Goal: Task Accomplishment & Management: Use online tool/utility

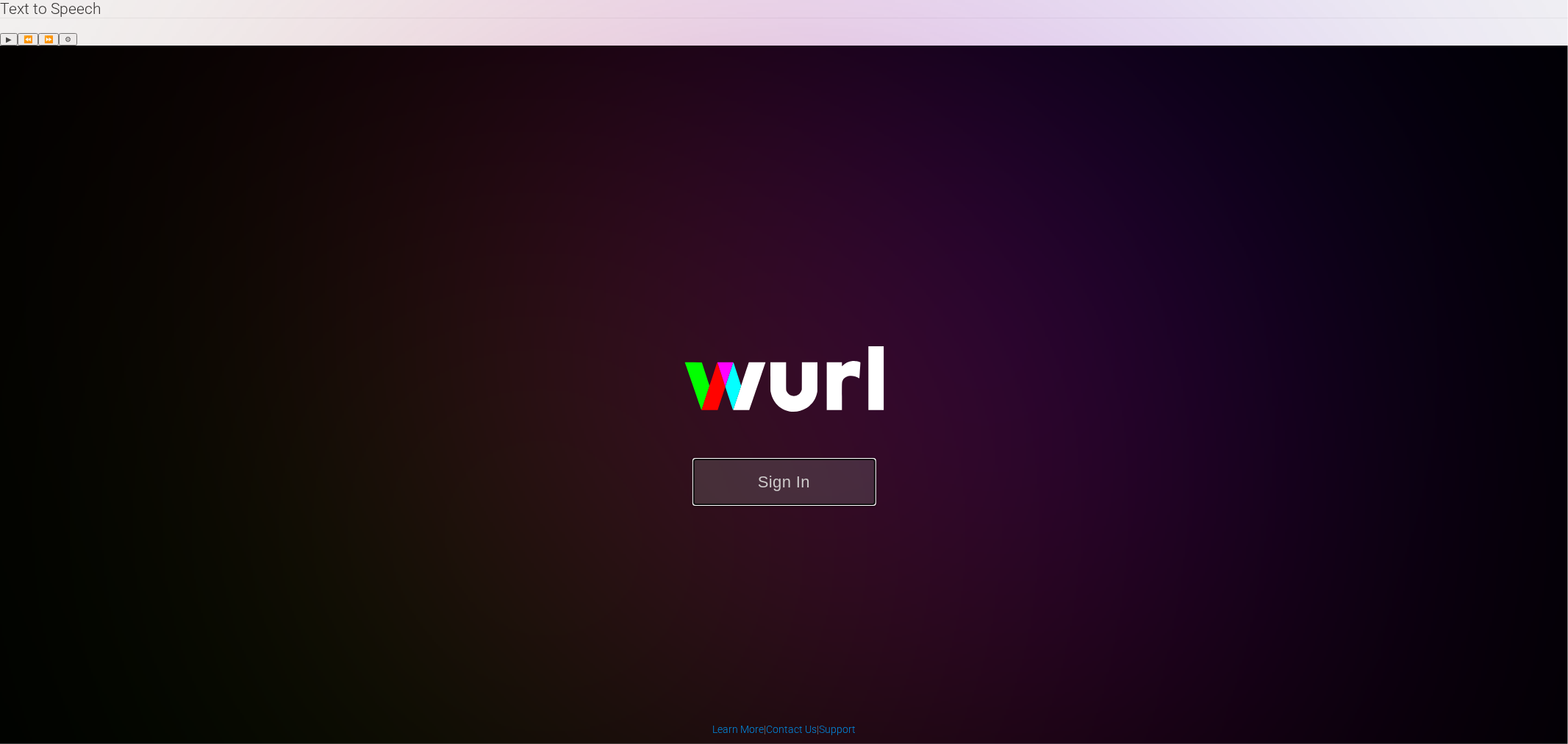
click at [832, 458] on button "Sign In" at bounding box center [784, 481] width 184 height 48
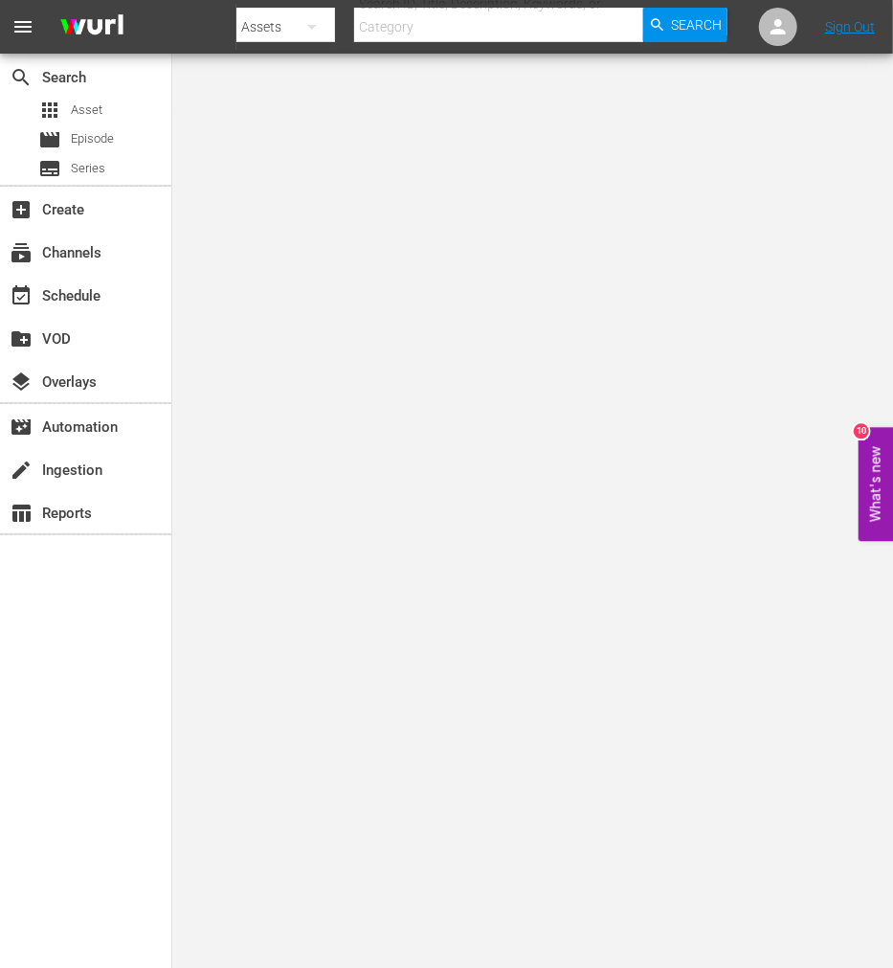
click at [111, 809] on div "search Search apps Asset movie Episode subtitles Series add_box Create subscrip…" at bounding box center [86, 538] width 172 height 968
click at [460, 31] on input "text" at bounding box center [498, 27] width 289 height 46
paste input "Big Mo"
type input "Big Mo"
click at [666, 35] on div "Search" at bounding box center [685, 25] width 84 height 34
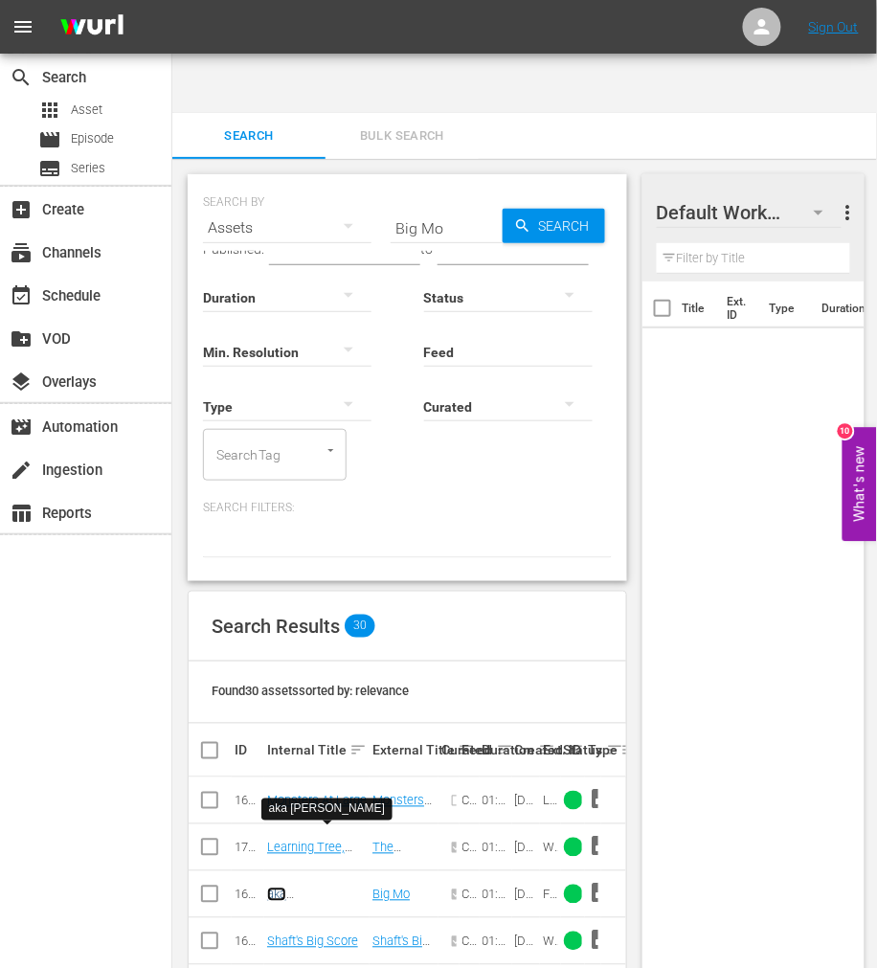
click at [308, 887] on link "aka [PERSON_NAME]" at bounding box center [313, 901] width 92 height 29
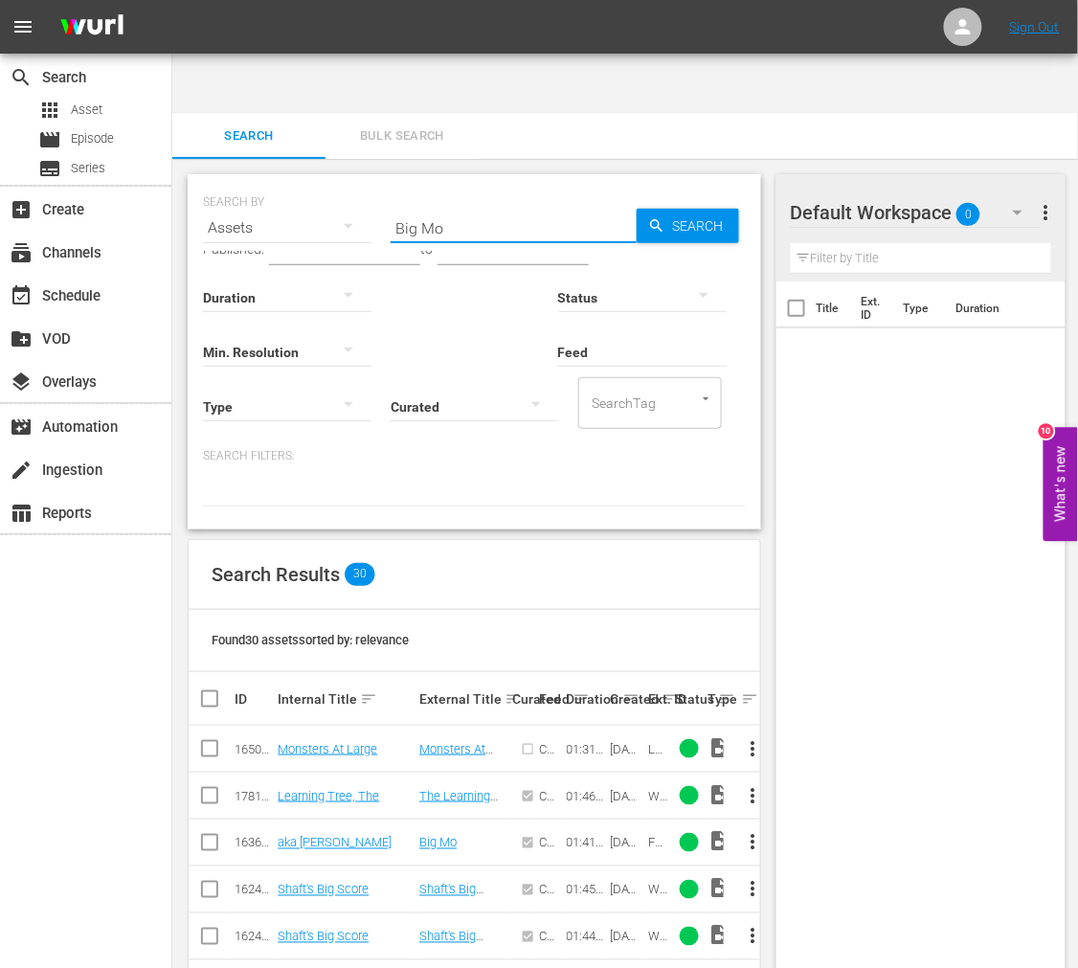
drag, startPoint x: 452, startPoint y: 169, endPoint x: 362, endPoint y: 168, distance: 90.0
click at [362, 182] on div "SEARCH BY Search By Assets Search ID, Title, Description, Keywords, or Category…" at bounding box center [474, 216] width 543 height 69
paste input "lack Brigade"
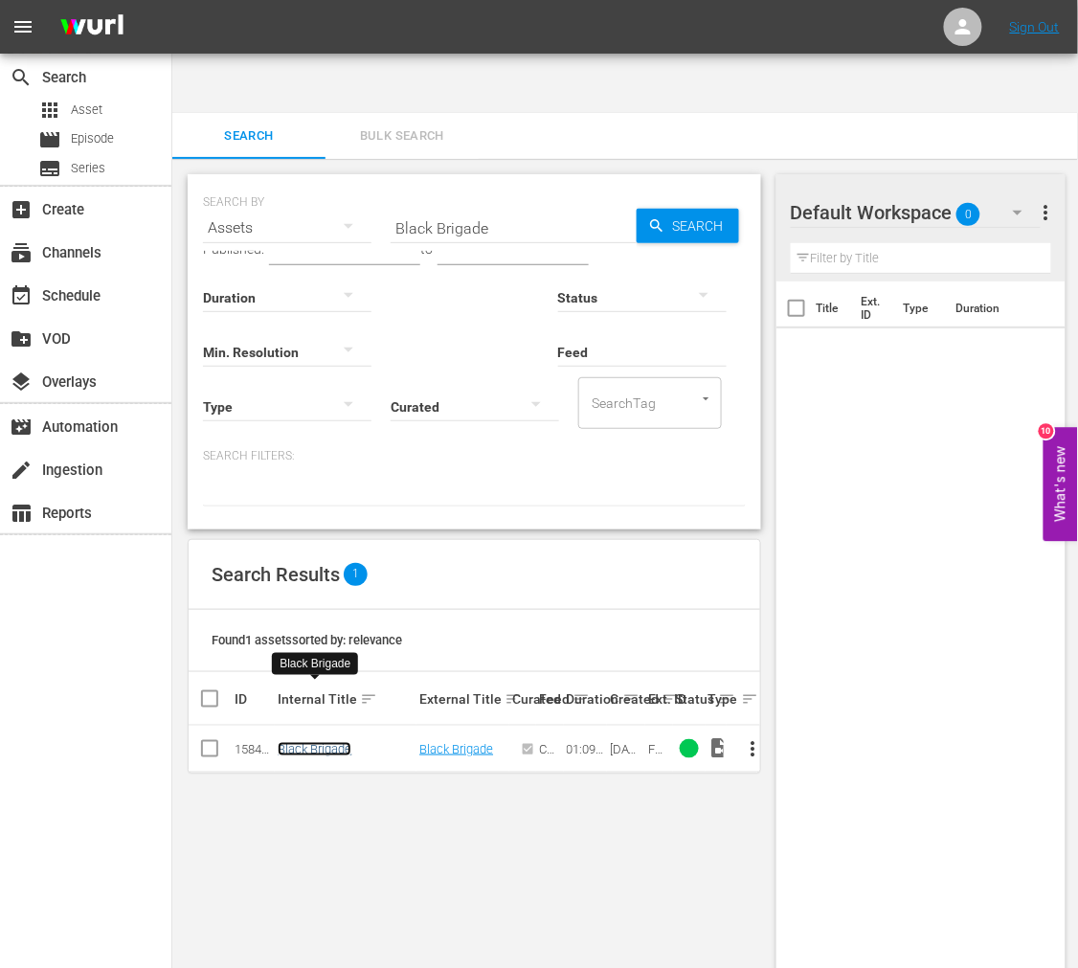
click at [336, 742] on link "Black Brigade" at bounding box center [315, 749] width 74 height 14
drag, startPoint x: 509, startPoint y: 159, endPoint x: 368, endPoint y: 166, distance: 141.9
click at [368, 182] on div "SEARCH BY Search By Assets Search ID, Title, Description, Keywords, or Category…" at bounding box center [474, 216] width 543 height 69
paste input "Godfather, Th"
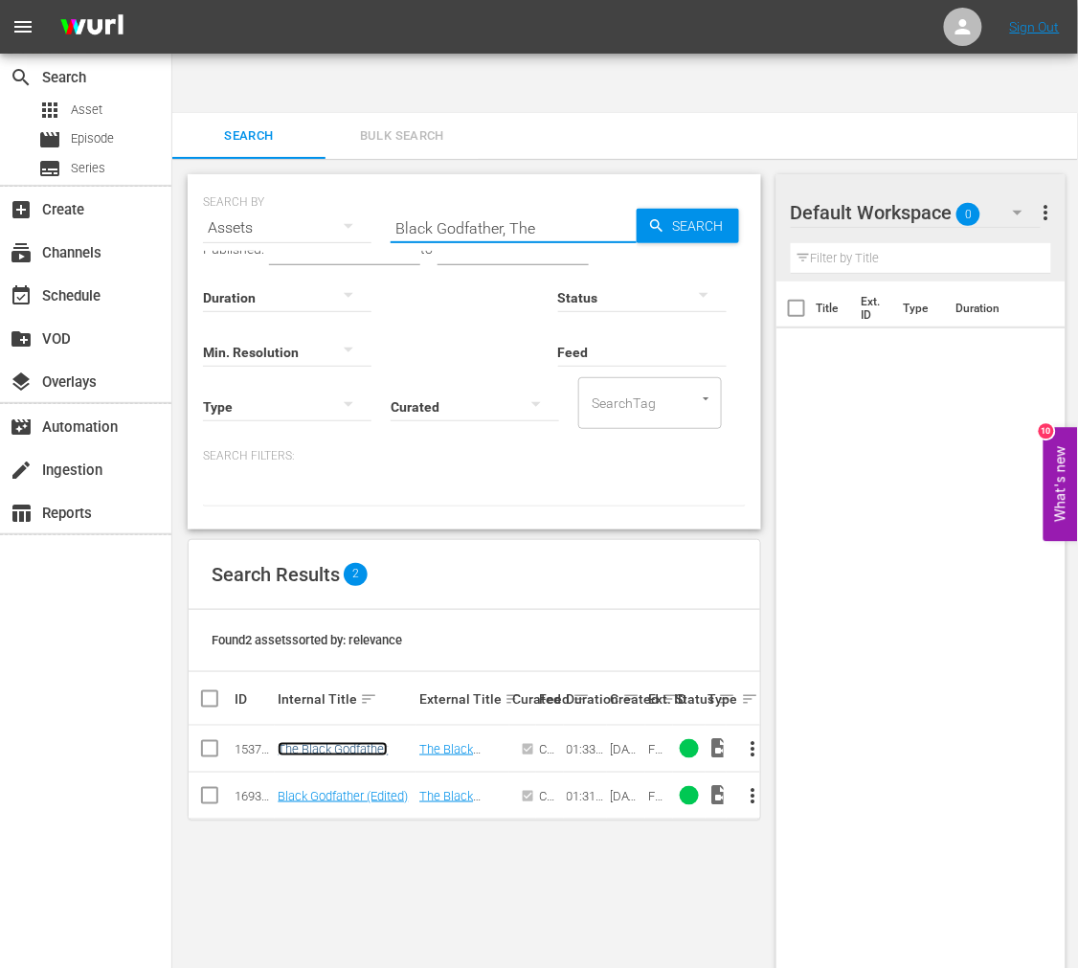
click at [359, 742] on link "The Black Godfather" at bounding box center [333, 749] width 110 height 14
click at [354, 789] on link "Black Godfather (Edited)" at bounding box center [343, 796] width 130 height 14
drag, startPoint x: 562, startPoint y: 166, endPoint x: 302, endPoint y: 167, distance: 260.4
click at [304, 182] on div "SEARCH BY Search By Assets Search ID, Title, Description, Keywords, or Category…" at bounding box center [474, 216] width 543 height 69
paste input "bloodfist"
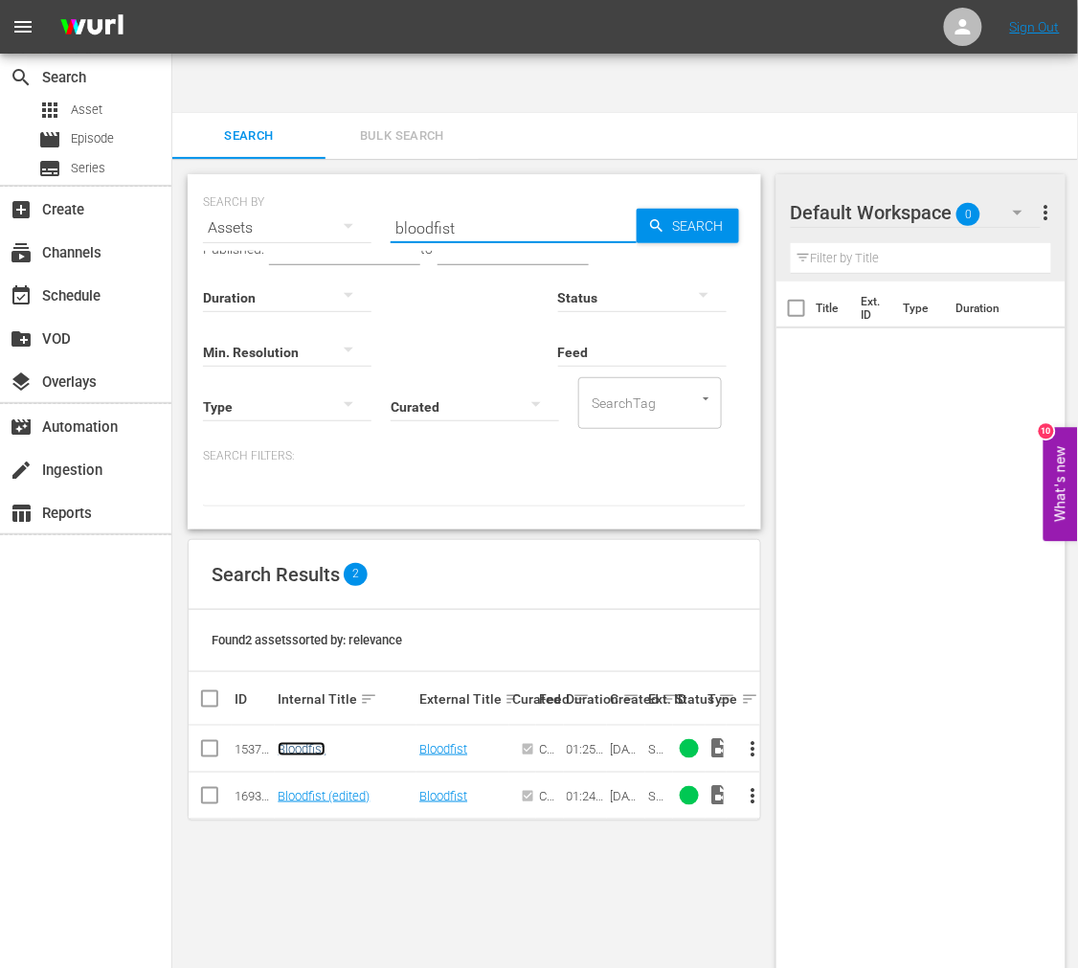
click at [303, 742] on link "Bloodfist" at bounding box center [302, 749] width 48 height 14
click at [298, 789] on link "Bloodfist (edited)" at bounding box center [324, 796] width 92 height 14
drag, startPoint x: 446, startPoint y: 166, endPoint x: 388, endPoint y: 174, distance: 59.0
click at [388, 182] on div "SEARCH BY Search By Assets Search ID, Title, Description, Keywords, or Category…" at bounding box center [474, 216] width 543 height 69
paste input "crazy mamA"
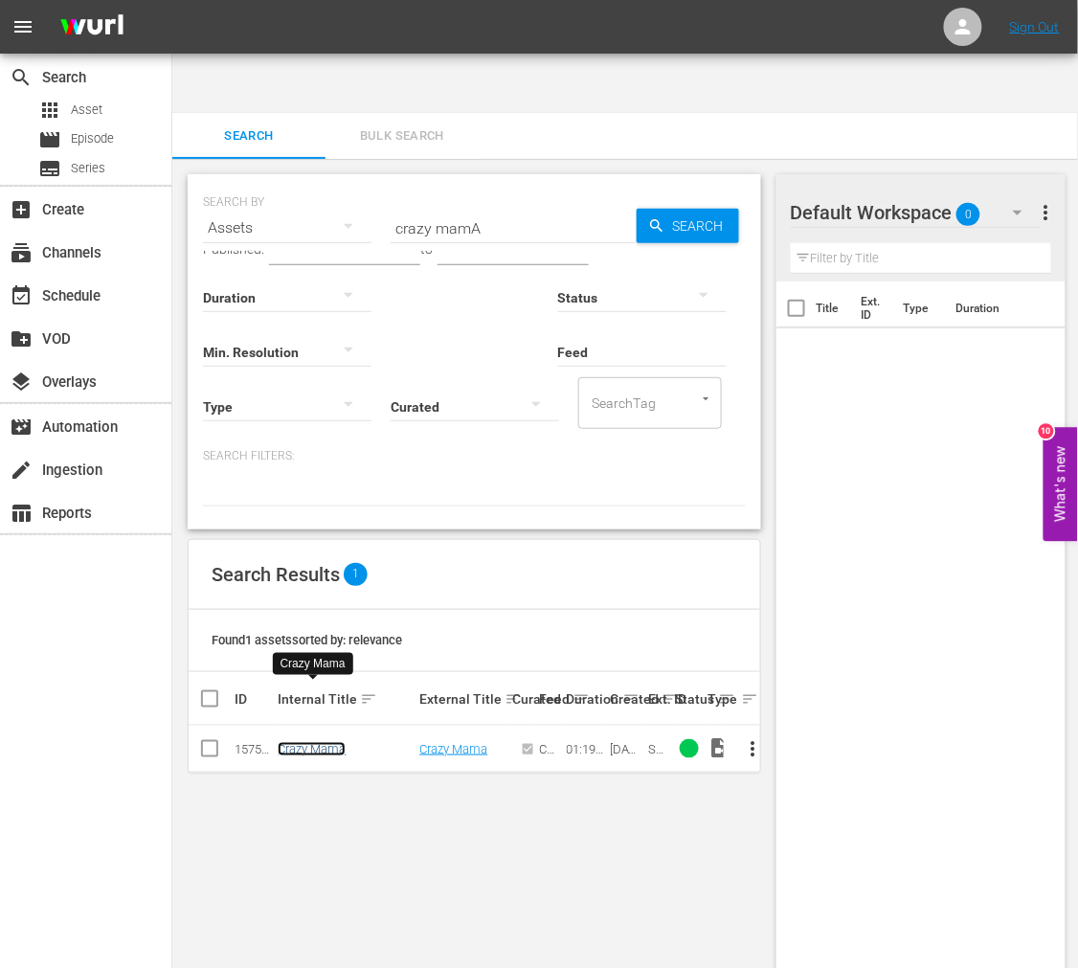
click at [299, 742] on link "Crazy Mama" at bounding box center [312, 749] width 68 height 14
drag, startPoint x: 523, startPoint y: 168, endPoint x: 371, endPoint y: 164, distance: 151.3
click at [371, 182] on div "SEARCH BY Search By Assets Search ID, Title, Description, Keywords, or Category…" at bounding box center [474, 216] width 543 height 69
paste input "Death Of A Prophet"
click at [294, 742] on link "Death Of A Prophet" at bounding box center [341, 756] width 126 height 29
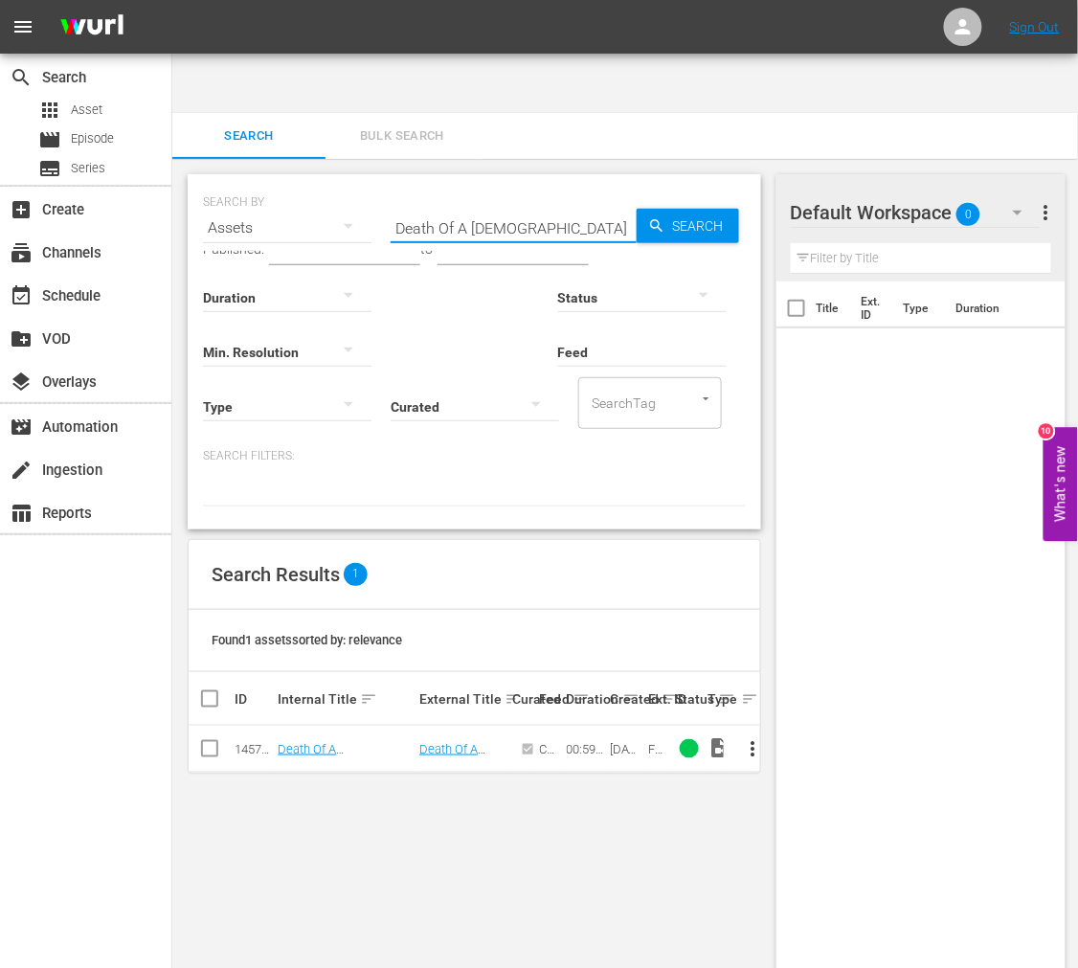
drag, startPoint x: 555, startPoint y: 165, endPoint x: 356, endPoint y: 168, distance: 199.2
click at [356, 182] on div "SEARCH BY Search By Assets Search ID, Title, Description, Keywords, or Category…" at bounding box center [474, 216] width 543 height 69
paste input "ragon Fis"
click at [323, 726] on td "Dragon Fist" at bounding box center [346, 749] width 142 height 47
click at [319, 742] on link "Dragon Fist" at bounding box center [309, 749] width 62 height 14
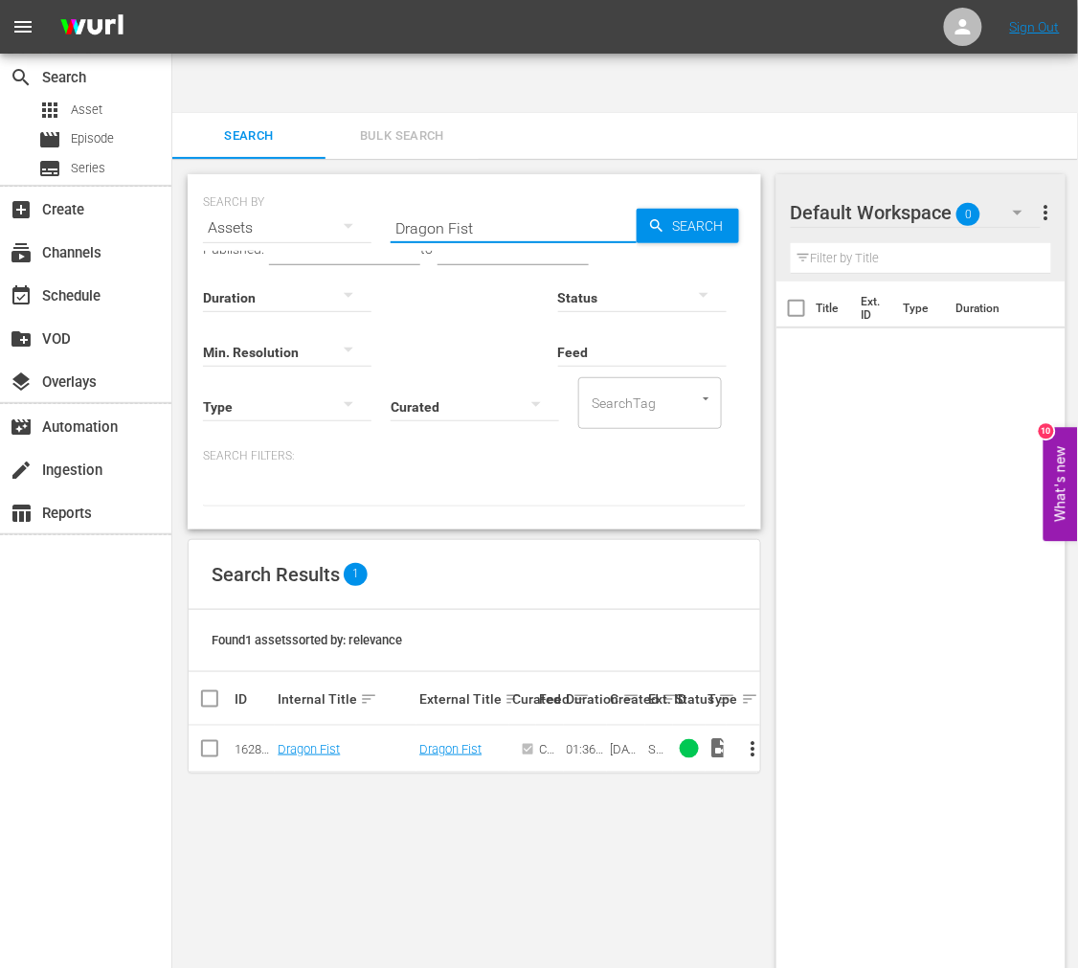
drag, startPoint x: 483, startPoint y: 168, endPoint x: 387, endPoint y: 173, distance: 96.9
click at [387, 182] on div "SEARCH BY Search By Assets Search ID, Title, Description, Keywords, or Category…" at bounding box center [474, 216] width 543 height 69
paste input "Final Comedown, The"
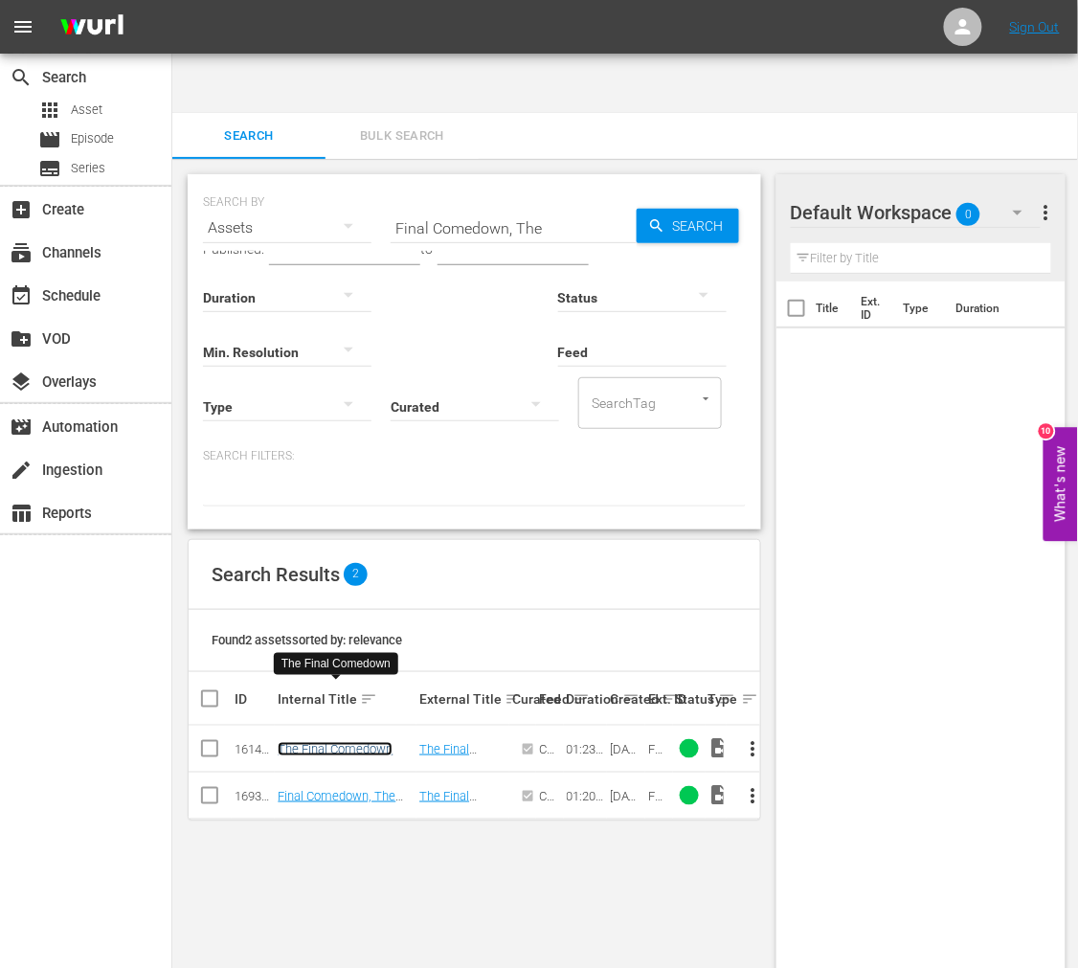
click at [354, 742] on link "The Final Comedown" at bounding box center [335, 749] width 115 height 14
click at [332, 789] on link "Final Comedown, The (edited)" at bounding box center [337, 803] width 118 height 29
click at [337, 742] on link "The Final Comedown" at bounding box center [335, 749] width 115 height 14
click at [332, 789] on link "Final Comedown, The (edited)" at bounding box center [337, 803] width 118 height 29
click at [476, 236] on input "text" at bounding box center [513, 250] width 151 height 29
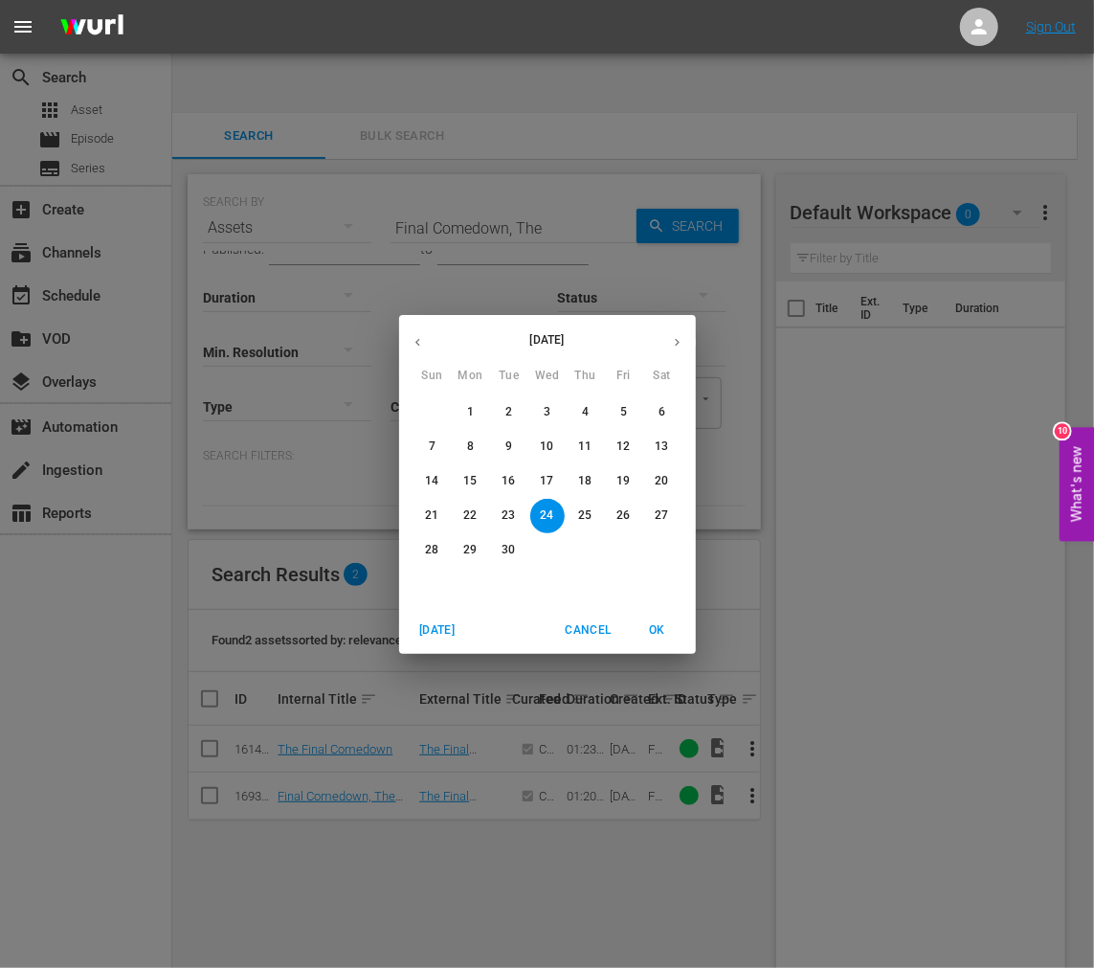
click at [462, 168] on div "September 2025 Sun Mon Tue Wed Thu Fri Sat 31 1 2 3 4 5 6 7 8 9 10 11 12 13 14 …" at bounding box center [547, 484] width 1094 height 968
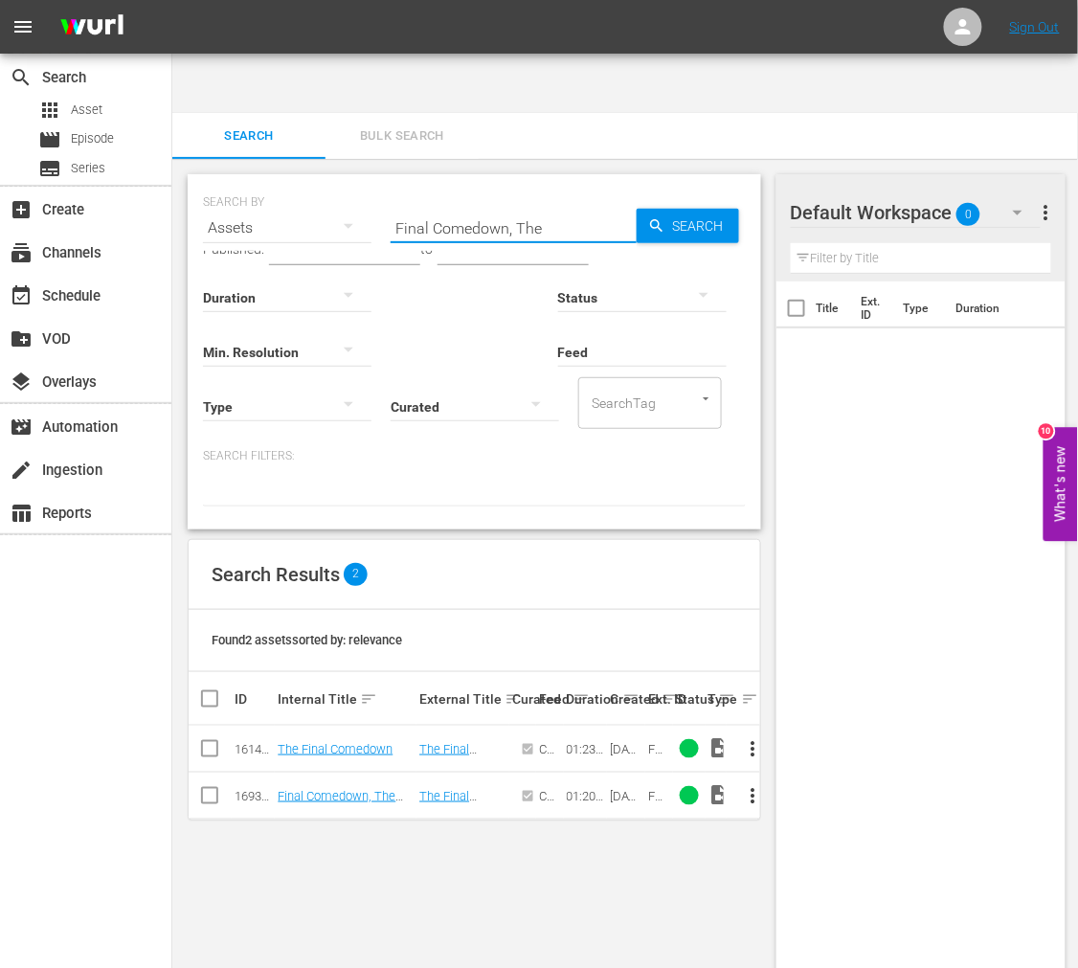
click at [479, 205] on input "Final Comedown, The" at bounding box center [514, 228] width 246 height 46
paste input "rehous"
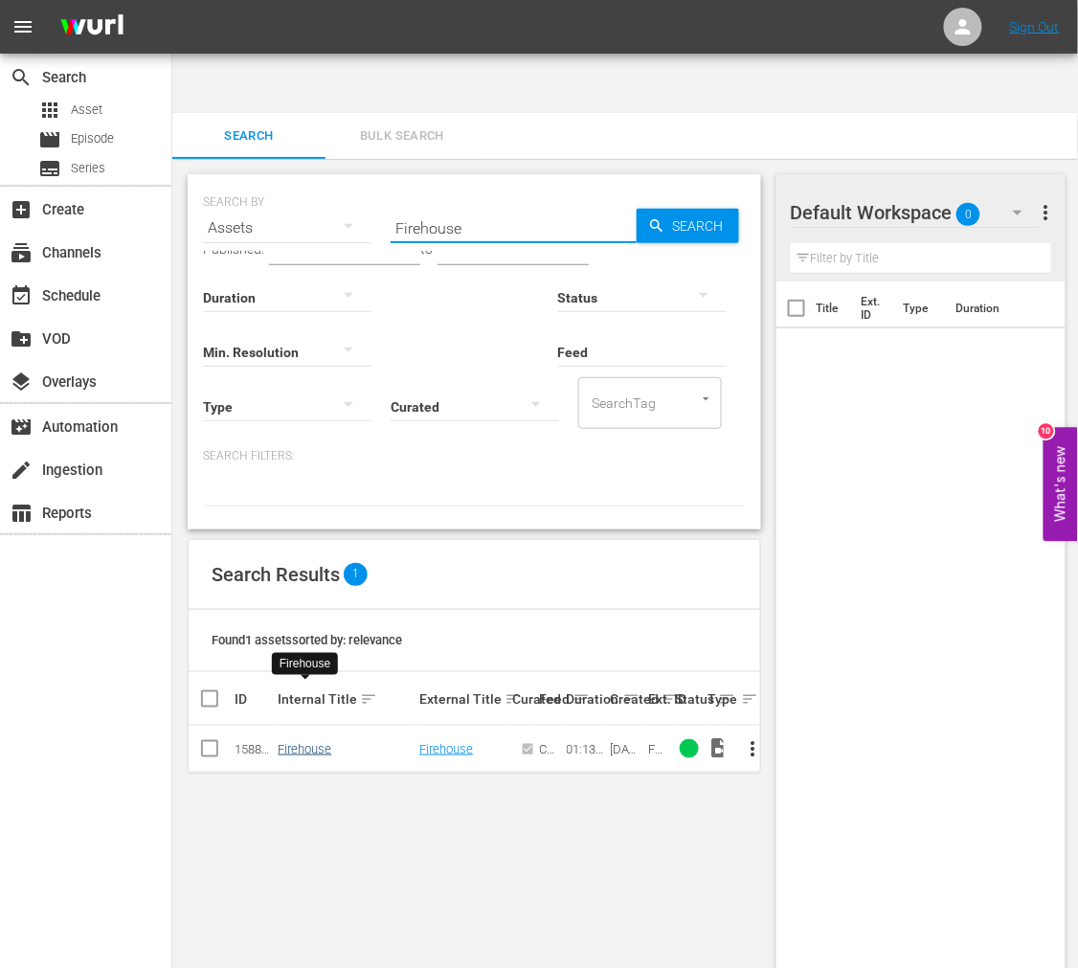
type input "Firehouse"
click at [310, 742] on link "Firehouse" at bounding box center [305, 749] width 54 height 14
click at [101, 167] on span "Series" at bounding box center [88, 168] width 34 height 19
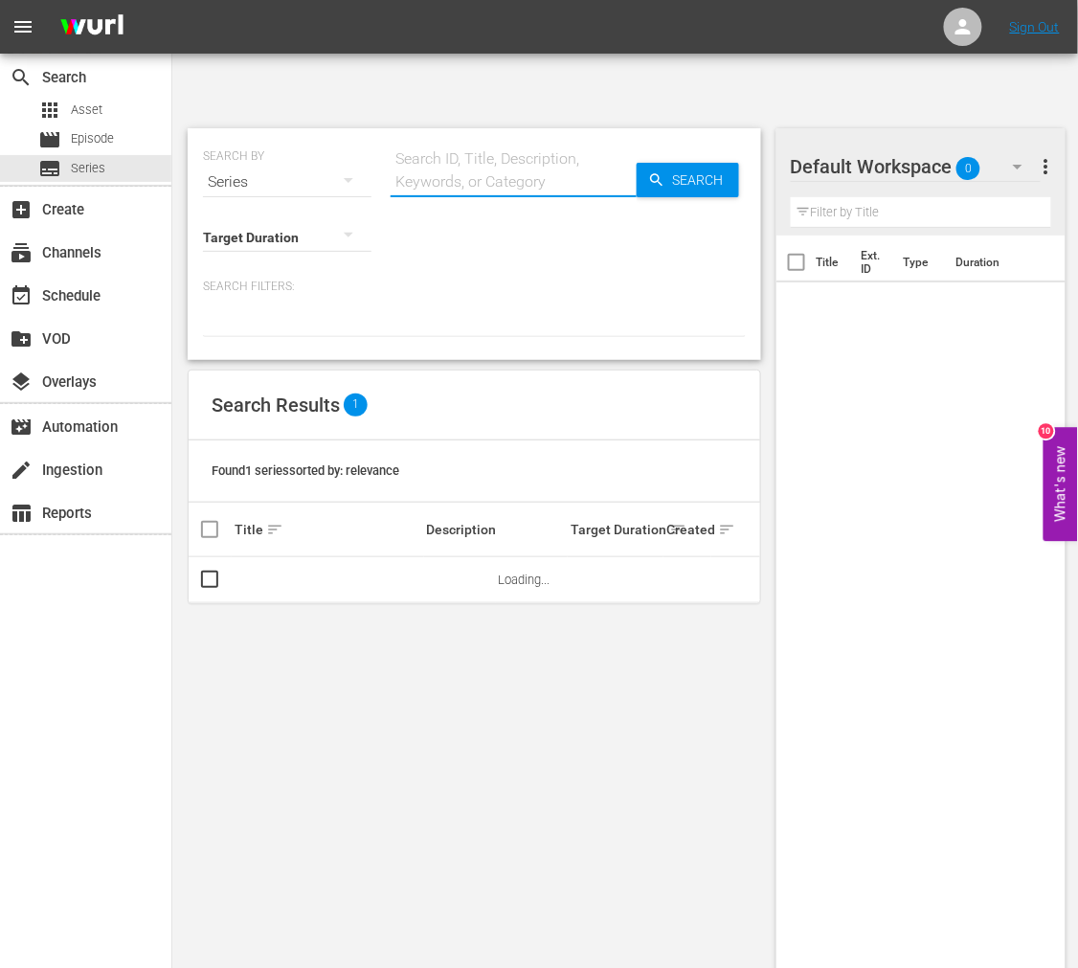
click at [485, 159] on input "text" at bounding box center [514, 182] width 246 height 46
type input "for richer"
click at [299, 573] on link "For Richer Or Poorer" at bounding box center [289, 580] width 108 height 14
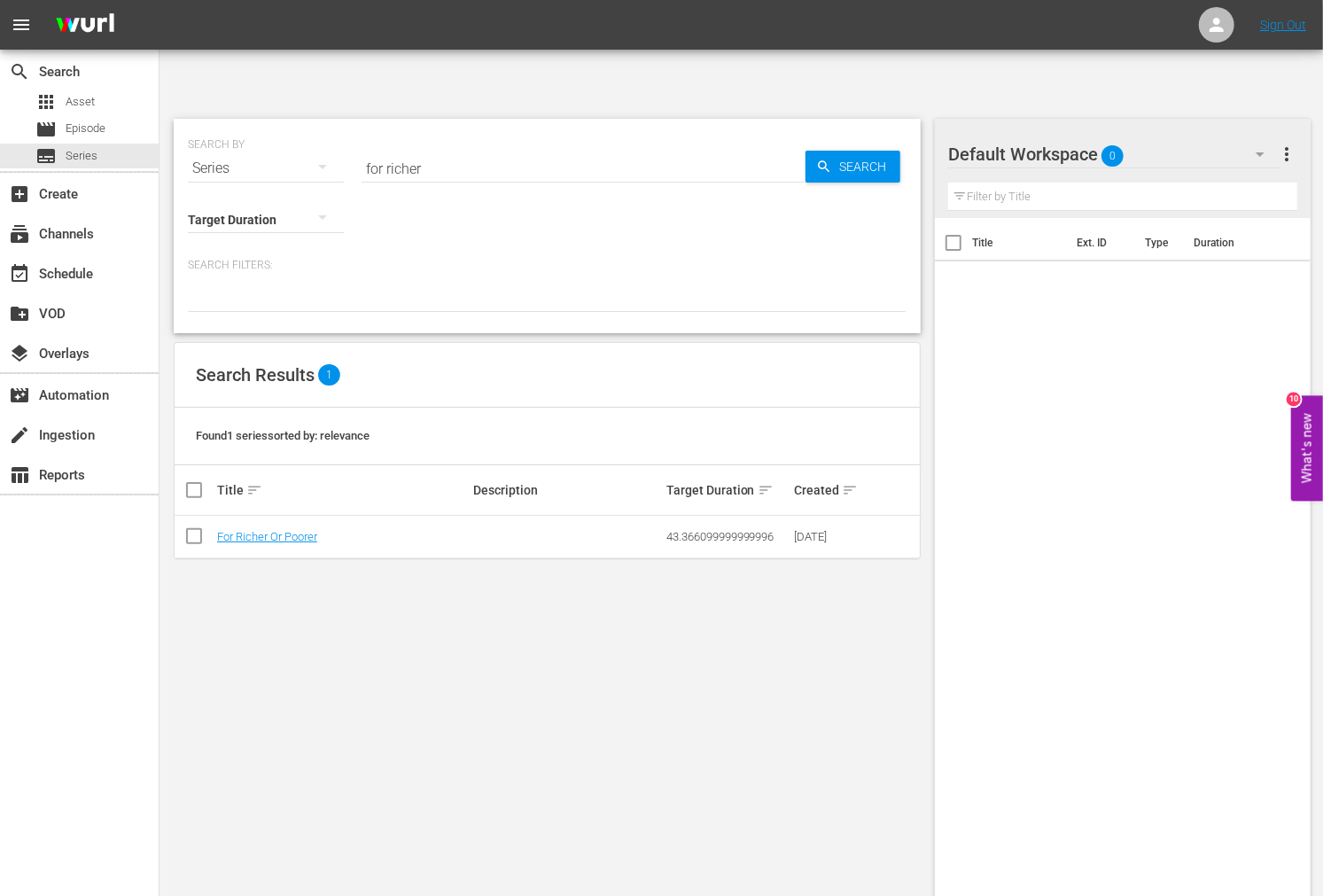
click at [387, 650] on div "SEARCH BY Search By Series Search ID, Title, Description, Keywords, or Category…" at bounding box center [547, 529] width 776 height 848
click at [109, 93] on div "apps Asset" at bounding box center [79, 102] width 158 height 25
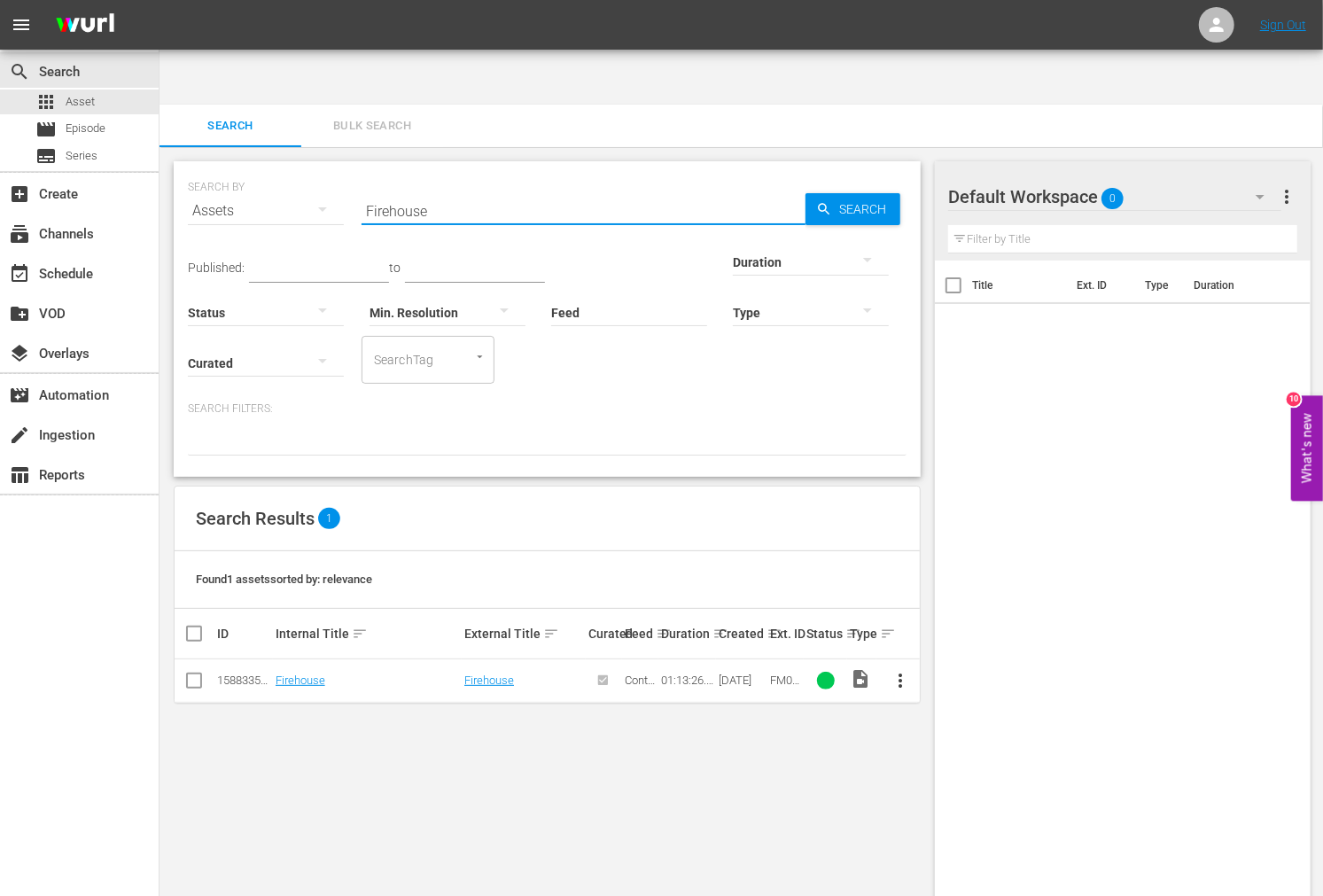
drag, startPoint x: 454, startPoint y: 161, endPoint x: 325, endPoint y: 156, distance: 129.1
click at [325, 168] on div "SEARCH BY Search By Assets Search ID, Title, Description, Keywords, or Category…" at bounding box center [547, 200] width 718 height 64
paste input "oxtrap"
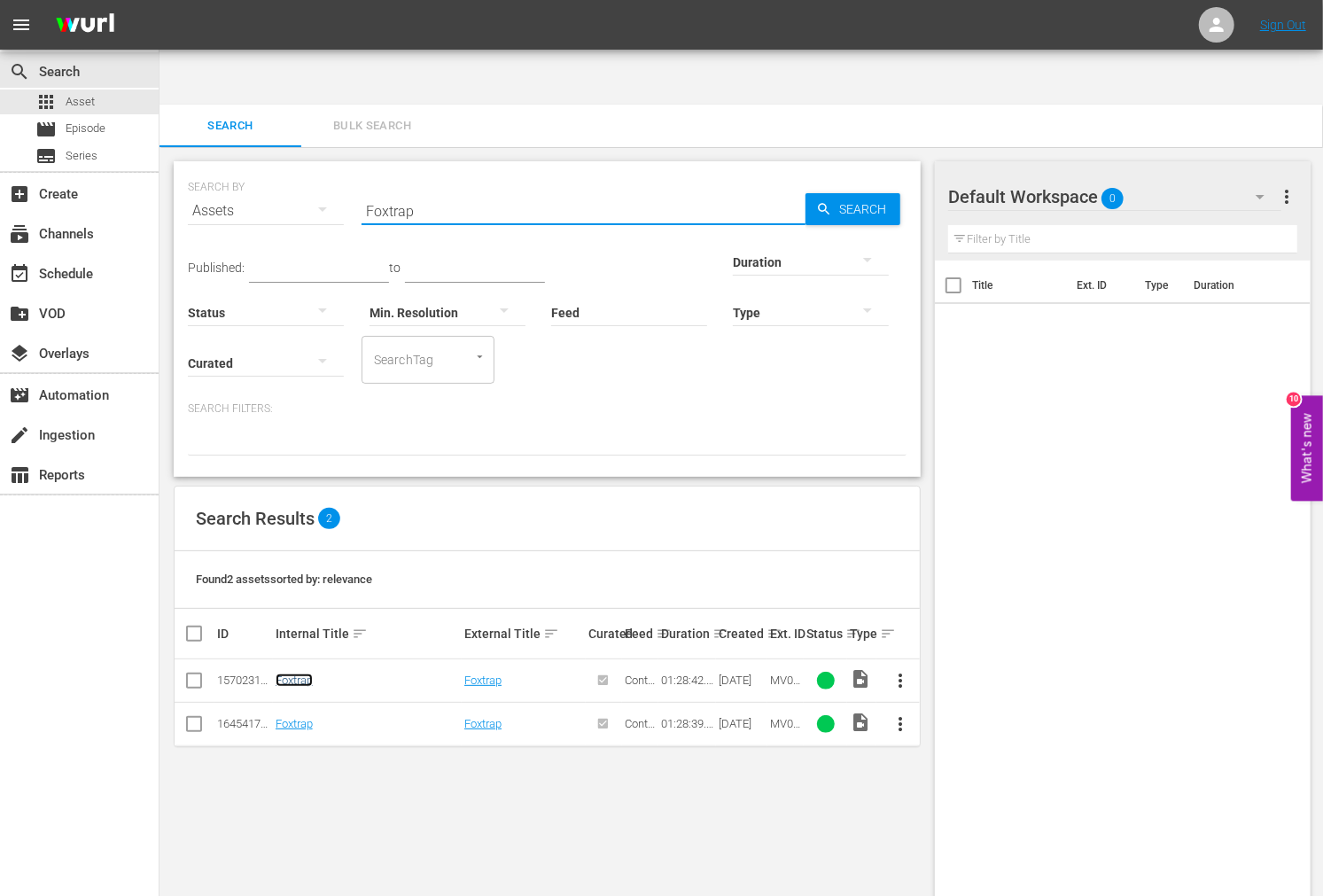
click at [300, 674] on link "Foxtrap" at bounding box center [294, 680] width 37 height 13
click at [296, 717] on link "Foxtrap" at bounding box center [294, 724] width 37 height 13
click at [383, 190] on input "Foxtrap" at bounding box center [584, 211] width 444 height 43
paste input "Hong Kong Karate Hatchet Men"
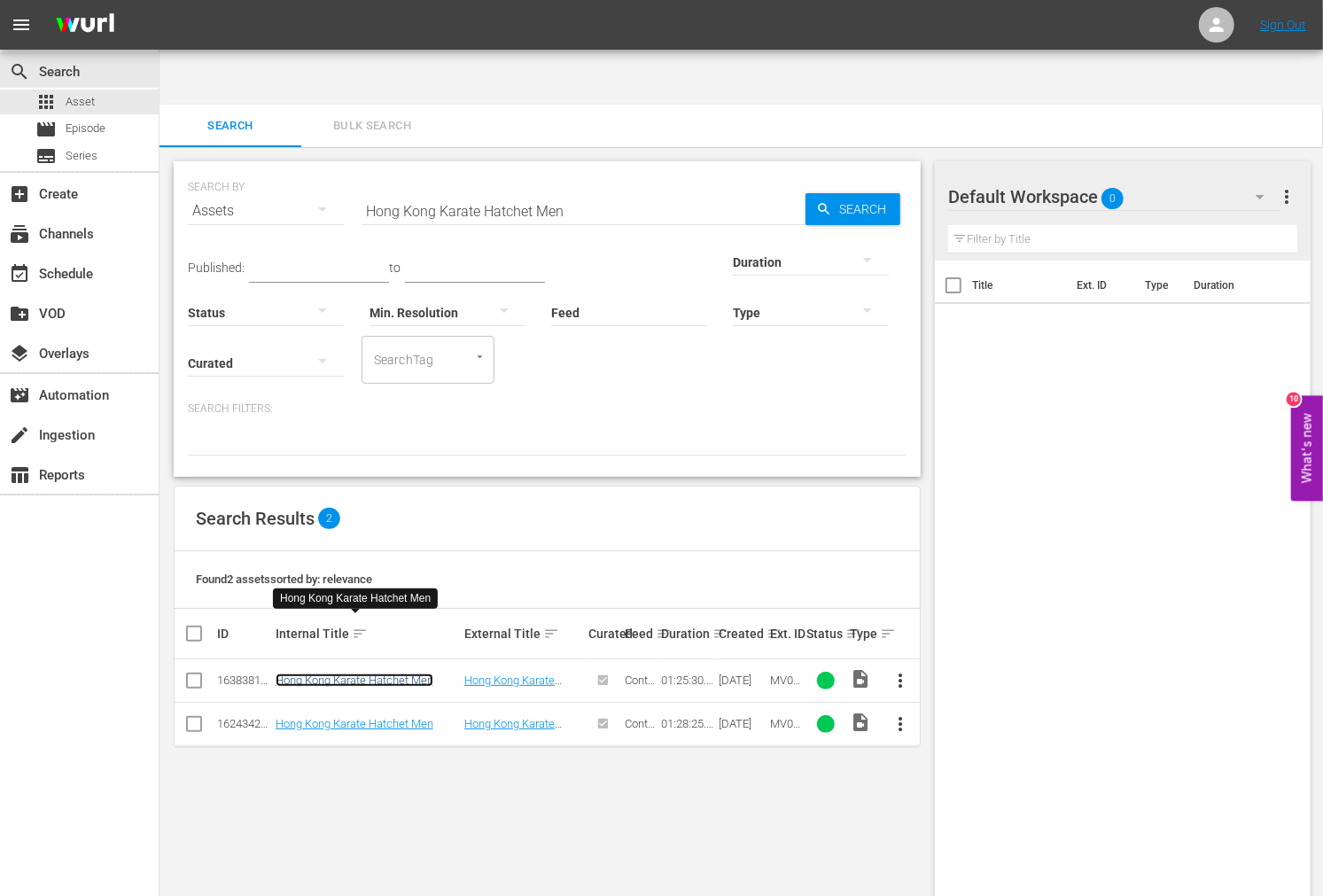
click at [321, 674] on link "Hong Kong Karate Hatchet Men" at bounding box center [355, 680] width 157 height 13
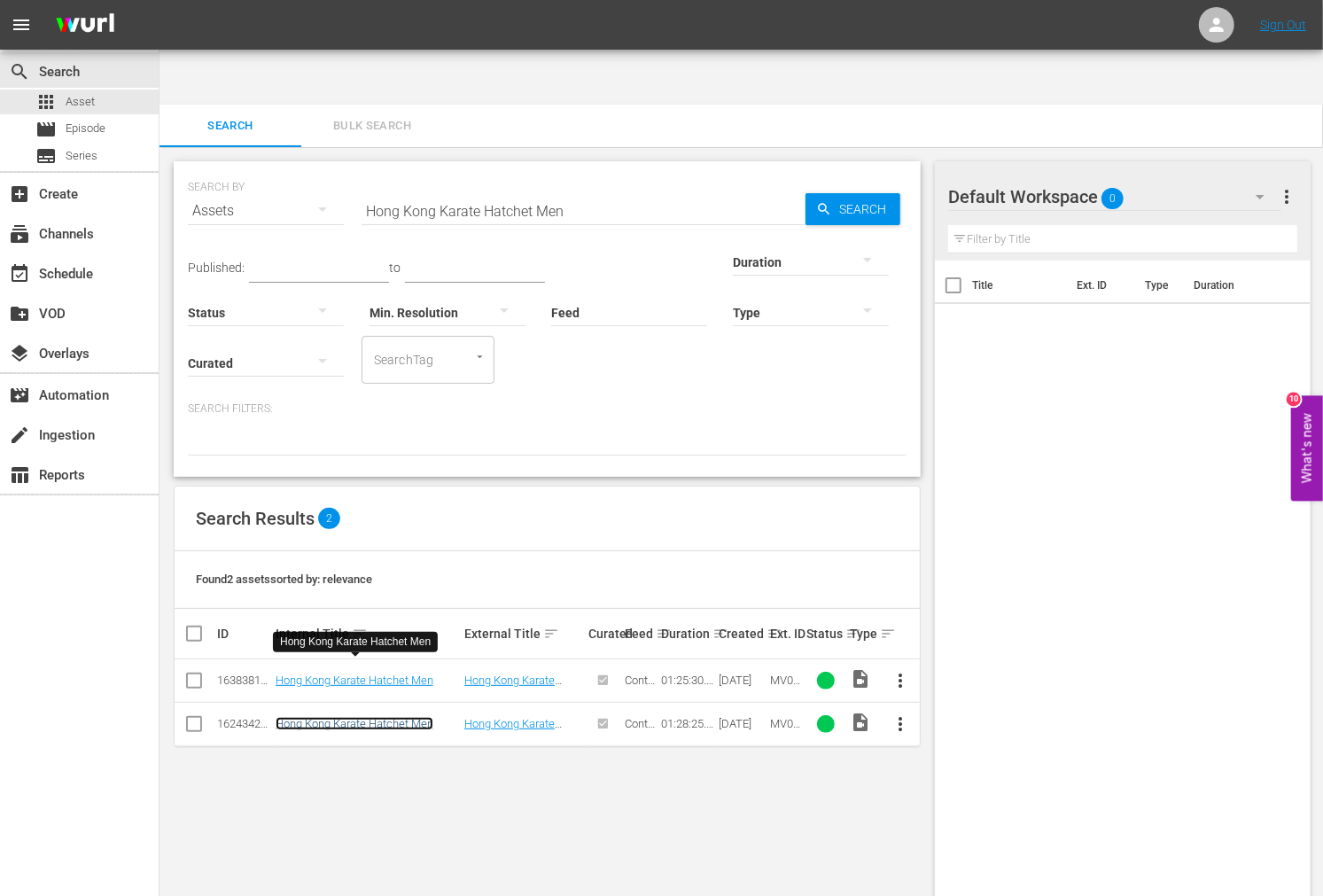
click at [318, 717] on link "Hong Kong Karate Hatchet Men" at bounding box center [355, 724] width 157 height 13
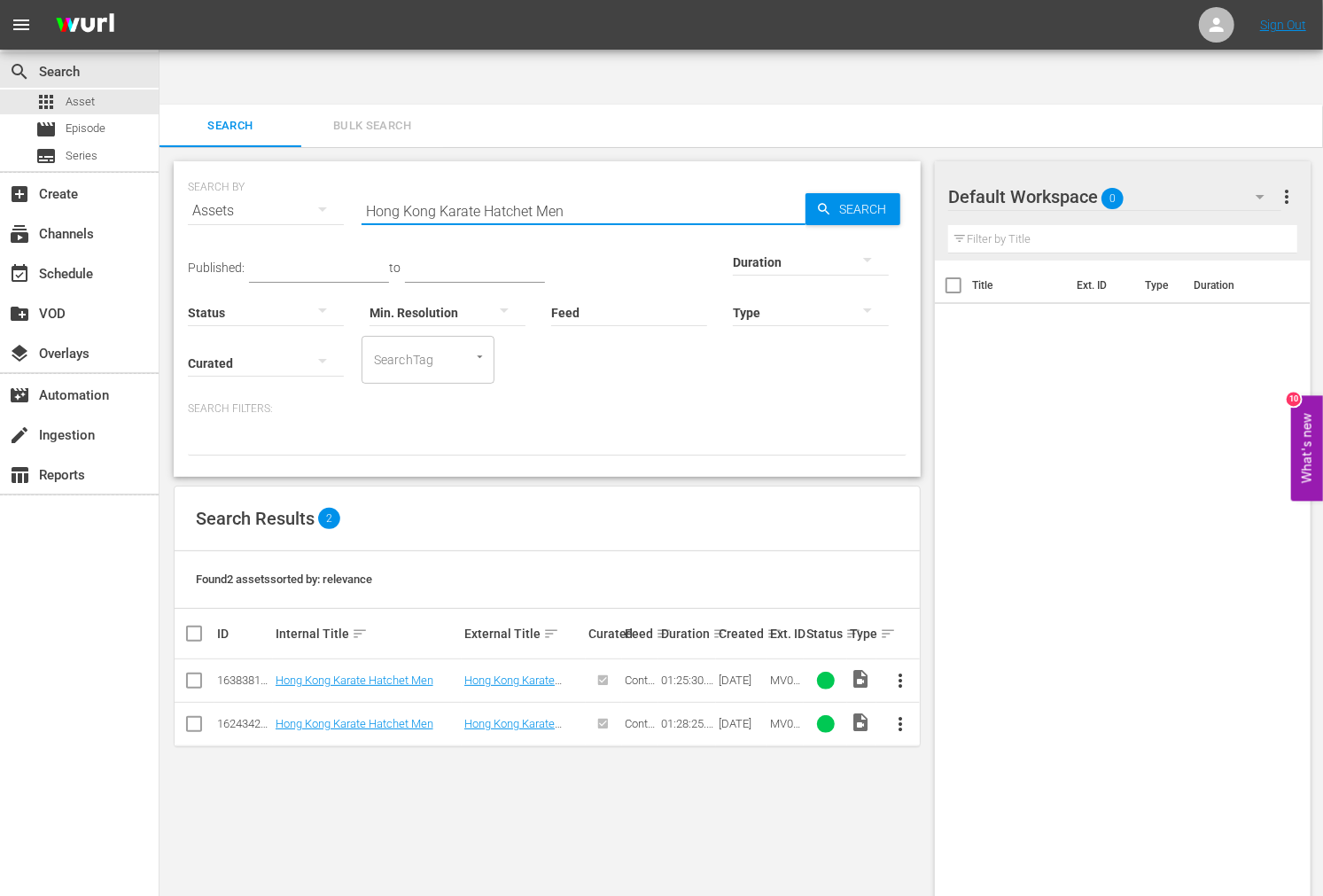
click at [471, 190] on input "Hong Kong Karate Hatchet Men" at bounding box center [584, 211] width 444 height 43
paste input "Jazz Sessio"
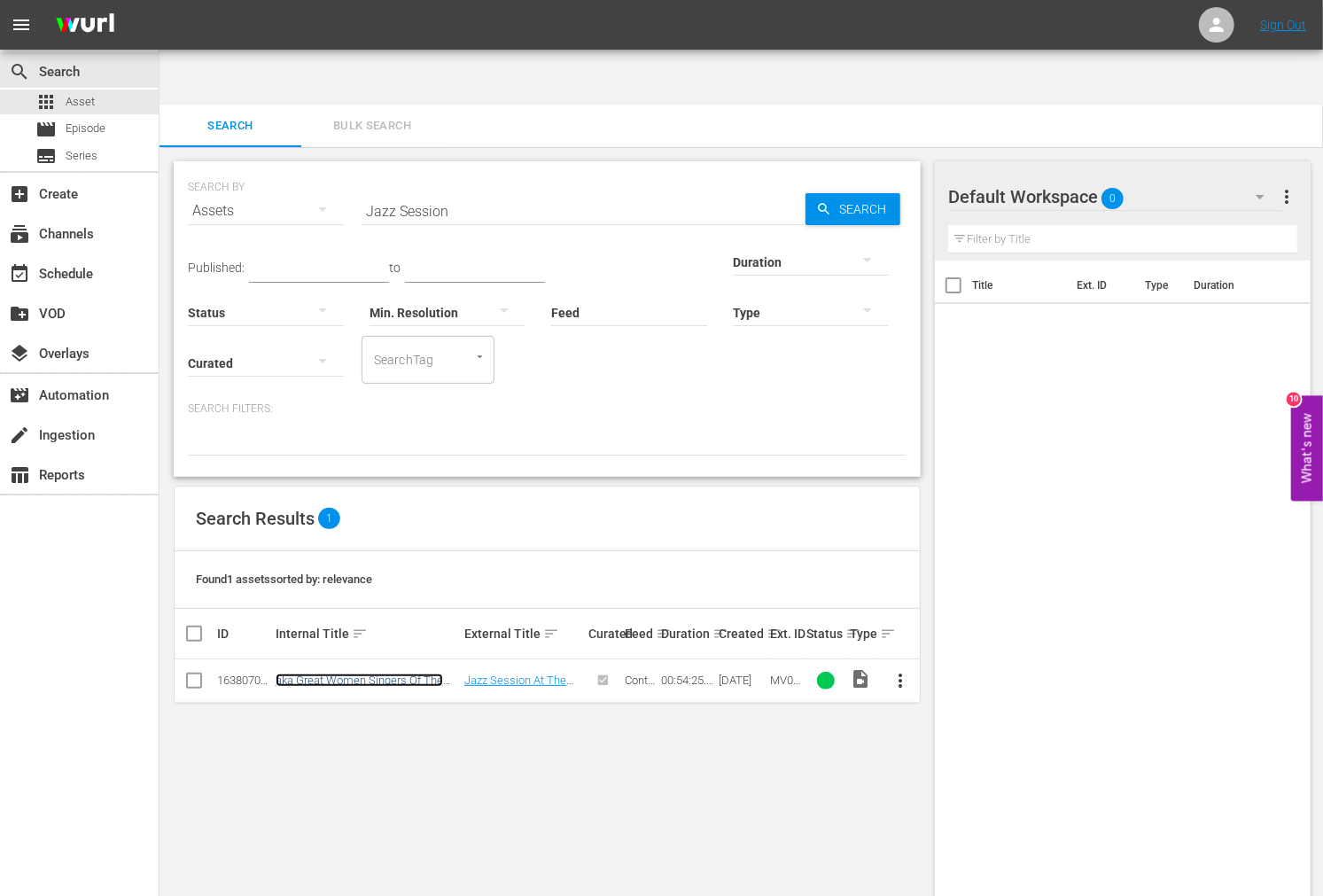
click at [340, 674] on link "aka Great Women Singers Of The 20th Century: Chaka Khan" at bounding box center [359, 687] width 168 height 27
drag, startPoint x: 612, startPoint y: 727, endPoint x: 618, endPoint y: 717, distance: 11.7
click at [612, 727] on div "SEARCH BY Search By Assets Search ID, Title, Description, Keywords, or Category…" at bounding box center [547, 550] width 776 height 805
click at [457, 190] on input "Jazz Session" at bounding box center [584, 211] width 444 height 43
drag, startPoint x: 464, startPoint y: 153, endPoint x: 330, endPoint y: 156, distance: 134.0
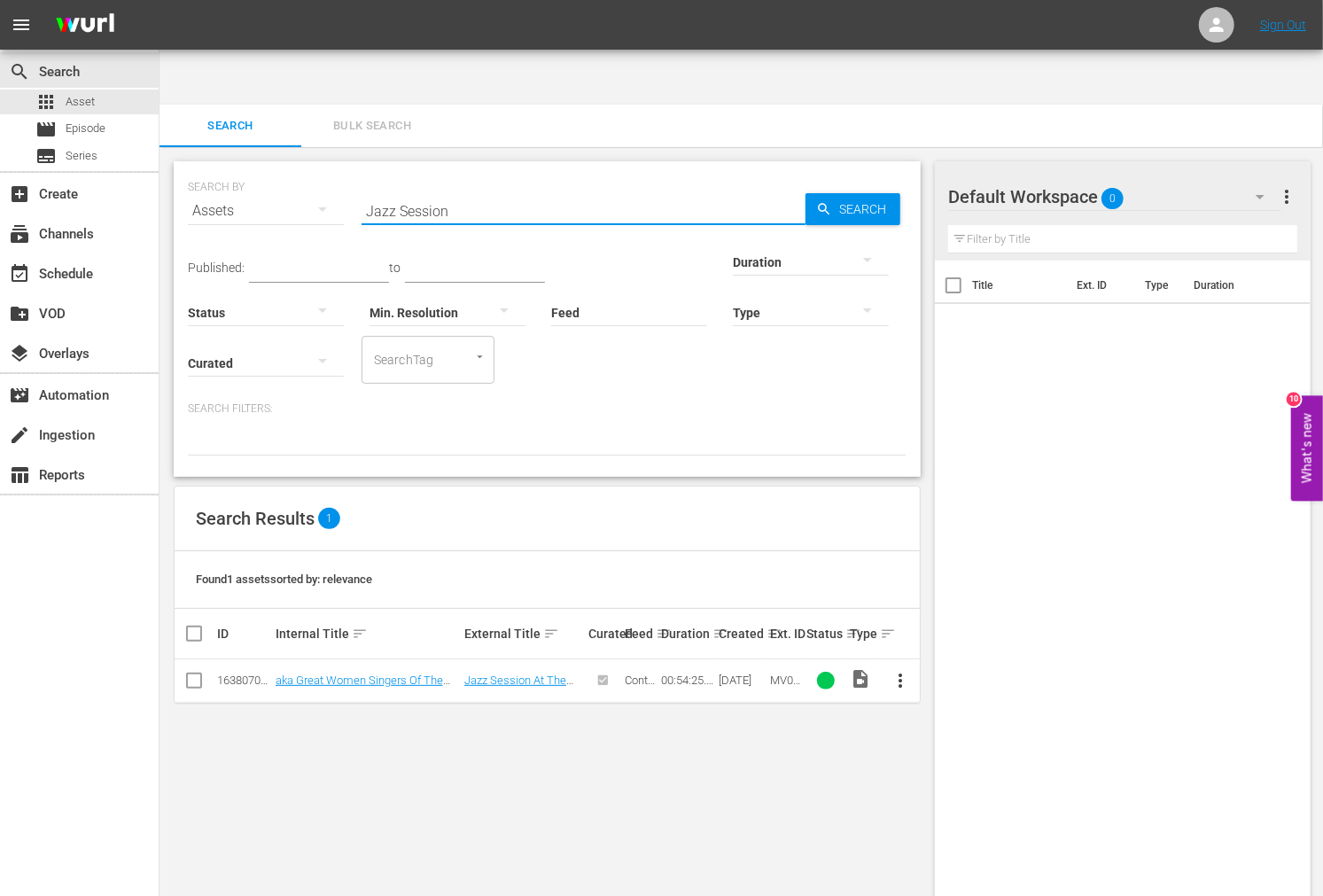
click at [330, 168] on div "SEARCH BY Search By Assets Search ID, Title, Description, Keywords, or Category…" at bounding box center [547, 200] width 718 height 64
paste input "ive Turkey"
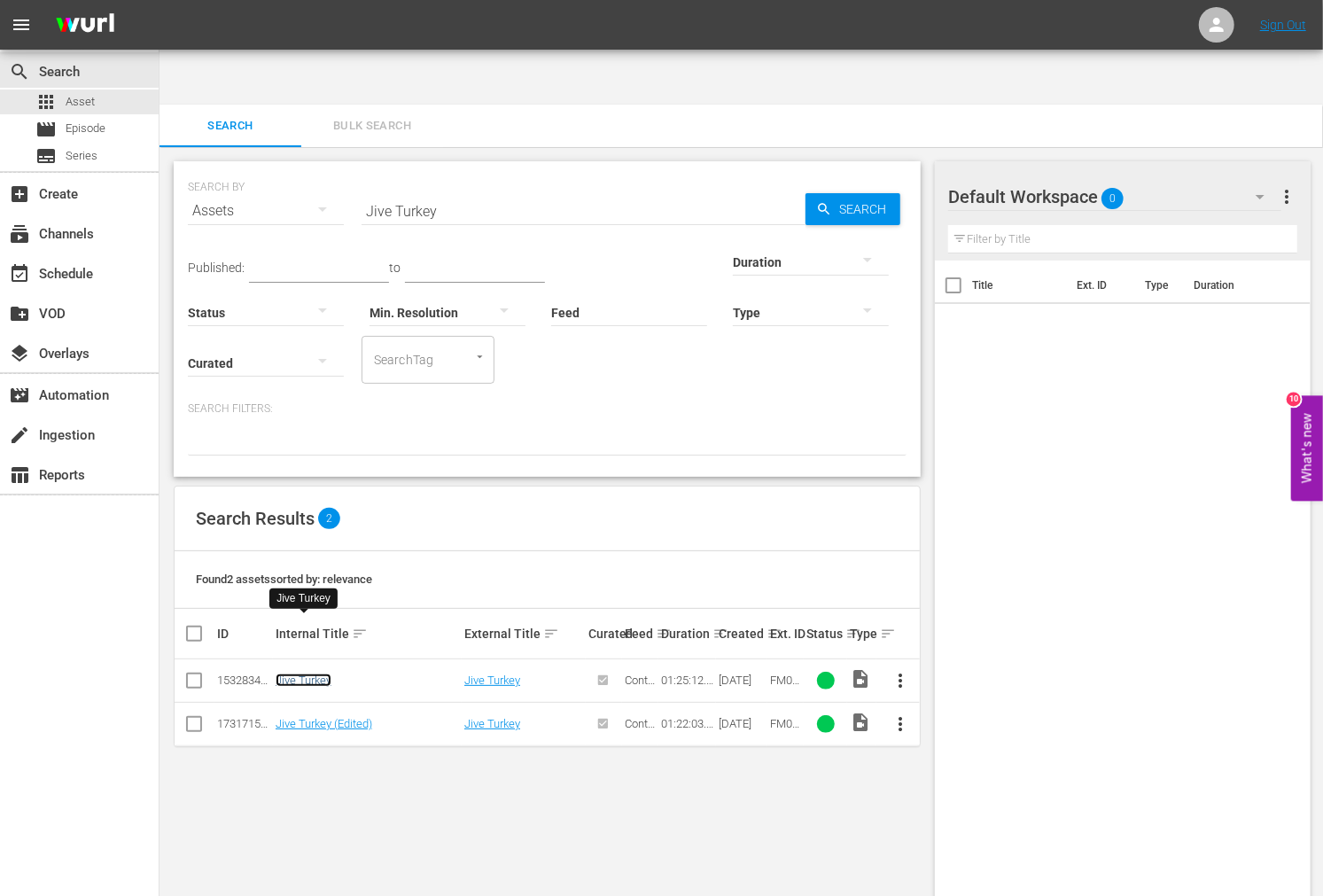
click at [287, 674] on link "Jive Turkey" at bounding box center [304, 680] width 56 height 13
click at [304, 717] on link "Jive Turkey (Edited)" at bounding box center [324, 724] width 96 height 13
click at [317, 674] on link "Jive Turkey" at bounding box center [304, 680] width 56 height 13
click at [321, 702] on td "Jive Turkey (Edited)" at bounding box center [368, 723] width 189 height 44
click at [321, 717] on link "Jive Turkey (Edited)" at bounding box center [324, 724] width 96 height 13
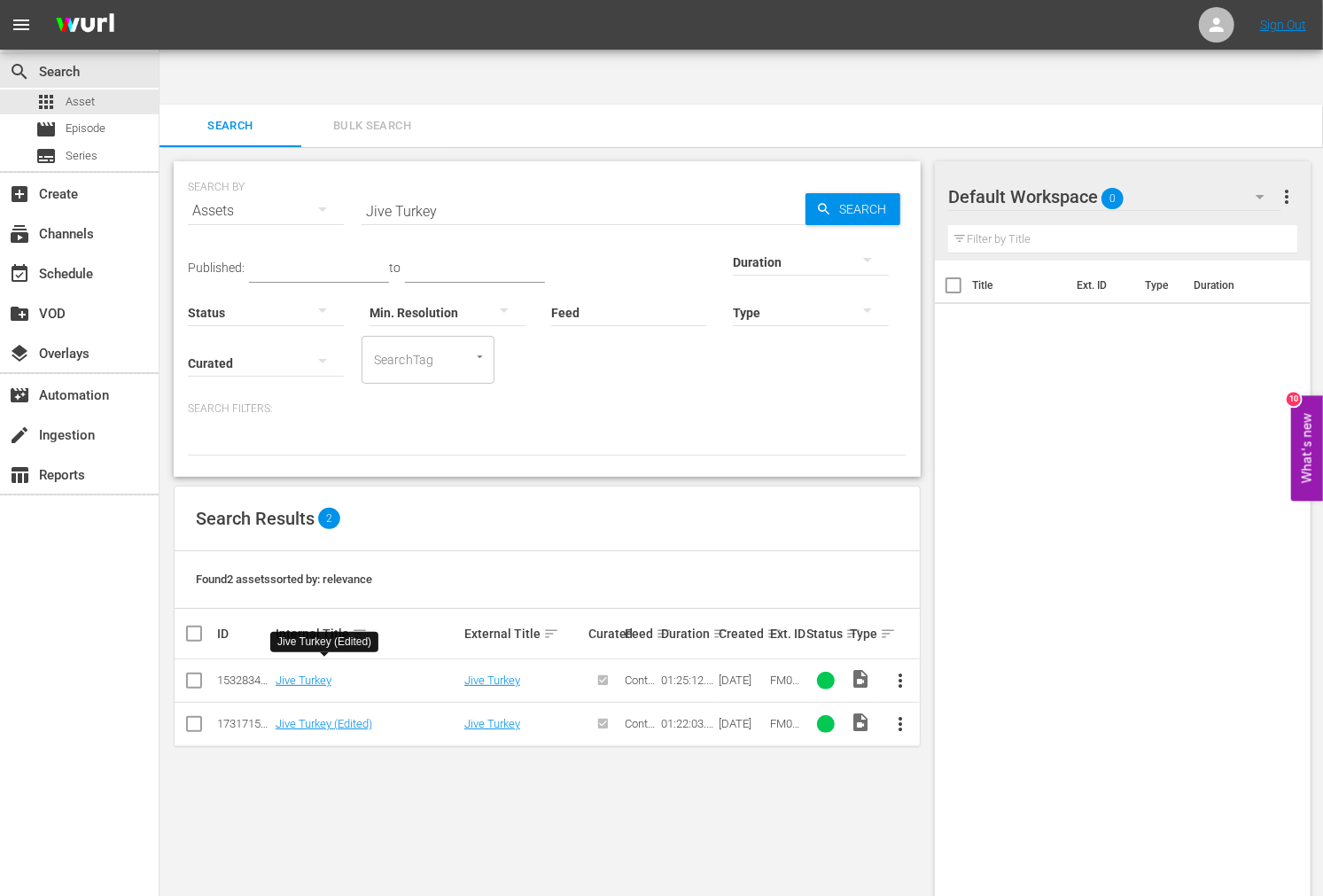
click at [721, 795] on div "SEARCH BY Search By Assets Search ID, Title, Description, Keywords, or Category…" at bounding box center [547, 550] width 776 height 805
click at [412, 190] on input "Jive Turkey" at bounding box center [584, 211] width 444 height 43
drag, startPoint x: 473, startPoint y: 162, endPoint x: 285, endPoint y: 168, distance: 188.1
click at [286, 168] on div "SEARCH BY Search By Assets Search ID, Title, Description, Keywords, or Category…" at bounding box center [547, 200] width 718 height 64
paste input "oshua"
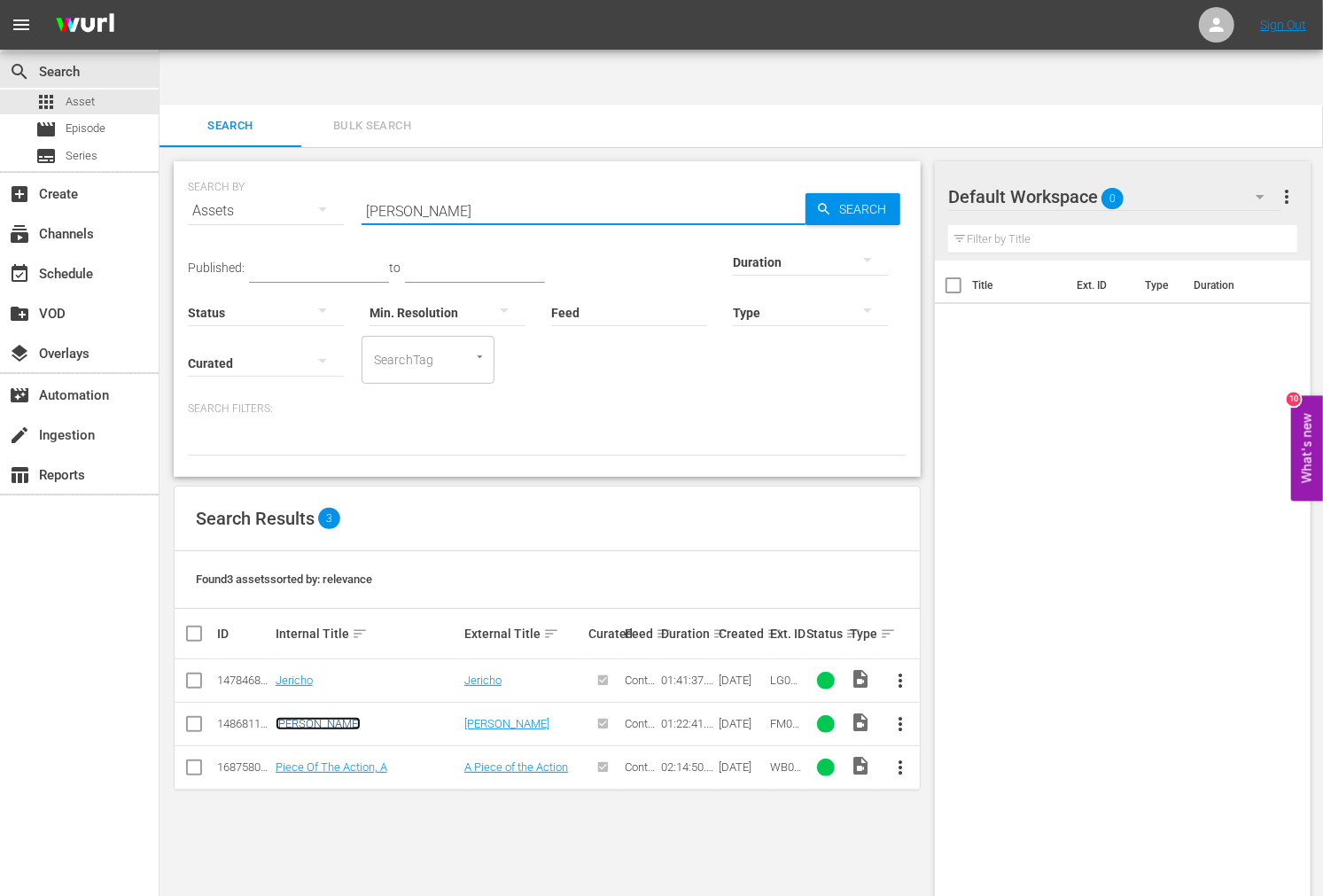
click at [304, 717] on link "Joshua" at bounding box center [318, 724] width 85 height 13
click at [386, 190] on input "Joshua" at bounding box center [584, 211] width 444 height 43
paste input "Karate Frightmare"
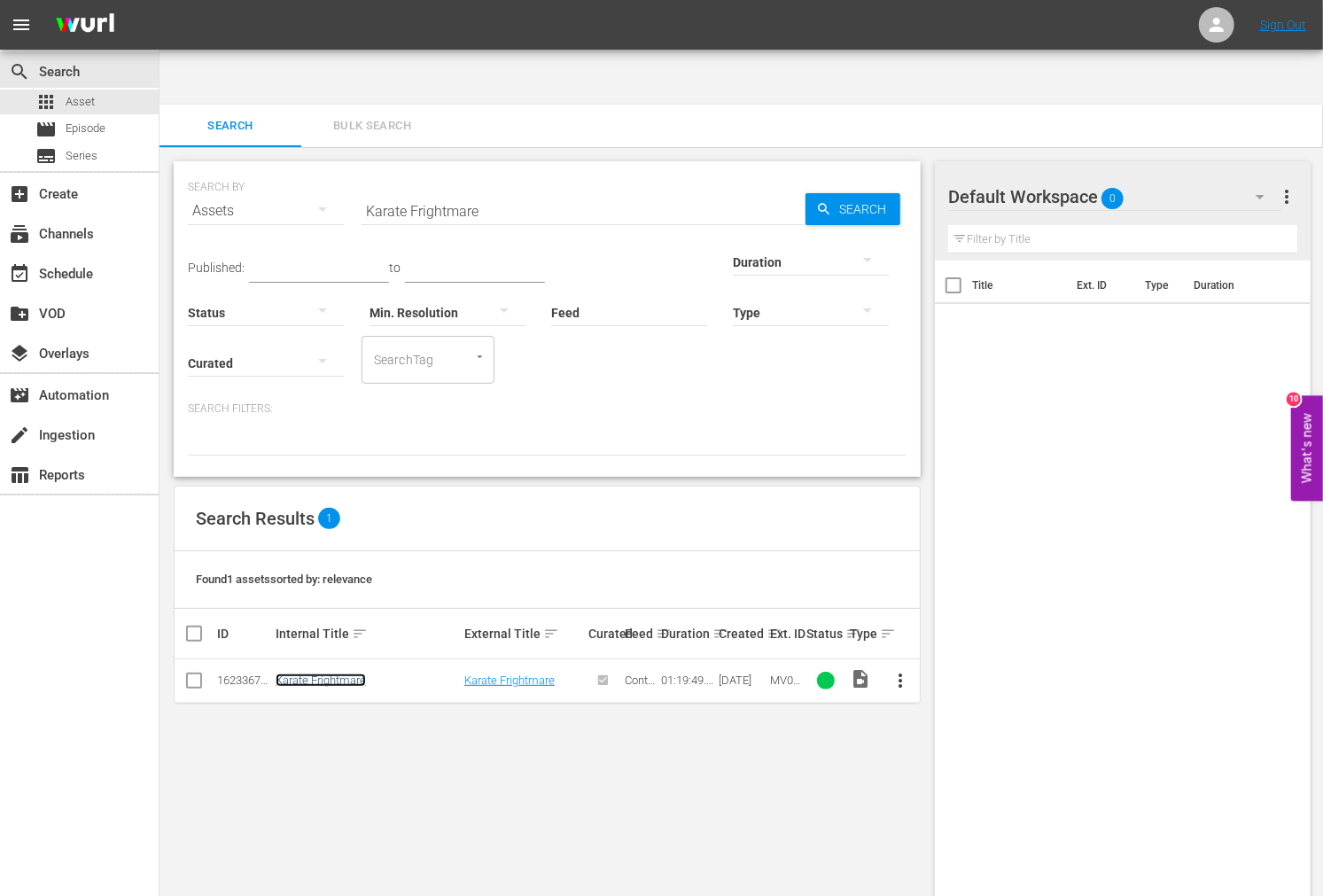
click at [312, 674] on link "Karate Frightmare" at bounding box center [321, 680] width 91 height 13
click at [538, 190] on input "Karate Frightmare" at bounding box center [584, 211] width 444 height 43
drag, startPoint x: 539, startPoint y: 162, endPoint x: 350, endPoint y: 167, distance: 189.1
click at [352, 168] on div "SEARCH BY Search By Assets Search ID, Title, Description, Keywords, or Category…" at bounding box center [547, 200] width 718 height 64
paste input "Lady Cocoa"
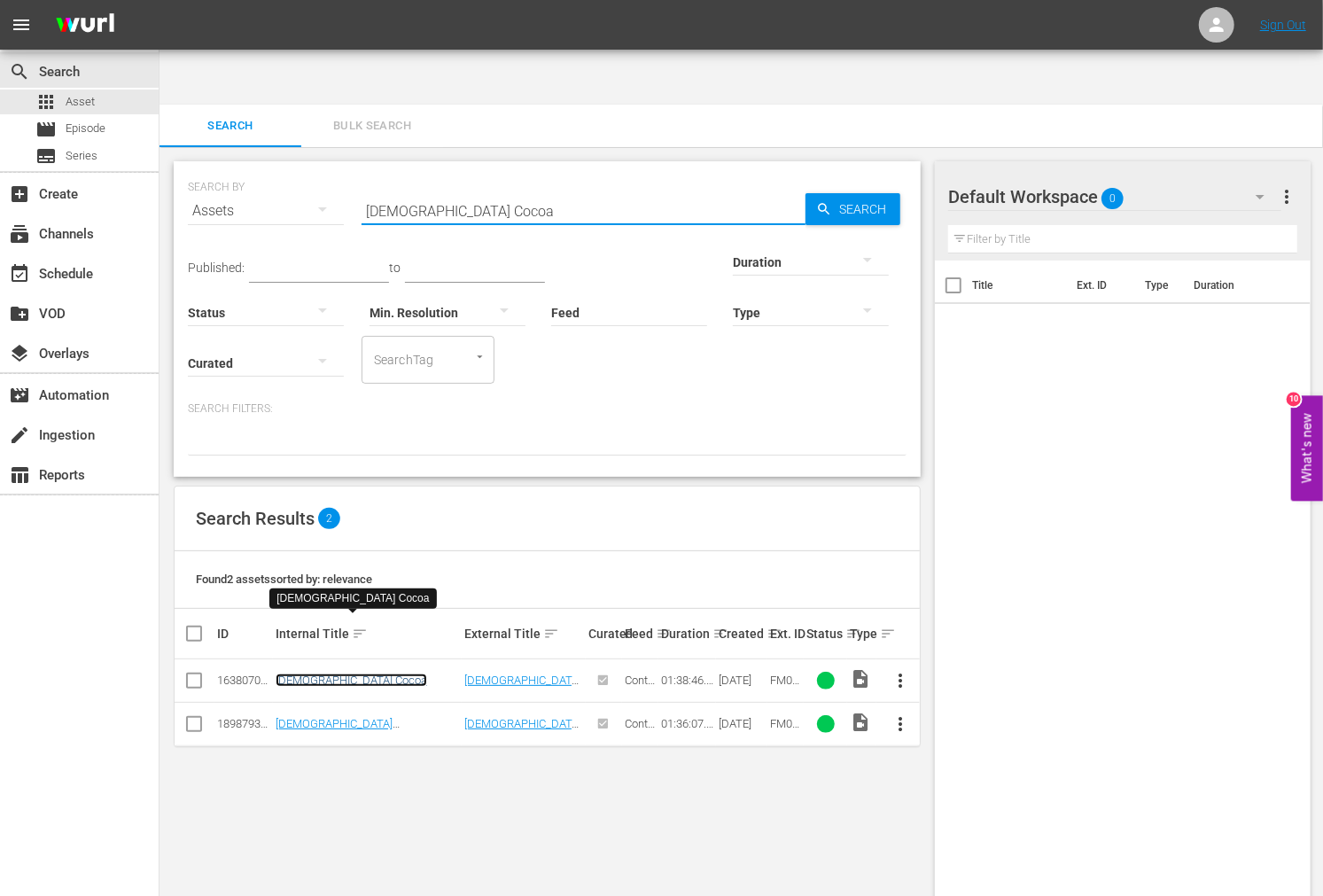
click at [294, 674] on link "Lady Cocoa" at bounding box center [352, 680] width 152 height 13
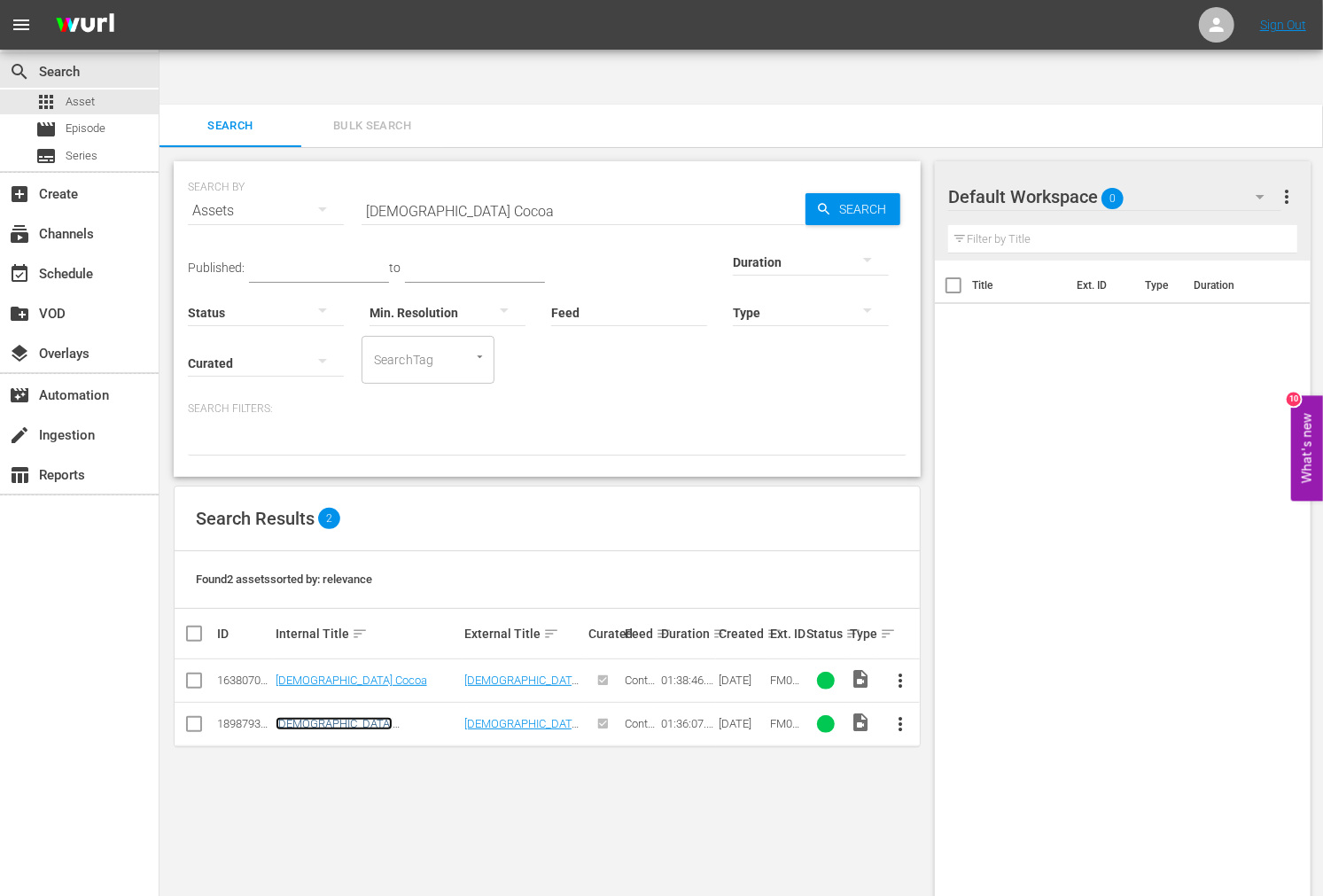
click at [291, 717] on link "Lady Cocoa (EDITED)" at bounding box center [343, 730] width 133 height 27
click at [525, 190] on input "Lady Cocoa" at bounding box center [584, 211] width 444 height 43
drag, startPoint x: 551, startPoint y: 156, endPoint x: 319, endPoint y: 151, distance: 232.1
click at [319, 168] on div "SEARCH BY Search By Assets Search ID, Title, Description, Keywords, or Category…" at bounding box center [547, 200] width 718 height 64
paste input "Mean Johnny Barrows"
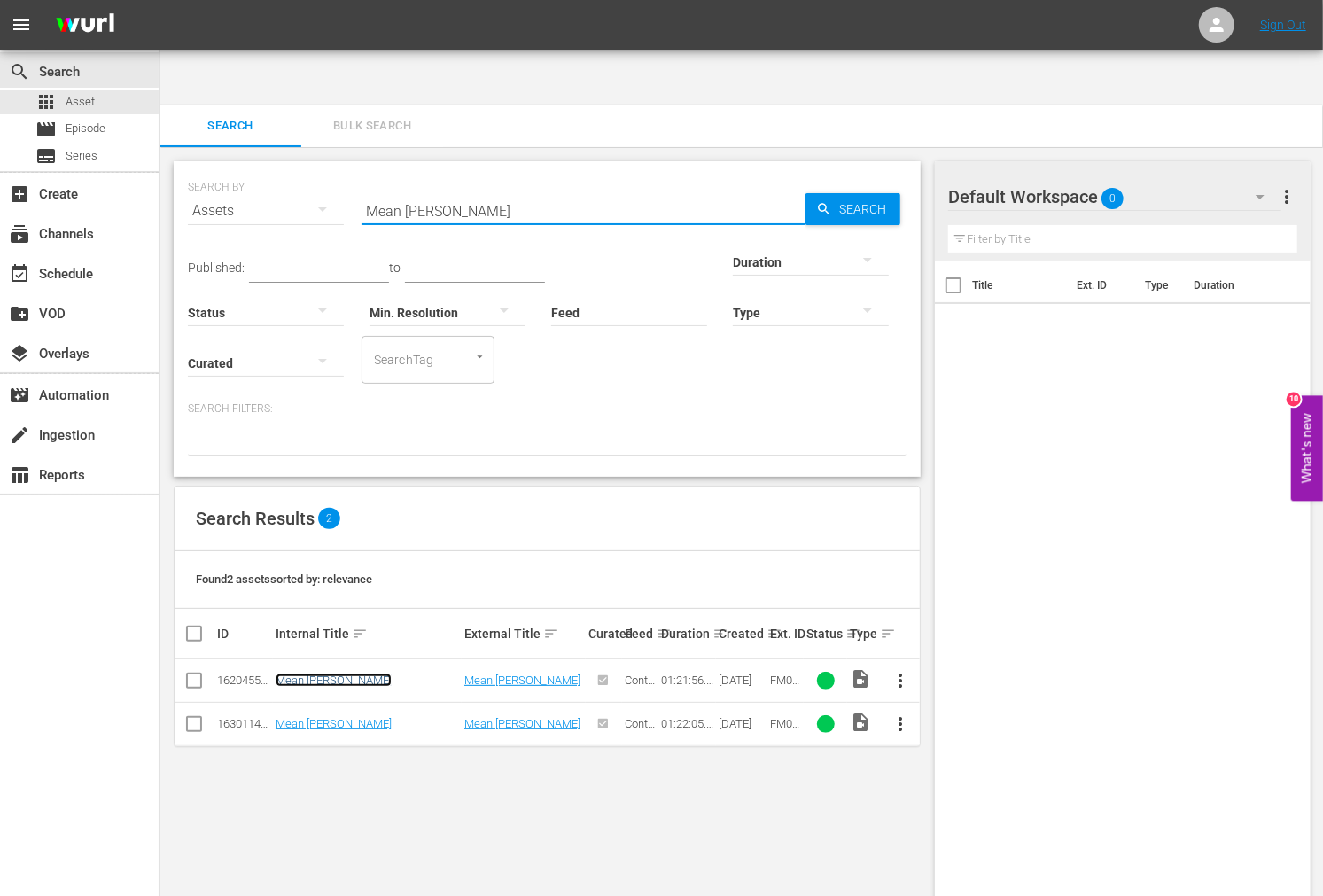
click at [372, 674] on link "Mean Johnny Barrows" at bounding box center [333, 680] width 116 height 13
click at [366, 717] on link "Mean Johnny Barrows" at bounding box center [333, 724] width 116 height 13
click at [467, 723] on div "SEARCH BY Search By Assets Search ID, Title, Description, Keywords, or Category…" at bounding box center [547, 550] width 776 height 805
drag, startPoint x: 530, startPoint y: 162, endPoint x: 322, endPoint y: 162, distance: 208.0
click at [322, 168] on div "SEARCH BY Search By Assets Search ID, Title, Description, Keywords, or Category…" at bounding box center [547, 200] width 718 height 64
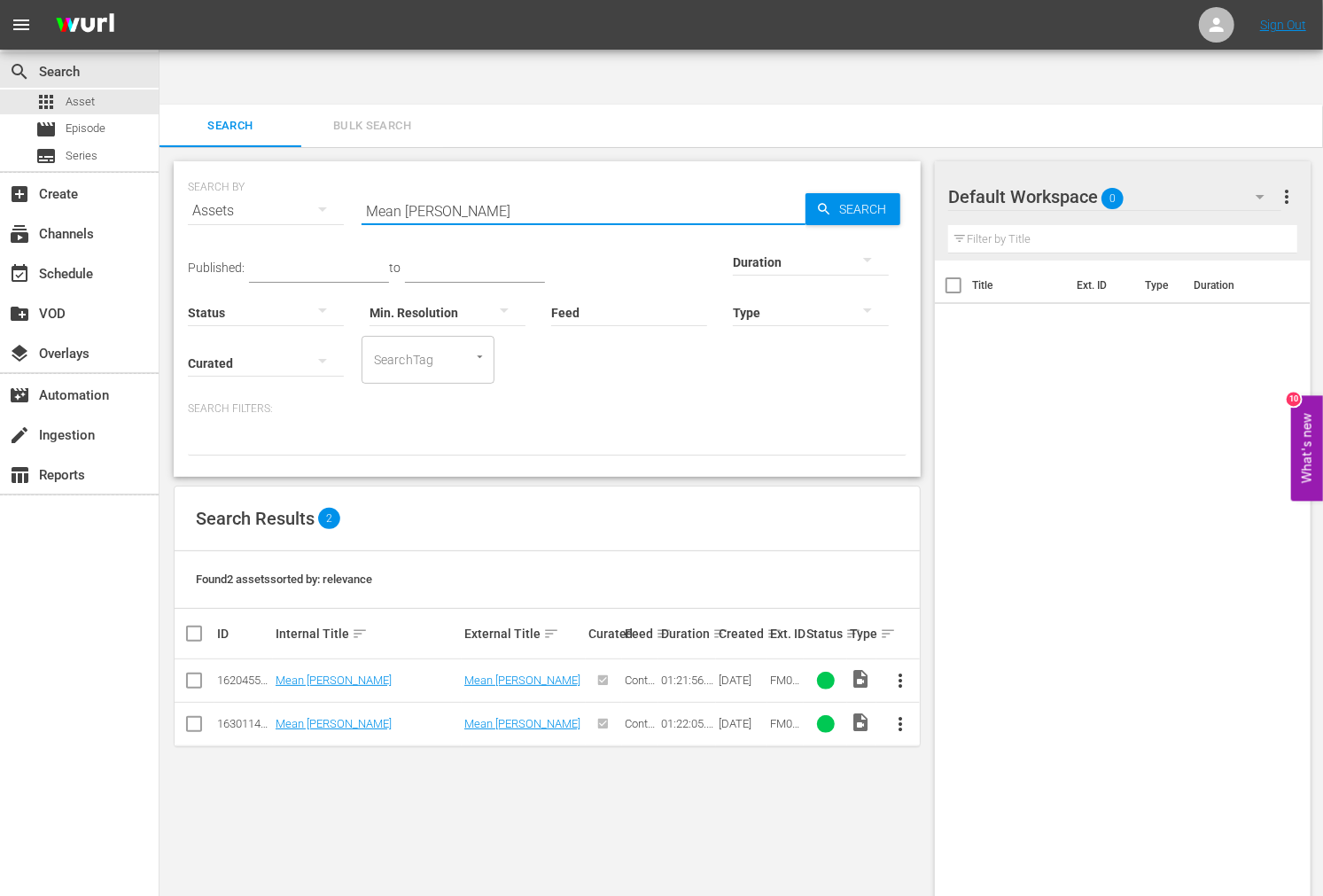
paste input "Panic In Echo Park"
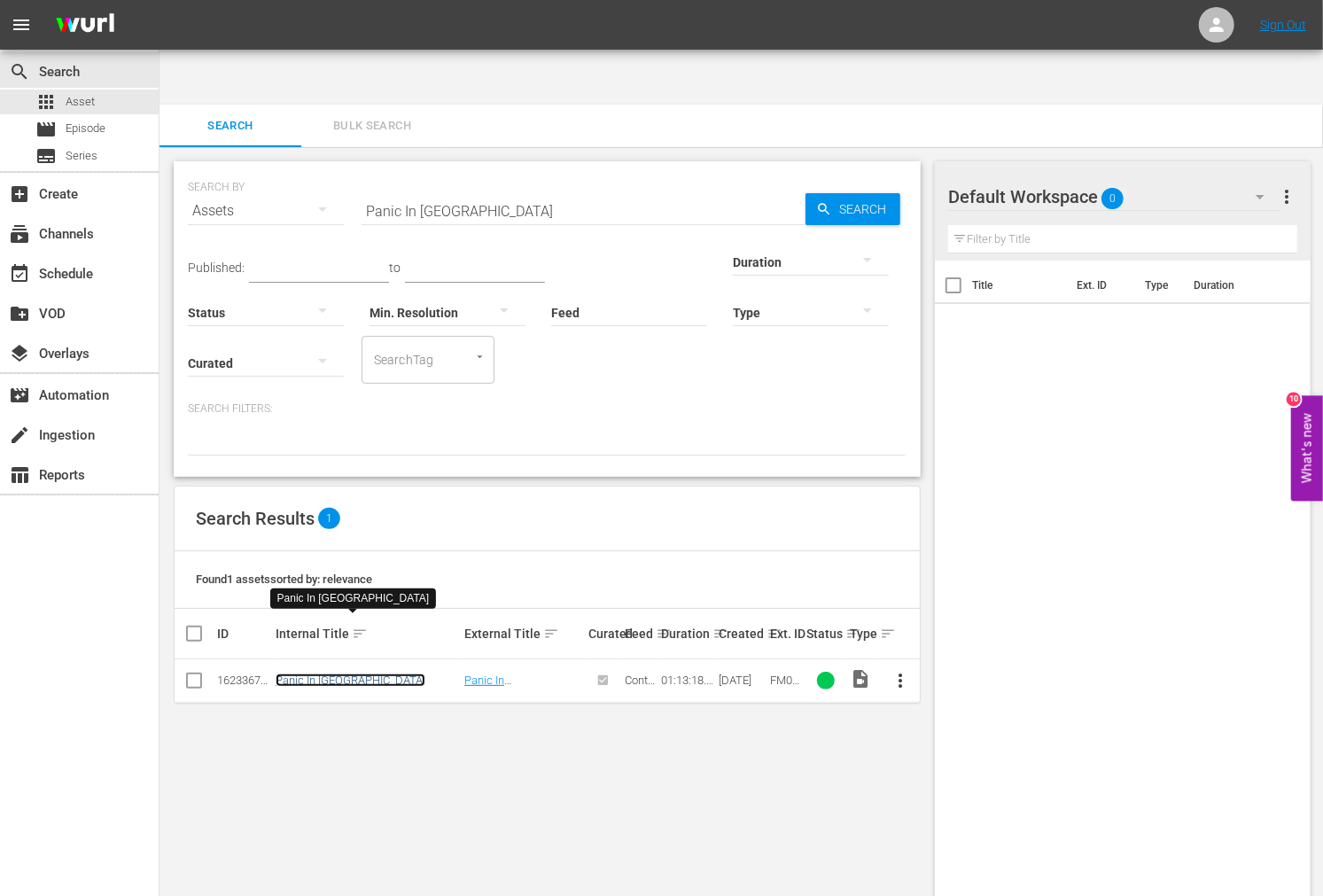
click at [359, 674] on link "Panic In Echo Park" at bounding box center [351, 680] width 150 height 13
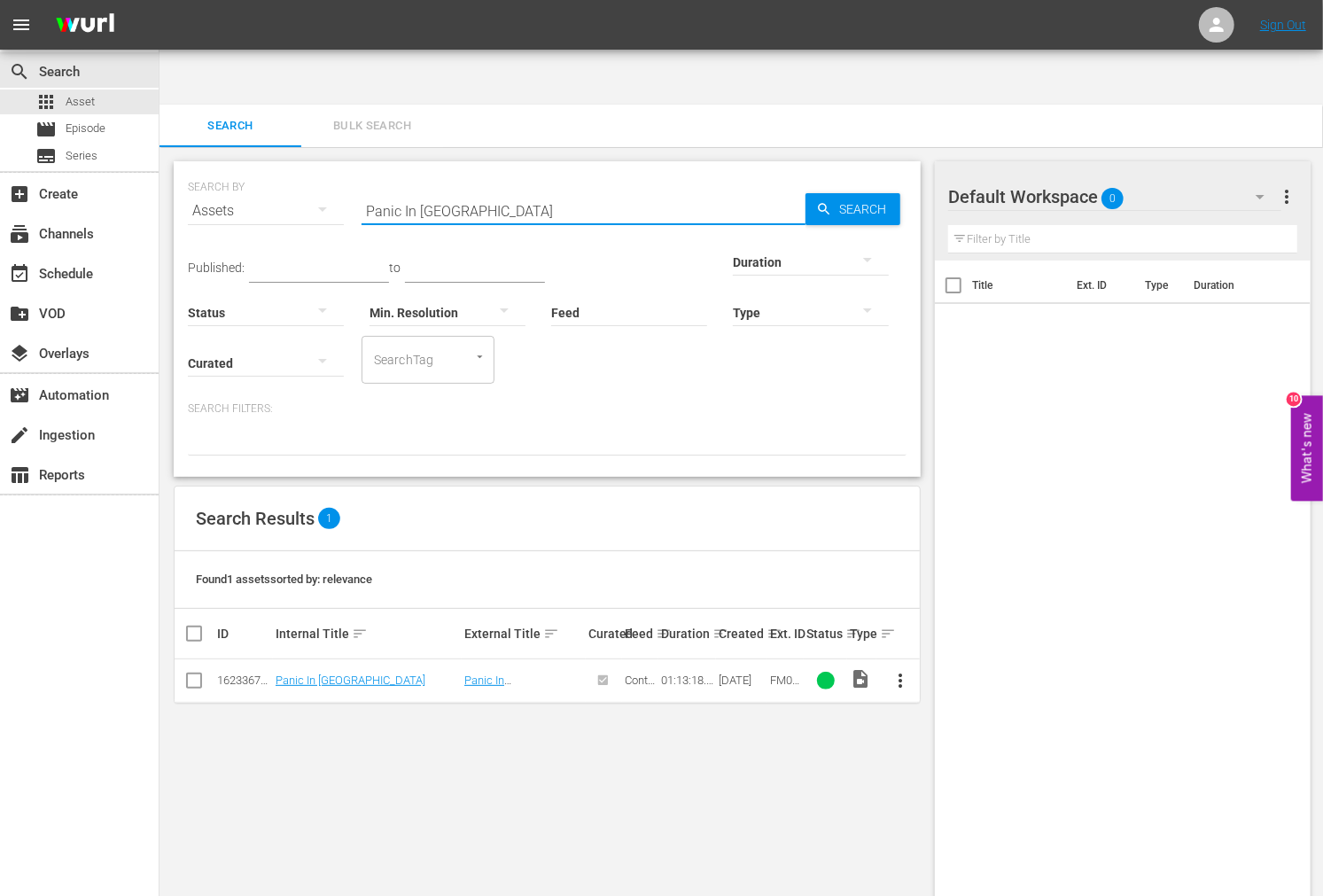
click at [485, 190] on input "Panic In Echo Park" at bounding box center [584, 211] width 444 height 43
paste input "Arena, The"
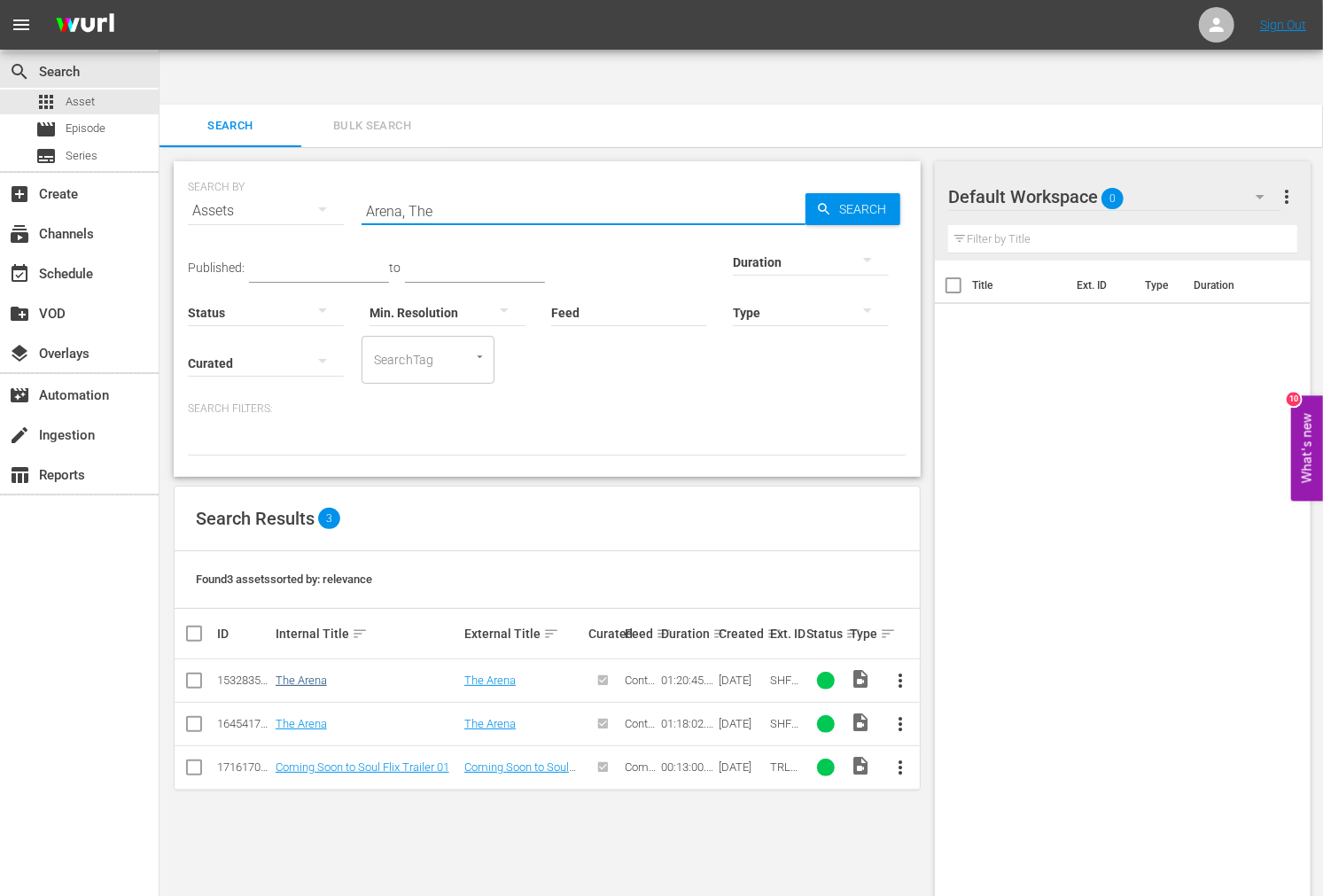
click at [325, 674] on div "The Arena" at bounding box center [368, 680] width 183 height 13
click at [321, 674] on link "The Arena" at bounding box center [302, 680] width 52 height 13
click at [312, 717] on link "The Arena" at bounding box center [302, 724] width 52 height 13
drag, startPoint x: 445, startPoint y: 165, endPoint x: 368, endPoint y: 159, distance: 77.2
click at [368, 190] on input "Arena, The" at bounding box center [584, 211] width 444 height 43
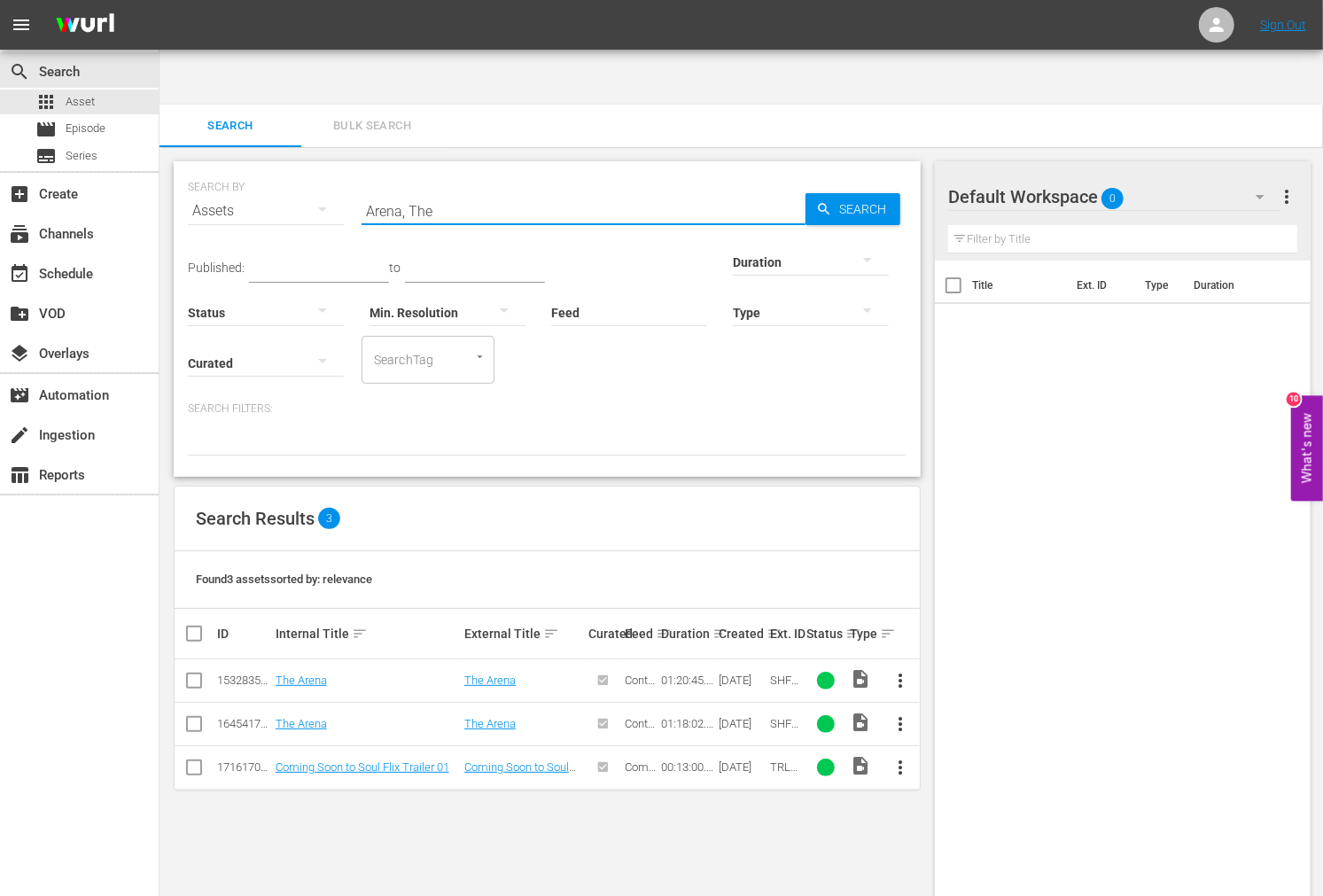
paste input "Big Bird Cage"
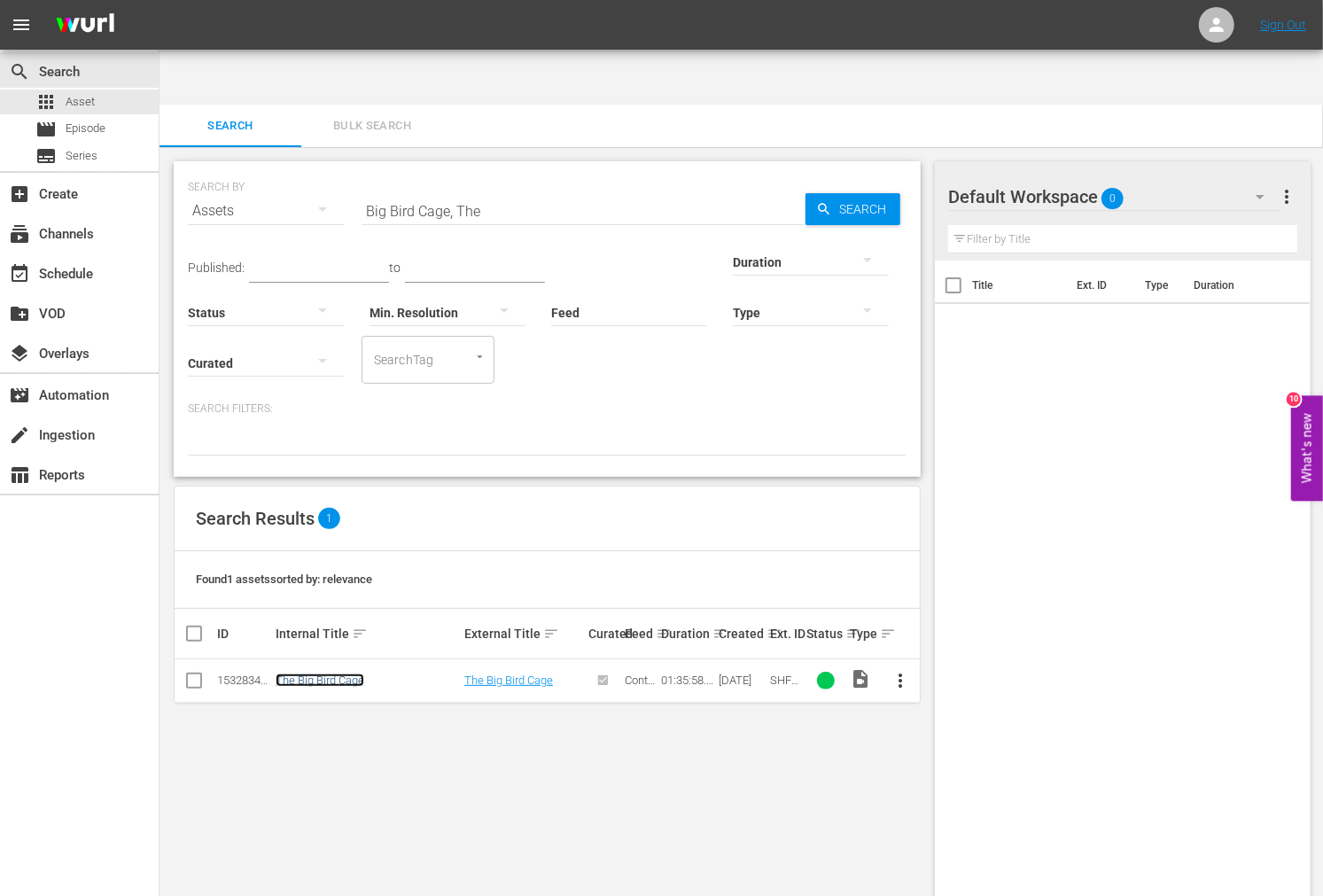
click at [322, 674] on link "The Big Bird Cage" at bounding box center [320, 680] width 89 height 13
click at [481, 190] on input "Big Bird Cage, The" at bounding box center [584, 211] width 444 height 43
drag, startPoint x: 523, startPoint y: 153, endPoint x: 321, endPoint y: 154, distance: 202.0
click at [321, 168] on div "SEARCH BY Search By Assets Search ID, Title, Description, Keywords, or Category…" at bounding box center [547, 200] width 718 height 64
paste input "ust Out"
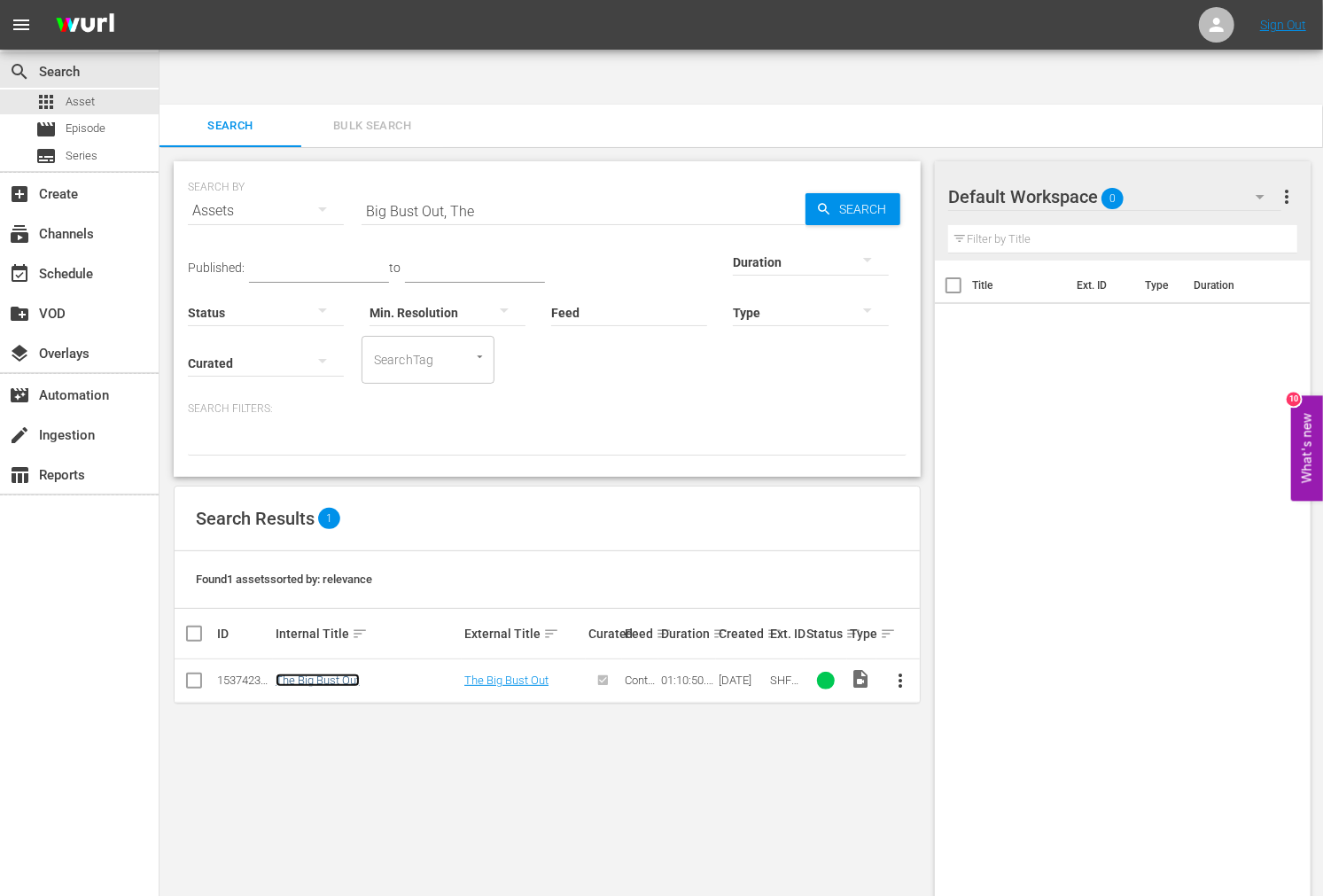
click at [331, 674] on link "The Big Bust Out" at bounding box center [318, 680] width 84 height 13
drag, startPoint x: 323, startPoint y: 621, endPoint x: 419, endPoint y: 302, distance: 333.1
click at [419, 302] on div "Published: to Duration Status Min. Resolution Feed Feed Title Type Curated Sear…" at bounding box center [547, 308] width 718 height 152
drag, startPoint x: 490, startPoint y: 163, endPoint x: 348, endPoint y: 152, distance: 142.4
click at [348, 168] on div "SEARCH BY Search By Assets Search ID, Title, Description, Keywords, or Category…" at bounding box center [547, 200] width 718 height 64
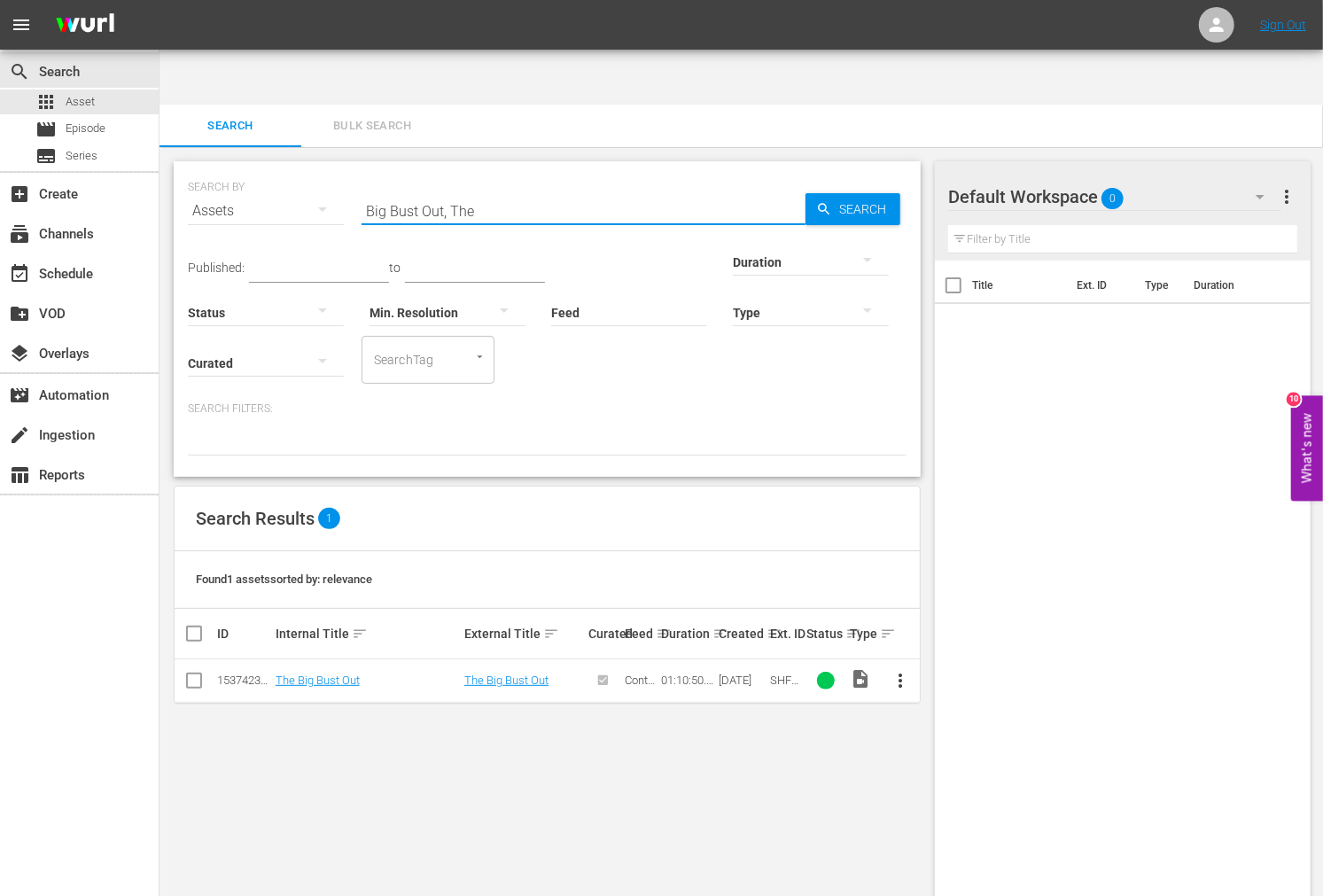
paste input "Doll House"
click at [816, 193] on span "Search" at bounding box center [867, 209] width 69 height 31
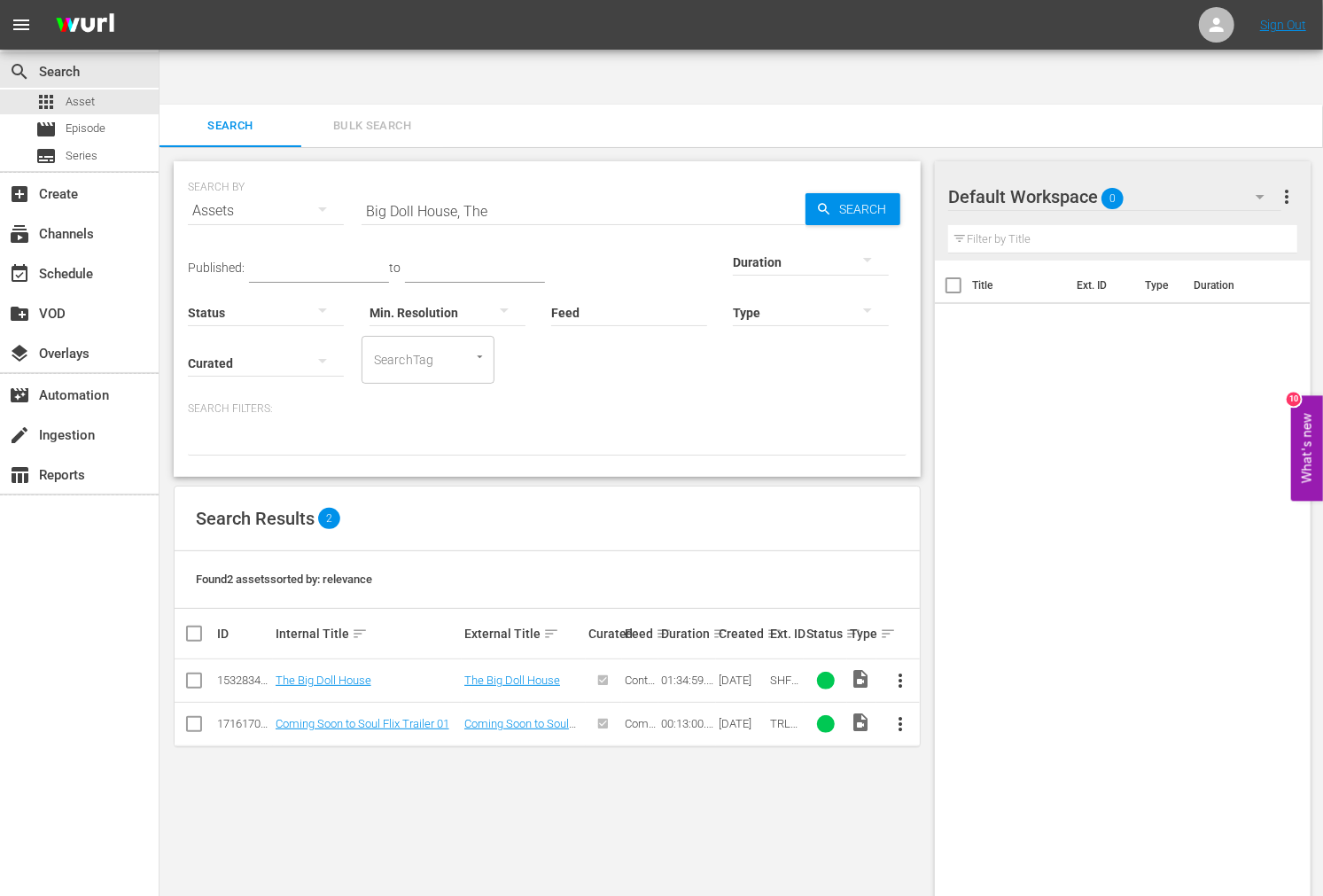
click at [642, 810] on div "SEARCH BY Search By Assets Search ID, Title, Description, Keywords, or Category…" at bounding box center [547, 550] width 776 height 805
click at [283, 740] on div "SEARCH BY Search By Assets Search ID, Title, Description, Keywords, or Category…" at bounding box center [547, 550] width 776 height 805
drag, startPoint x: 508, startPoint y: 157, endPoint x: 368, endPoint y: 162, distance: 140.1
click at [364, 190] on input "Big Doll House, The" at bounding box center [584, 211] width 444 height 43
paste input "To Love And To Cherish"
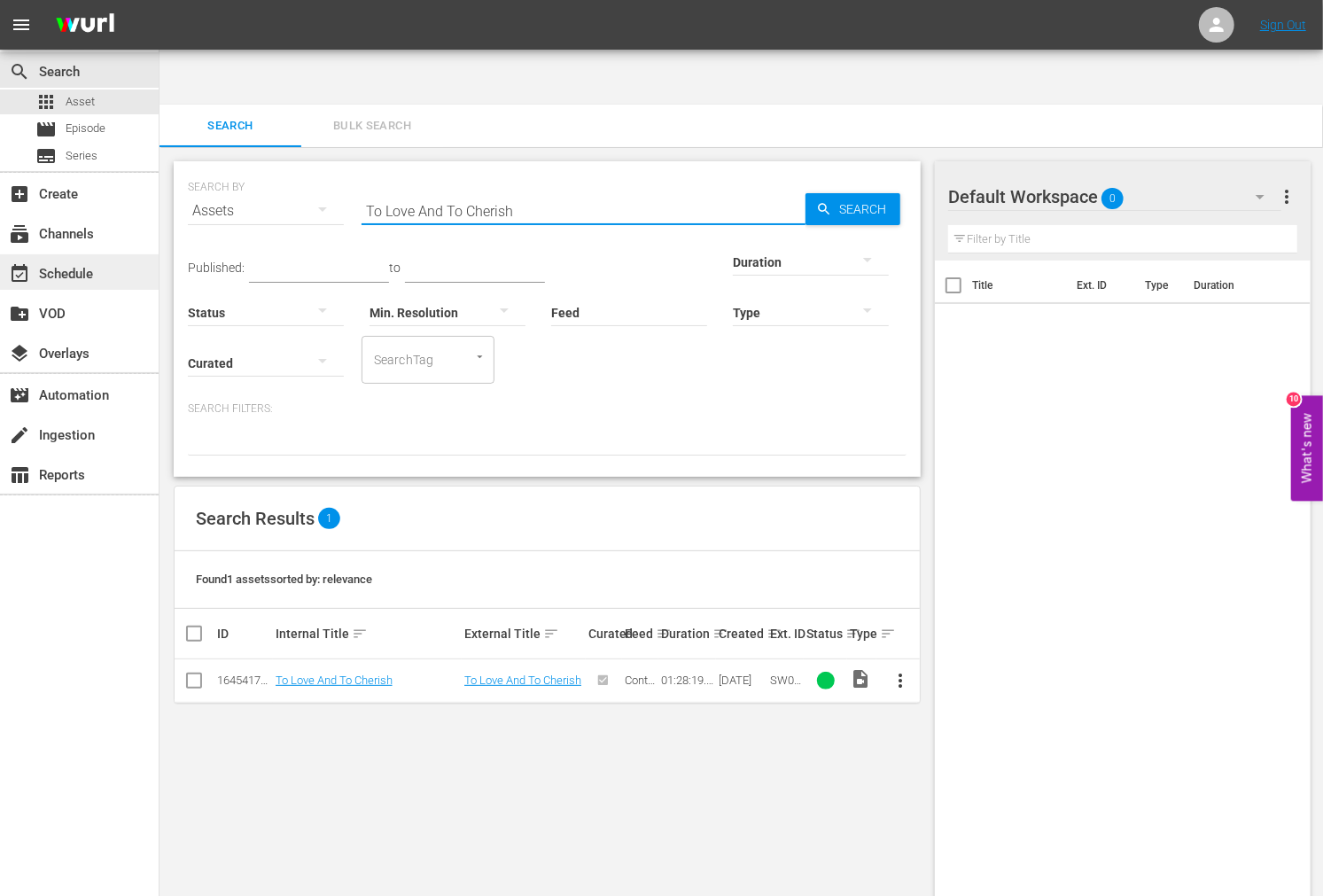
type input "To Love And To Cherish"
click at [306, 674] on link "To Love And To Cherish" at bounding box center [334, 680] width 117 height 13
click at [561, 105] on div "Search Bulk Search SEARCH BY Search By Assets Search ID, Title, Description, Ke…" at bounding box center [741, 529] width 1164 height 848
click at [81, 154] on span "Series" at bounding box center [81, 156] width 31 height 18
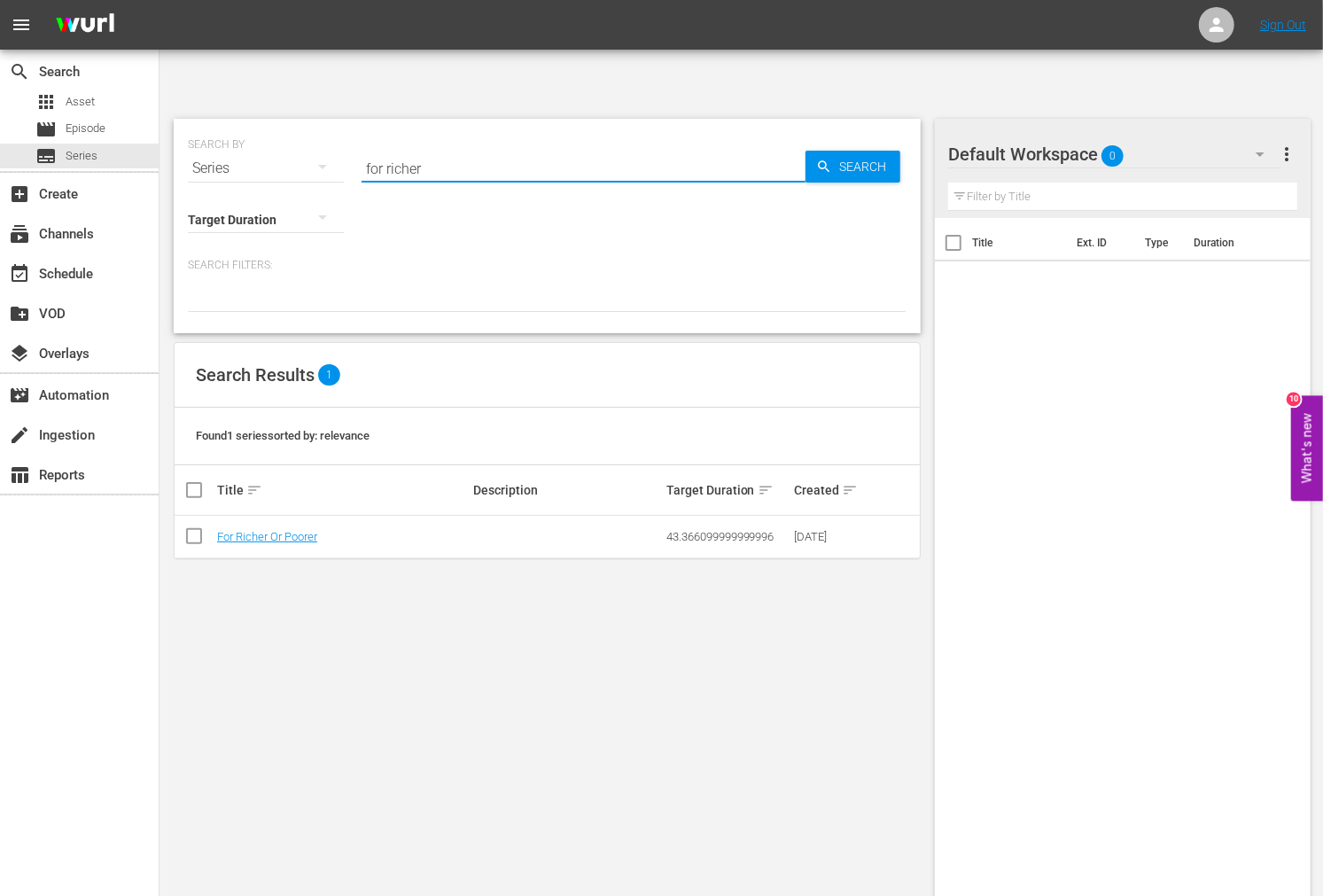
drag, startPoint x: 461, startPoint y: 100, endPoint x: 237, endPoint y: 107, distance: 224.1
click at [231, 126] on div "SEARCH BY Search By Series Search ID, Title, Description, Keywords, or Category…" at bounding box center [547, 157] width 718 height 64
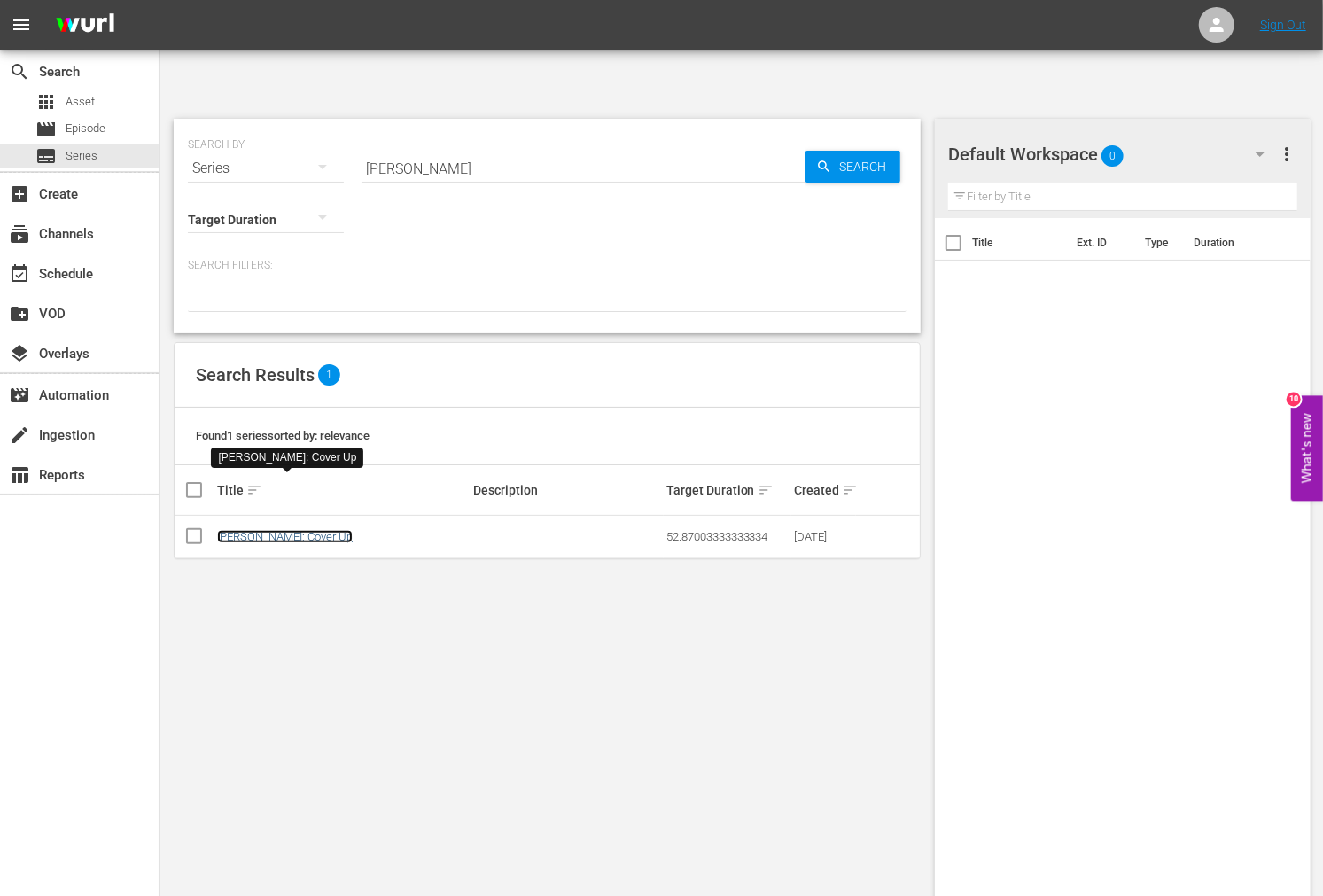
click at [245, 530] on link "Tupac: Cover Up" at bounding box center [285, 537] width 135 height 13
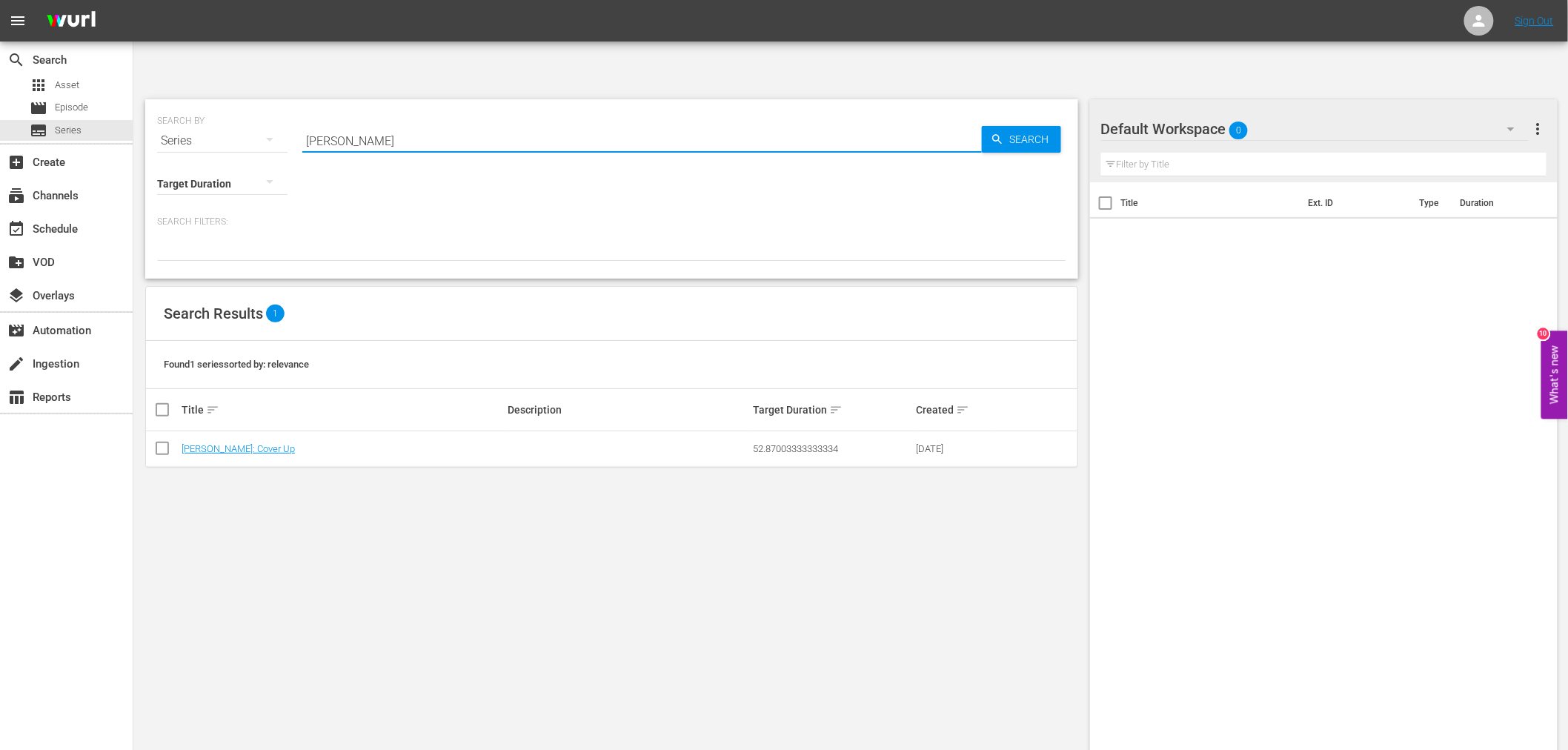
drag, startPoint x: 405, startPoint y: 84, endPoint x: 258, endPoint y: 81, distance: 147.0
click at [258, 105] on div "SEARCH BY Search By Series Search ID, Title, Description, Keywords, or Category…" at bounding box center [611, 132] width 909 height 53
type input "emanuelle"
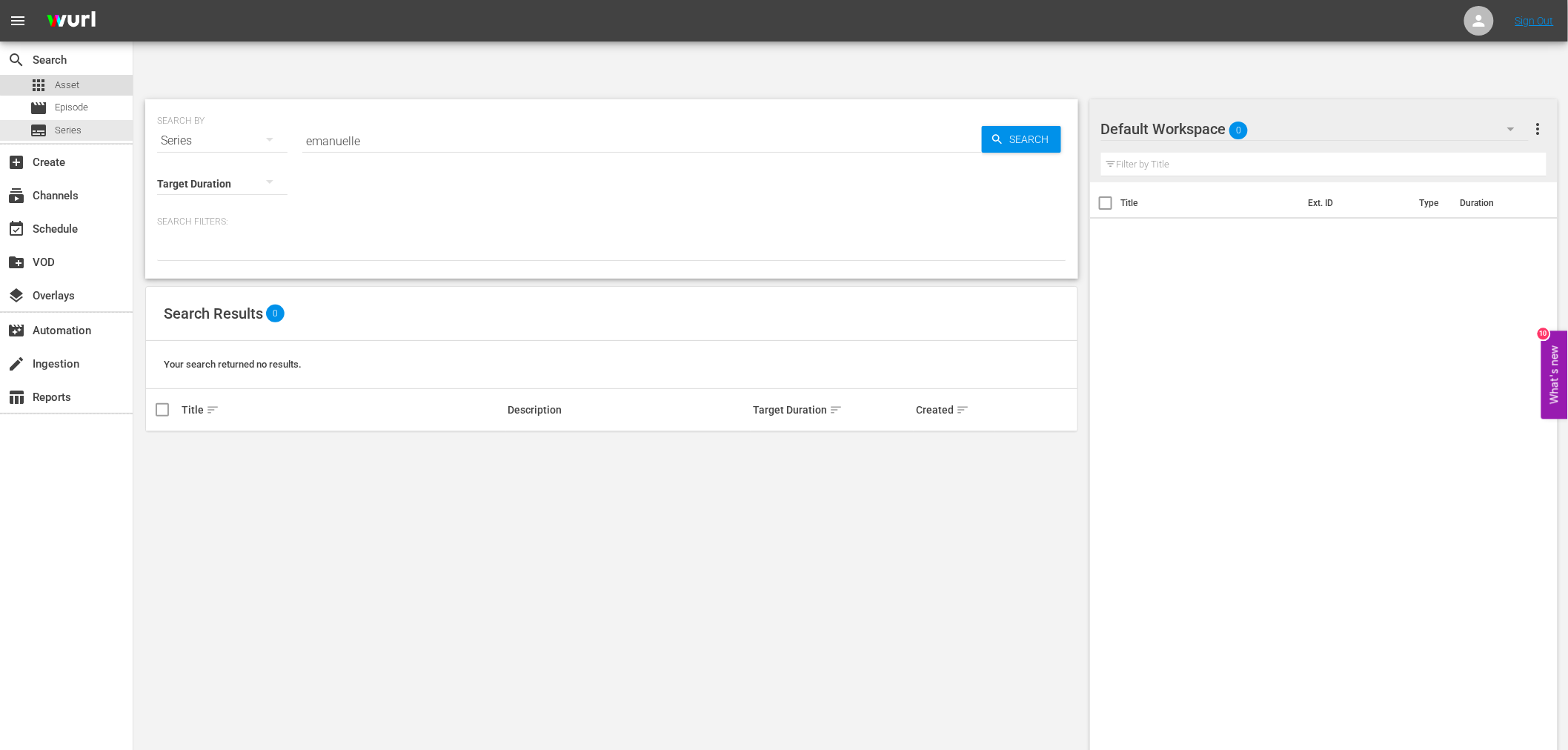
click at [81, 78] on div "apps Asset" at bounding box center [66, 85] width 132 height 21
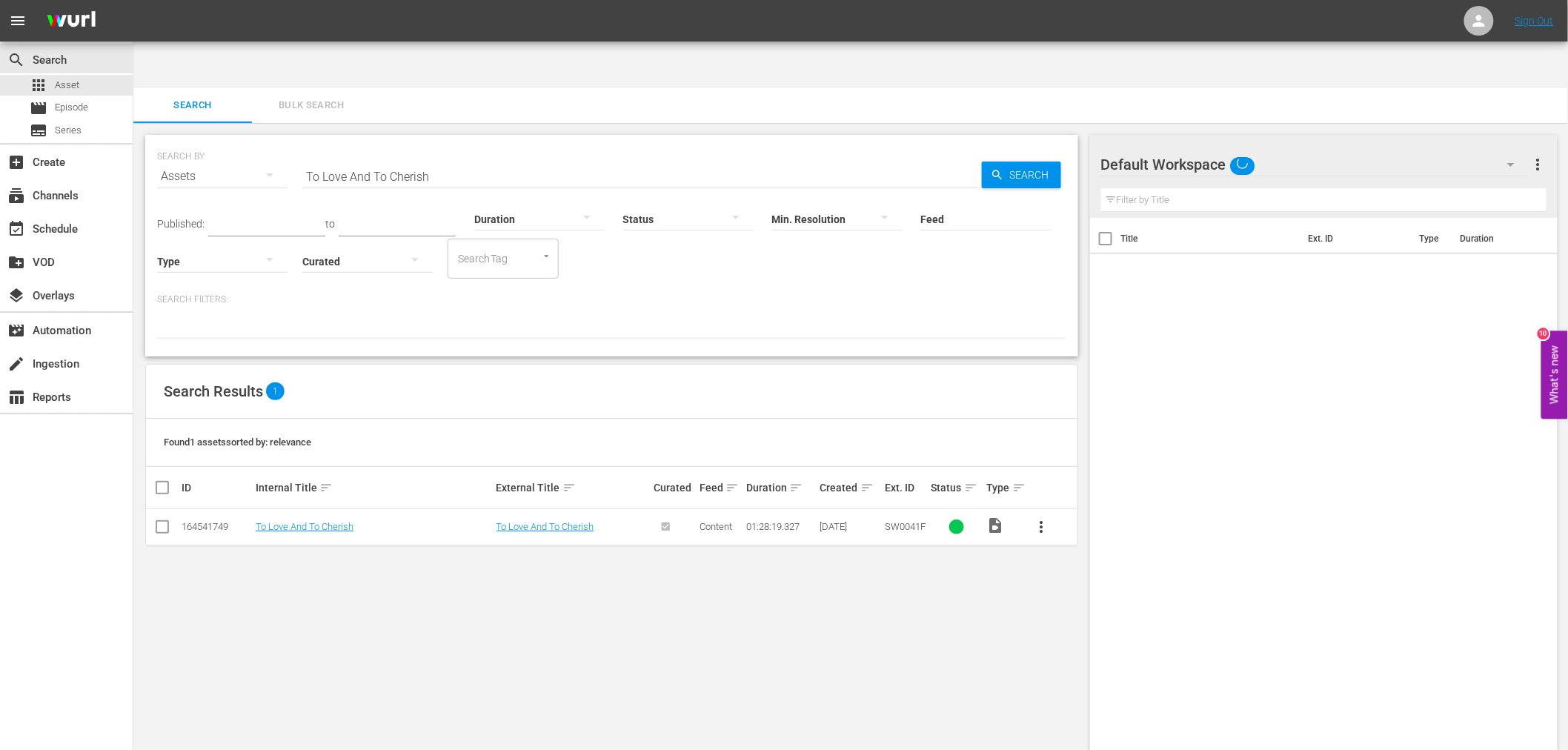
click at [389, 159] on input "To Love And To Cherish" at bounding box center [642, 176] width 680 height 36
drag, startPoint x: 471, startPoint y: 132, endPoint x: 220, endPoint y: 132, distance: 251.0
click at [220, 141] on div "SEARCH BY Search By Assets Search ID, Title, Description, Keywords, or Category…" at bounding box center [611, 167] width 909 height 53
paste input "https://content-partner-mrss-feeds.s3.amazonaws.com/free_tv_networks/TupacCover…"
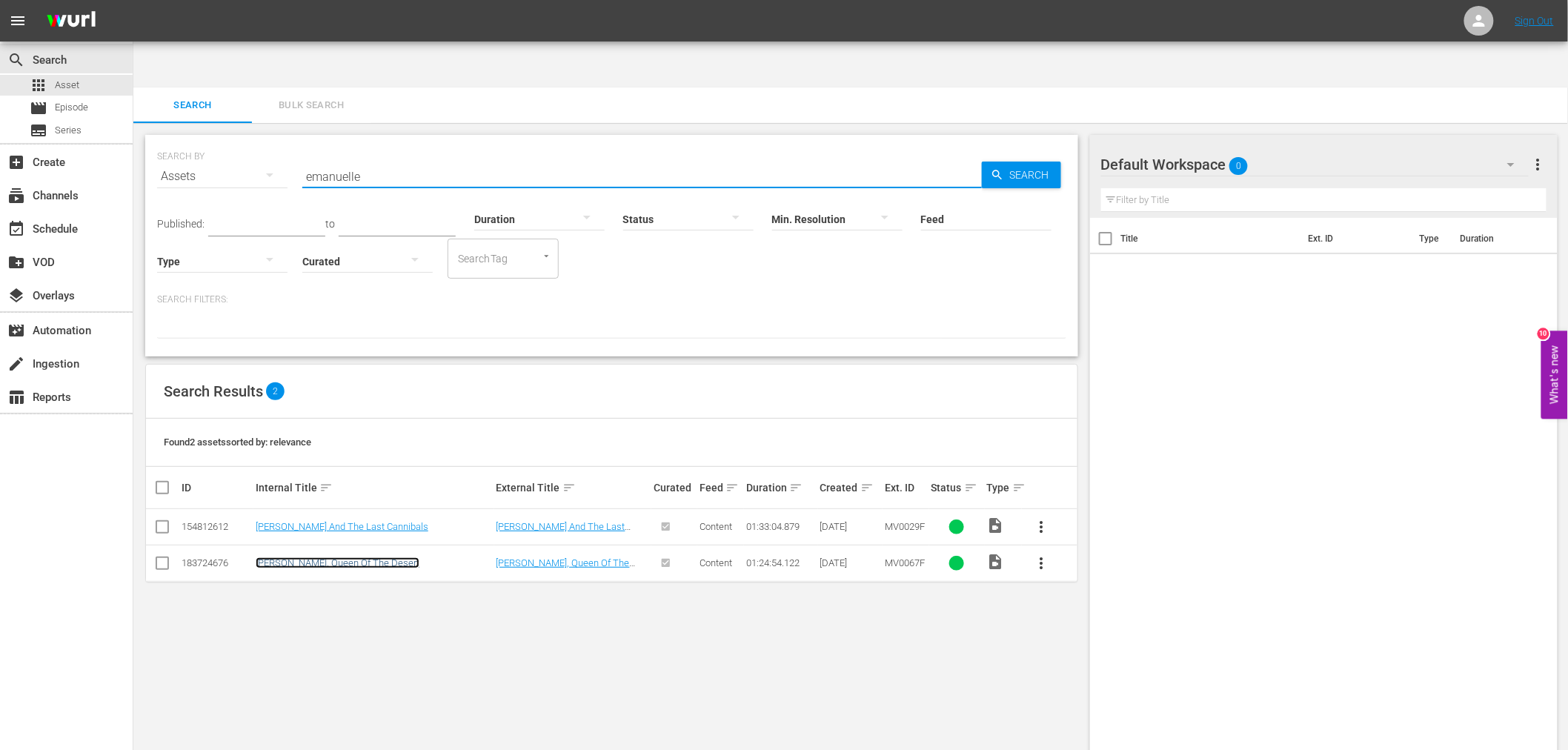
click at [302, 557] on link "Emanuelle, Queen Of The Desert" at bounding box center [337, 563] width 164 height 11
click at [453, 552] on div "SEARCH BY Search By Assets Search ID, Title, Description, Keywords, or Category…" at bounding box center [611, 460] width 957 height 674
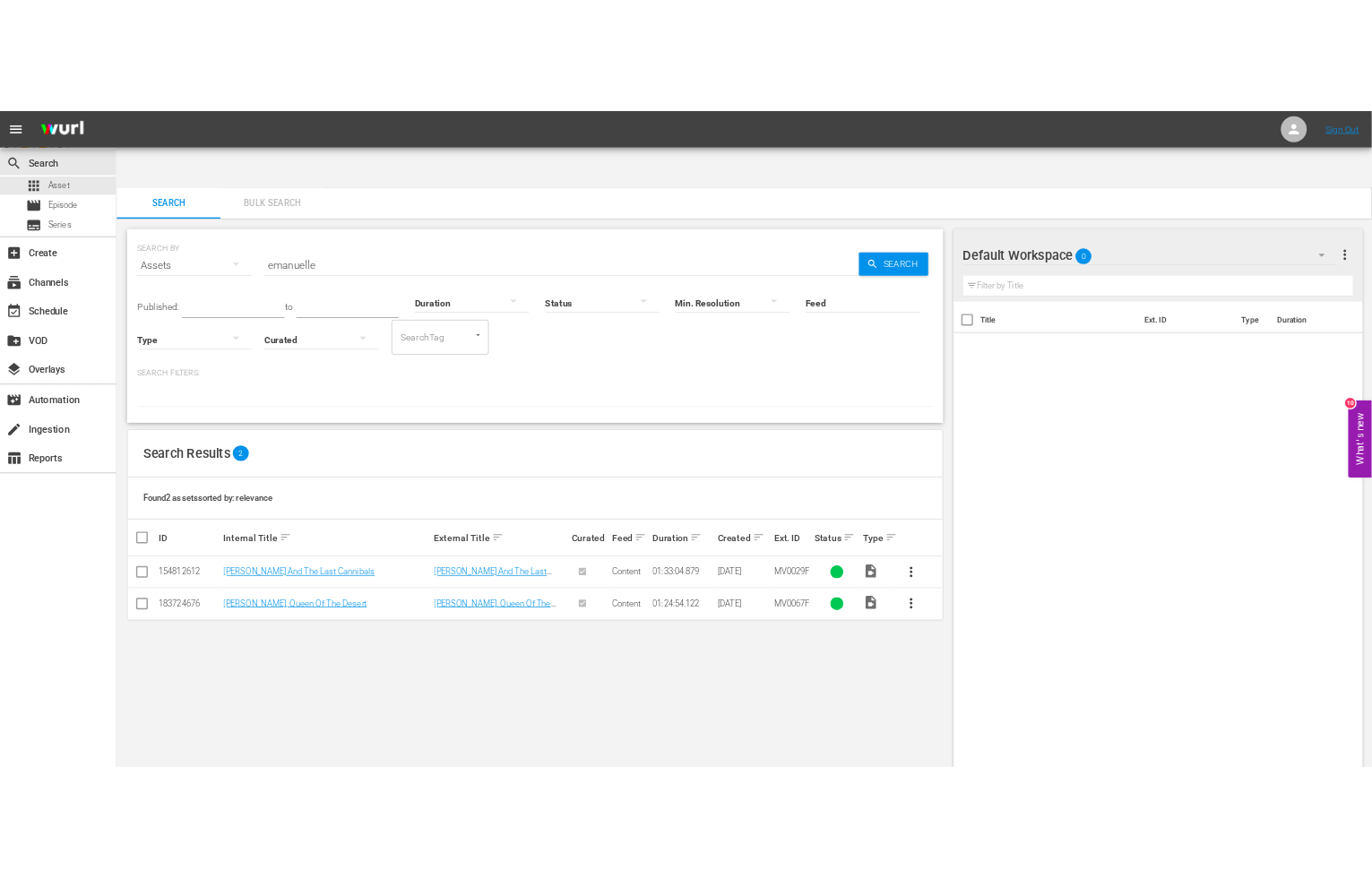
scroll to position [2, 0]
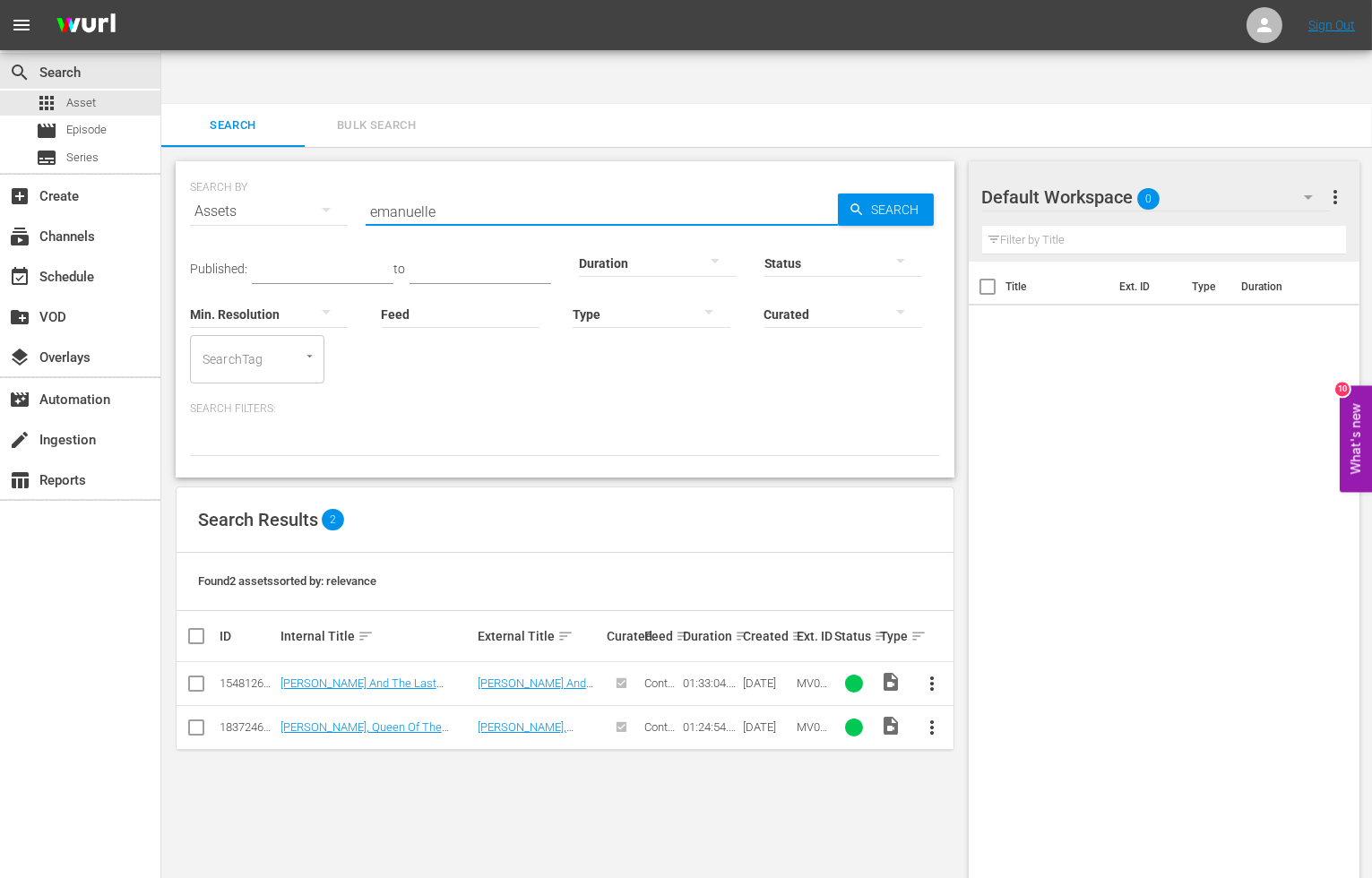
drag, startPoint x: 454, startPoint y: 147, endPoint x: 328, endPoint y: 161, distance: 126.8
click at [328, 168] on div "SEARCH BY Search By Assets Search ID, Title, Description, Keywords, or Category…" at bounding box center [564, 200] width 750 height 65
paste input "Wild Faith"
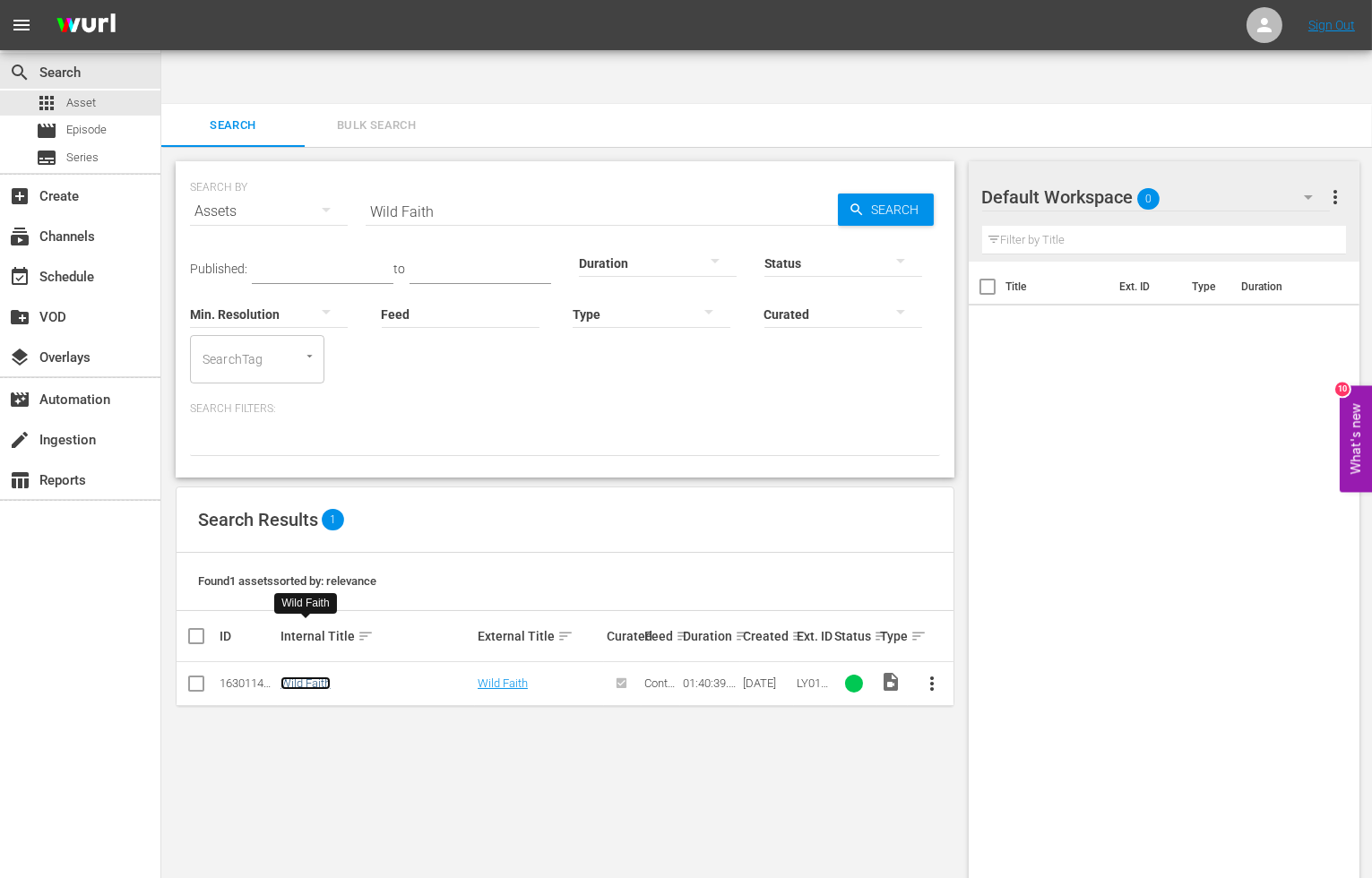
click at [297, 677] on link "Wild Faith" at bounding box center [306, 683] width 51 height 13
click at [553, 168] on div "SEARCH BY Search By Assets Search ID, Title, Description, Keywords, or Category…" at bounding box center [564, 200] width 750 height 65
drag, startPoint x: 417, startPoint y: 162, endPoint x: 369, endPoint y: 163, distance: 48.0
click at [369, 190] on input "Wild Faith" at bounding box center [602, 212] width 473 height 43
paste input "nners And Sinners"
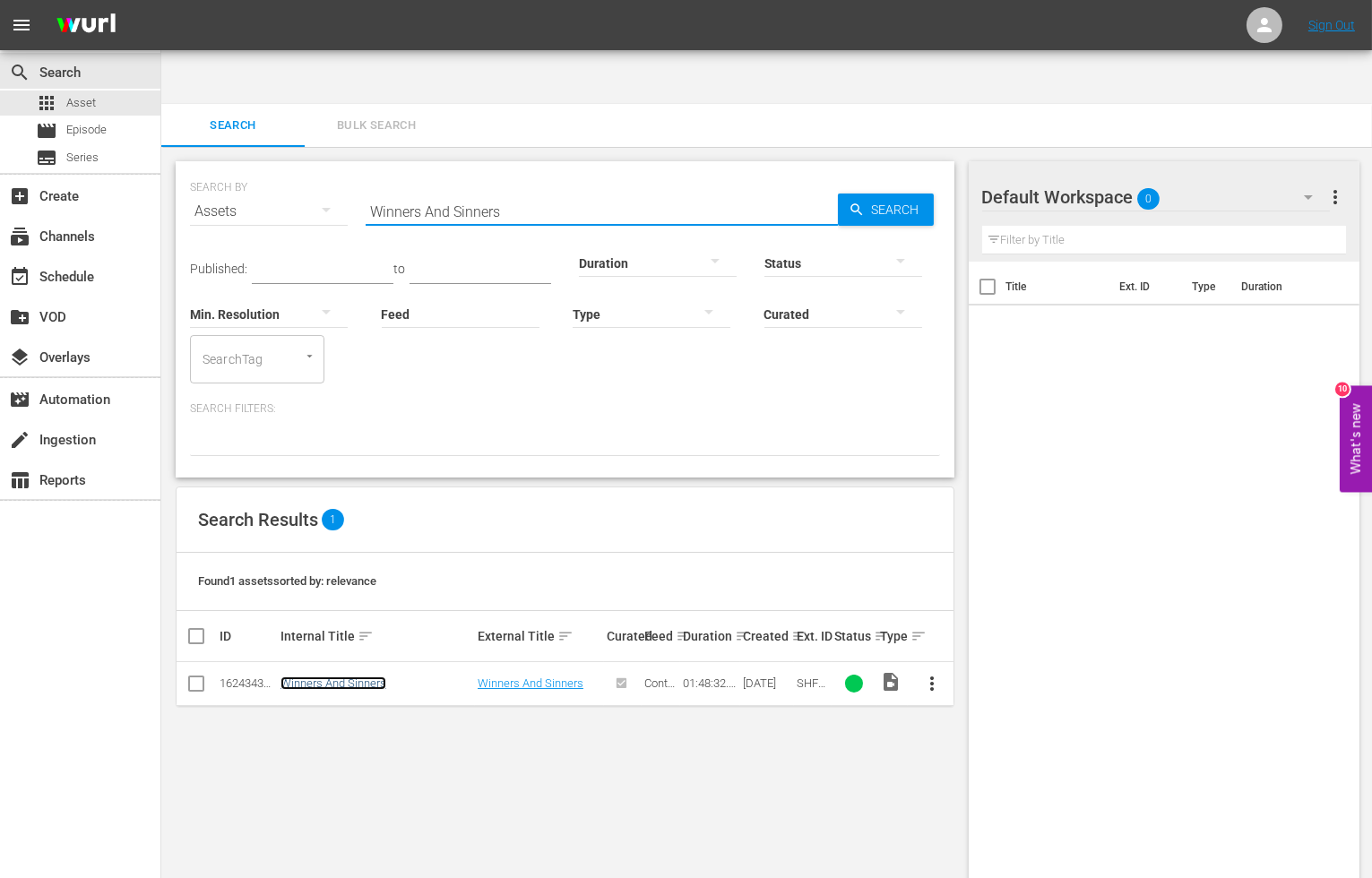
click at [305, 677] on link "Winners And Sinners" at bounding box center [333, 683] width 106 height 13
click at [686, 190] on input "Winners And Sinners" at bounding box center [602, 212] width 473 height 43
paste input "Black Hollywood"
type input "Black Hollywood"
click at [324, 677] on link "Black Hollywood" at bounding box center [322, 683] width 83 height 13
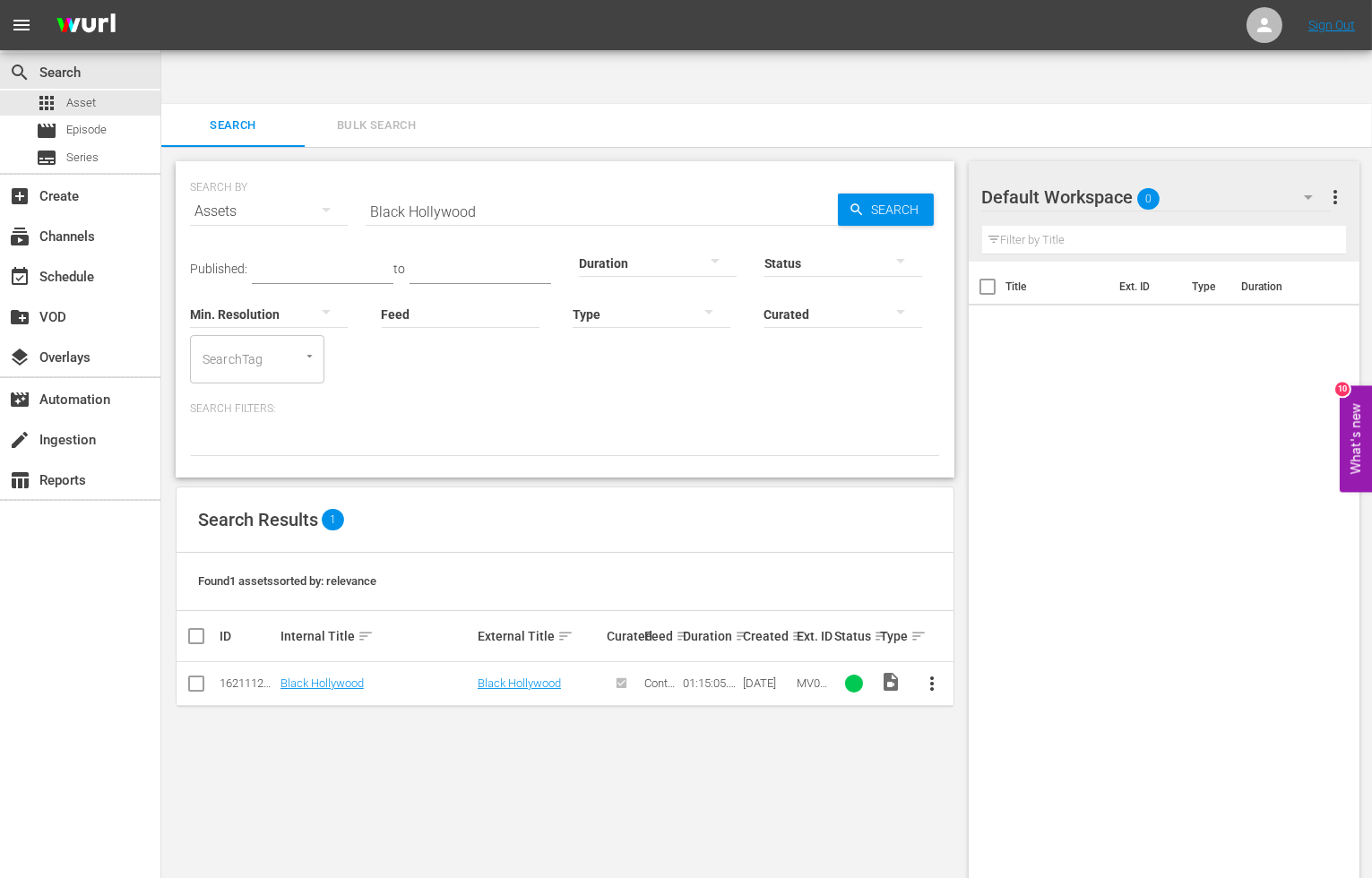
click at [676, 711] on div "SEARCH BY Search By Assets Search ID, Title, Description, Keywords, or Category…" at bounding box center [564, 540] width 808 height 787
click at [614, 701] on div "SEARCH BY Search By Assets Search ID, Title, Description, Keywords, or Category…" at bounding box center [564, 540] width 808 height 787
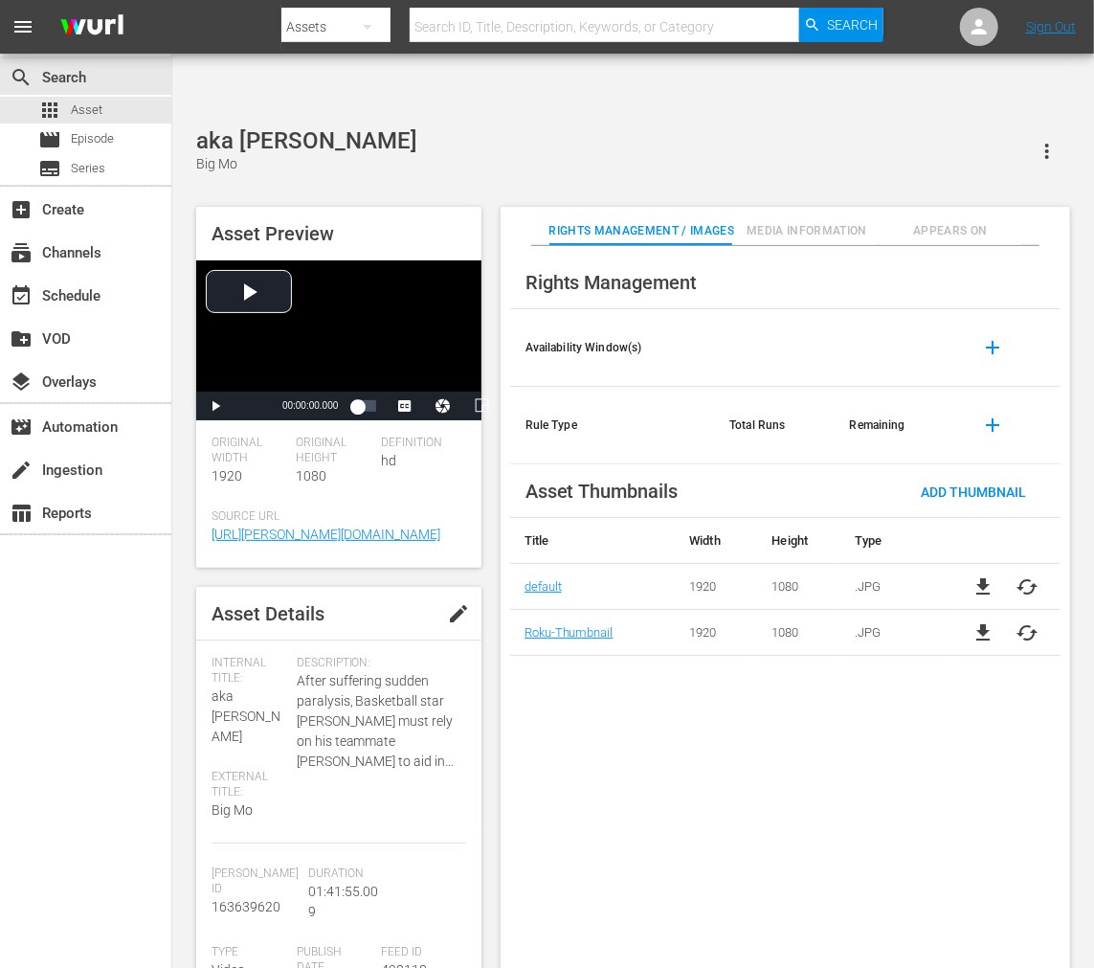
click at [803, 621] on span "cached" at bounding box center [1028, 632] width 23 height 23
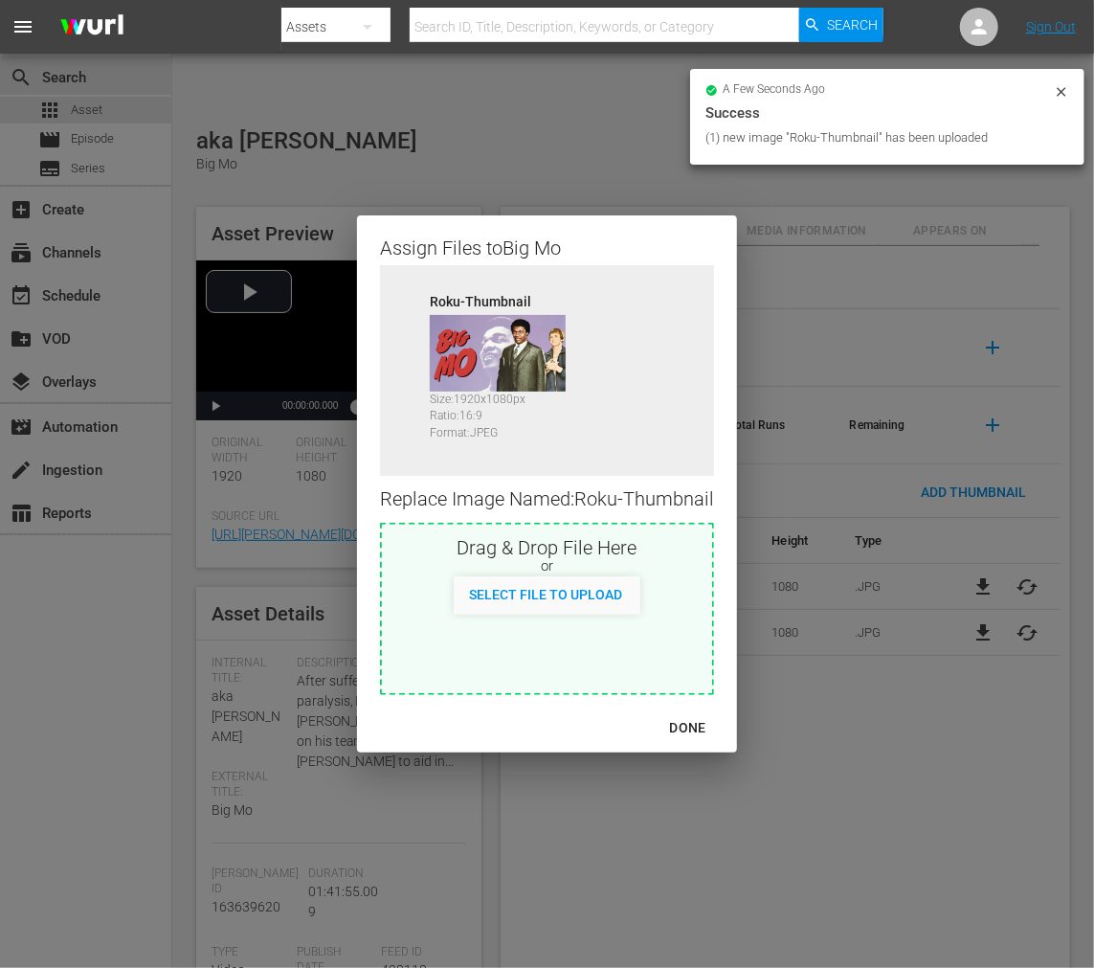
click at [697, 725] on div "DONE" at bounding box center [688, 728] width 67 height 24
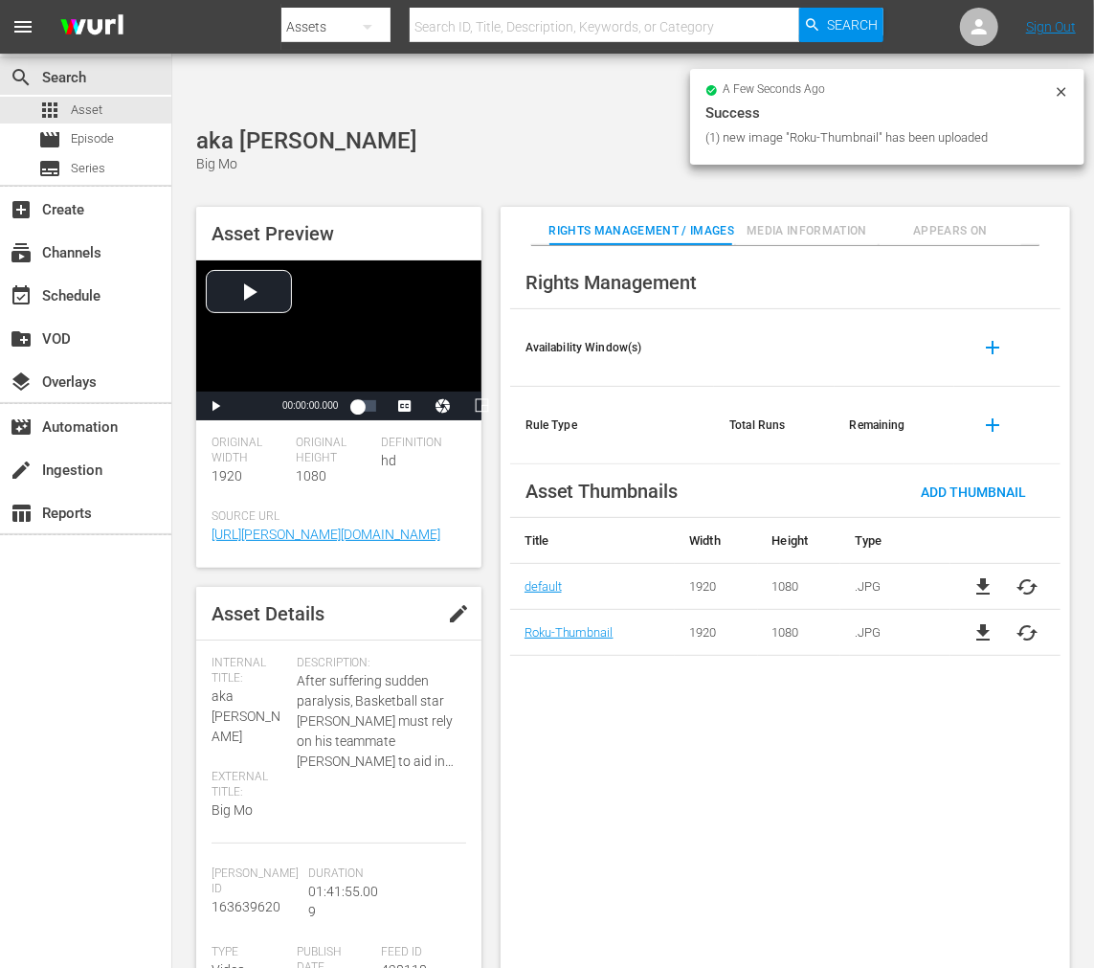
click at [803, 575] on span "cached" at bounding box center [1028, 586] width 23 height 23
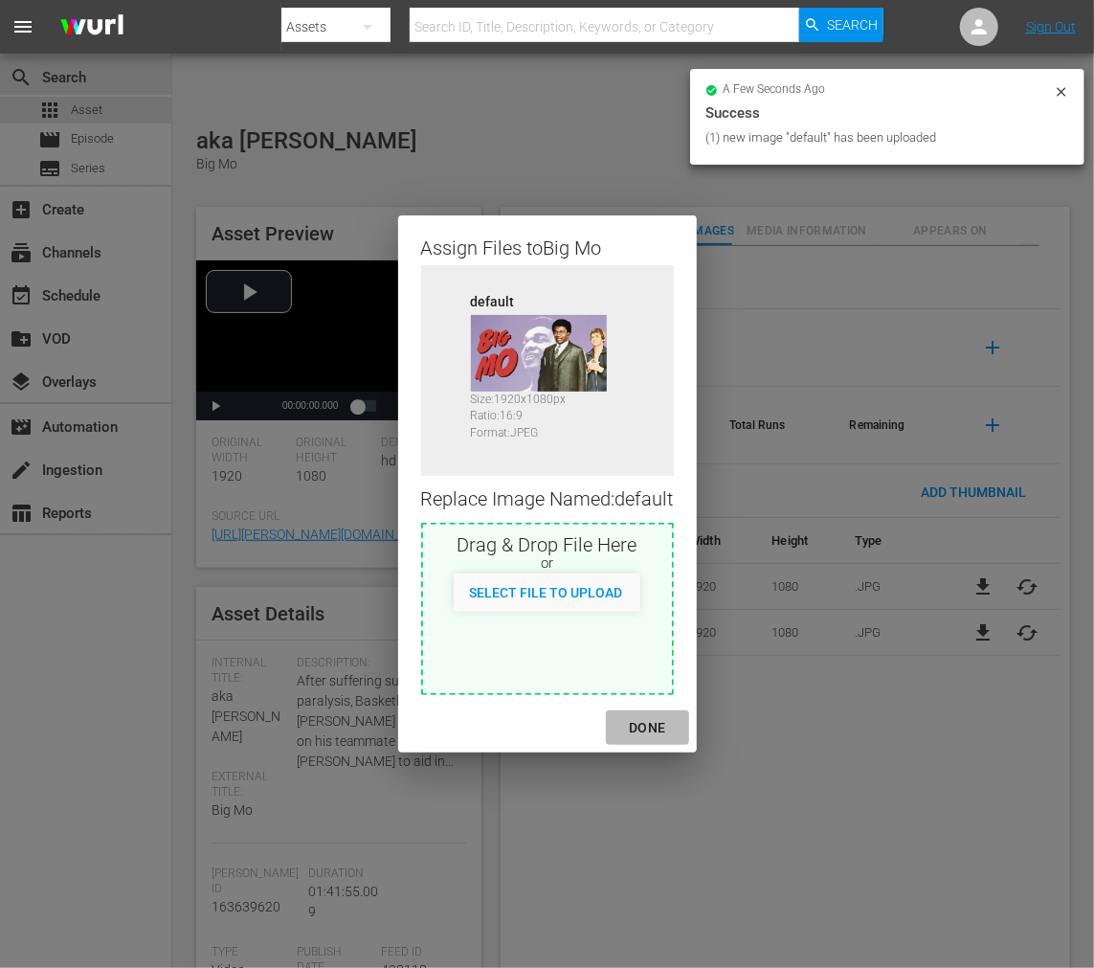
click at [651, 729] on div "DONE" at bounding box center [647, 728] width 67 height 24
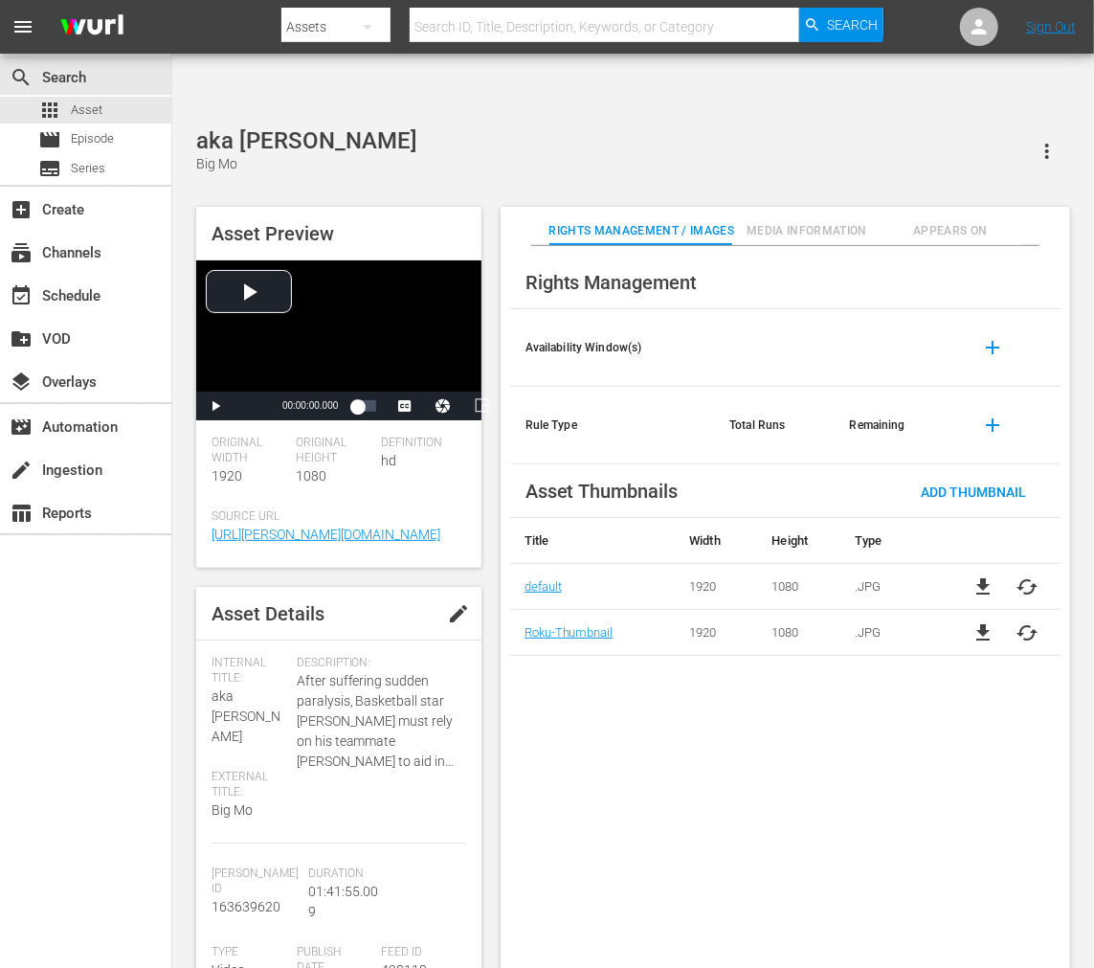
click at [803, 221] on span "Appears On" at bounding box center [951, 231] width 143 height 20
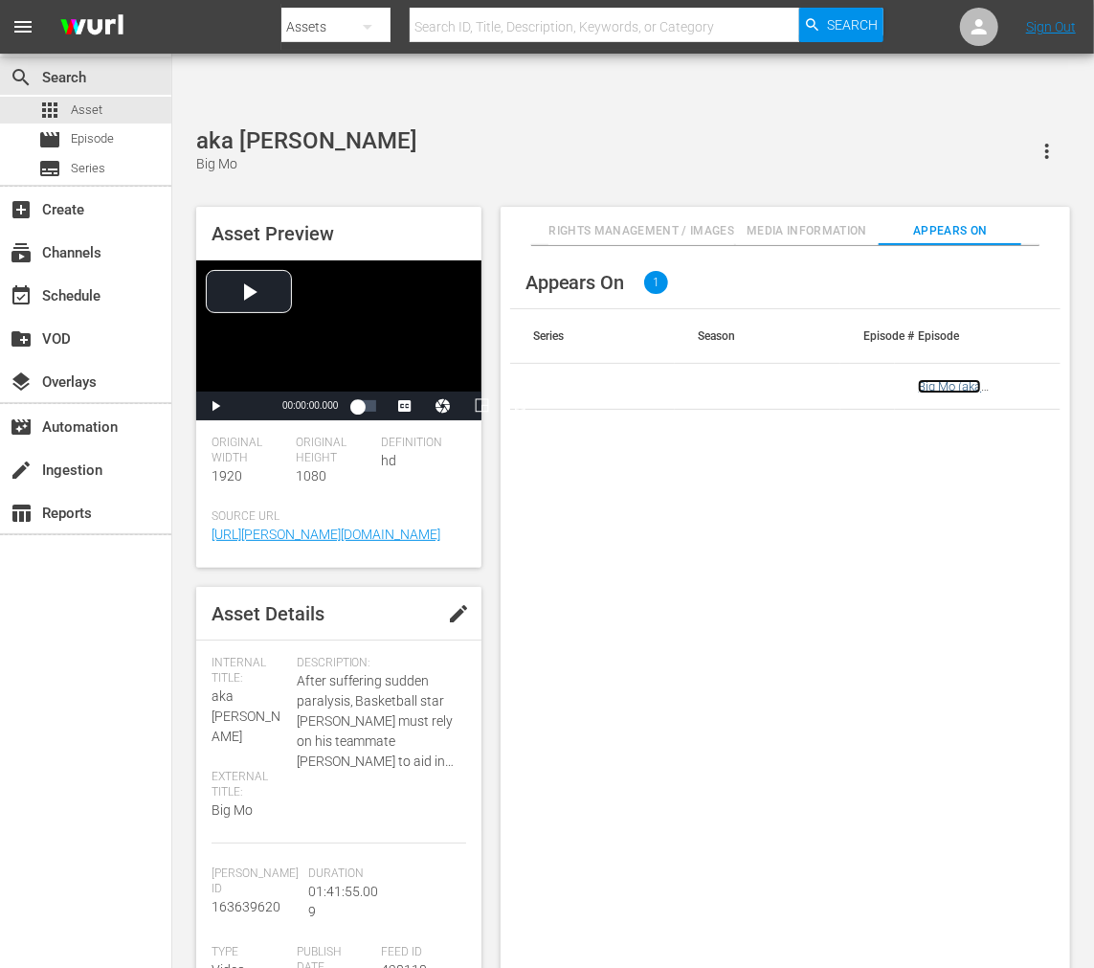
click at [803, 379] on link "Big Mo (aka Maurie)" at bounding box center [966, 393] width 96 height 29
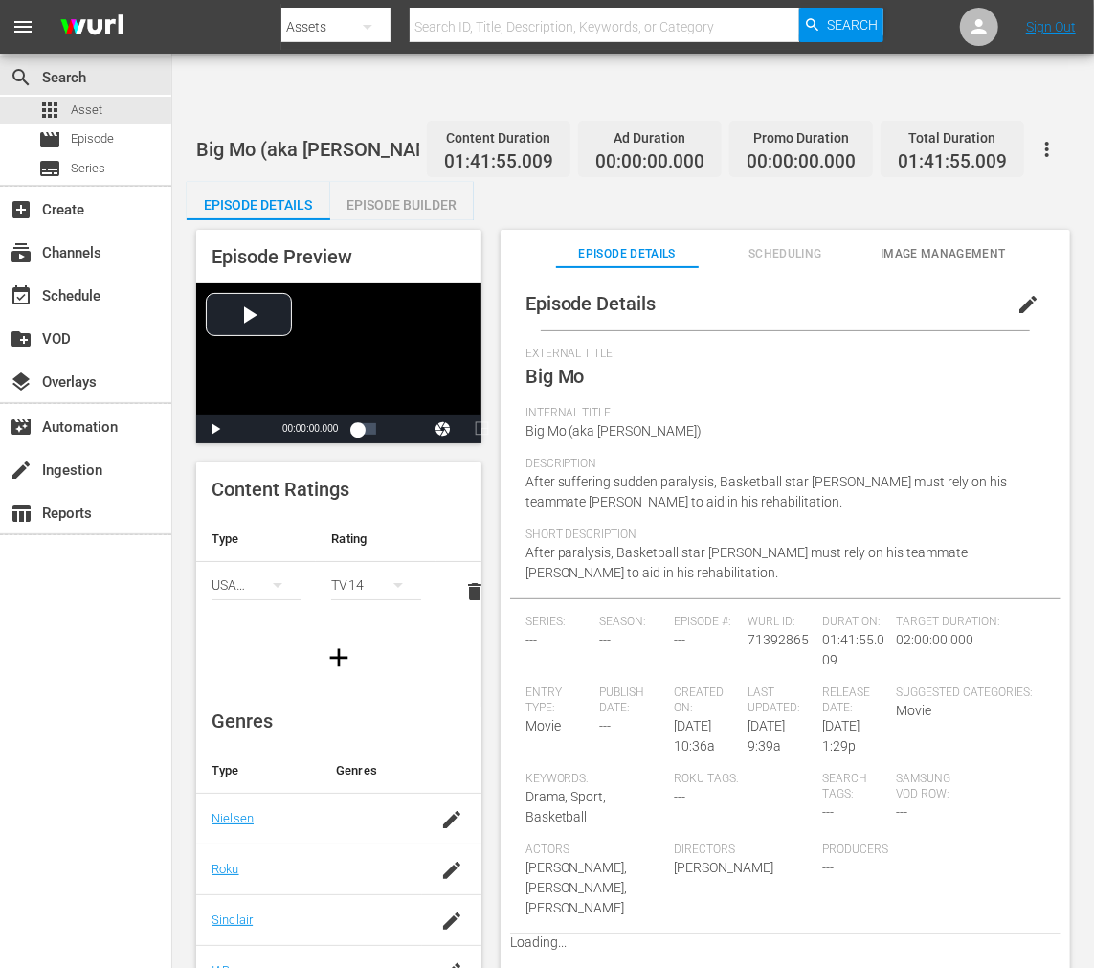
click at [803, 244] on span "Image Management" at bounding box center [943, 254] width 143 height 20
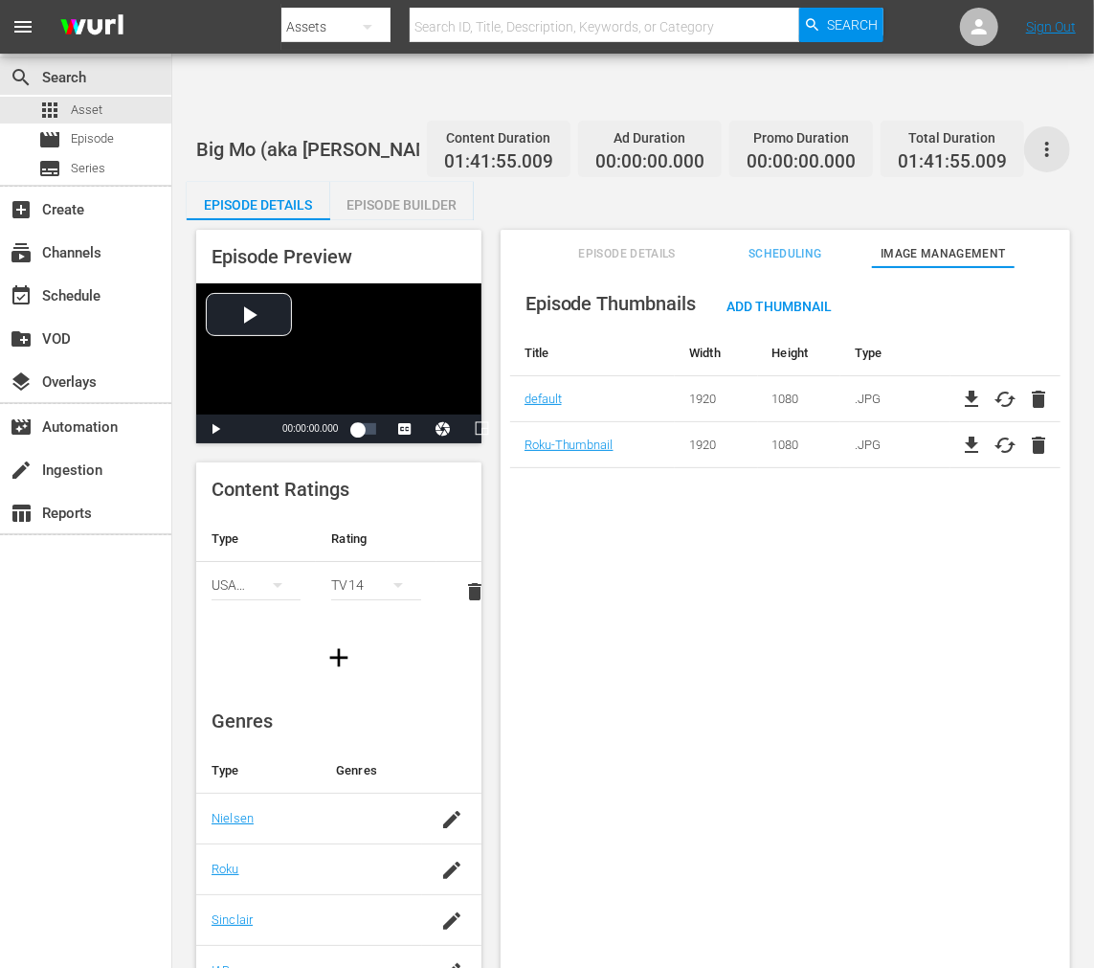
click at [803, 138] on icon "button" at bounding box center [1047, 149] width 23 height 23
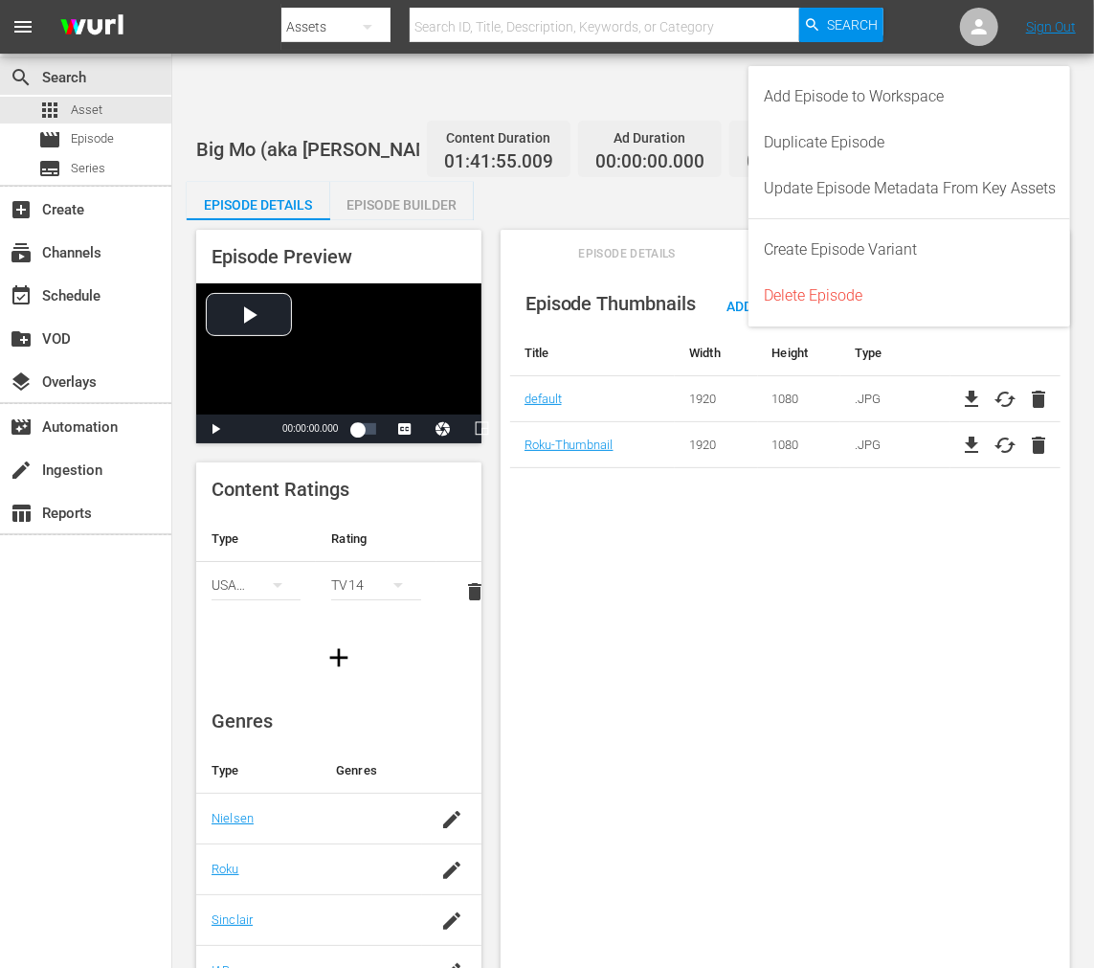
click at [803, 493] on div "Episode Thumbnails Add Thumbnail Title Width Height Type default 1920 1080 .JPG…" at bounding box center [786, 641] width 570 height 748
click at [803, 388] on span "cached" at bounding box center [1005, 399] width 23 height 23
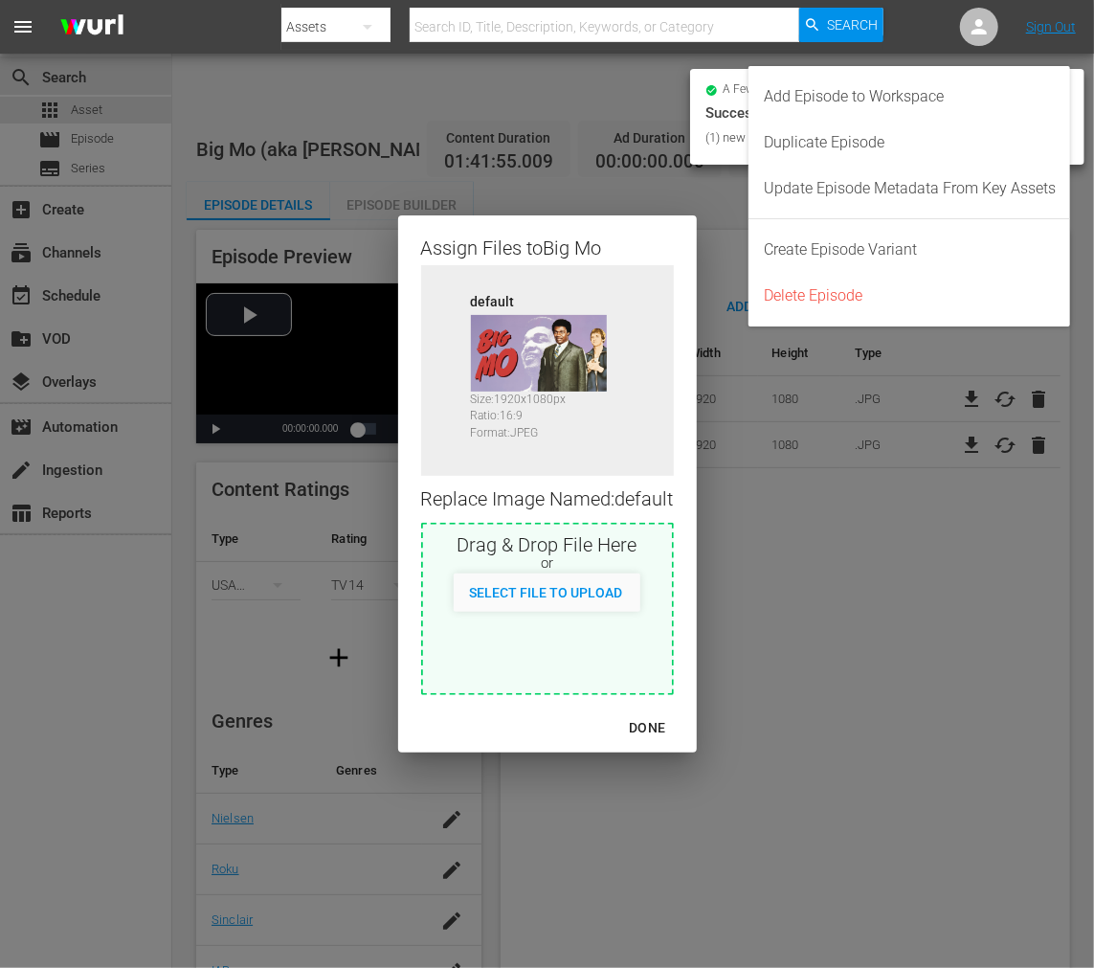
click at [803, 388] on div "Assign Files to Big Mo Source default Size: 1920 x 1080 px Ratio: 16:9 Format: …" at bounding box center [547, 484] width 1048 height 922
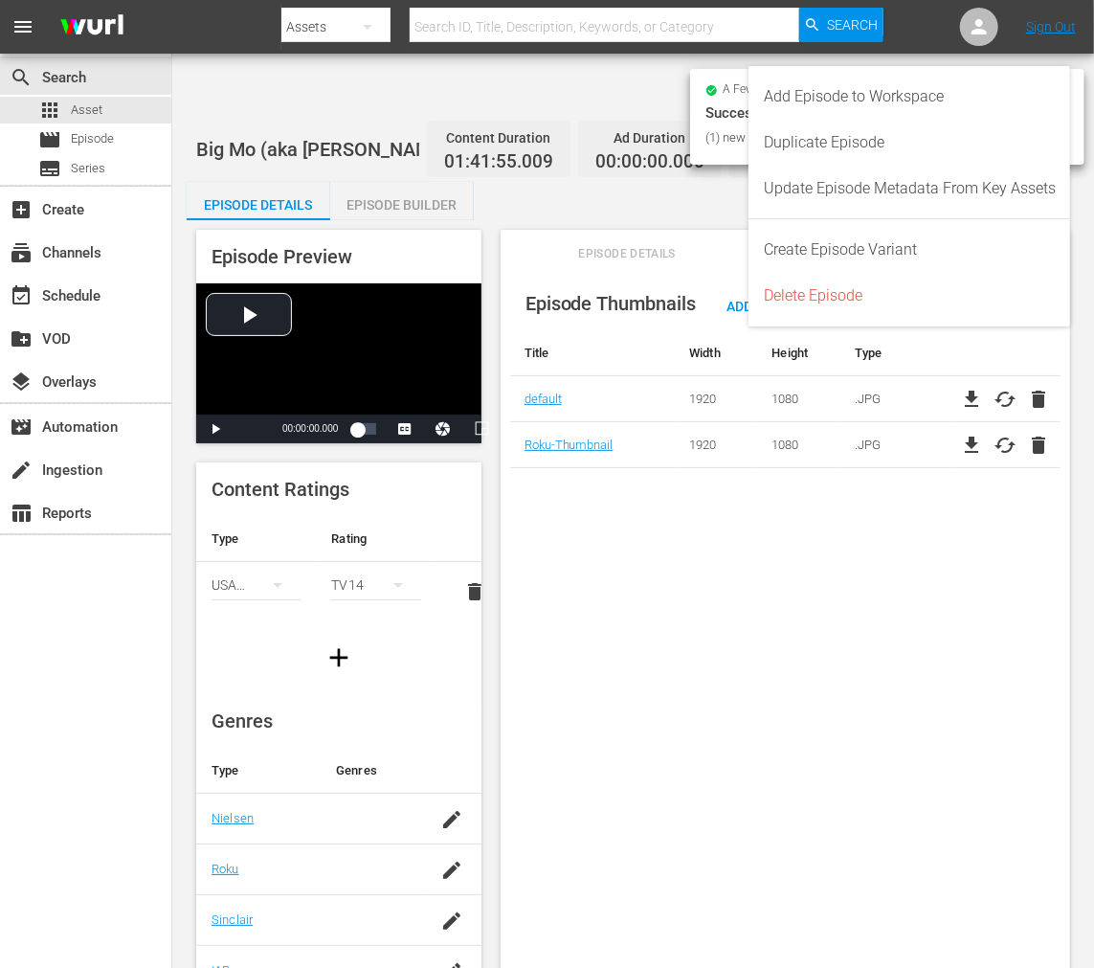
click at [803, 434] on span "cached" at bounding box center [1005, 445] width 23 height 23
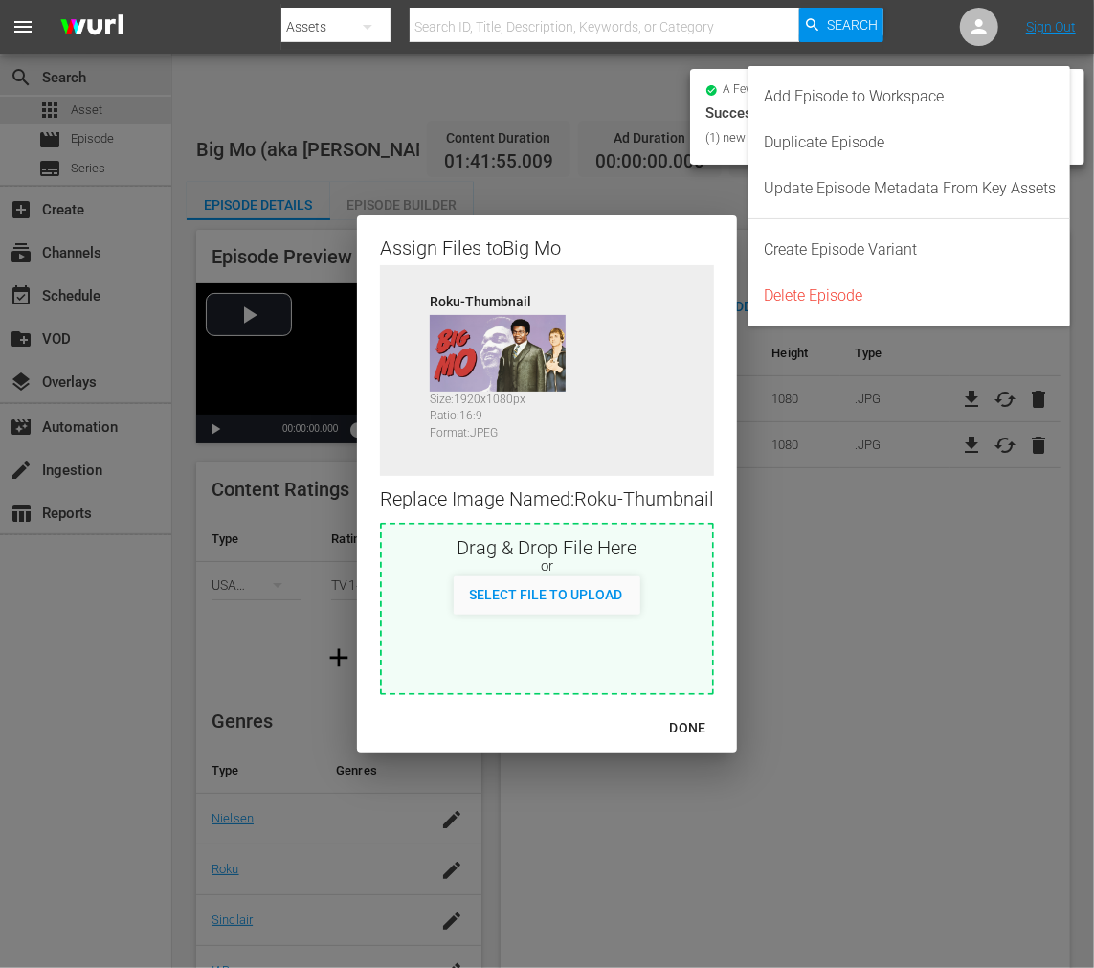
click at [691, 731] on div "DONE" at bounding box center [688, 728] width 67 height 24
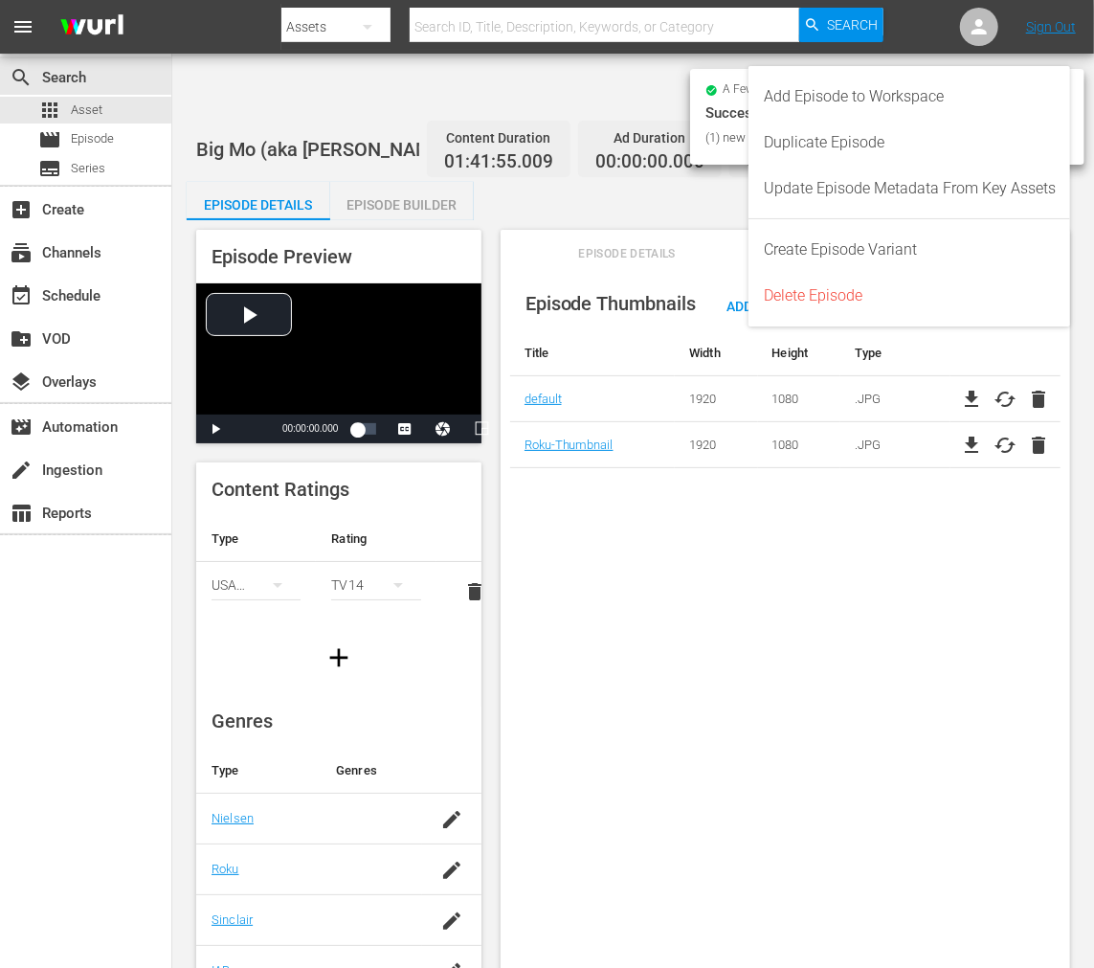
click at [695, 735] on div "Episode Thumbnails Add Thumbnail Title Width Height Type default 1920 1080 .JPG…" at bounding box center [786, 641] width 570 height 748
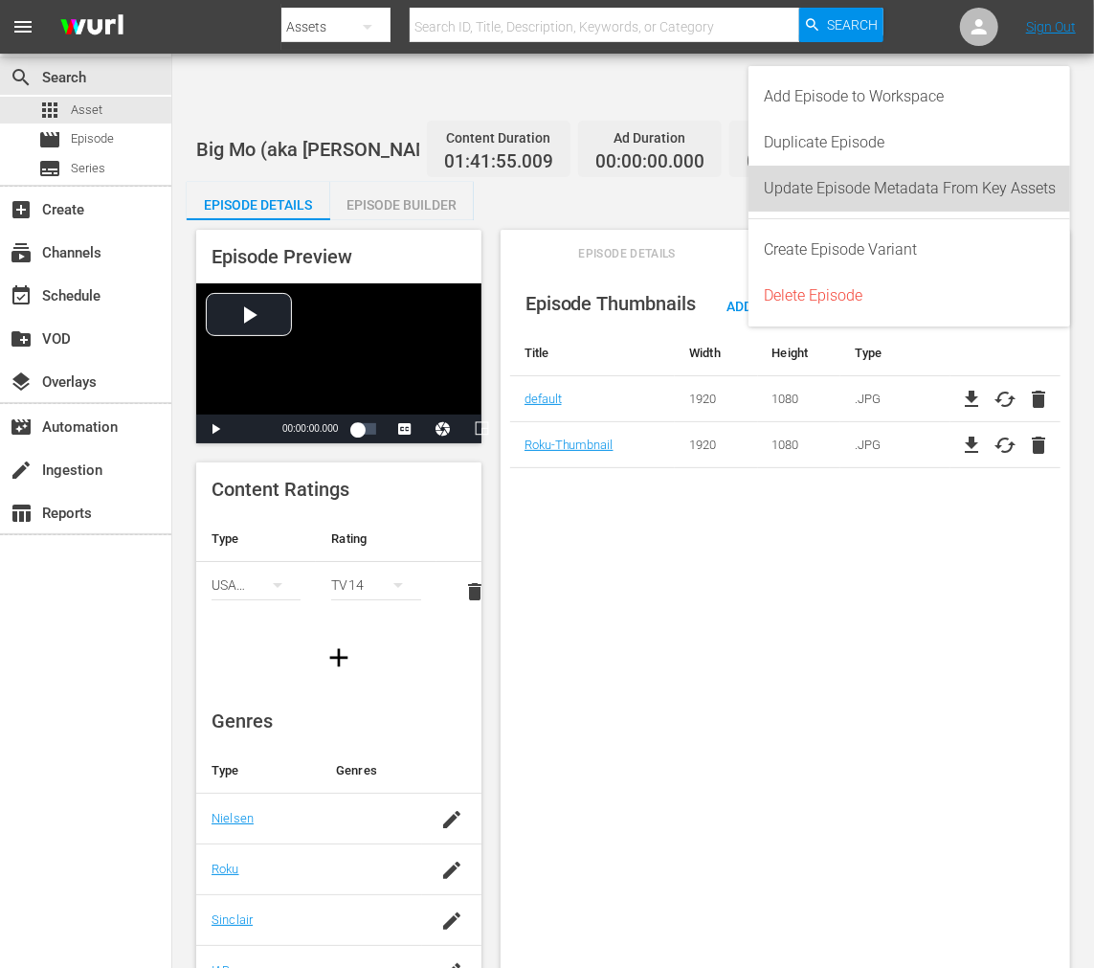
click at [803, 187] on div "Update Episode Metadata From Key Assets" at bounding box center [910, 189] width 292 height 46
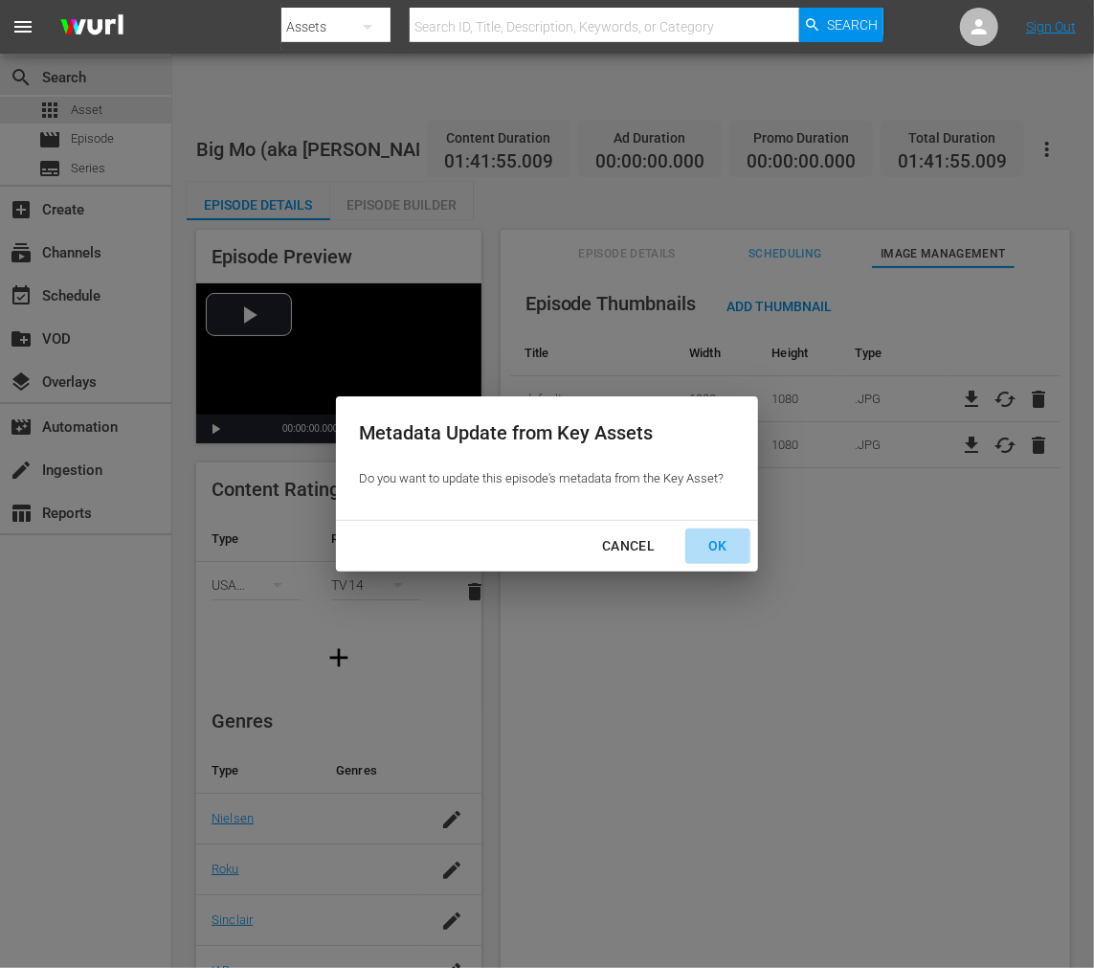
click at [723, 538] on div "OK" at bounding box center [718, 546] width 50 height 24
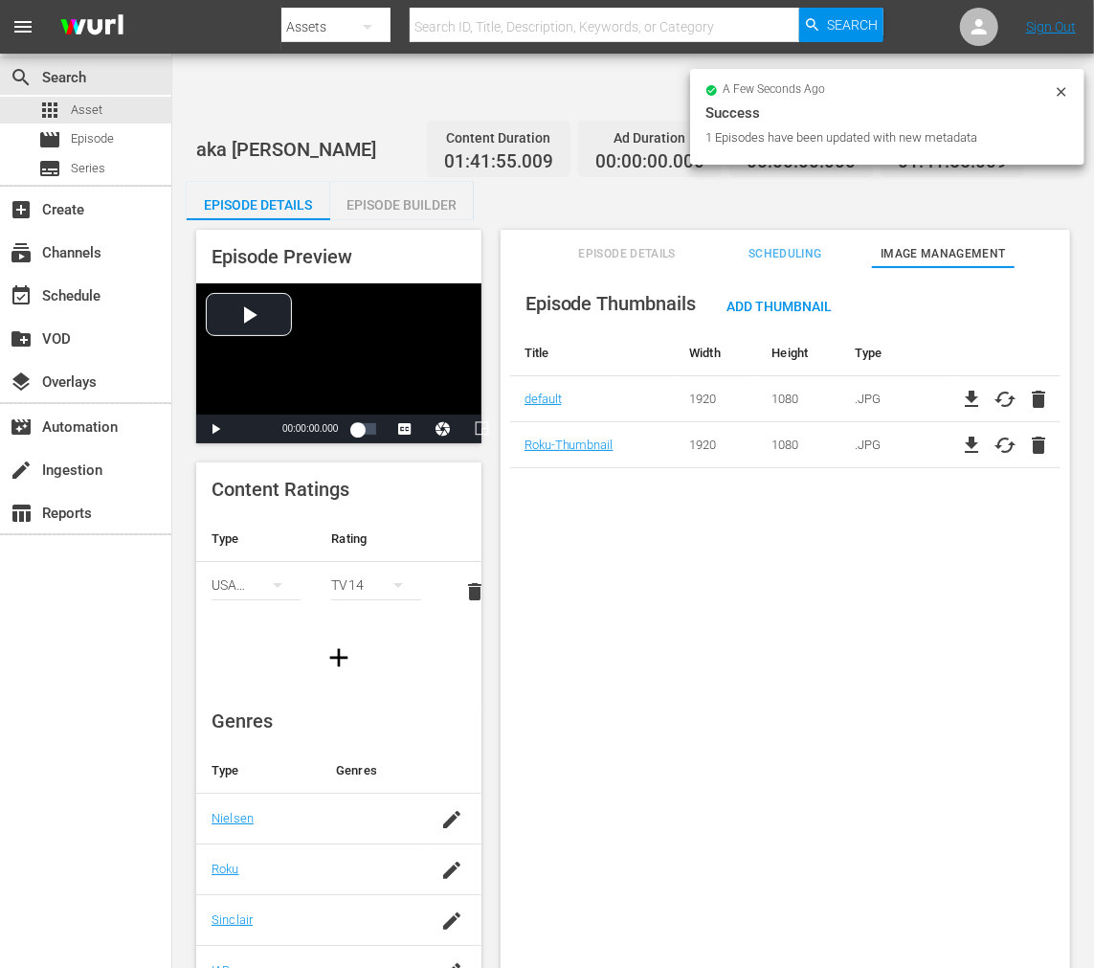
click at [592, 473] on div "Episode Thumbnails Add Thumbnail Title Width Height Type default 1920 1080 .JPG…" at bounding box center [786, 641] width 570 height 748
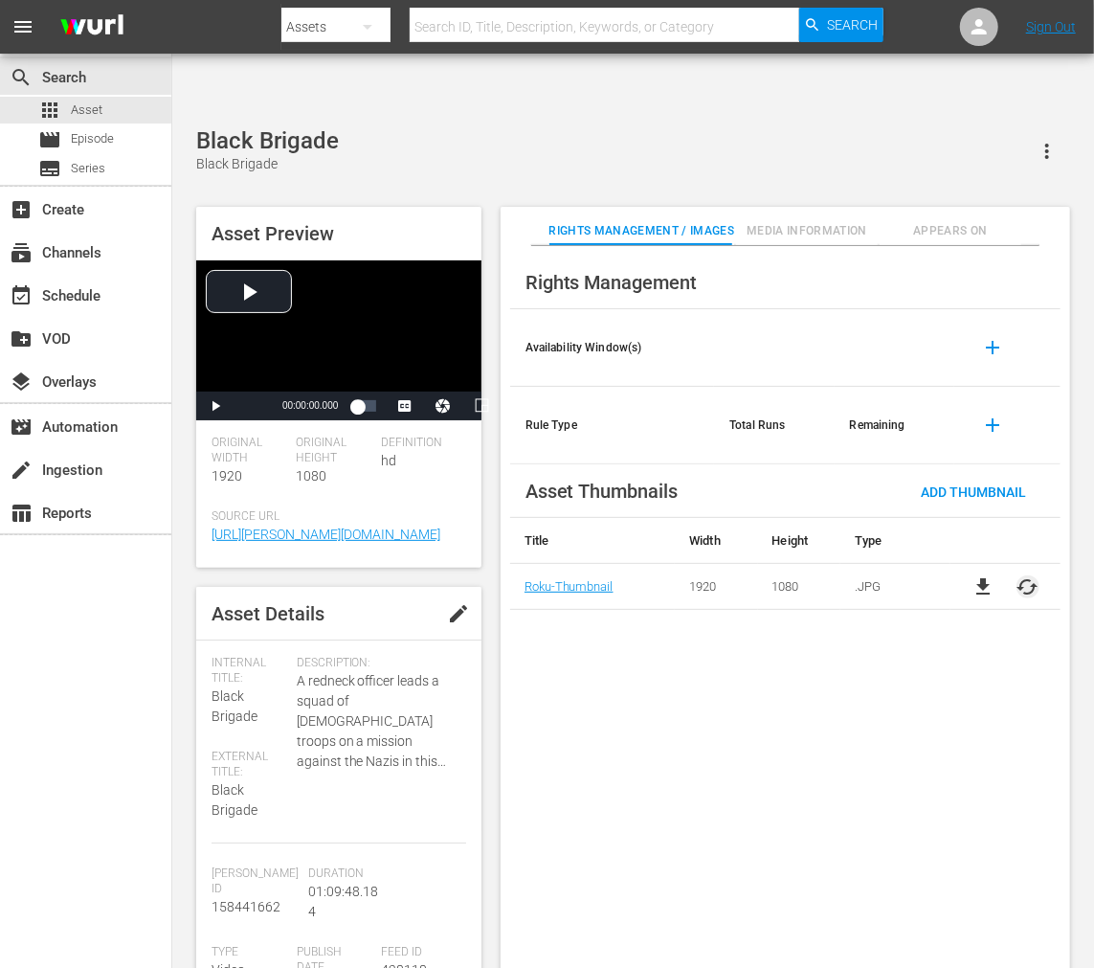
click at [1030, 575] on span "cached" at bounding box center [1028, 586] width 23 height 23
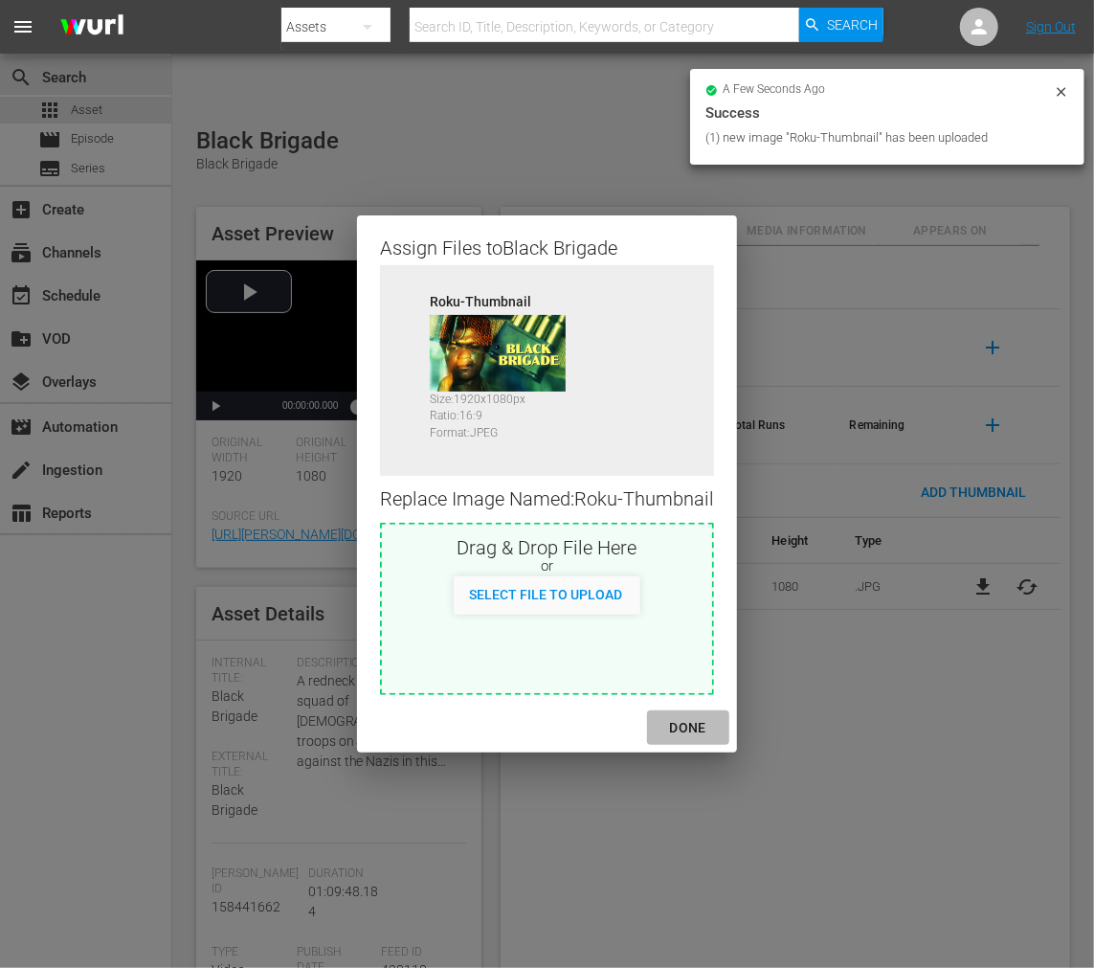
click at [685, 728] on div "DONE" at bounding box center [688, 728] width 67 height 24
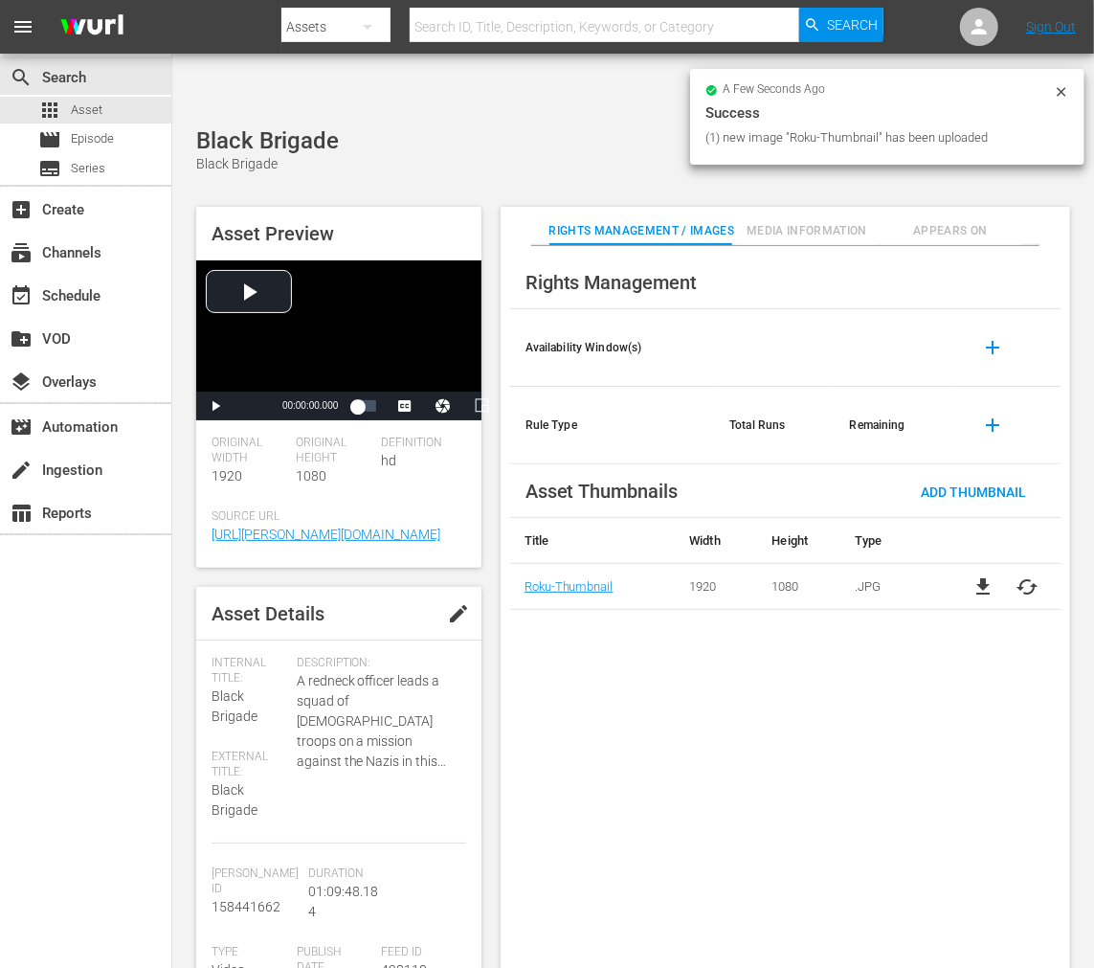
click at [687, 728] on div "Rights Management Availability Window(s) add Rule Type Total Runs Remaining add…" at bounding box center [786, 622] width 570 height 753
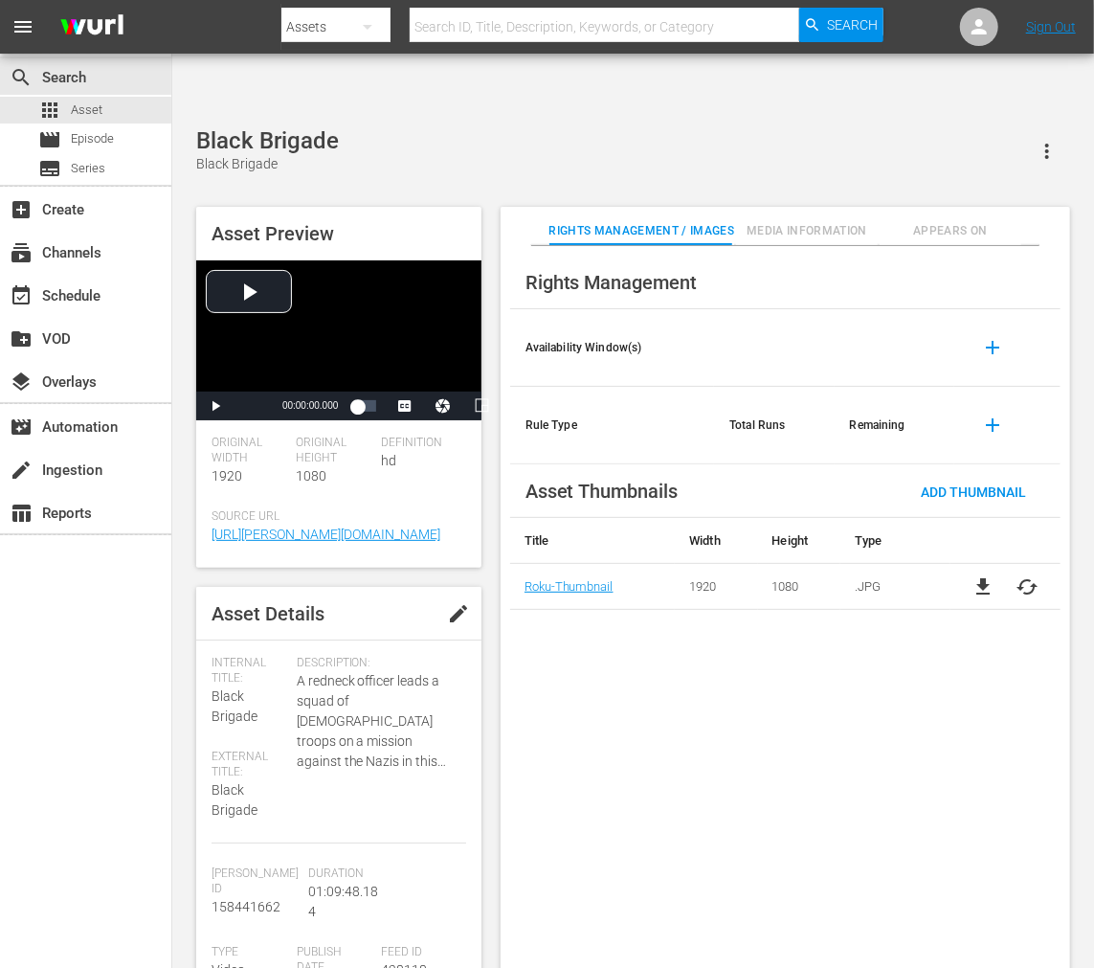
click at [977, 221] on span "Appears On" at bounding box center [951, 231] width 143 height 20
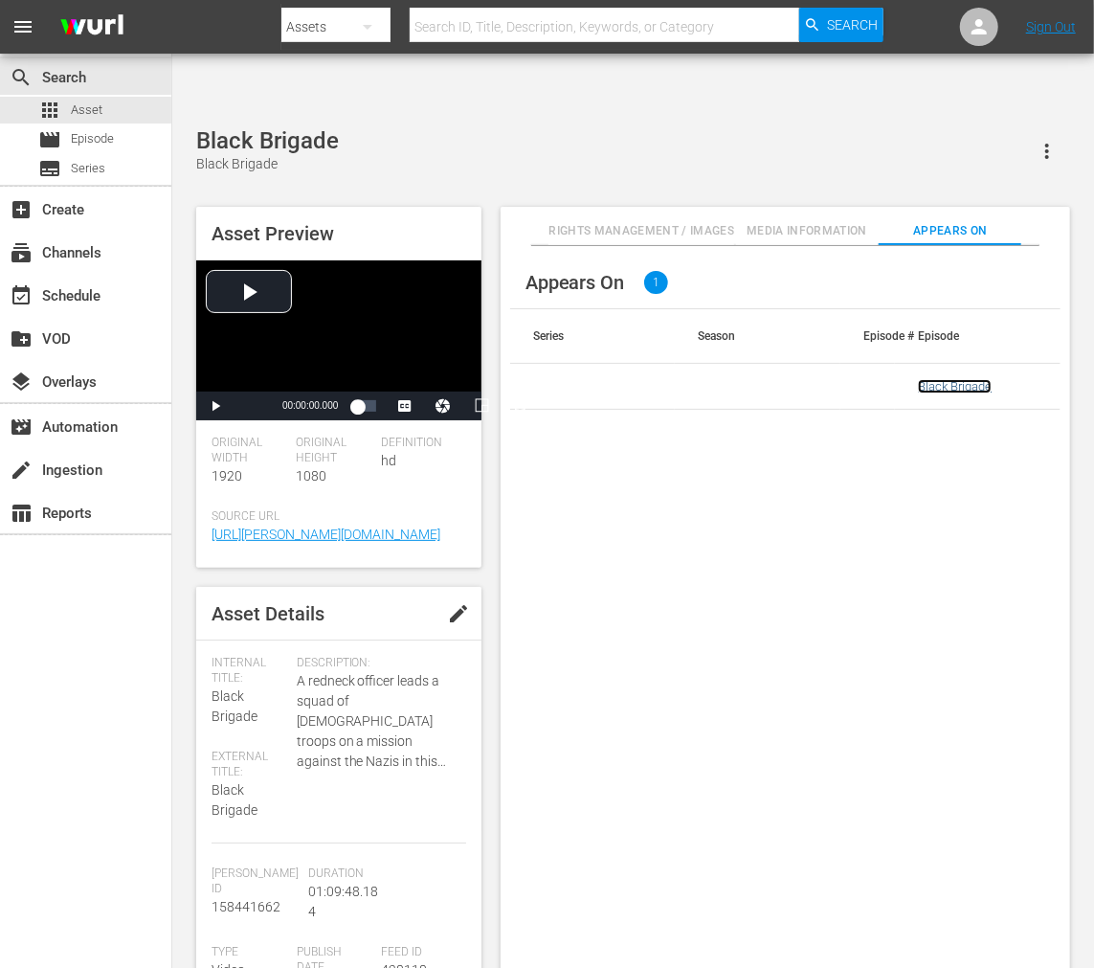
click at [932, 379] on link "Black Brigade" at bounding box center [955, 386] width 74 height 14
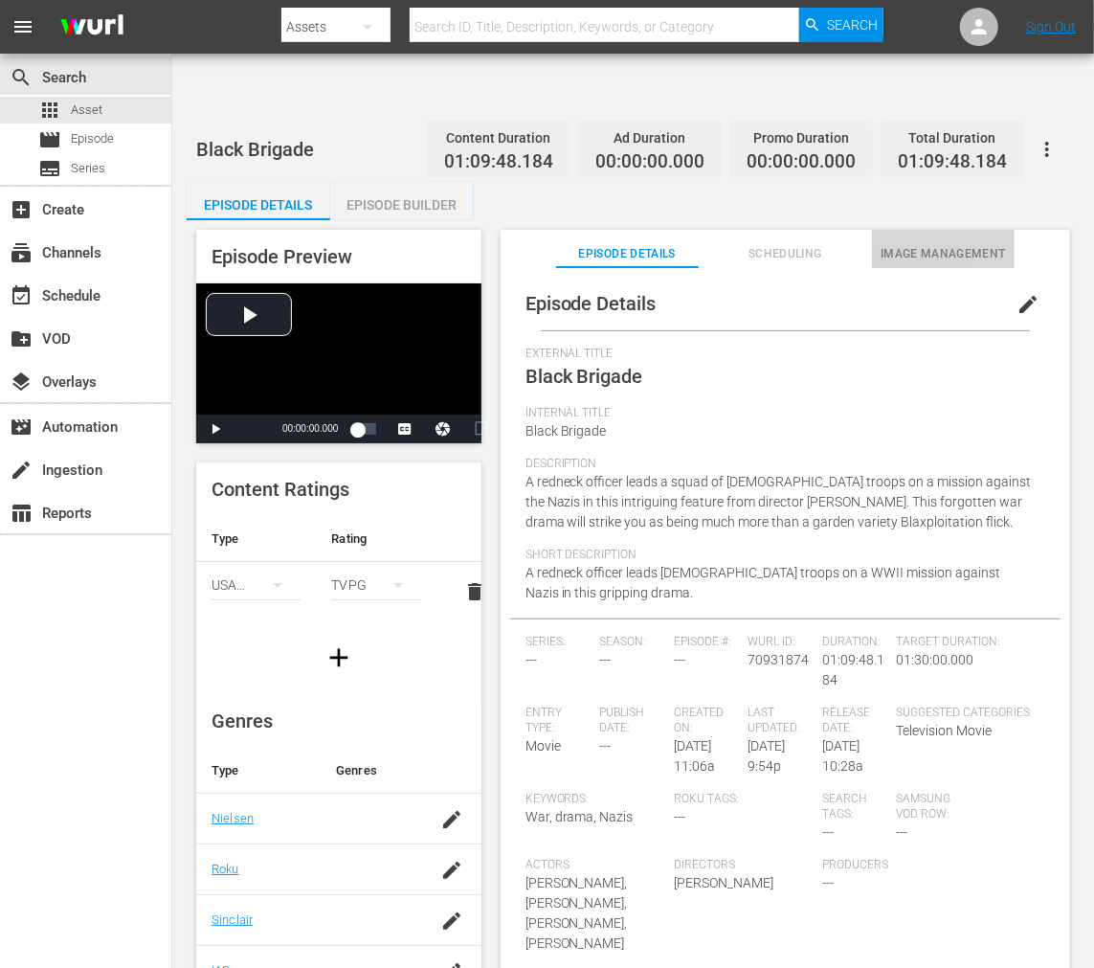
click at [907, 244] on span "Image Management" at bounding box center [943, 254] width 143 height 20
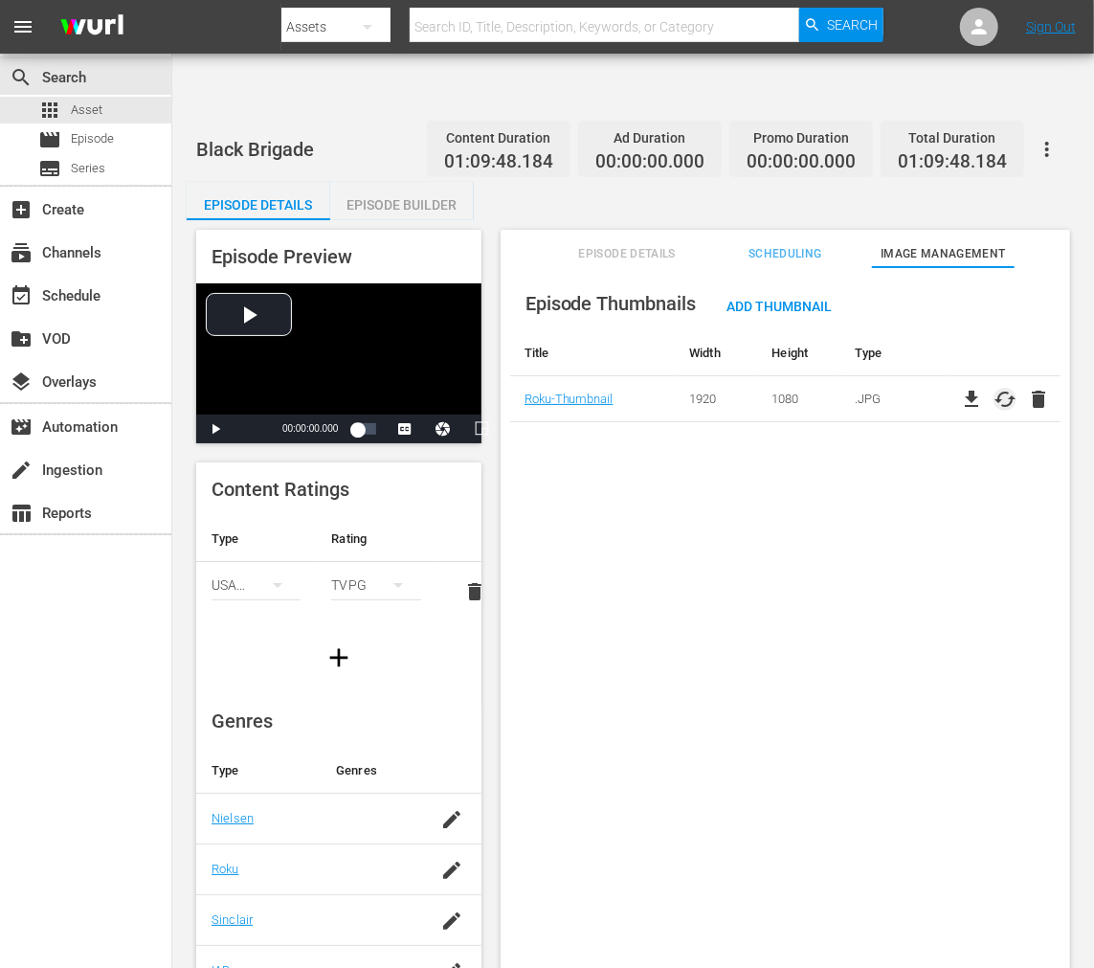
click at [997, 388] on span "cached" at bounding box center [1005, 399] width 23 height 23
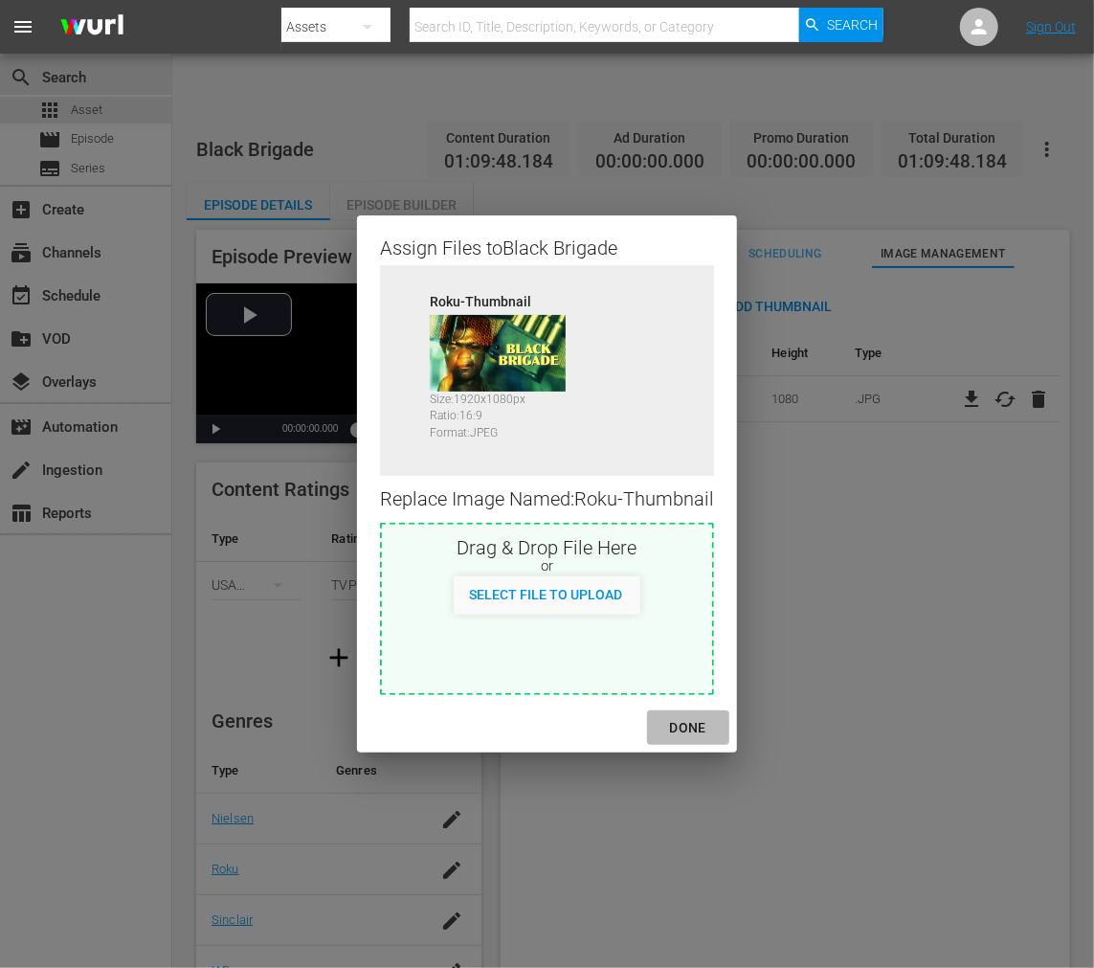
click at [697, 730] on div "DONE" at bounding box center [688, 728] width 67 height 24
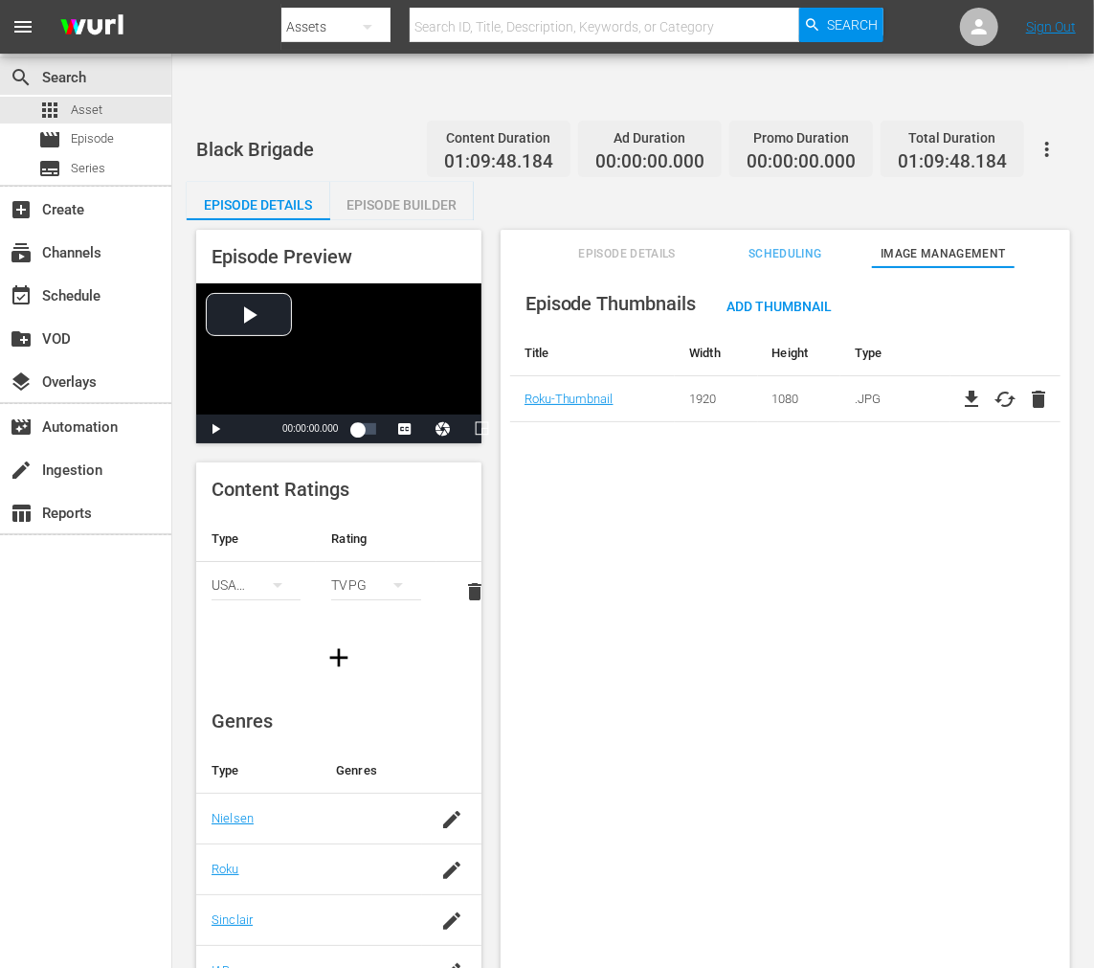
click at [1049, 138] on icon "button" at bounding box center [1047, 149] width 23 height 23
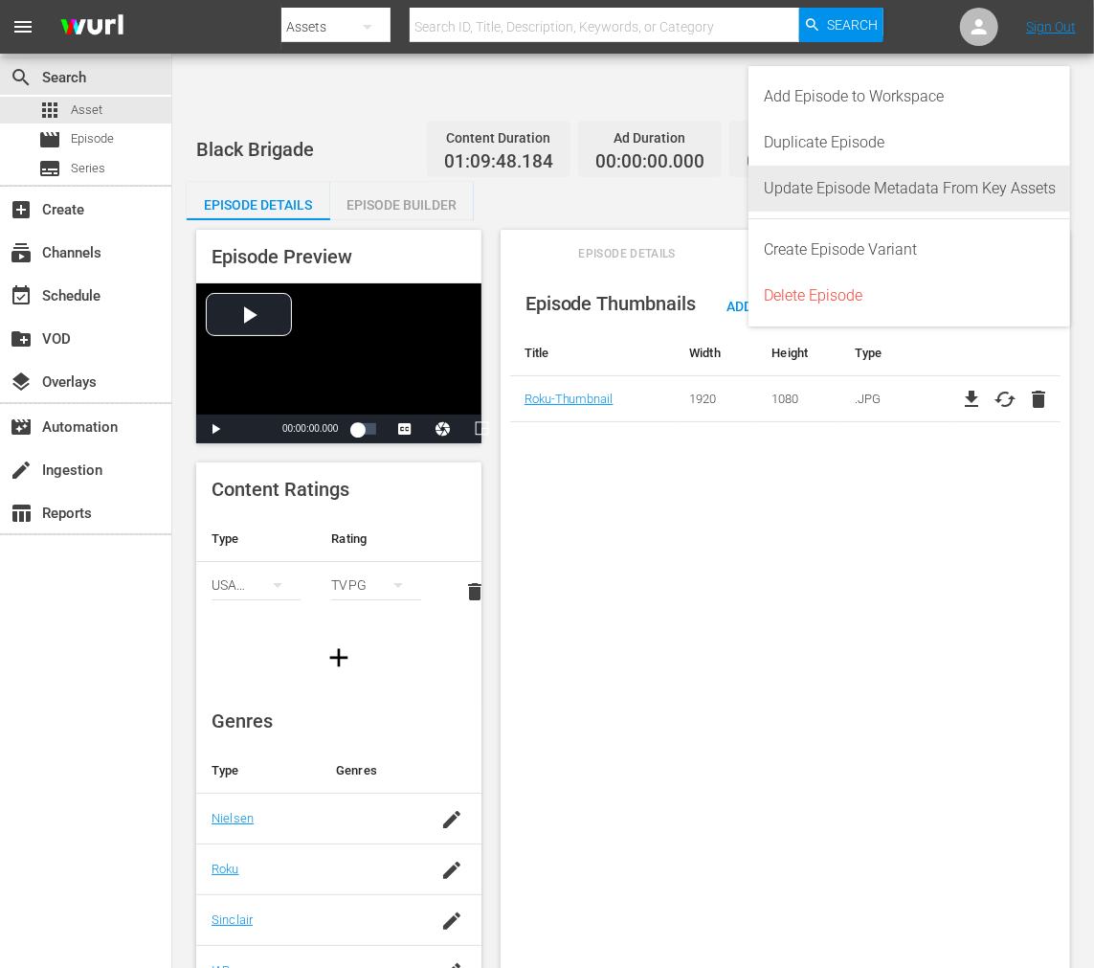
click at [996, 184] on div "Update Episode Metadata From Key Assets" at bounding box center [910, 189] width 292 height 46
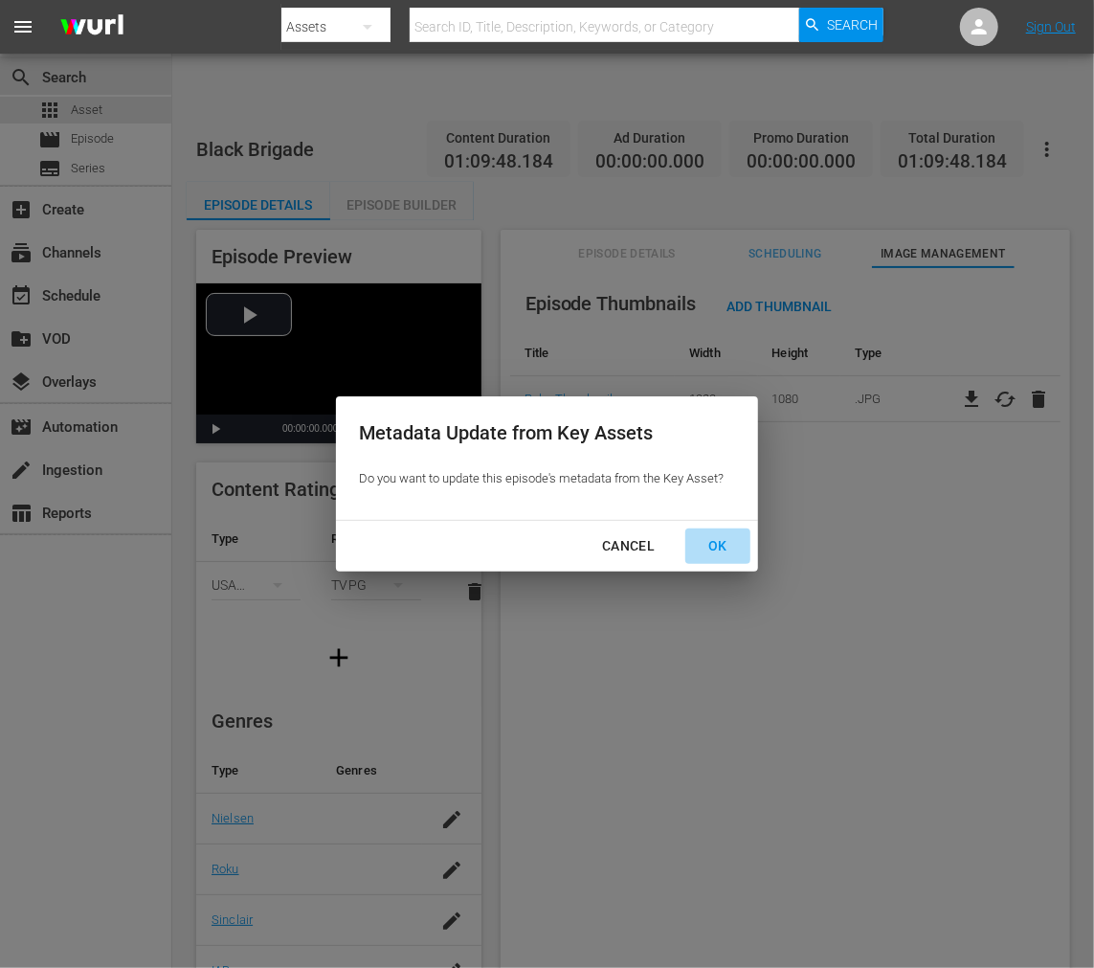
click at [722, 550] on div "OK" at bounding box center [718, 546] width 50 height 24
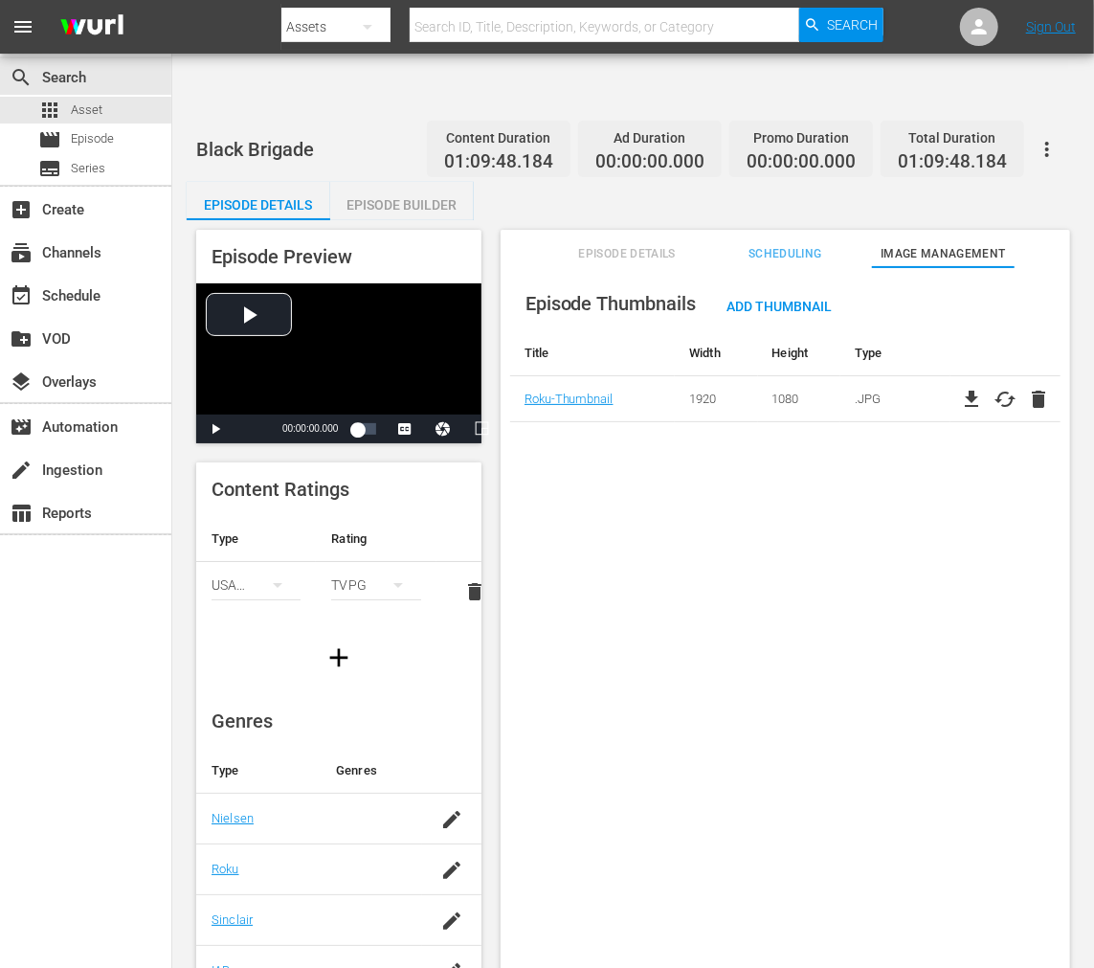
click at [484, 182] on div "Episode Details Episode Builder Episode Preview Video Player is loading. Play V…" at bounding box center [633, 597] width 893 height 830
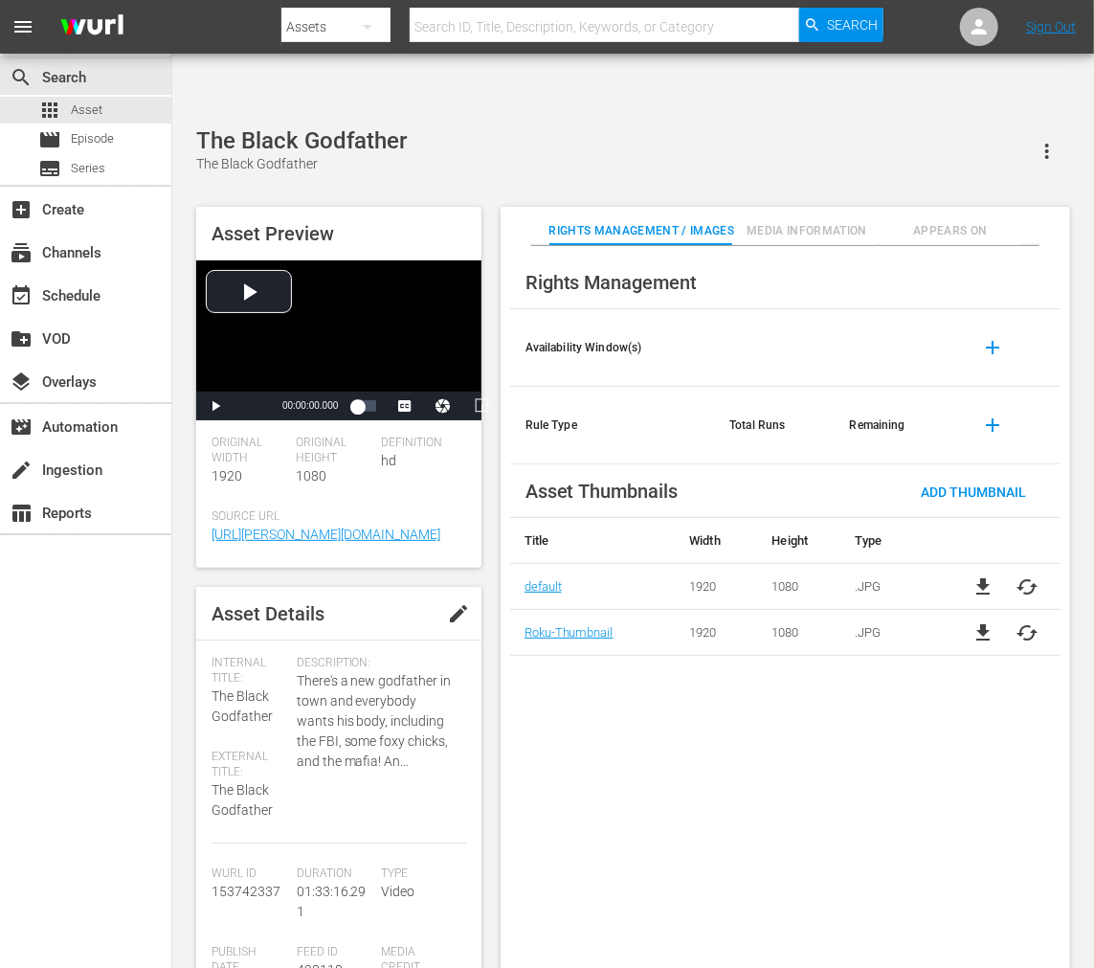
click at [984, 621] on span "cached" at bounding box center [1028, 632] width 23 height 23
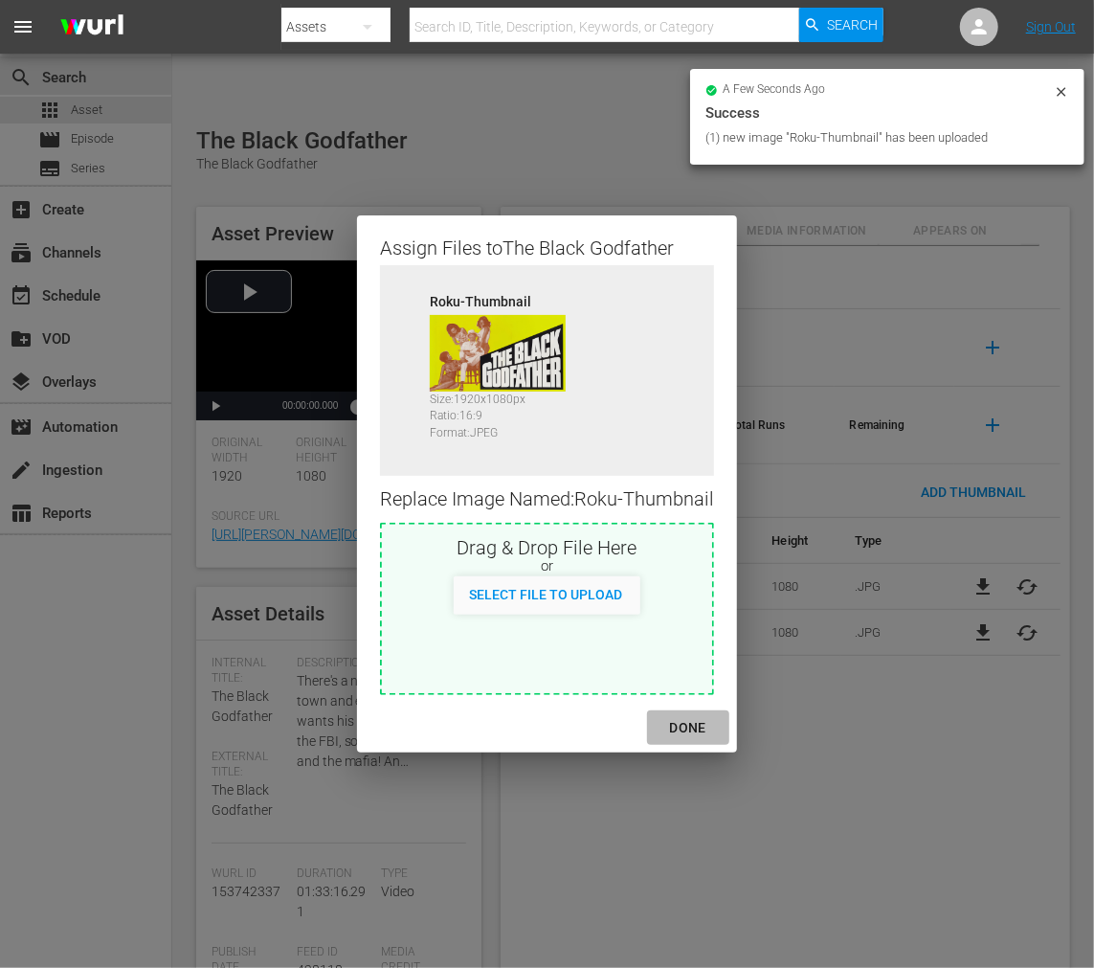
click at [687, 716] on div "DONE" at bounding box center [688, 728] width 67 height 24
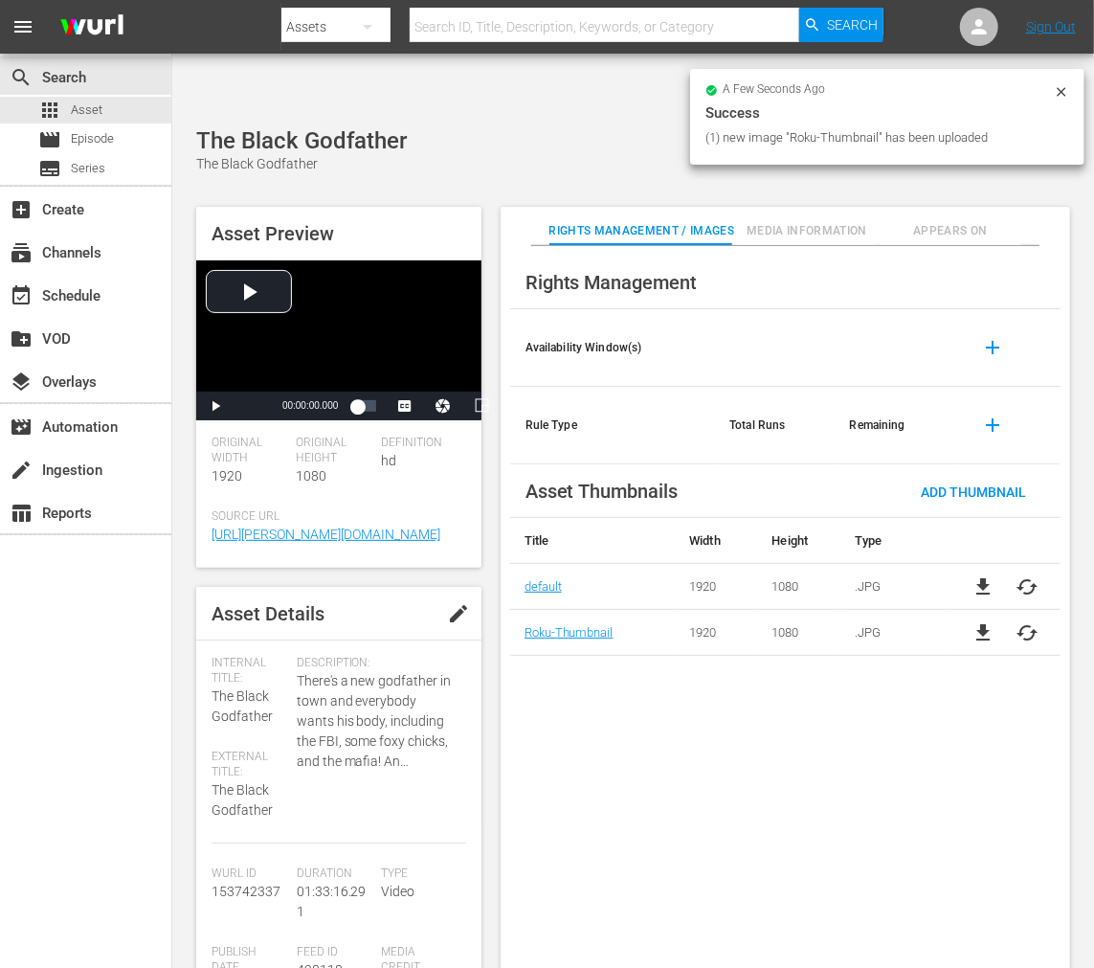
click at [984, 621] on div "file_download cached" at bounding box center [1006, 632] width 110 height 23
click at [984, 621] on span "cached" at bounding box center [1028, 632] width 23 height 23
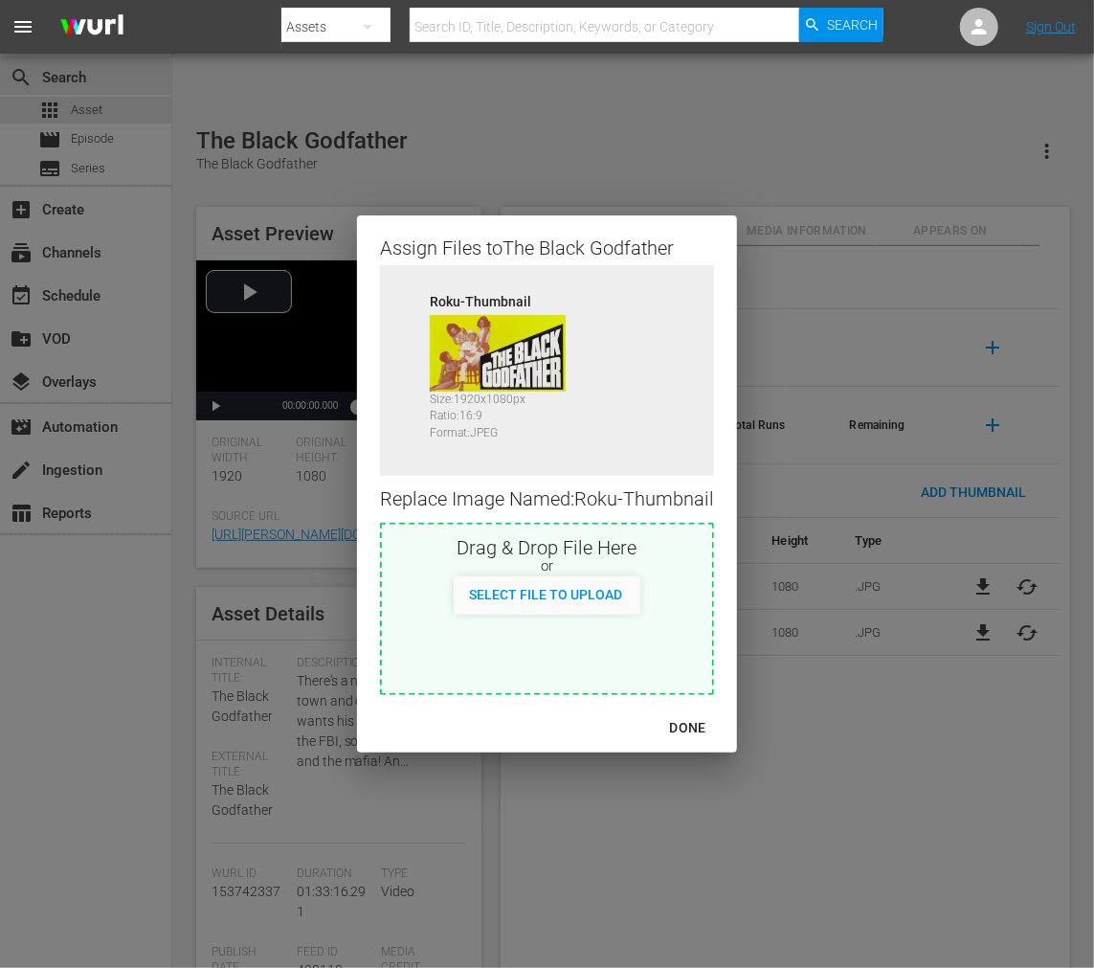
click at [984, 531] on div "Assign Files to The Black Godfather Source Roku-Thumbnail Size: 1920 x 1080 px …" at bounding box center [547, 484] width 1048 height 922
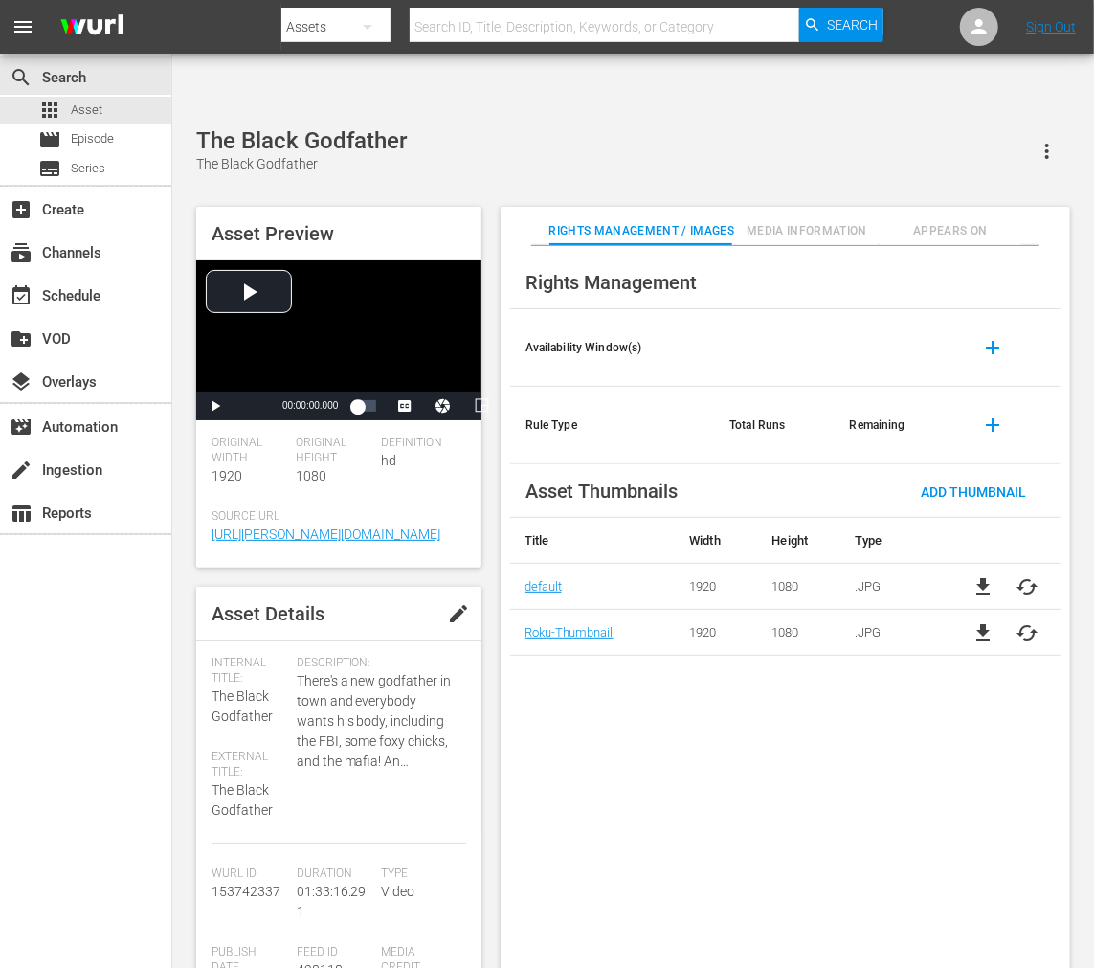
click at [984, 575] on span "cached" at bounding box center [1028, 586] width 23 height 23
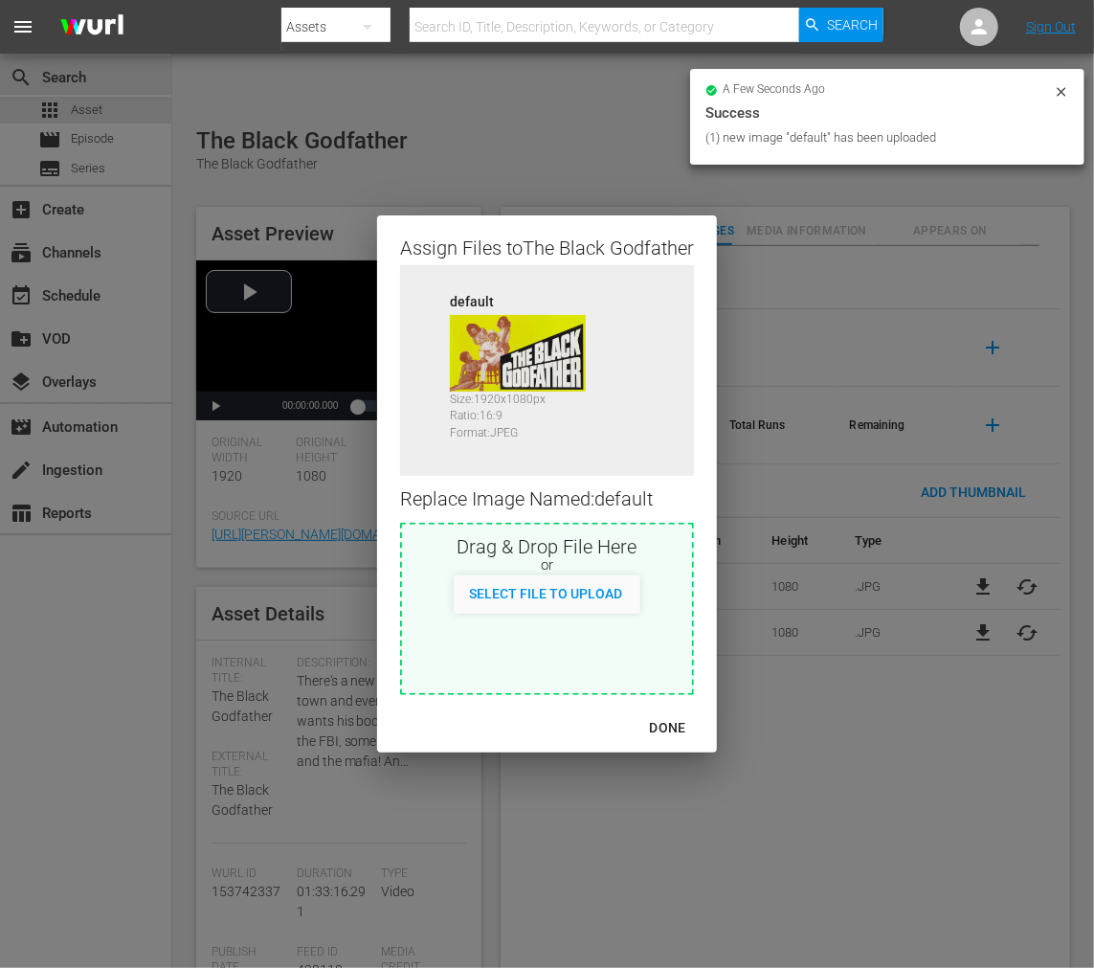
click at [663, 730] on div "DONE" at bounding box center [668, 728] width 67 height 24
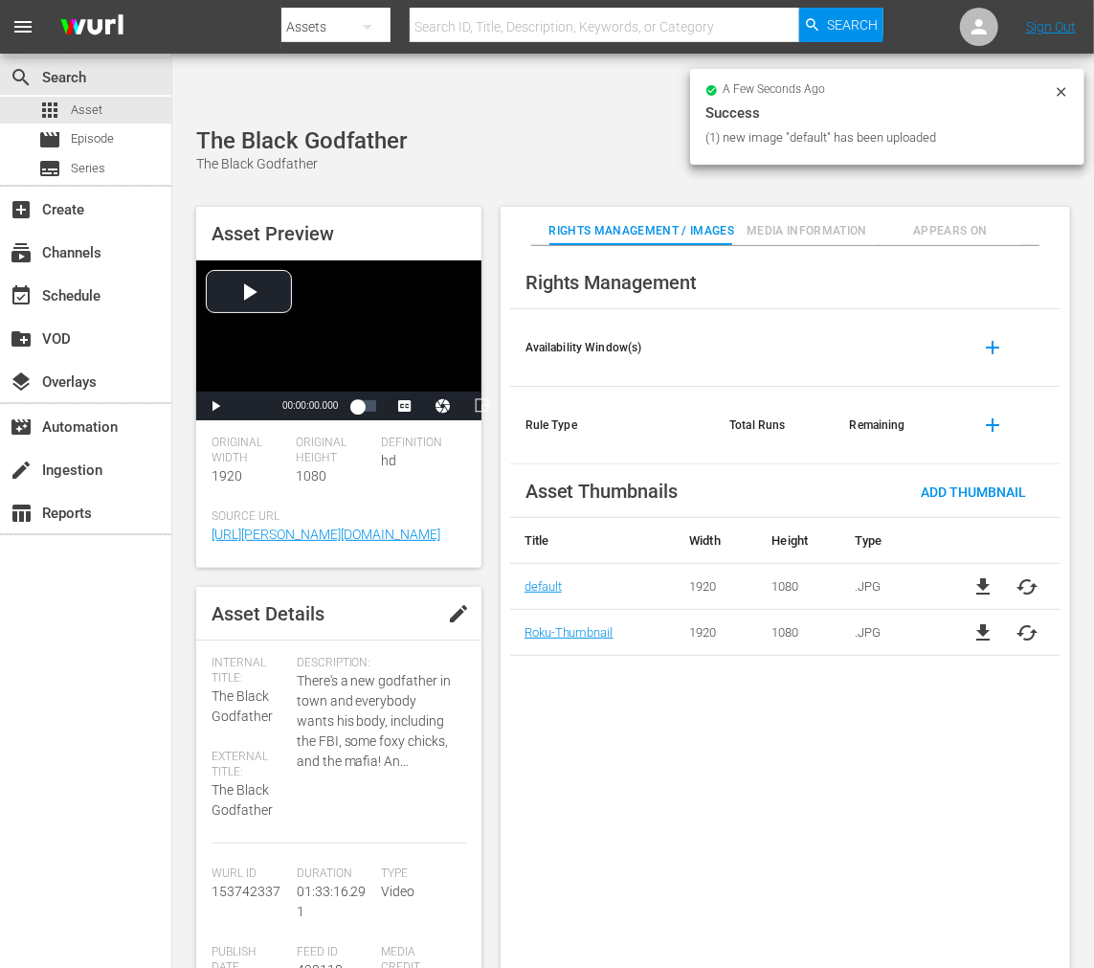
click at [659, 680] on div "Rights Management Availability Window(s) add Rule Type Total Runs Remaining add…" at bounding box center [786, 622] width 570 height 753
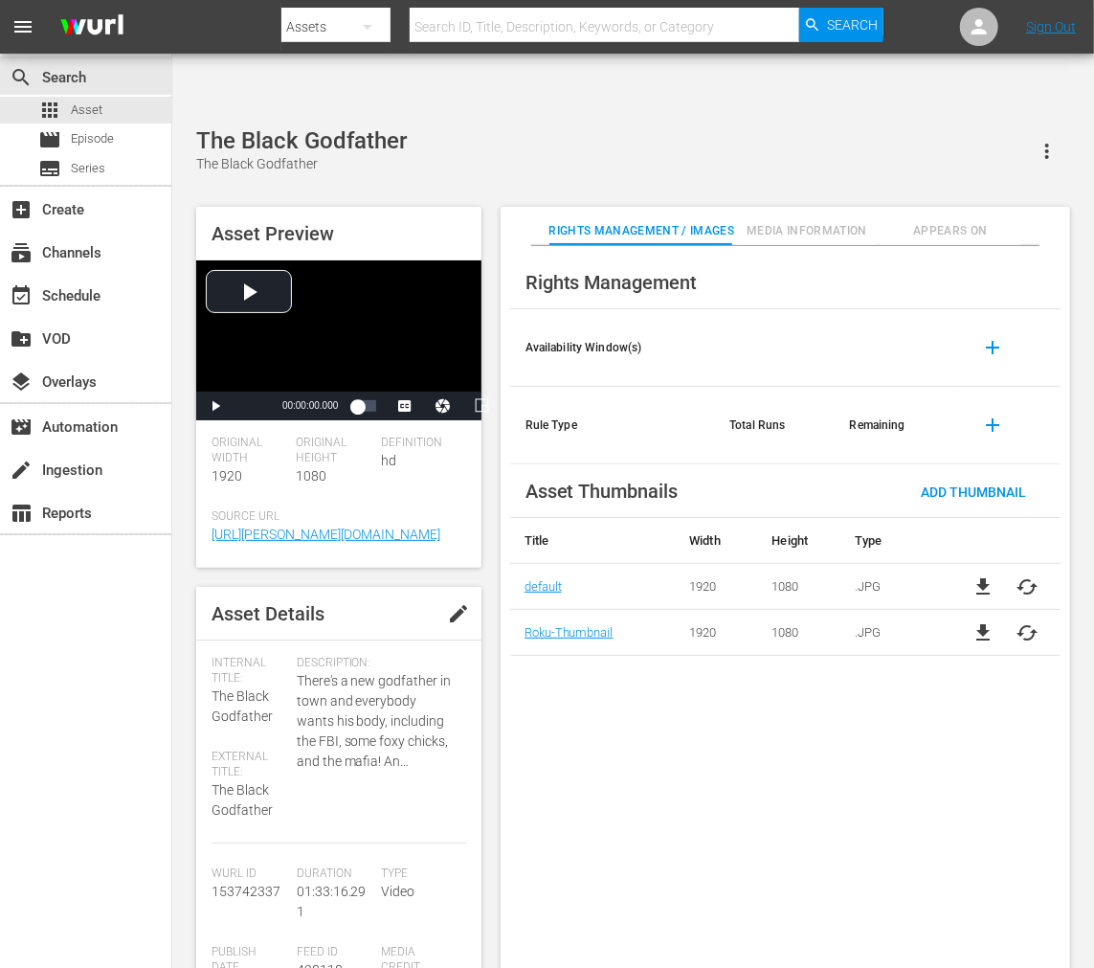
click at [978, 221] on span "Appears On" at bounding box center [951, 231] width 143 height 20
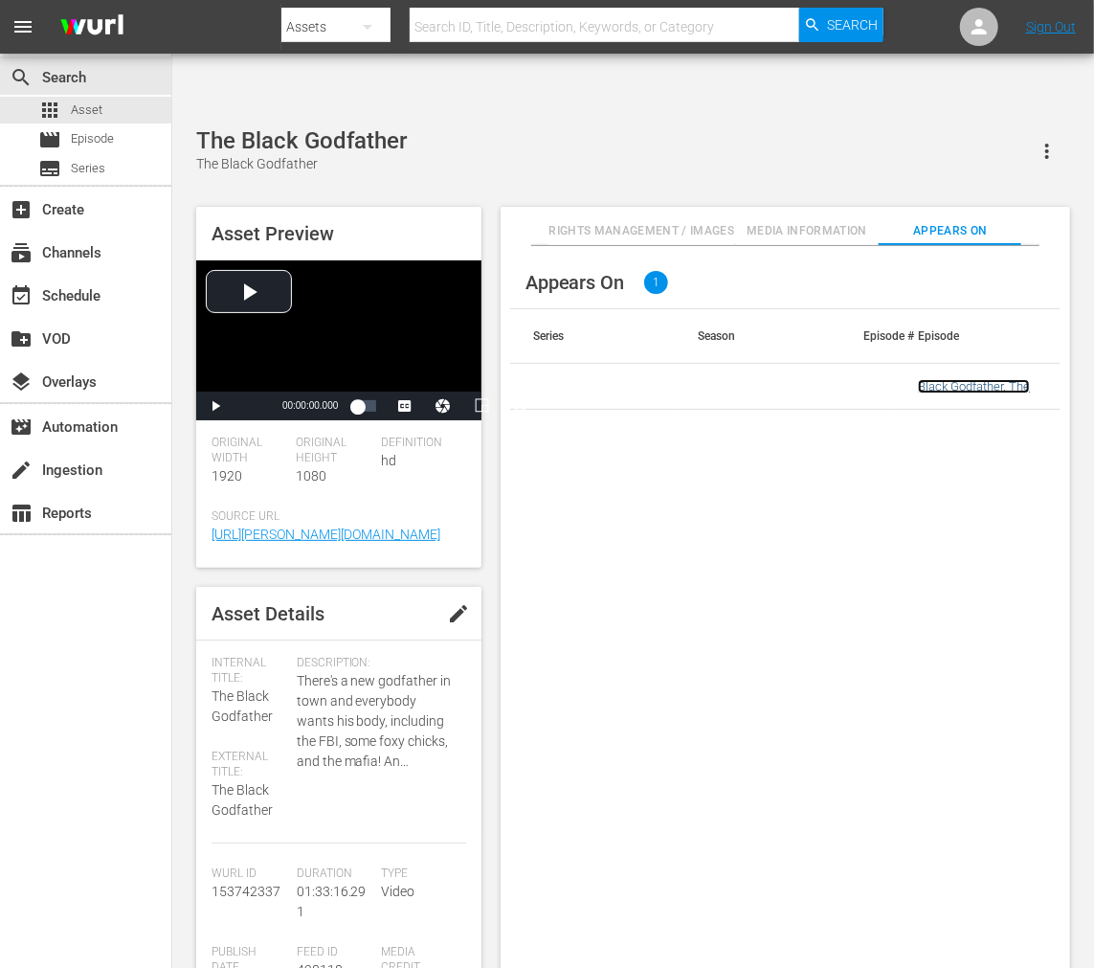
click at [949, 379] on link "Black Godfather, The" at bounding box center [974, 386] width 112 height 14
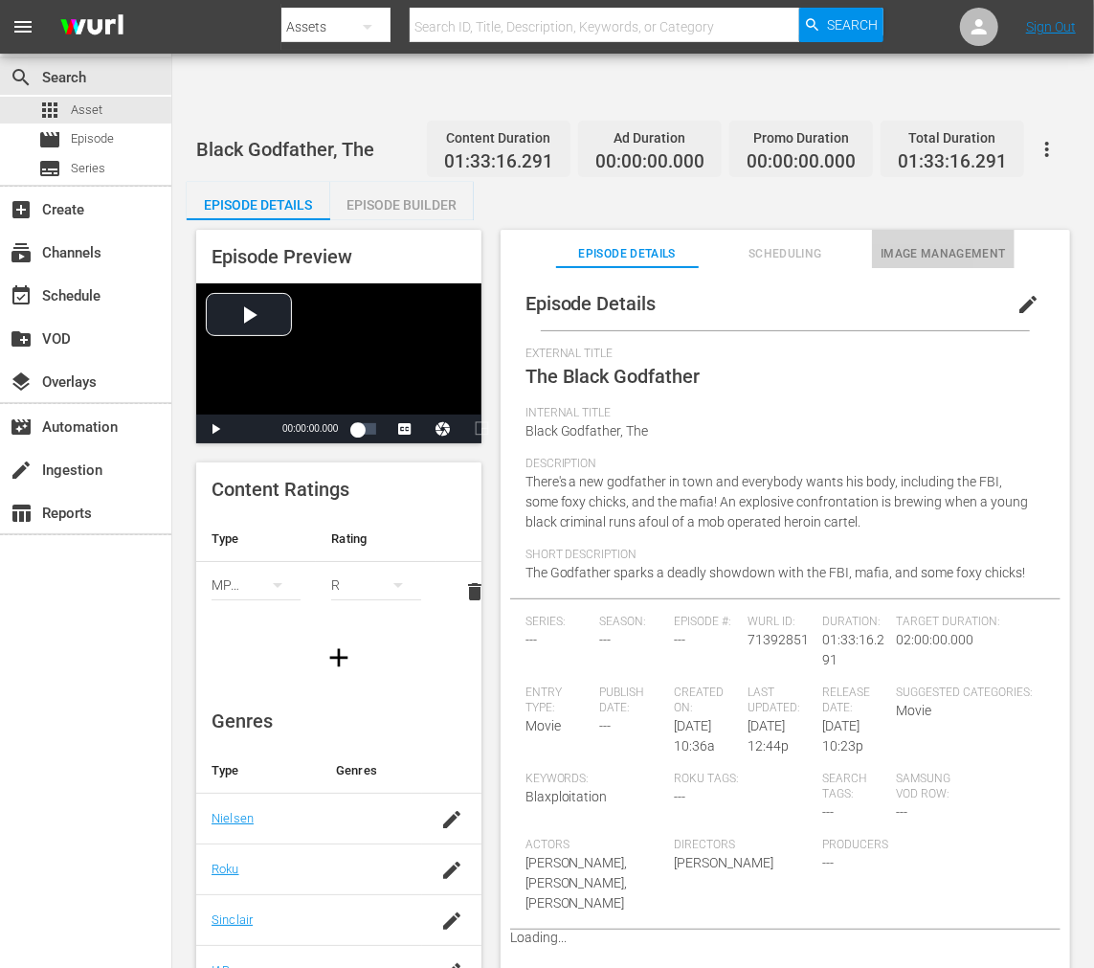
click at [941, 244] on span "Image Management" at bounding box center [943, 254] width 143 height 20
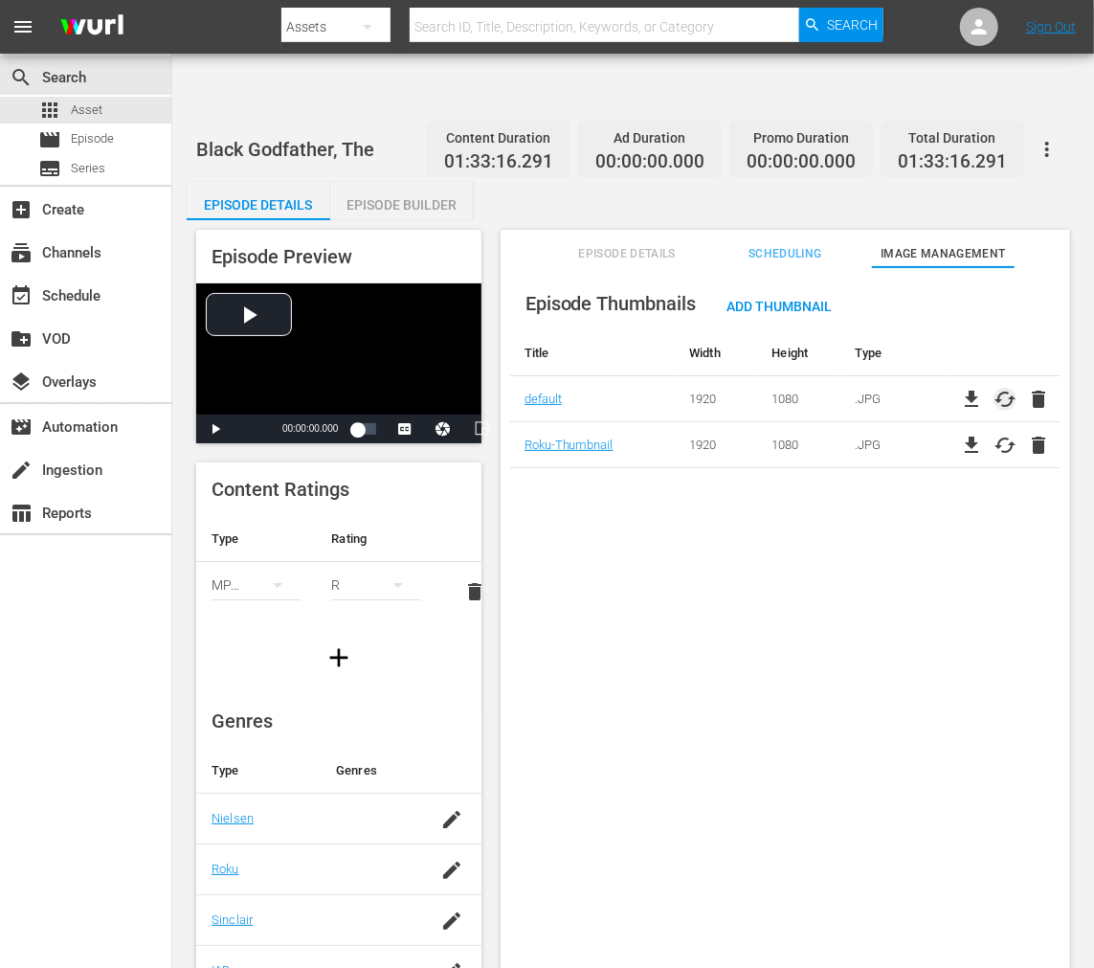
click at [984, 388] on span "cached" at bounding box center [1005, 399] width 23 height 23
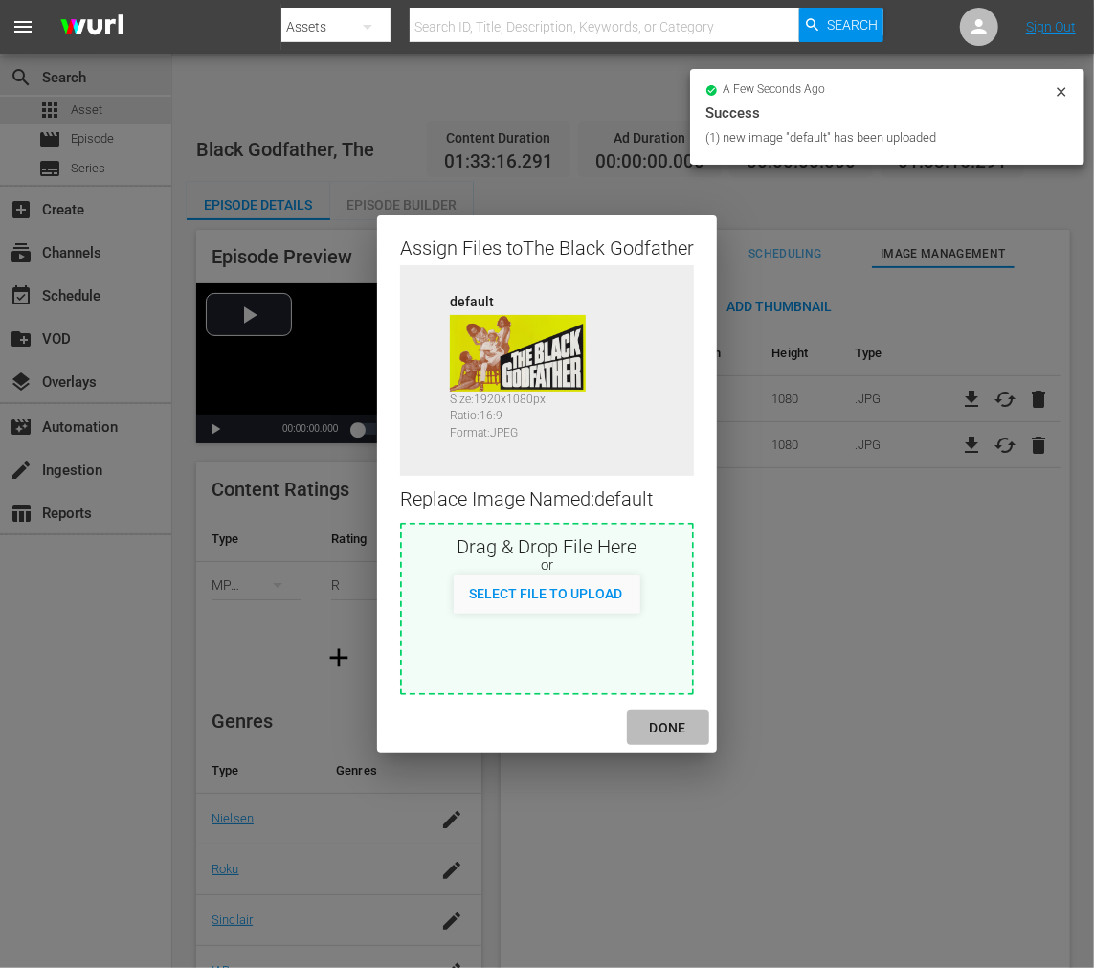
click at [690, 730] on div "DONE" at bounding box center [668, 728] width 67 height 24
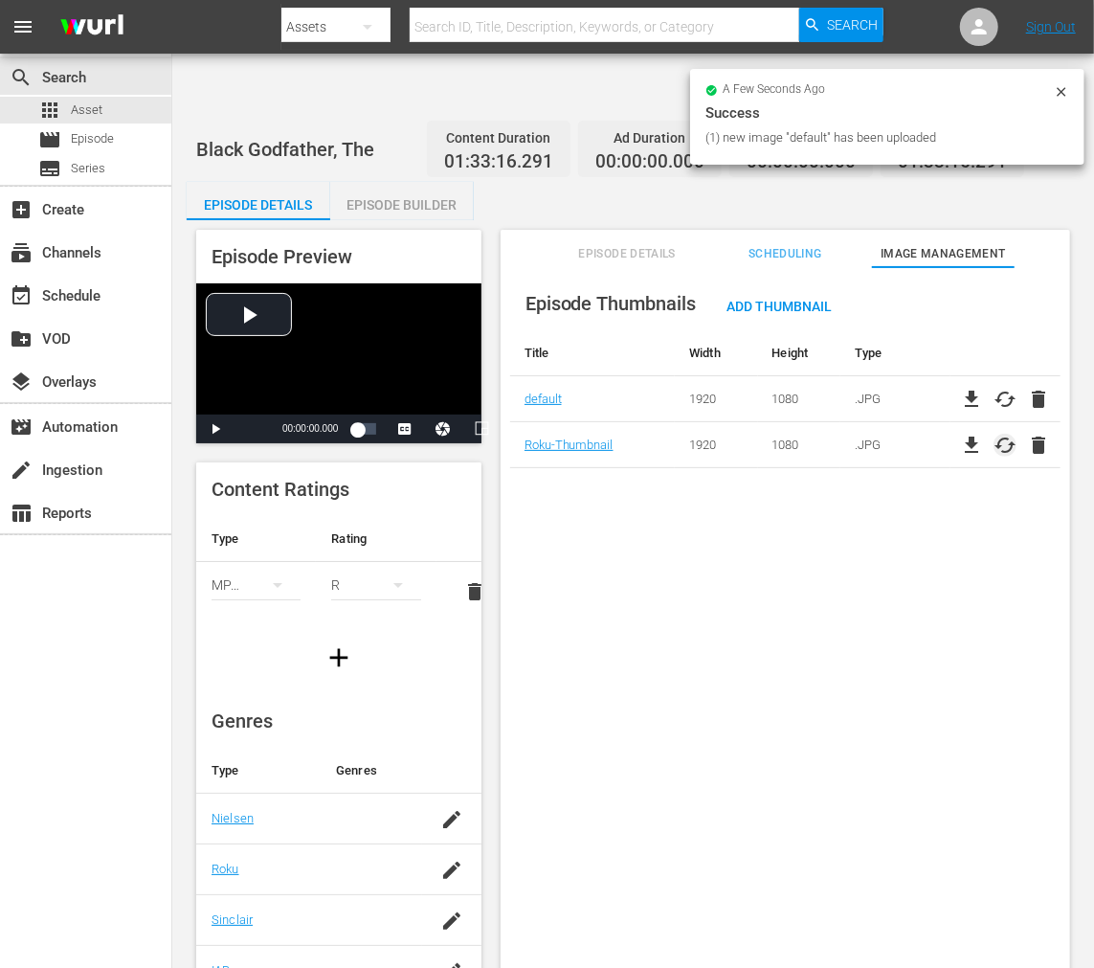
click at [984, 434] on span "cached" at bounding box center [1005, 445] width 23 height 23
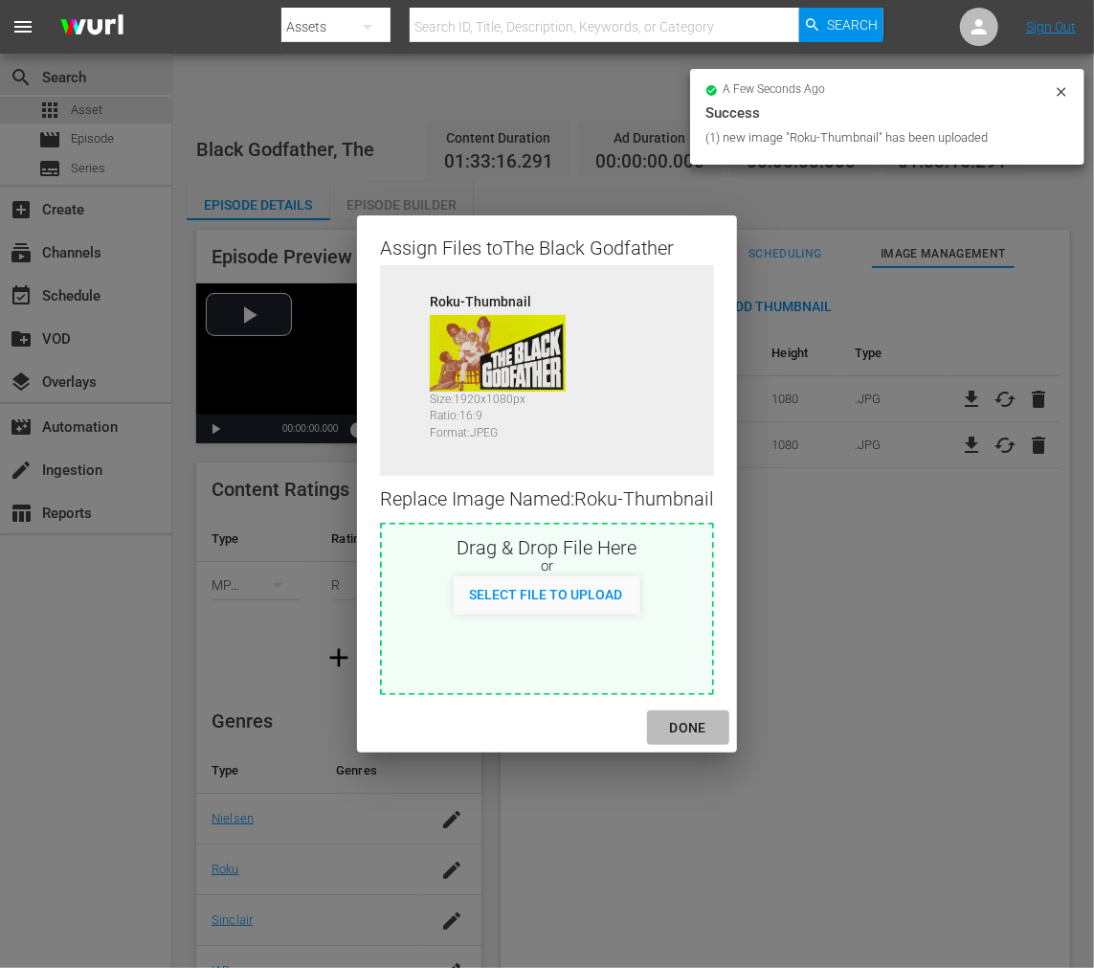
click at [677, 722] on div "DONE" at bounding box center [688, 728] width 67 height 24
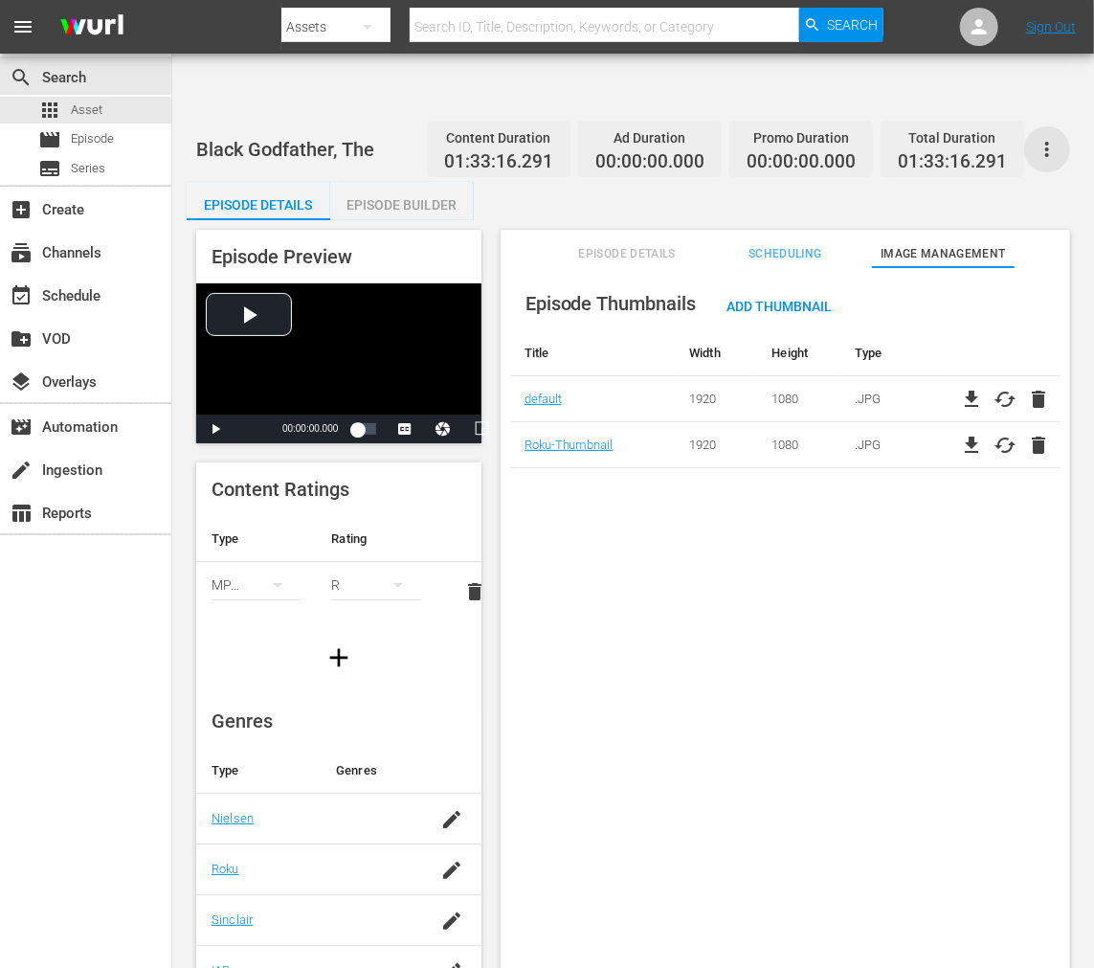
click at [984, 138] on icon "button" at bounding box center [1047, 149] width 23 height 23
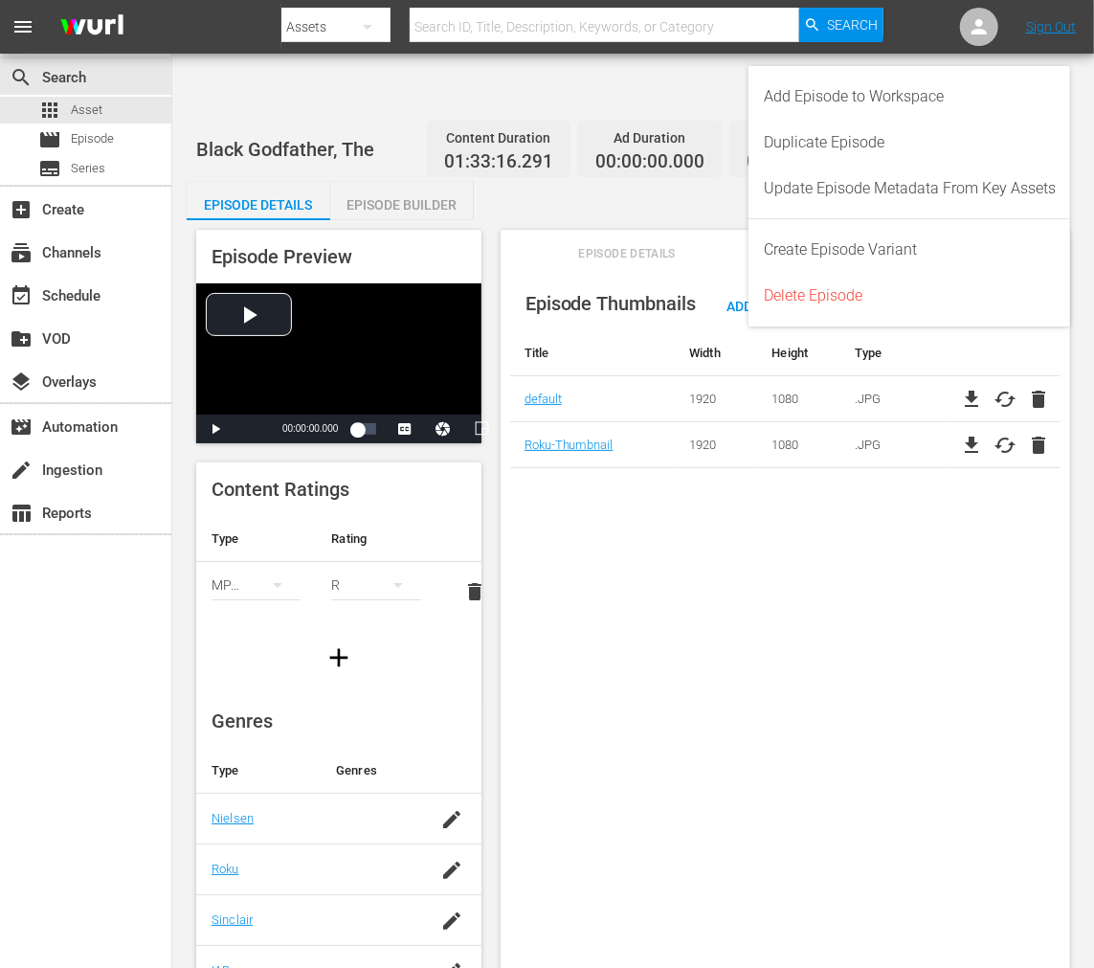
click at [948, 492] on div "Episode Thumbnails Add Thumbnail Title Width Height Type default 1920 1080 .JPG…" at bounding box center [786, 641] width 570 height 748
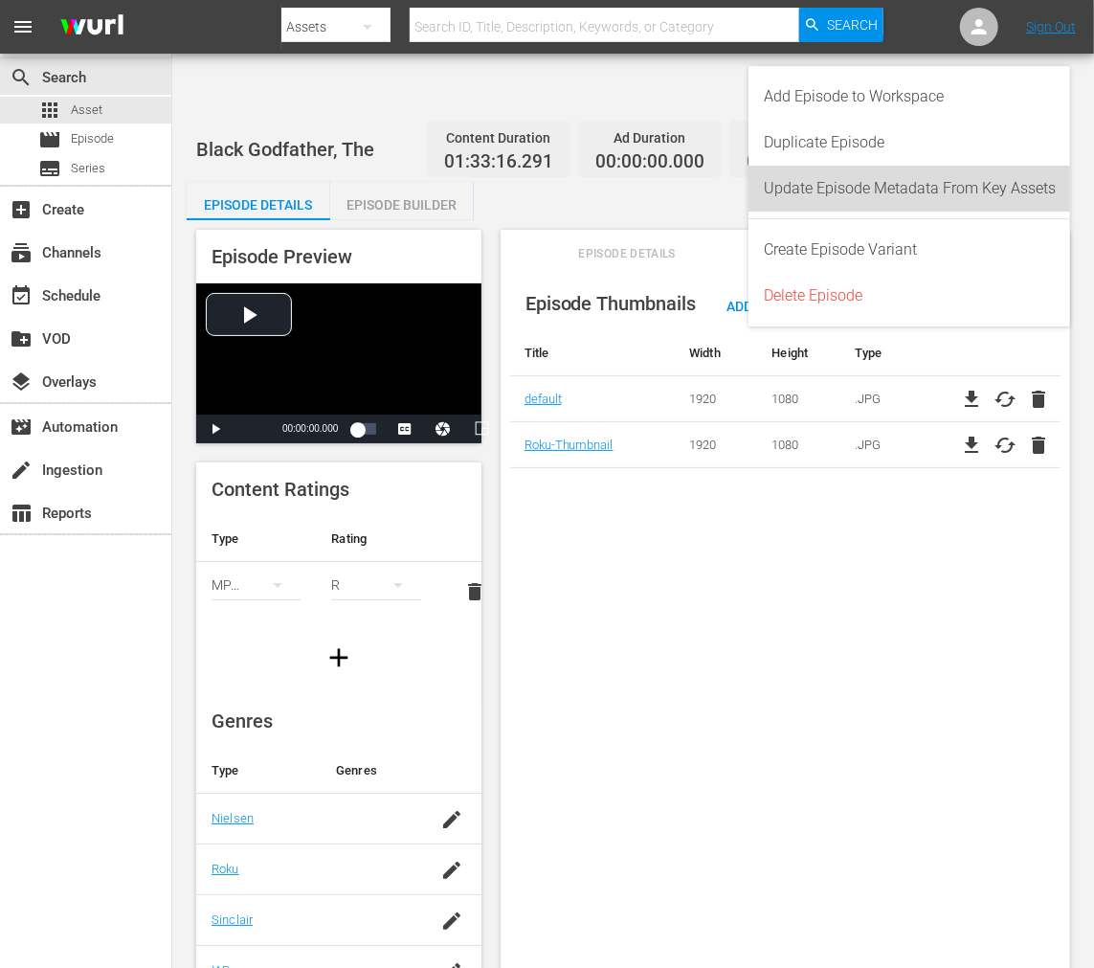
click at [959, 173] on div "Update Episode Metadata From Key Assets" at bounding box center [910, 189] width 292 height 46
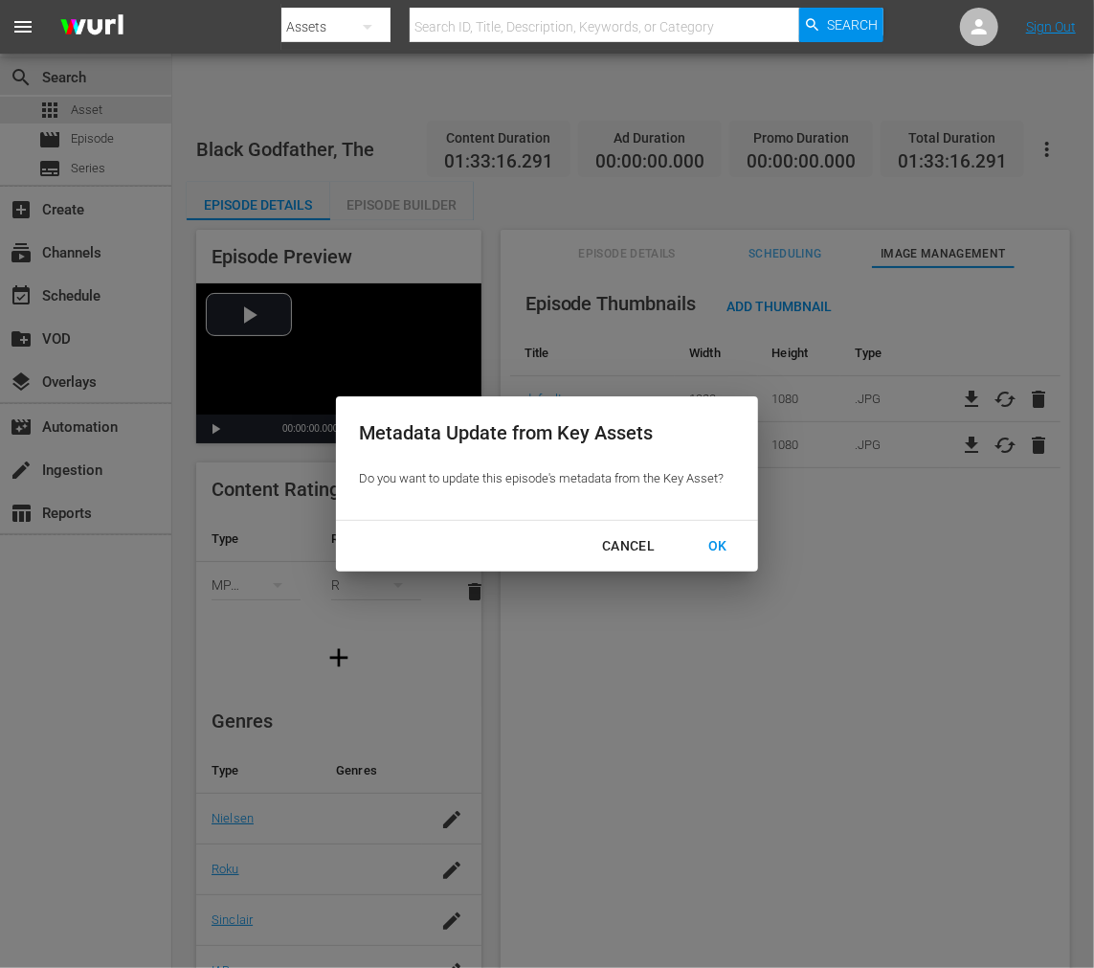
click at [715, 536] on div "OK" at bounding box center [718, 546] width 50 height 24
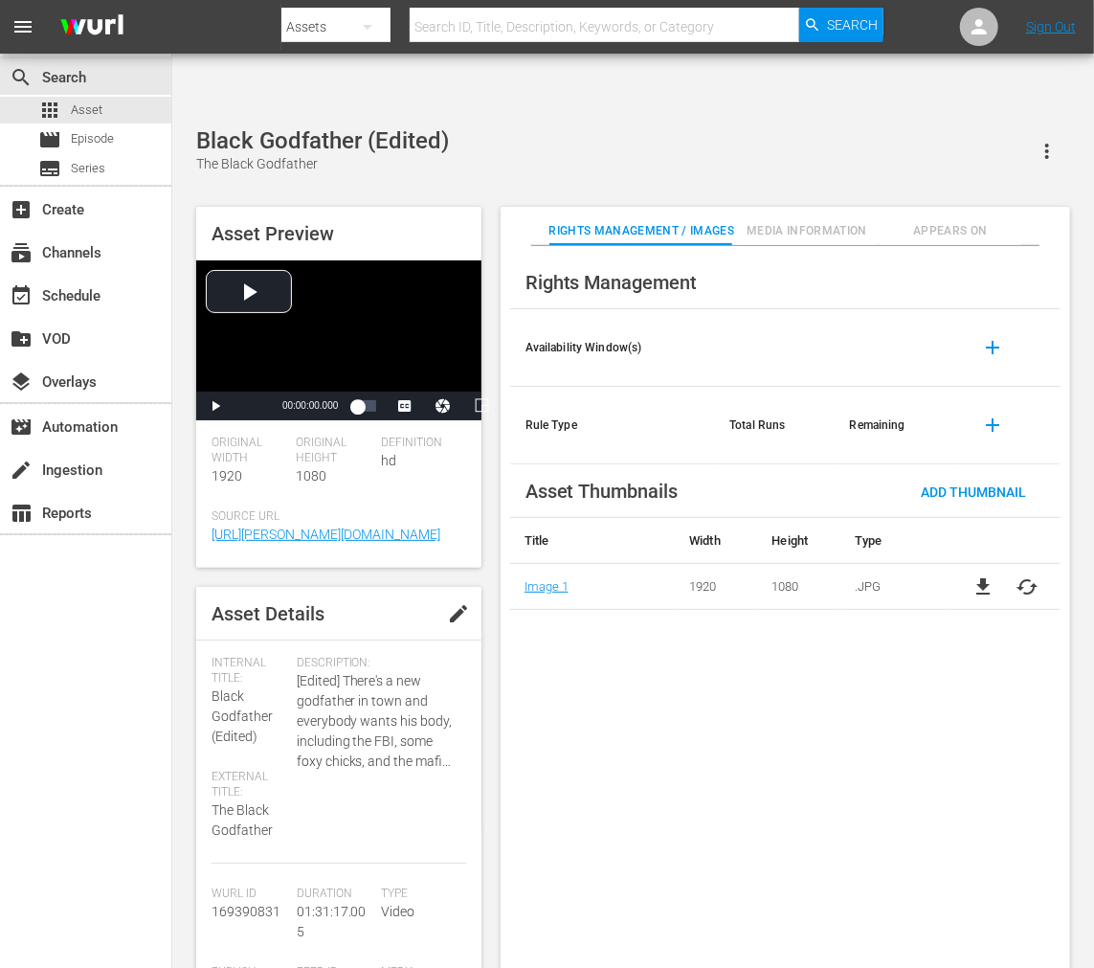
click at [984, 575] on span "cached" at bounding box center [1028, 586] width 23 height 23
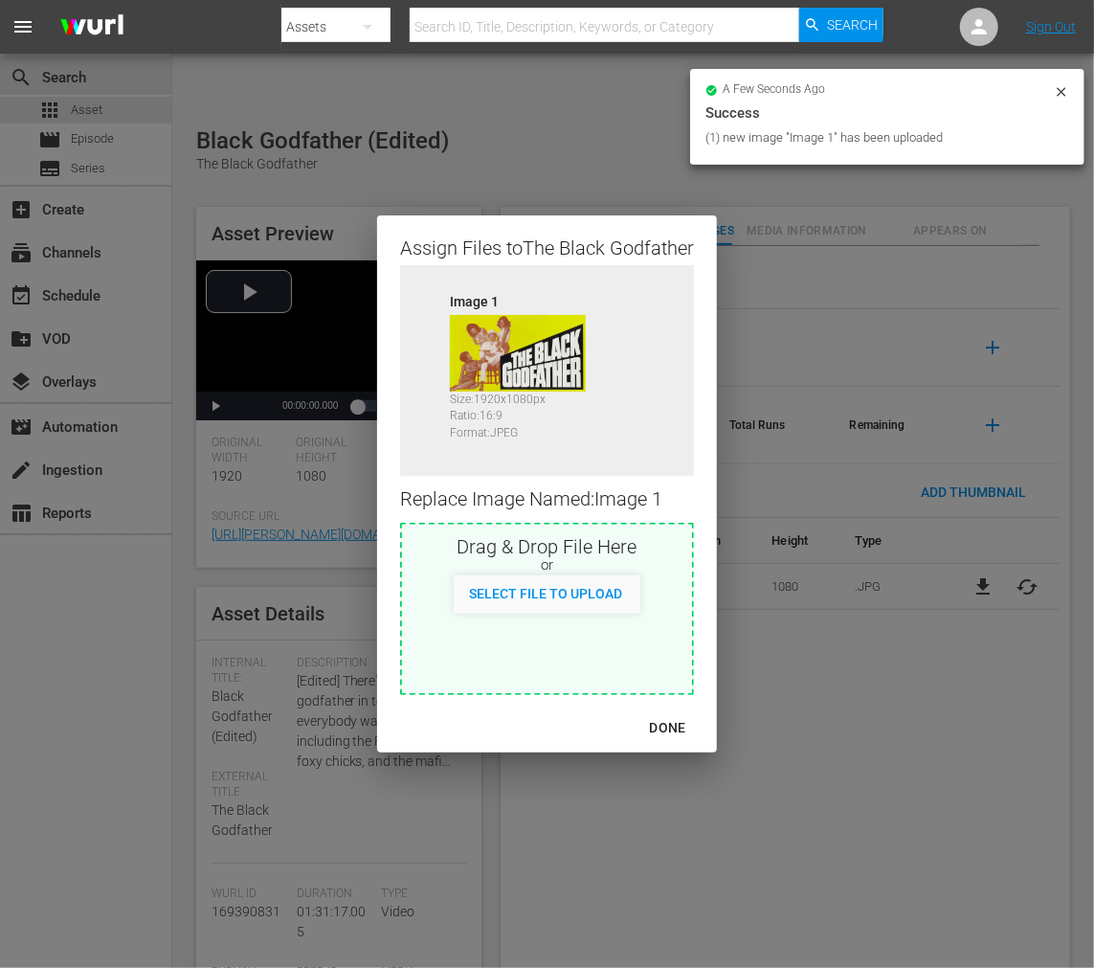
click at [668, 723] on div "DONE" at bounding box center [668, 728] width 67 height 24
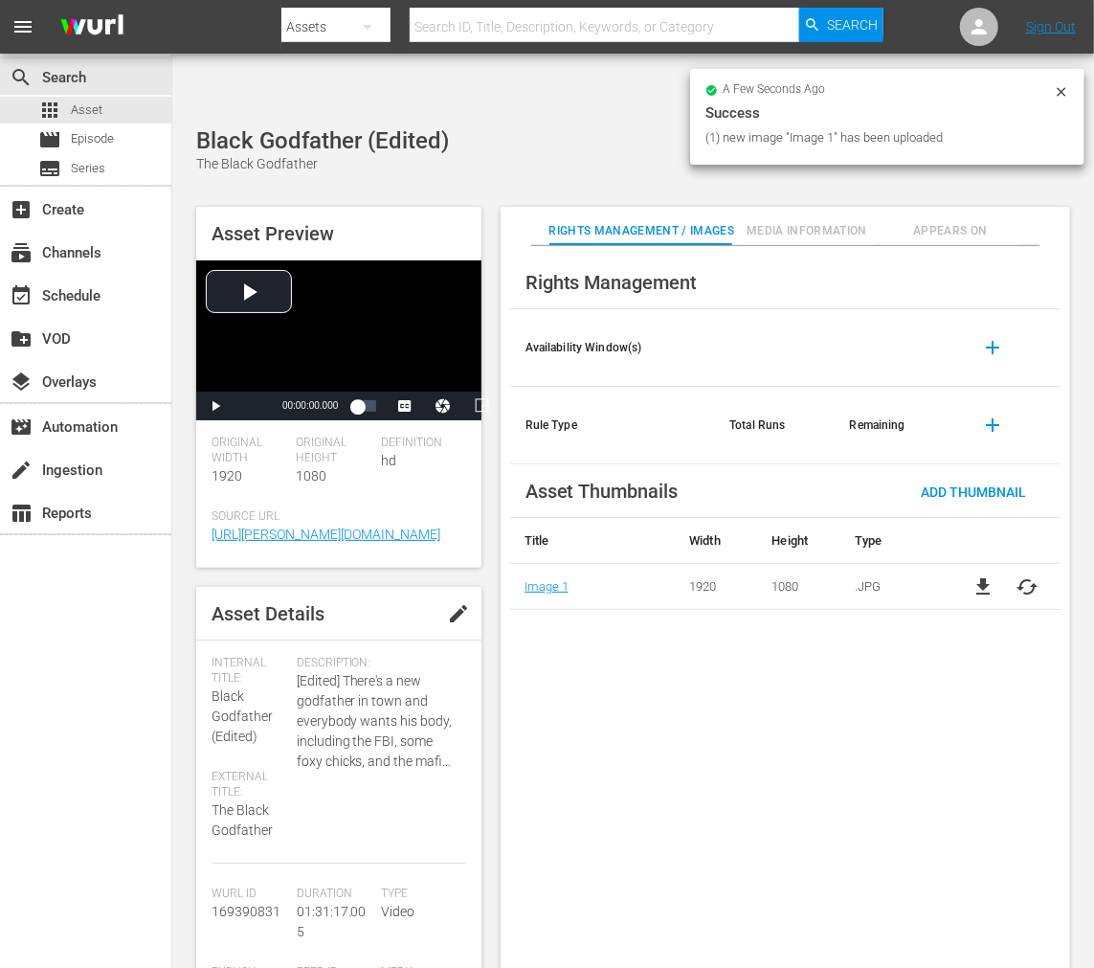
click at [952, 221] on span "Appears On" at bounding box center [951, 231] width 143 height 20
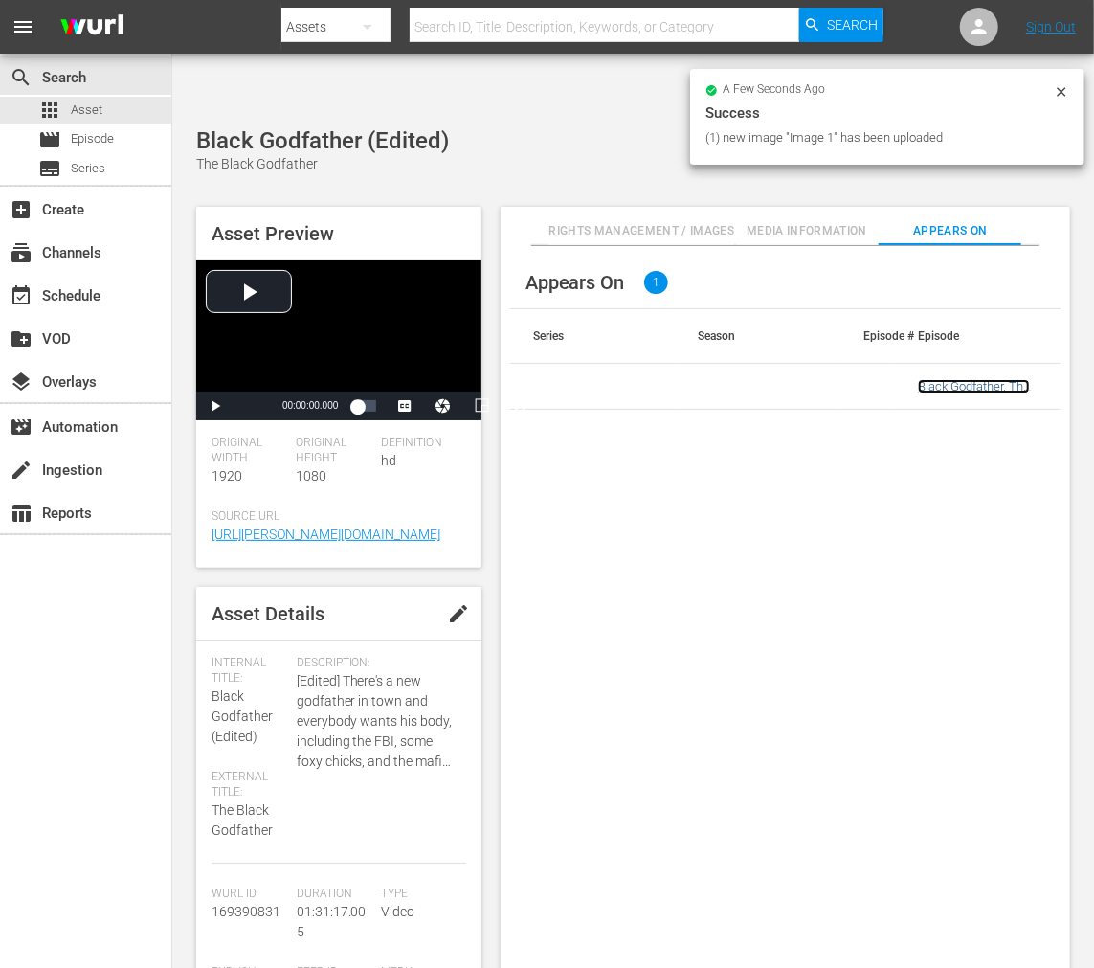
click at [927, 379] on link "Black Godfather, The (Edited)" at bounding box center [974, 393] width 112 height 29
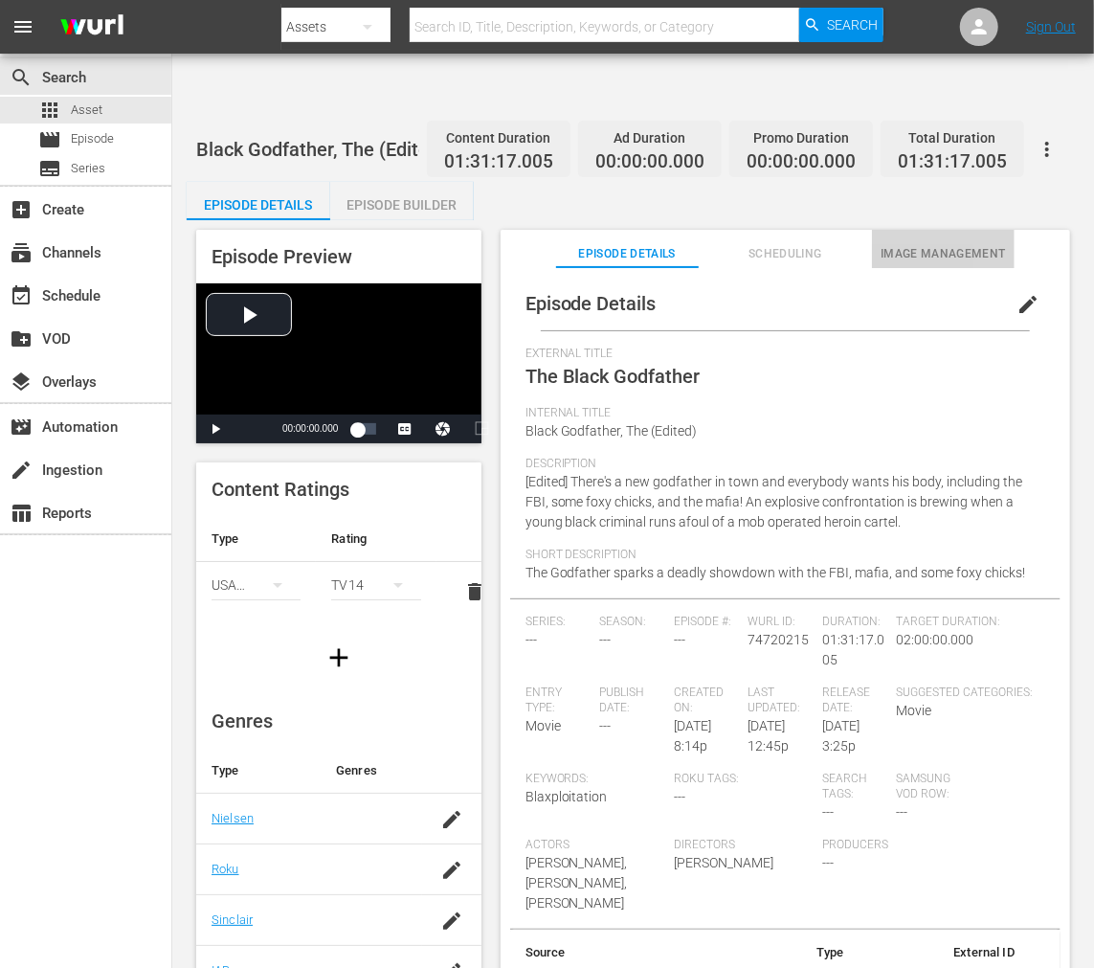
click at [948, 230] on button "Image Management" at bounding box center [943, 249] width 143 height 38
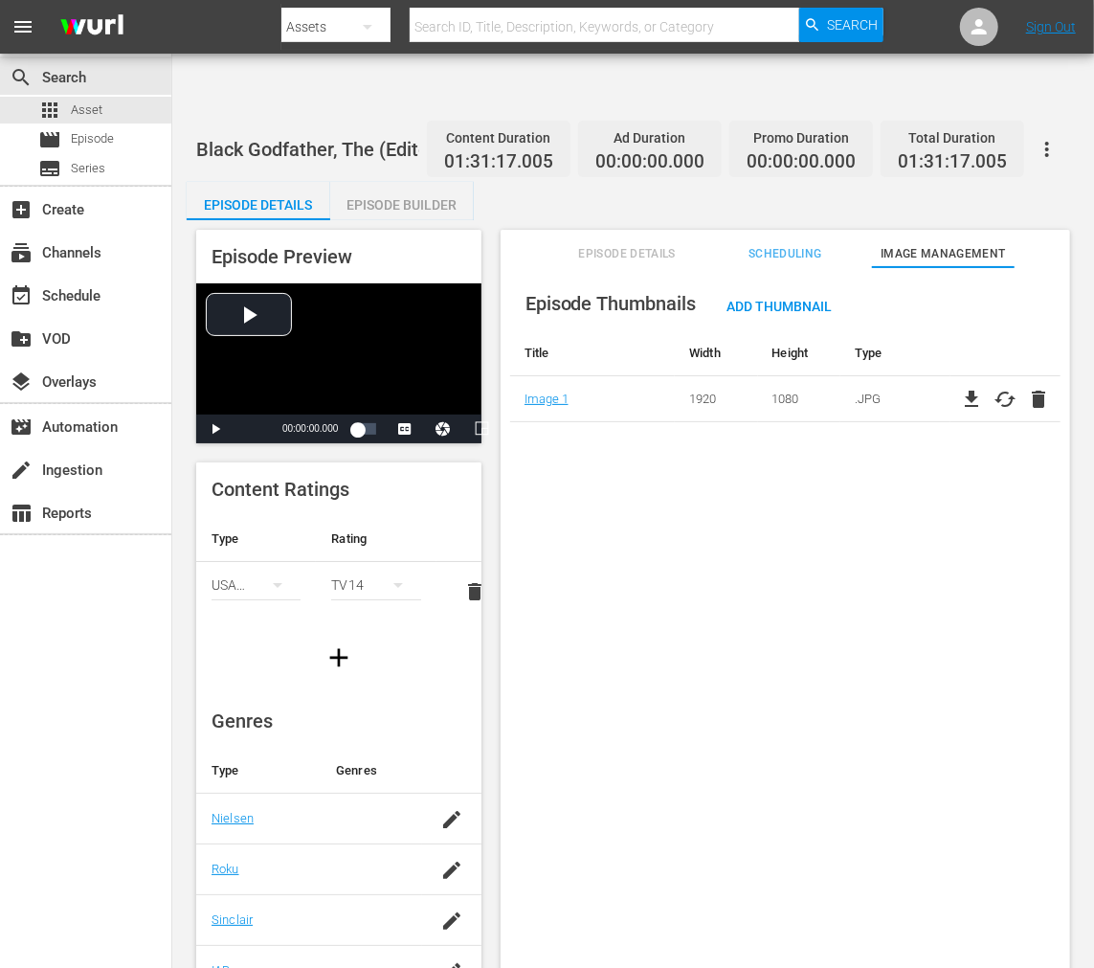
click at [984, 388] on span "cached" at bounding box center [1005, 399] width 23 height 23
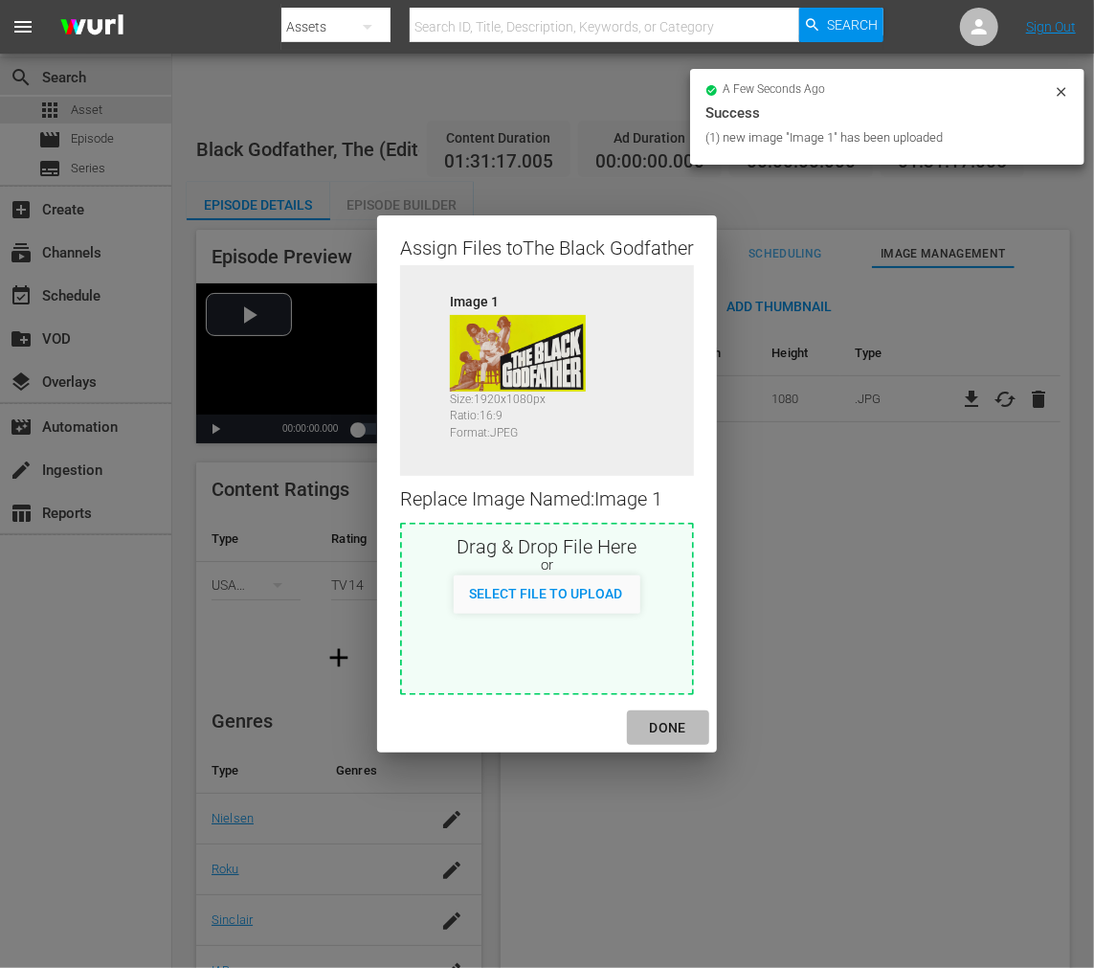
click at [682, 733] on div "DONE" at bounding box center [668, 728] width 67 height 24
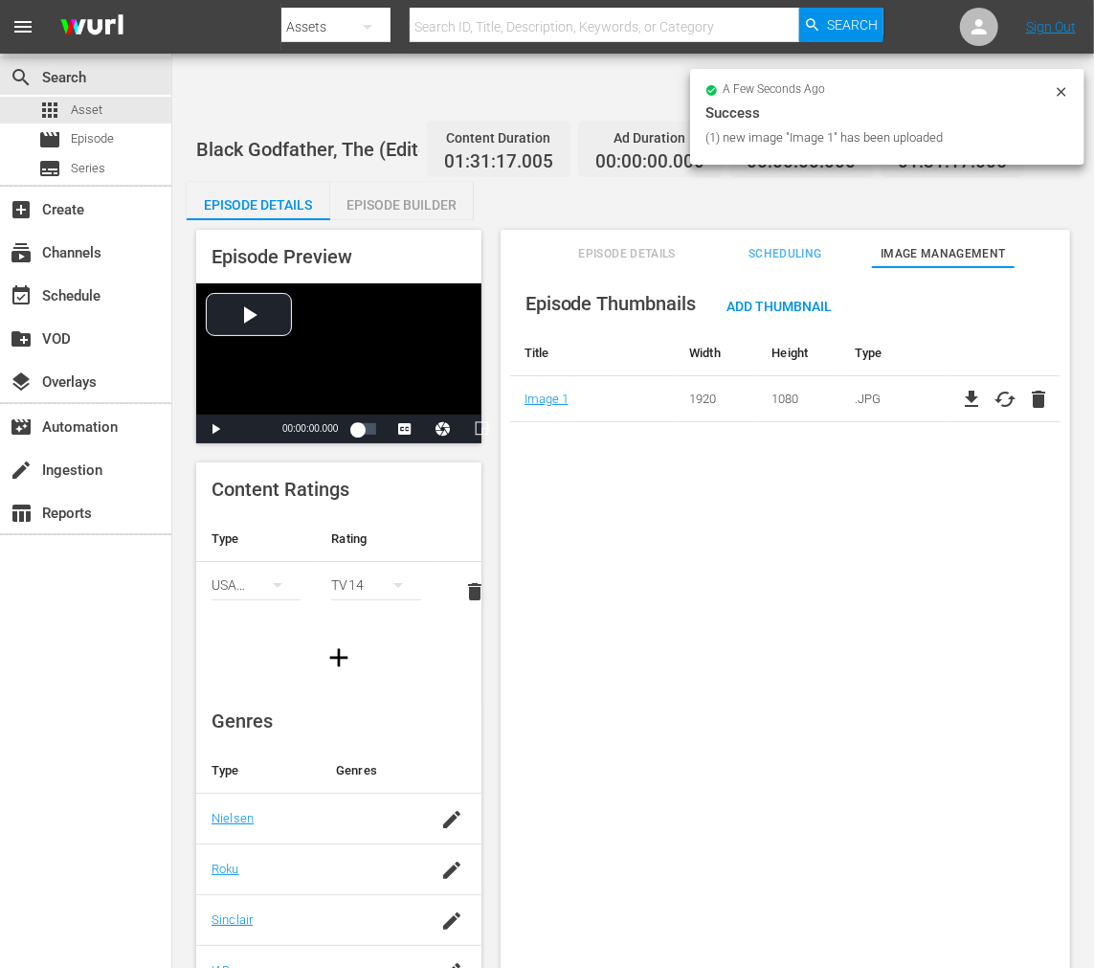
click at [984, 96] on icon at bounding box center [1061, 91] width 15 height 15
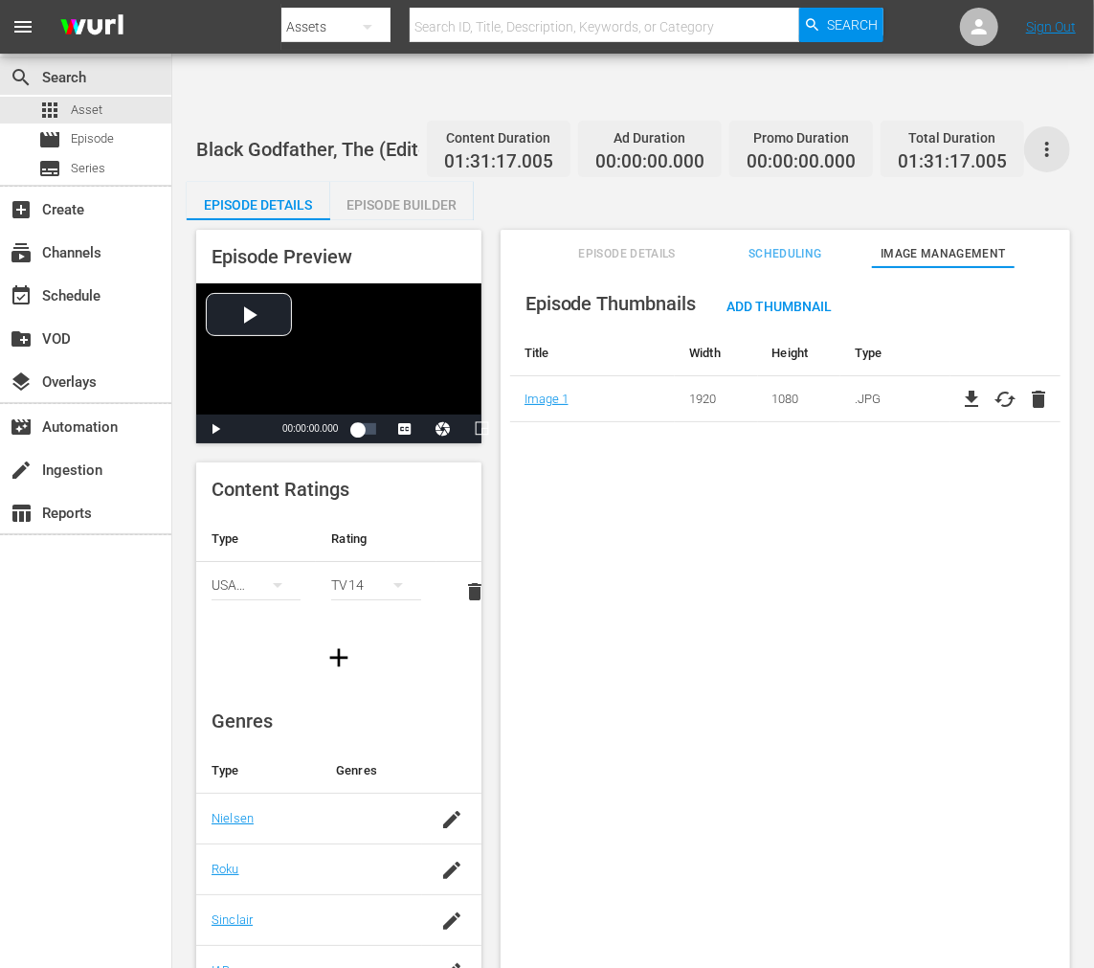
click at [984, 138] on icon "button" at bounding box center [1047, 149] width 23 height 23
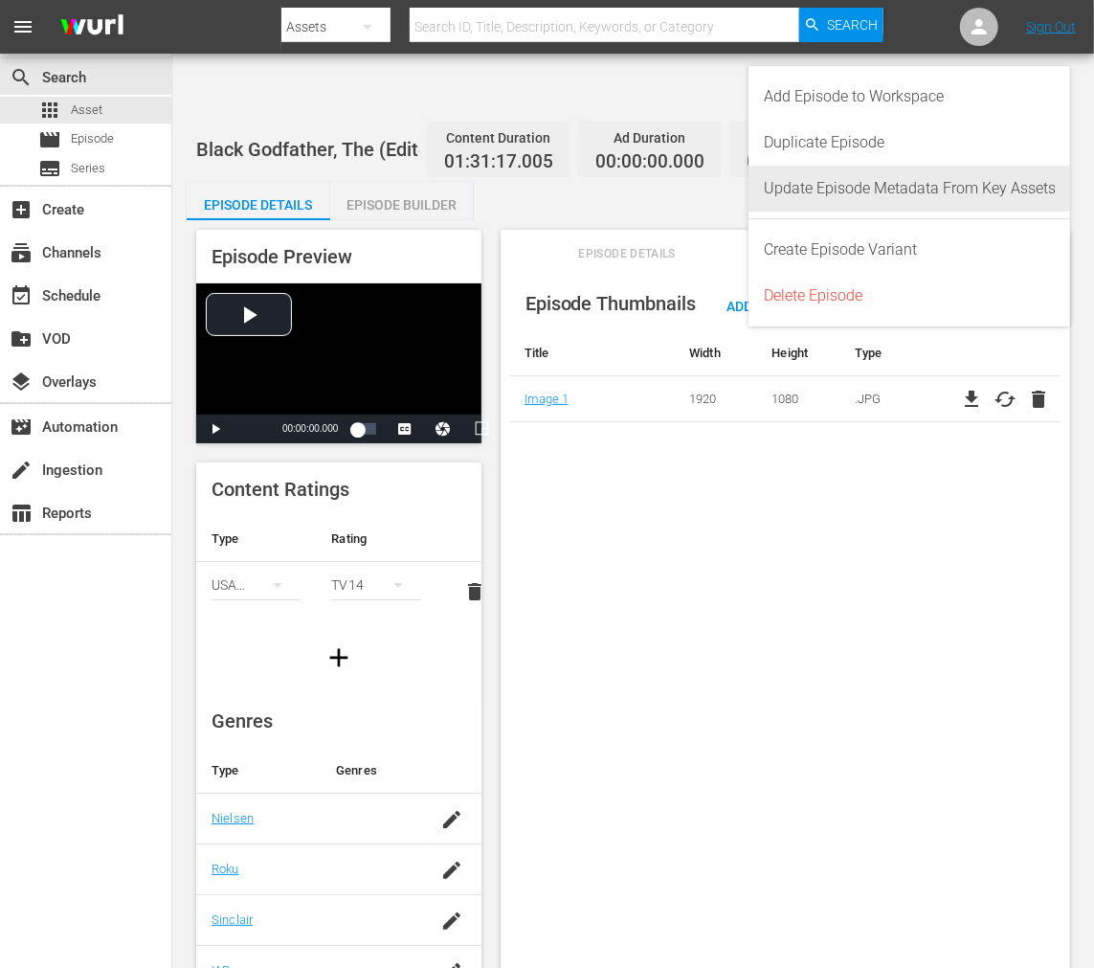
click at [984, 197] on div "Update Episode Metadata From Key Assets" at bounding box center [910, 189] width 292 height 46
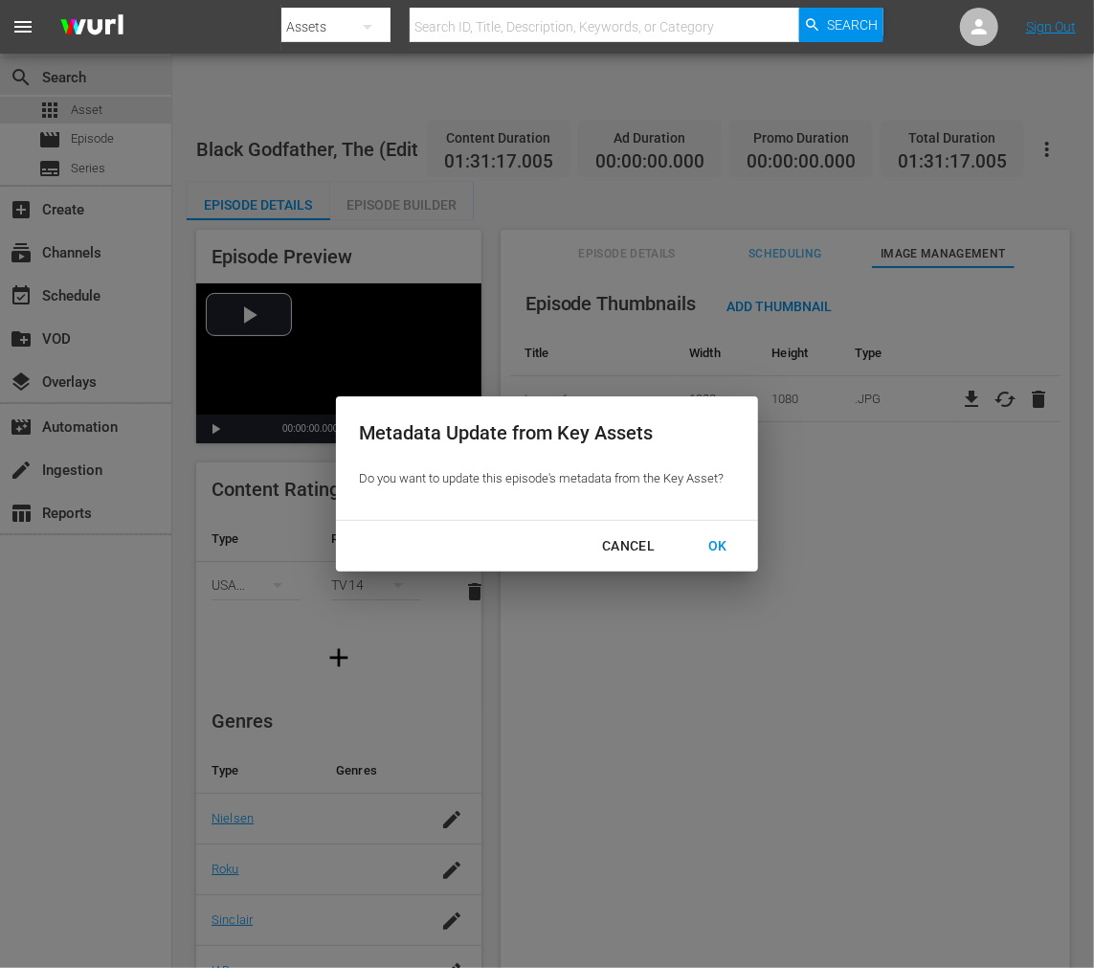
click at [718, 553] on div "OK" at bounding box center [718, 546] width 50 height 24
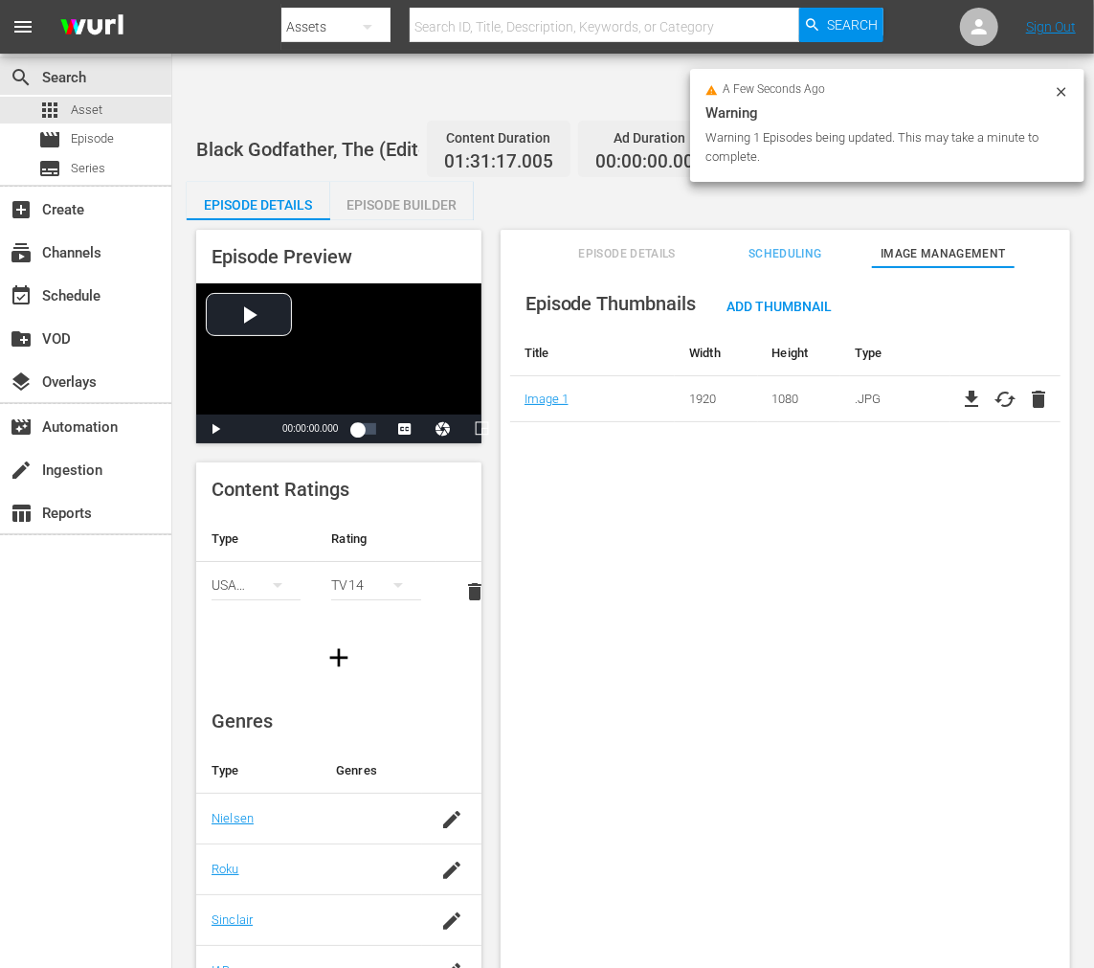
click at [595, 427] on div "Episode Thumbnails Add Thumbnail Title Width Height Type Image 1 1920 1080 .JPG…" at bounding box center [786, 641] width 570 height 748
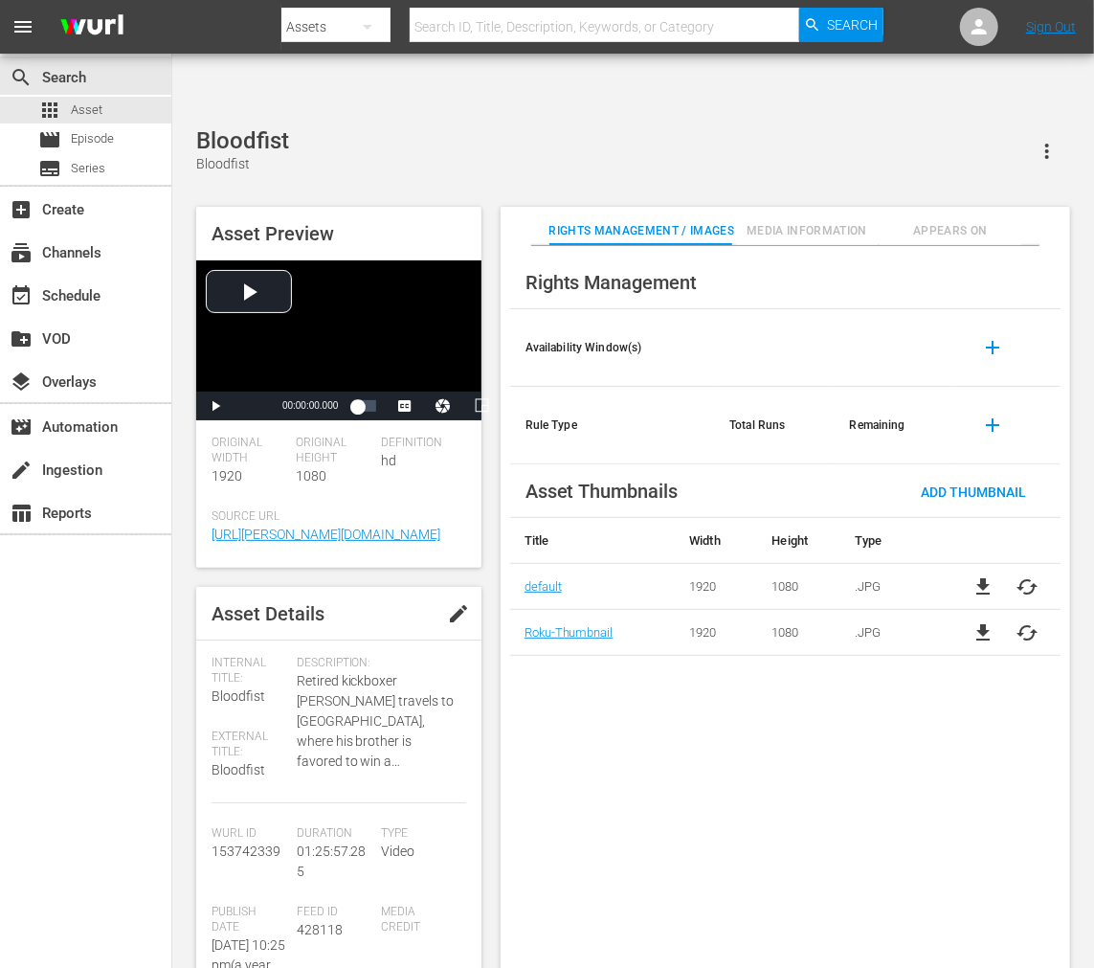
click at [1018, 575] on span "cached" at bounding box center [1028, 586] width 23 height 23
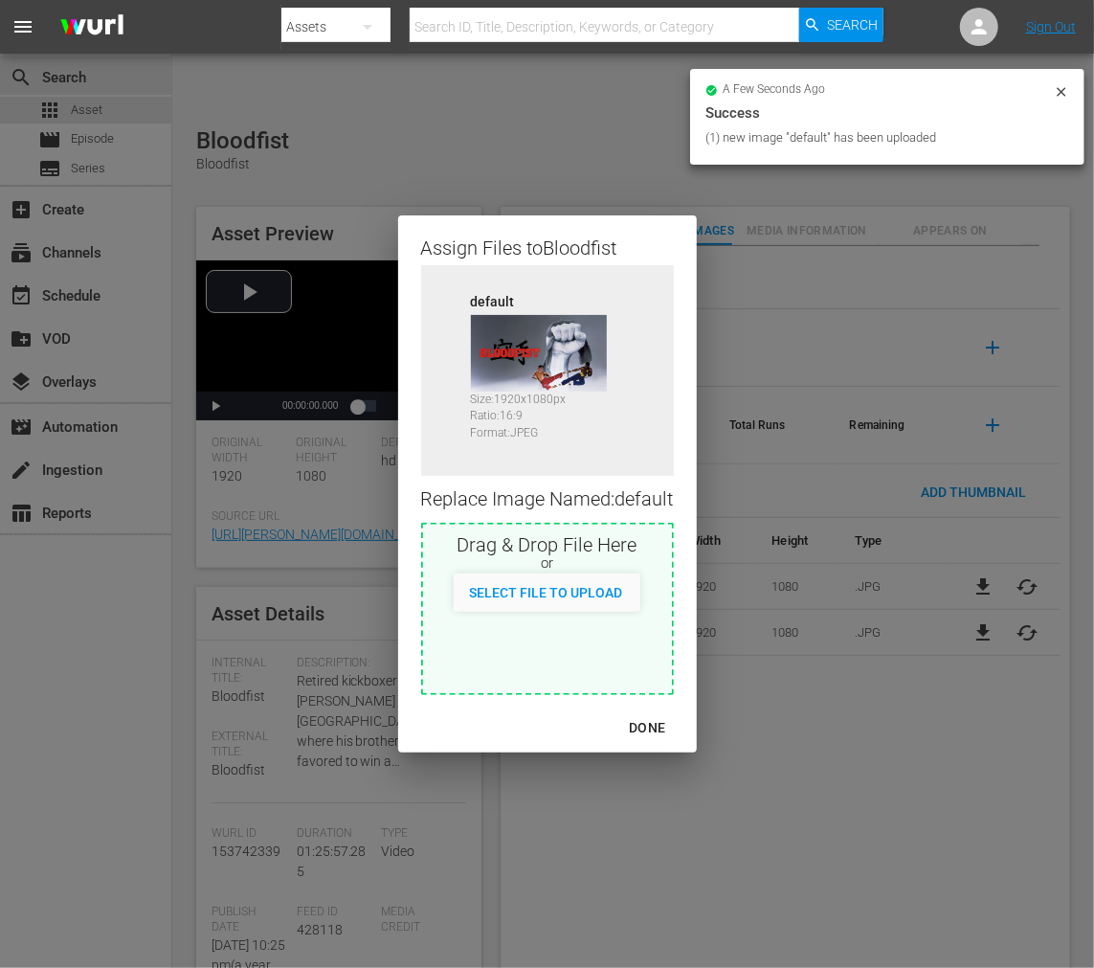
click at [647, 724] on div "DONE" at bounding box center [647, 728] width 67 height 24
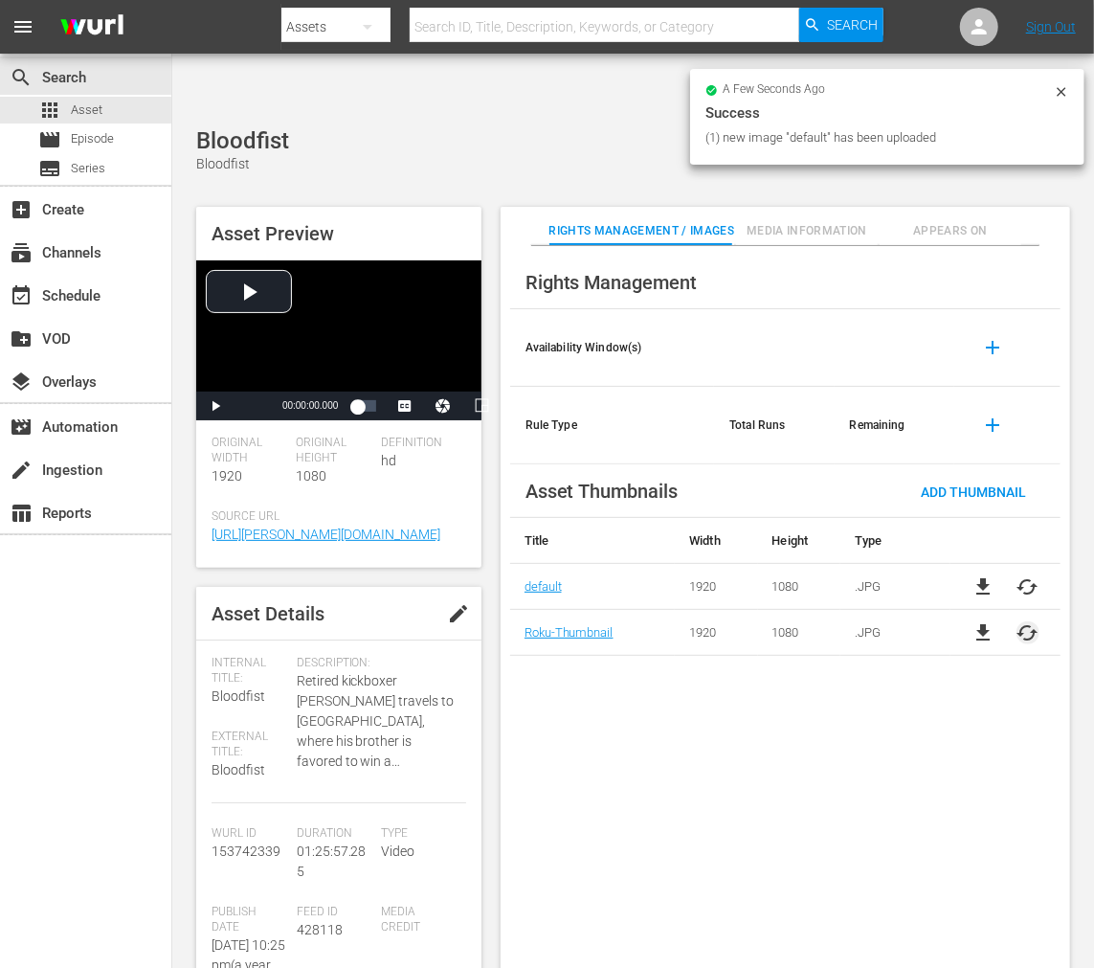
click at [1032, 621] on span "cached" at bounding box center [1028, 632] width 23 height 23
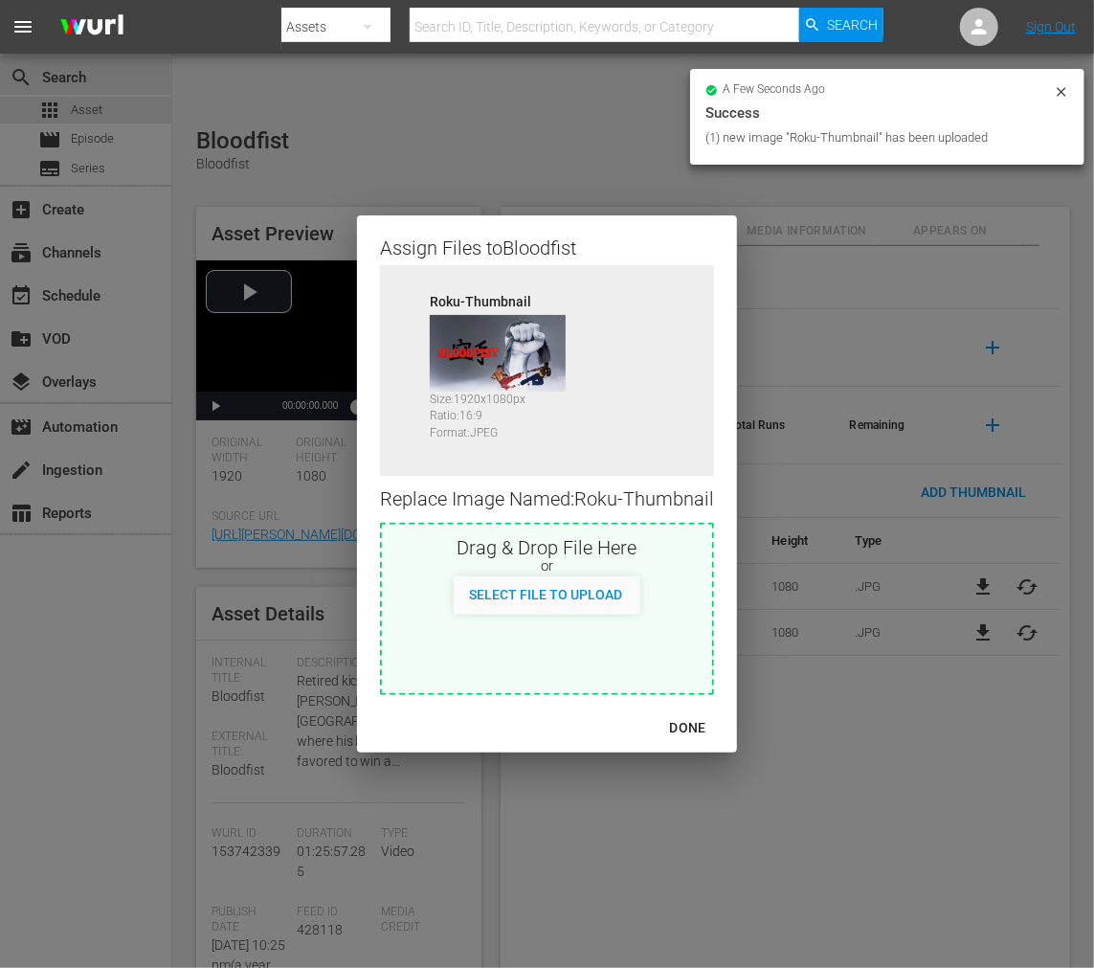
click at [693, 722] on div "DONE" at bounding box center [688, 728] width 67 height 24
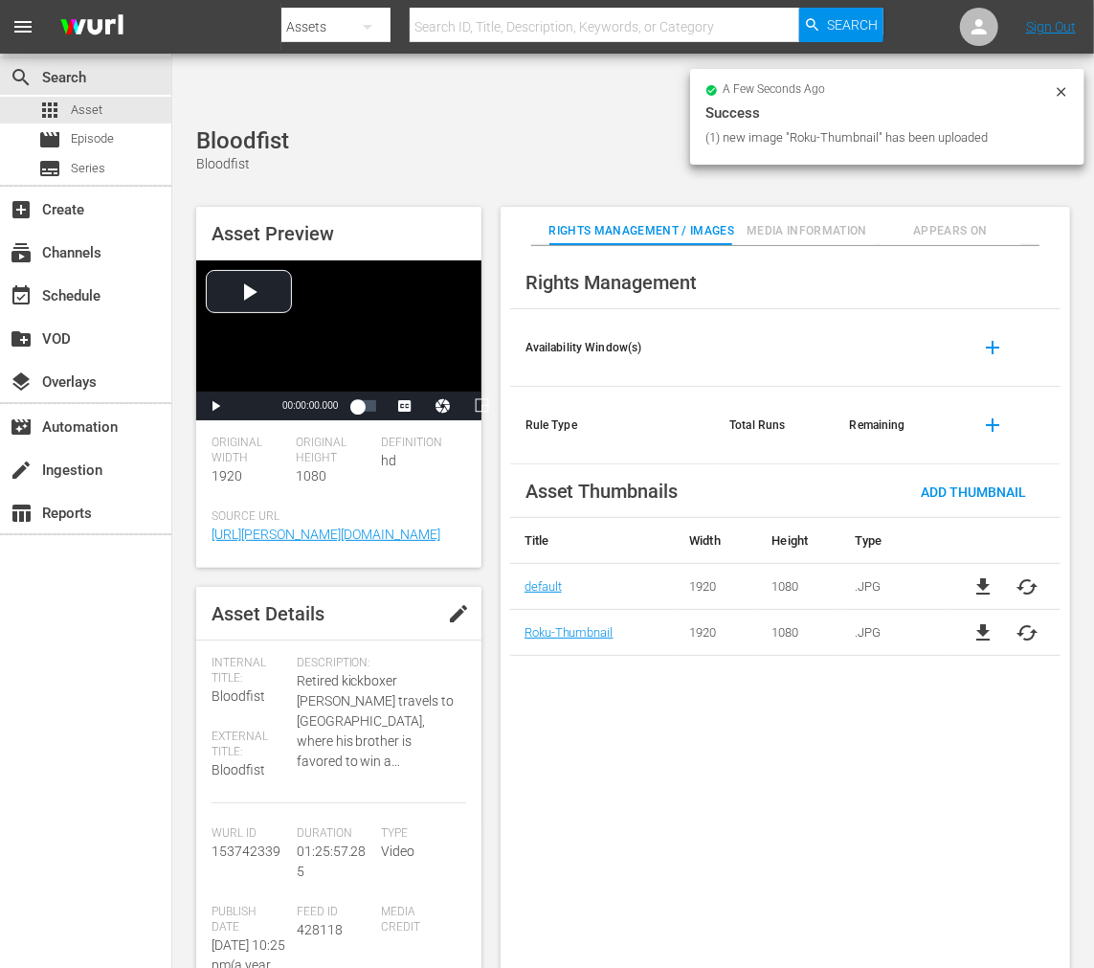
click at [919, 221] on span "Appears On" at bounding box center [951, 231] width 143 height 20
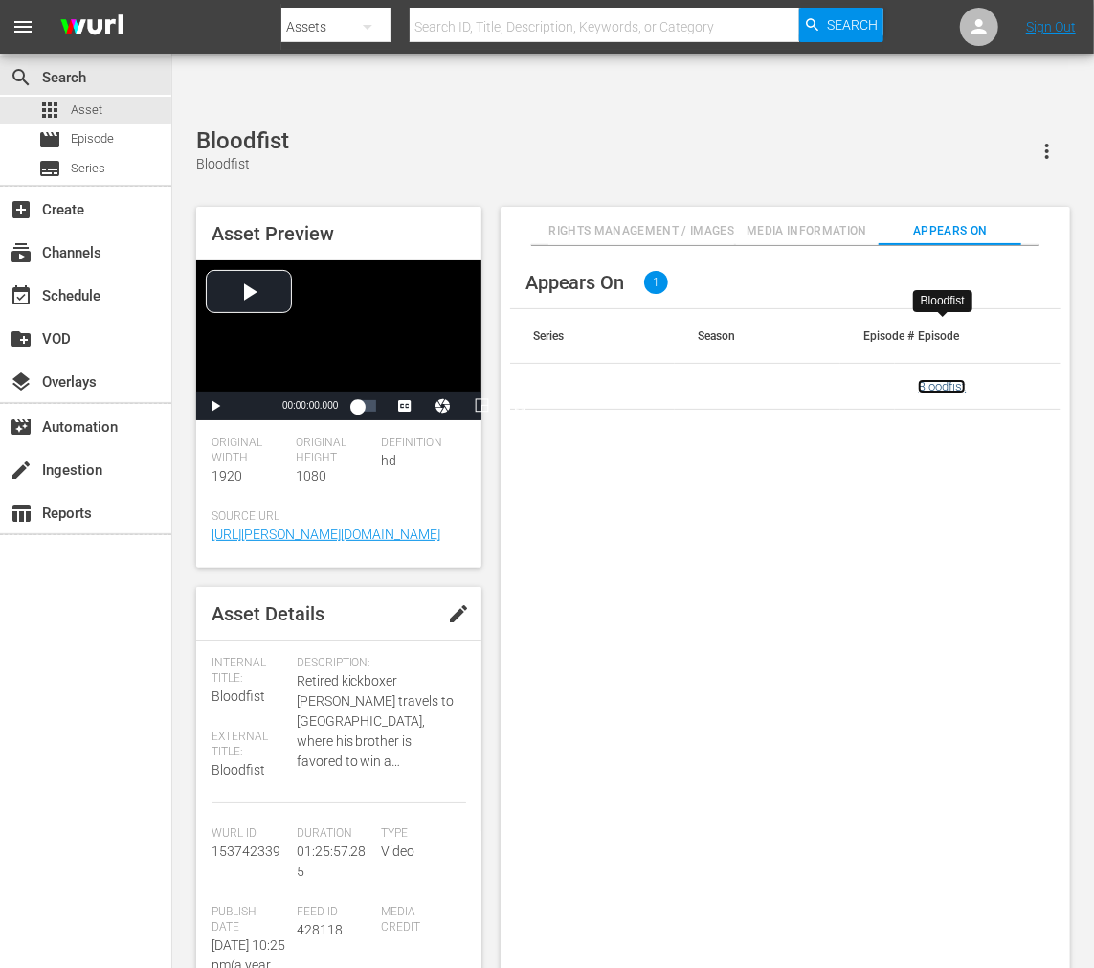
click at [954, 379] on link "Bloodfist" at bounding box center [942, 386] width 48 height 14
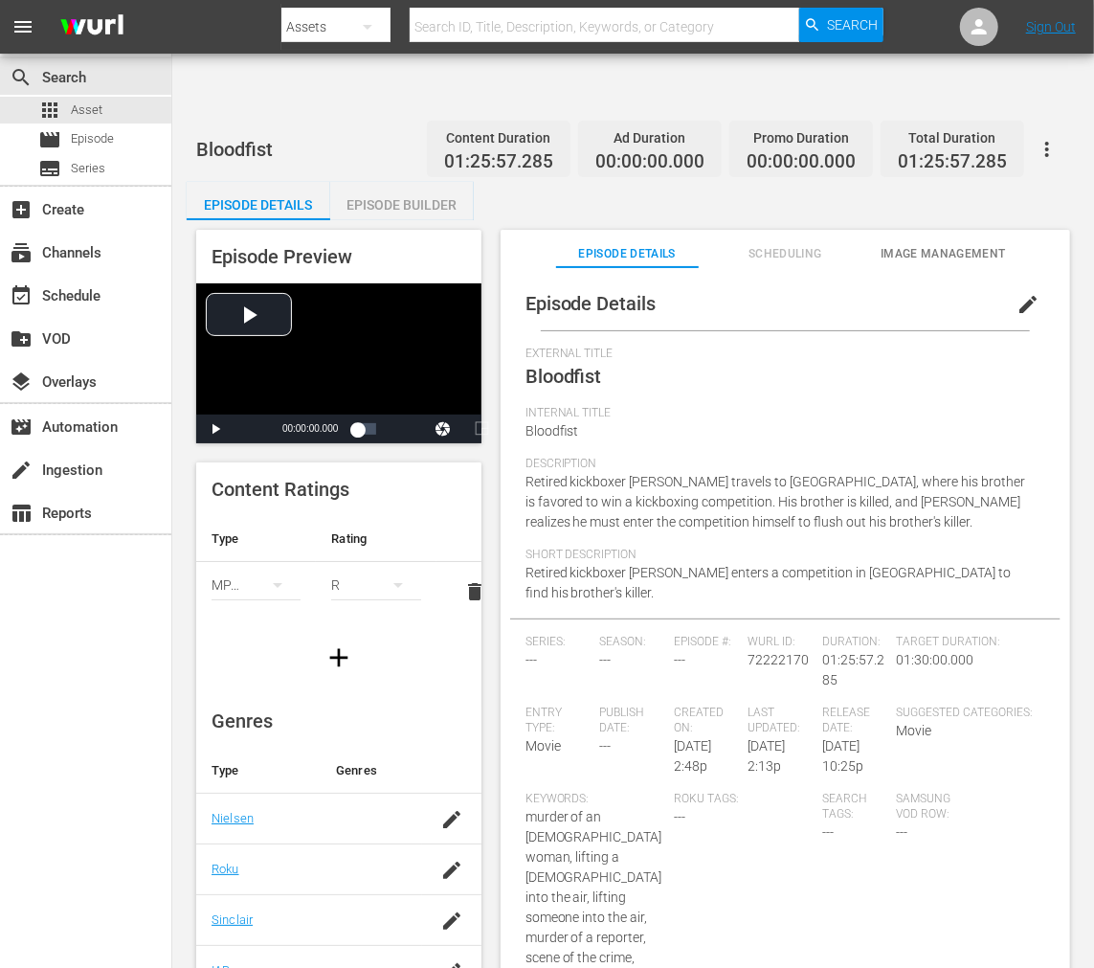
click at [934, 244] on span "Image Management" at bounding box center [943, 254] width 143 height 20
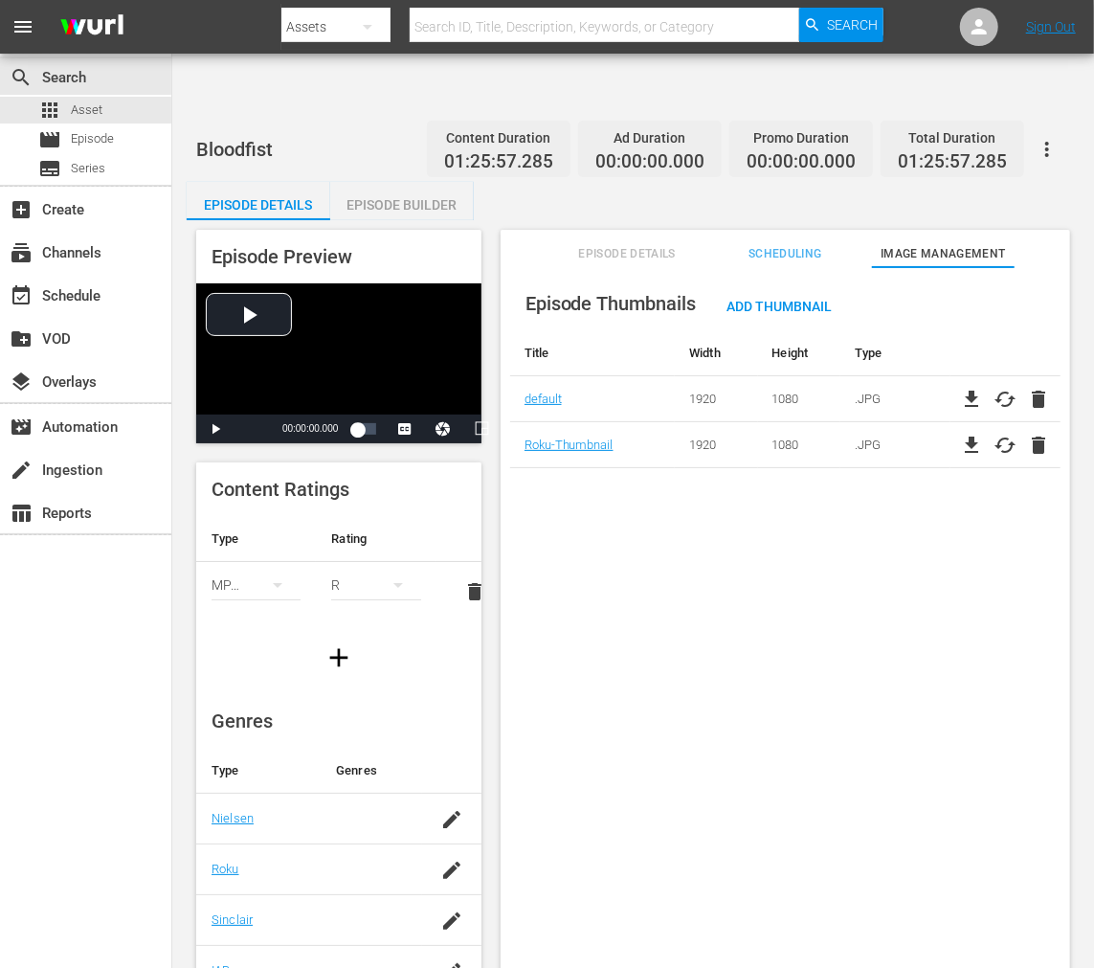
click at [1058, 126] on button "button" at bounding box center [1047, 149] width 46 height 46
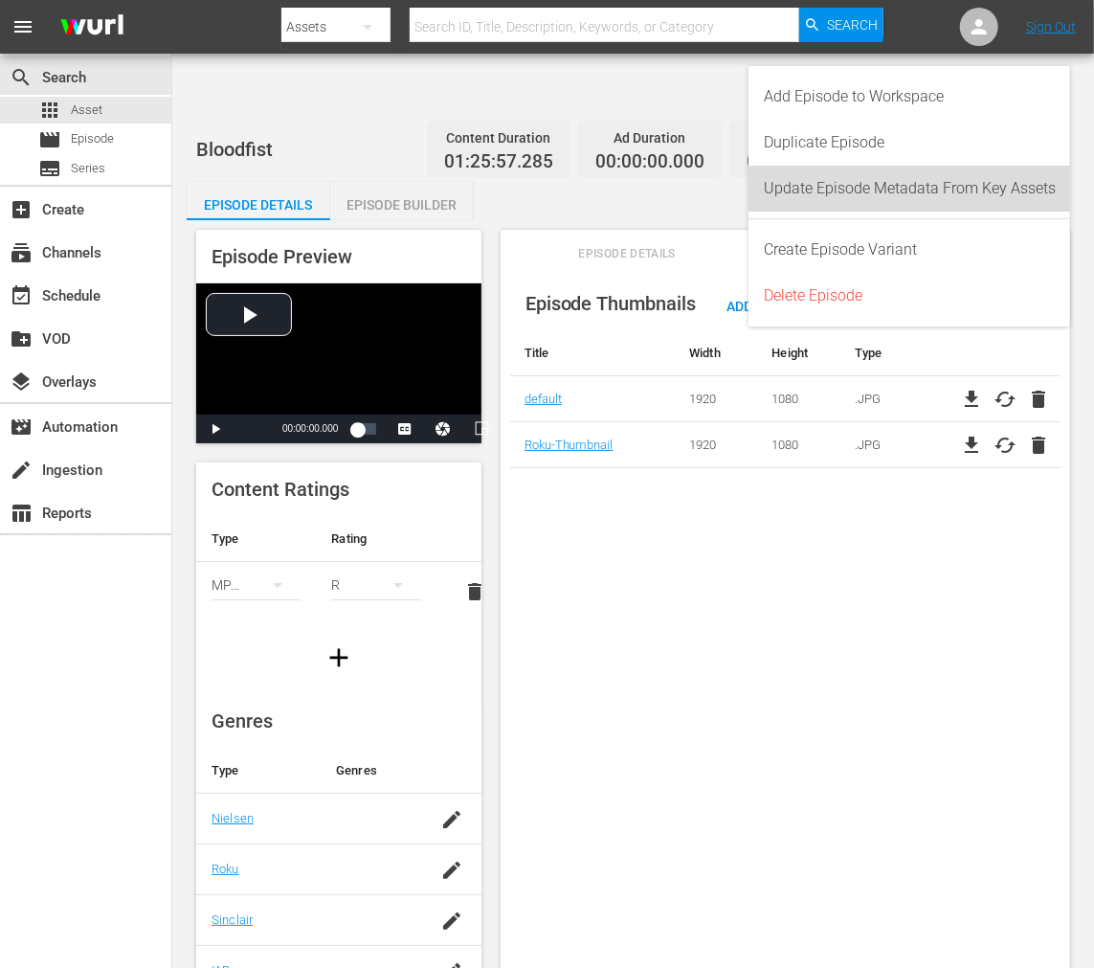
click at [987, 178] on div "Update Episode Metadata From Key Assets" at bounding box center [910, 189] width 292 height 46
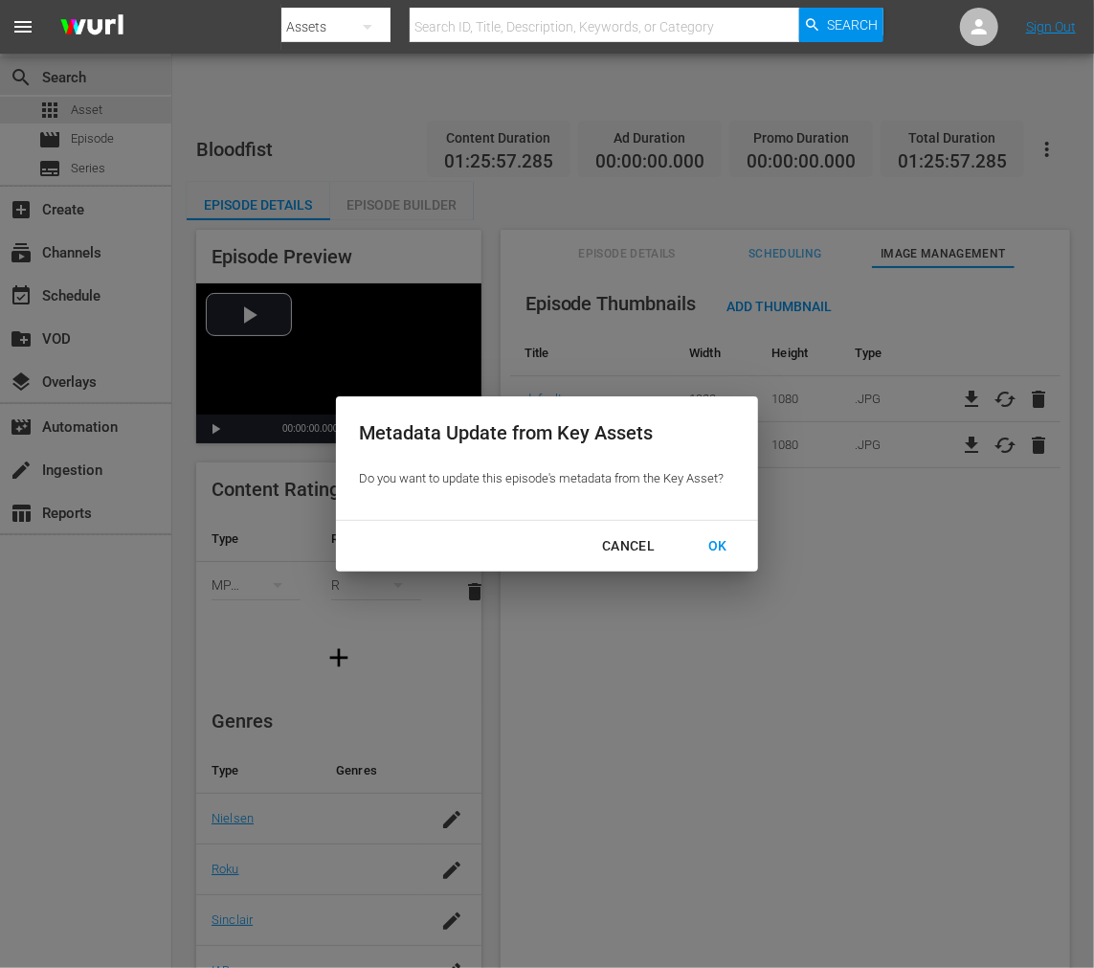
click at [723, 549] on div "OK" at bounding box center [718, 546] width 50 height 24
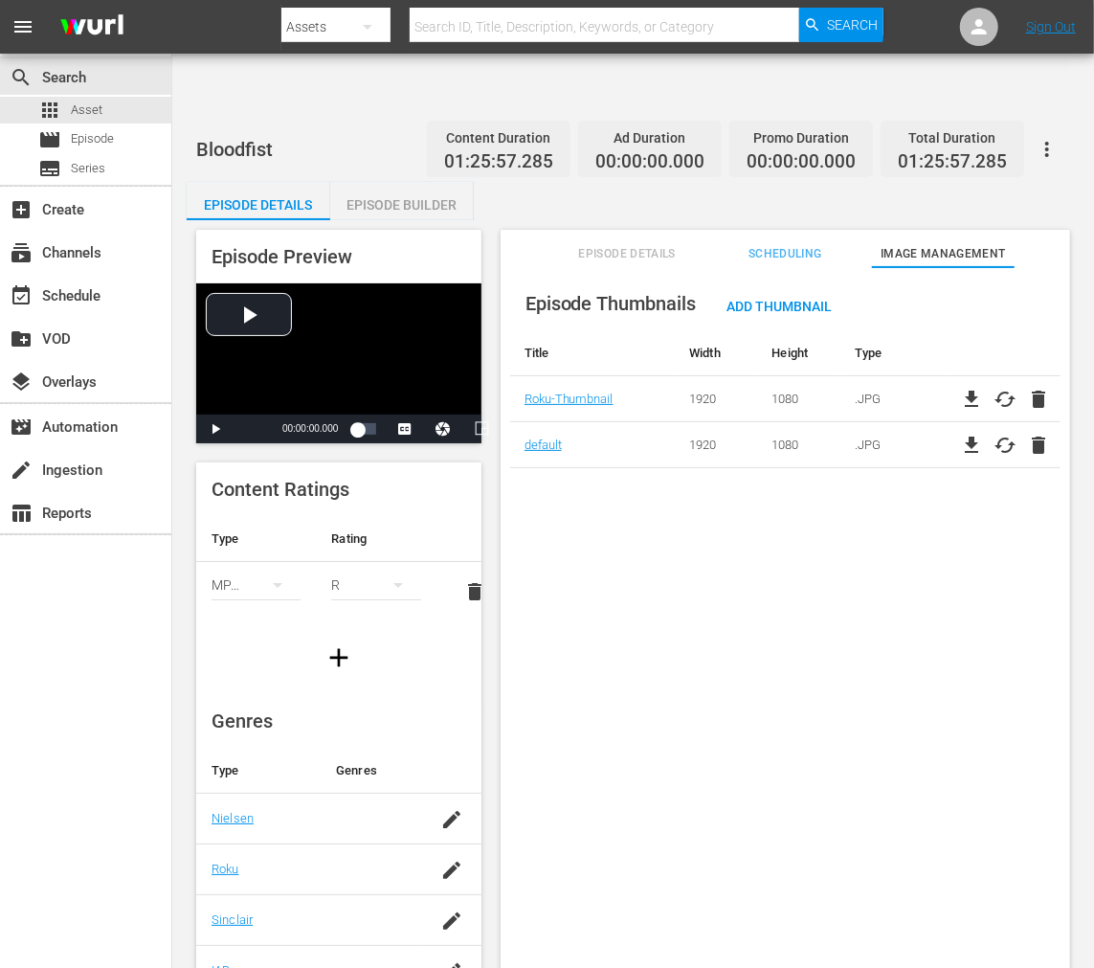
click at [630, 505] on div "Episode Thumbnails Add Thumbnail Title Width Height Type Roku-Thumbnail 1920 10…" at bounding box center [786, 641] width 570 height 748
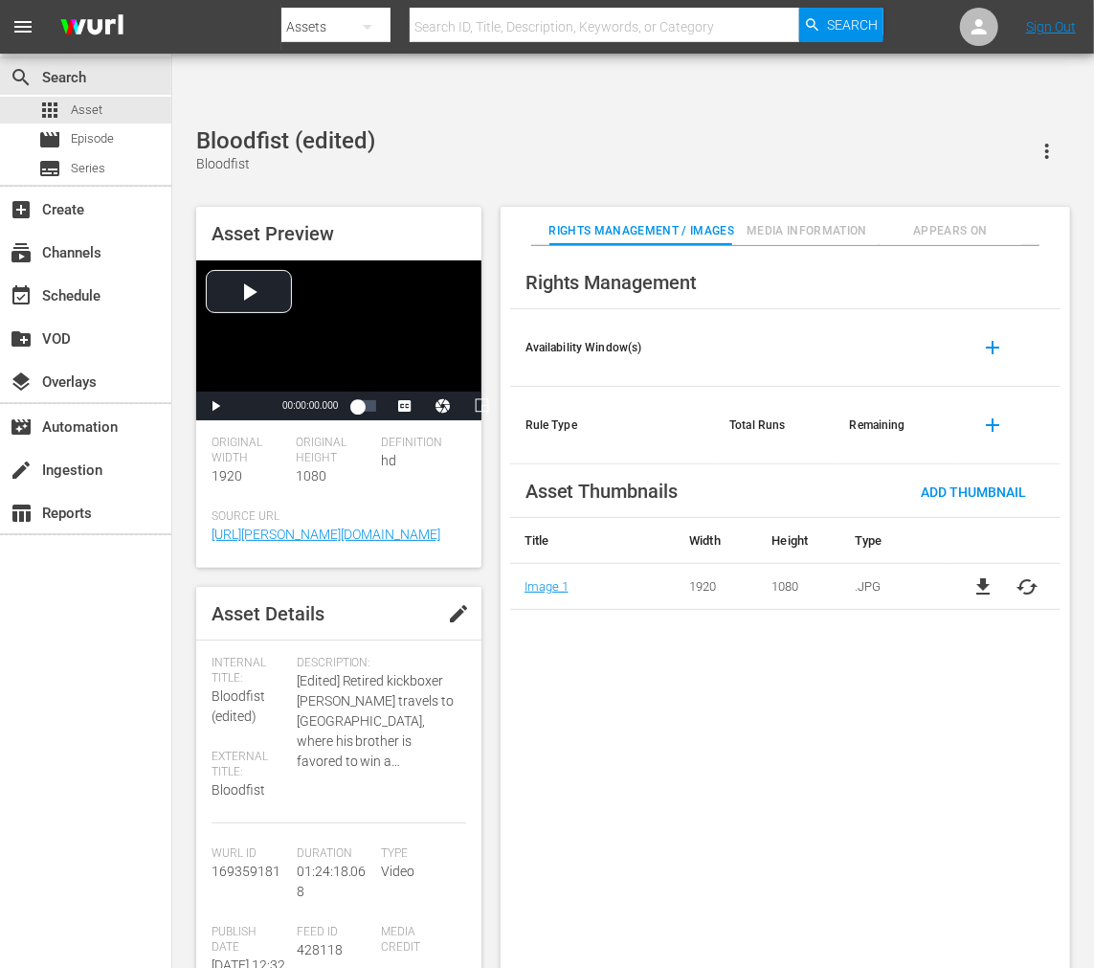
click at [984, 575] on span "cached" at bounding box center [1028, 586] width 23 height 23
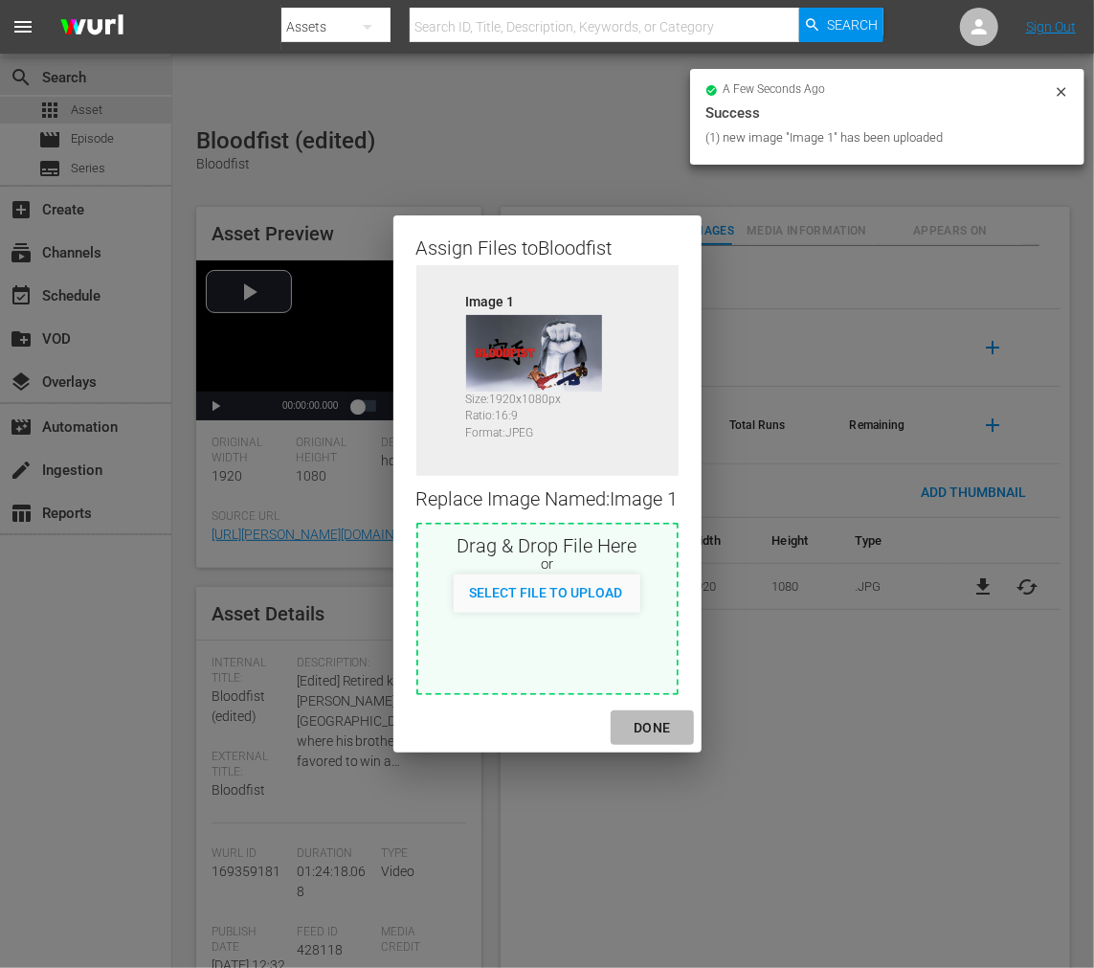
click at [658, 726] on div "DONE" at bounding box center [651, 728] width 67 height 24
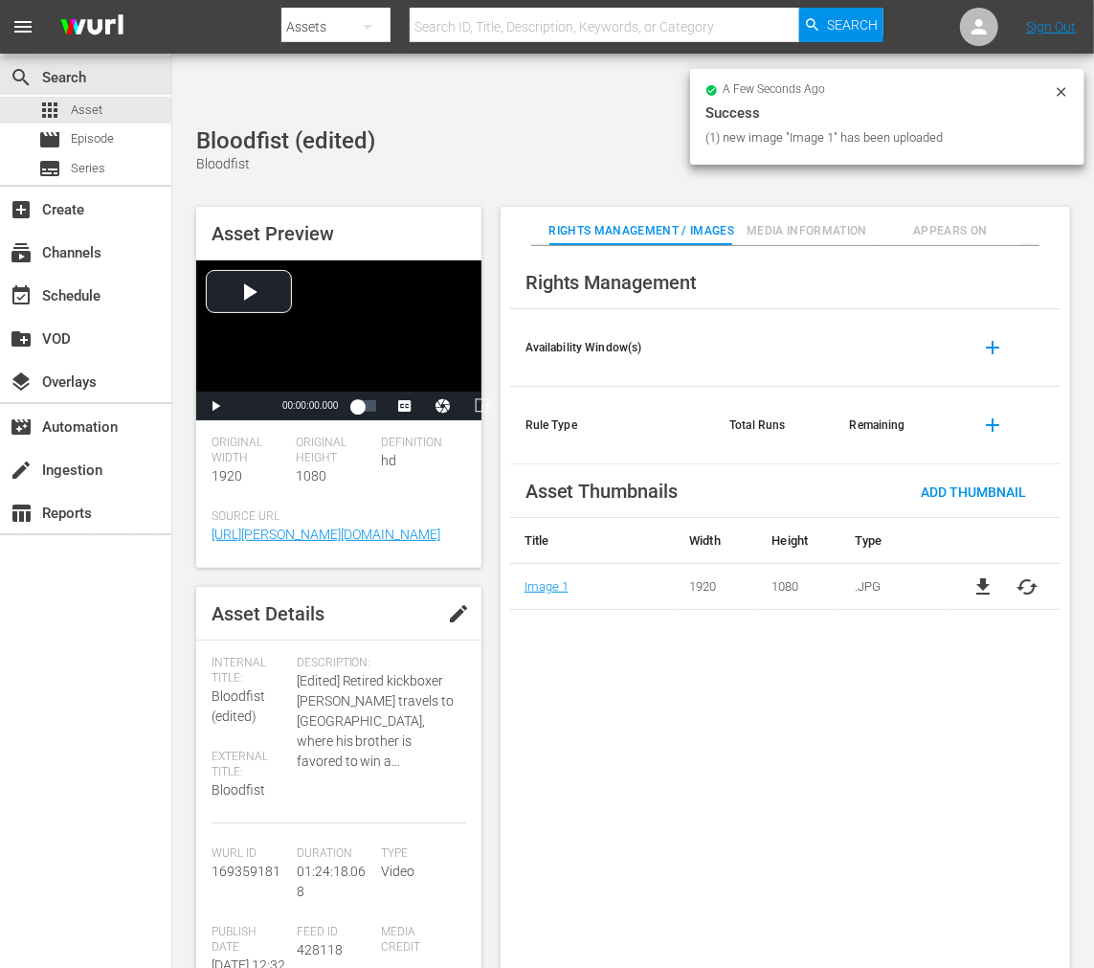
click at [943, 221] on span "Appears On" at bounding box center [951, 231] width 143 height 20
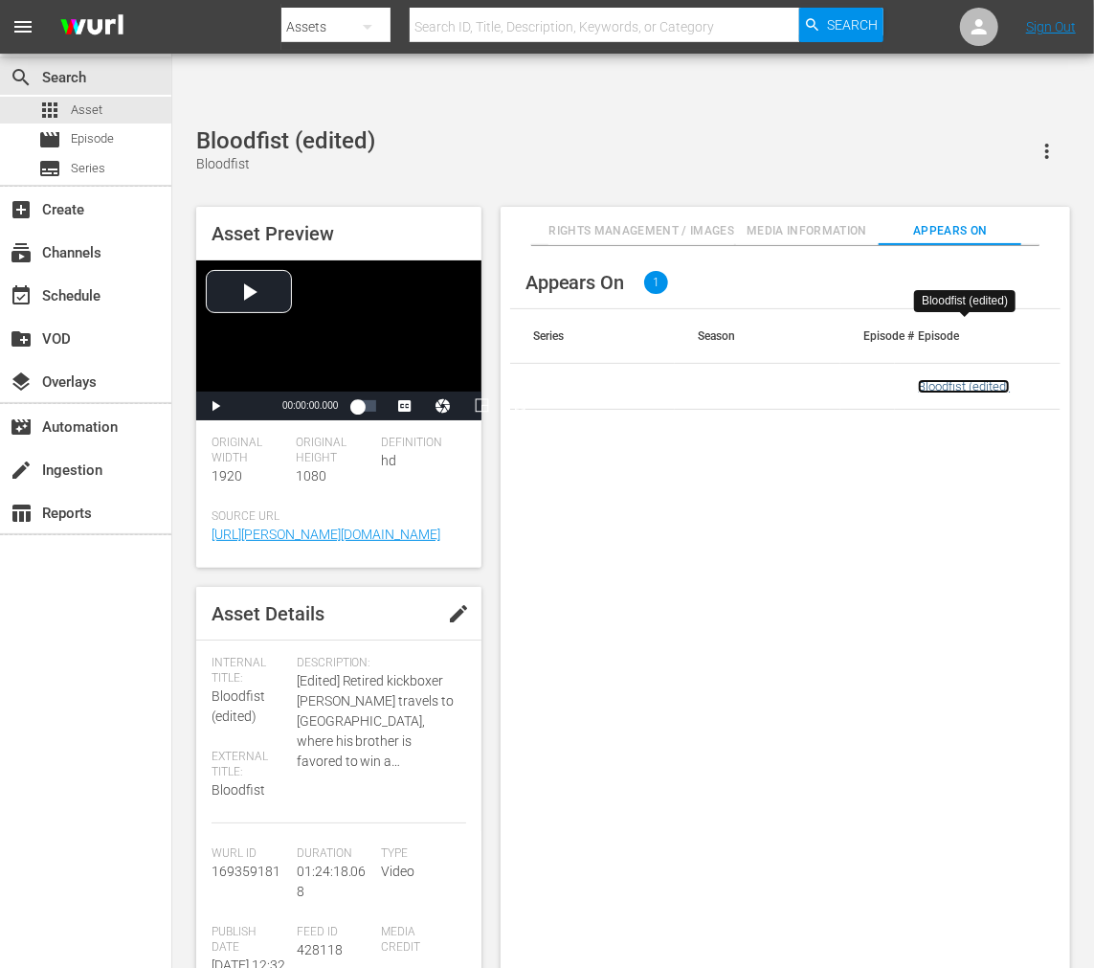
click at [951, 379] on link "Bloodfist (edited)" at bounding box center [964, 386] width 92 height 14
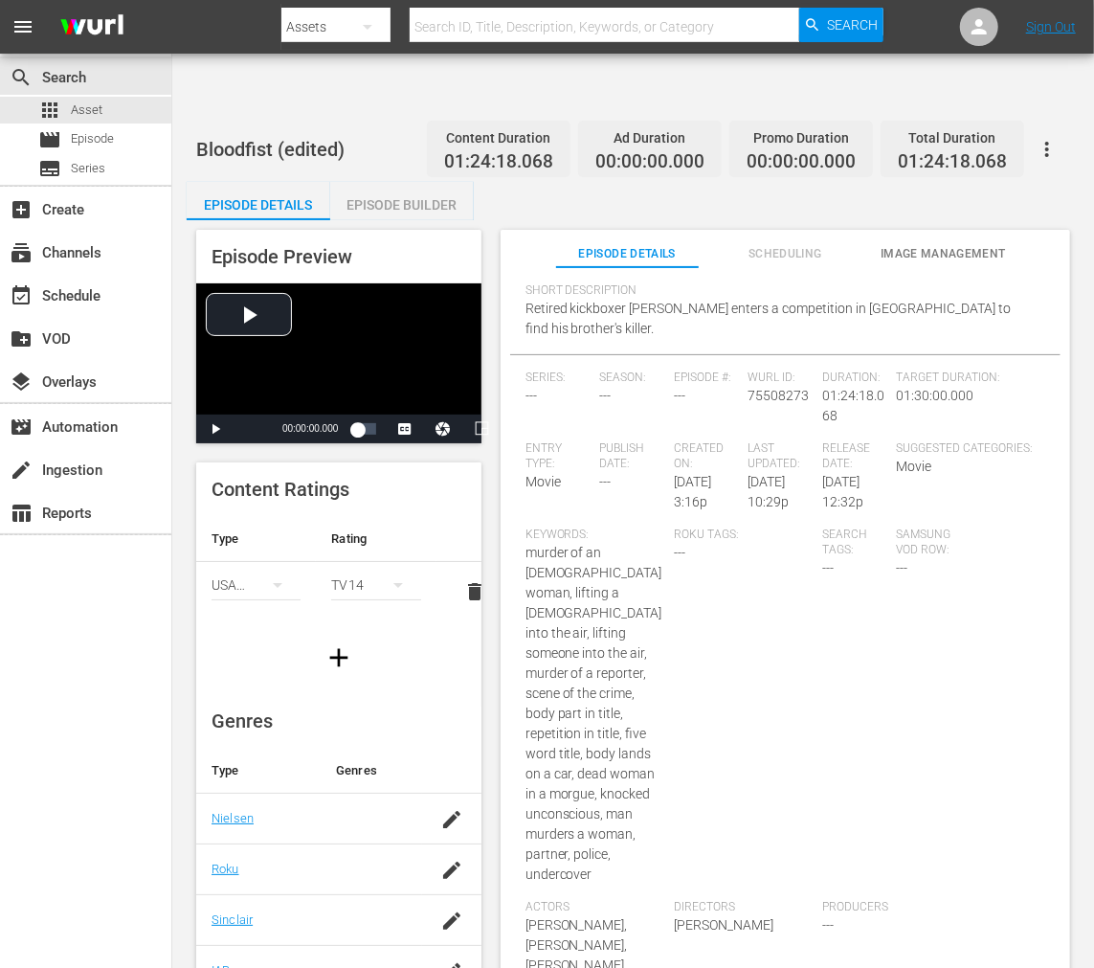
click at [779, 244] on span "Scheduling" at bounding box center [785, 254] width 143 height 20
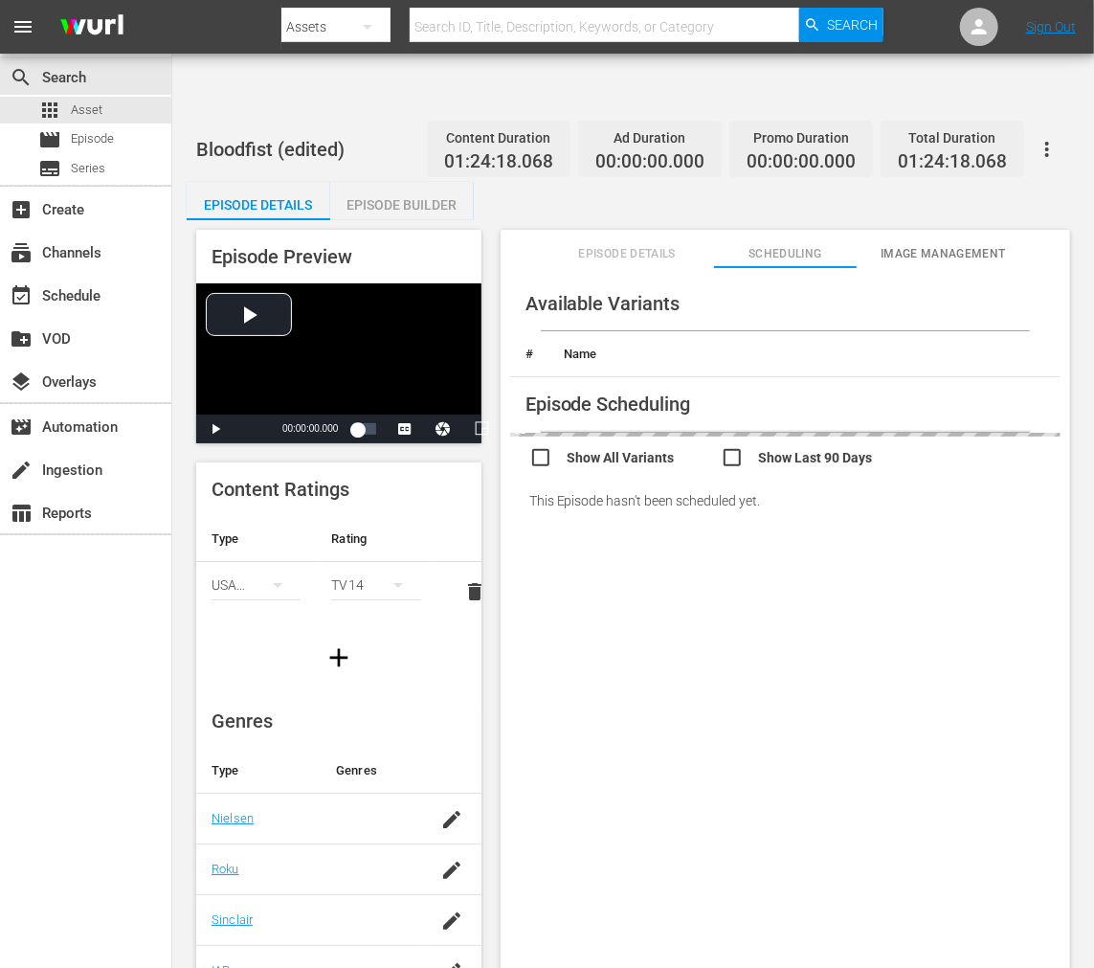
click at [896, 244] on span "Image Management" at bounding box center [943, 254] width 143 height 20
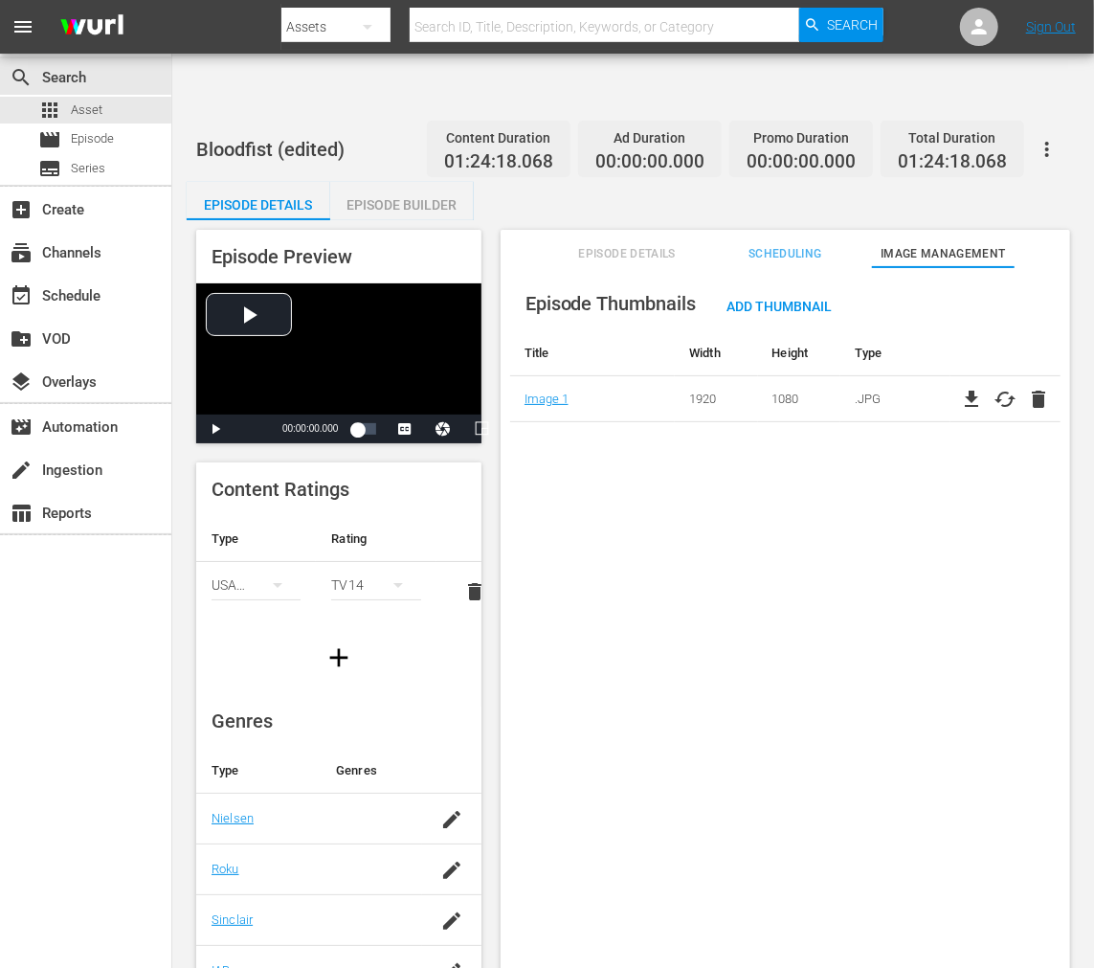
click at [984, 126] on button "button" at bounding box center [1047, 149] width 46 height 46
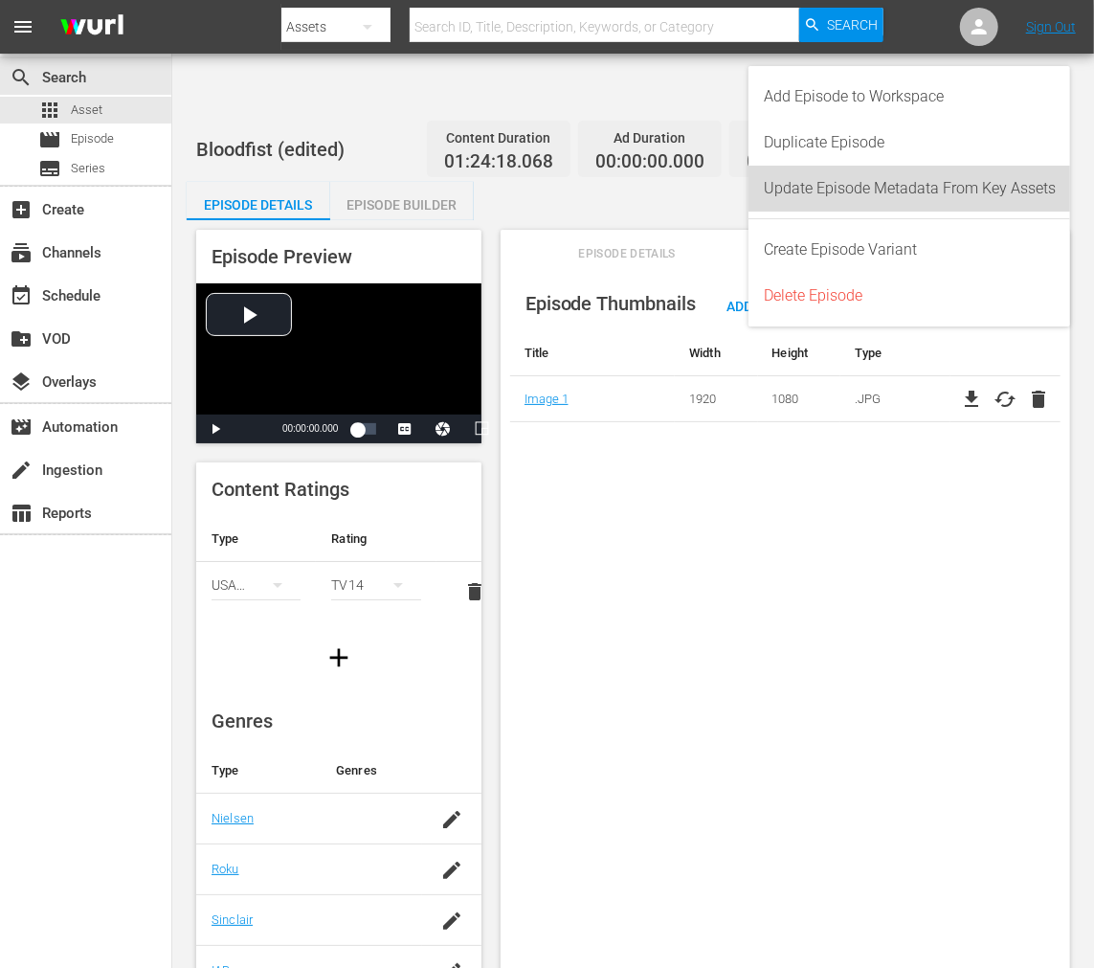
click at [860, 189] on div "Update Episode Metadata From Key Assets" at bounding box center [910, 189] width 292 height 46
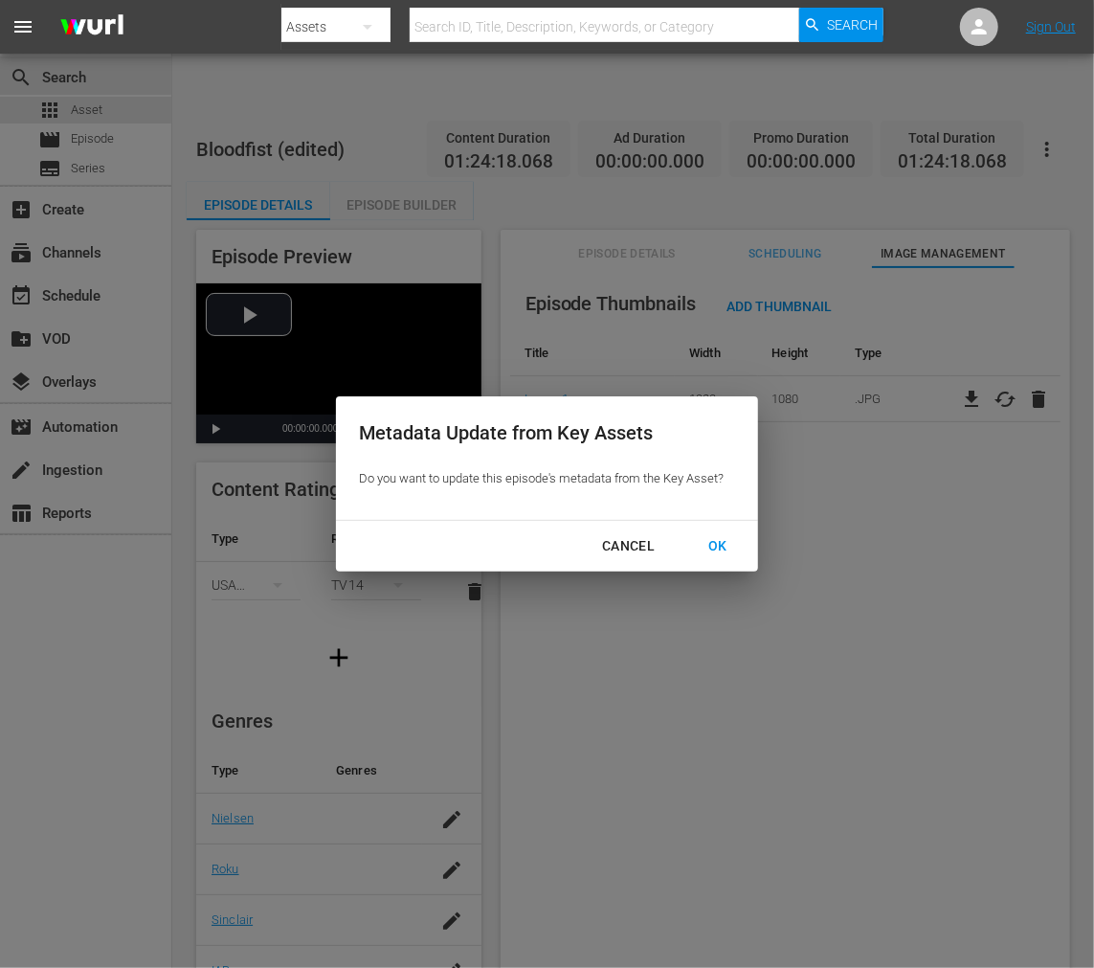
click at [714, 540] on div "OK" at bounding box center [718, 546] width 50 height 24
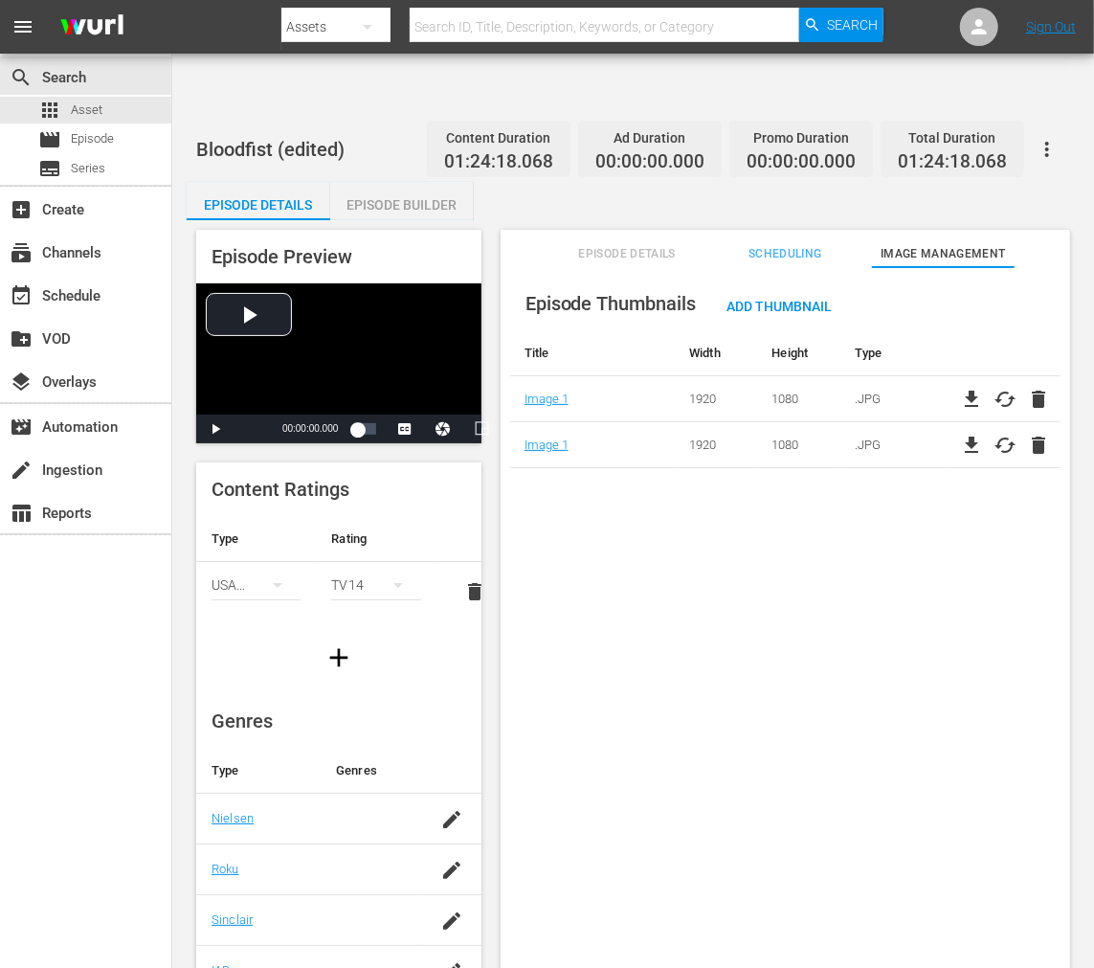
click at [984, 388] on span "delete" at bounding box center [1038, 399] width 23 height 23
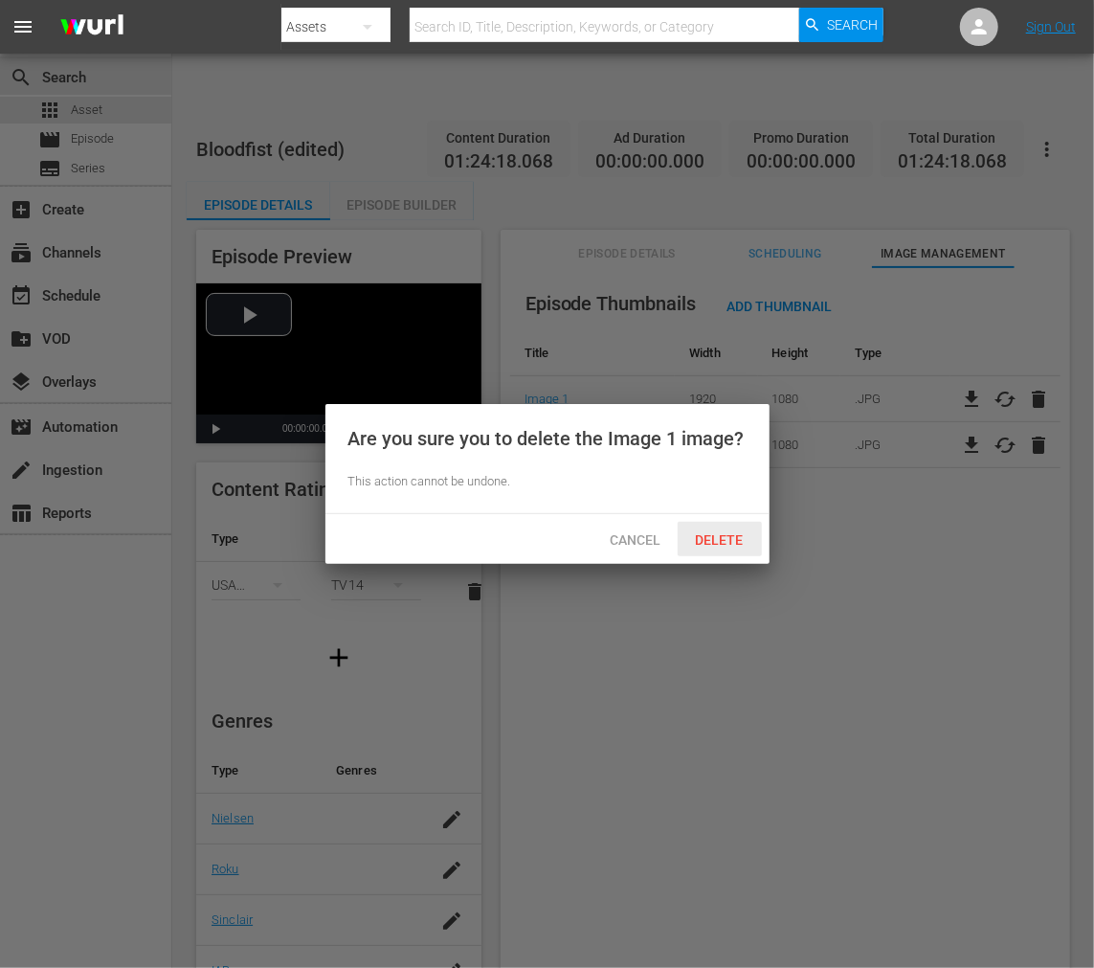
click at [713, 532] on span "Delete" at bounding box center [720, 539] width 79 height 15
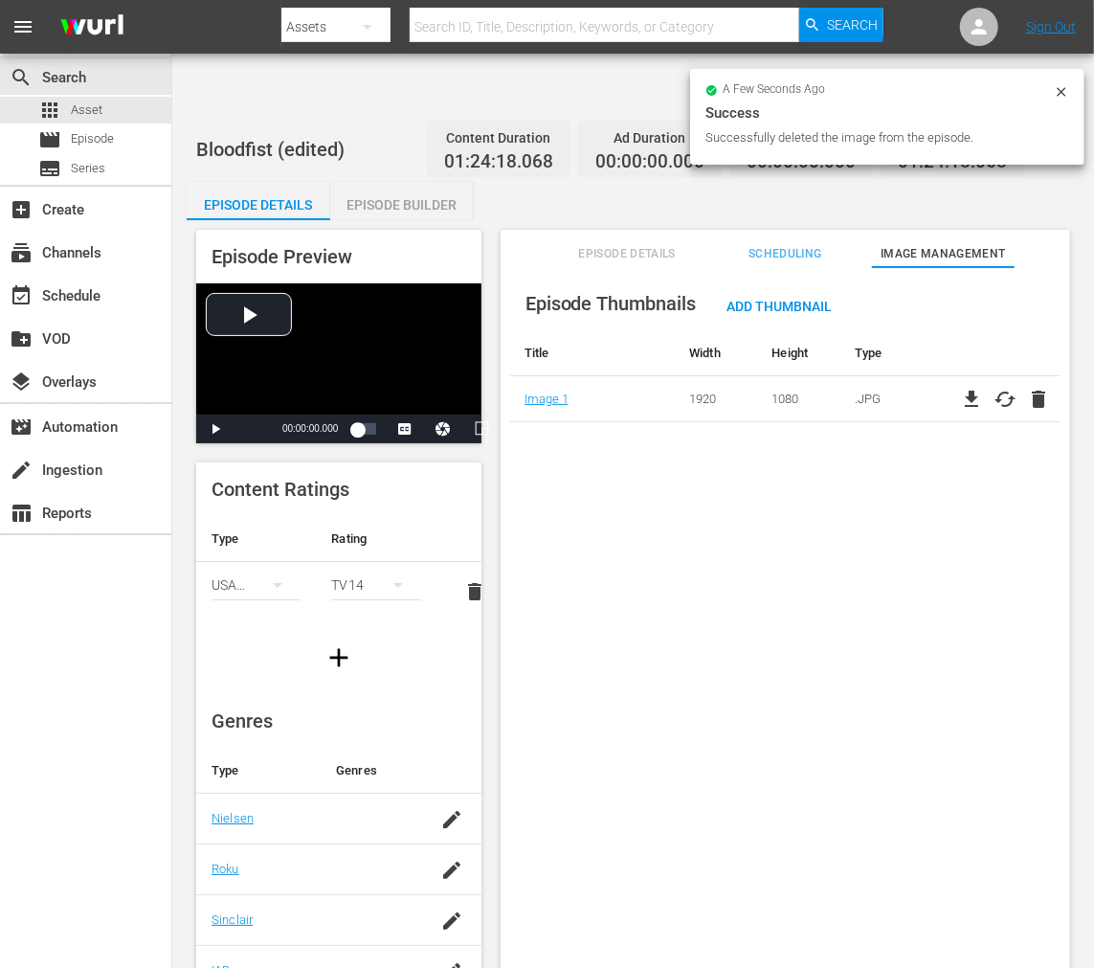
click at [626, 434] on div "Episode Thumbnails Add Thumbnail Title Width Height Type Image 1 1920 1080 .JPG…" at bounding box center [786, 641] width 570 height 748
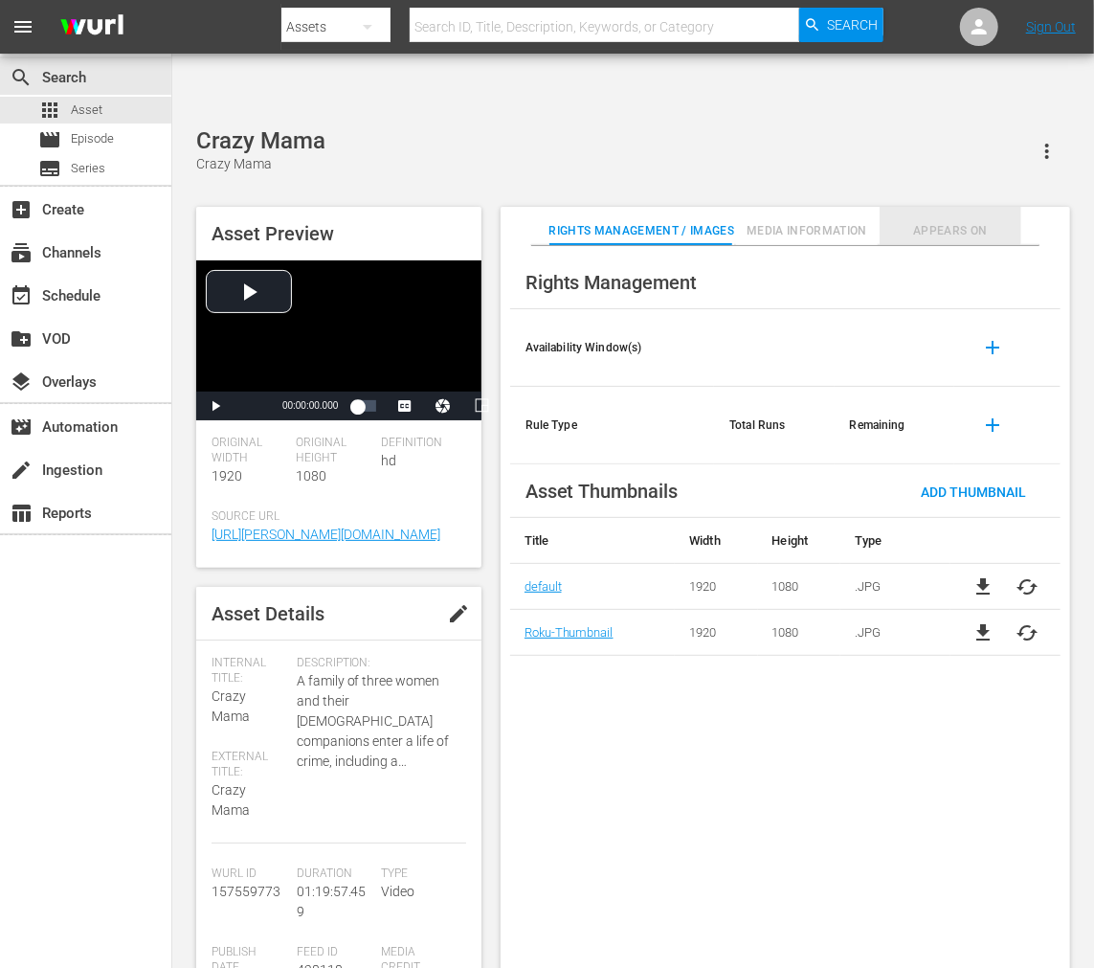
click at [955, 221] on span "Appears On" at bounding box center [951, 231] width 143 height 20
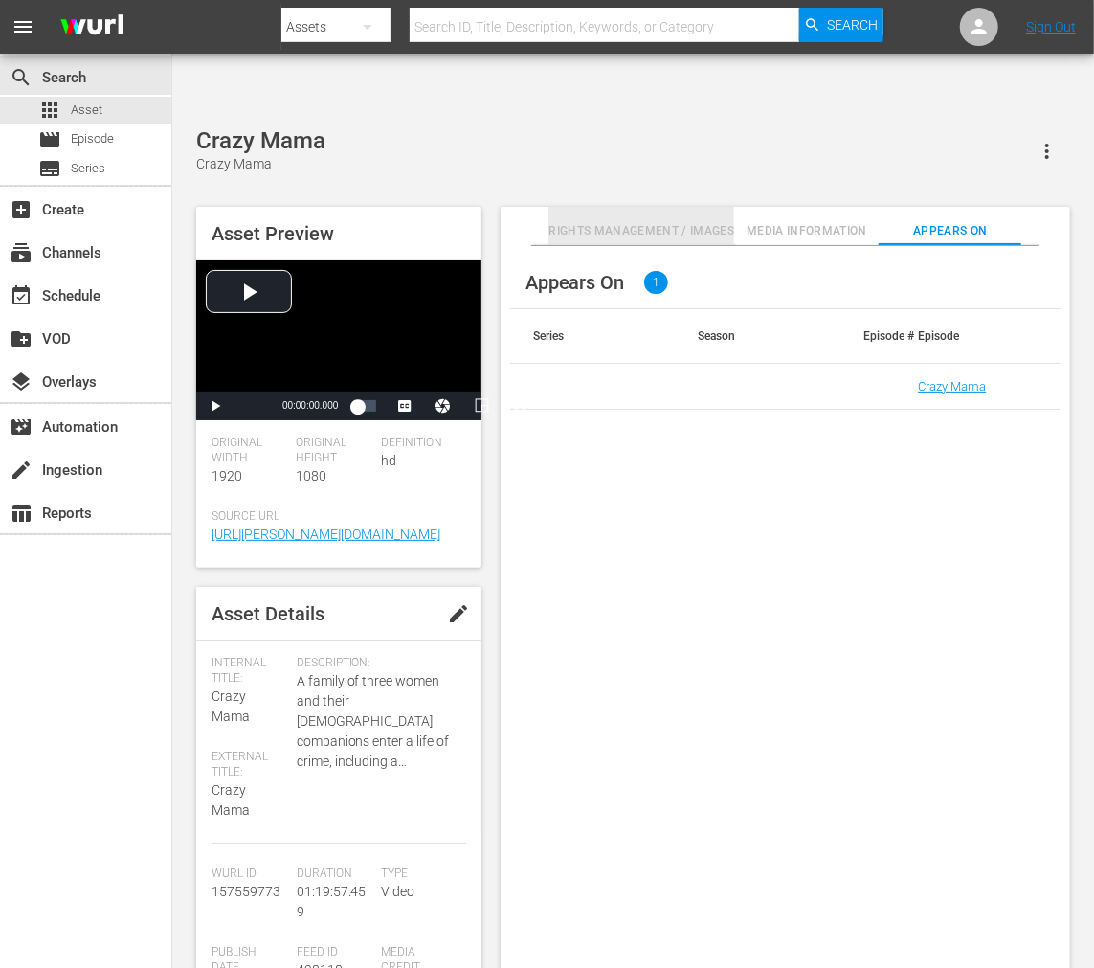
click at [656, 221] on span "Rights Management / Images" at bounding box center [642, 231] width 186 height 20
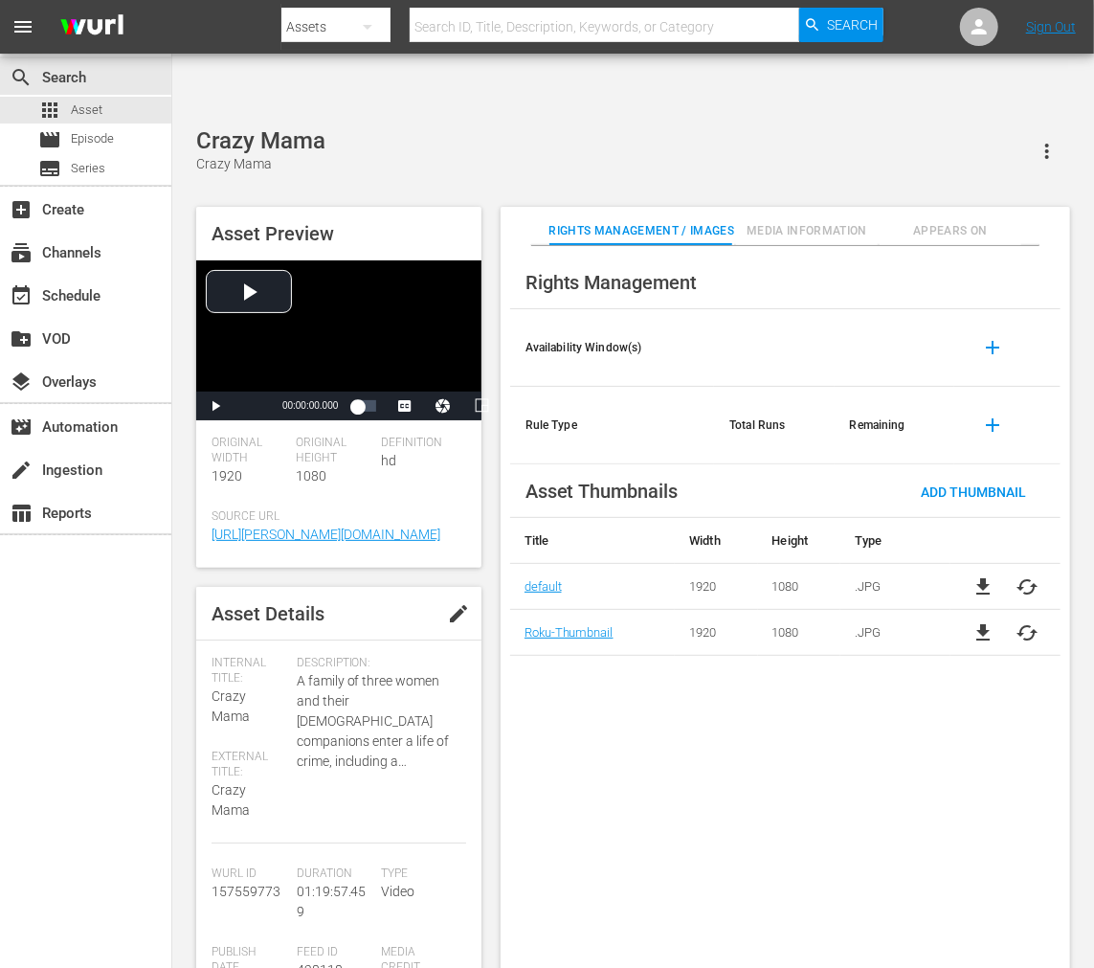
click at [1025, 575] on span "cached" at bounding box center [1028, 586] width 23 height 23
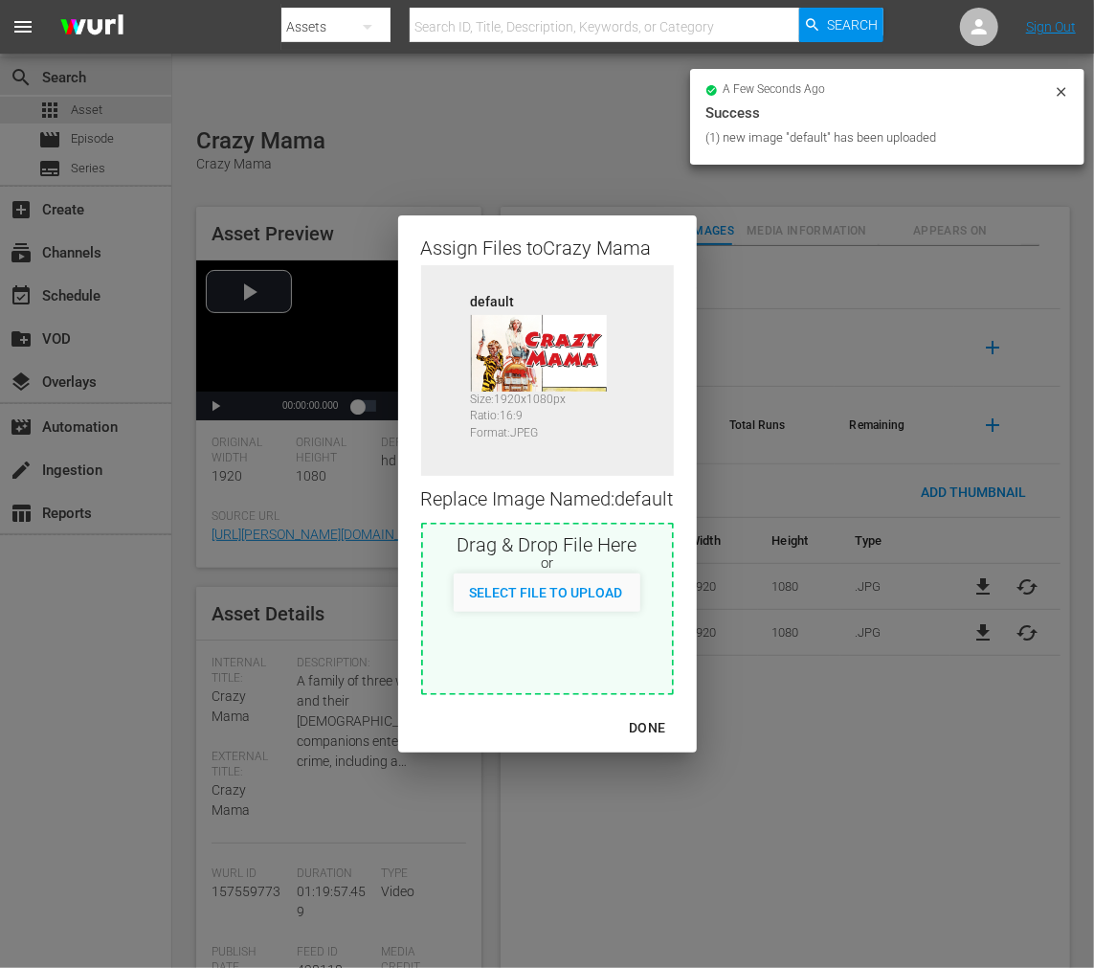
click at [657, 726] on div "DONE" at bounding box center [647, 728] width 67 height 24
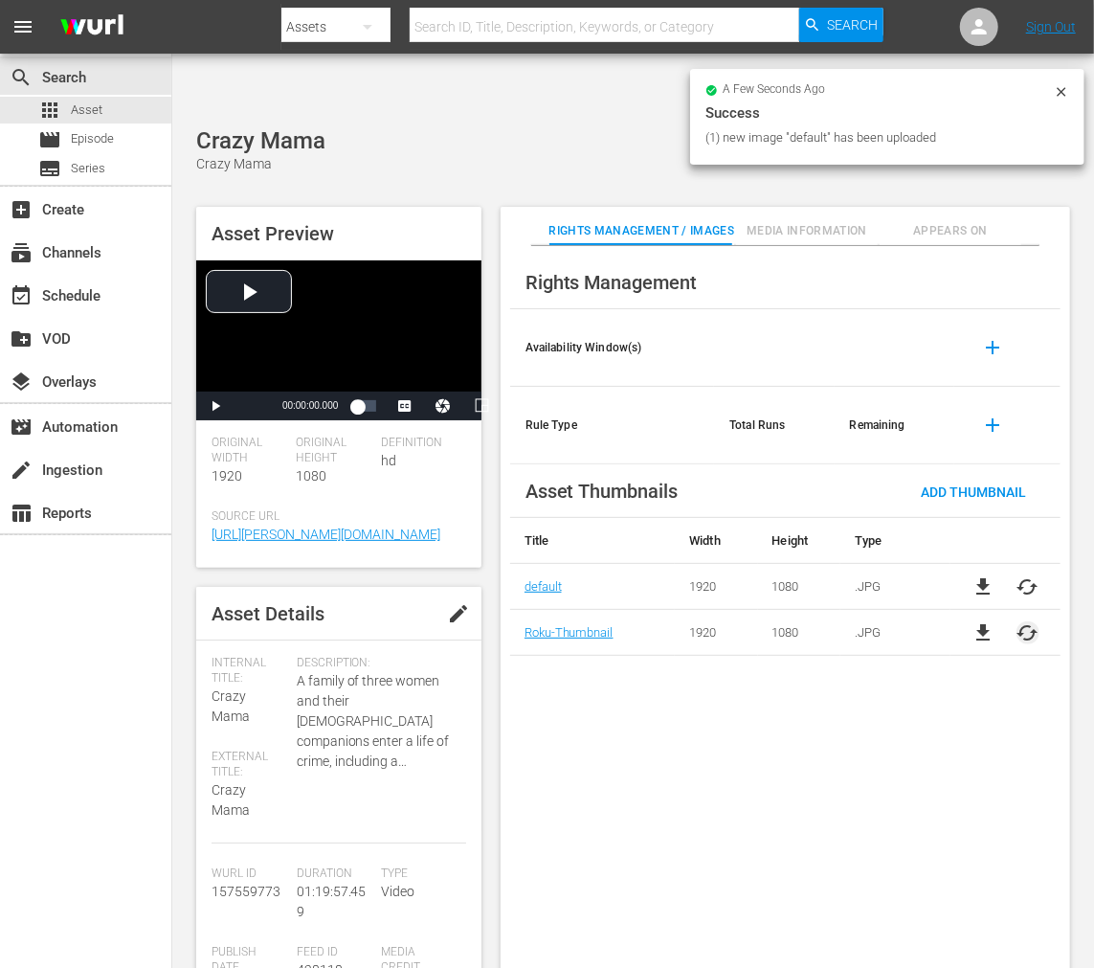
click at [1027, 621] on span "cached" at bounding box center [1028, 632] width 23 height 23
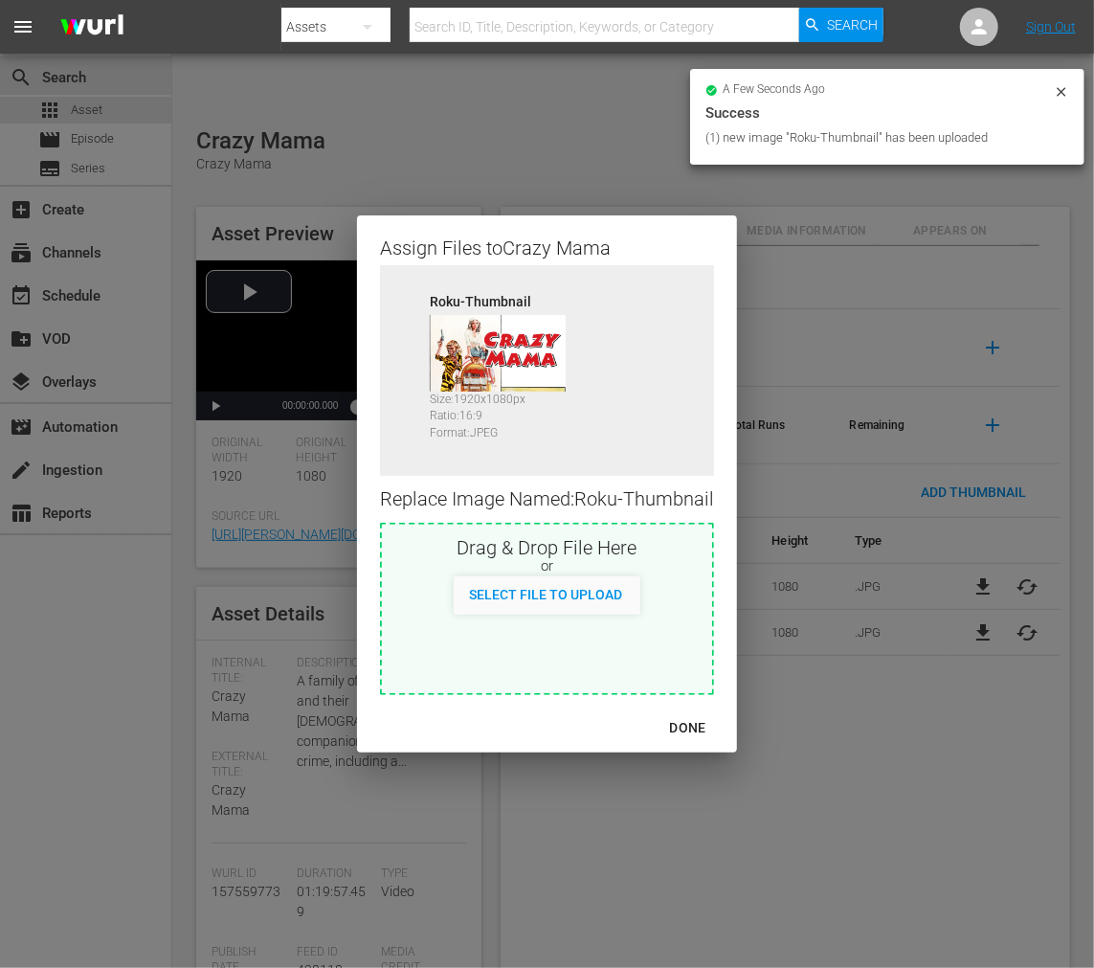
click at [700, 730] on div "DONE" at bounding box center [688, 728] width 67 height 24
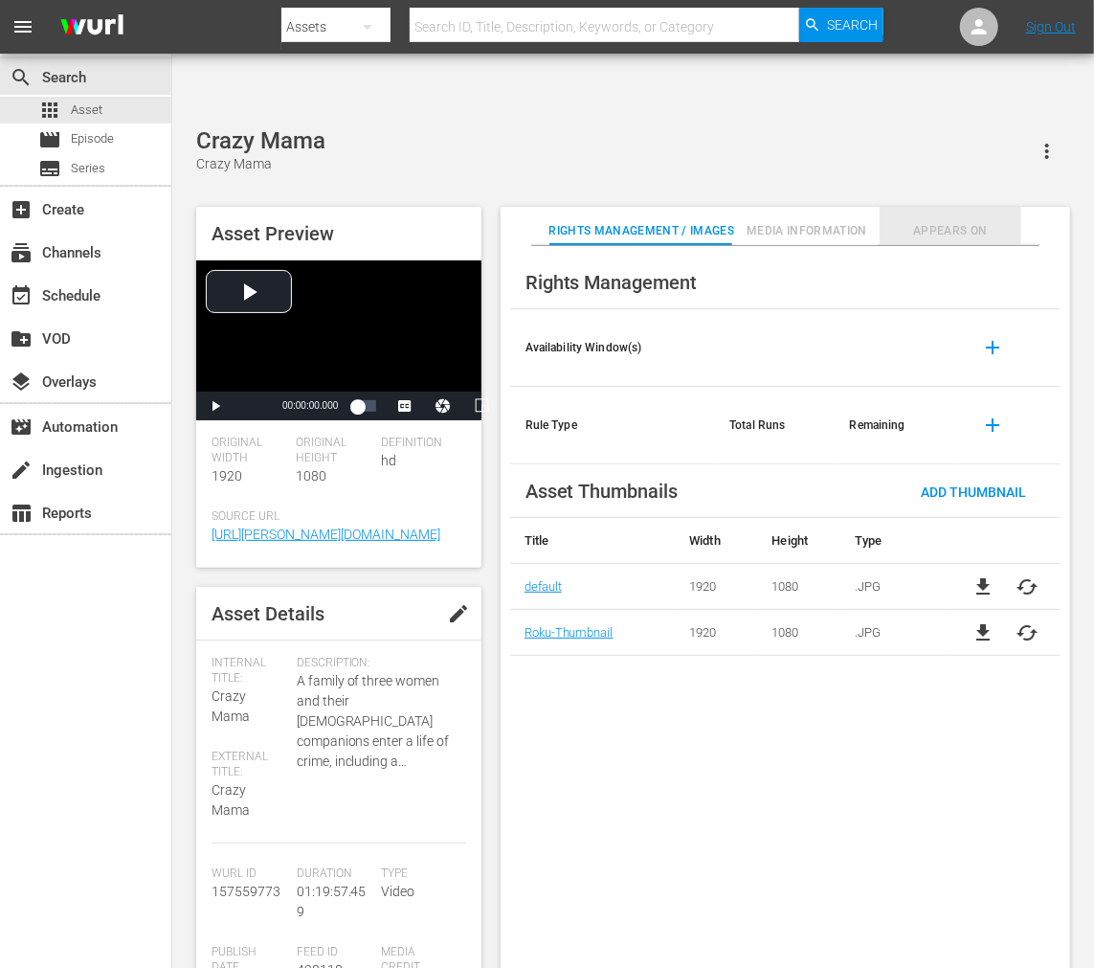
click at [934, 221] on span "Appears On" at bounding box center [951, 231] width 143 height 20
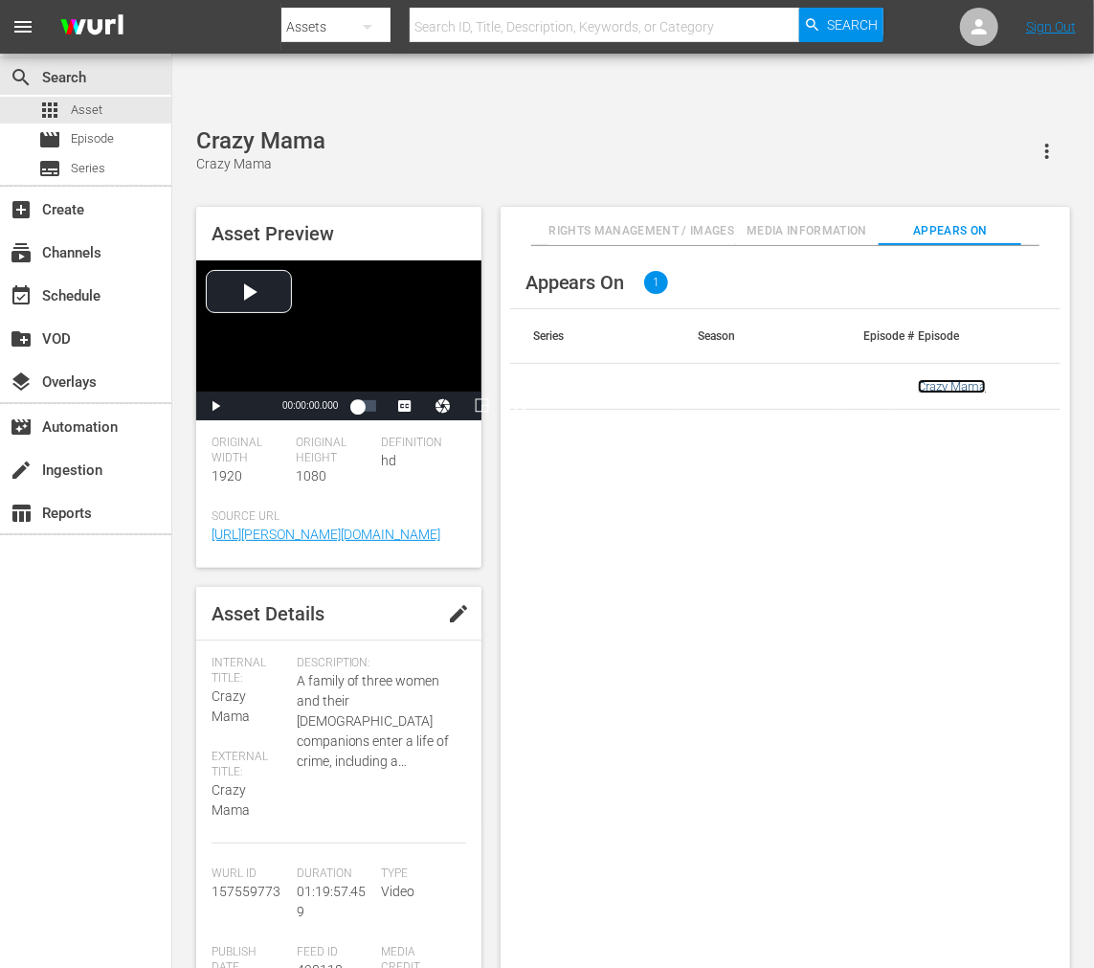
click at [943, 379] on link "Crazy Mama" at bounding box center [952, 386] width 68 height 14
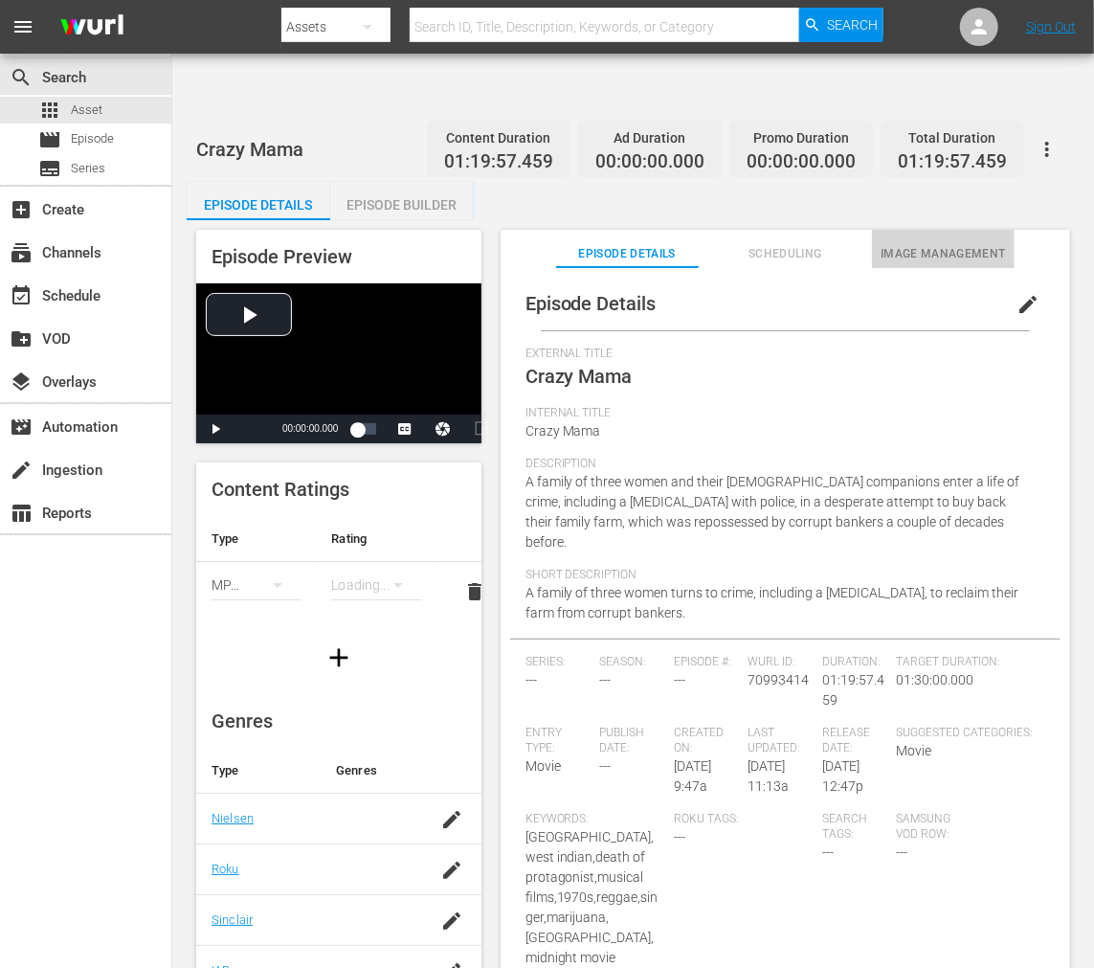
click at [919, 244] on span "Image Management" at bounding box center [943, 254] width 143 height 20
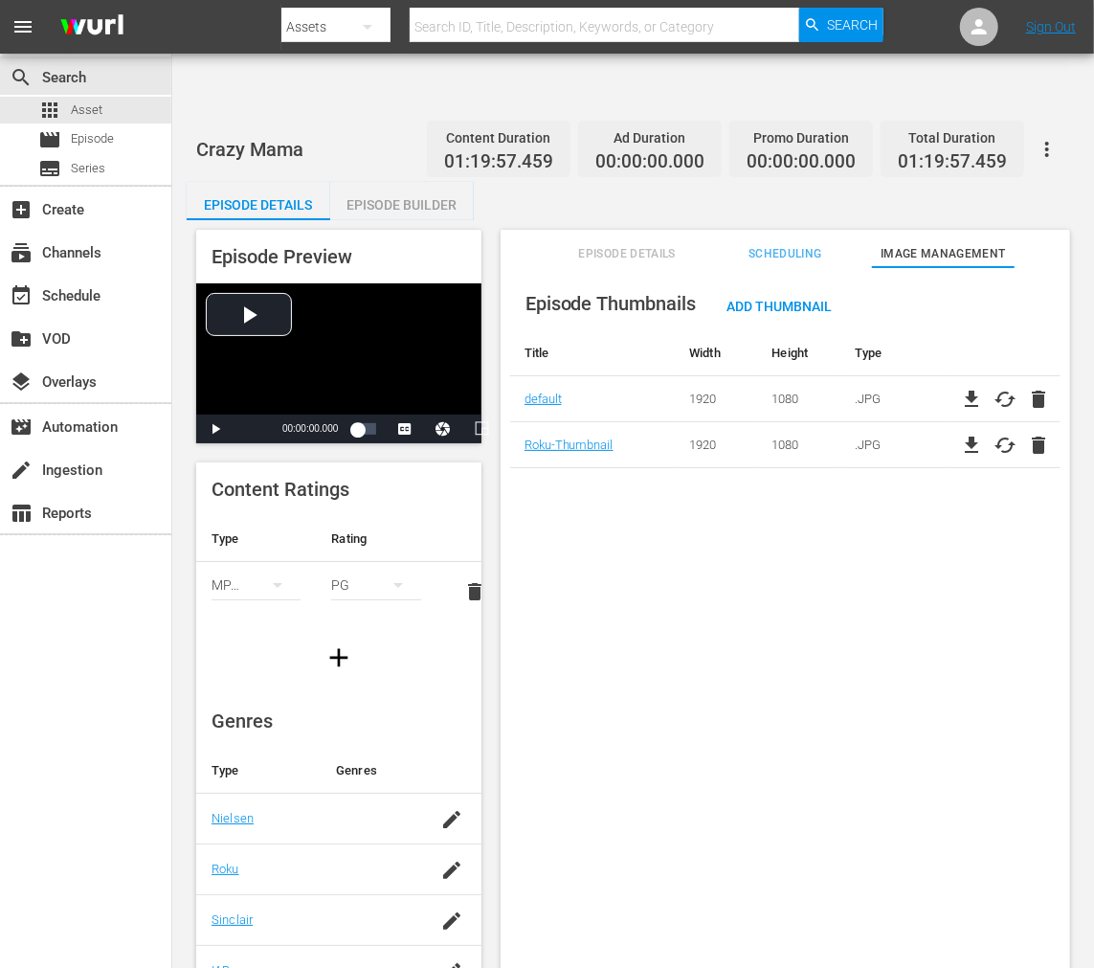
click at [1060, 126] on button "button" at bounding box center [1047, 149] width 46 height 46
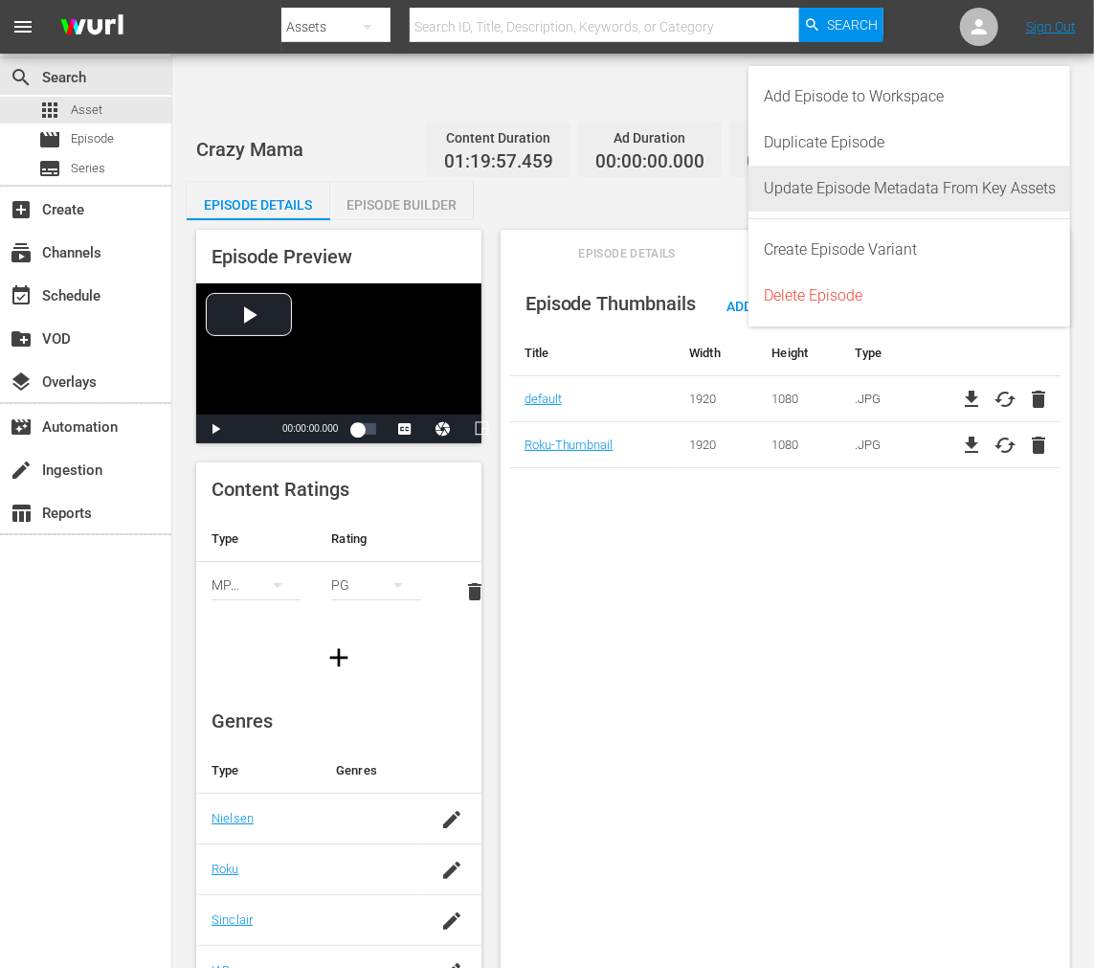
click at [989, 185] on div "Update Episode Metadata From Key Assets" at bounding box center [910, 189] width 292 height 46
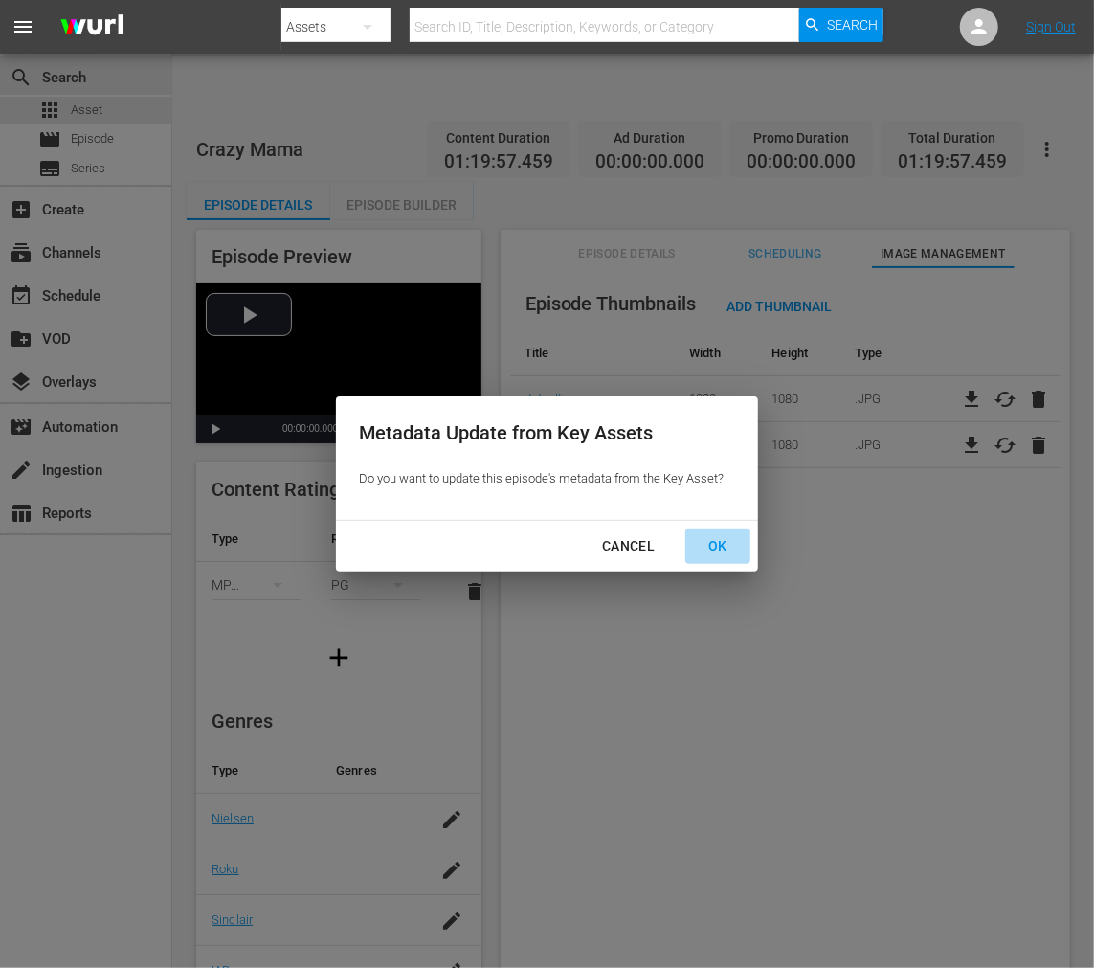
click at [710, 537] on div "OK" at bounding box center [718, 546] width 50 height 24
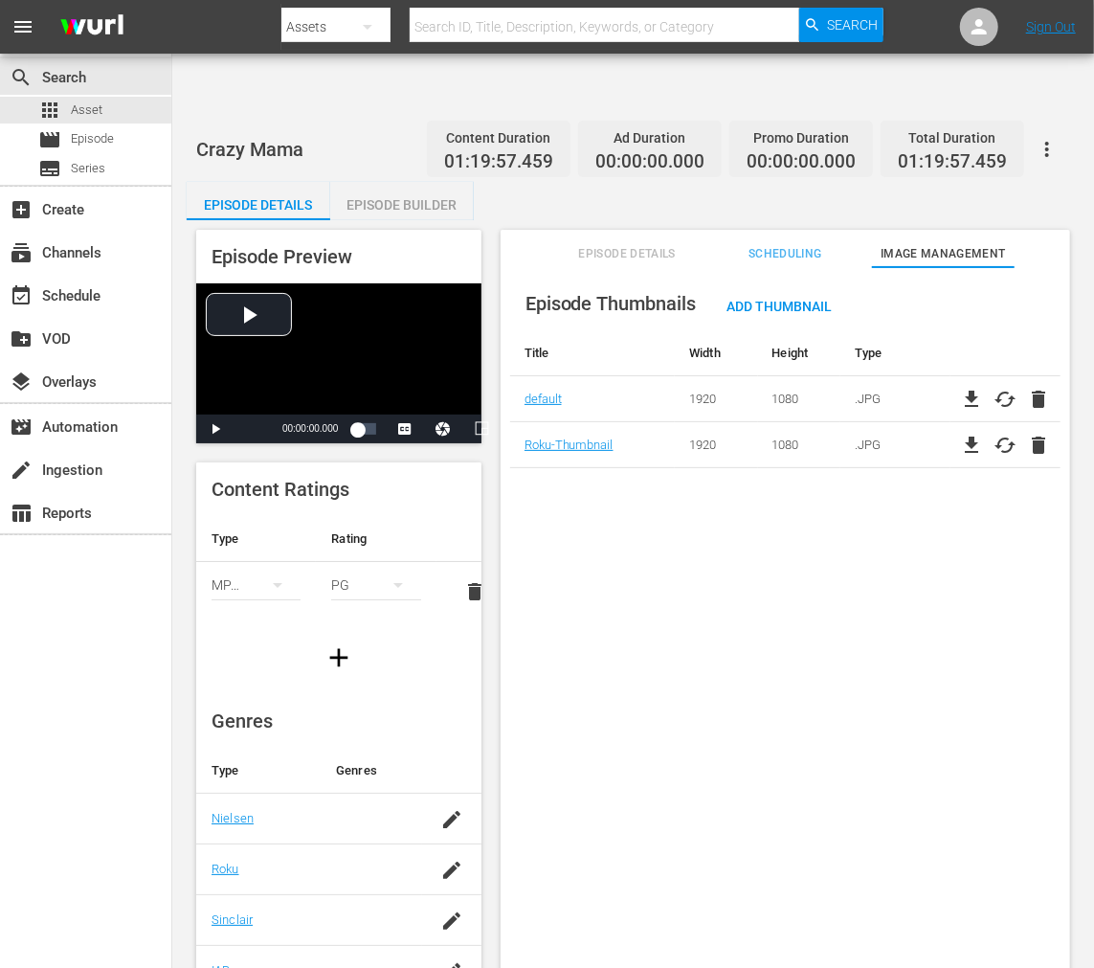
click at [639, 451] on div "Episode Thumbnails Add Thumbnail Title Width Height Type default 1920 1080 .JPG…" at bounding box center [786, 641] width 570 height 748
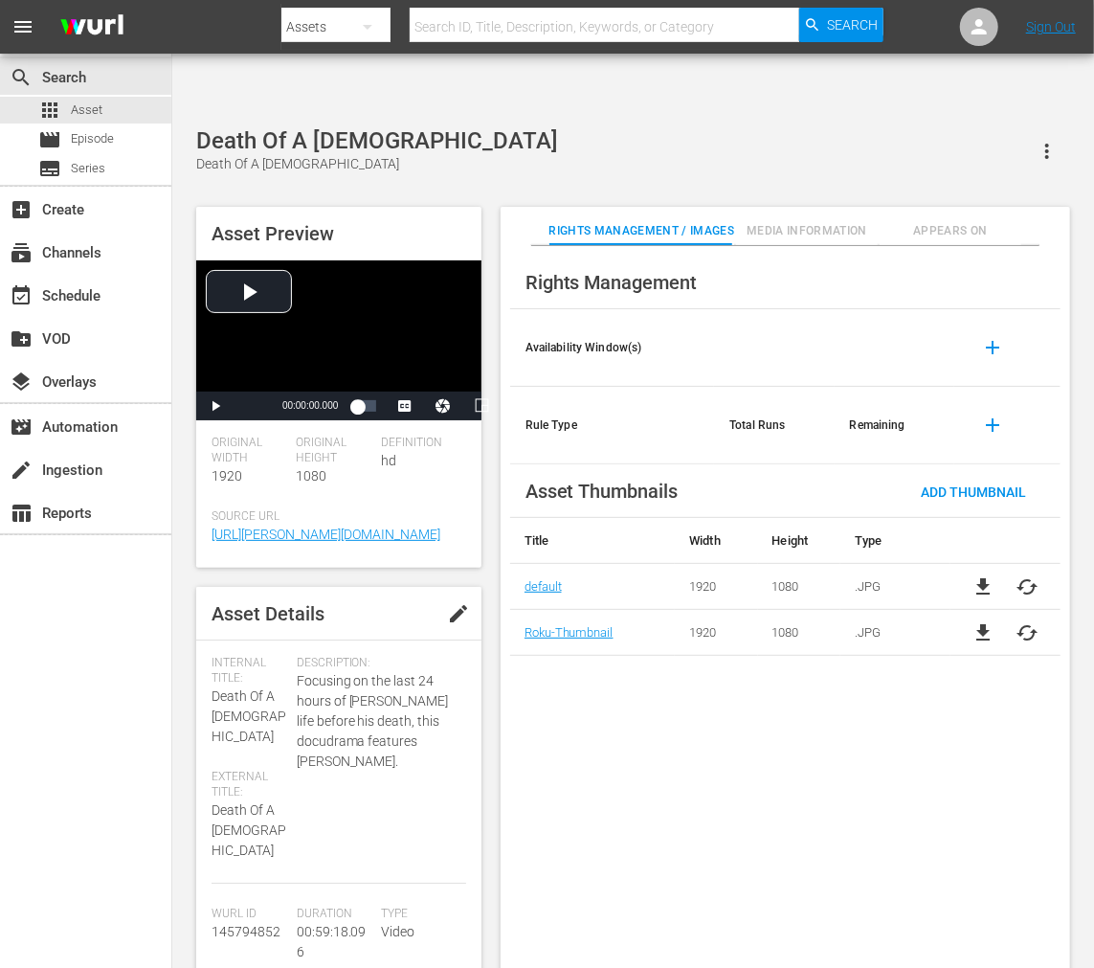
click at [1030, 575] on span "cached" at bounding box center [1028, 586] width 23 height 23
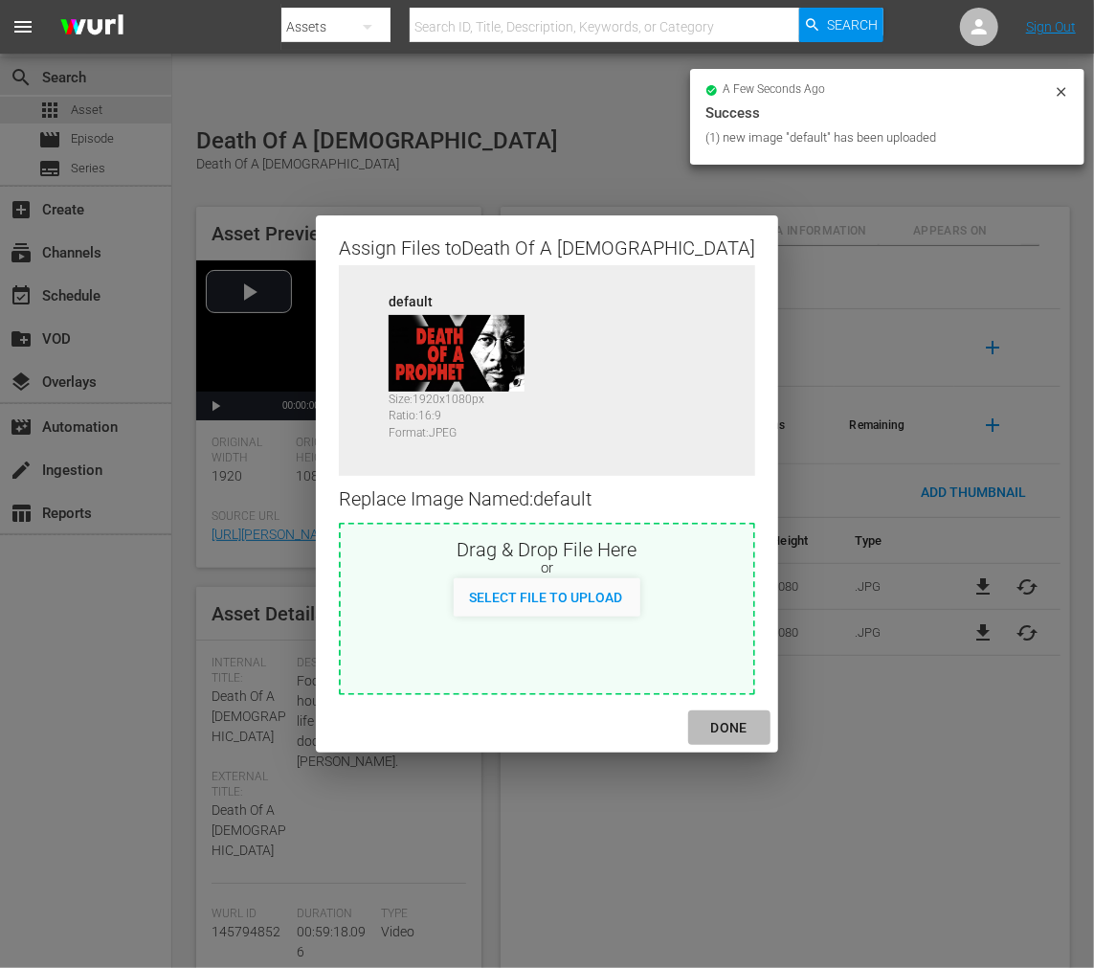
click at [696, 725] on div "DONE" at bounding box center [729, 728] width 67 height 24
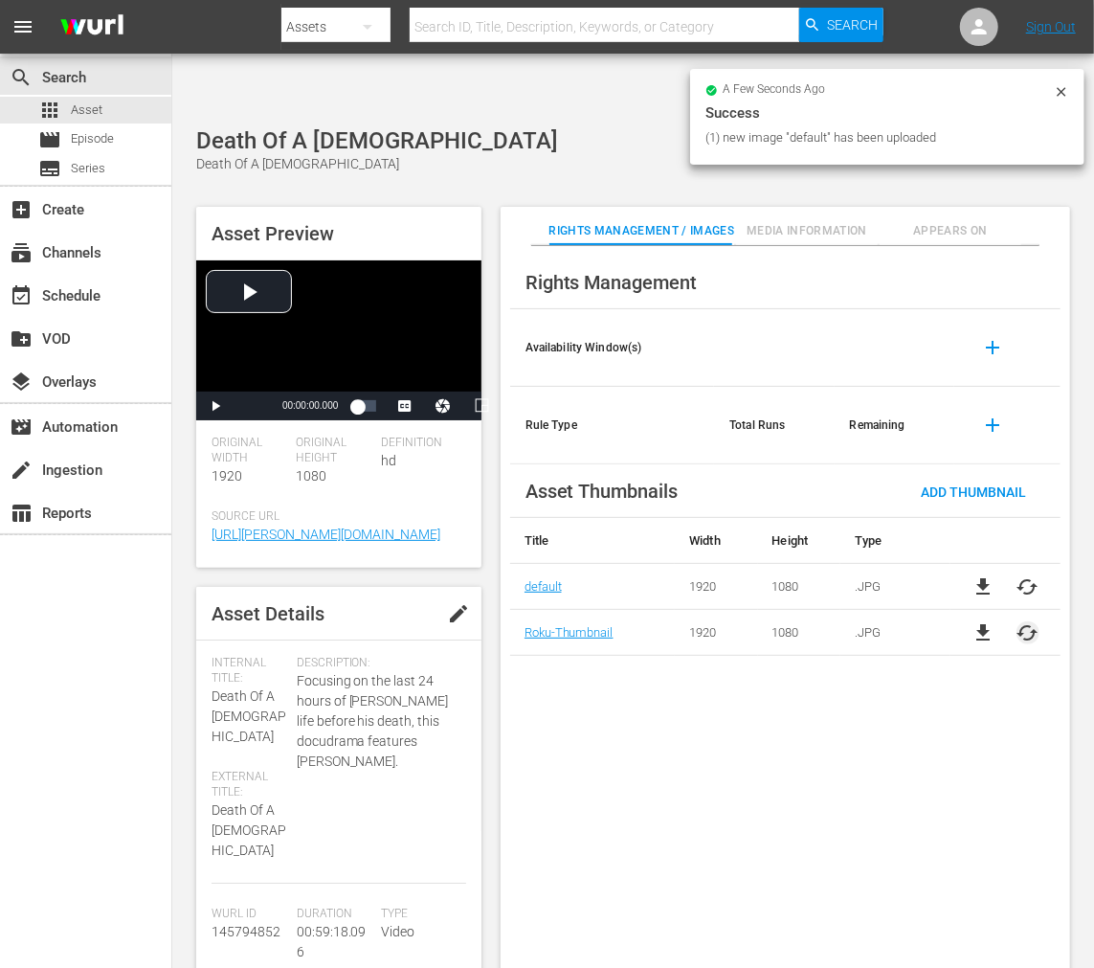
click at [1038, 621] on span "cached" at bounding box center [1028, 632] width 23 height 23
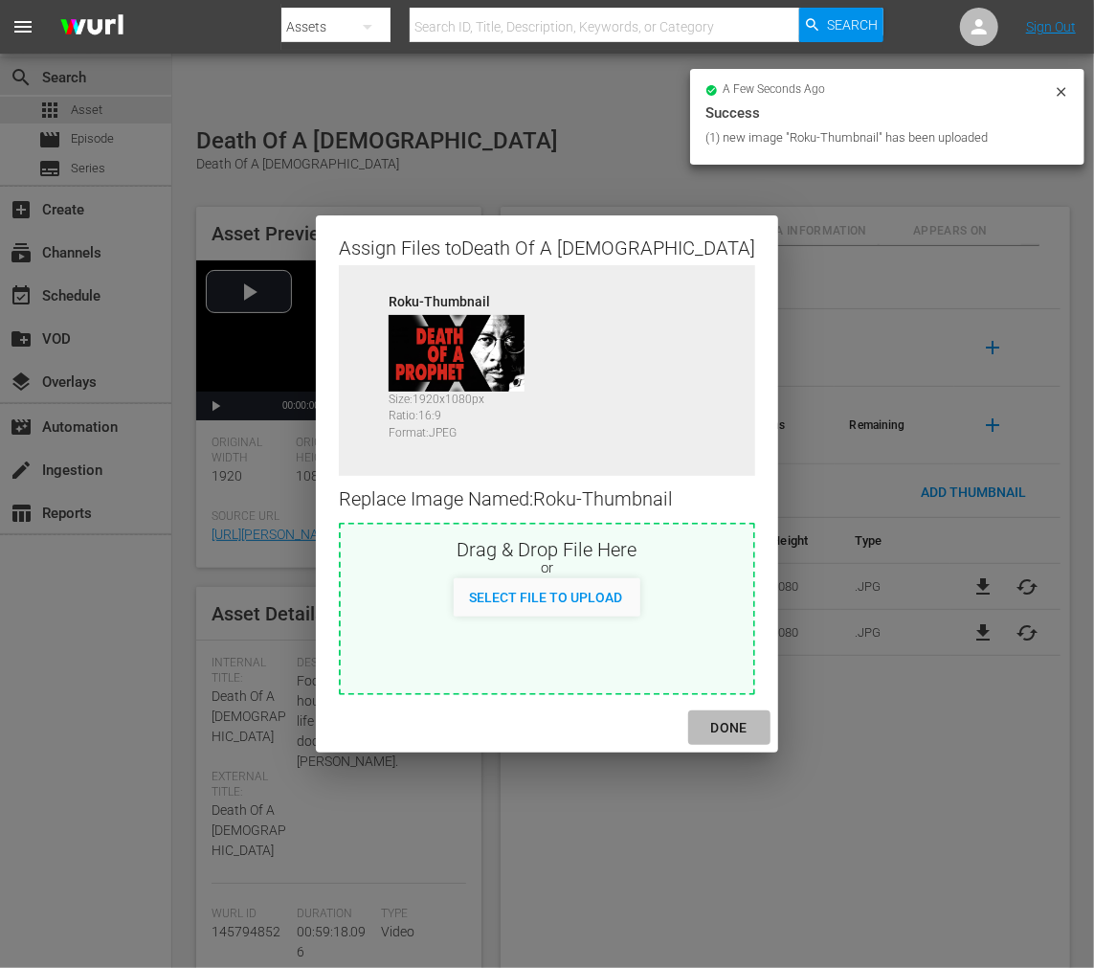
click at [709, 718] on div "DONE" at bounding box center [729, 728] width 67 height 24
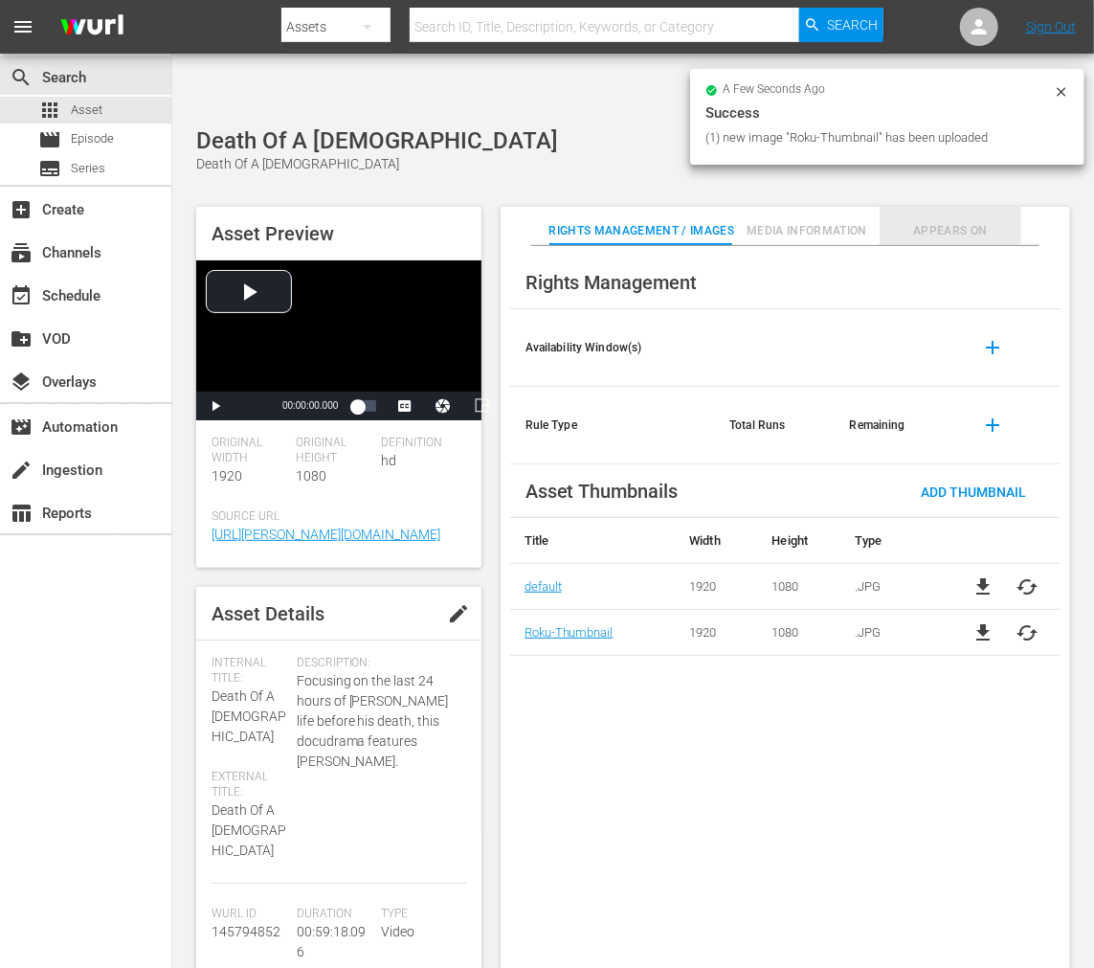
click at [972, 221] on span "Appears On" at bounding box center [951, 231] width 143 height 20
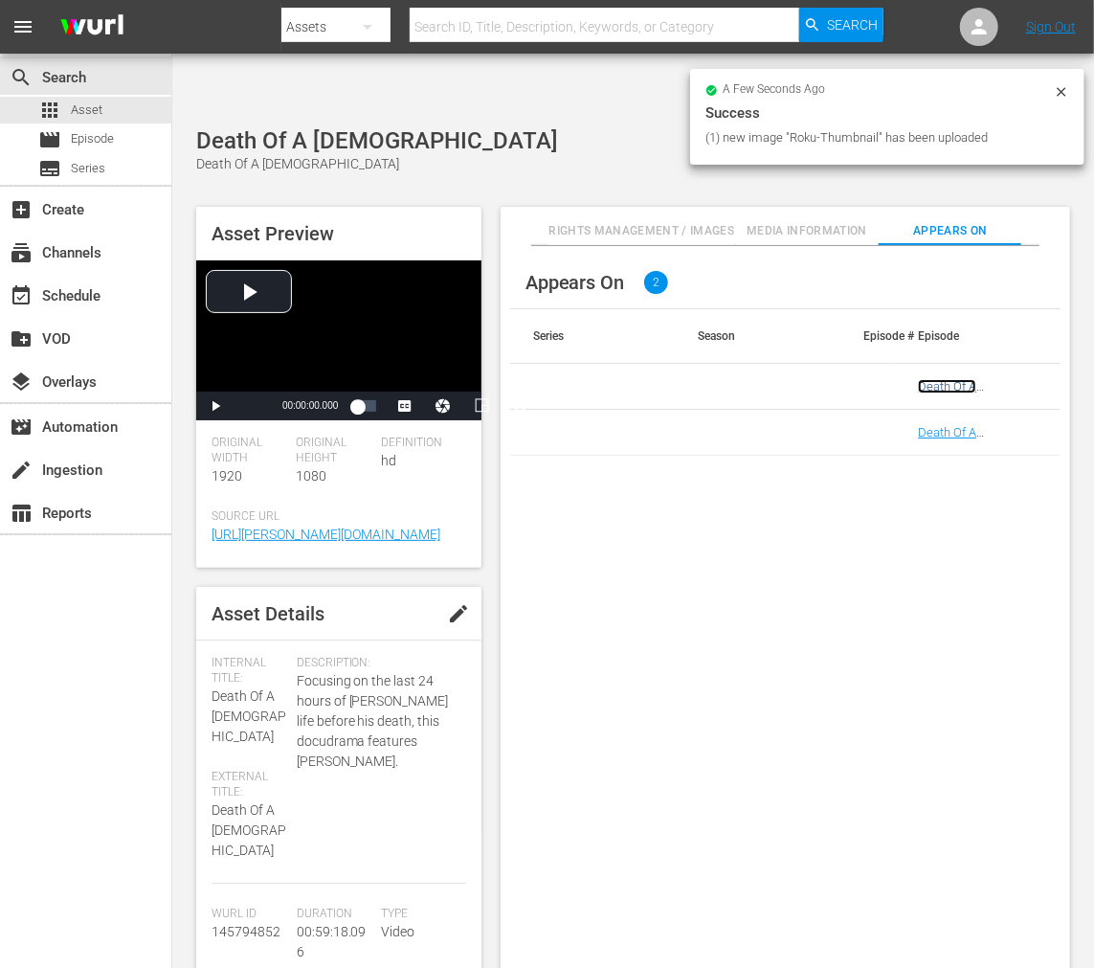
click at [971, 379] on link "Death Of A [DEMOGRAPHIC_DATA]" at bounding box center [981, 393] width 126 height 29
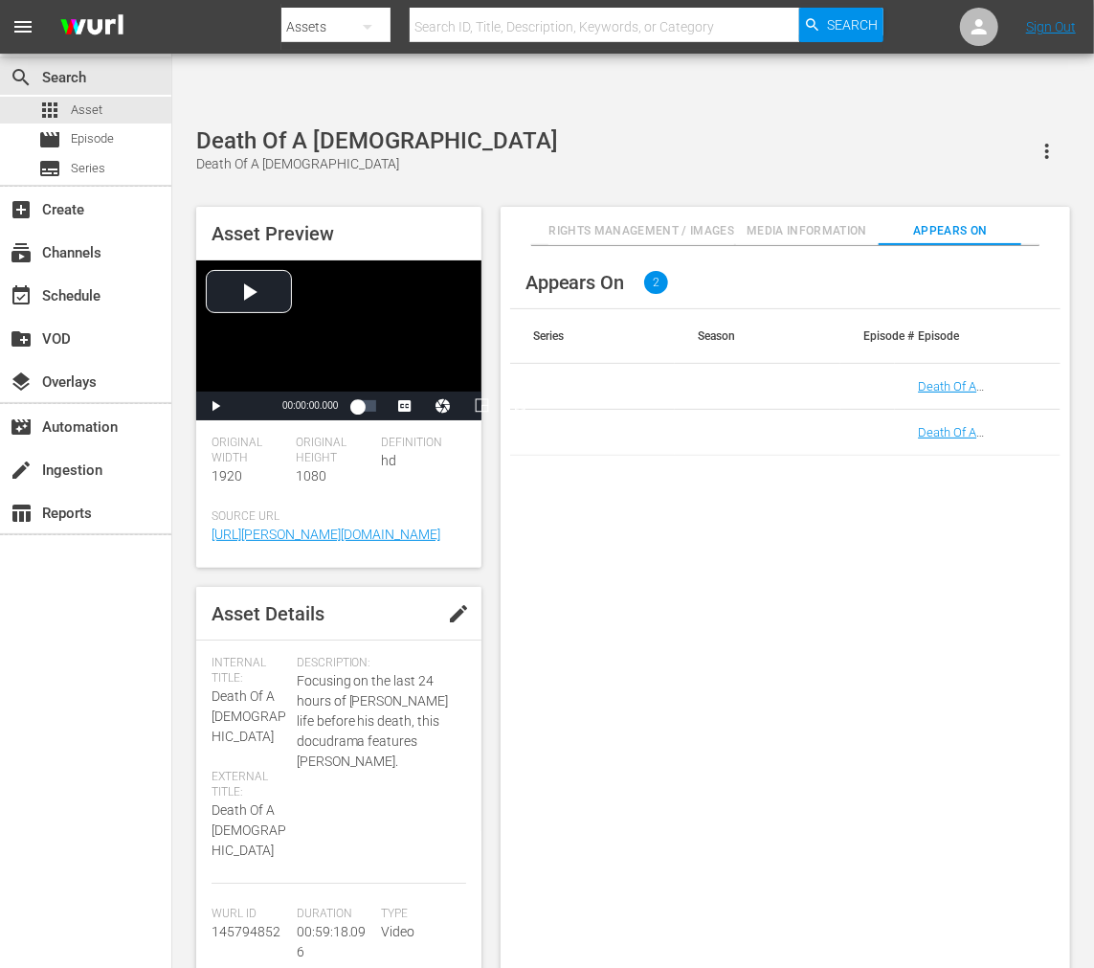
click at [964, 410] on td "Death Of A [DEMOGRAPHIC_DATA]" at bounding box center [978, 433] width 166 height 46
click at [965, 425] on link "Death Of A [DEMOGRAPHIC_DATA]" at bounding box center [981, 439] width 126 height 29
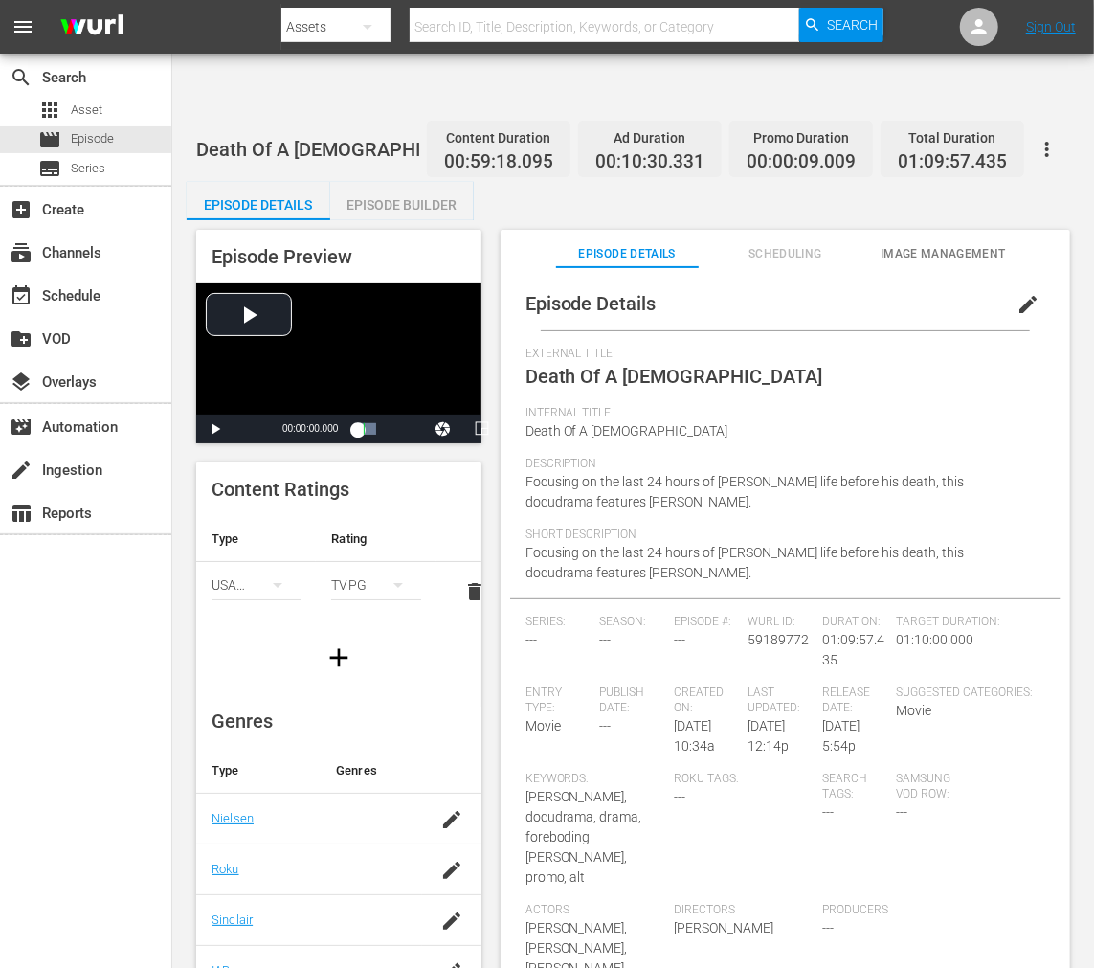
click at [951, 244] on span "Image Management" at bounding box center [943, 254] width 143 height 20
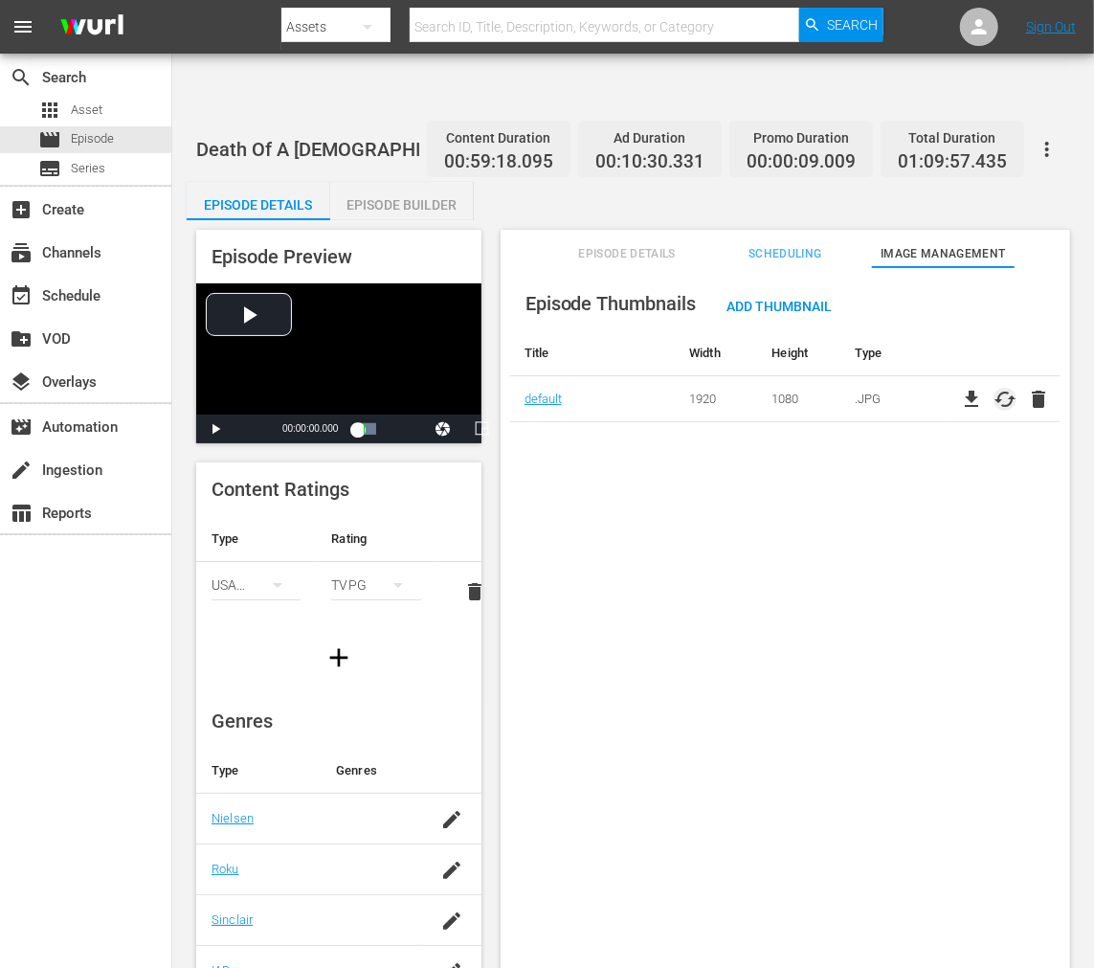
click at [1003, 388] on span "cached" at bounding box center [1005, 399] width 23 height 23
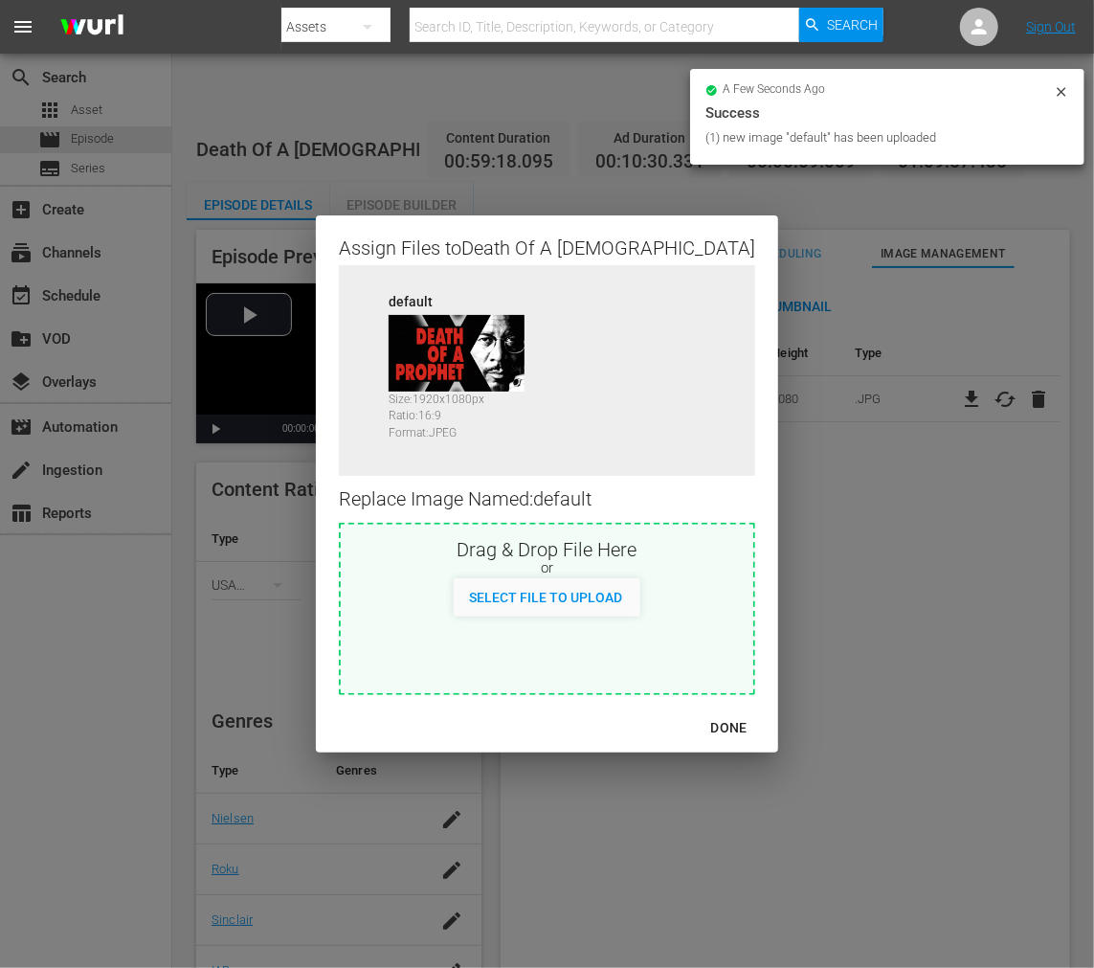
click at [696, 726] on div "DONE" at bounding box center [729, 728] width 67 height 24
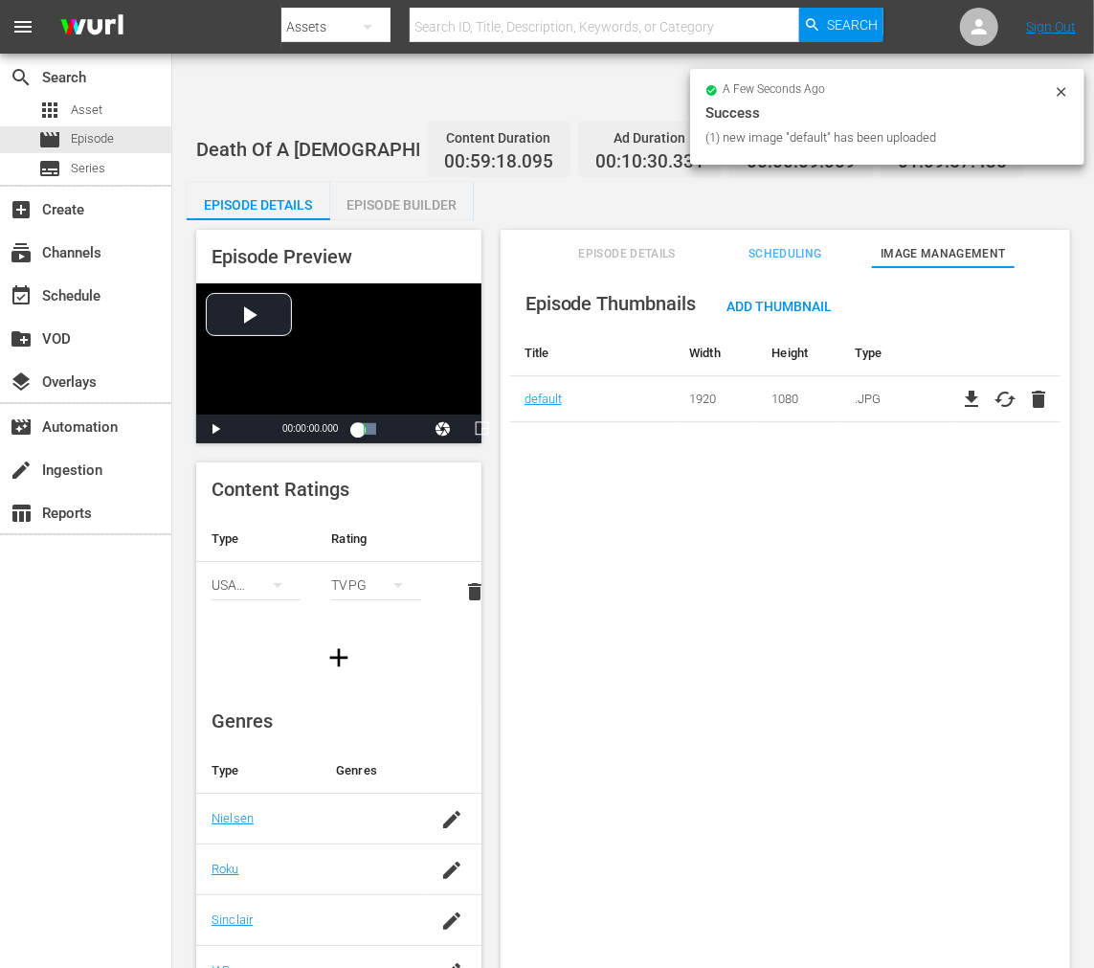
click at [1058, 92] on icon at bounding box center [1061, 91] width 15 height 15
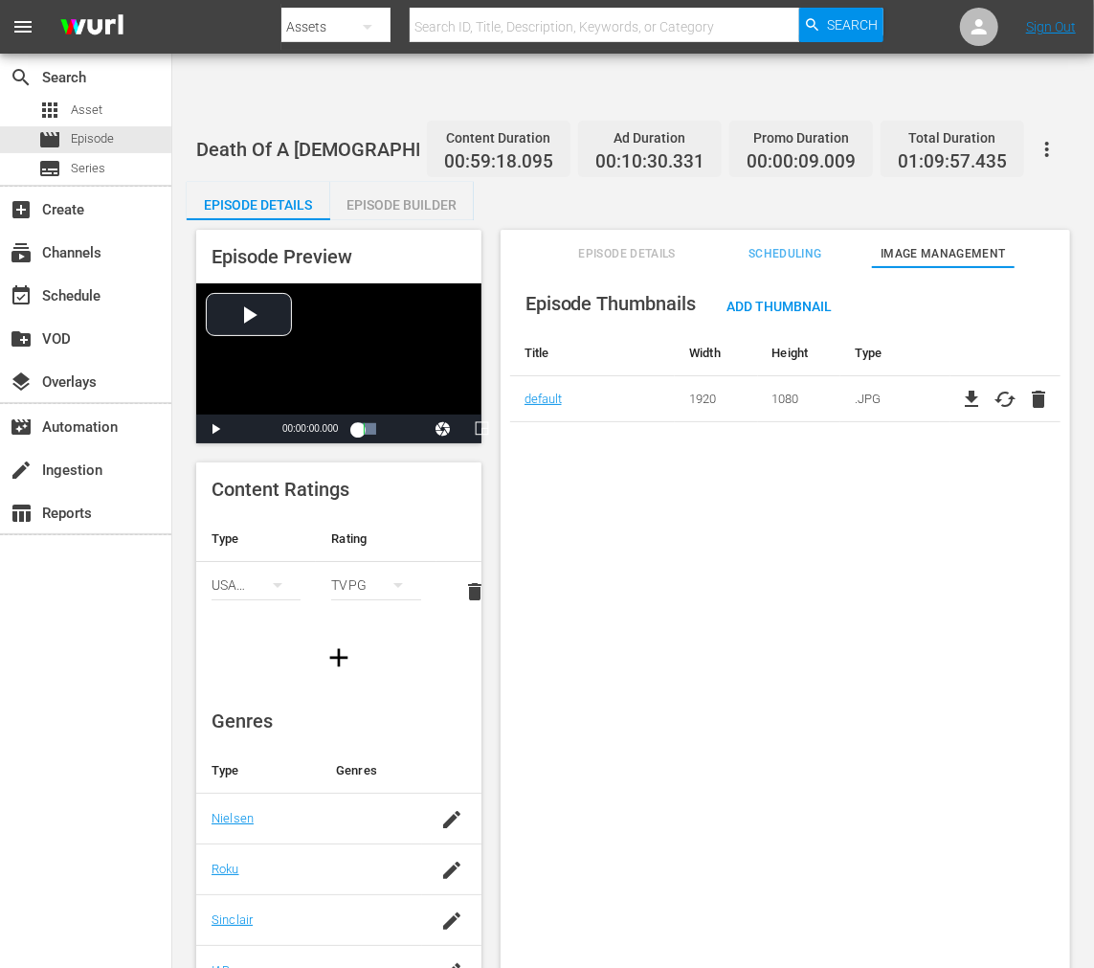
click at [1046, 142] on icon "button" at bounding box center [1047, 149] width 4 height 15
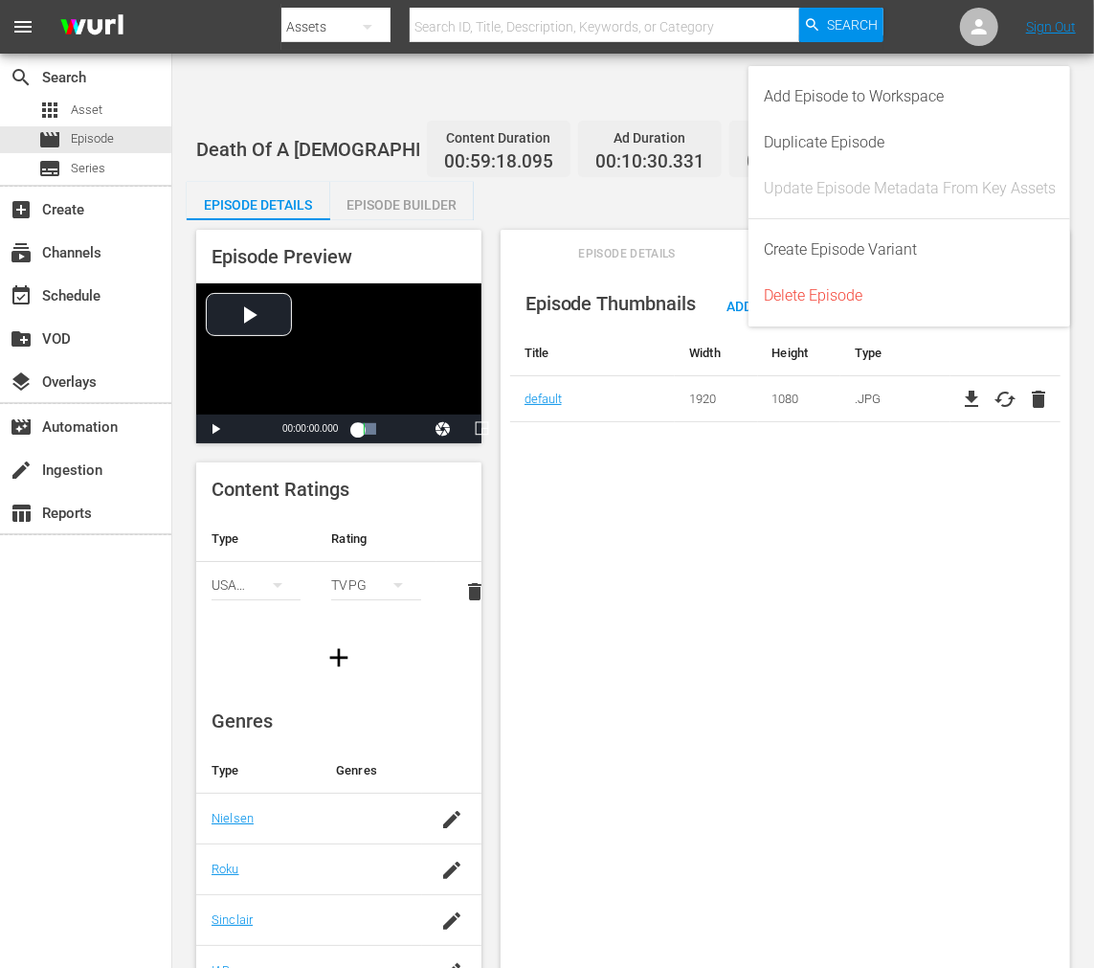
click at [875, 501] on div "Episode Thumbnails Add Thumbnail Title Width Height Type default 1920 1080 .JPG…" at bounding box center [786, 641] width 570 height 748
click at [568, 466] on div "Episode Thumbnails Add Thumbnail Title Width Height Type default 1920 1080 .JPG…" at bounding box center [786, 641] width 570 height 748
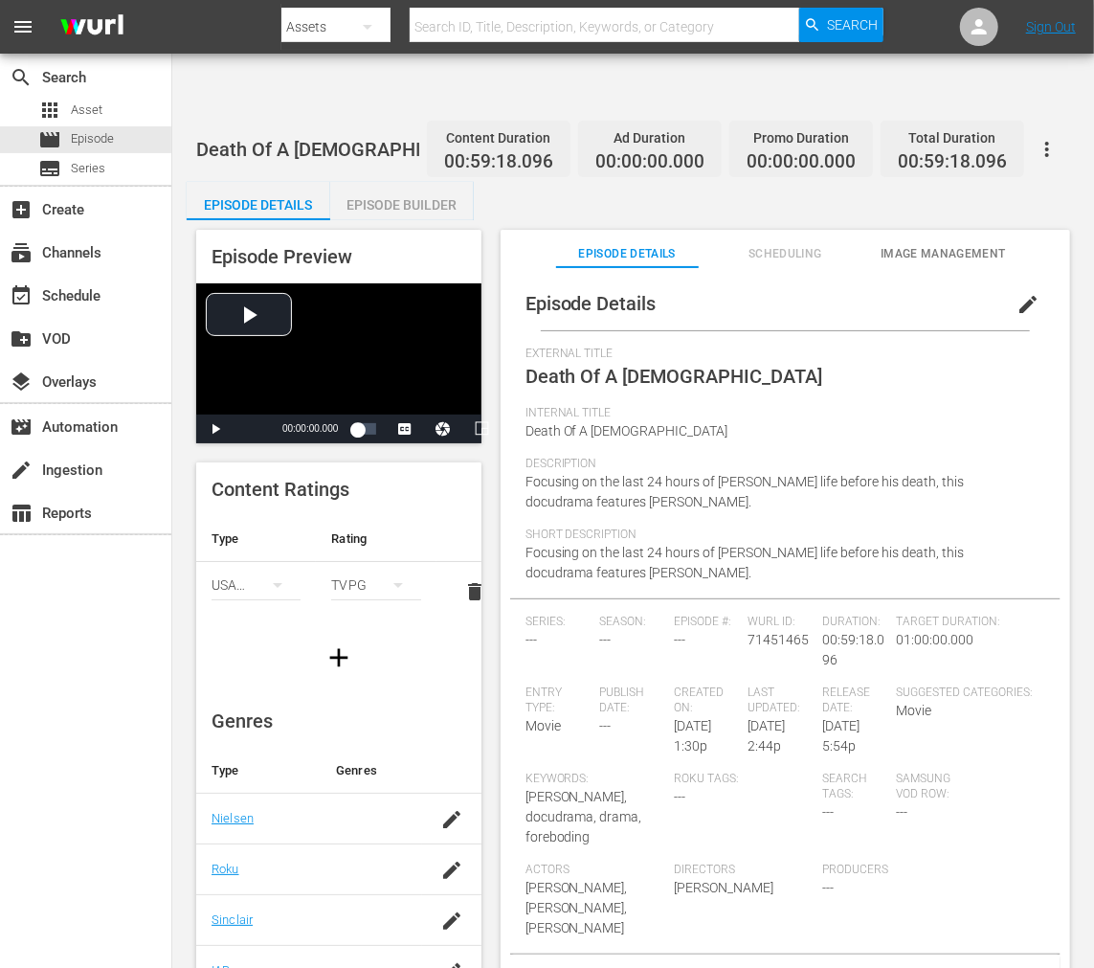
click at [910, 244] on span "Image Management" at bounding box center [943, 254] width 143 height 20
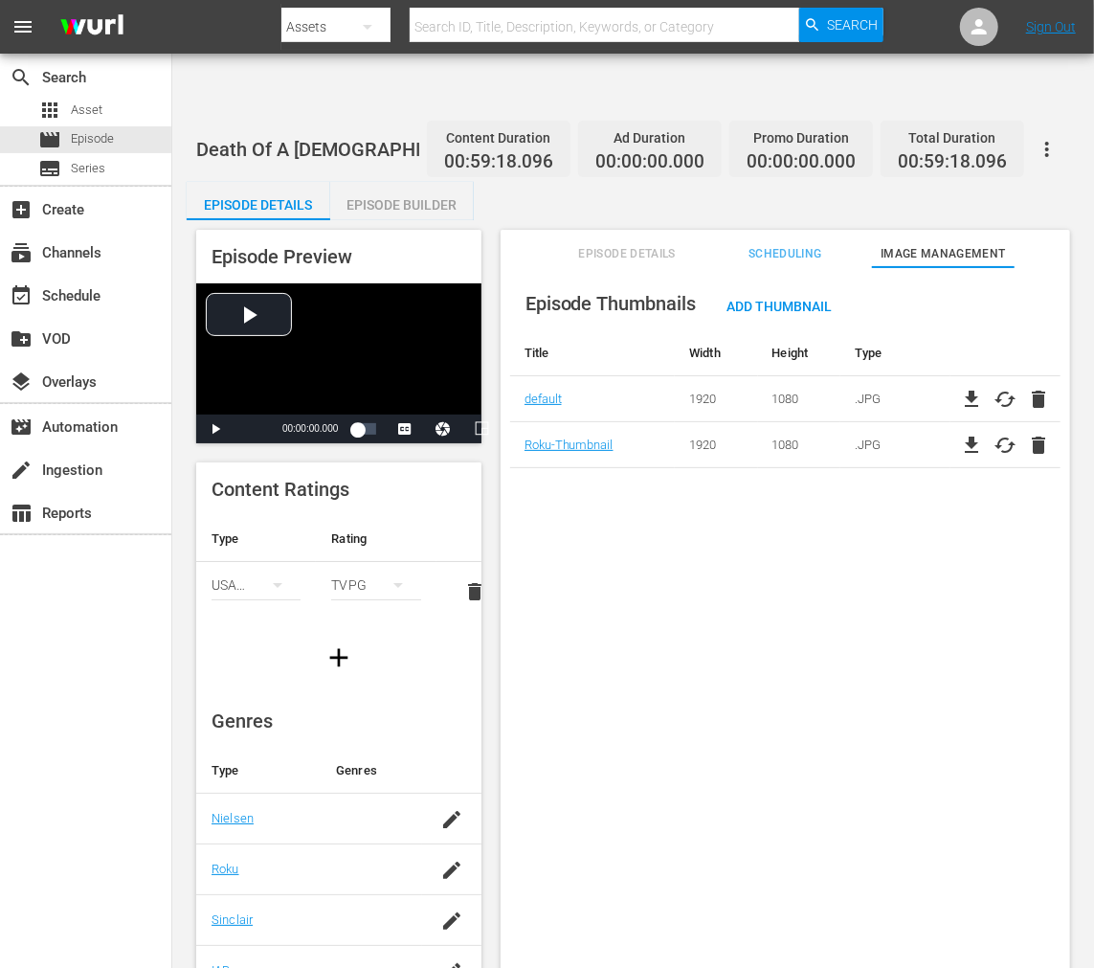
click at [984, 126] on button "button" at bounding box center [1047, 149] width 46 height 46
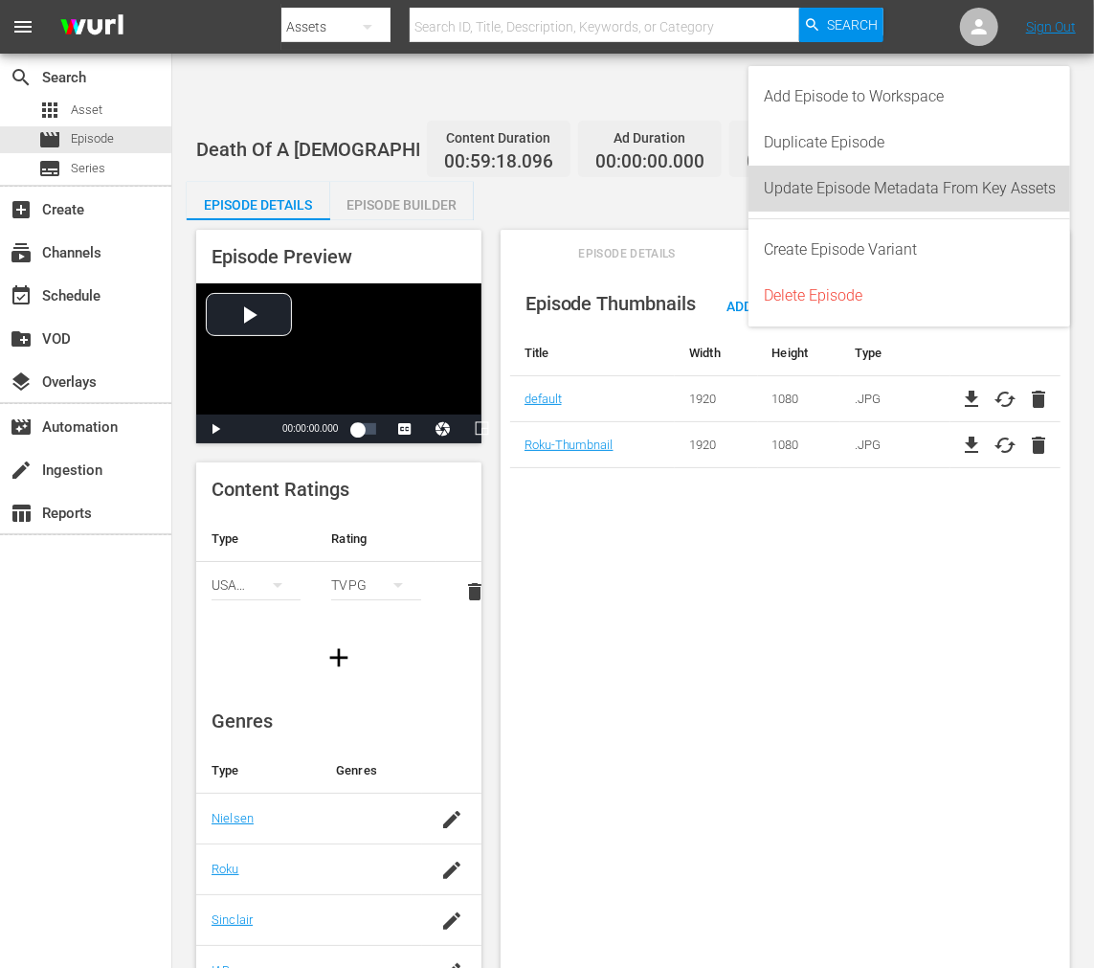
click at [968, 183] on div "Update Episode Metadata From Key Assets" at bounding box center [910, 189] width 292 height 46
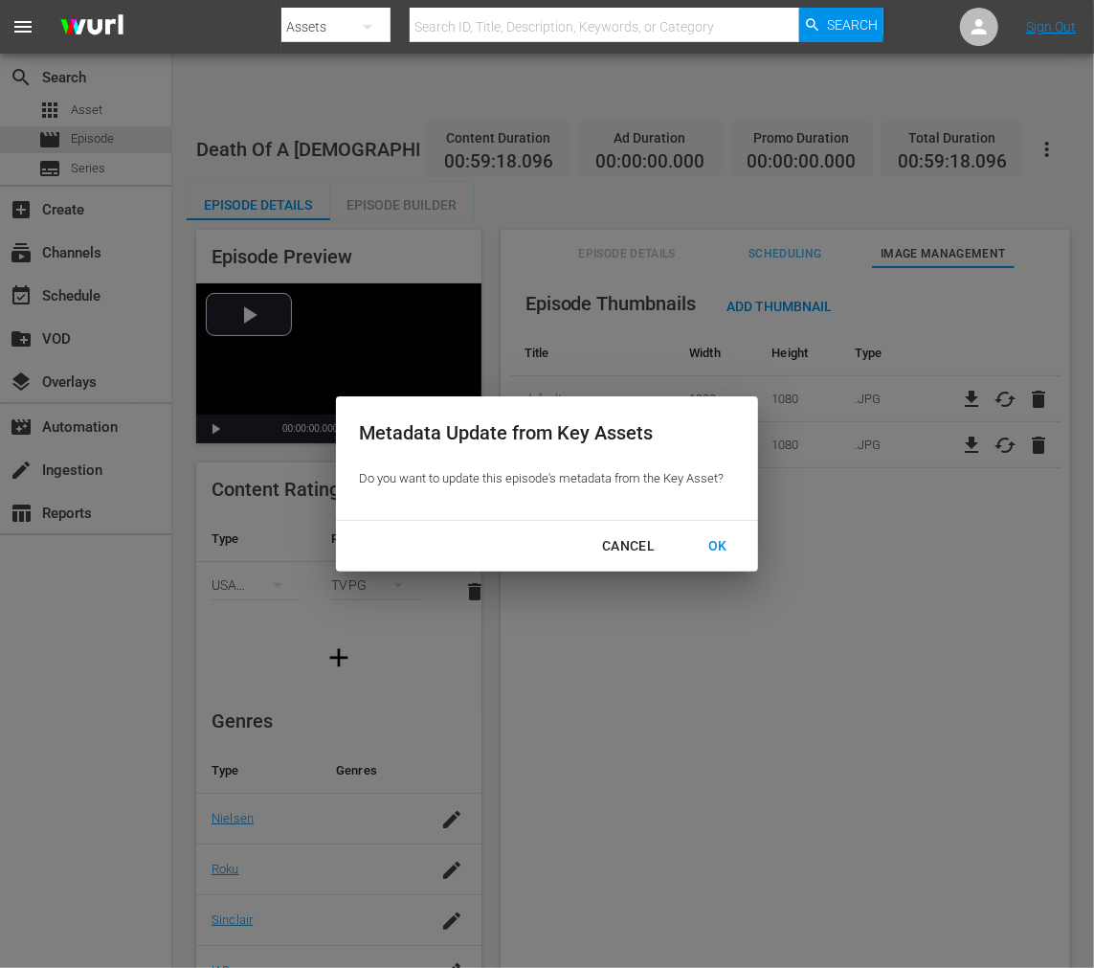
click at [722, 549] on div "OK" at bounding box center [718, 546] width 50 height 24
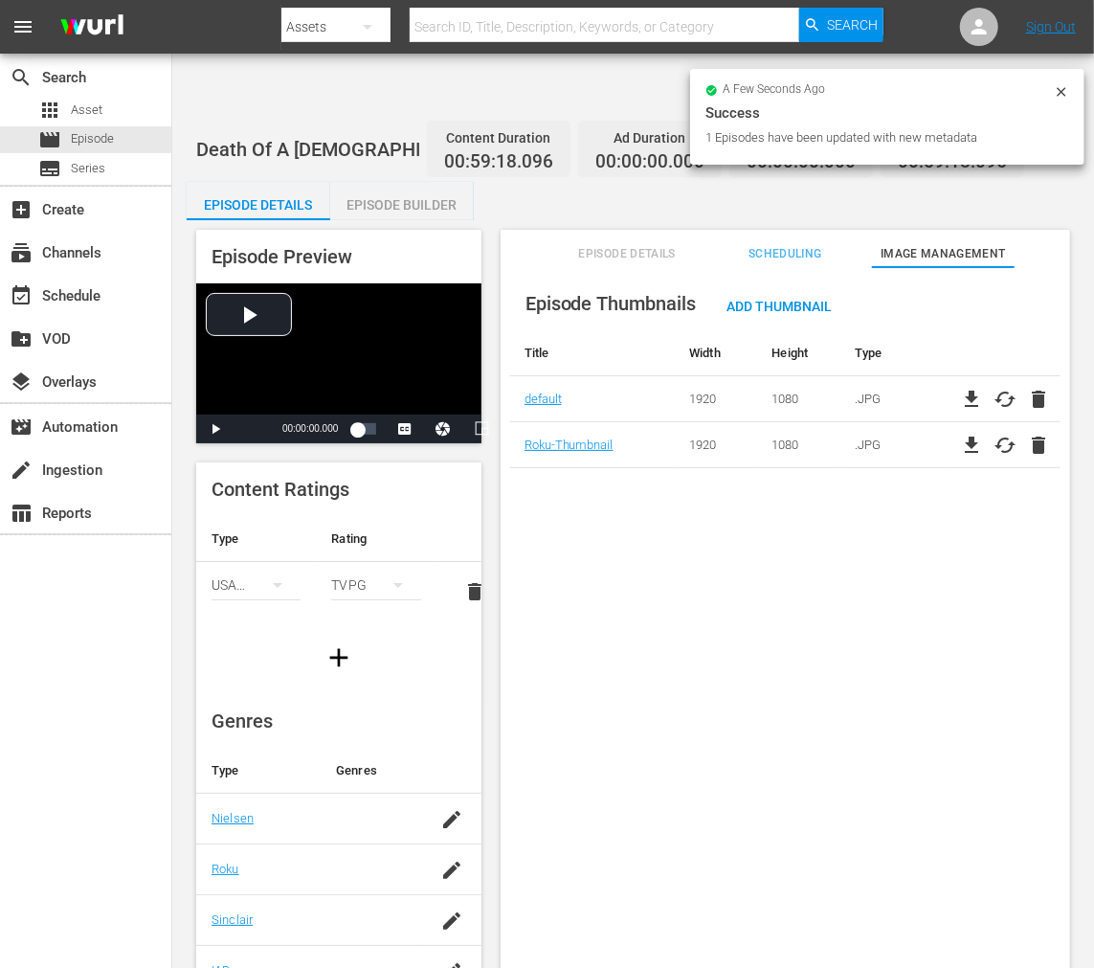
click at [588, 510] on div "Episode Thumbnails Add Thumbnail Title Width Height Type default 1920 1080 .JPG…" at bounding box center [786, 641] width 570 height 748
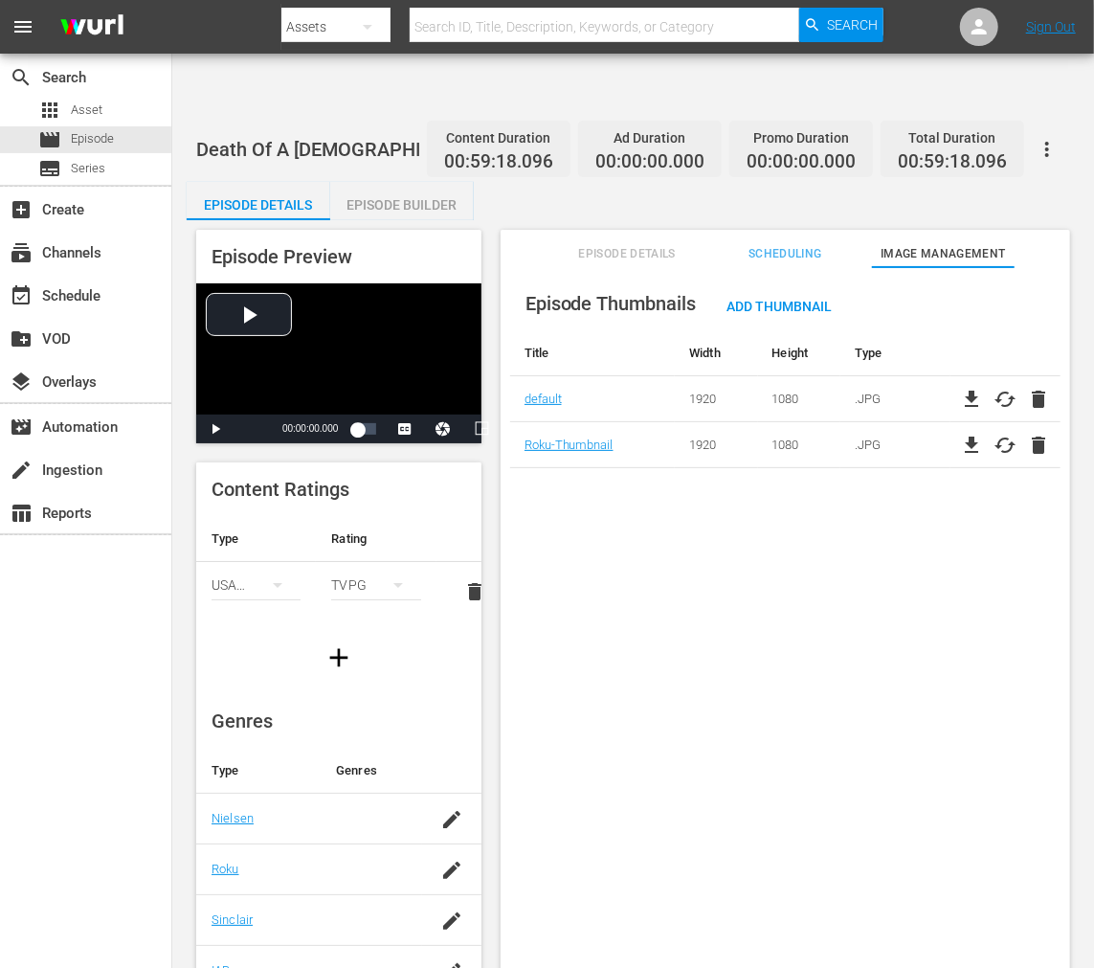
click at [409, 127] on div "Death Of A [DEMOGRAPHIC_DATA] Content Duration 00:59:18.096 Ad Duration 00:00:0…" at bounding box center [633, 148] width 874 height 43
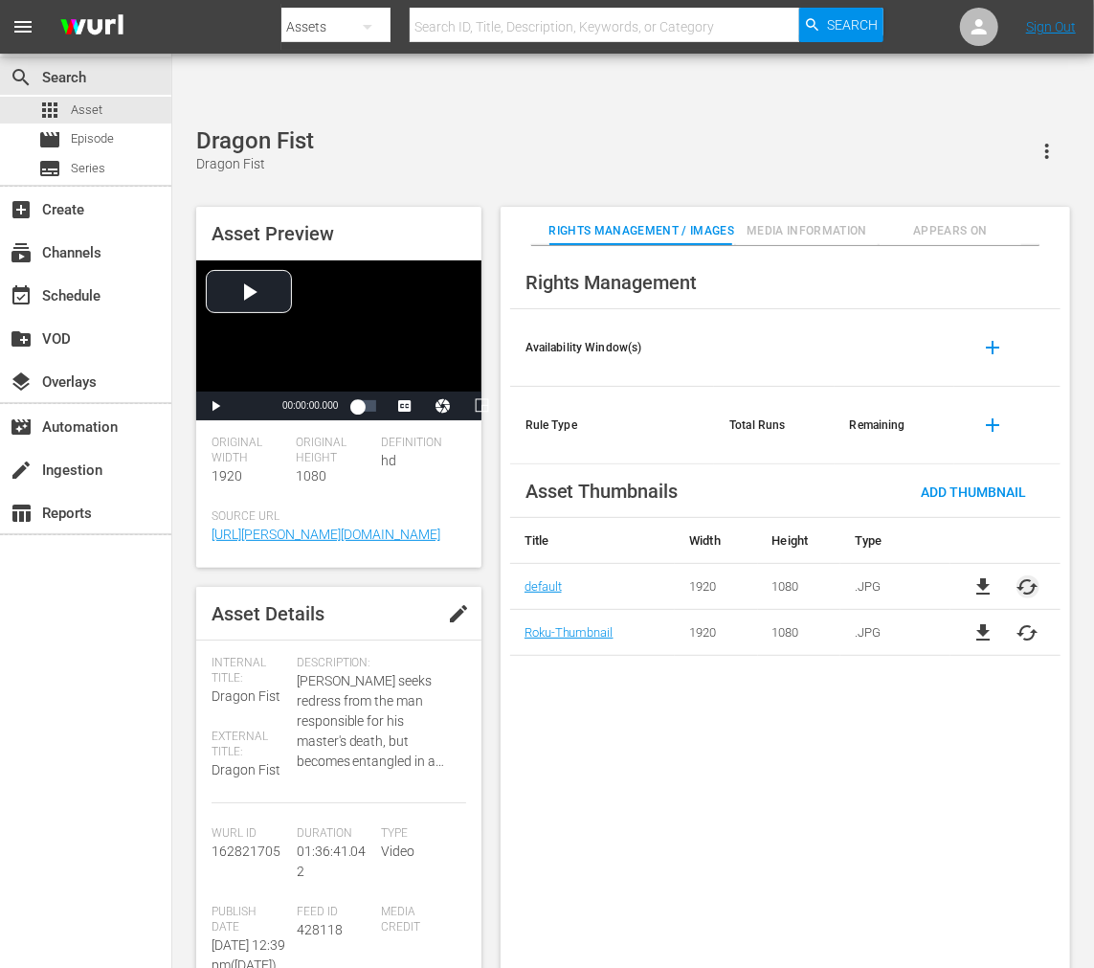
click at [984, 575] on span "cached" at bounding box center [1028, 586] width 23 height 23
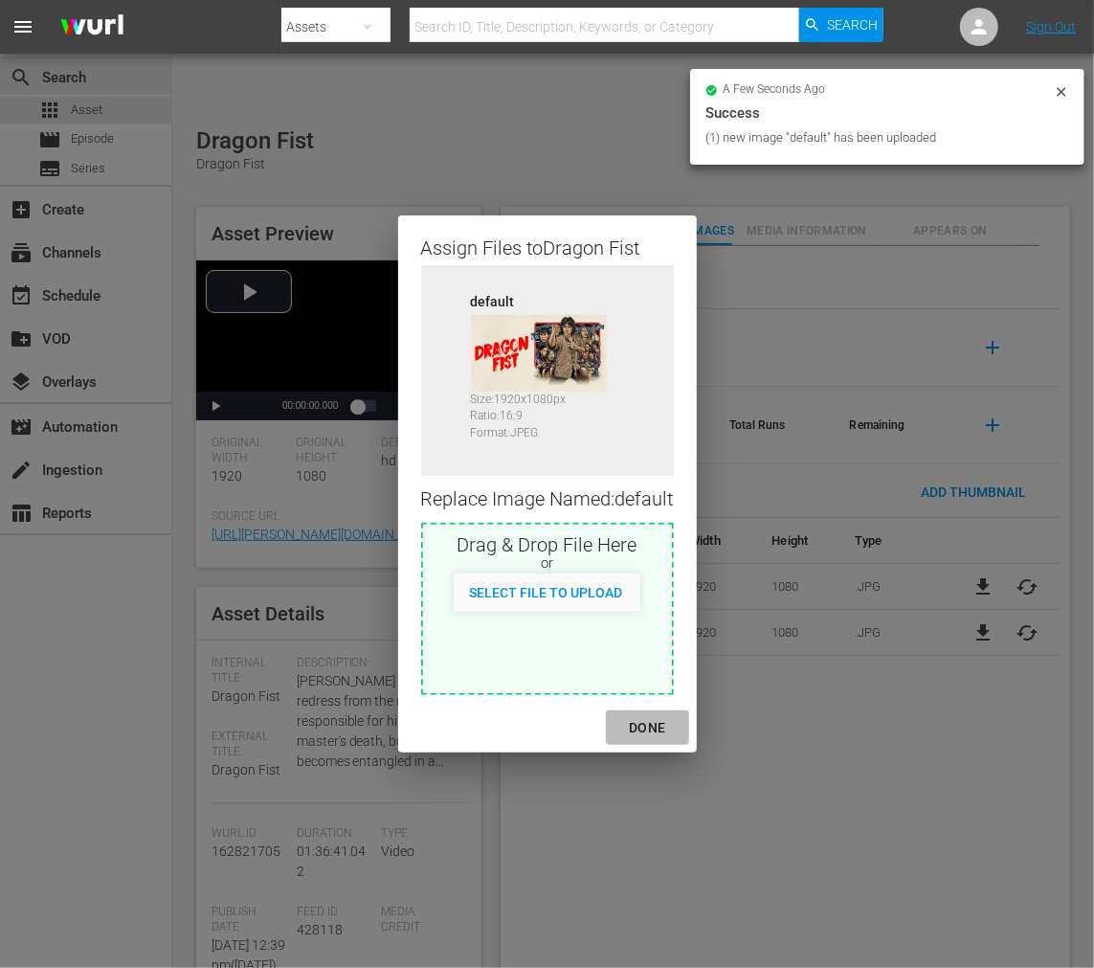
click at [664, 718] on div "DONE" at bounding box center [647, 728] width 67 height 24
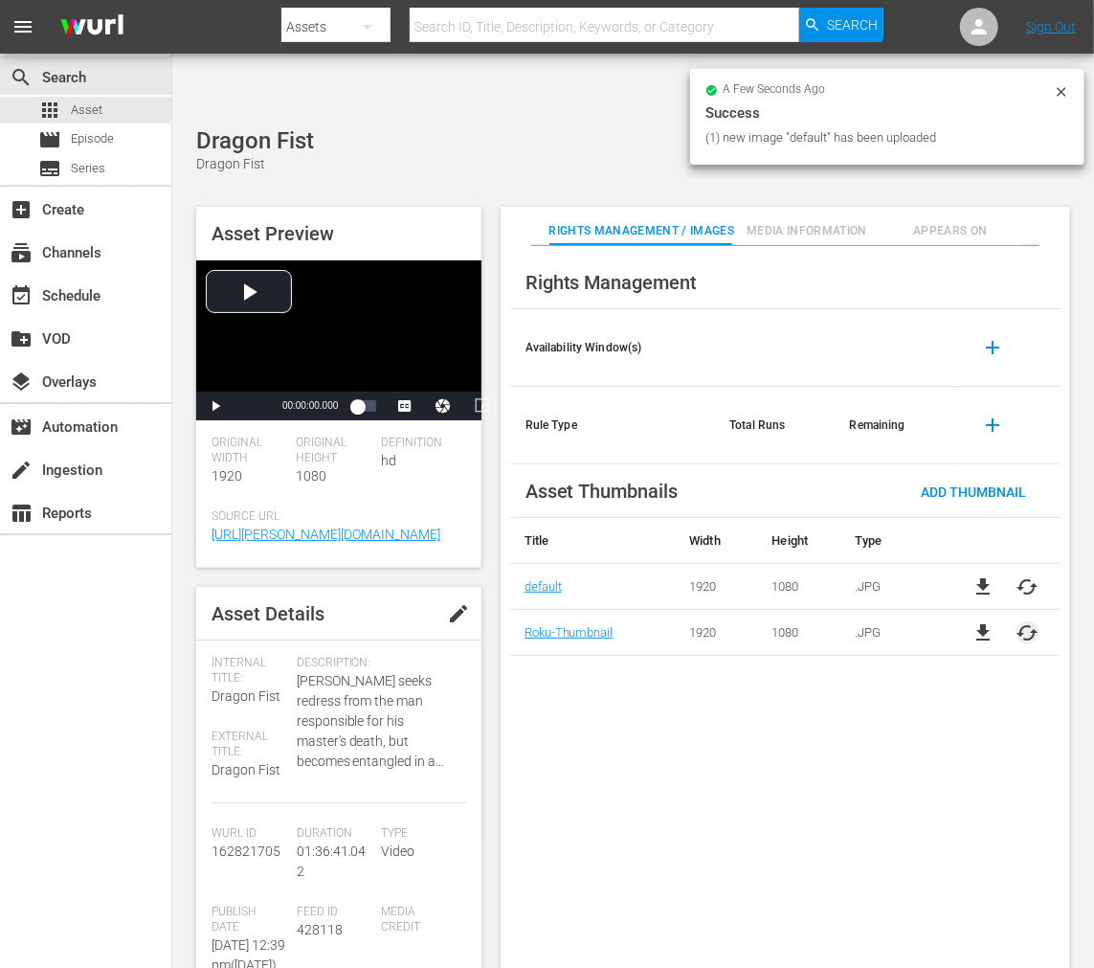
click at [984, 621] on span "cached" at bounding box center [1028, 632] width 23 height 23
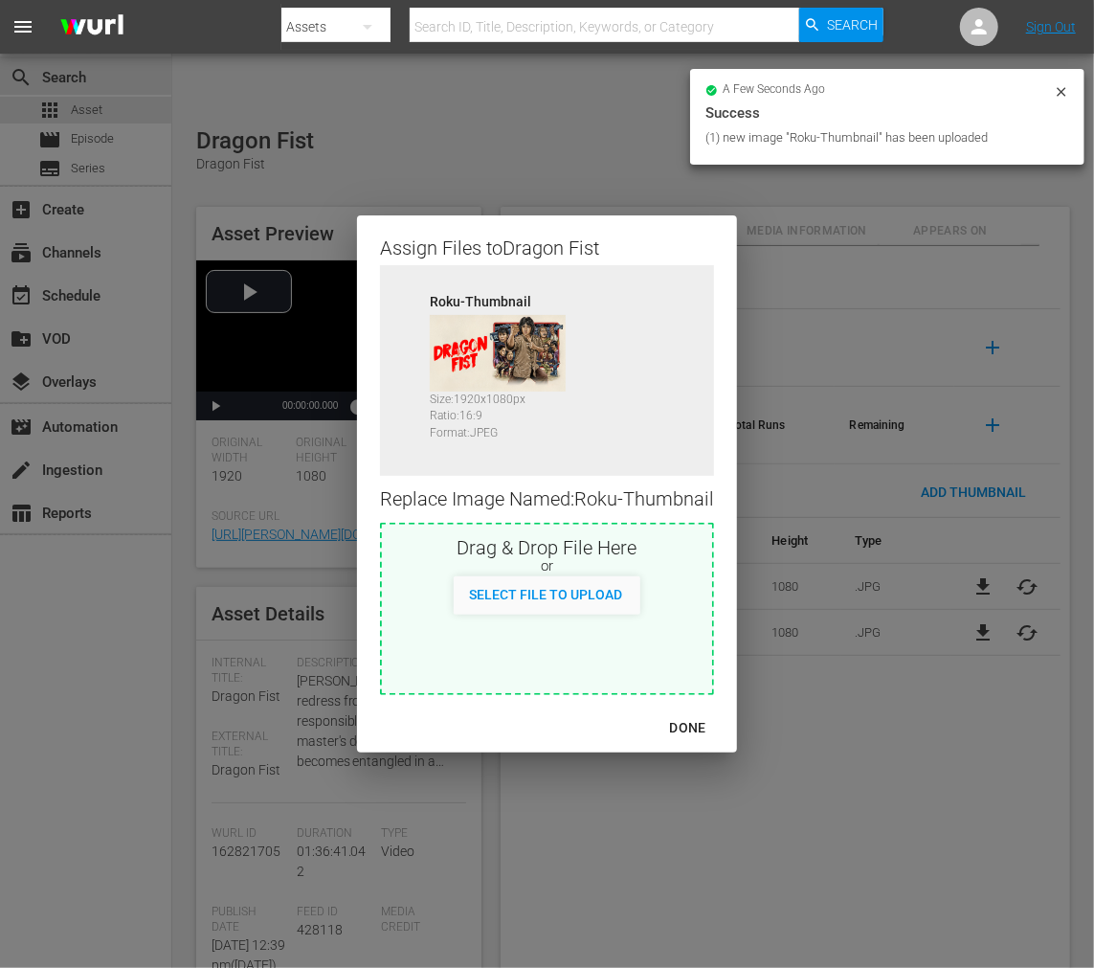
click at [680, 729] on div "DONE" at bounding box center [688, 728] width 67 height 24
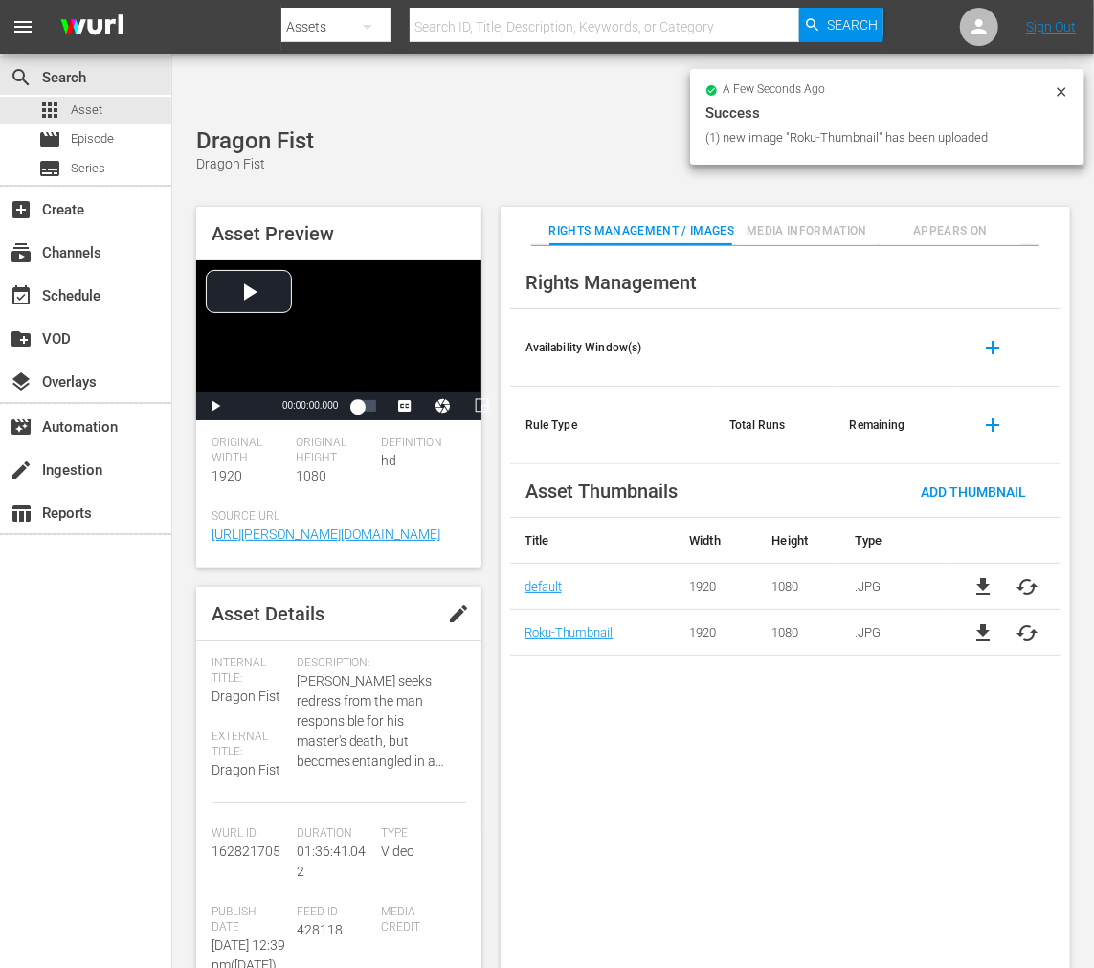
click at [968, 221] on span "Appears On" at bounding box center [951, 231] width 143 height 20
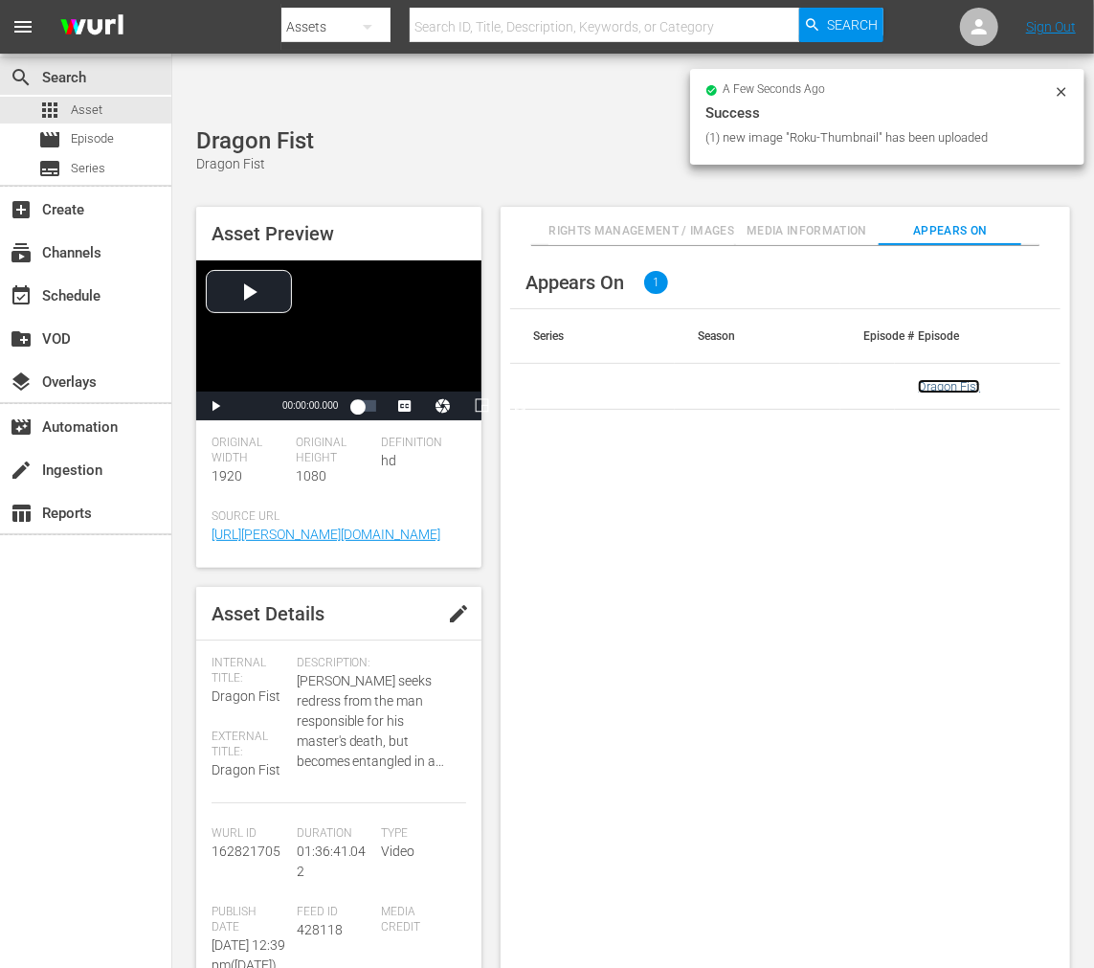
click at [942, 379] on link "Dragon Fist" at bounding box center [949, 386] width 62 height 14
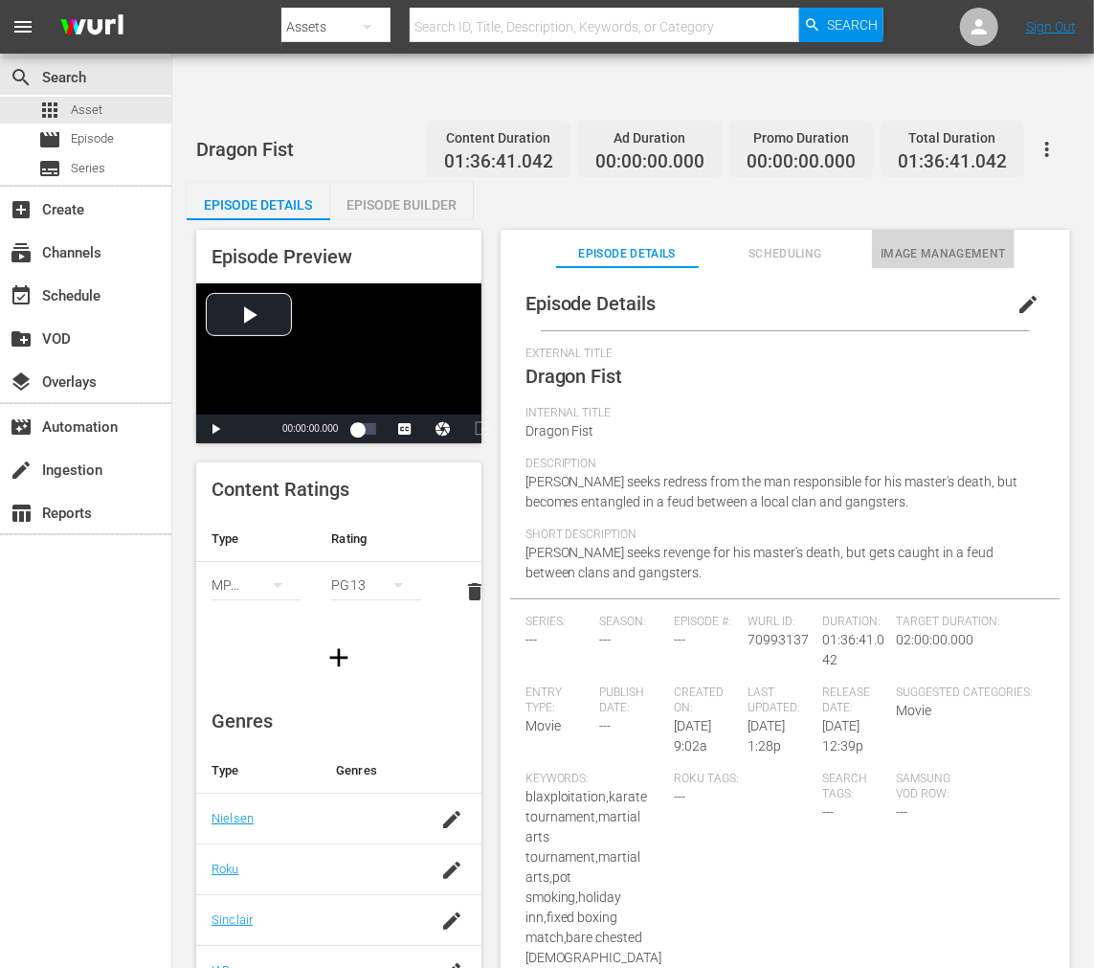
click at [935, 244] on span "Image Management" at bounding box center [943, 254] width 143 height 20
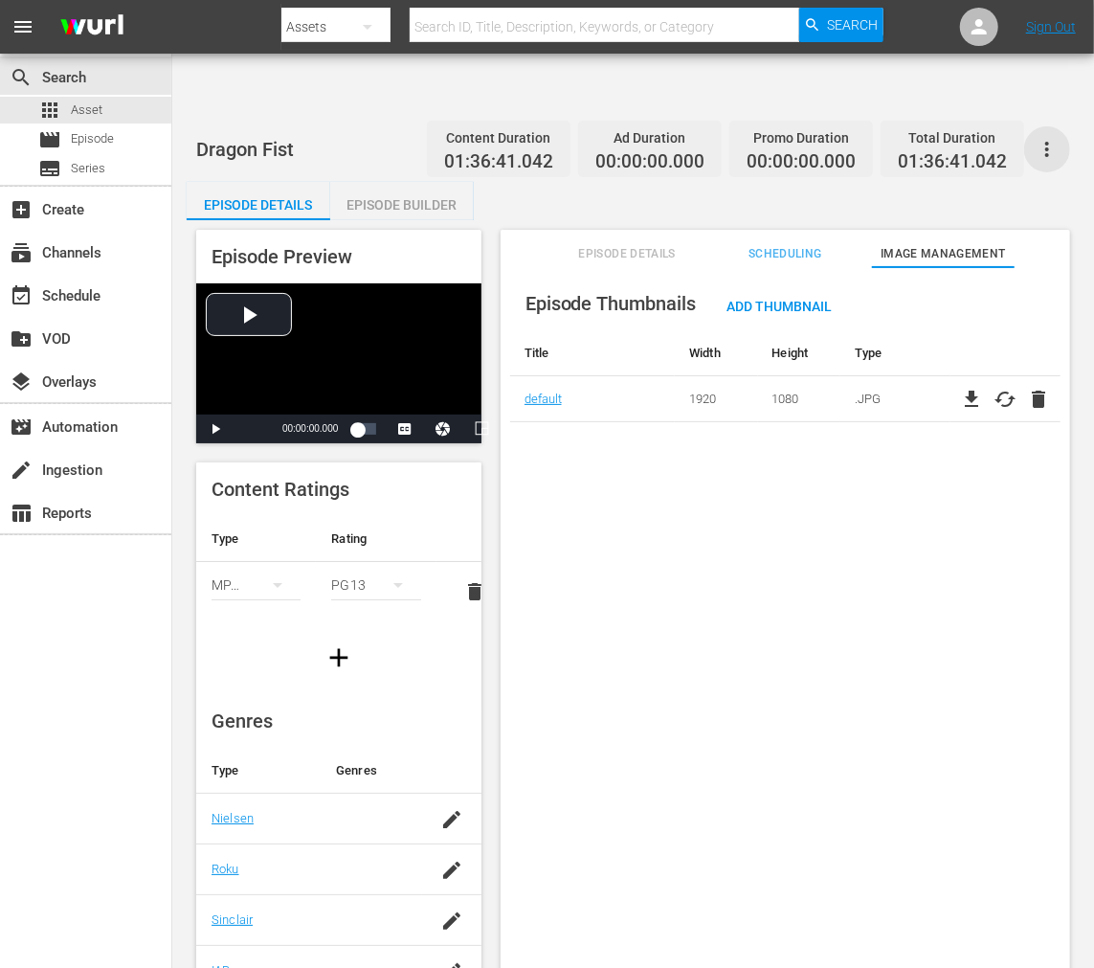
click at [984, 138] on icon "button" at bounding box center [1047, 149] width 23 height 23
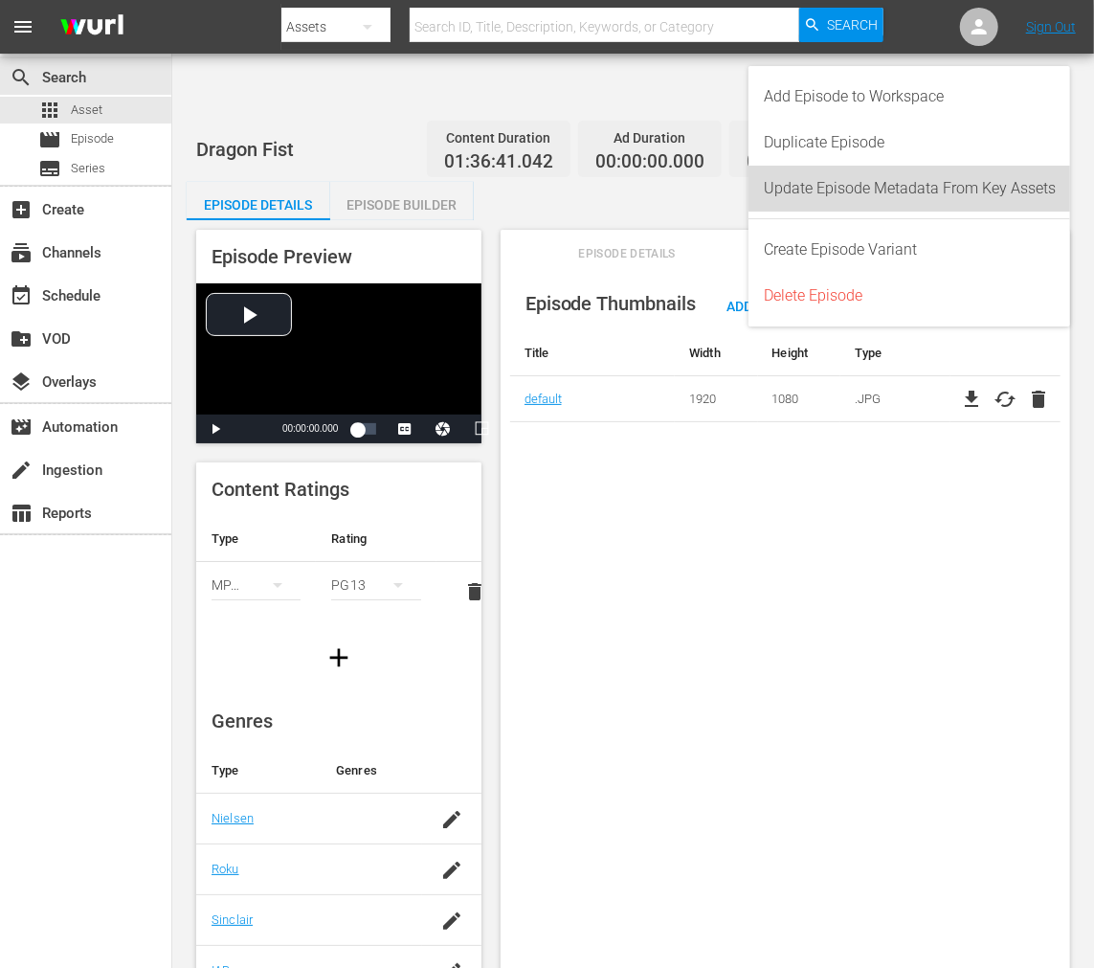
click at [973, 180] on div "Update Episode Metadata From Key Assets" at bounding box center [910, 189] width 292 height 46
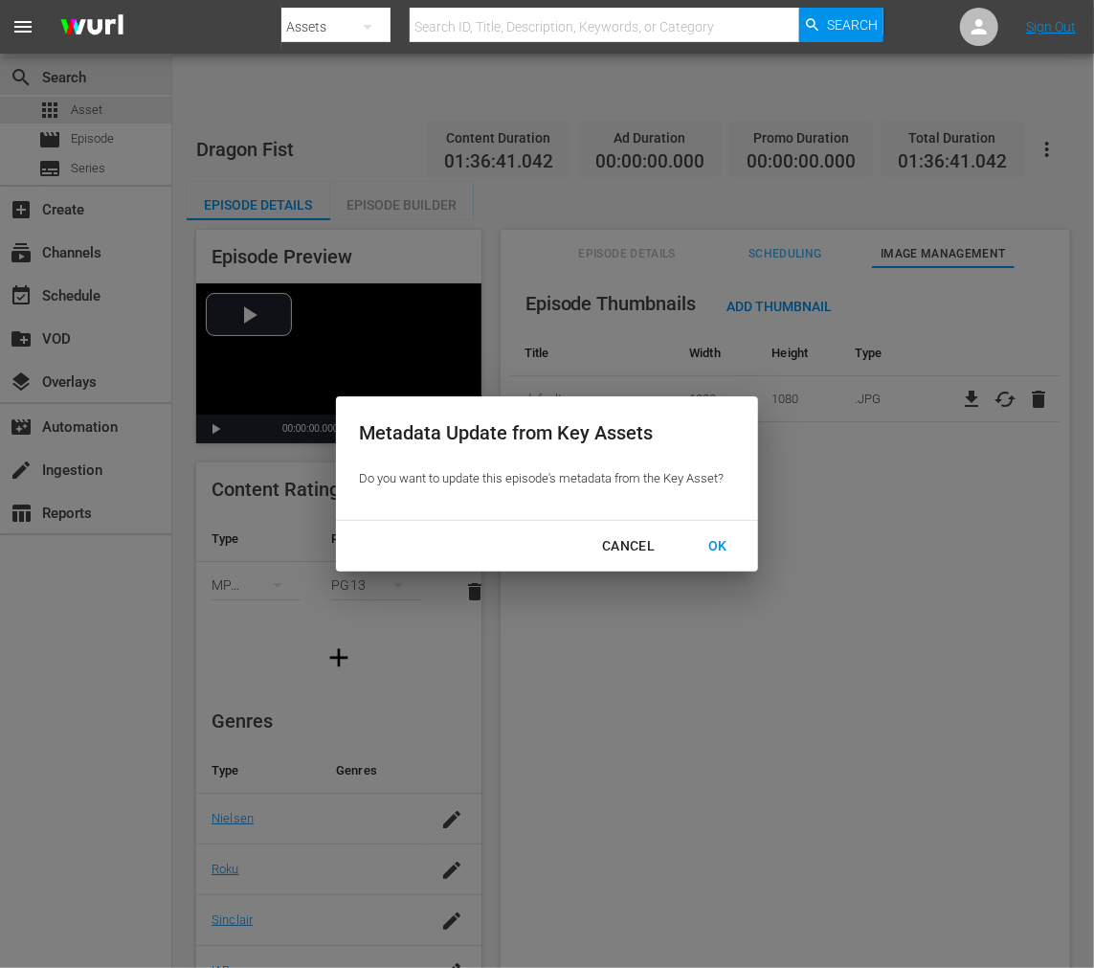
click at [711, 542] on div "OK" at bounding box center [718, 546] width 50 height 24
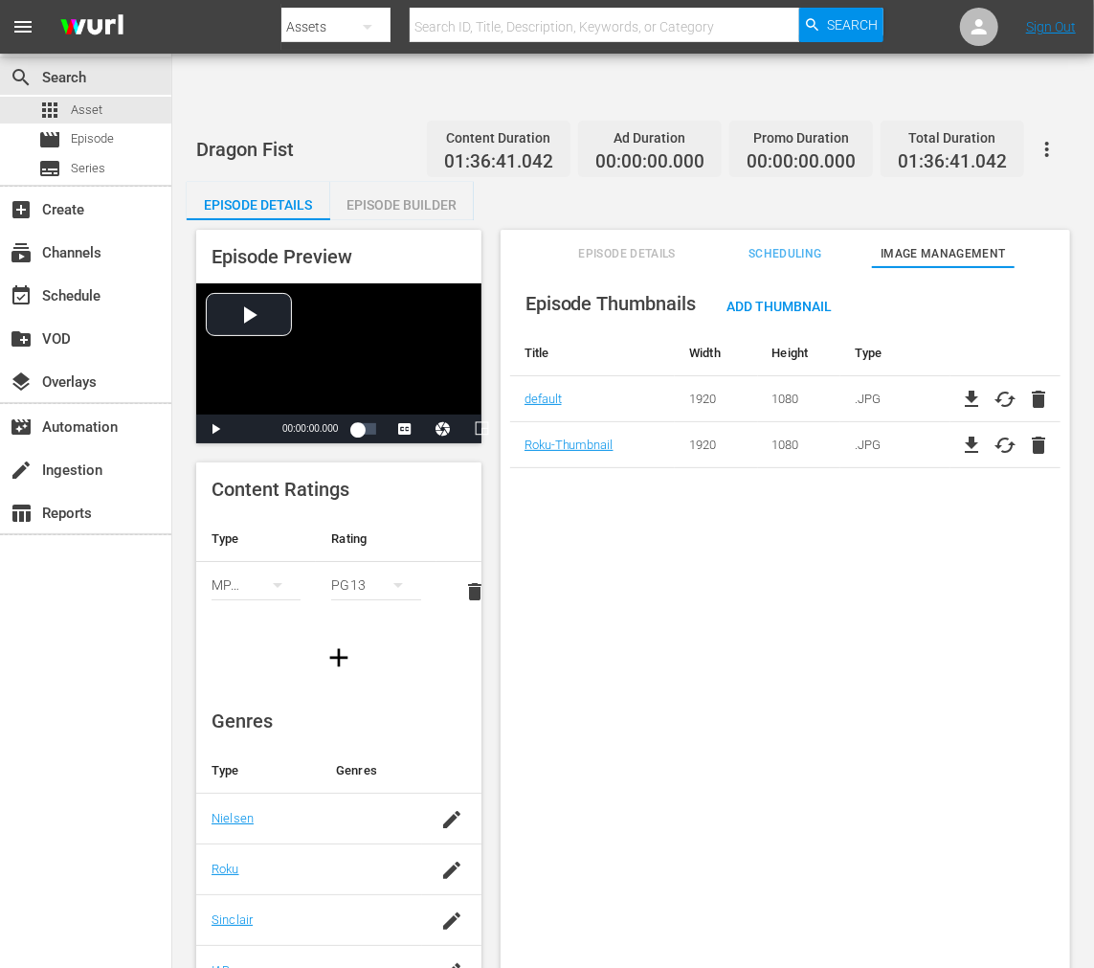
click at [402, 127] on div "Dragon Fist Content Duration 01:36:41.042 Ad Duration 00:00:00.000 Promo Durati…" at bounding box center [633, 148] width 874 height 43
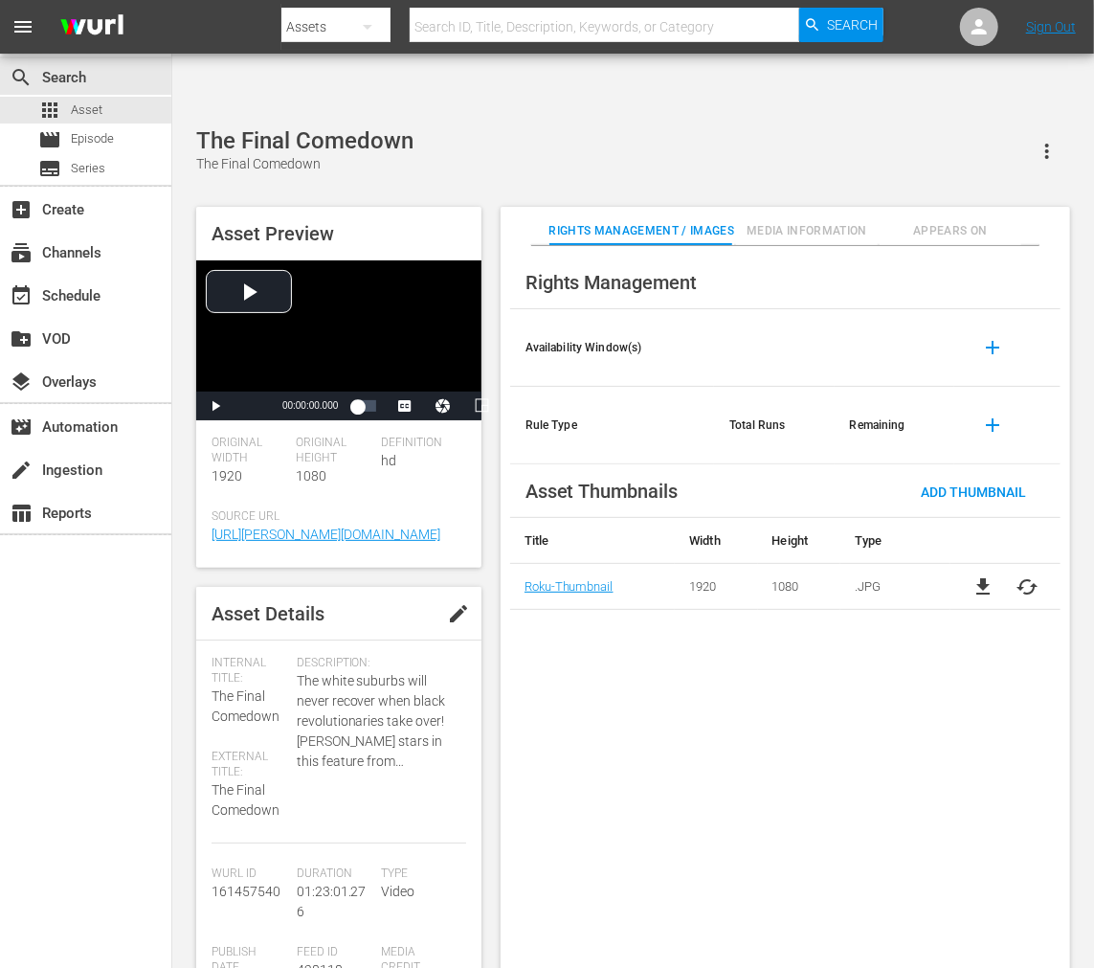
click at [1034, 575] on span "cached" at bounding box center [1028, 586] width 23 height 23
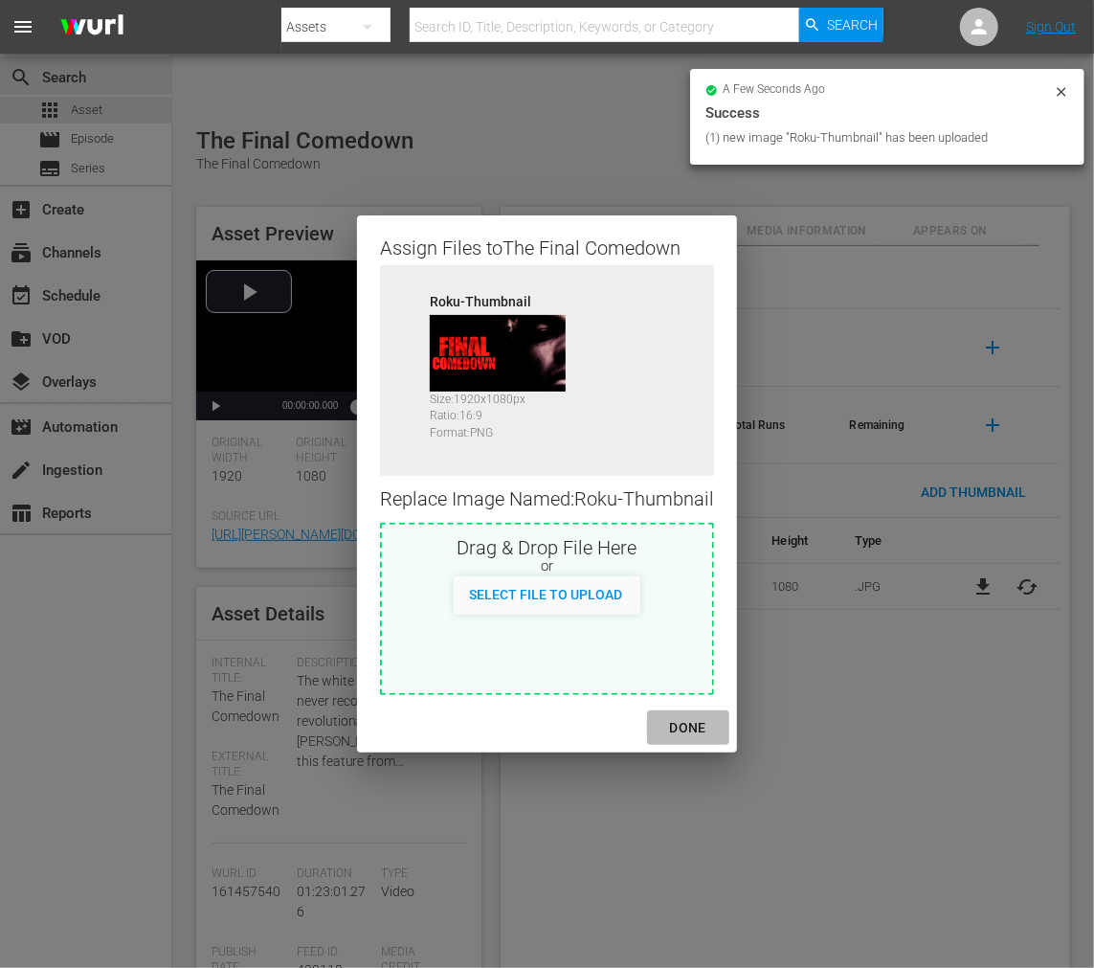
click at [689, 723] on div "DONE" at bounding box center [688, 728] width 67 height 24
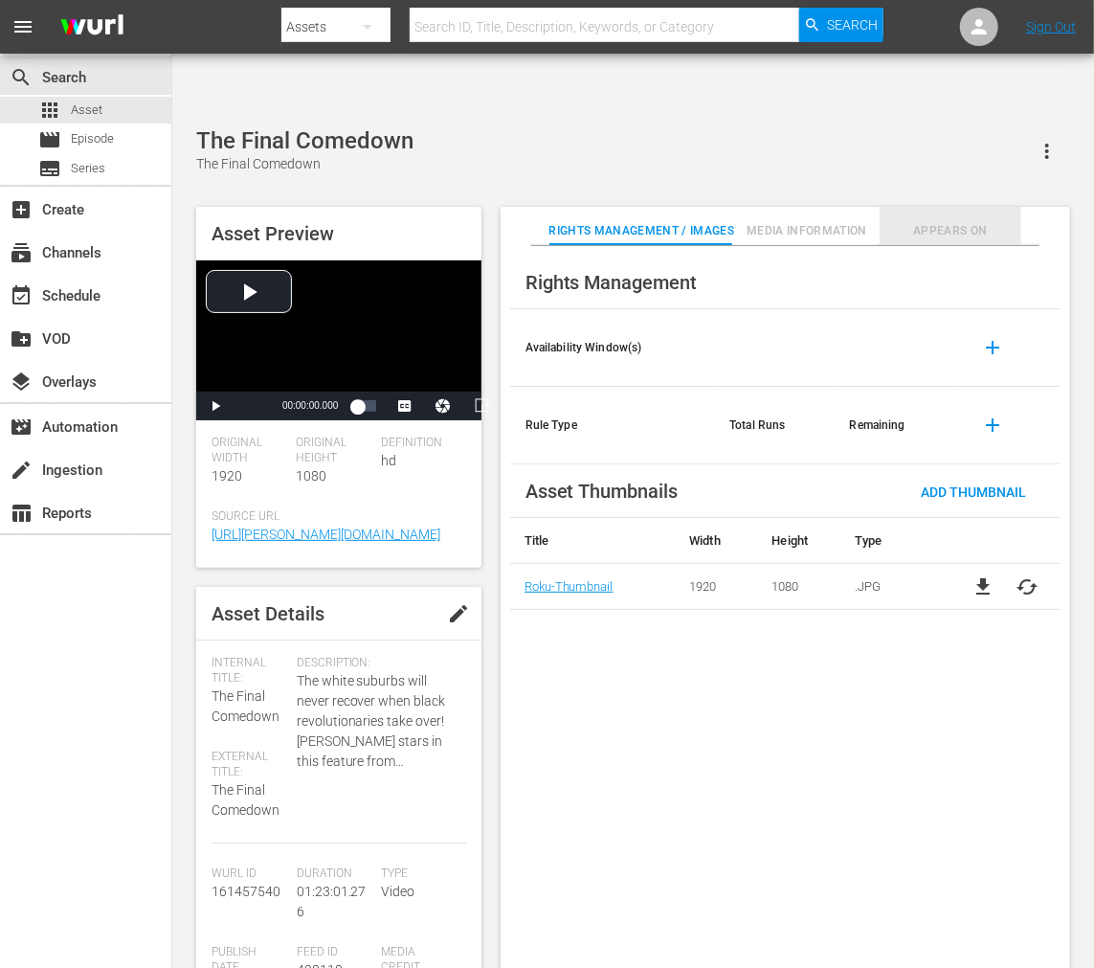
click at [932, 221] on span "Appears On" at bounding box center [951, 231] width 143 height 20
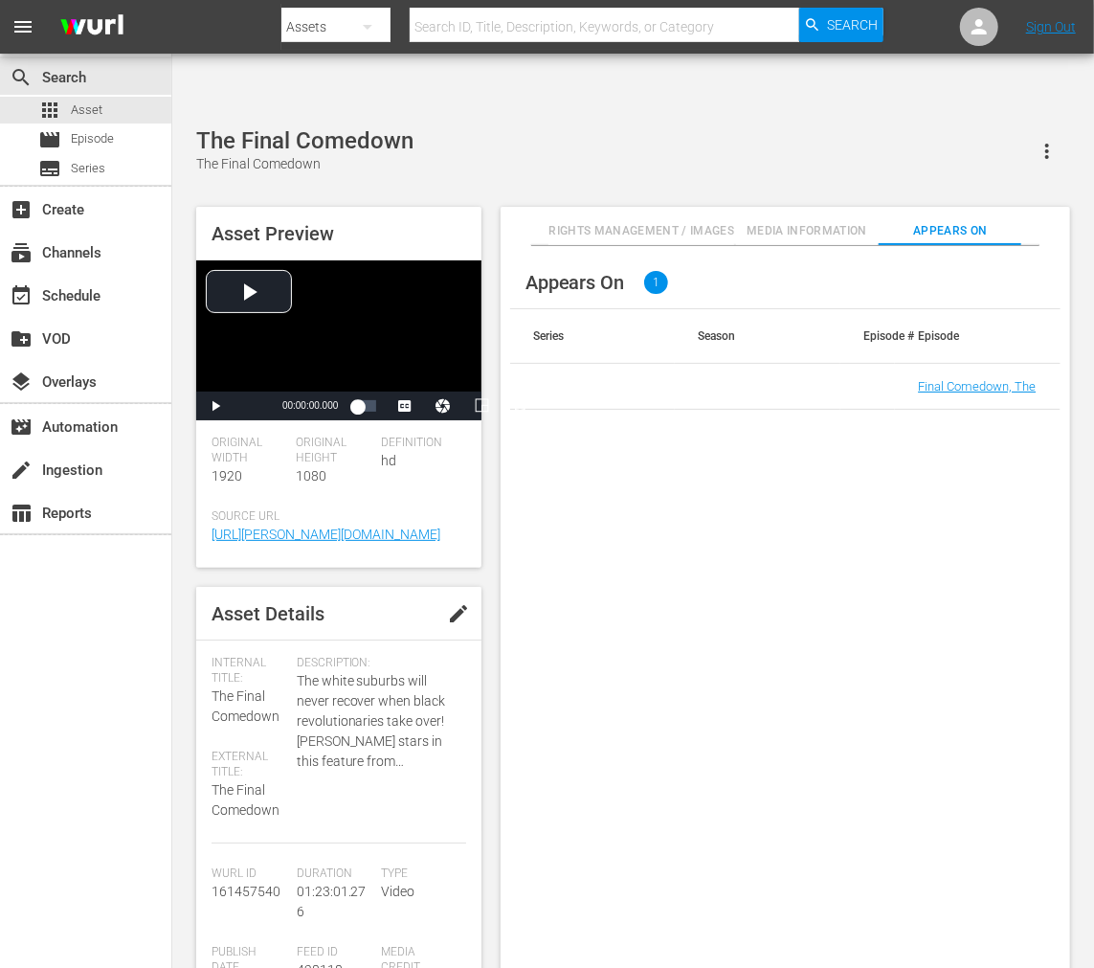
click at [942, 364] on td "Final Comedown, The" at bounding box center [978, 387] width 166 height 46
click at [940, 379] on link "Final Comedown, The" at bounding box center [977, 386] width 118 height 14
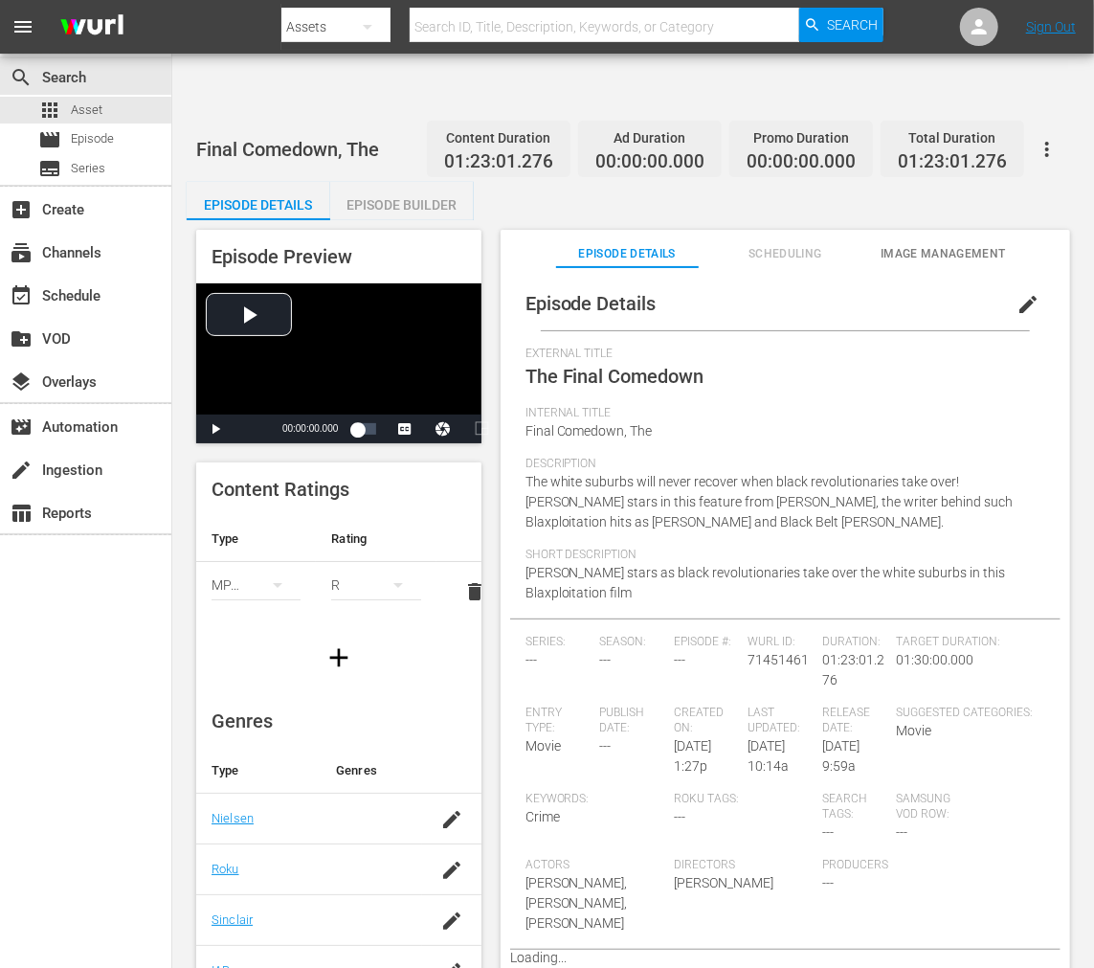
click at [932, 244] on span "Image Management" at bounding box center [943, 254] width 143 height 20
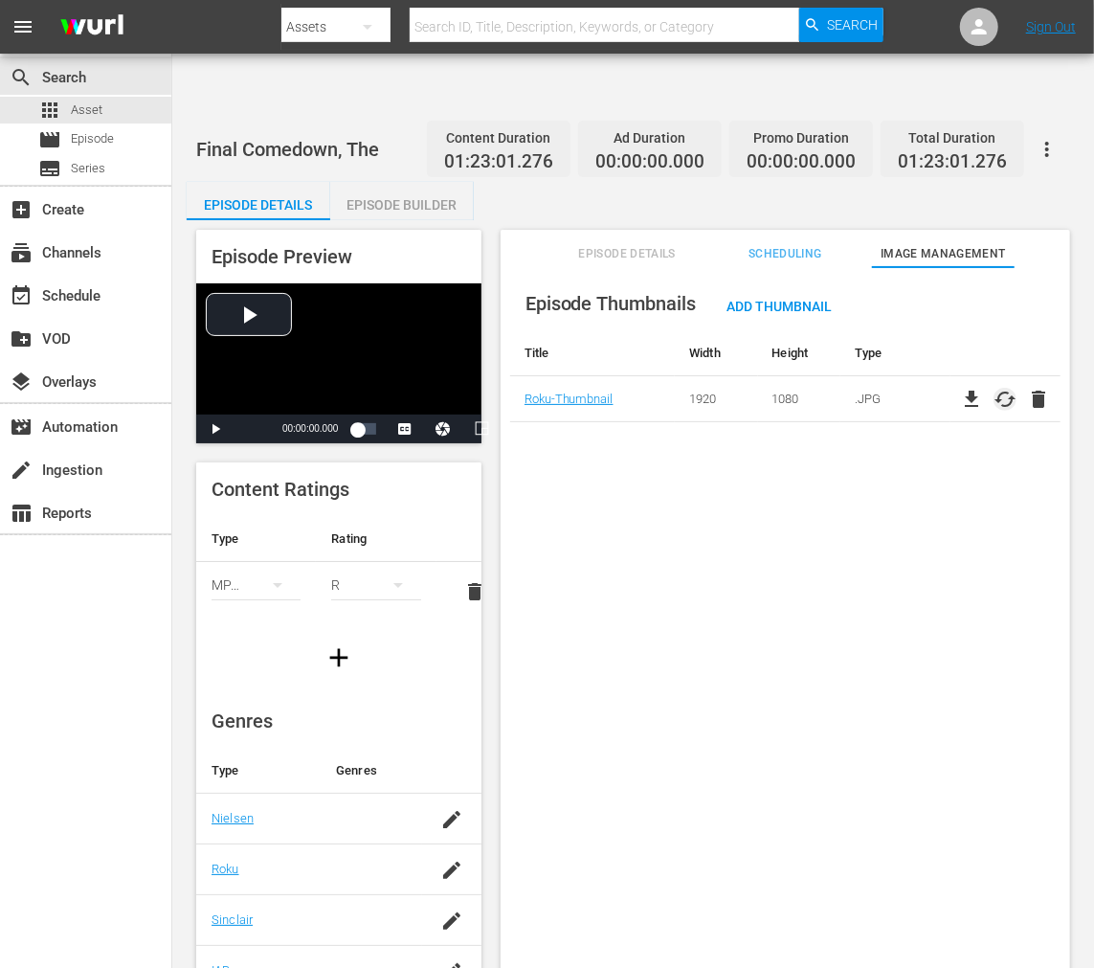
click at [1000, 388] on span "cached" at bounding box center [1005, 399] width 23 height 23
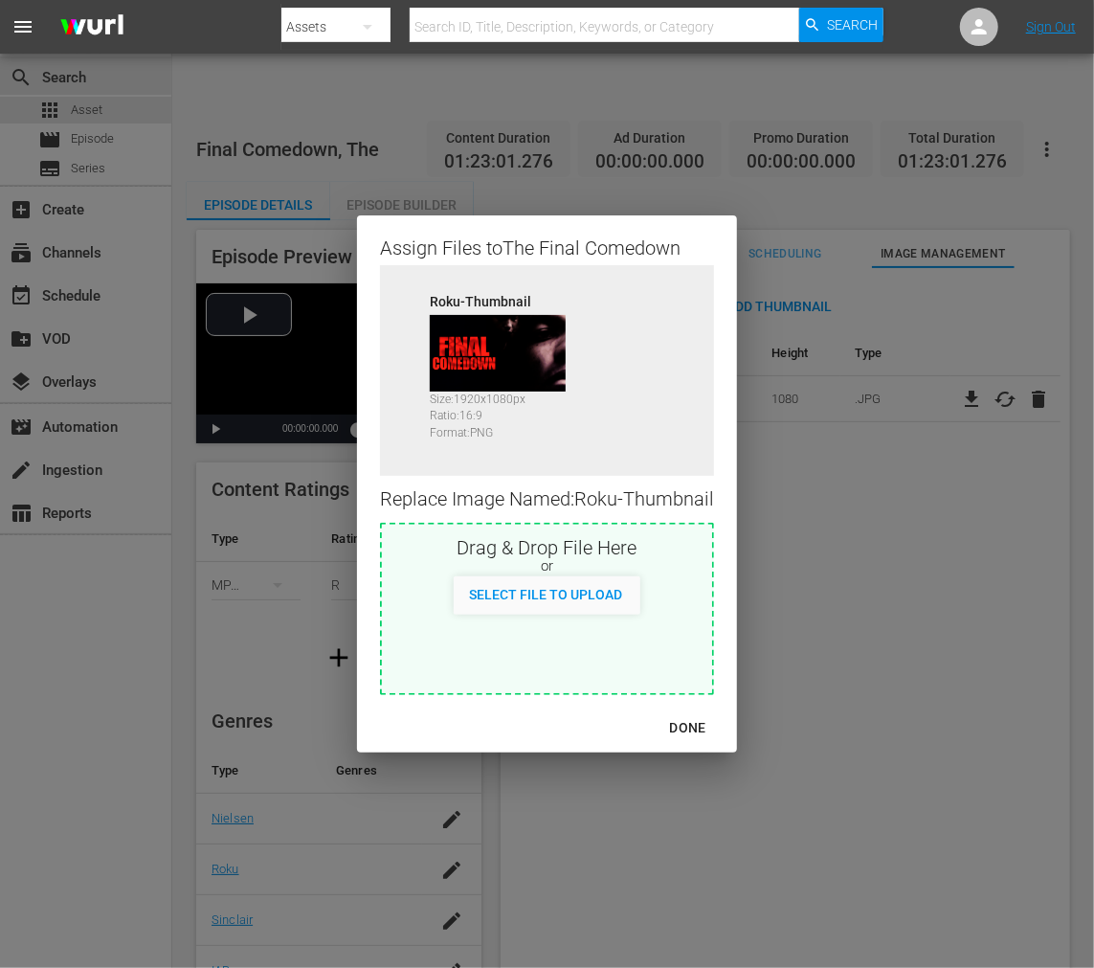
click at [697, 725] on div "DONE" at bounding box center [688, 728] width 67 height 24
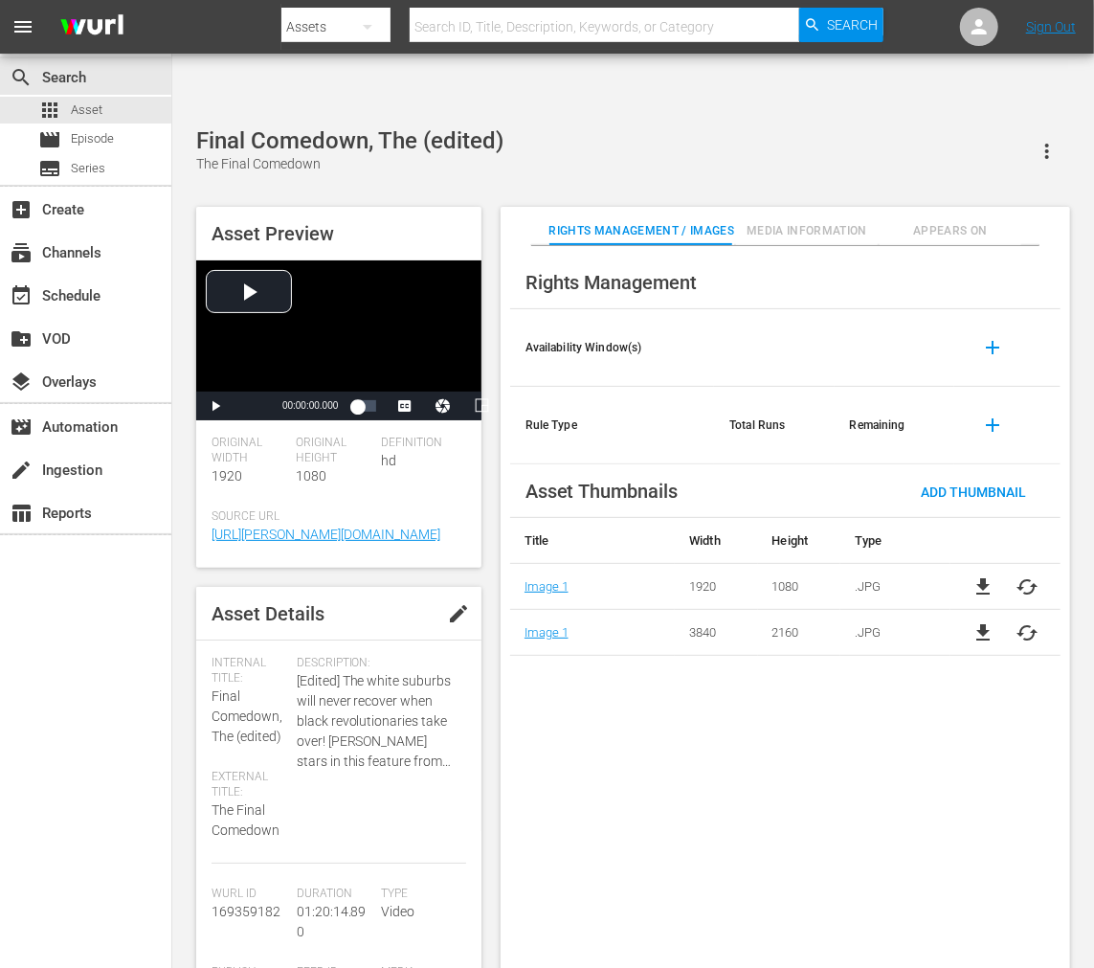
click at [984, 621] on span "cached" at bounding box center [1028, 632] width 23 height 23
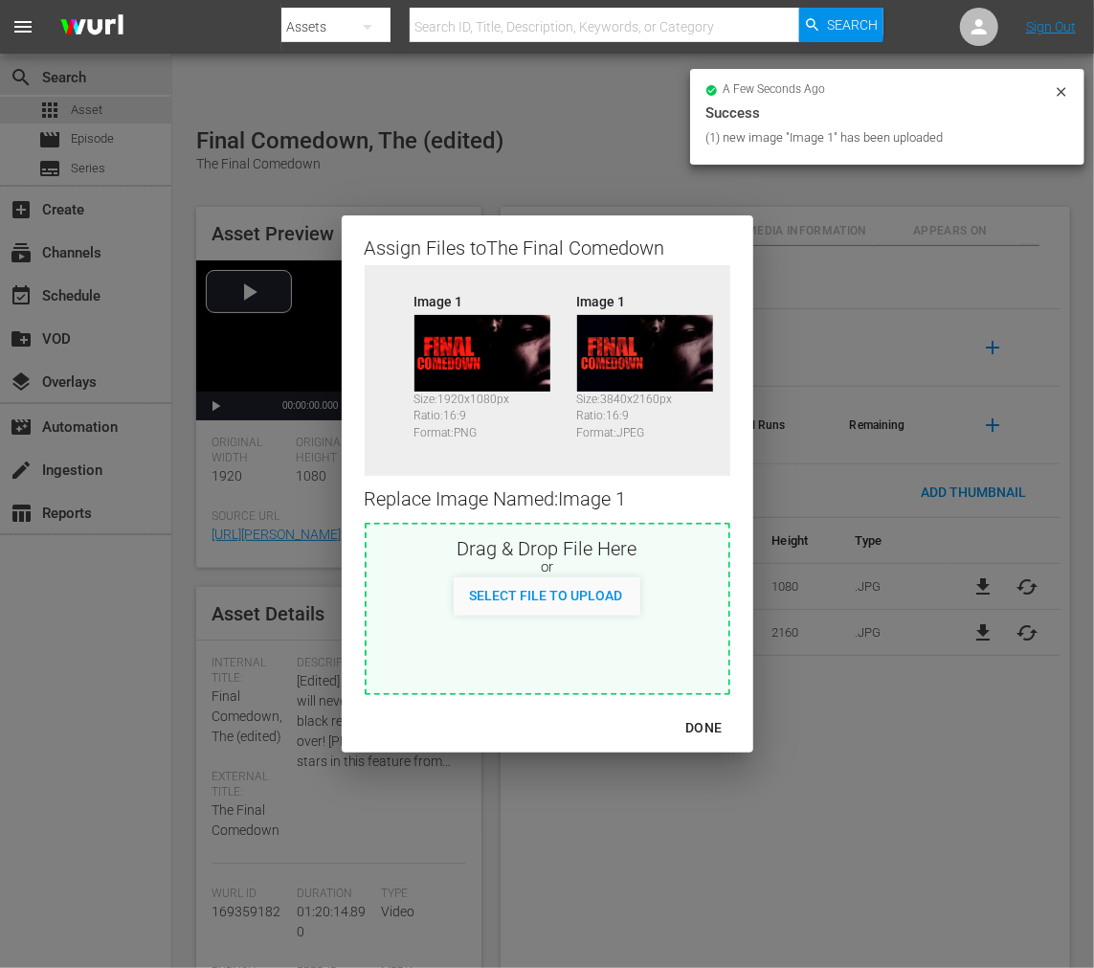
click at [720, 730] on div "DONE" at bounding box center [703, 728] width 67 height 24
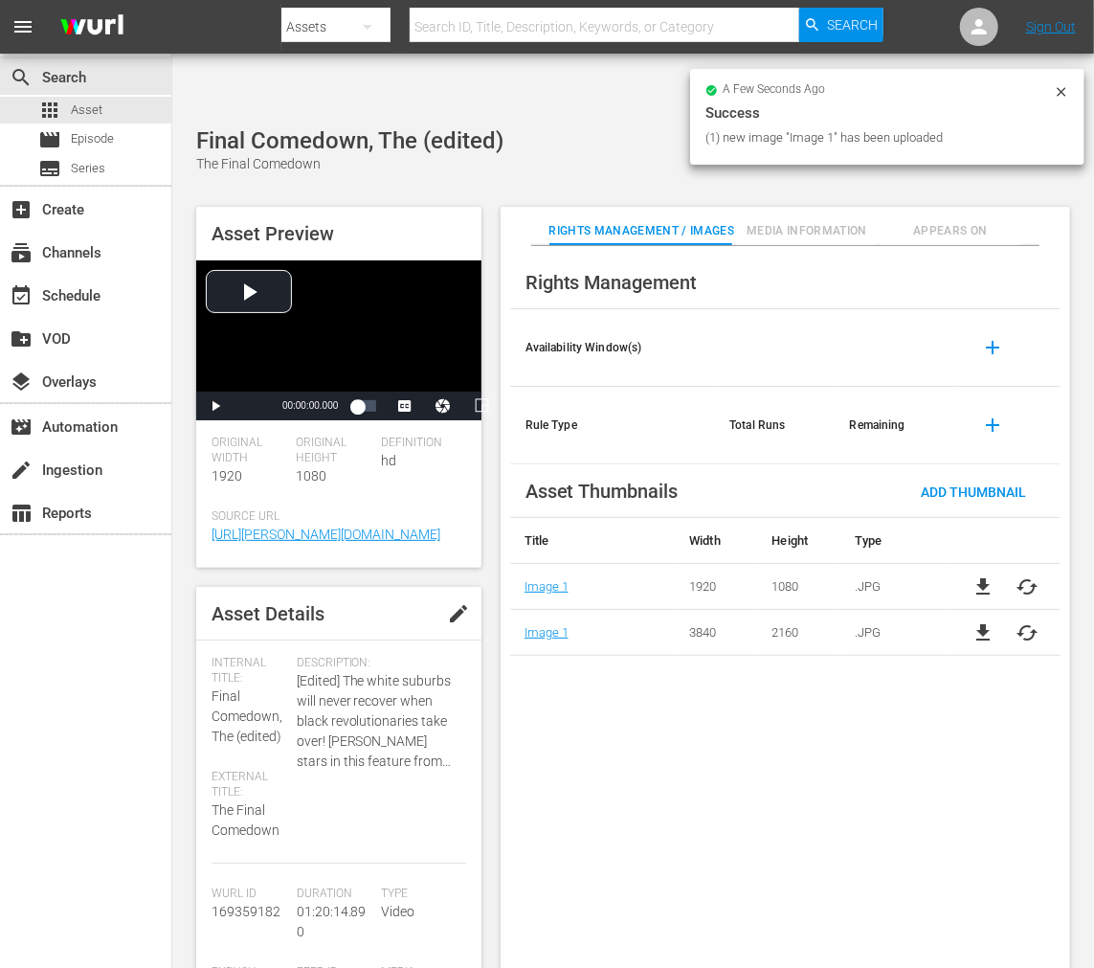
click at [719, 743] on div "Rights Management Availability Window(s) add Rule Type Total Runs Remaining add…" at bounding box center [786, 622] width 570 height 753
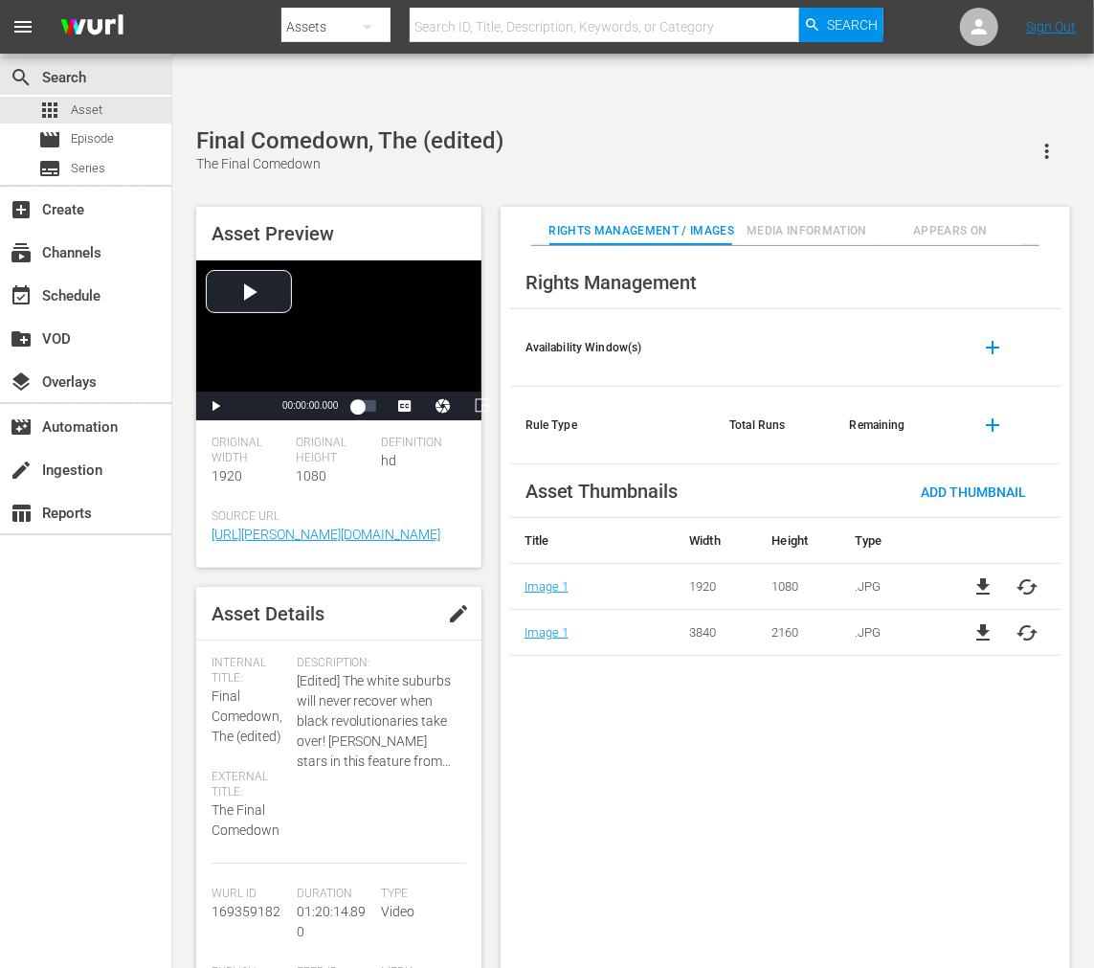
click at [933, 221] on span "Appears On" at bounding box center [951, 231] width 143 height 20
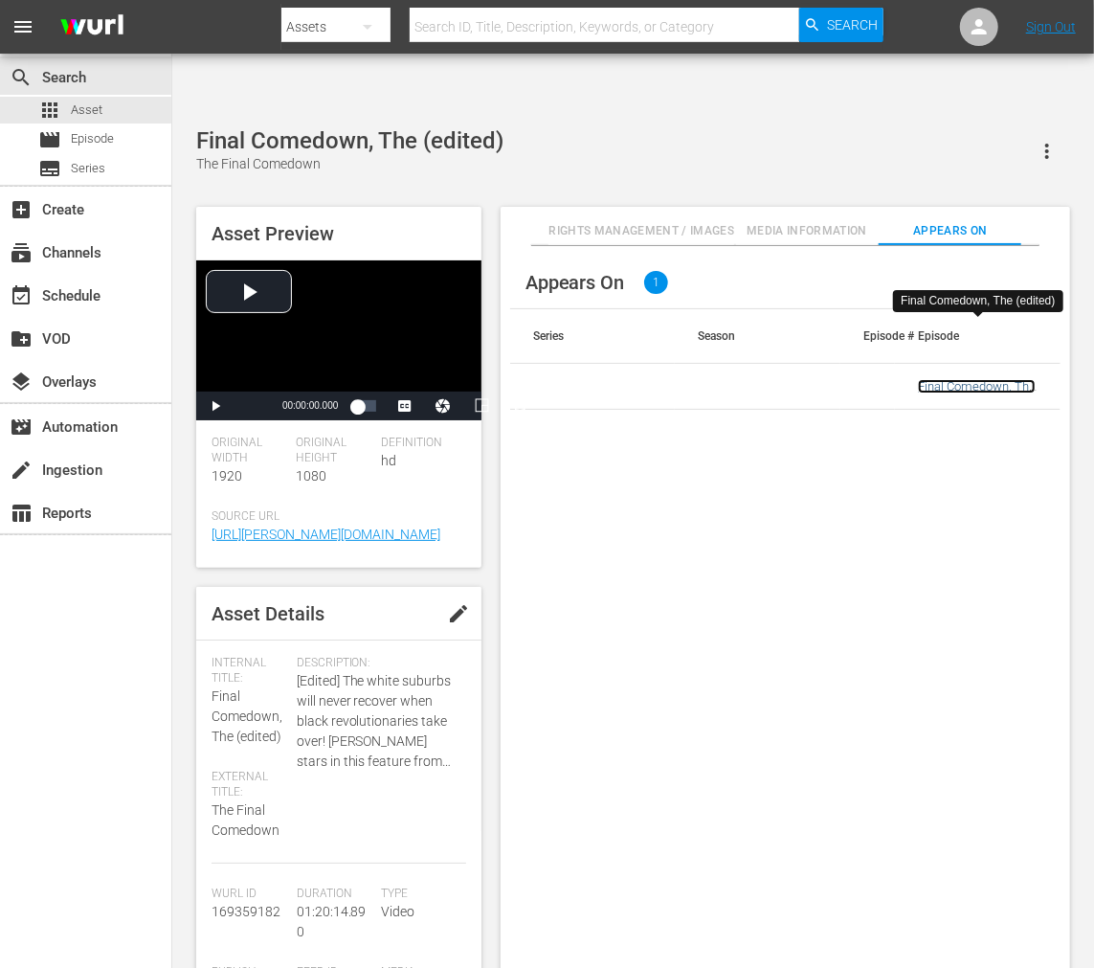
click at [957, 379] on link "Final Comedown, The (edited)" at bounding box center [977, 393] width 118 height 29
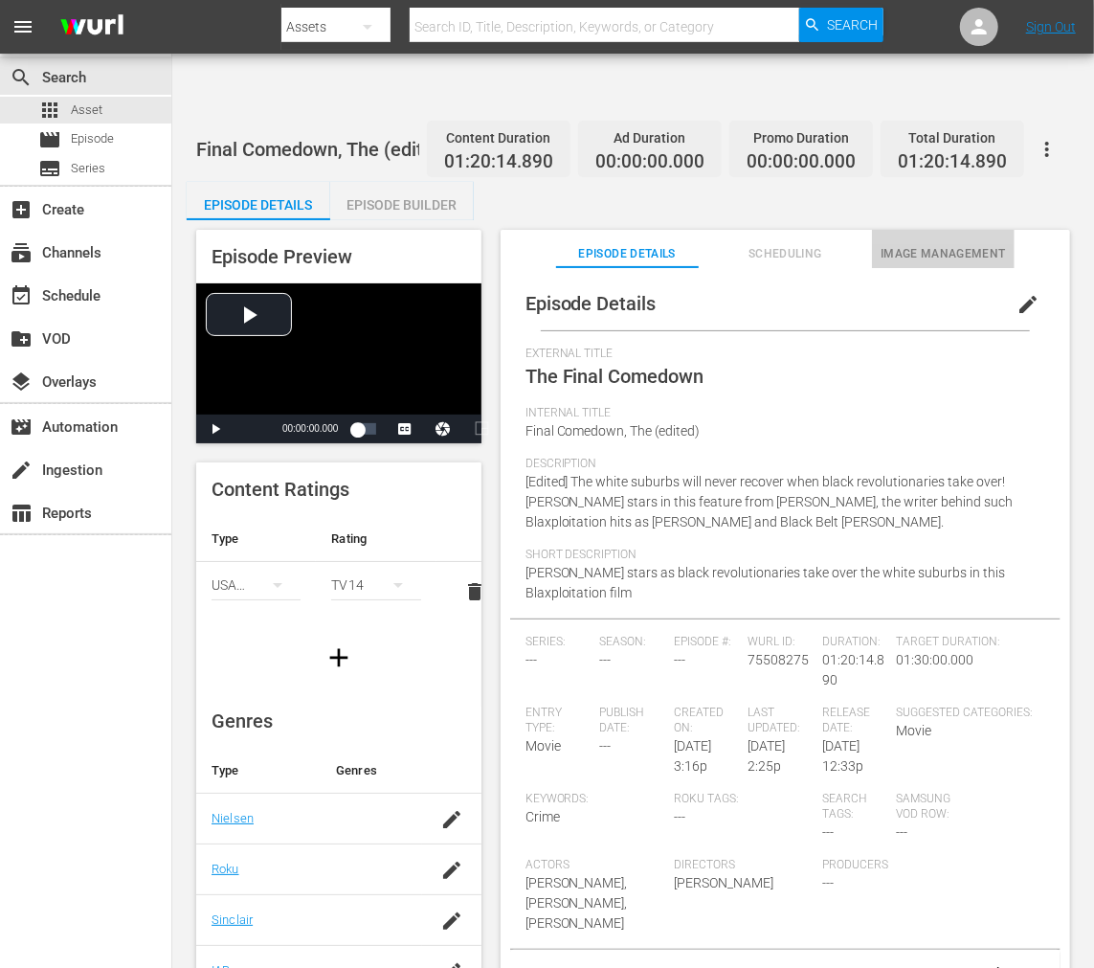
click at [952, 244] on span "Image Management" at bounding box center [943, 254] width 143 height 20
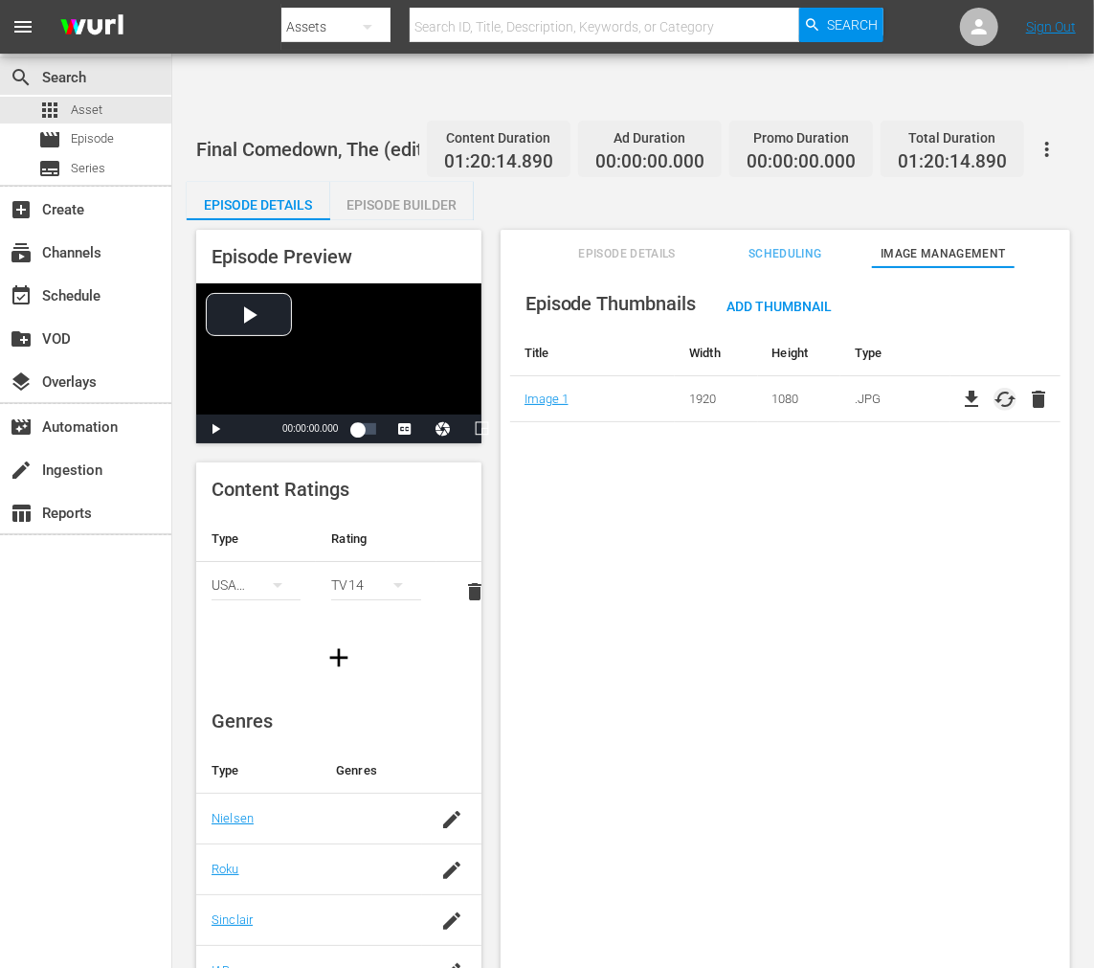
click at [984, 388] on span "cached" at bounding box center [1005, 399] width 23 height 23
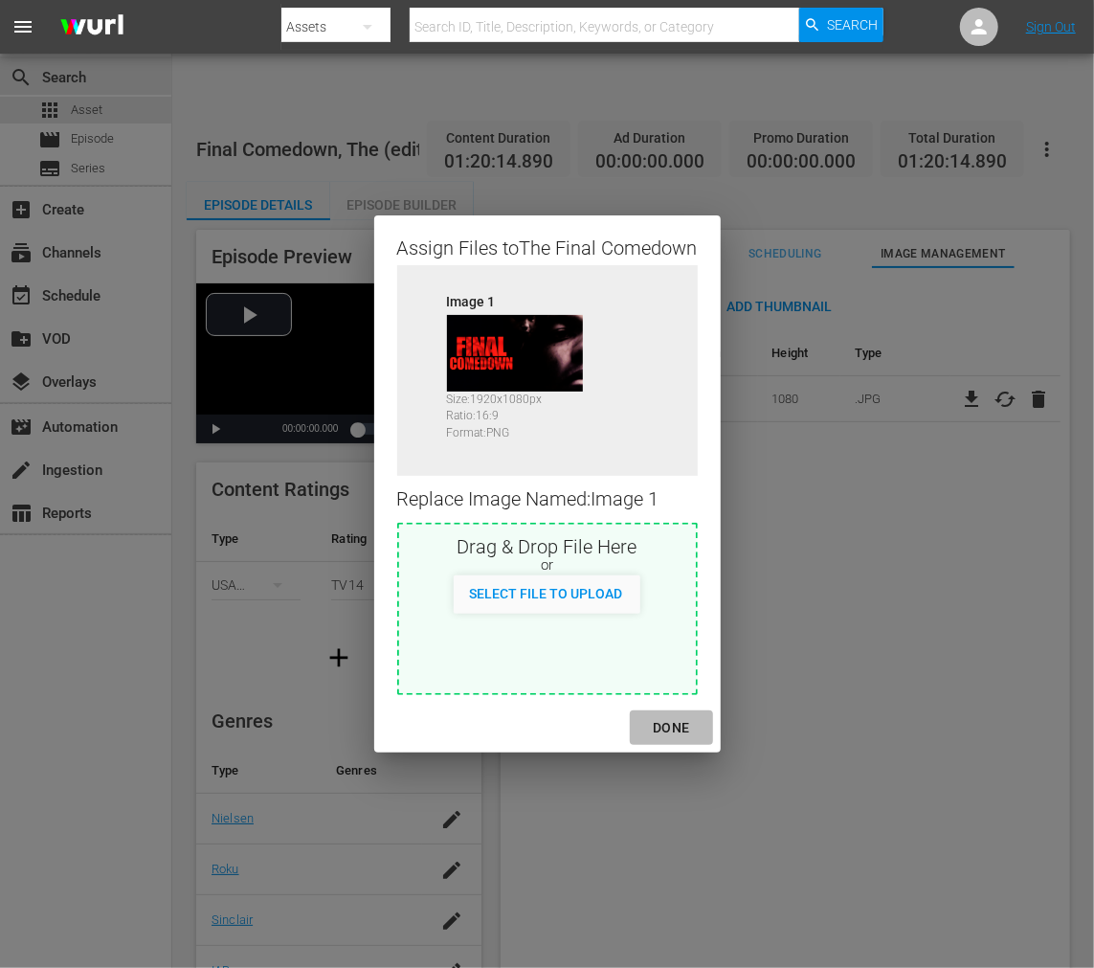
click at [663, 716] on div "DONE" at bounding box center [671, 728] width 67 height 24
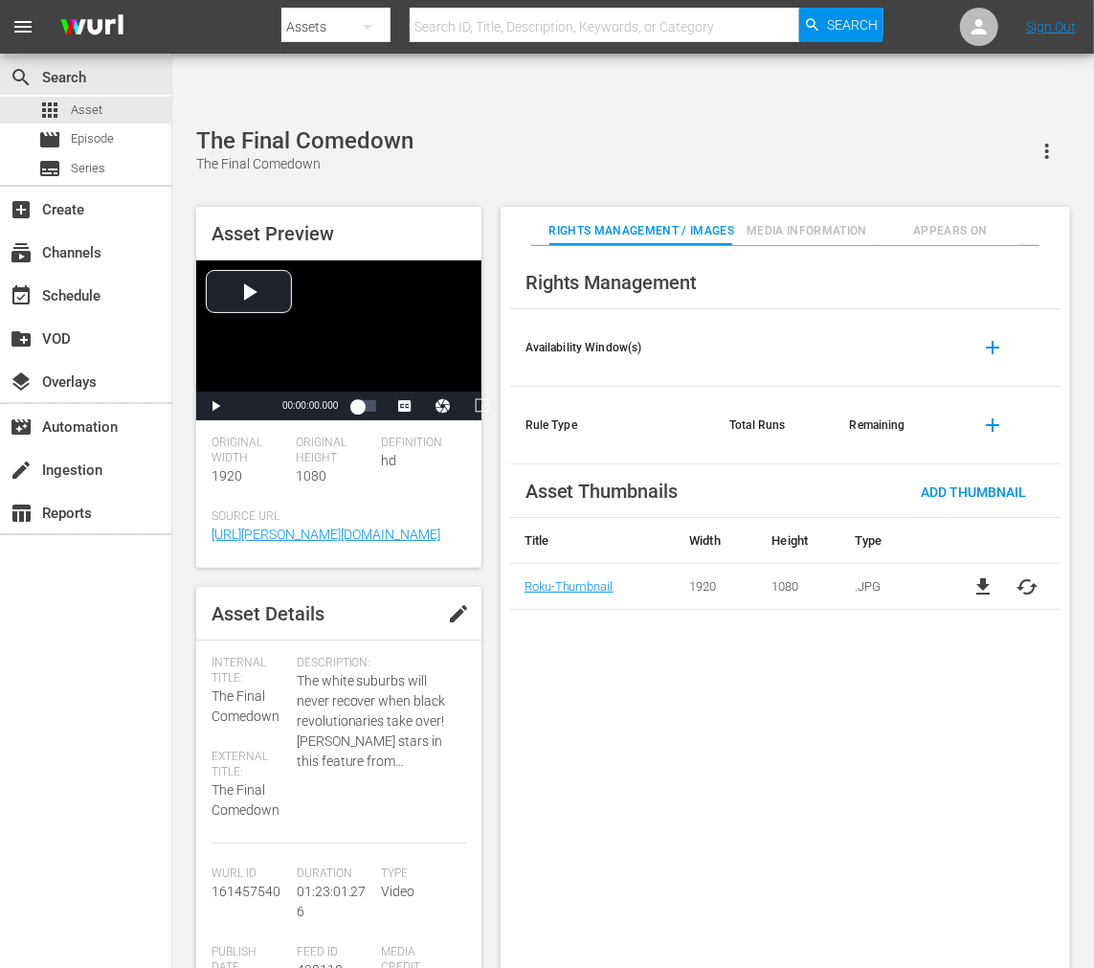
click at [597, 629] on div "Rights Management Availability Window(s) add Rule Type Total Runs Remaining add…" at bounding box center [786, 622] width 570 height 753
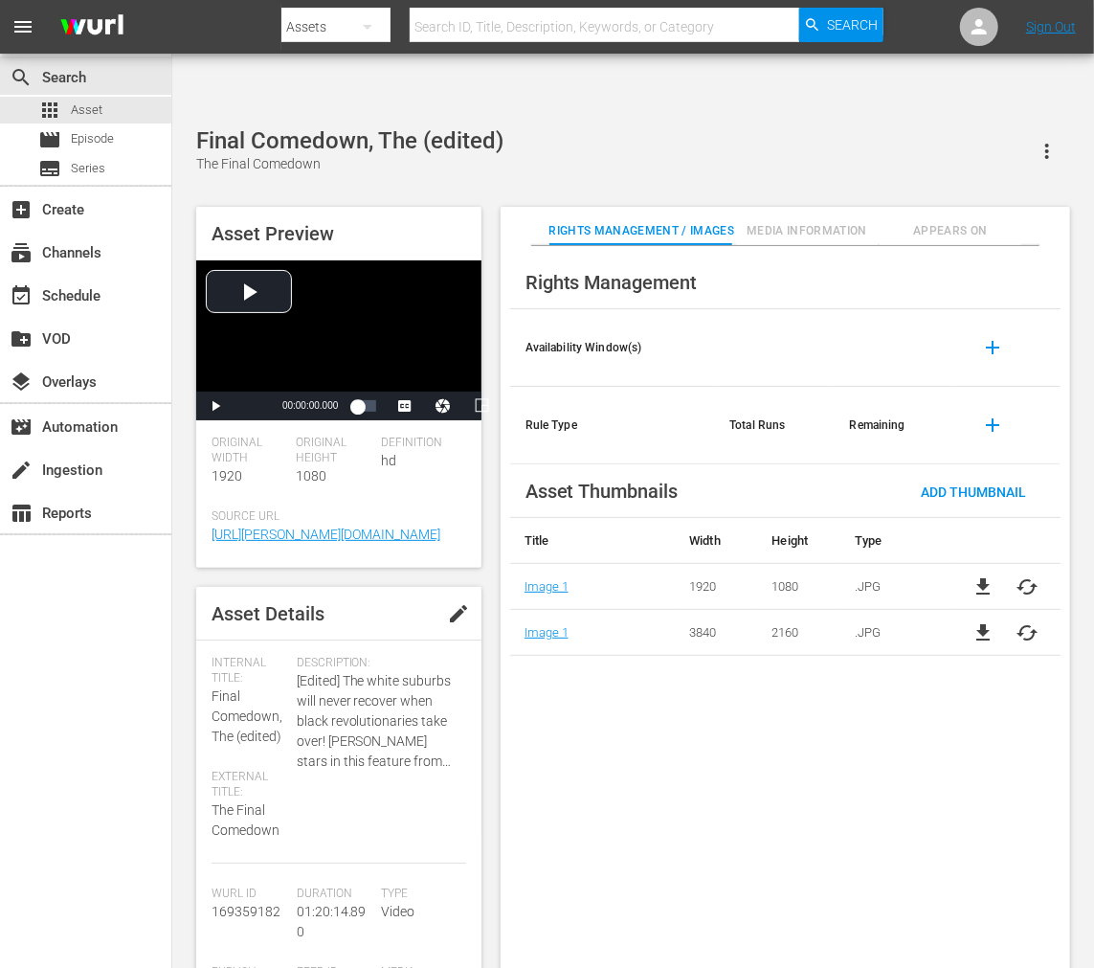
click at [557, 642] on div "Rights Management Availability Window(s) add Rule Type Total Runs Remaining add…" at bounding box center [786, 622] width 570 height 753
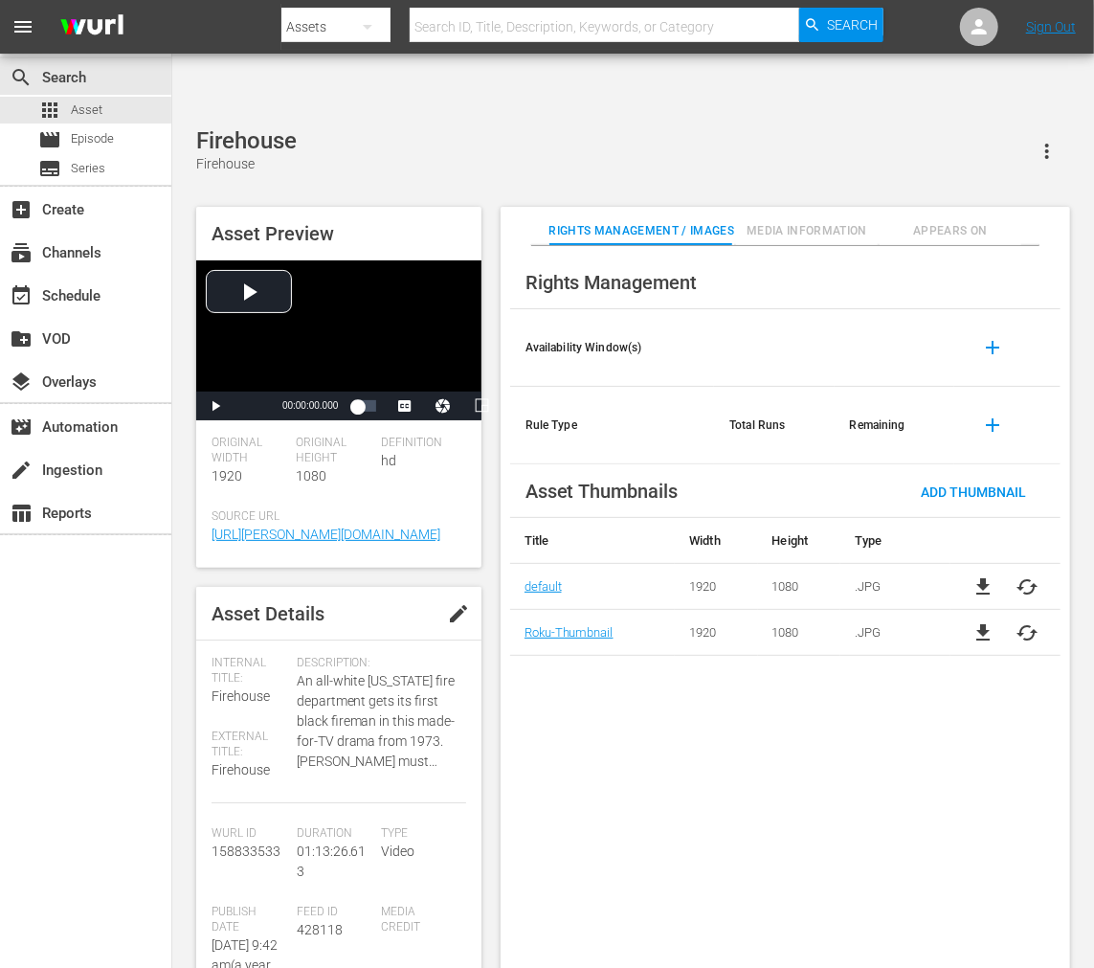
click at [1026, 621] on span "cached" at bounding box center [1028, 632] width 23 height 23
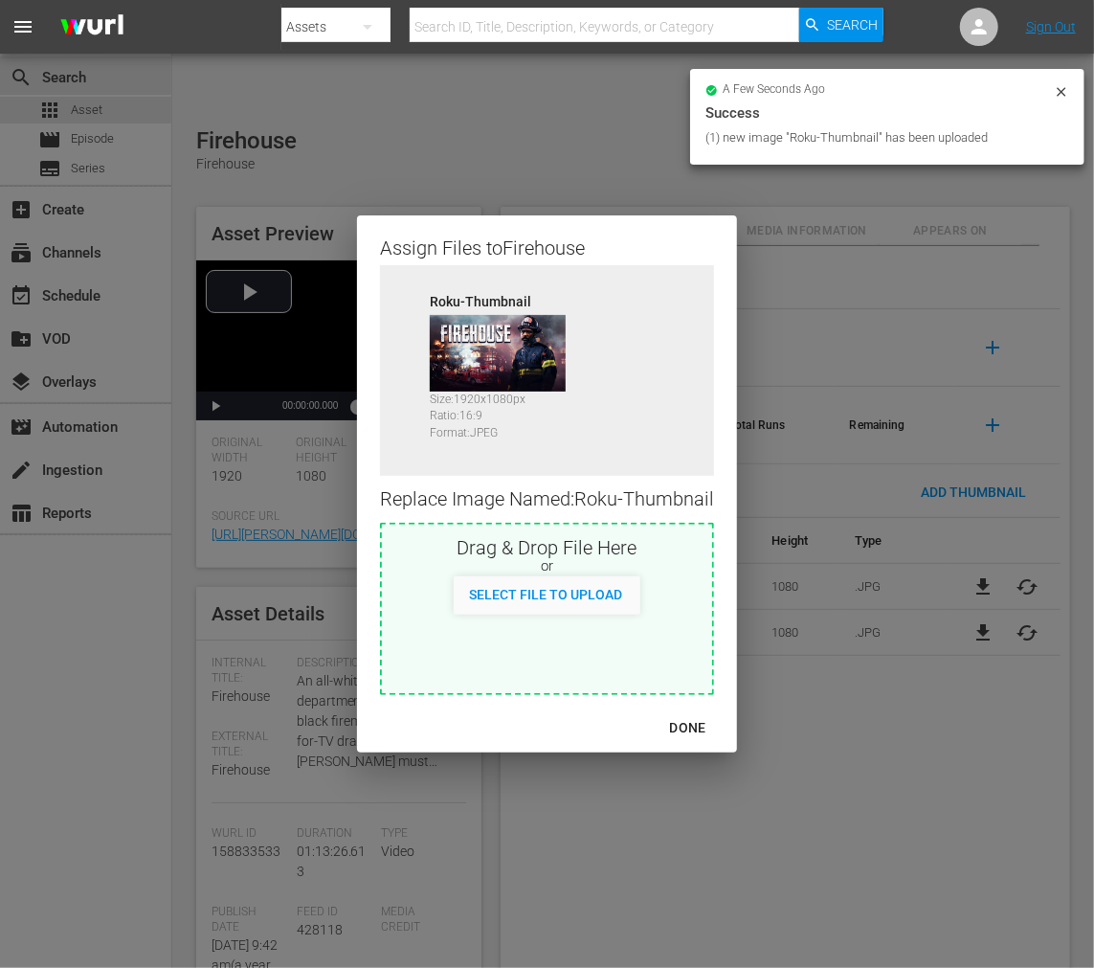
click at [700, 722] on div "DONE" at bounding box center [688, 728] width 67 height 24
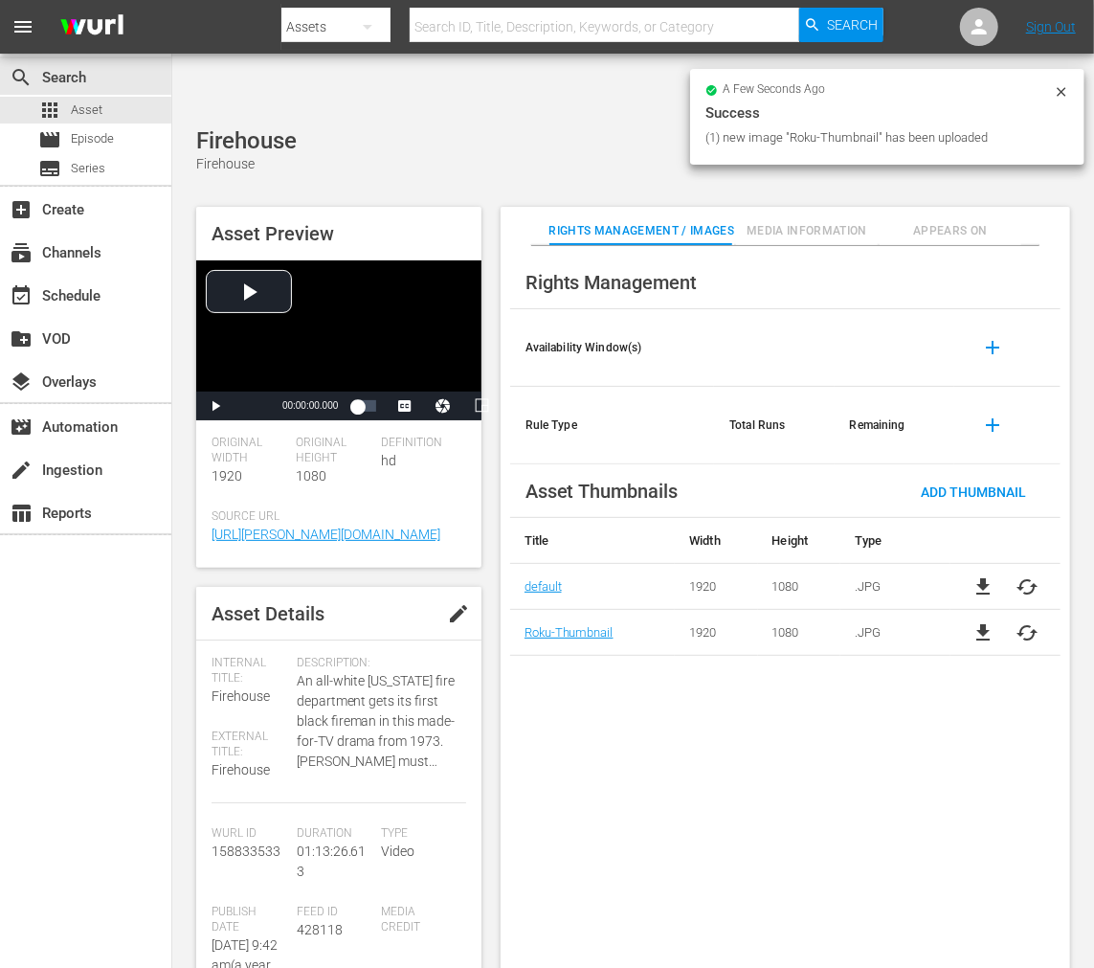
click at [1021, 575] on span "cached" at bounding box center [1028, 586] width 23 height 23
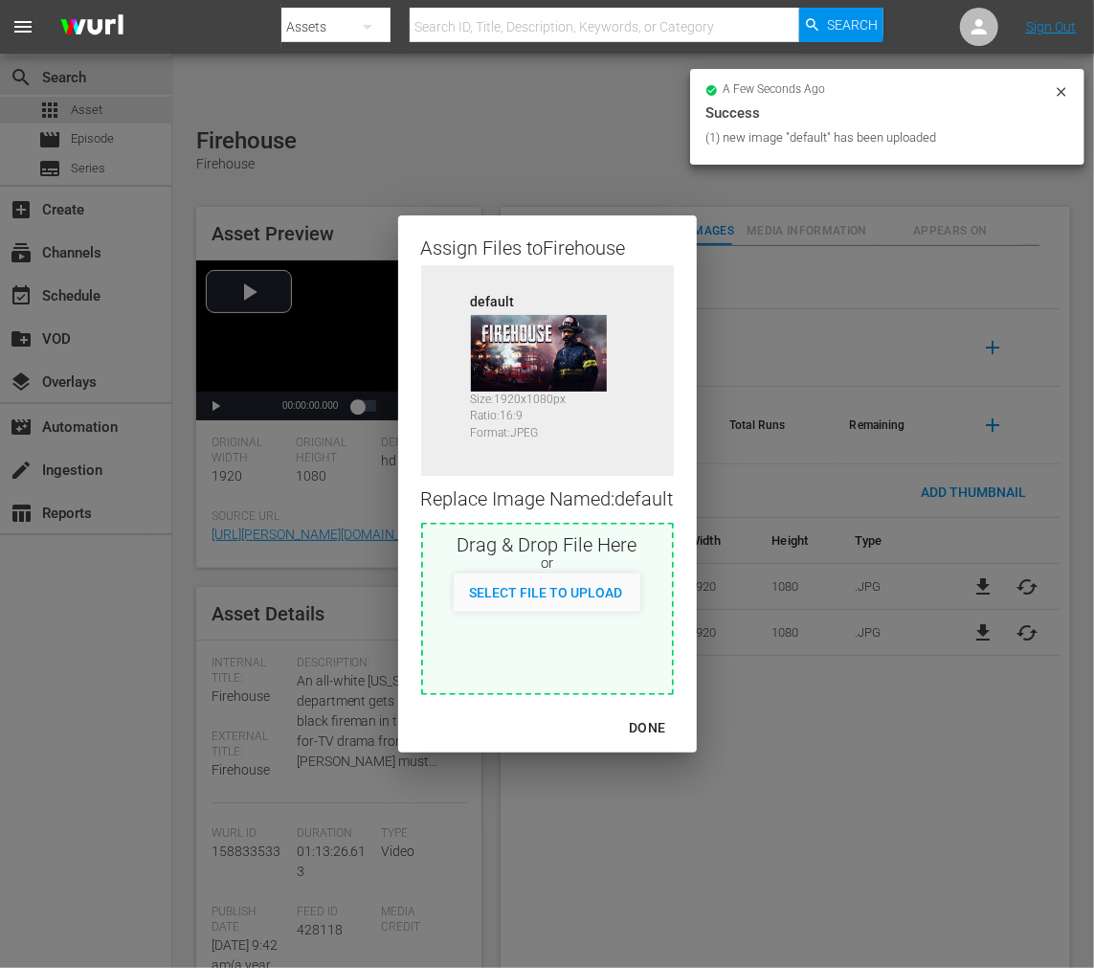
click at [656, 730] on div "DONE" at bounding box center [647, 728] width 67 height 24
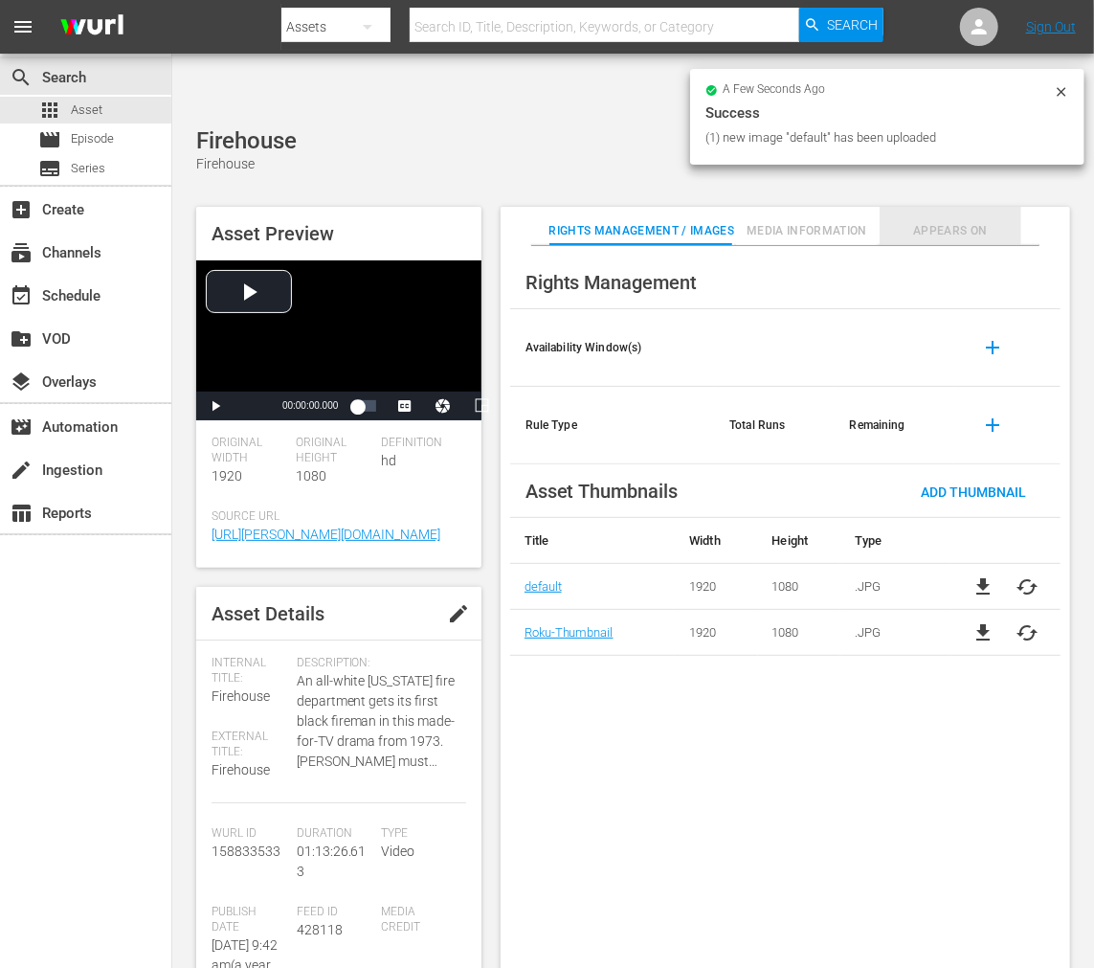
click at [949, 221] on span "Appears On" at bounding box center [951, 231] width 143 height 20
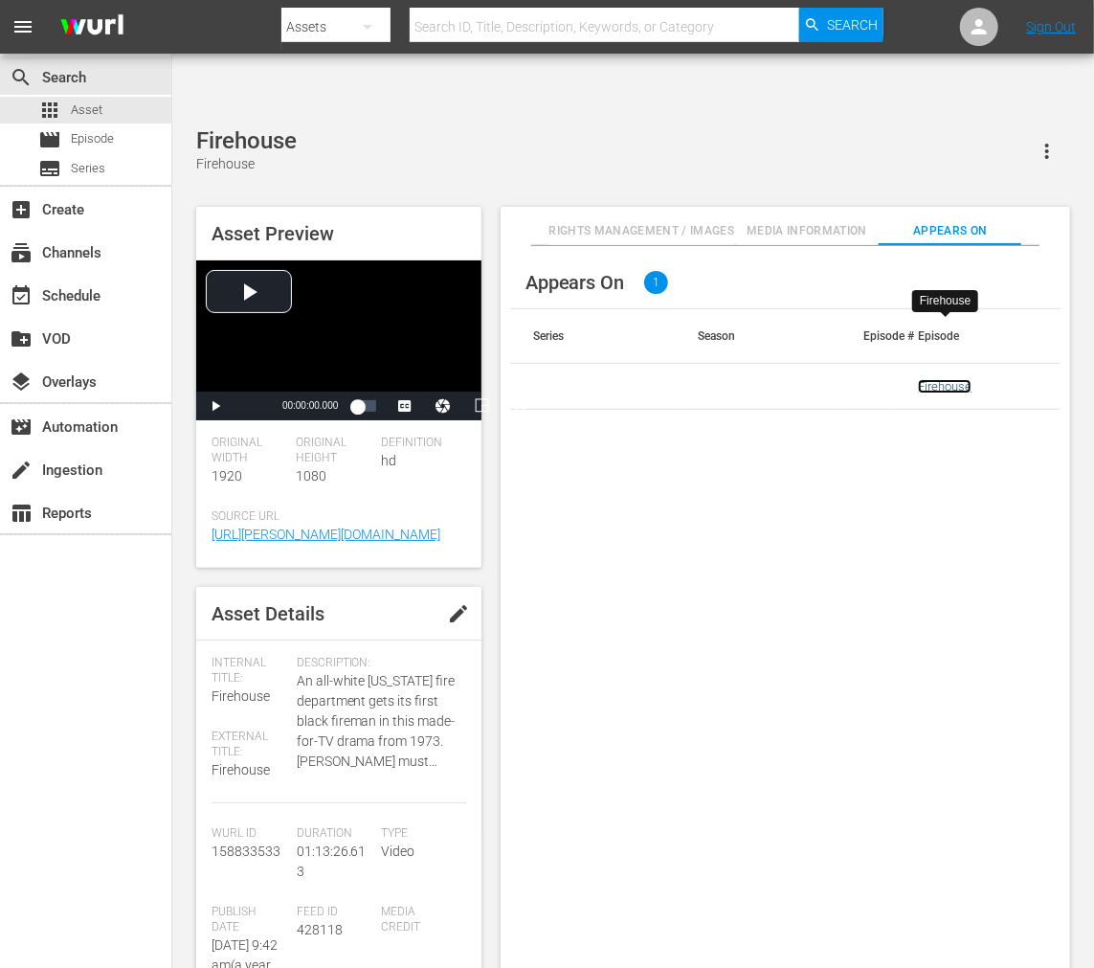
click at [939, 379] on link "Firehouse" at bounding box center [945, 386] width 54 height 14
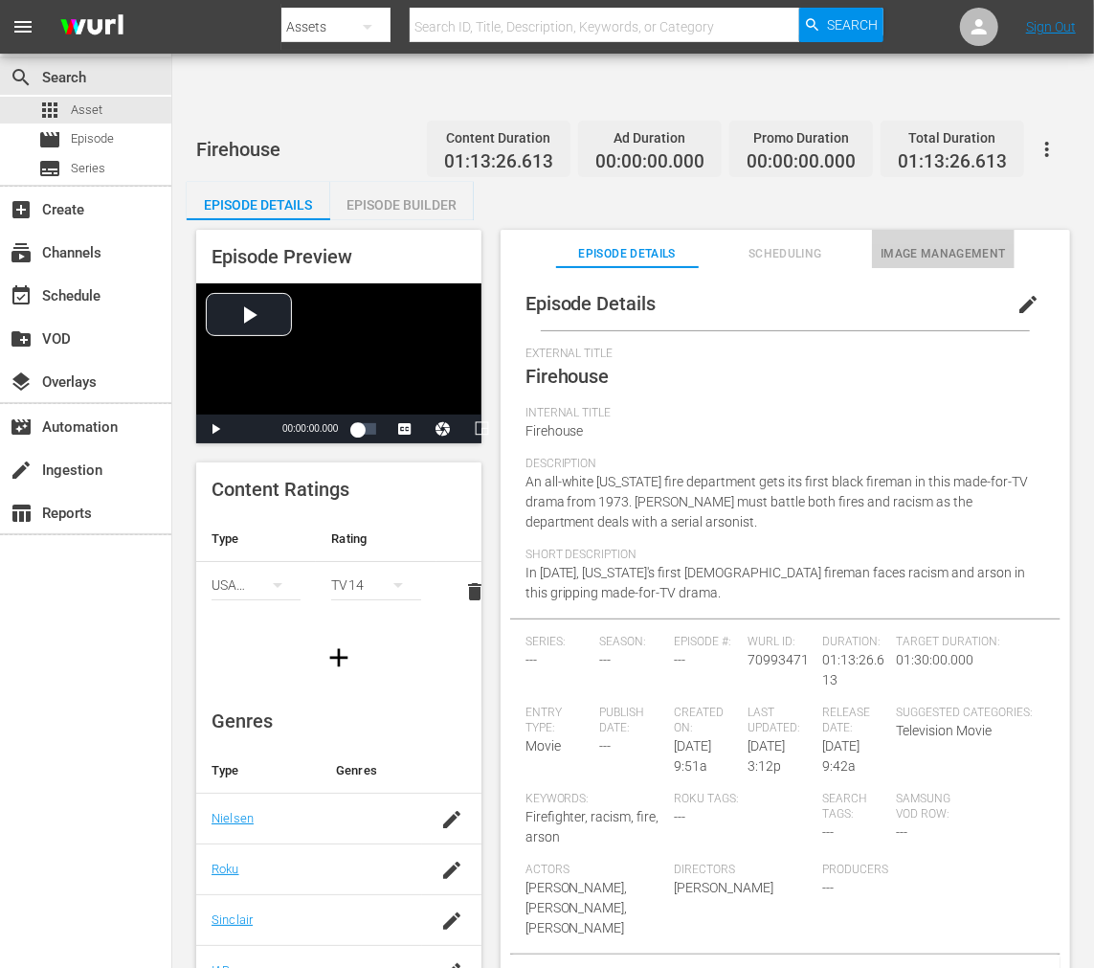
click at [901, 244] on span "Image Management" at bounding box center [943, 254] width 143 height 20
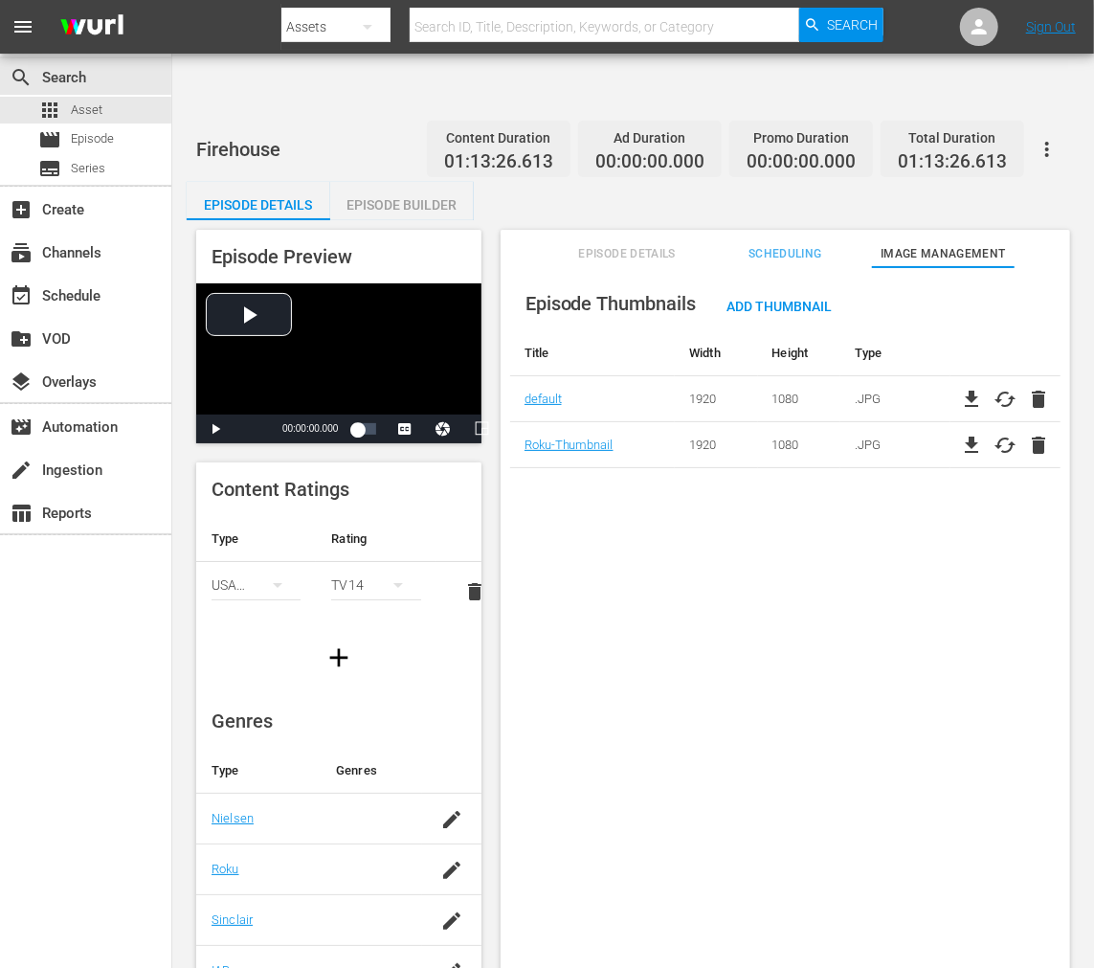
click at [1047, 138] on icon "button" at bounding box center [1047, 149] width 23 height 23
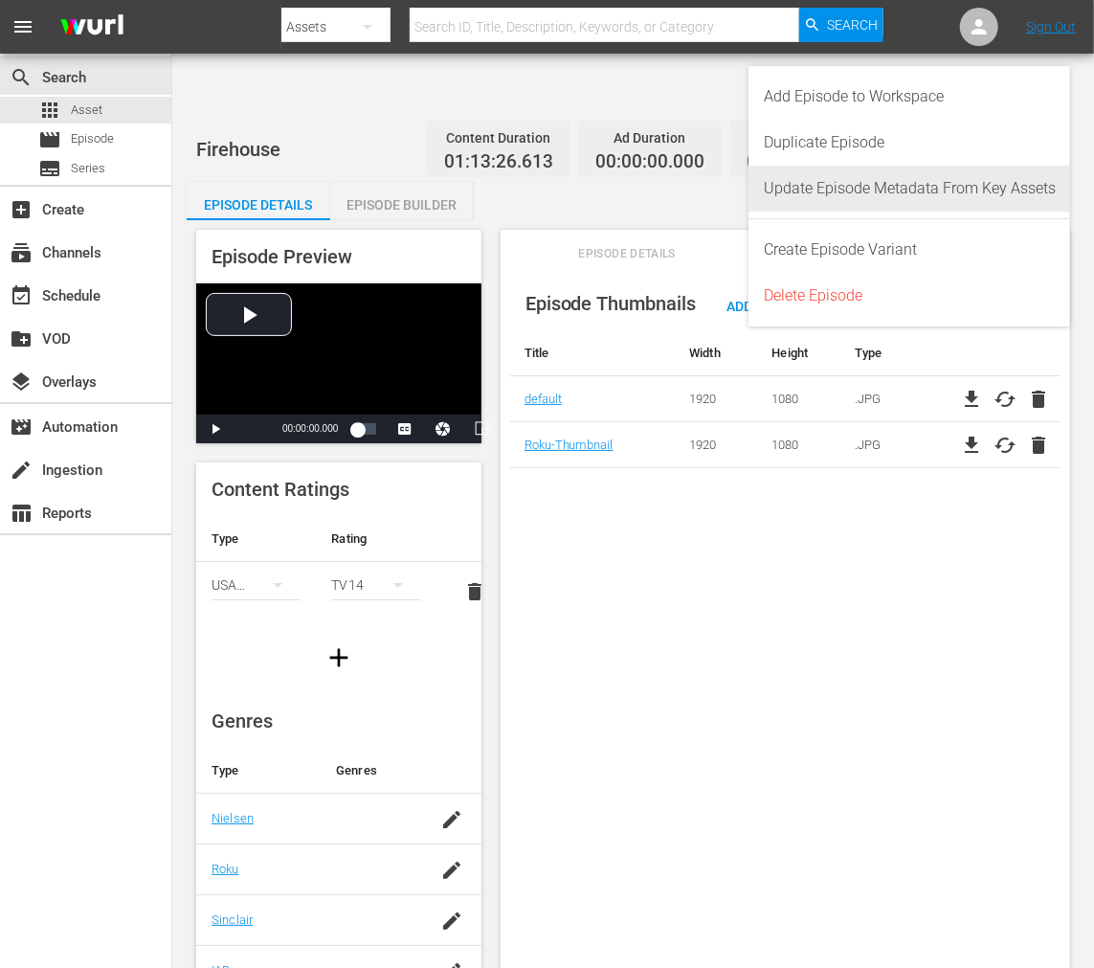
click at [961, 184] on div "Update Episode Metadata From Key Assets" at bounding box center [910, 189] width 292 height 46
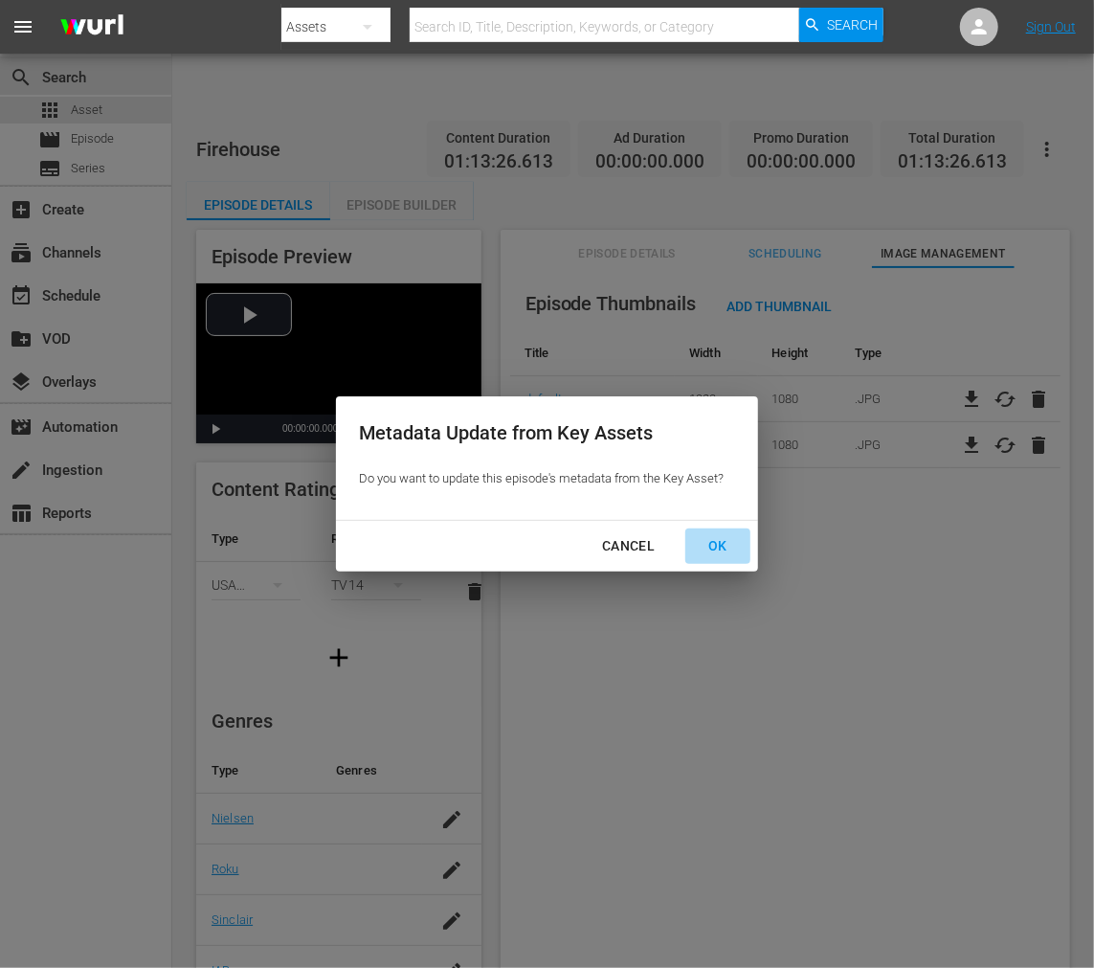
click at [719, 550] on div "OK" at bounding box center [718, 546] width 50 height 24
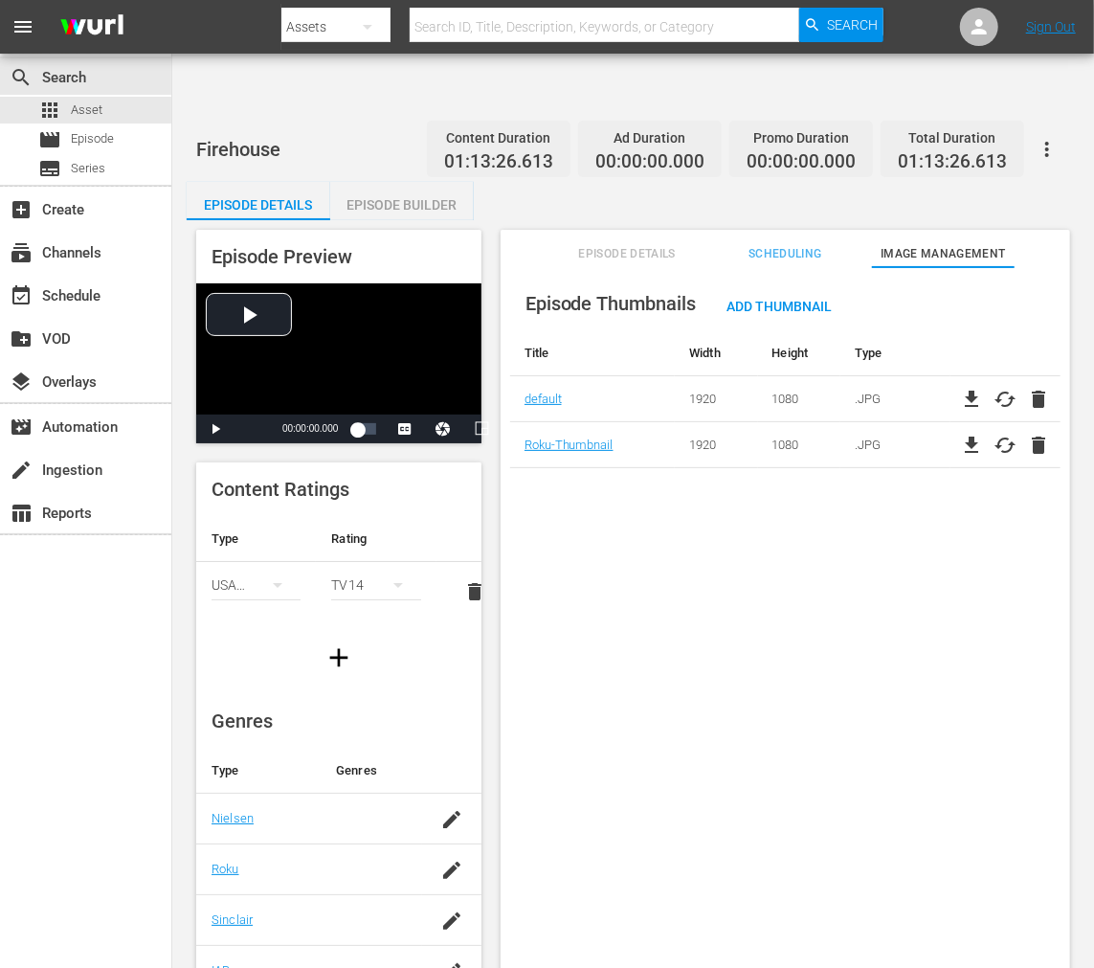
click at [601, 483] on div "Episode Thumbnails Add Thumbnail Title Width Height Type default 1920 1080 .JPG…" at bounding box center [786, 641] width 570 height 748
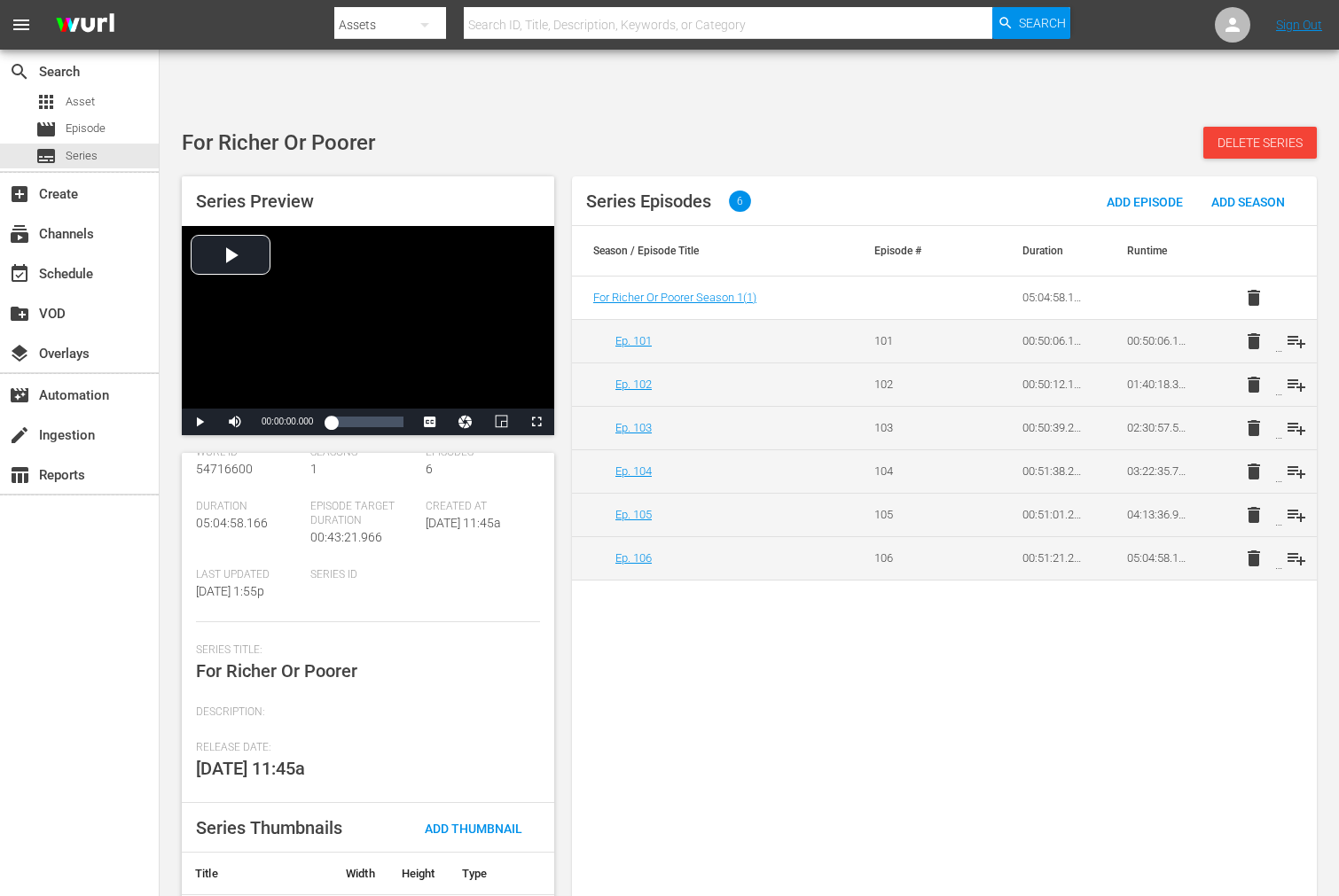
scroll to position [90, 0]
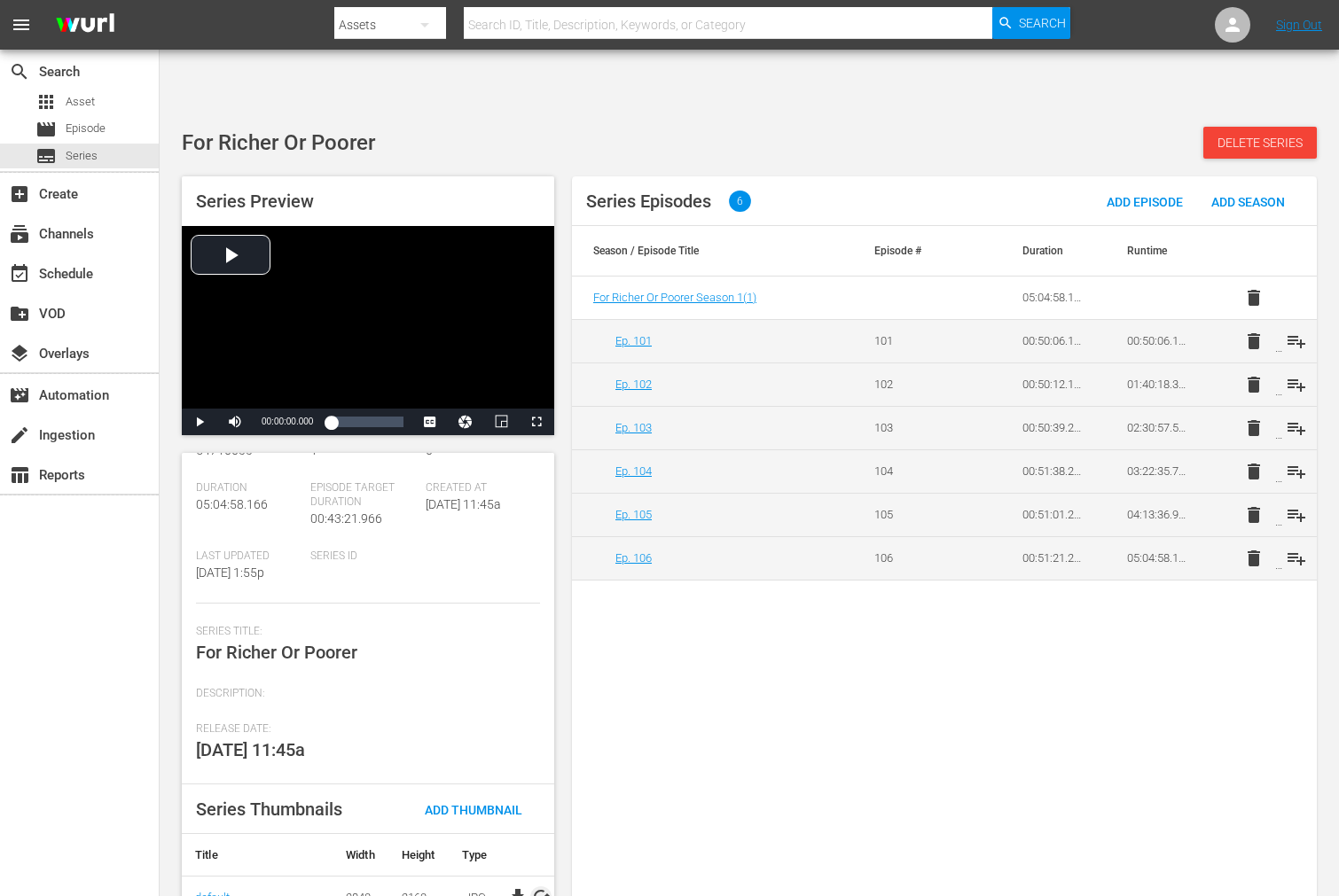
click at [539, 886] on span "cached" at bounding box center [541, 896] width 21 height 21
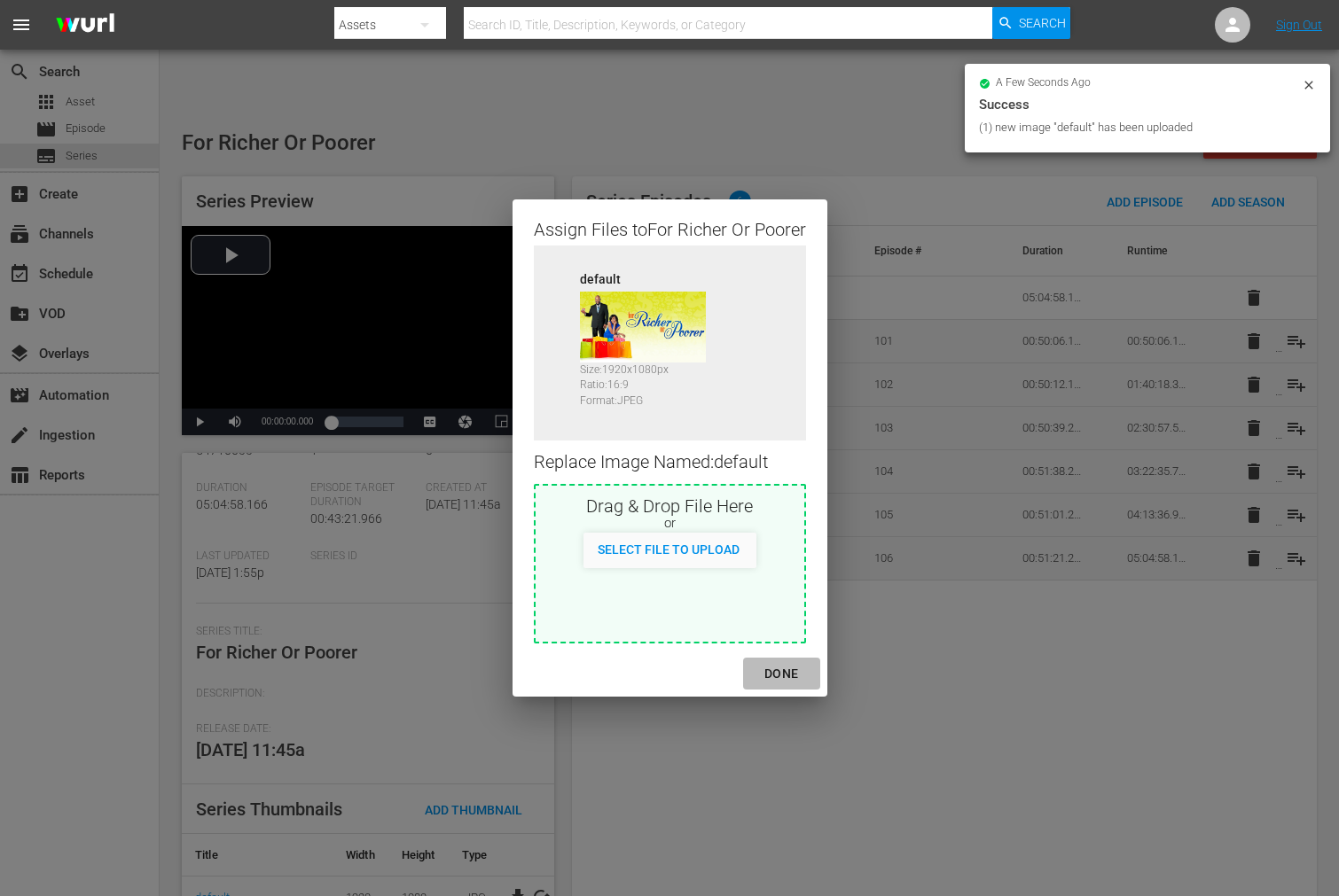
click at [792, 670] on div "DONE" at bounding box center [781, 674] width 62 height 22
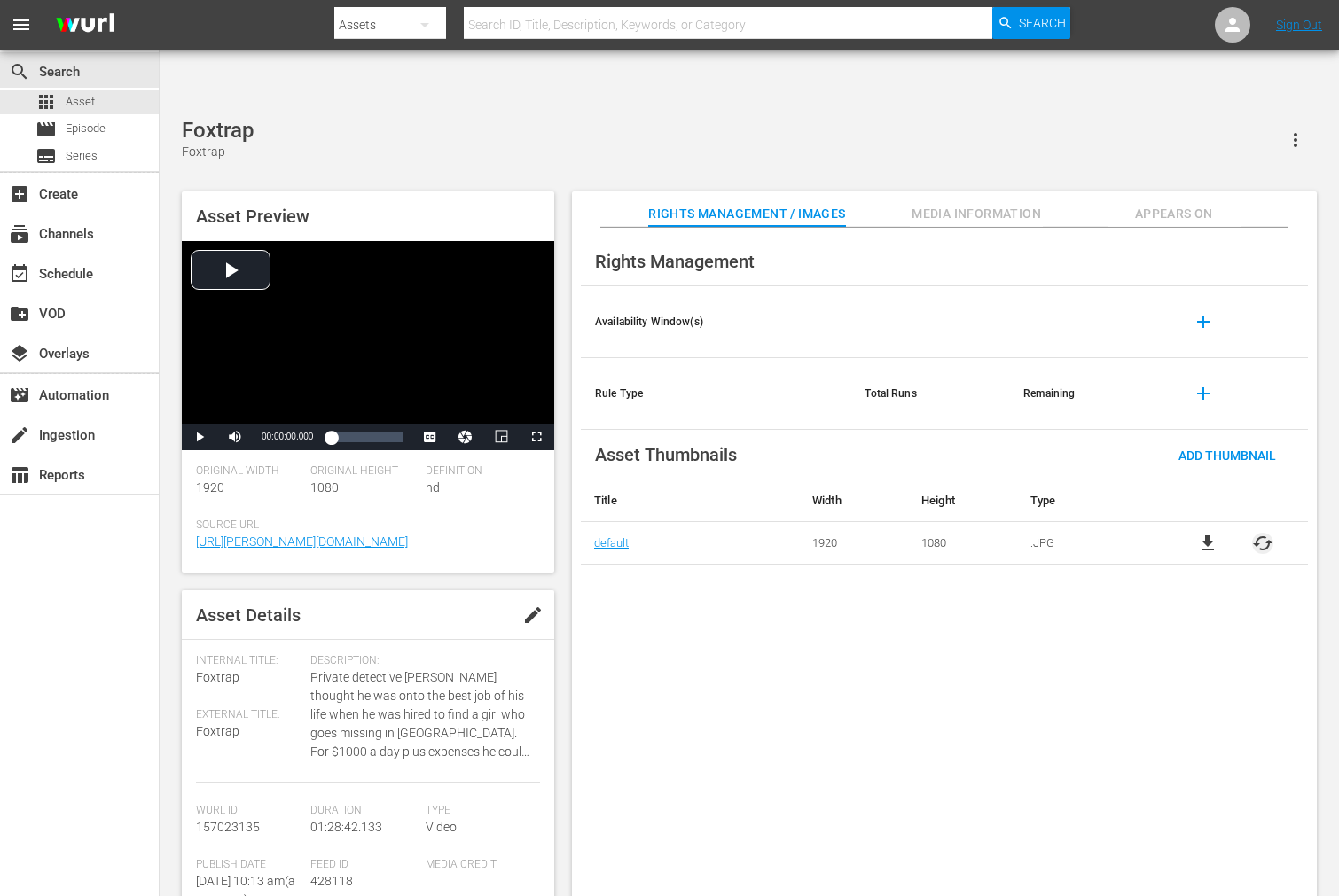
click at [1264, 532] on span "cached" at bounding box center [1262, 542] width 21 height 21
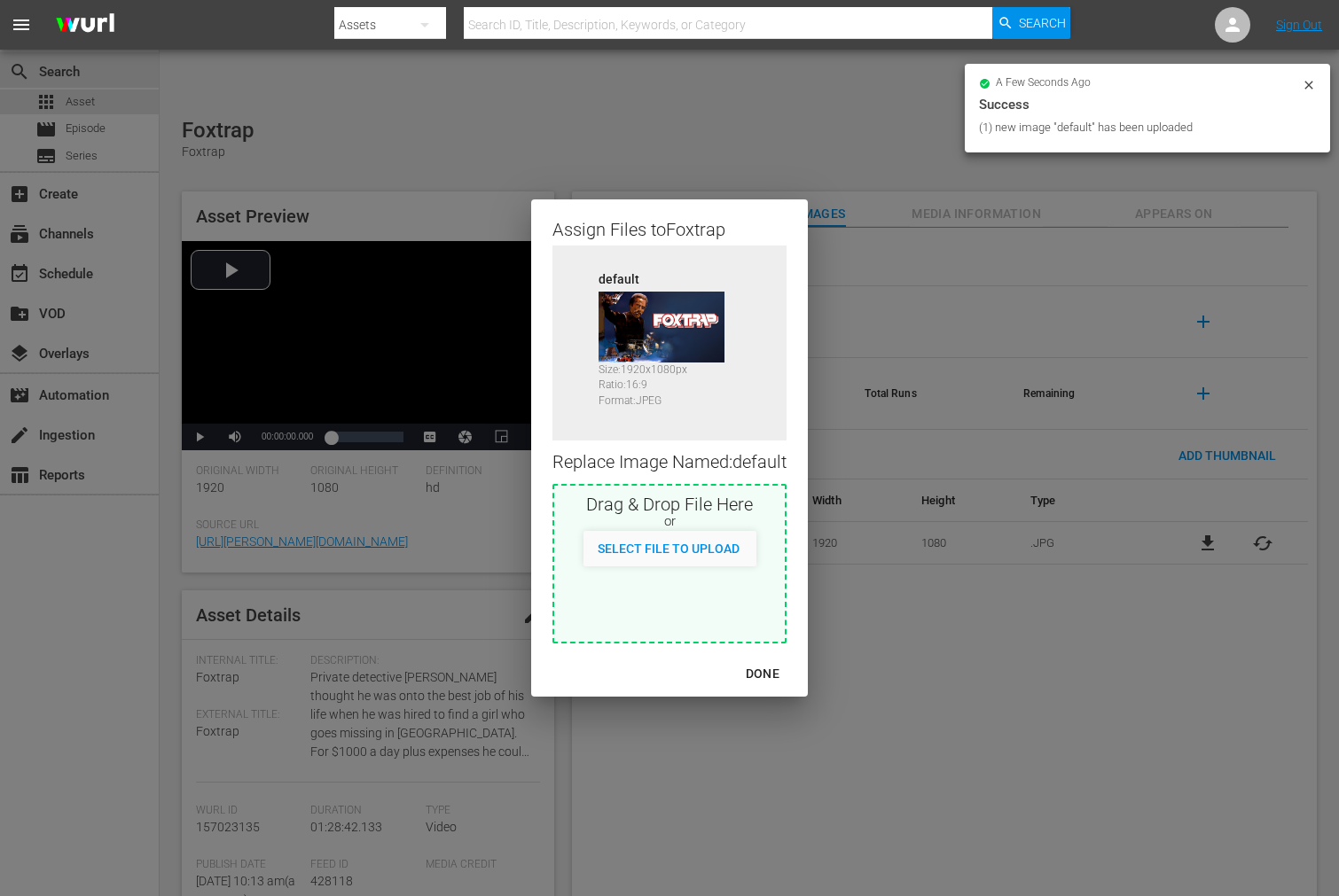
click at [775, 676] on div "DONE" at bounding box center [762, 674] width 62 height 22
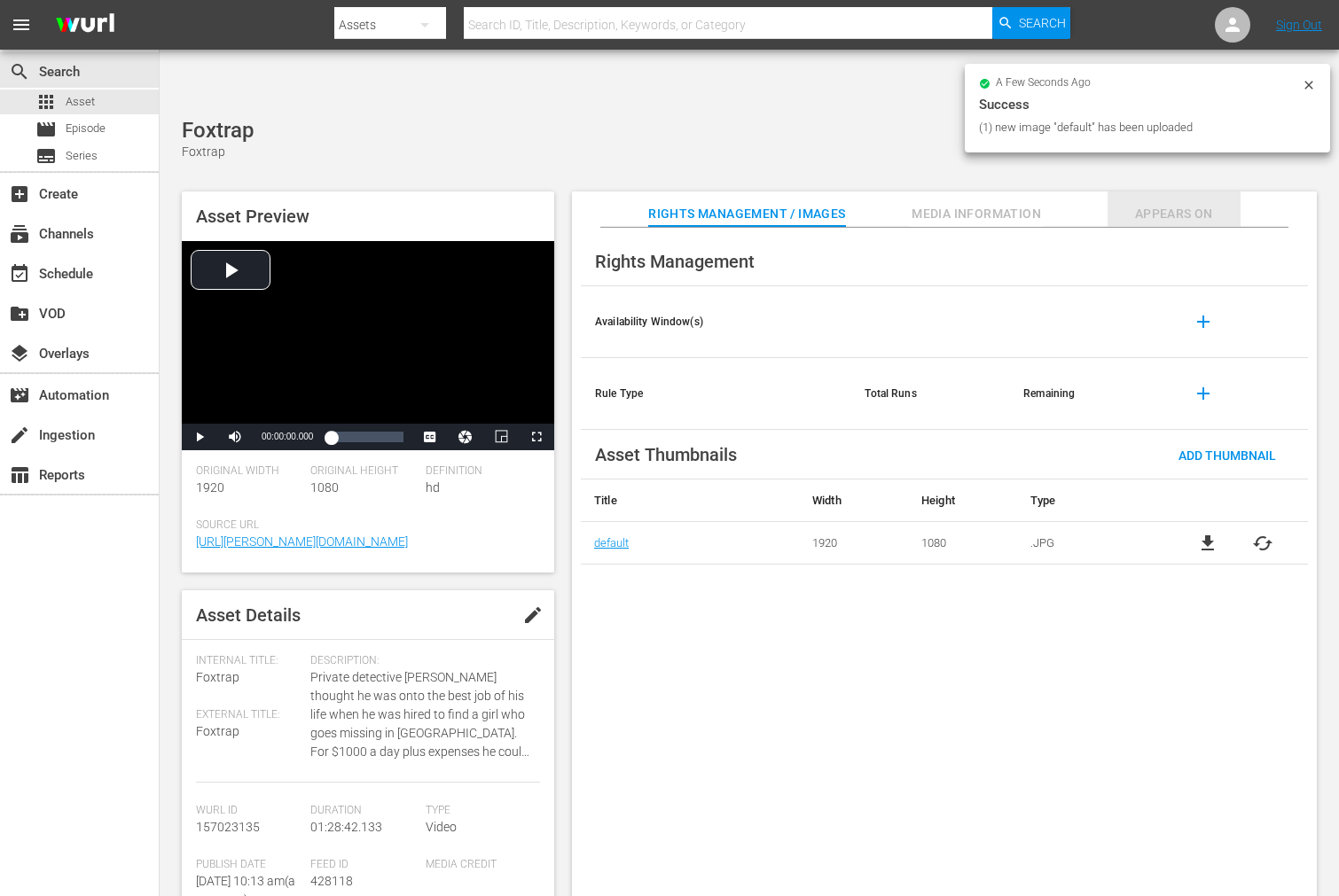
click at [1167, 203] on span "Appears On" at bounding box center [1174, 214] width 133 height 22
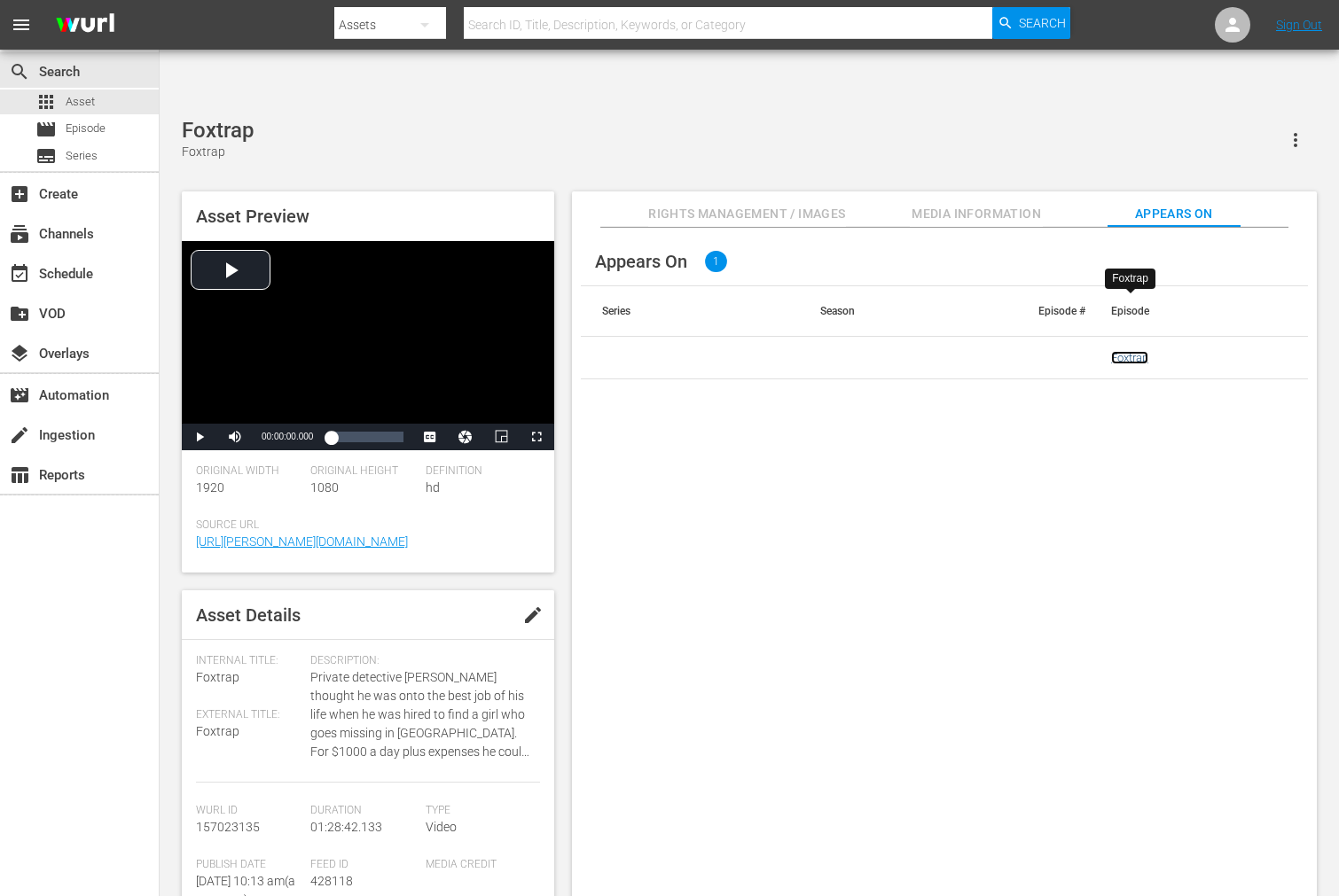
click at [1141, 351] on link "Foxtrap" at bounding box center [1130, 357] width 37 height 13
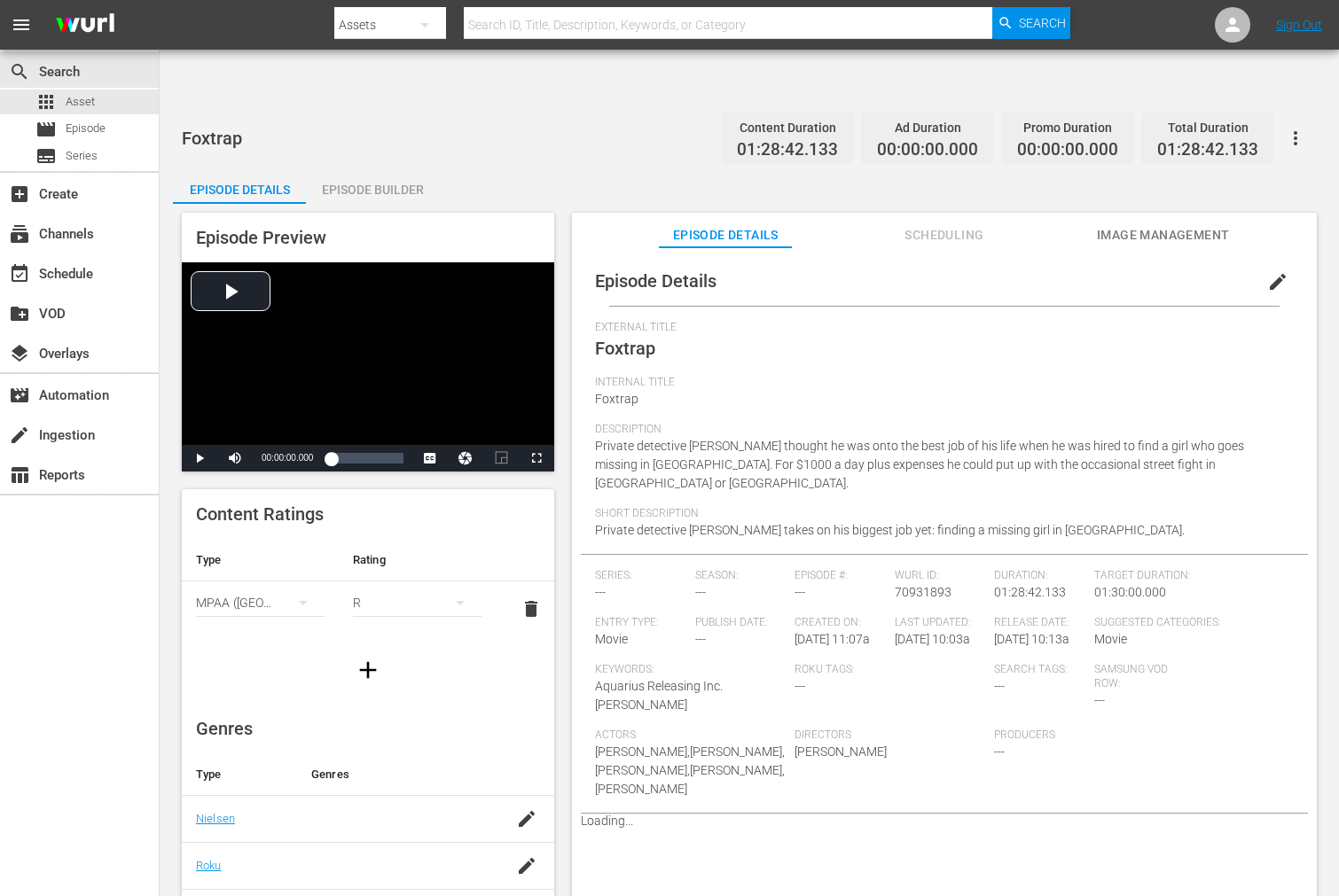
click at [1113, 224] on span "Image Management" at bounding box center [1163, 235] width 133 height 22
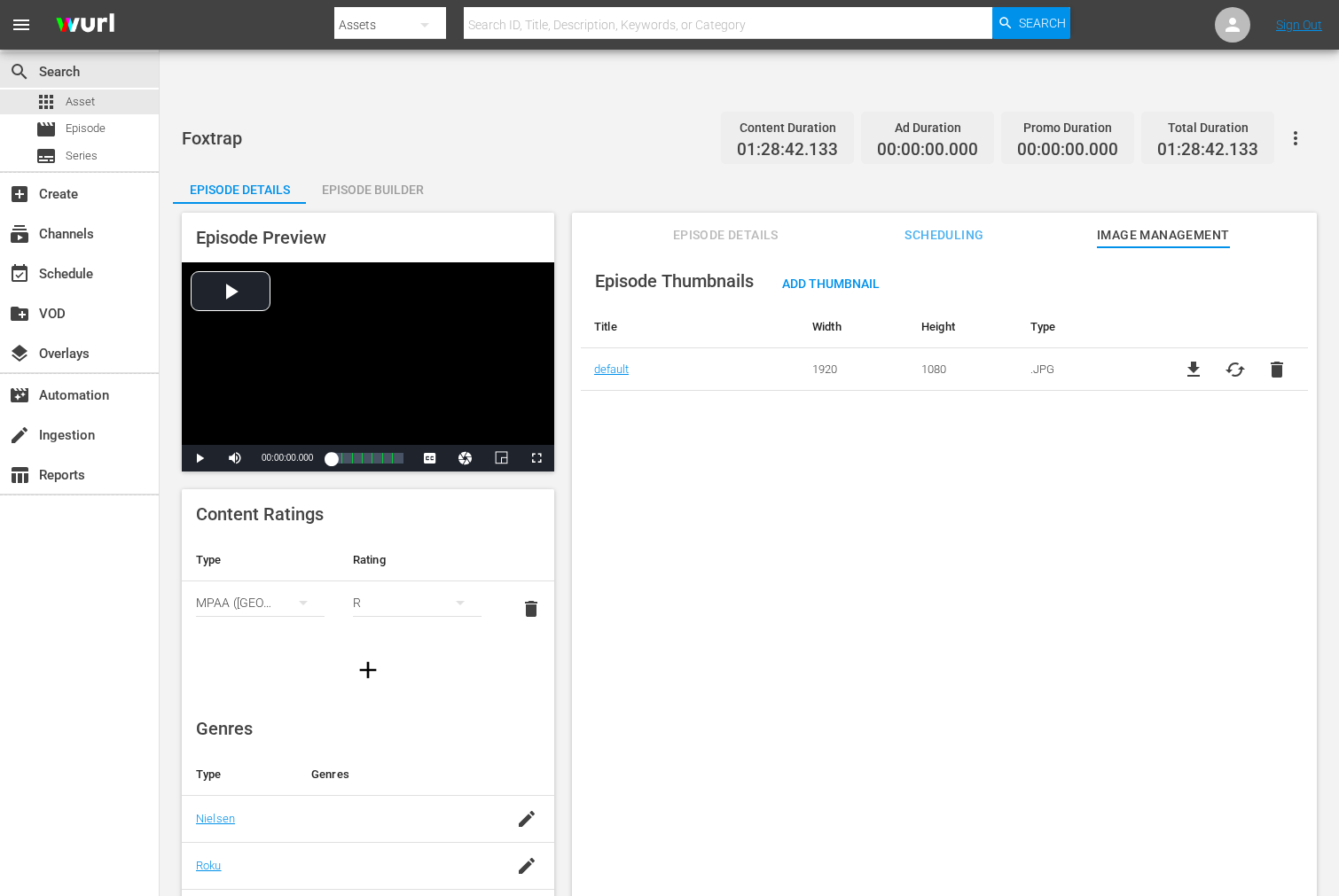
click at [1295, 117] on button "button" at bounding box center [1295, 138] width 43 height 43
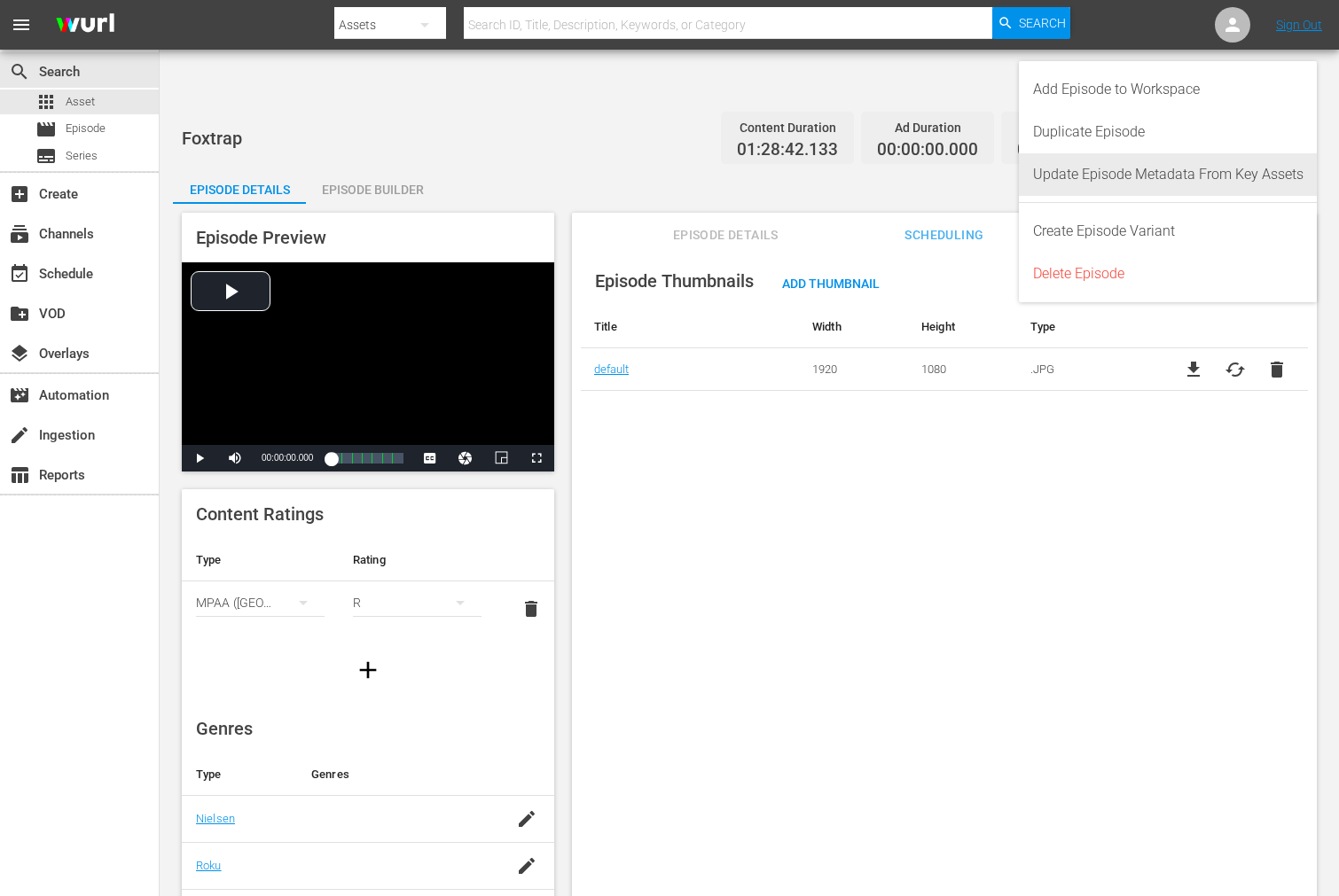
click at [1197, 168] on div "Update Episode Metadata From Key Assets" at bounding box center [1168, 175] width 270 height 43
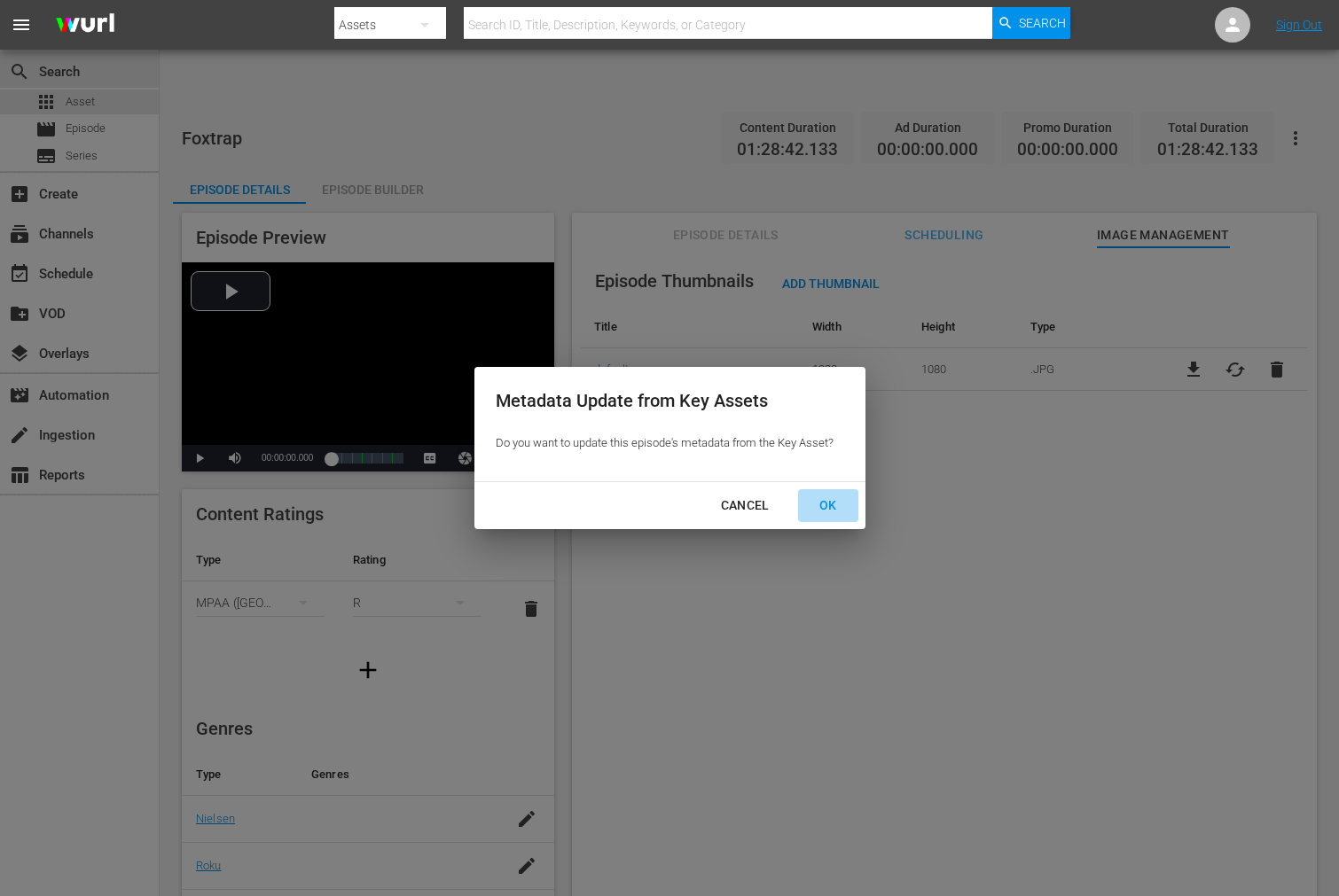
click at [831, 499] on div "OK" at bounding box center [828, 505] width 46 height 22
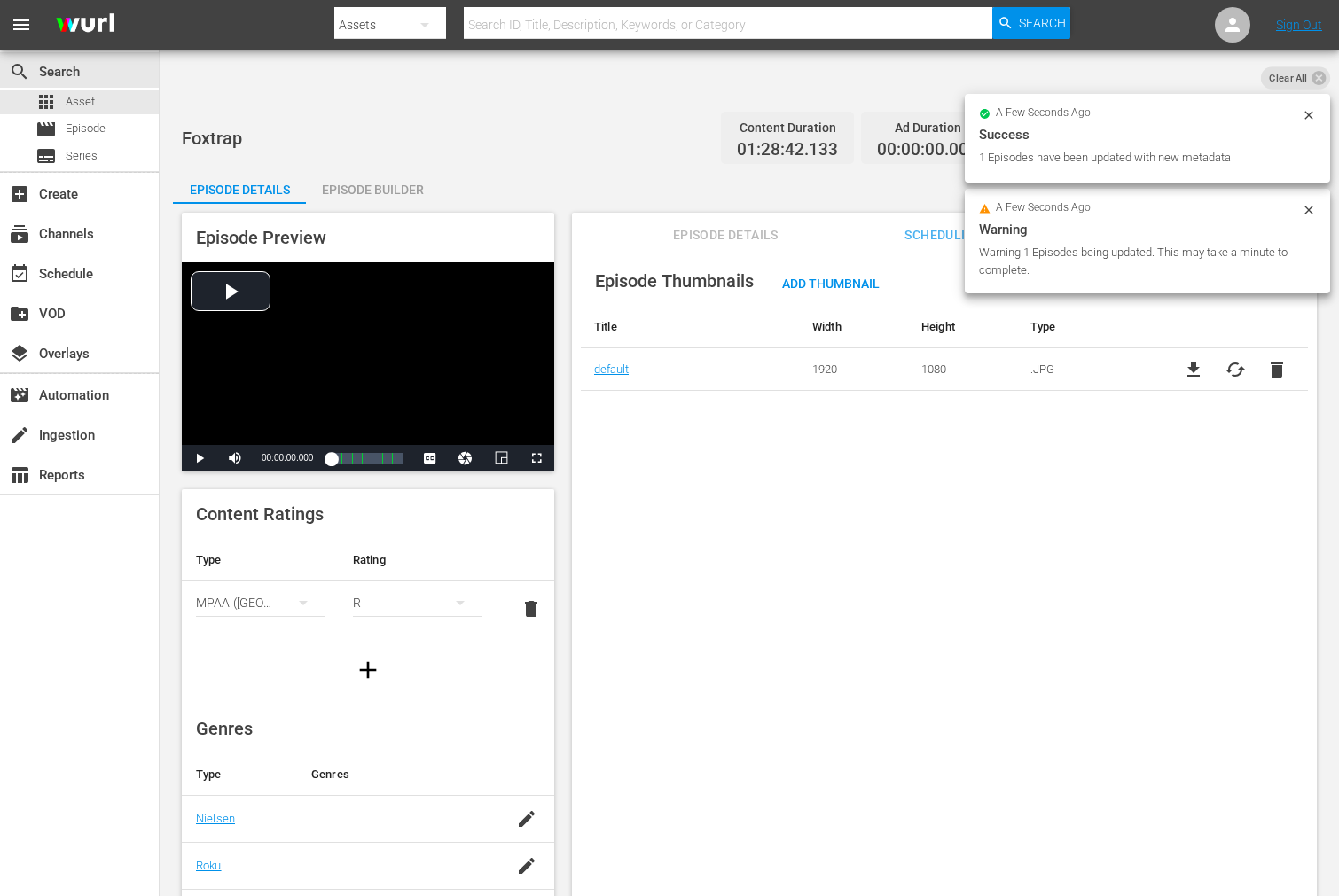
click at [771, 467] on div "Episode Thumbnails Add Thumbnail Title Width Height Type default 1920 1080 .JPG…" at bounding box center [945, 593] width 745 height 692
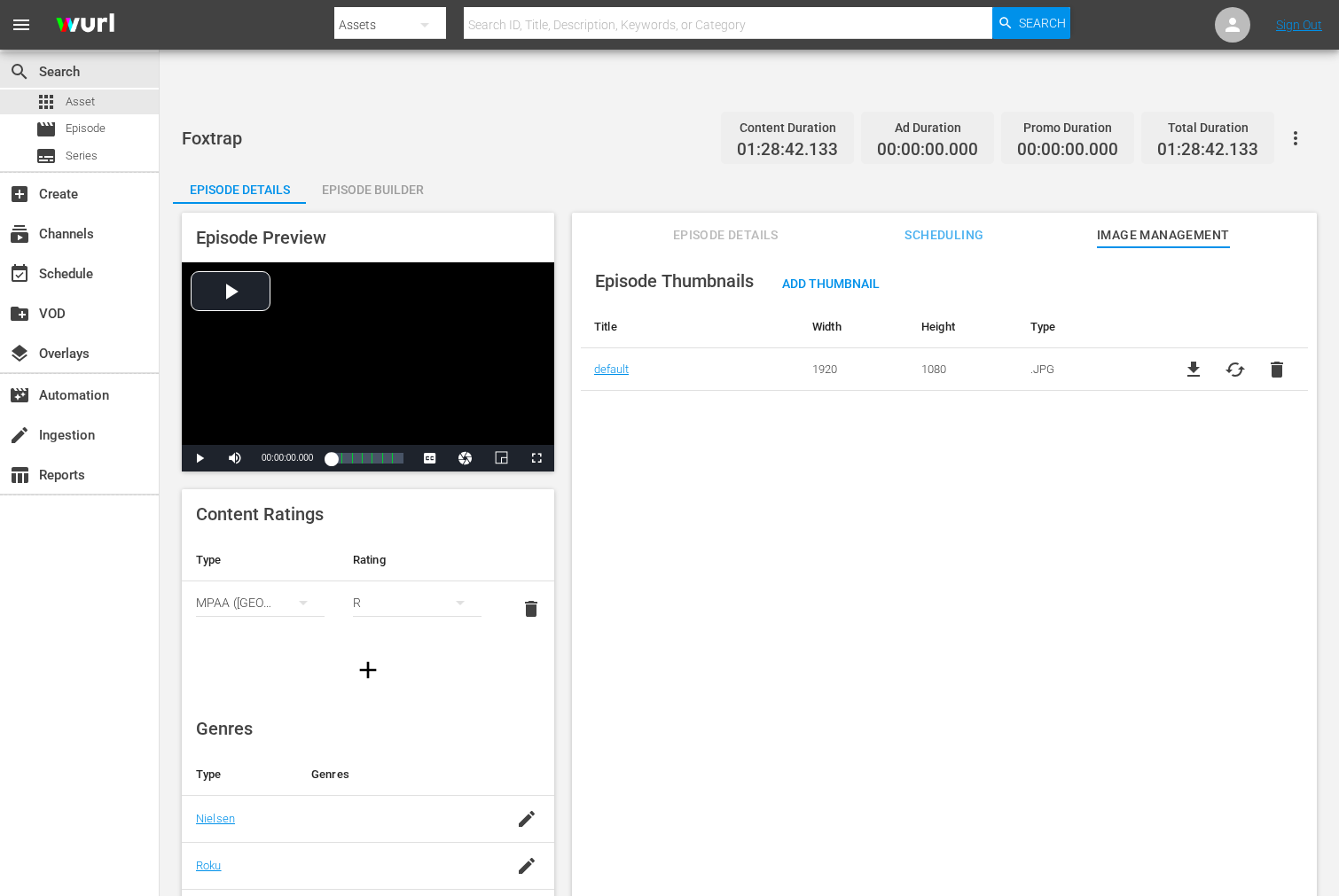
drag, startPoint x: 1058, startPoint y: 610, endPoint x: 1080, endPoint y: 617, distance: 23.1
click at [1061, 612] on div "Episode Thumbnails Add Thumbnail Title Width Height Type default 1920 1080 .JPG…" at bounding box center [945, 593] width 745 height 692
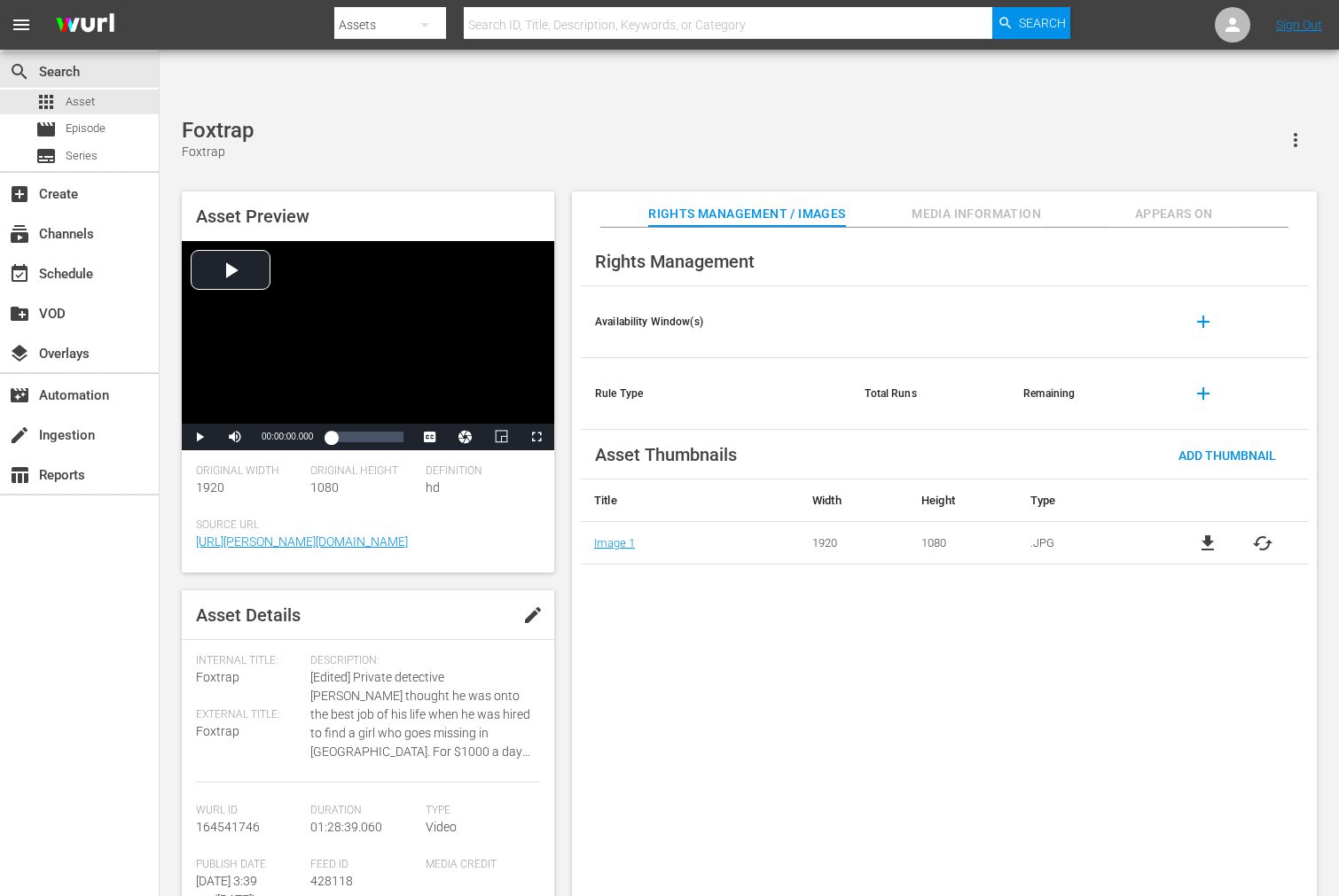
click at [1204, 532] on span "cached" at bounding box center [1262, 542] width 21 height 21
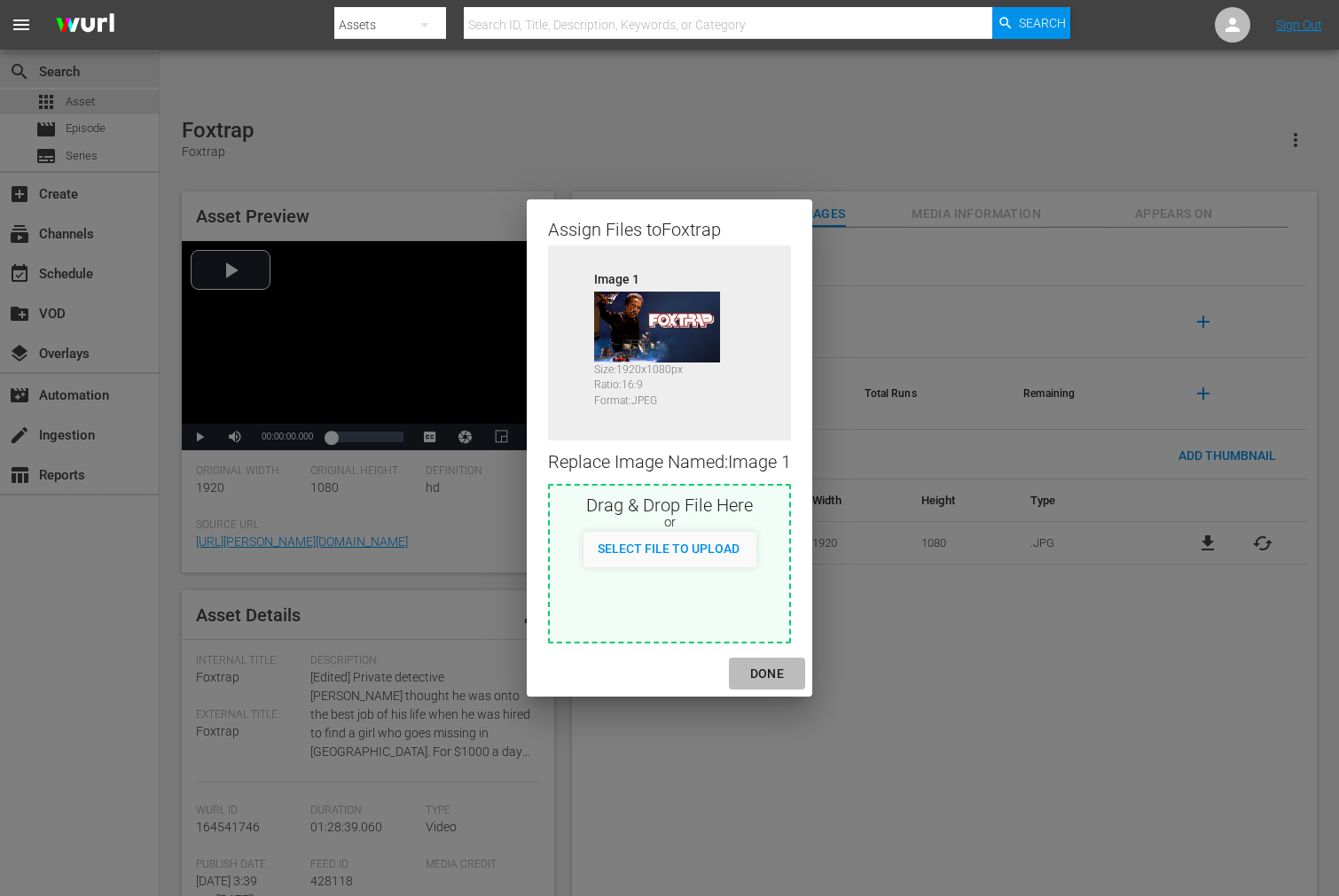
click at [763, 663] on div "DONE" at bounding box center [767, 674] width 62 height 22
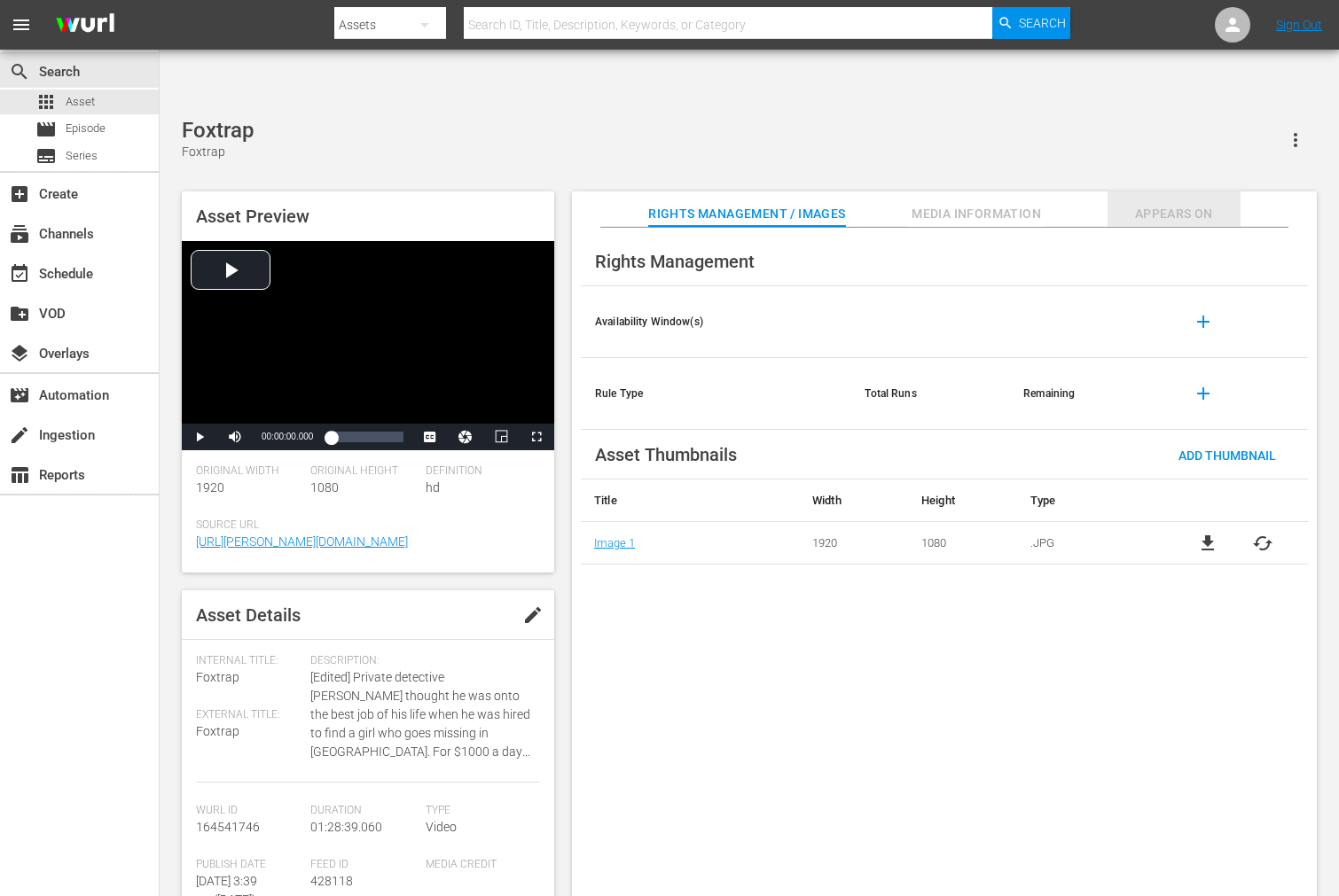
click at [1154, 203] on span "Appears On" at bounding box center [1174, 214] width 133 height 22
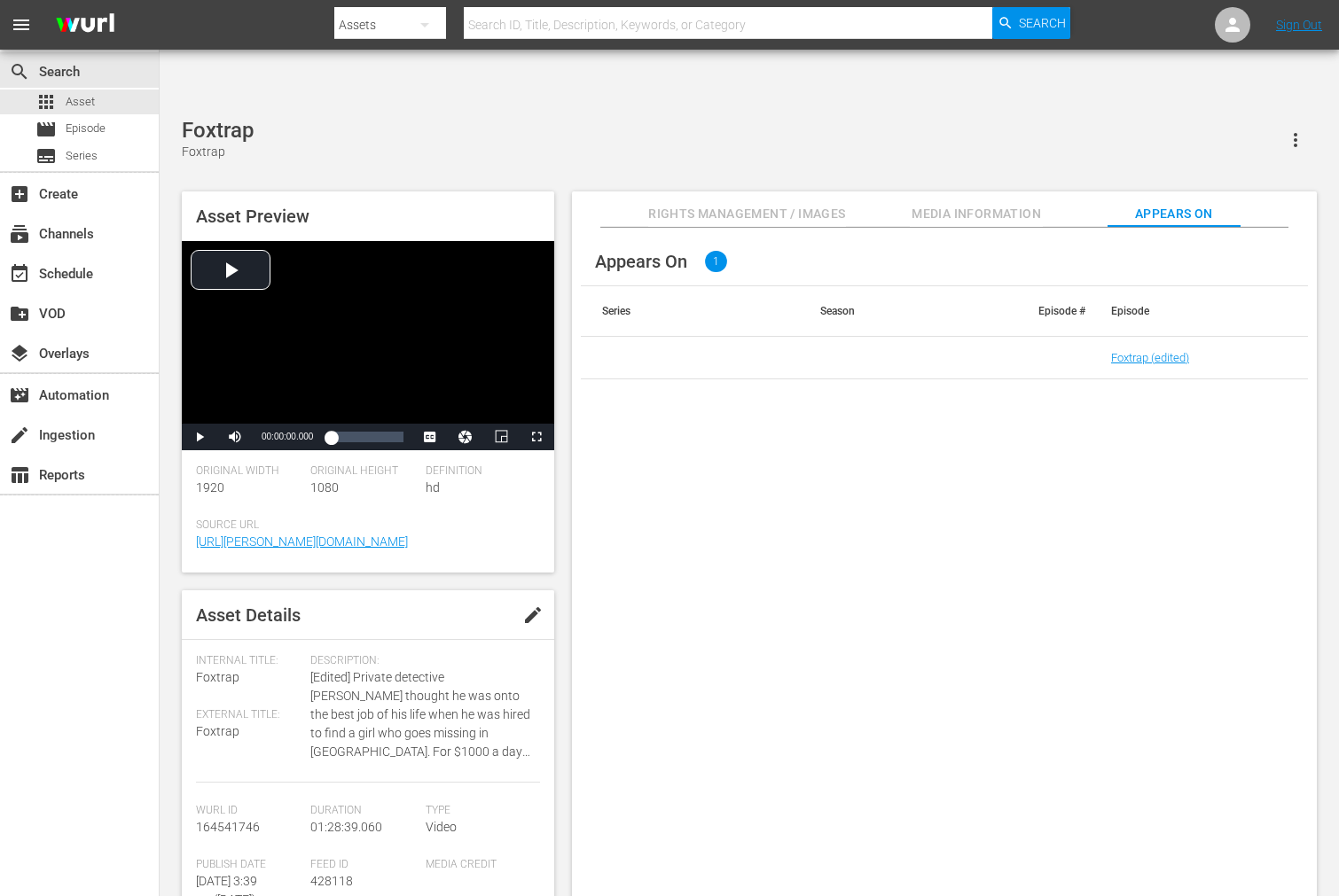
click at [1136, 337] on td "Foxtrap (edited)" at bounding box center [1199, 358] width 219 height 43
click at [1130, 351] on link "Foxtrap (edited)" at bounding box center [1150, 357] width 78 height 13
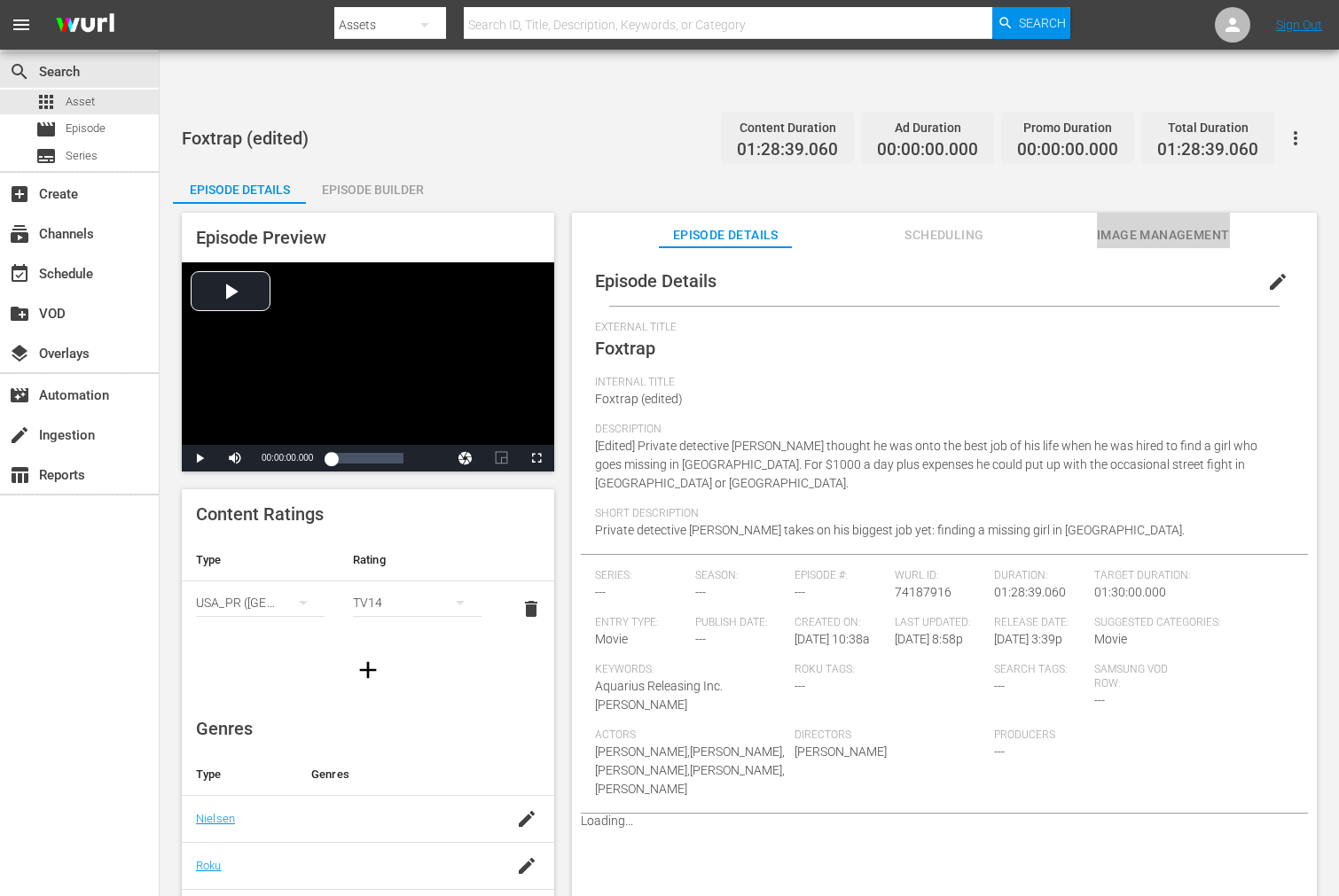
click at [1184, 224] on span "Image Management" at bounding box center [1163, 235] width 133 height 22
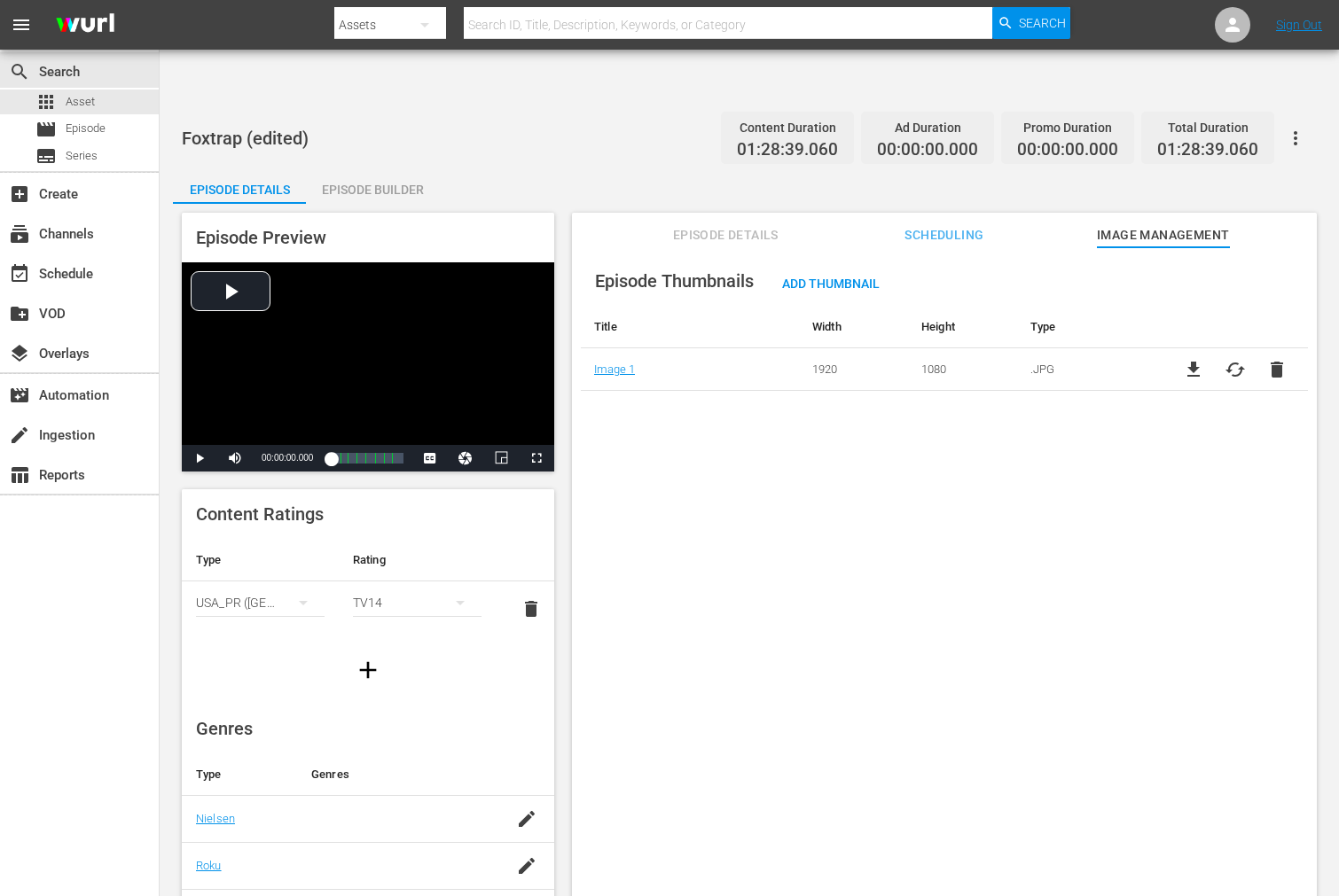
click at [1204, 128] on icon "button" at bounding box center [1295, 138] width 21 height 21
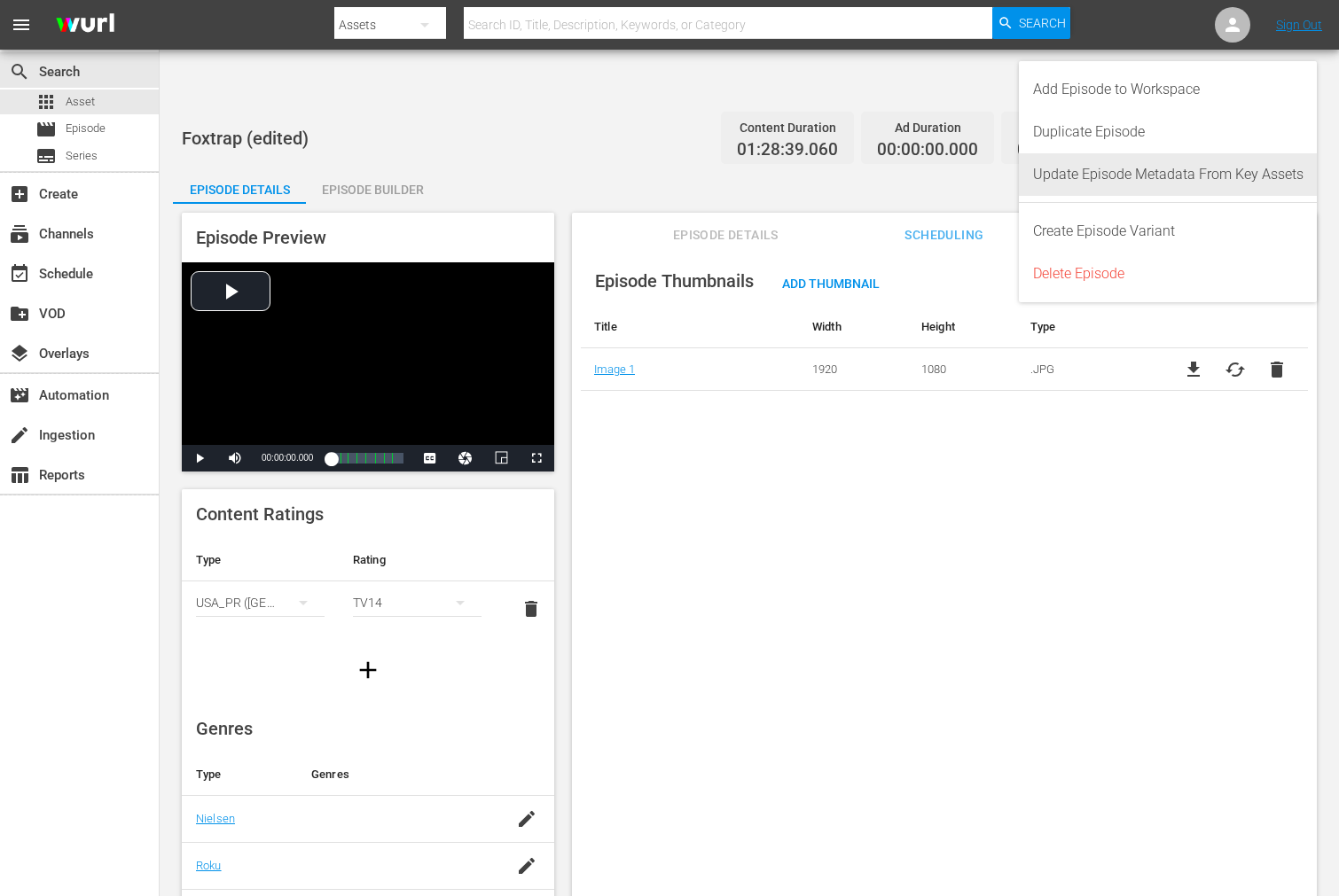
click at [1204, 177] on div "Update Episode Metadata From Key Assets" at bounding box center [1168, 175] width 270 height 43
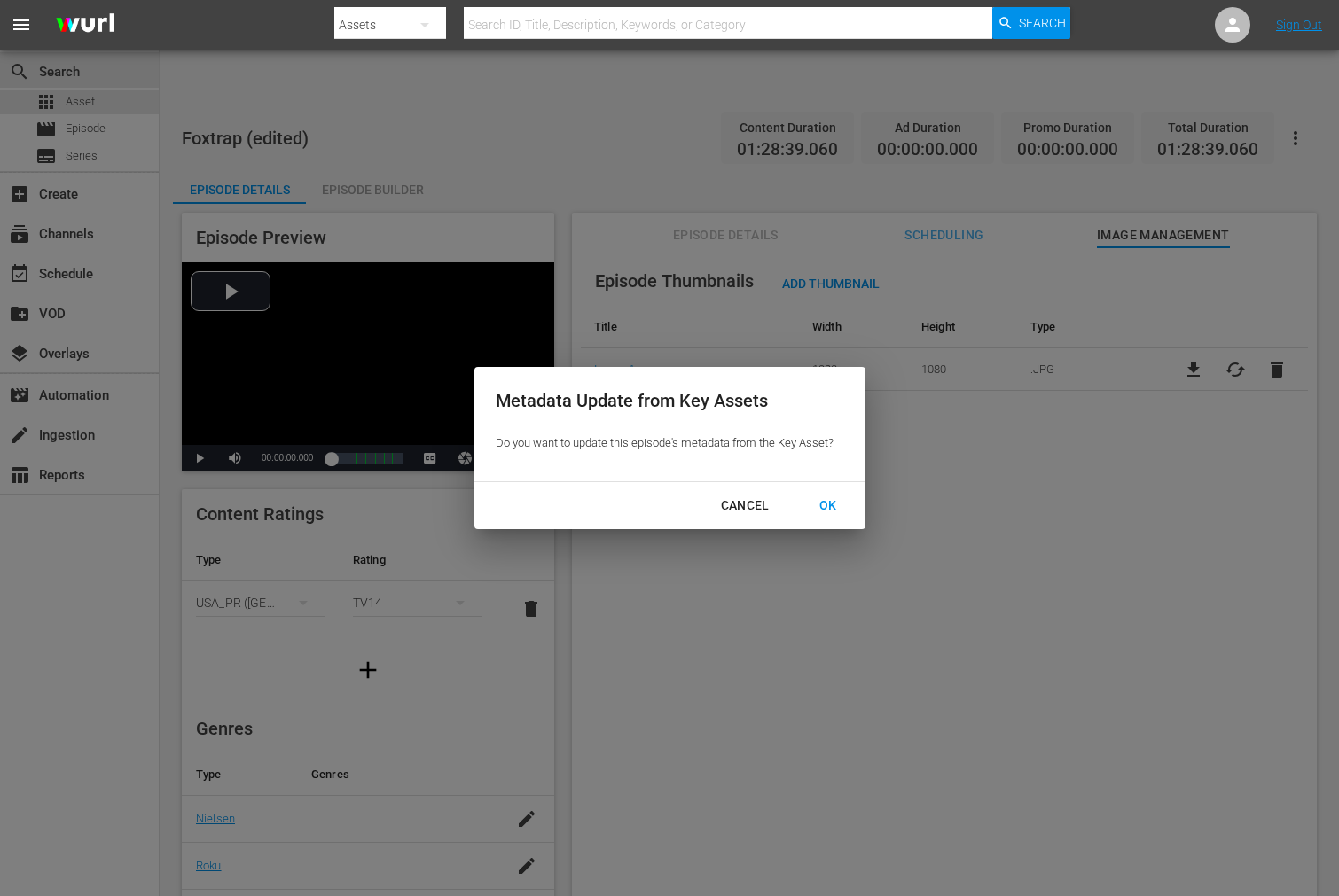
click at [821, 505] on div "OK" at bounding box center [828, 505] width 46 height 22
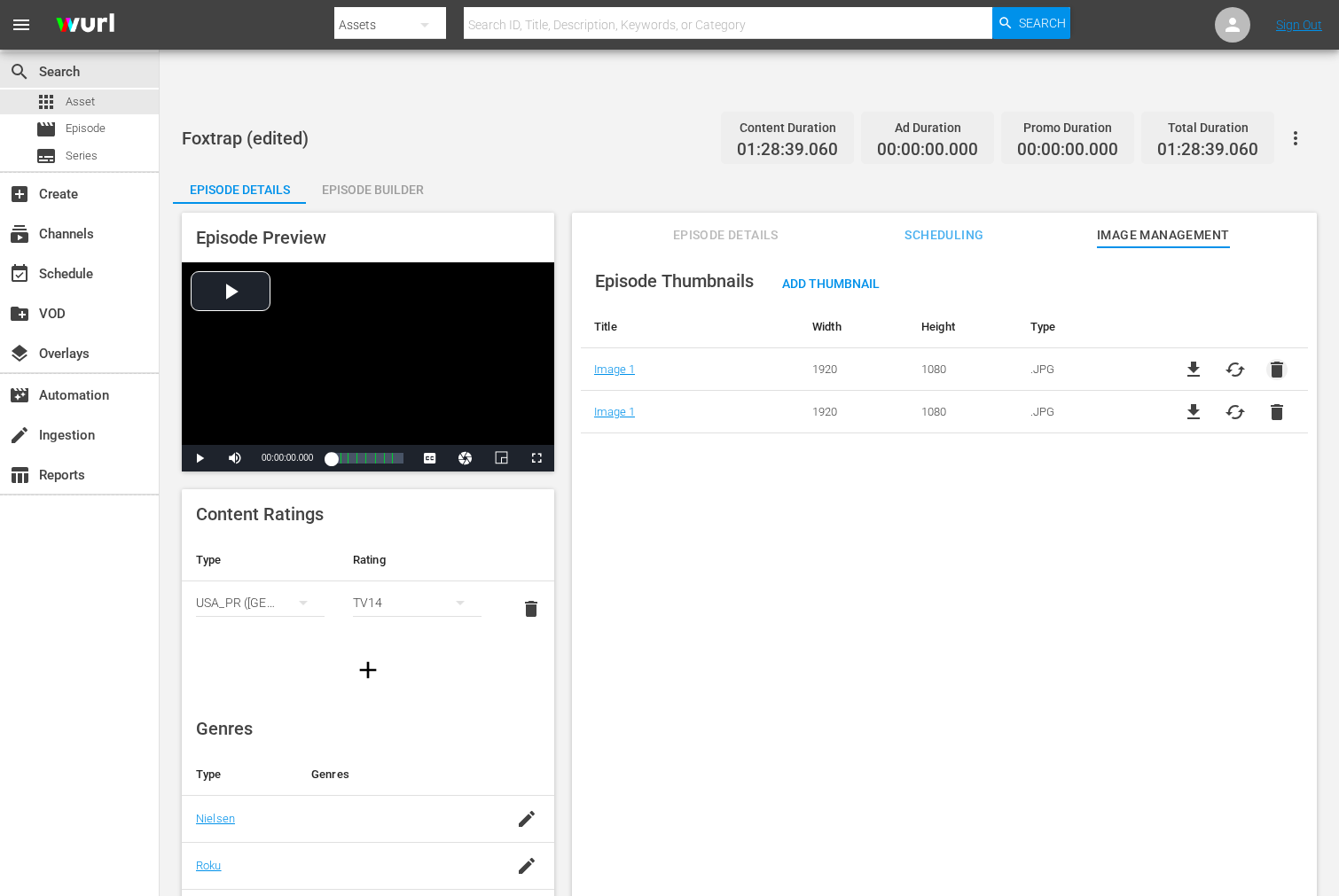
click at [1204, 359] on span "delete" at bounding box center [1276, 369] width 21 height 21
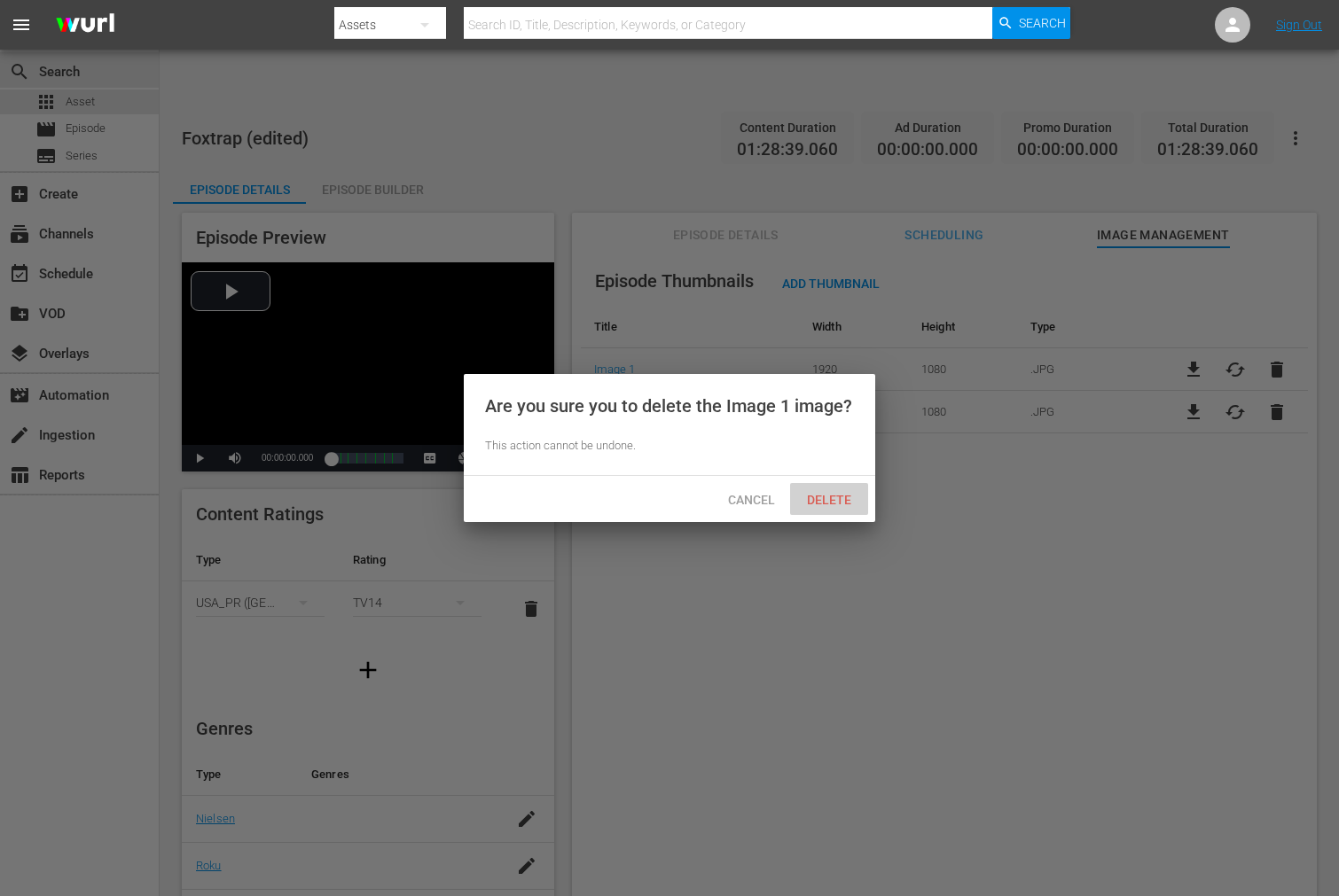
click at [841, 492] on span "Delete" at bounding box center [829, 499] width 73 height 14
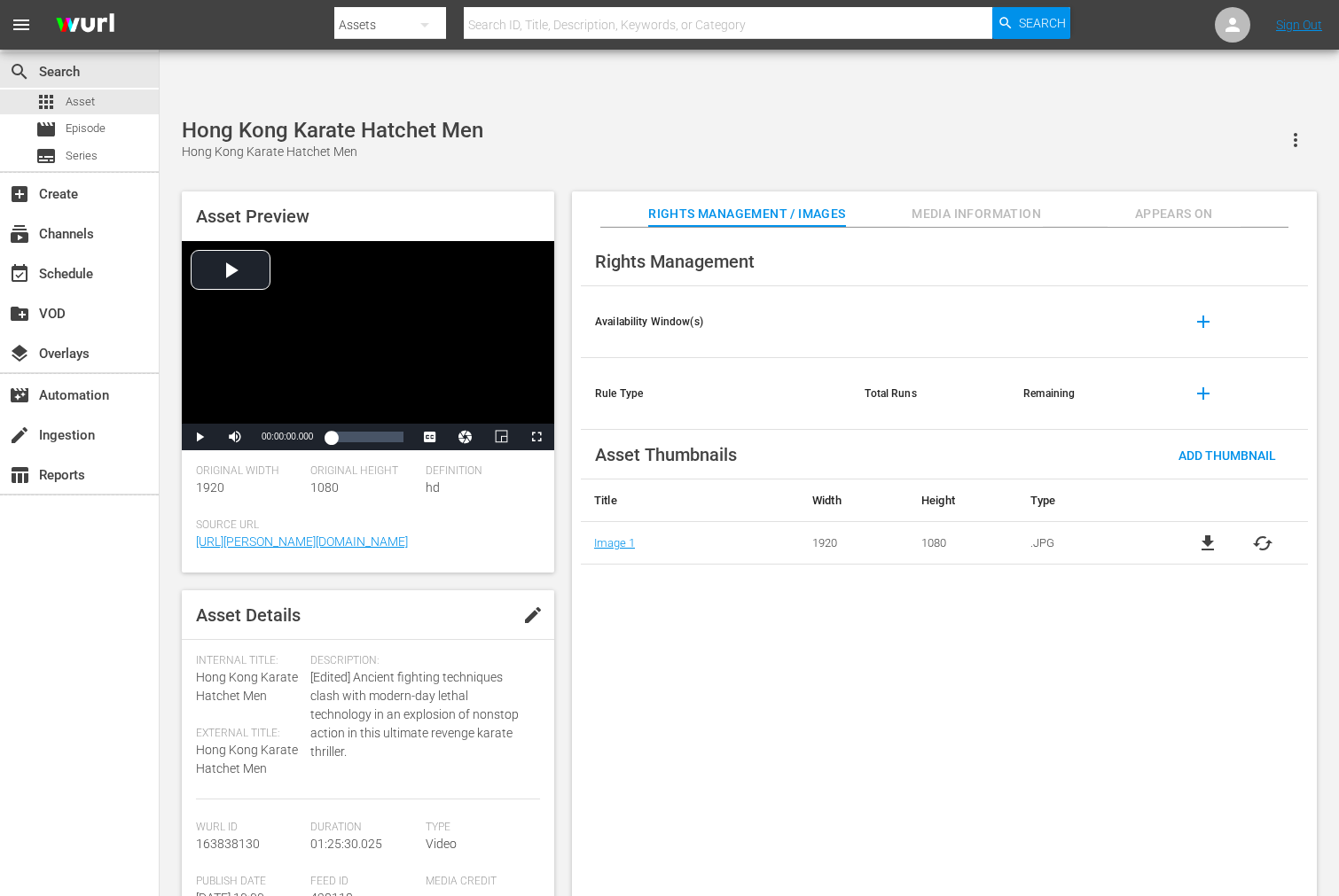
click at [1204, 532] on span "cached" at bounding box center [1262, 542] width 21 height 21
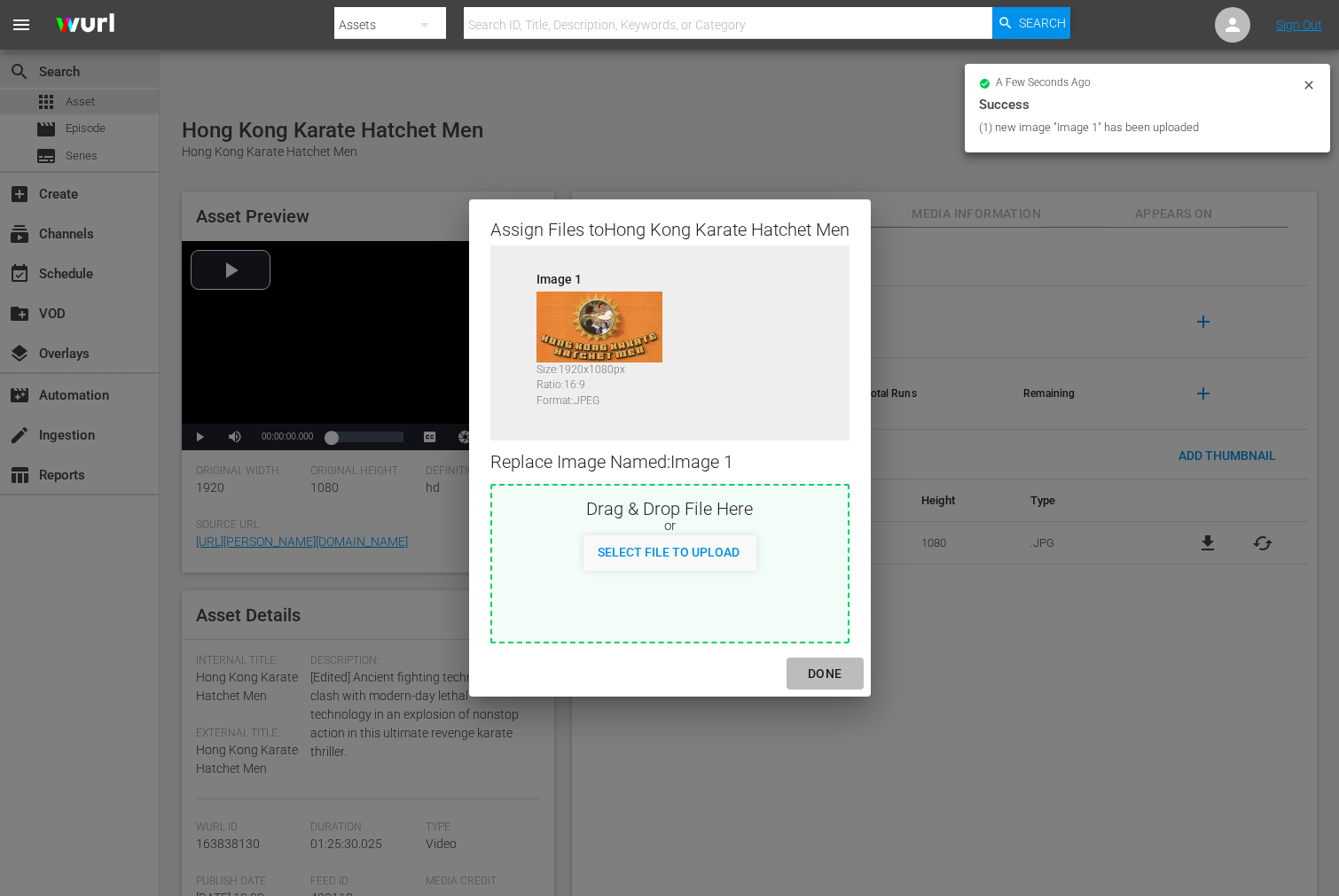
click at [816, 666] on div "DONE" at bounding box center [824, 674] width 62 height 22
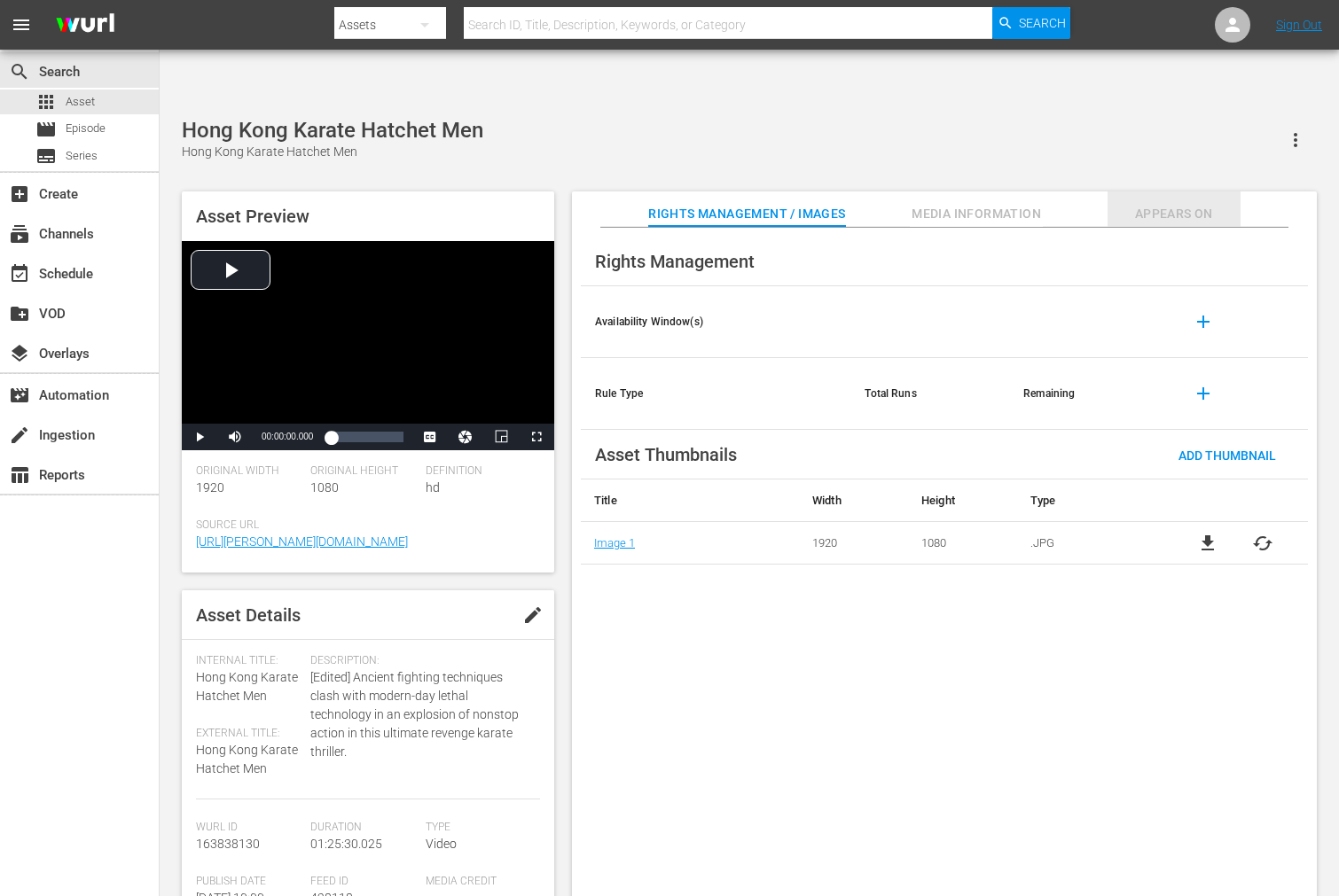
click at [1165, 203] on span "Appears On" at bounding box center [1174, 214] width 133 height 22
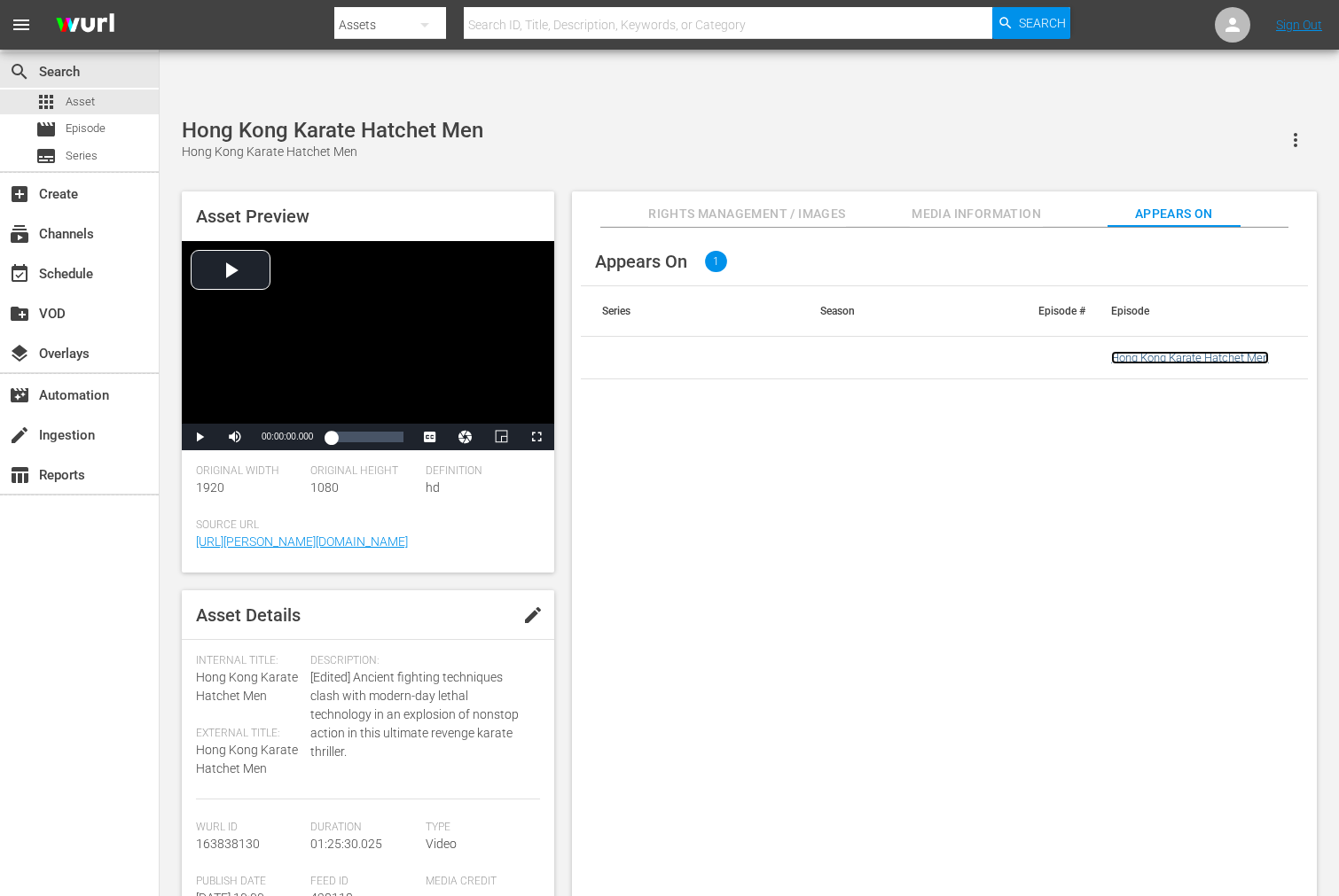
click at [1204, 351] on link "Hong Kong Karate Hatchet Men" at bounding box center [1190, 357] width 157 height 13
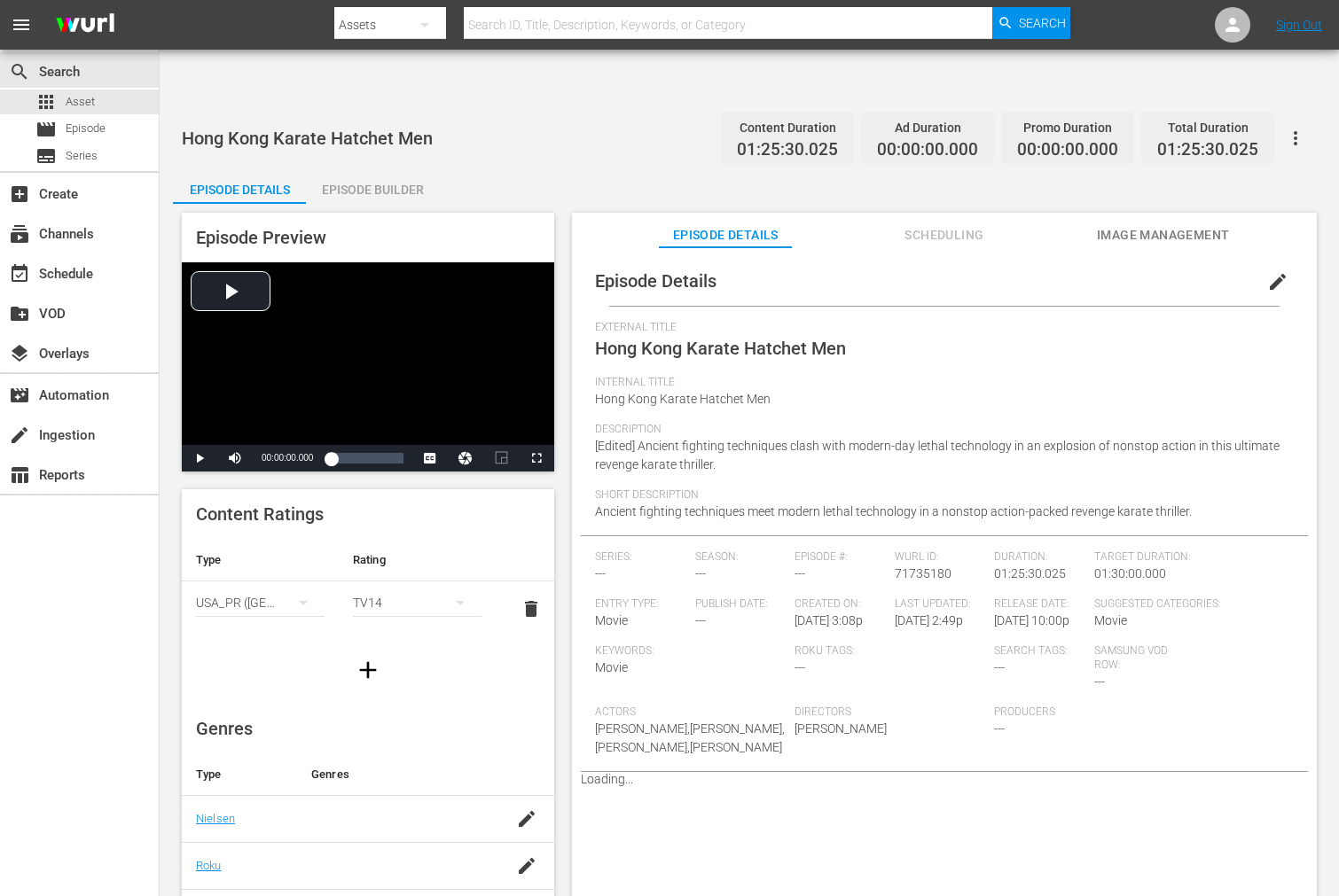
click at [1193, 224] on span "Image Management" at bounding box center [1163, 235] width 133 height 22
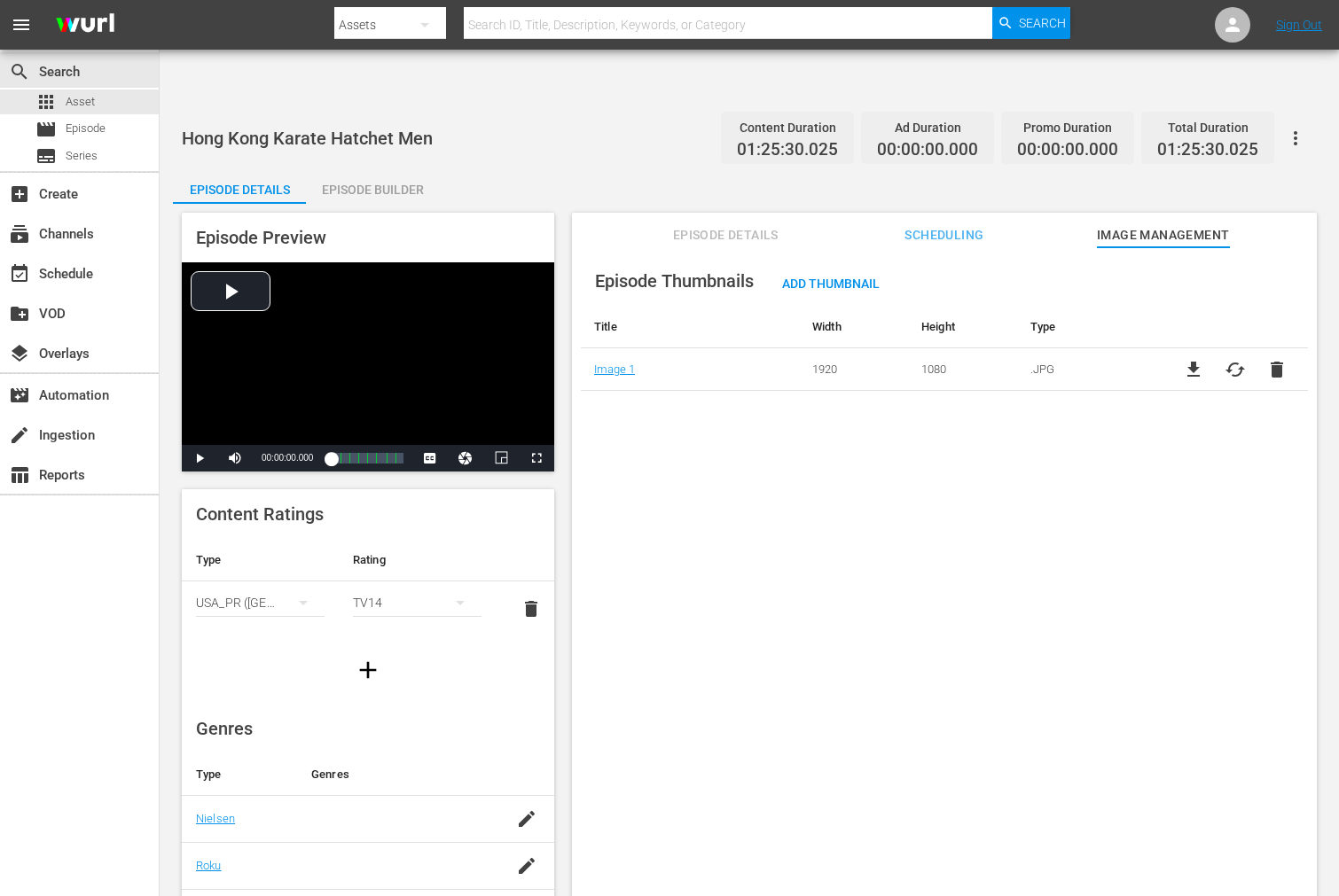
click at [1204, 131] on icon "button" at bounding box center [1295, 138] width 4 height 14
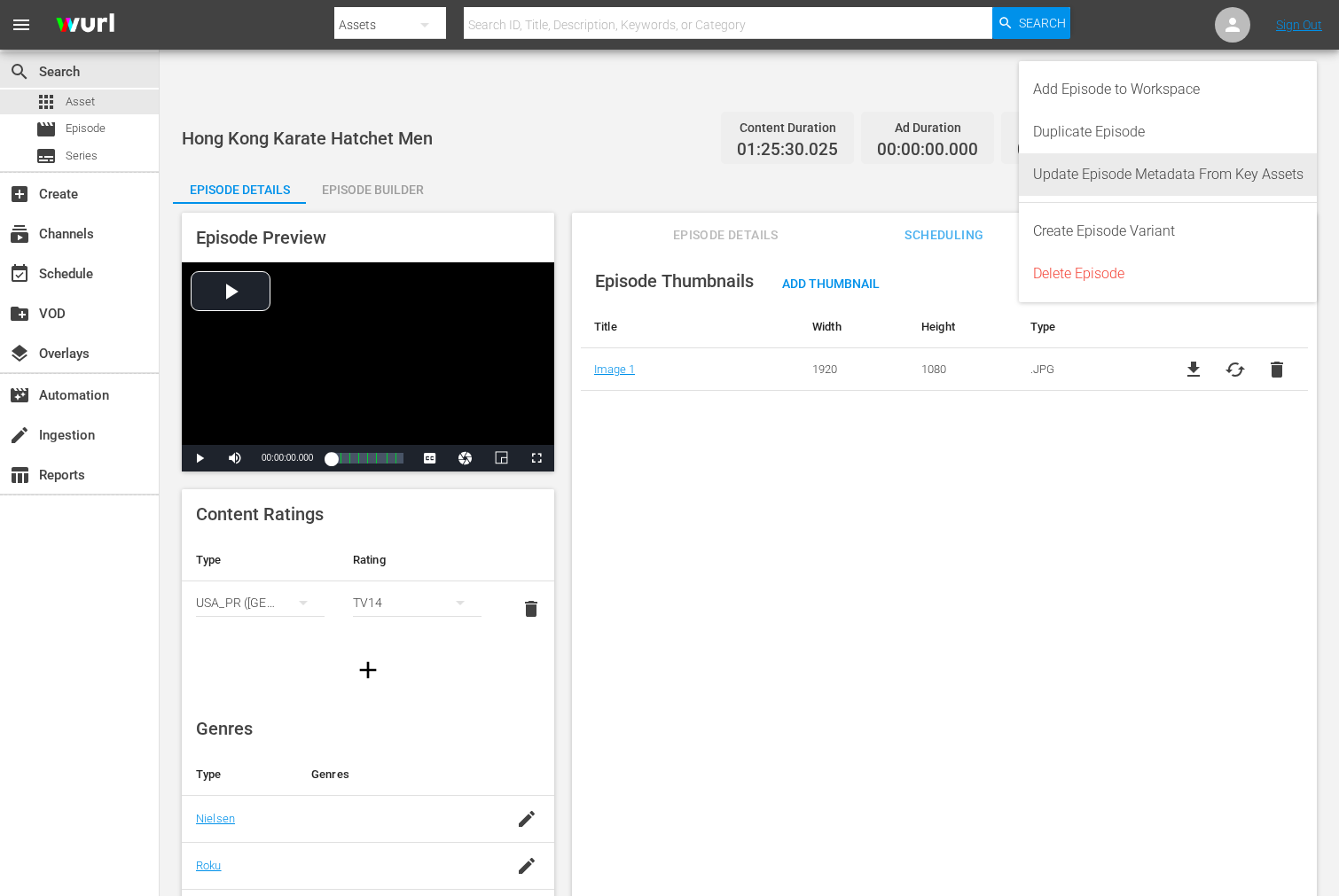
click at [1069, 187] on div "Update Episode Metadata From Key Assets" at bounding box center [1168, 175] width 270 height 43
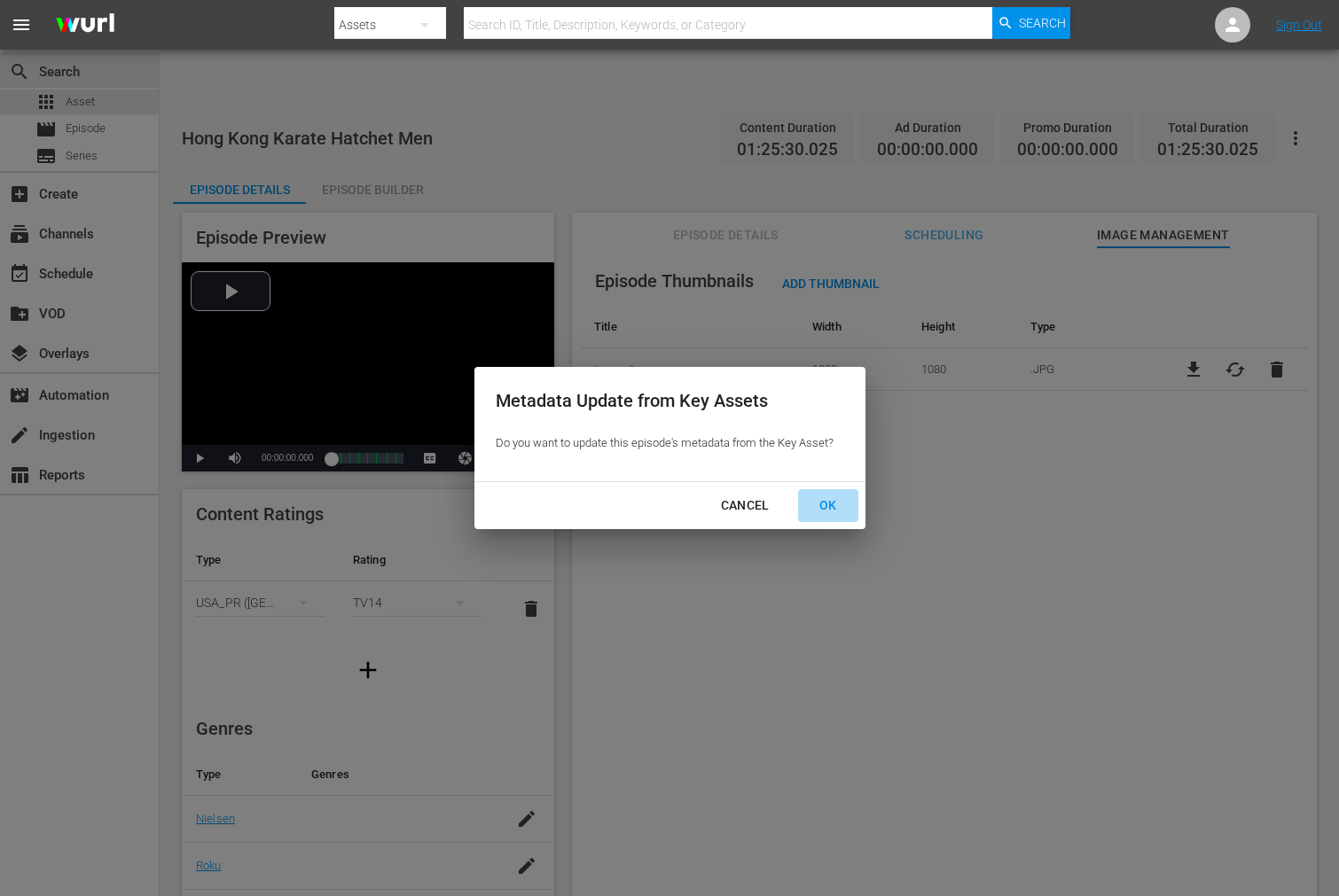
click at [820, 505] on div "OK" at bounding box center [828, 505] width 46 height 22
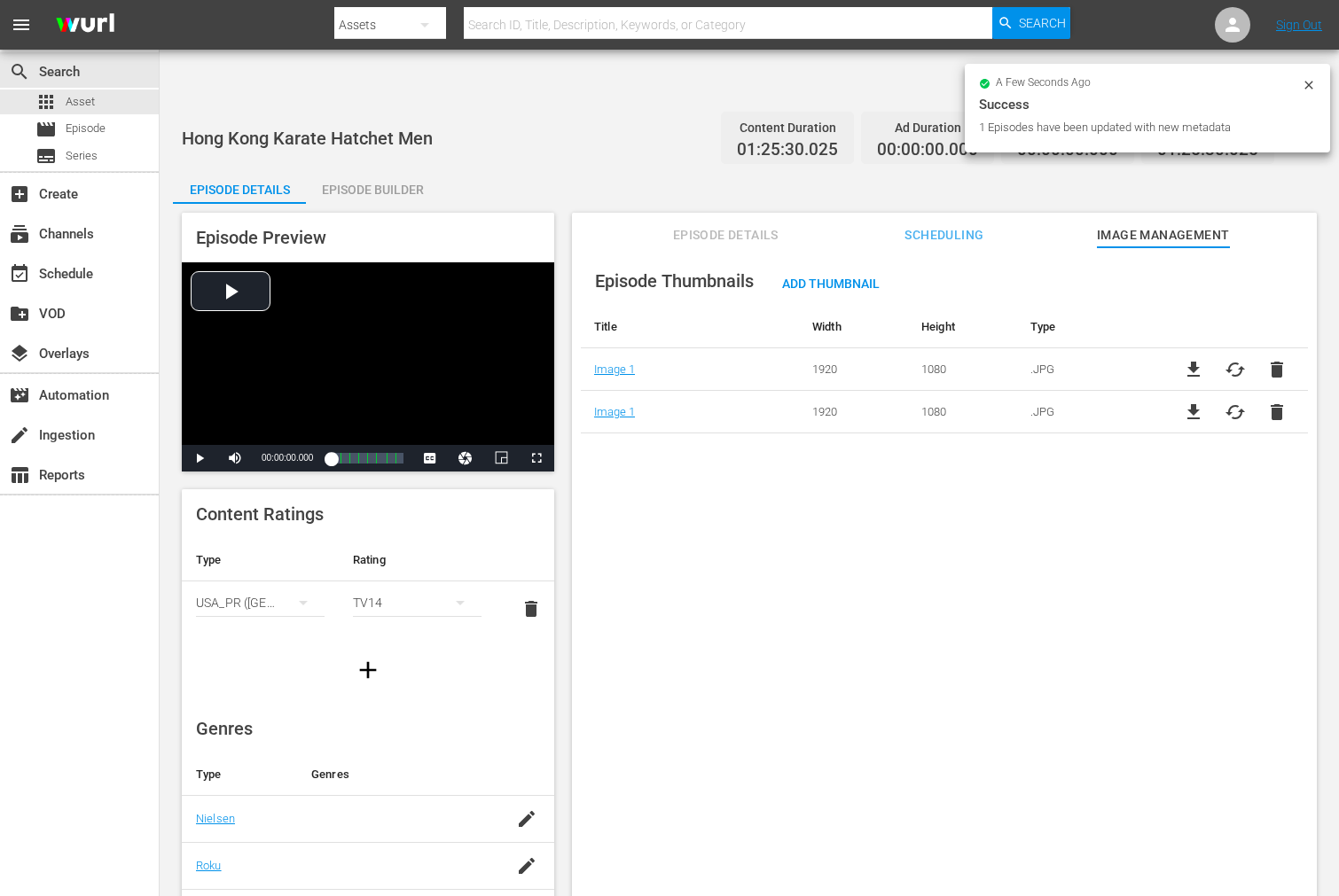
click at [1204, 359] on span "delete" at bounding box center [1276, 369] width 21 height 21
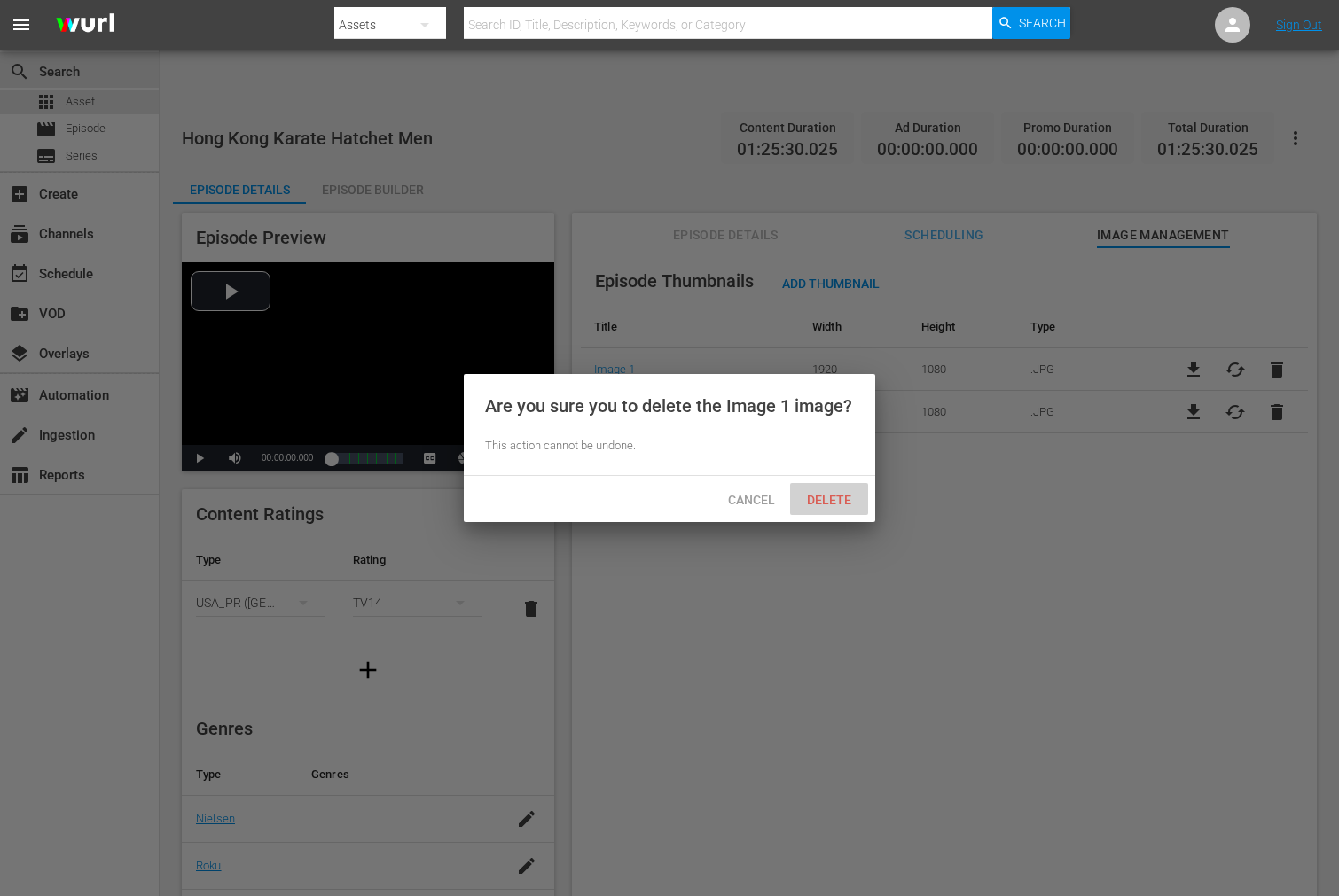
click at [835, 493] on span "Delete" at bounding box center [829, 499] width 73 height 14
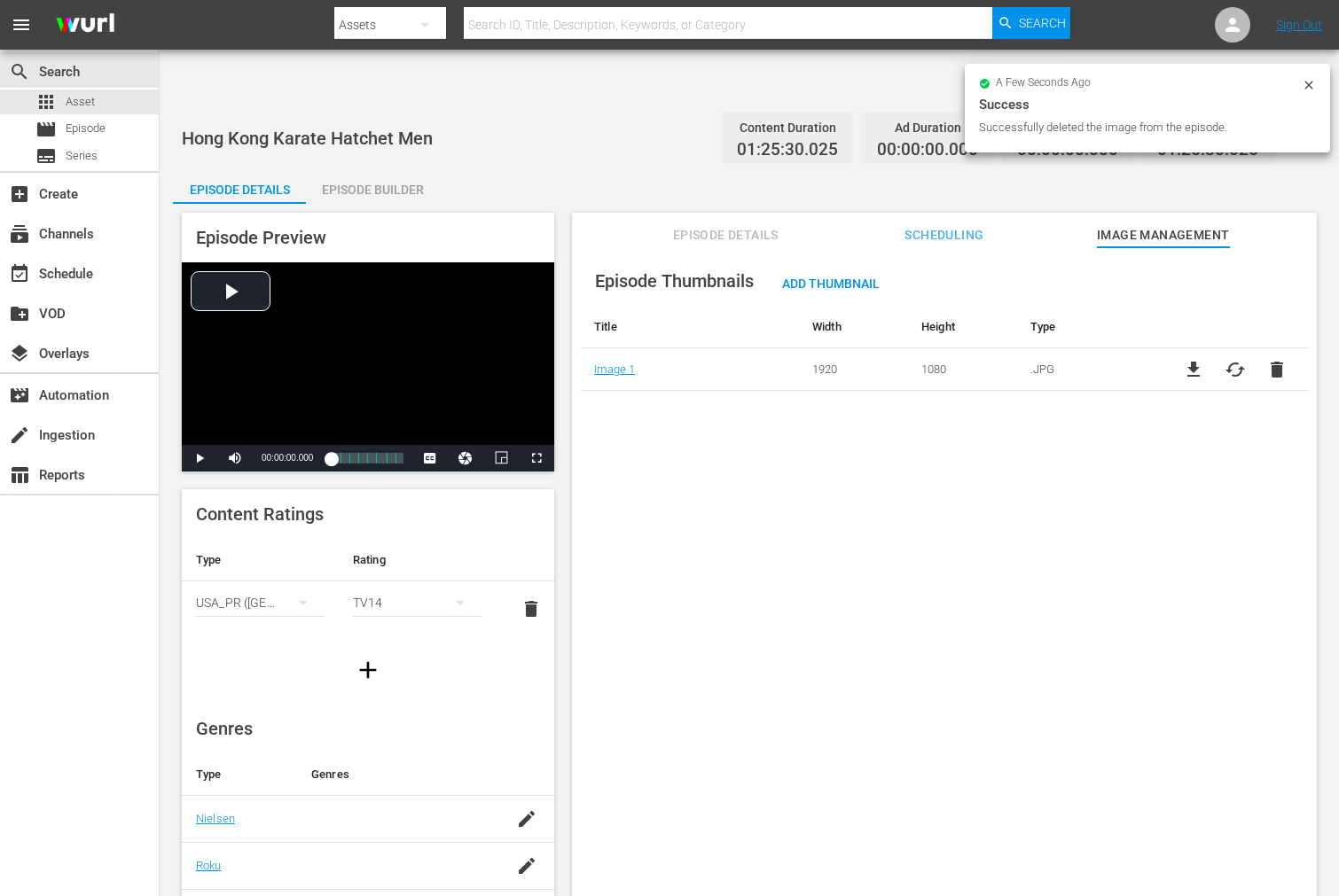
click at [1204, 85] on icon at bounding box center [1308, 84] width 14 height 14
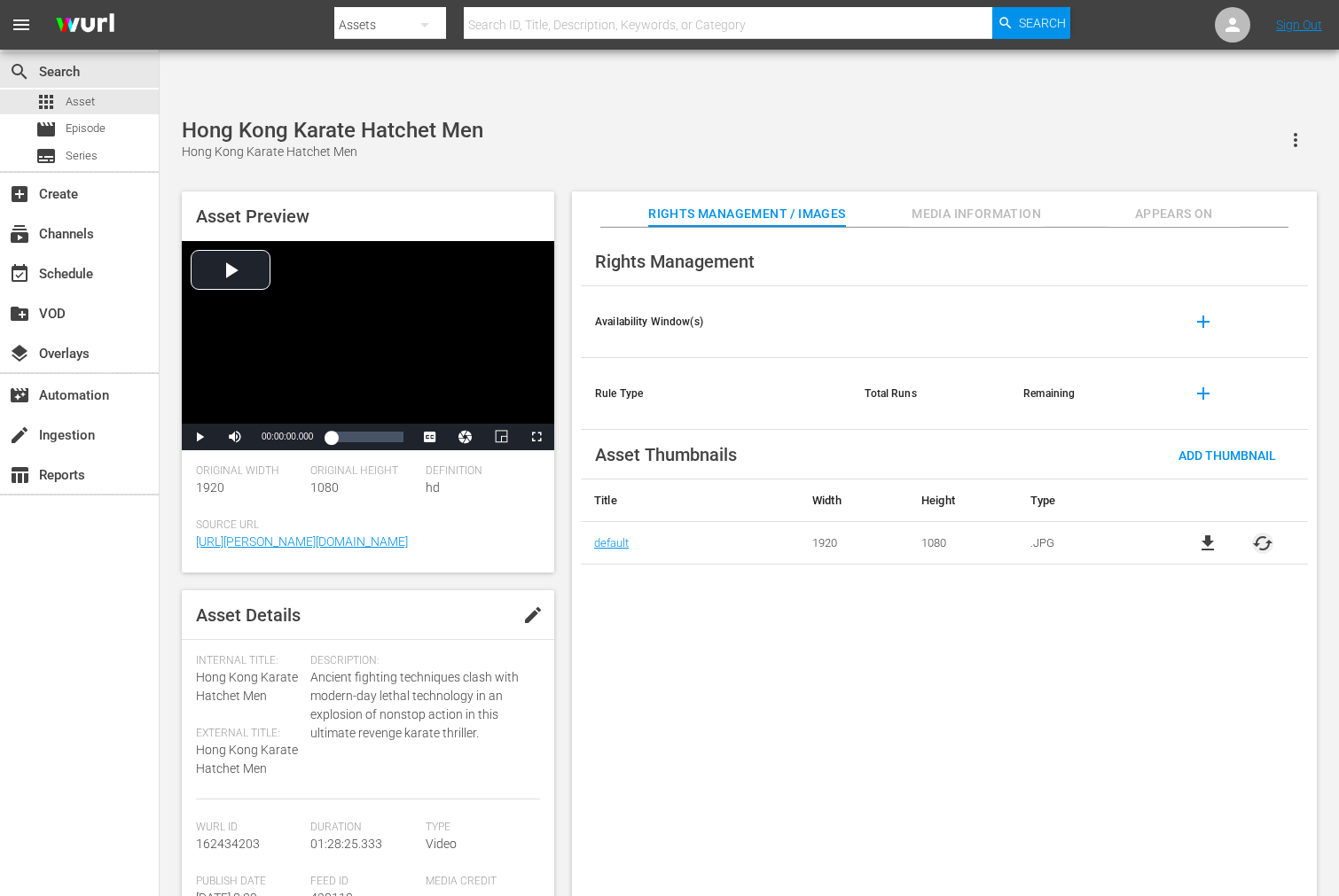
click at [1204, 532] on span "cached" at bounding box center [1262, 542] width 21 height 21
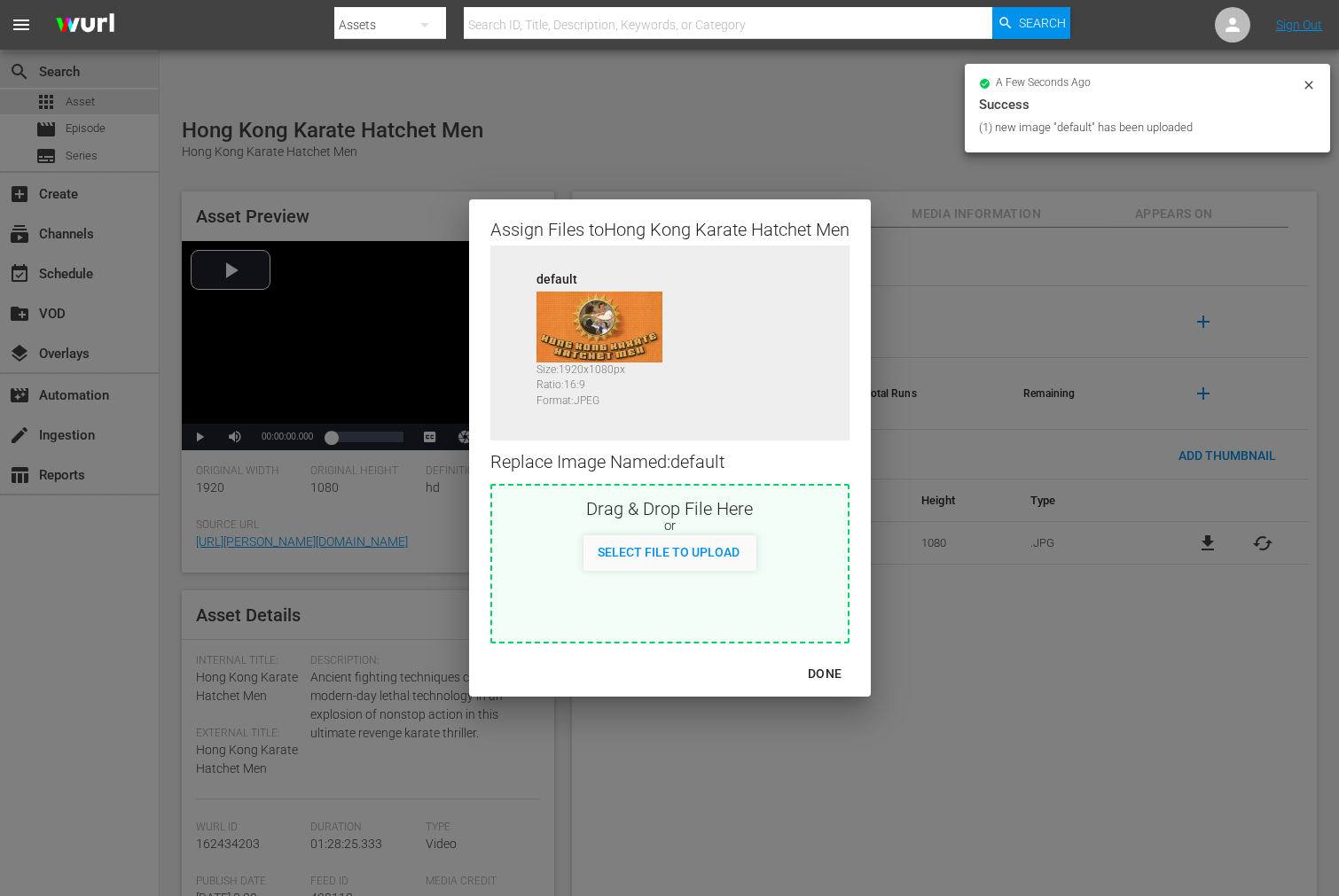
click at [827, 670] on div "DONE" at bounding box center [824, 674] width 62 height 22
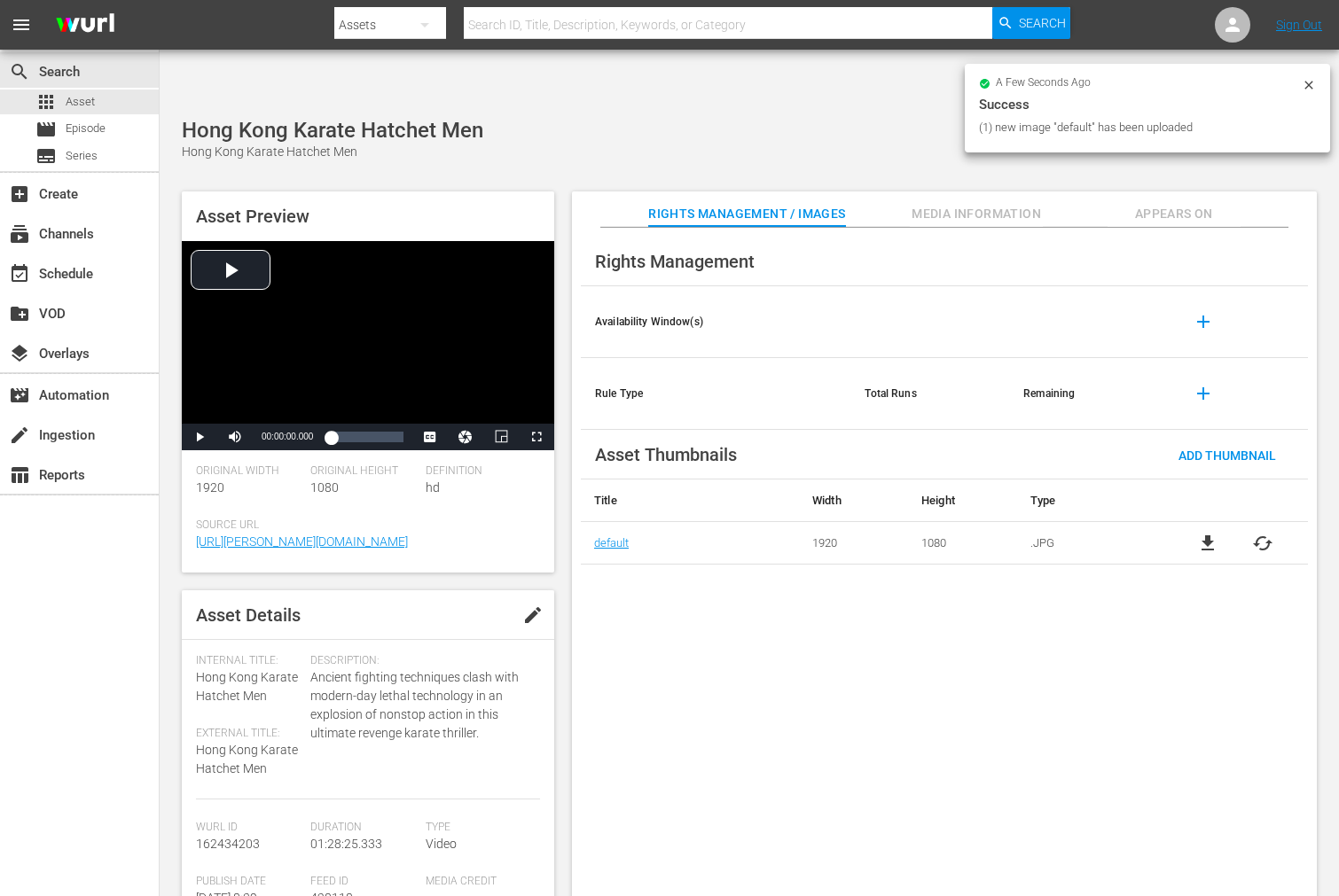
click at [1148, 203] on span "Appears On" at bounding box center [1174, 214] width 133 height 22
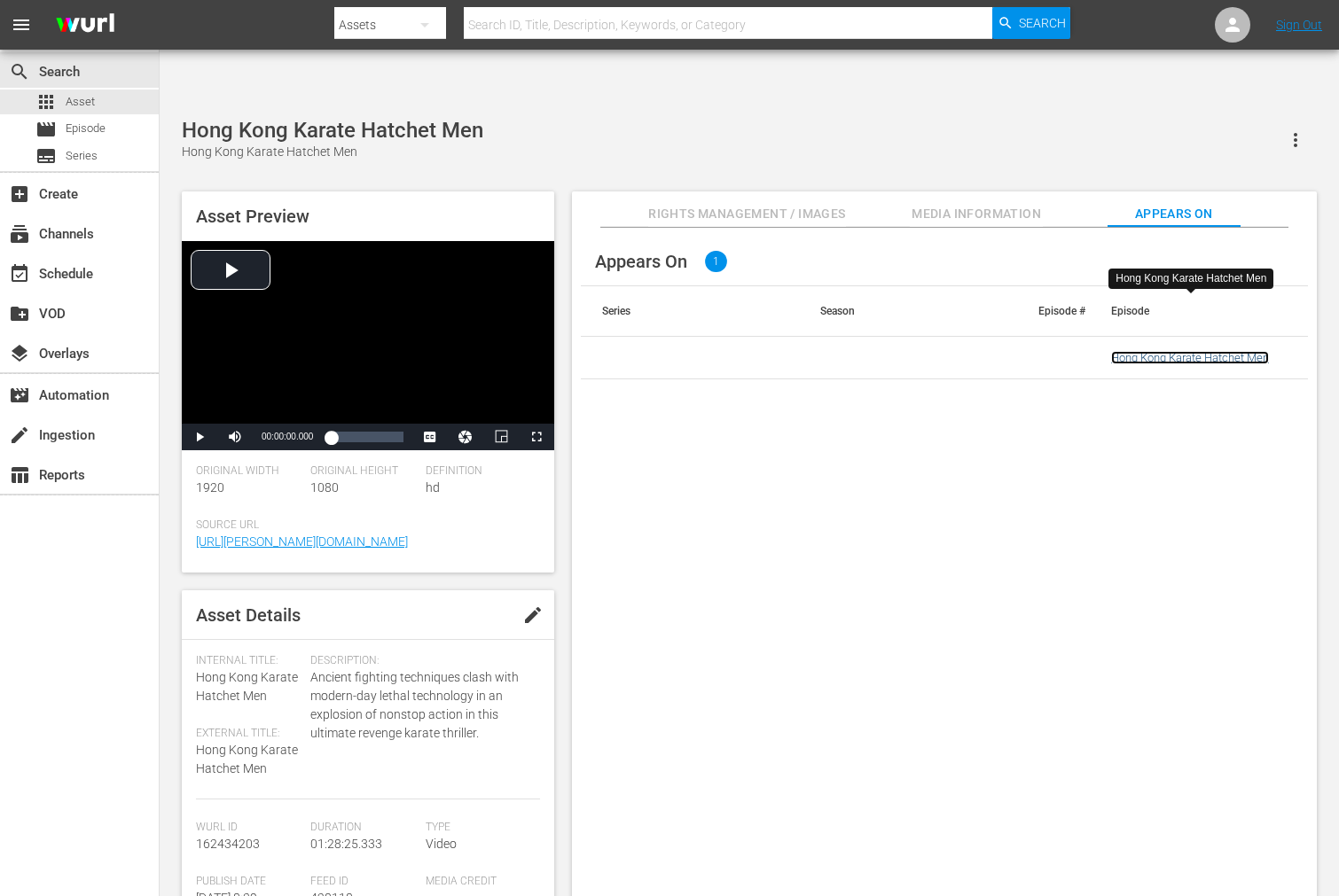
click at [1145, 351] on link "Hong Kong Karate Hatchet Men" at bounding box center [1190, 357] width 157 height 13
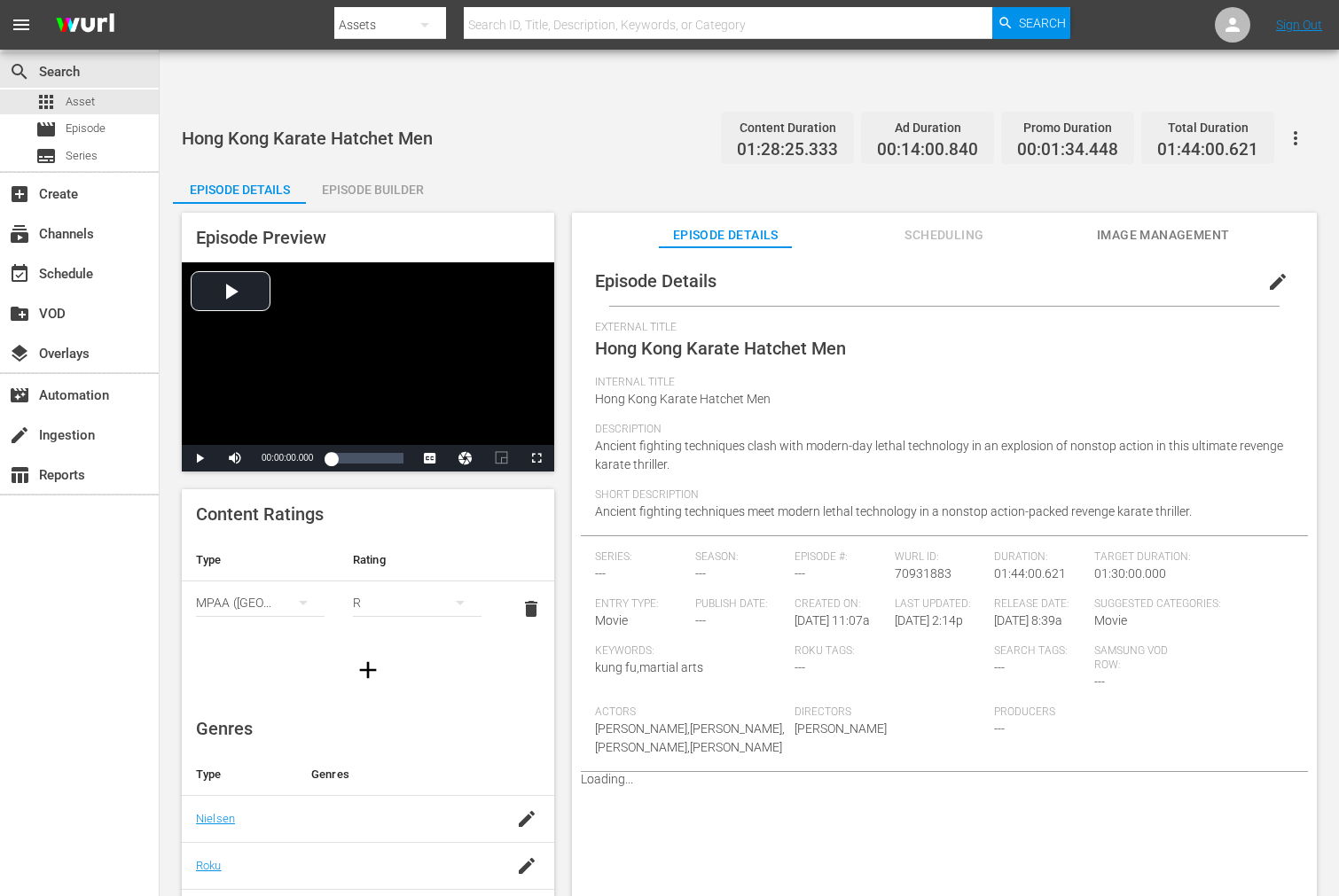
click at [1155, 224] on span "Image Management" at bounding box center [1163, 235] width 133 height 22
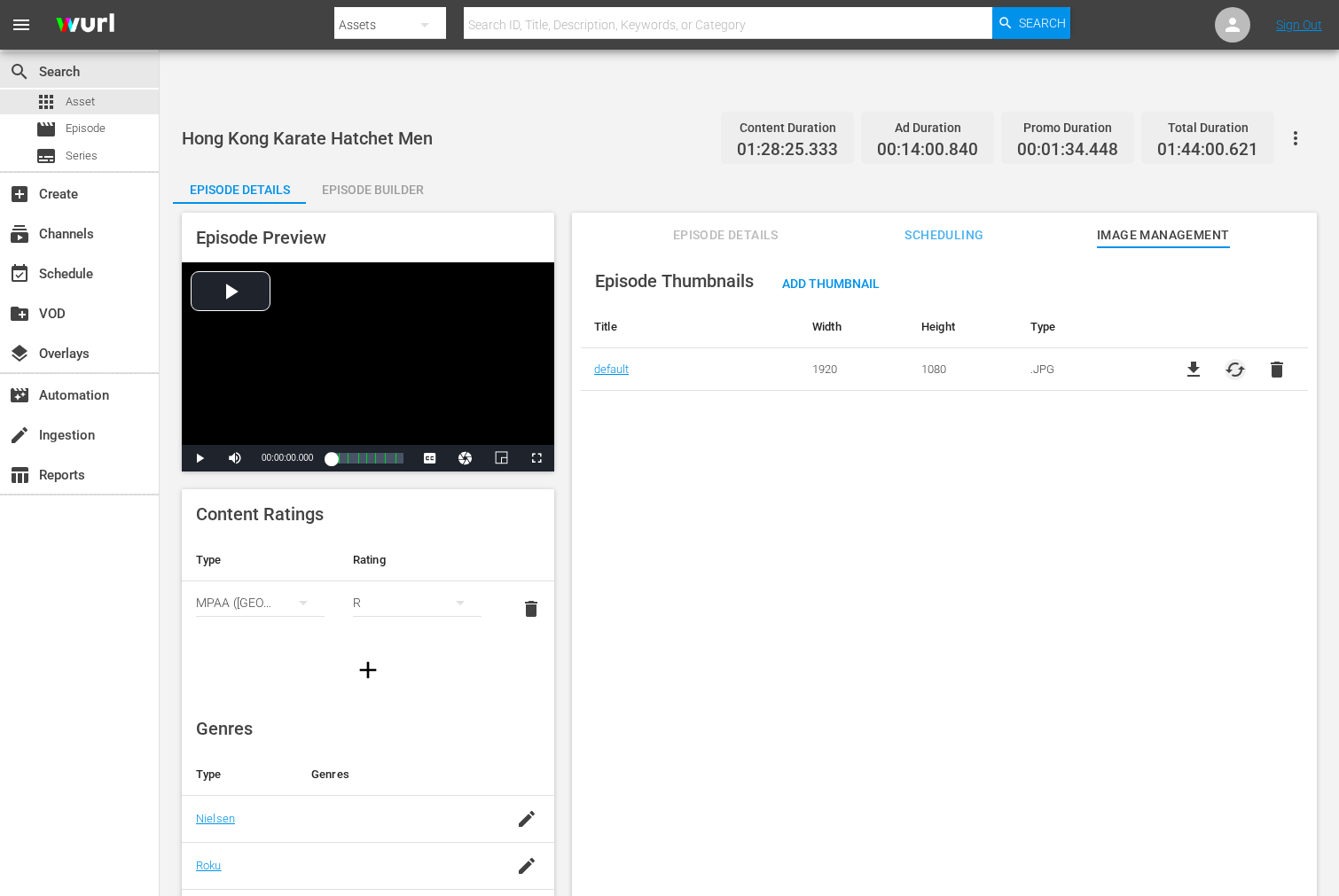
click at [1204, 359] on span "cached" at bounding box center [1234, 369] width 21 height 21
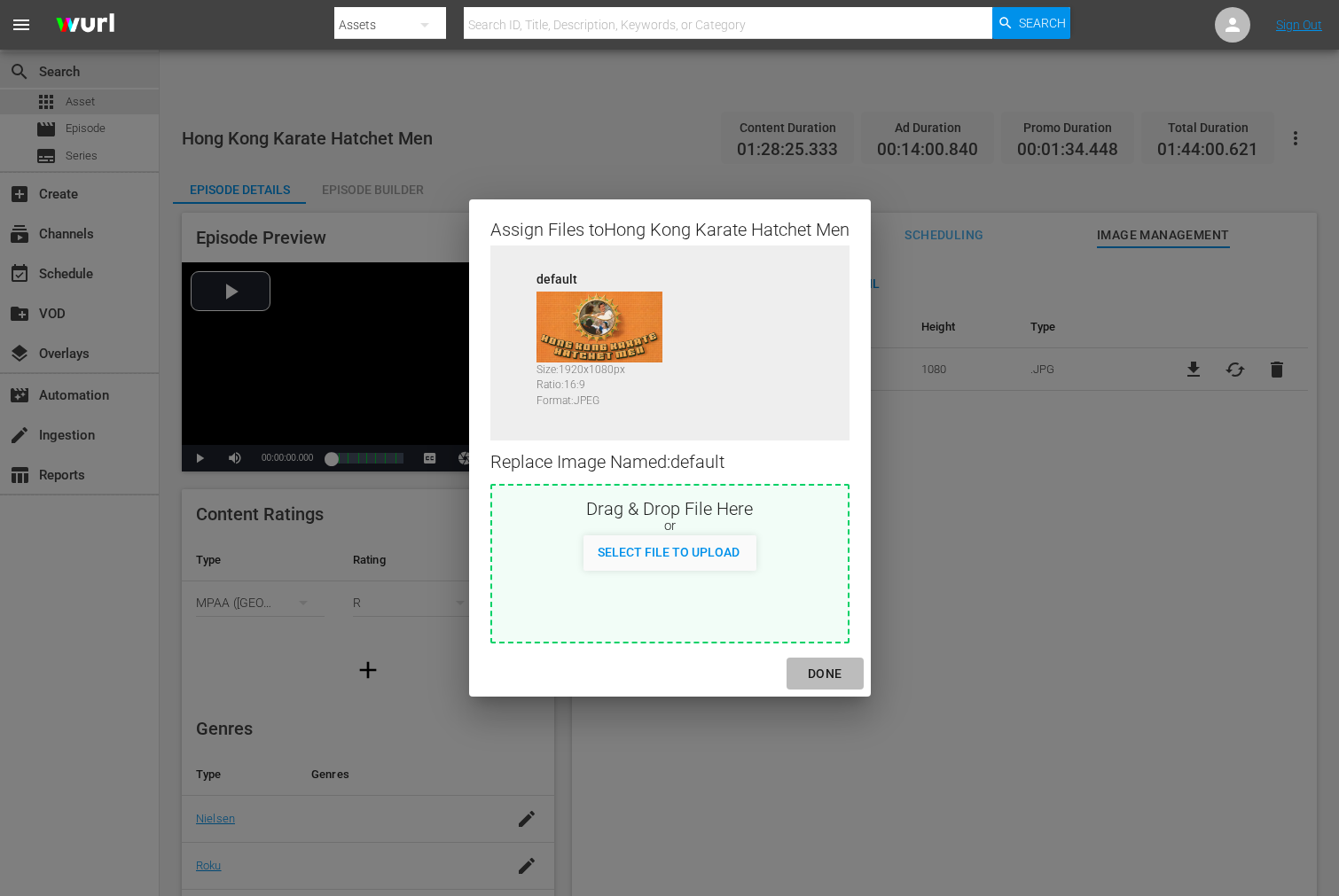
click at [830, 675] on div "DONE" at bounding box center [824, 674] width 62 height 22
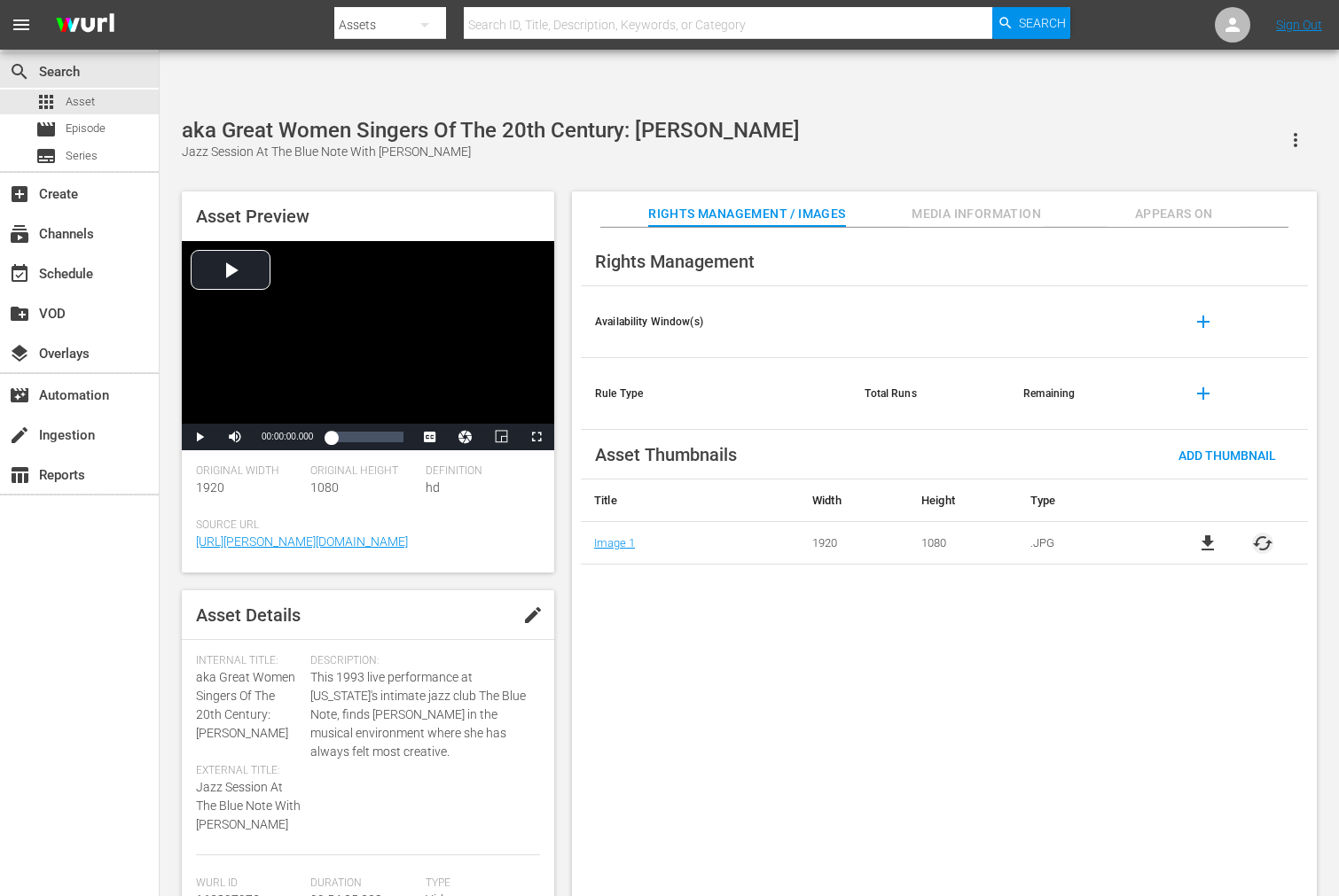
click at [1254, 532] on span "cached" at bounding box center [1262, 542] width 21 height 21
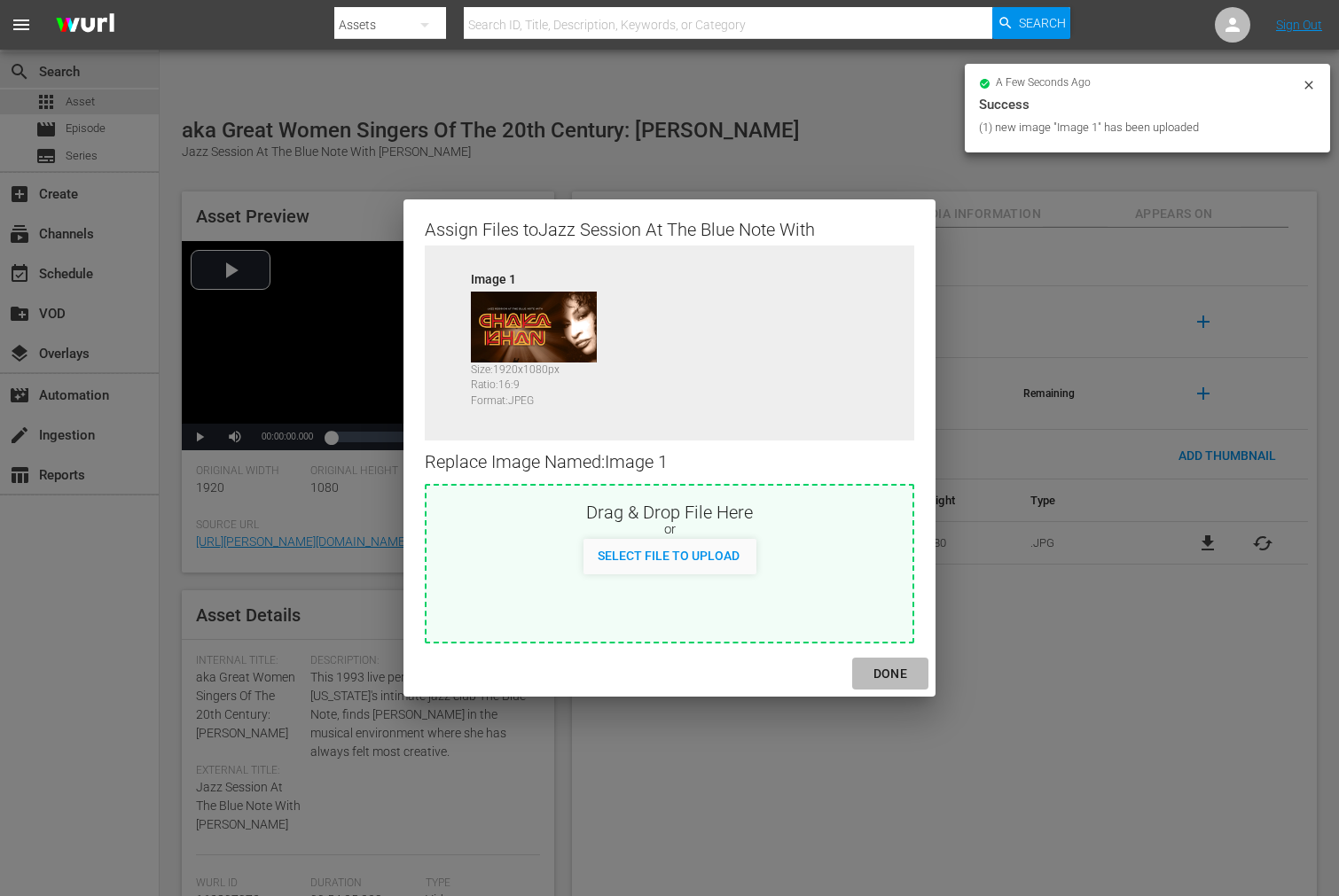
click at [891, 674] on div "DONE" at bounding box center [890, 674] width 62 height 22
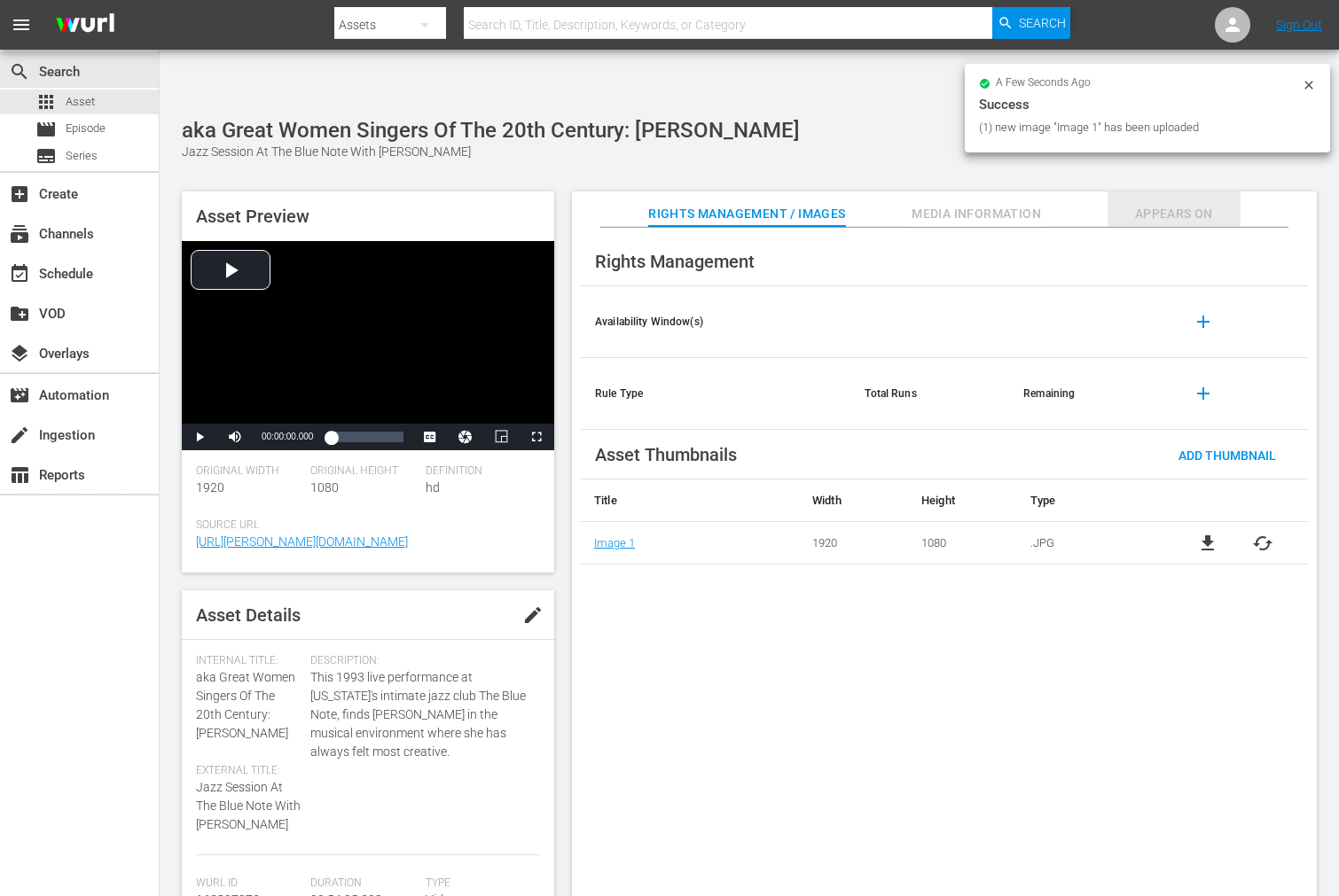
click at [1145, 203] on span "Appears On" at bounding box center [1174, 214] width 133 height 22
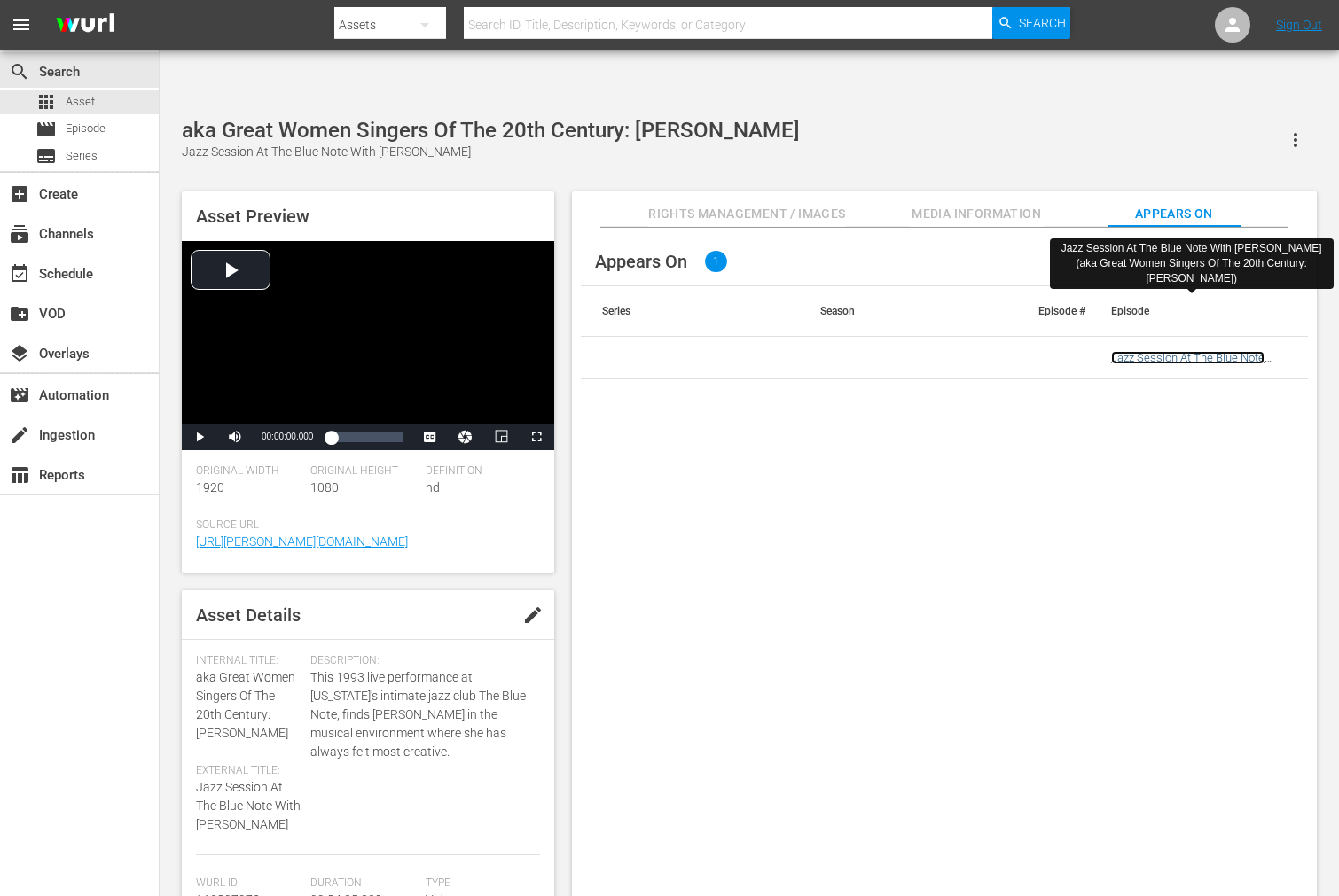
click at [1148, 351] on link "Jazz Session At The Blue Note With [PERSON_NAME] (aka Great Women Singers Of Th…" at bounding box center [1194, 377] width 165 height 53
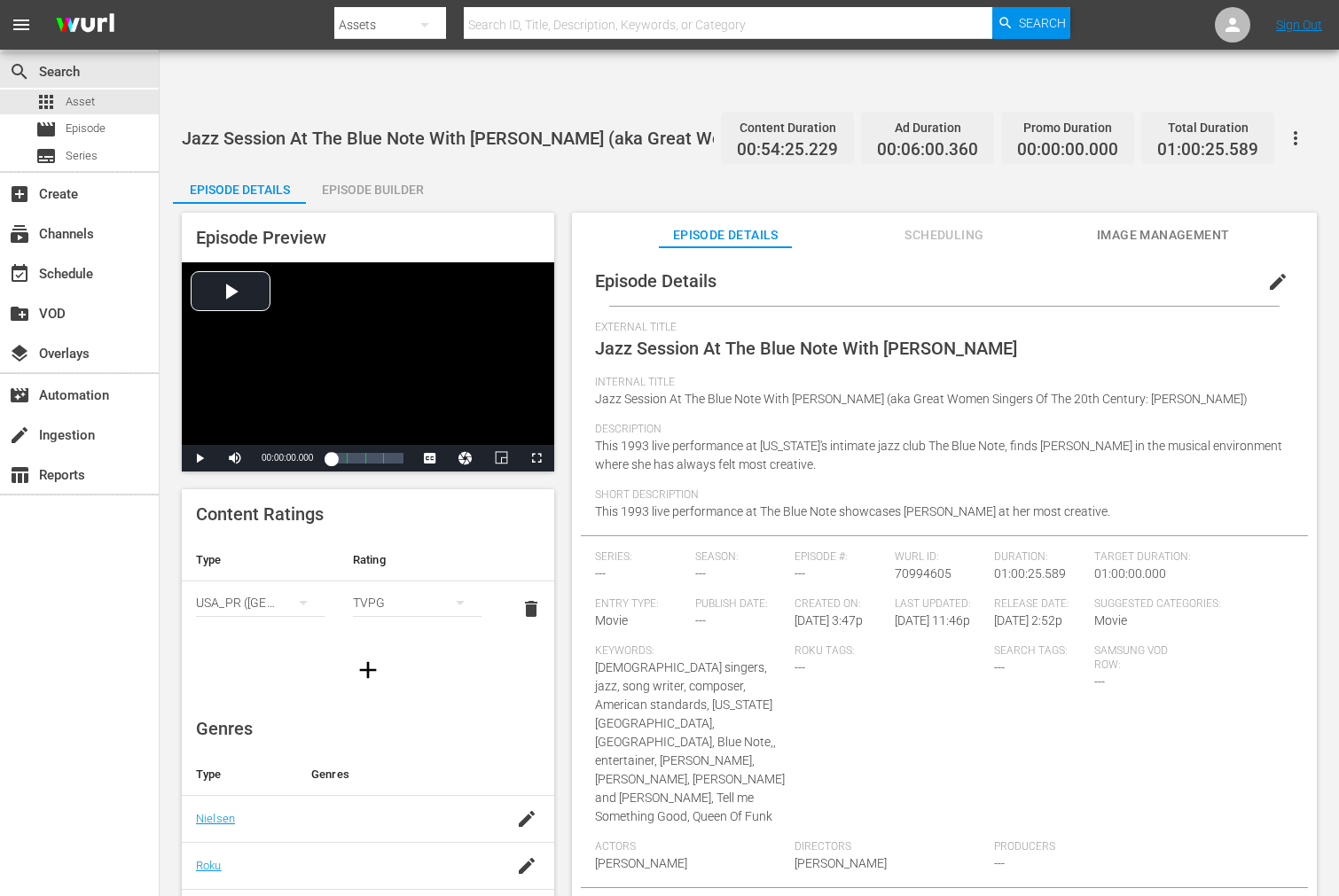
click at [1180, 224] on span "Image Management" at bounding box center [1163, 235] width 133 height 22
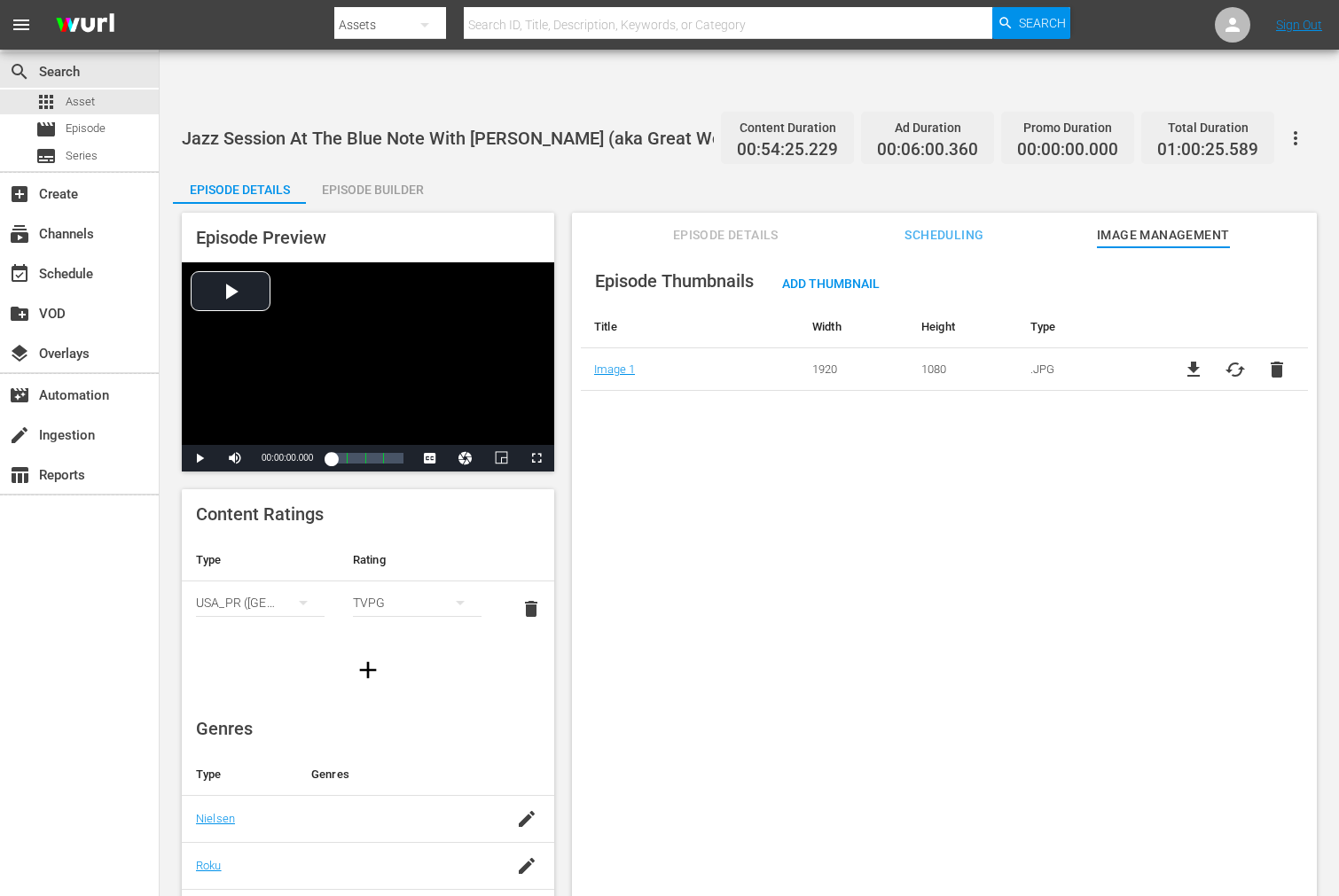
click at [1288, 117] on button "button" at bounding box center [1295, 138] width 43 height 43
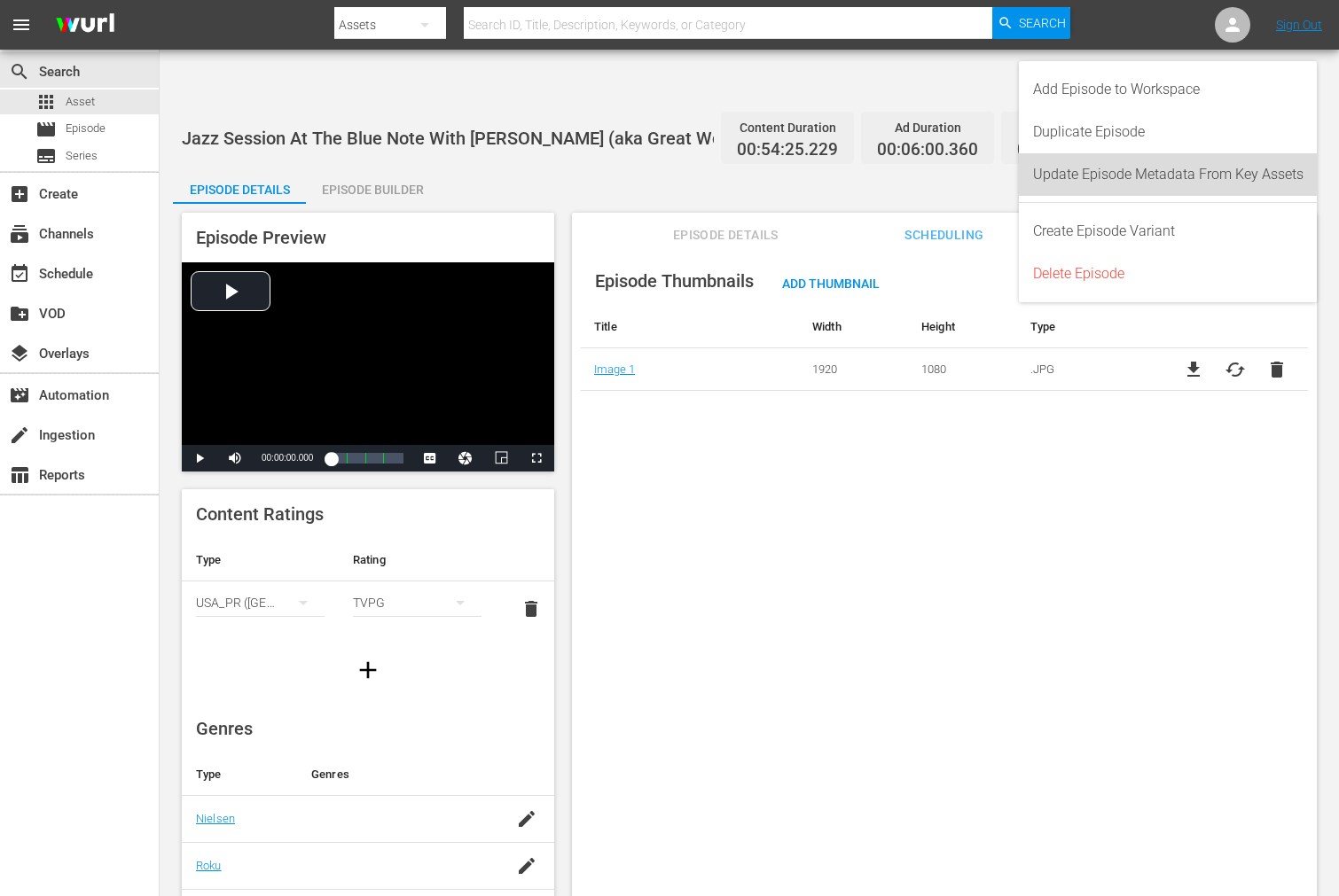
click at [1171, 166] on div "Update Episode Metadata From Key Assets" at bounding box center [1168, 175] width 270 height 43
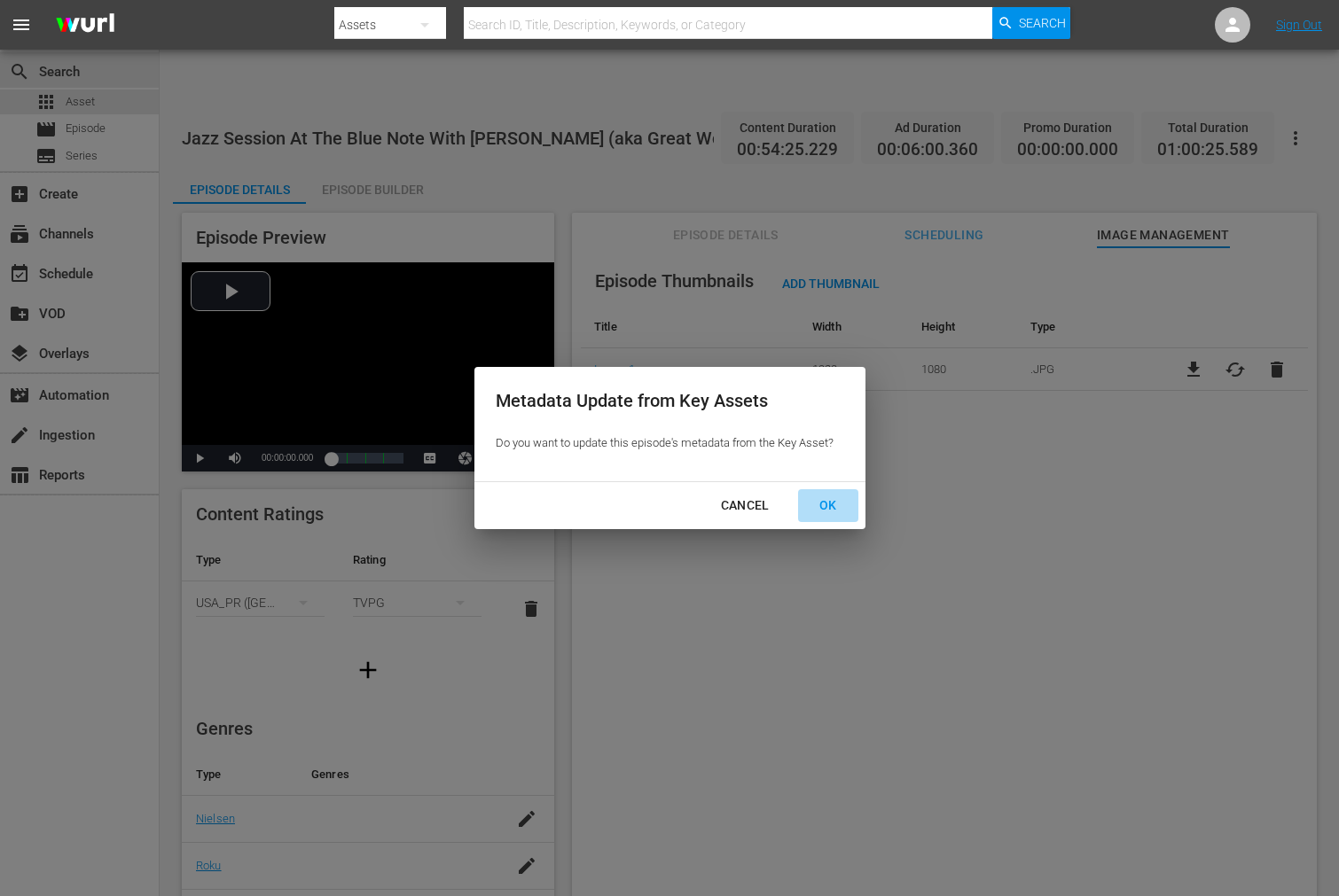
click at [831, 512] on div "OK" at bounding box center [828, 505] width 46 height 22
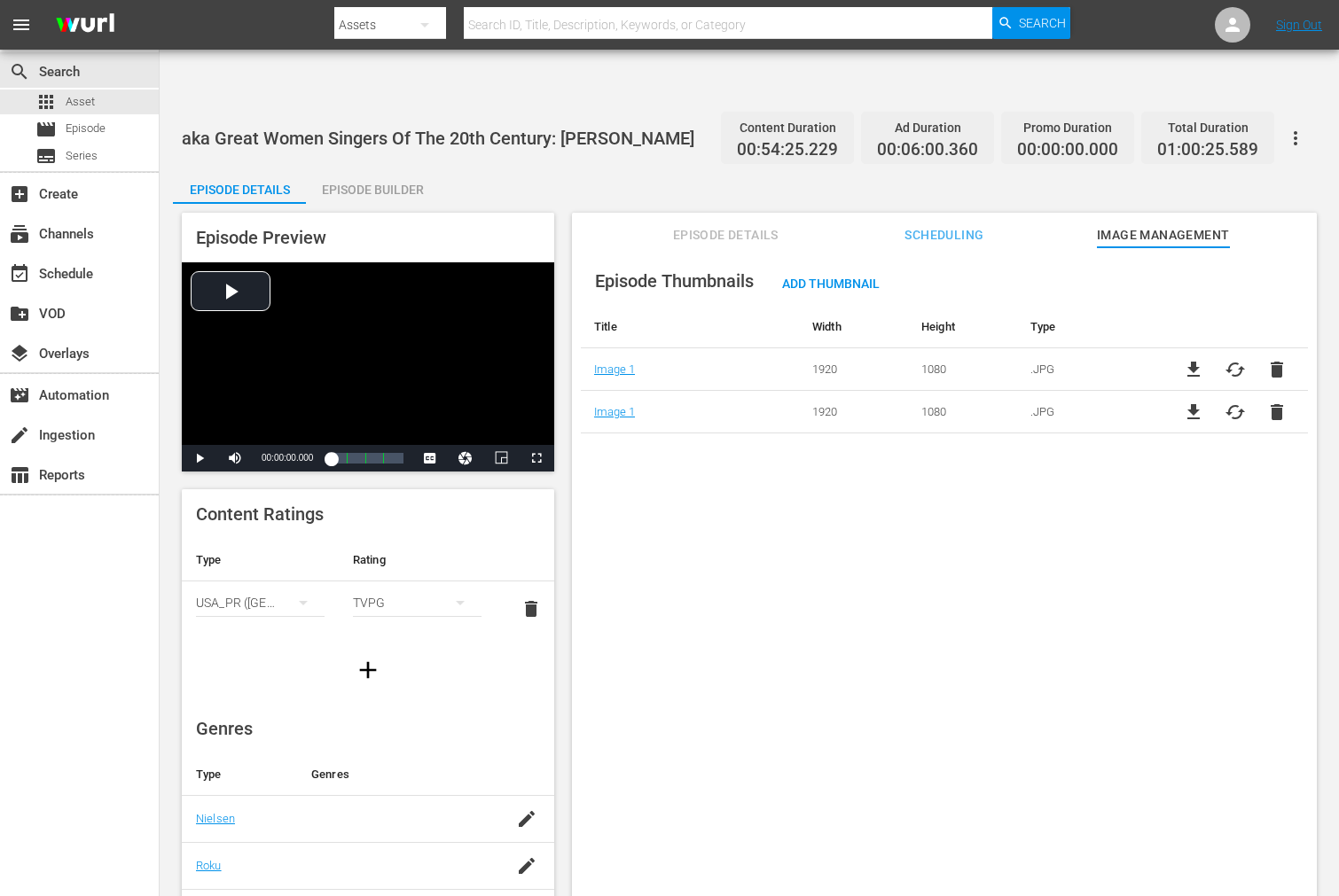
click at [1272, 359] on span "delete" at bounding box center [1276, 369] width 21 height 21
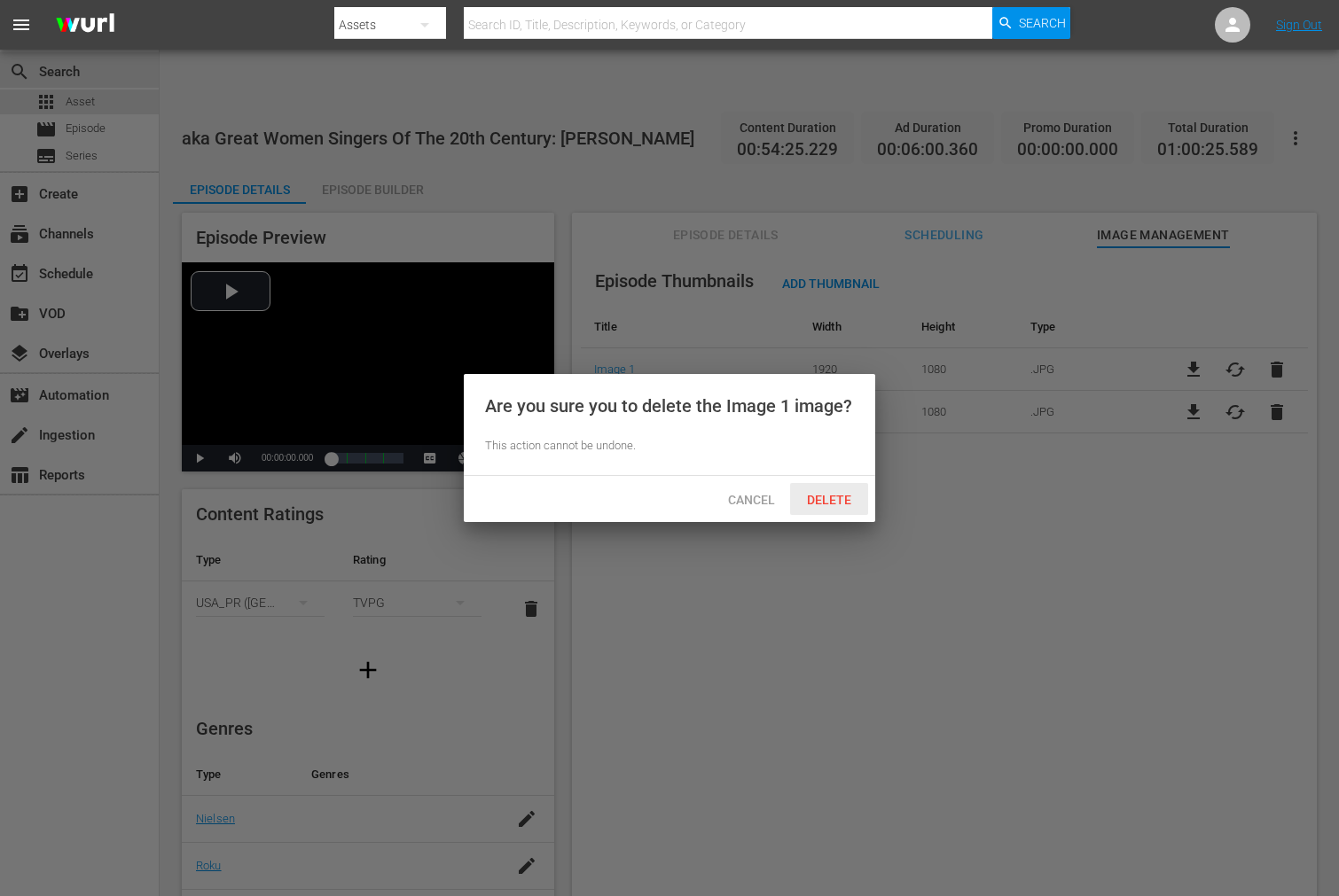
click at [840, 492] on span "Delete" at bounding box center [829, 499] width 73 height 14
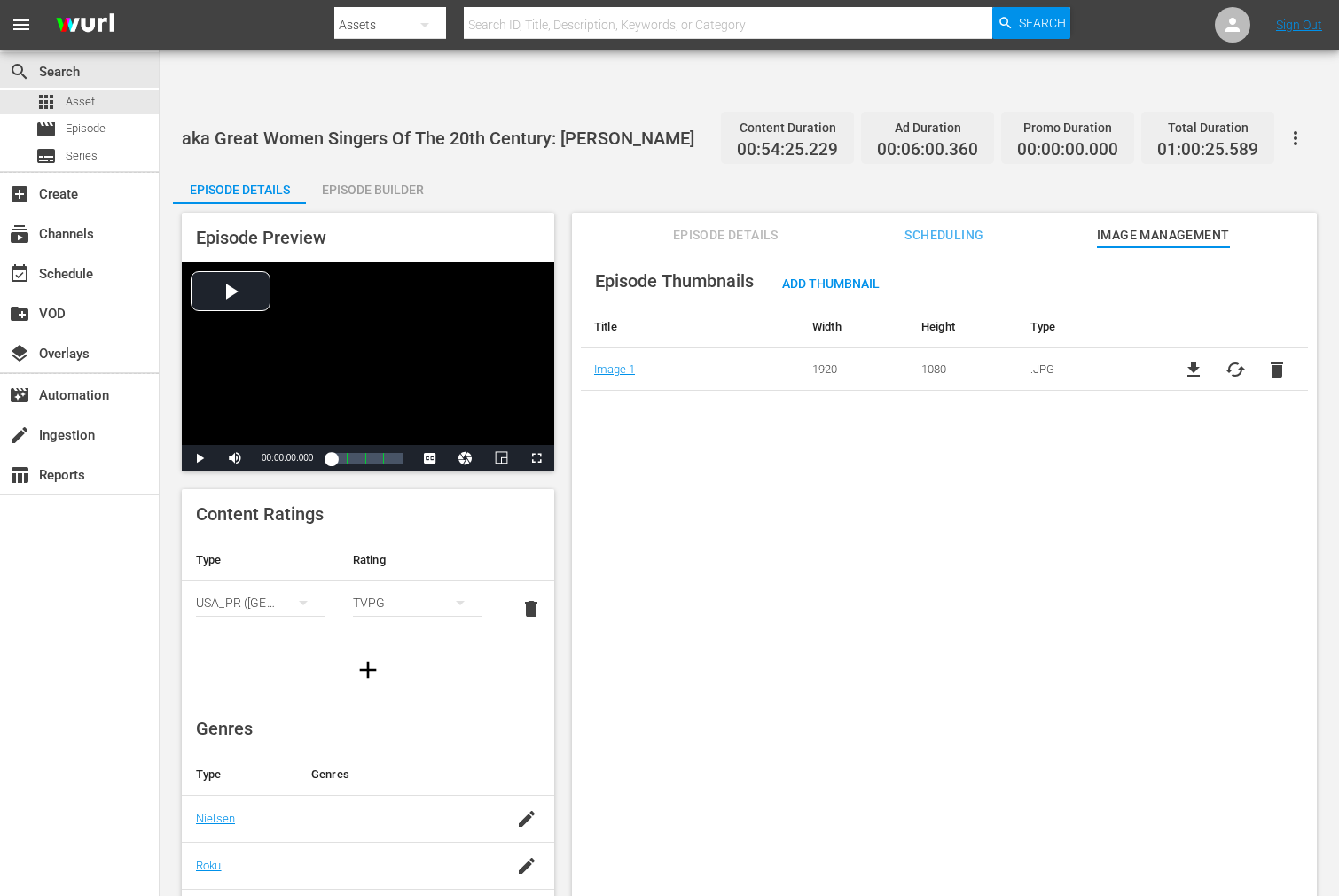
drag, startPoint x: 632, startPoint y: 464, endPoint x: 632, endPoint y: 452, distance: 12.0
click at [632, 452] on div "Episode Thumbnails Add Thumbnail Title Width Height Type Image 1 1920 1080 .JPG…" at bounding box center [945, 593] width 745 height 692
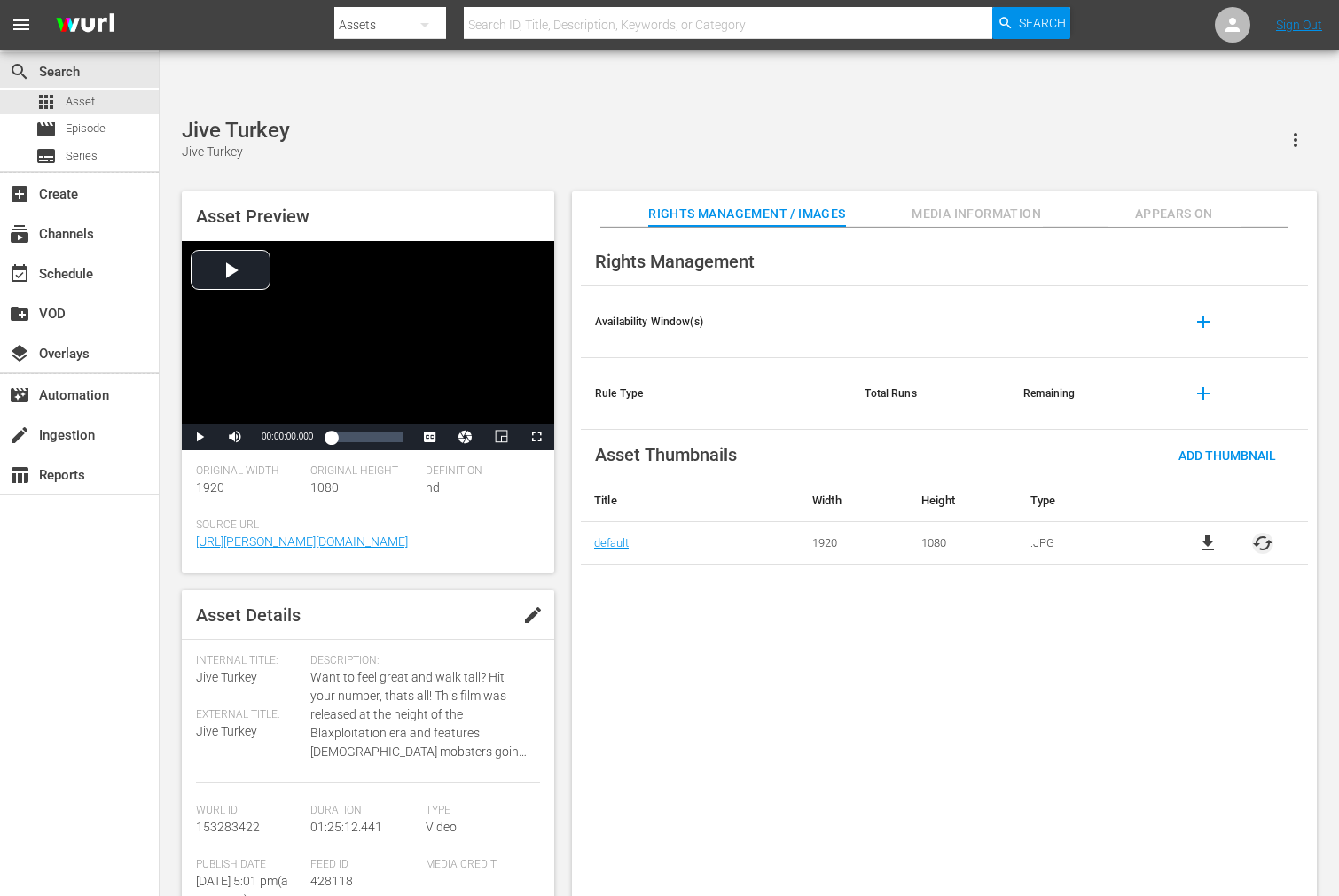
click at [1204, 532] on span "cached" at bounding box center [1262, 542] width 21 height 21
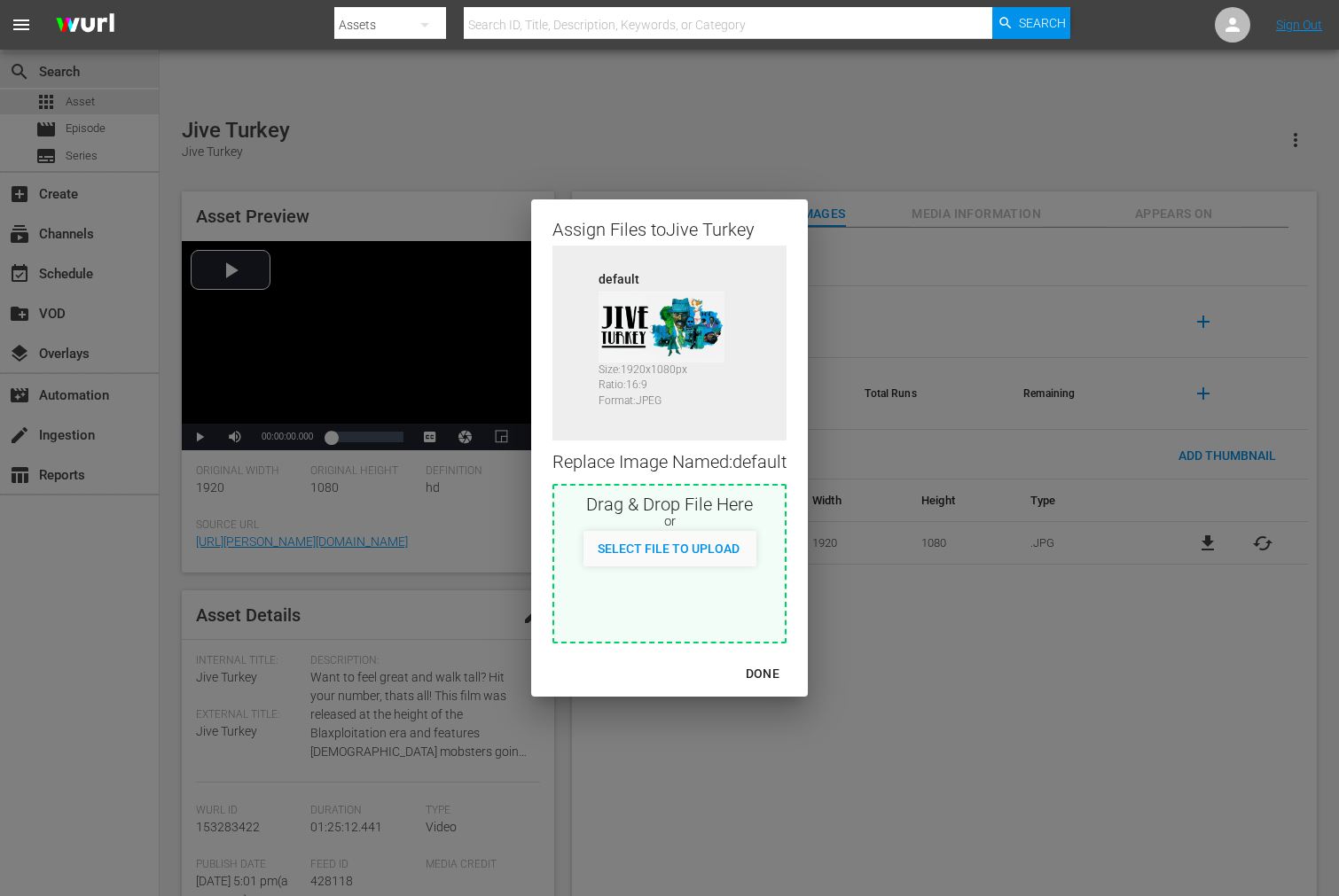
click at [762, 665] on div "DONE" at bounding box center [762, 674] width 62 height 22
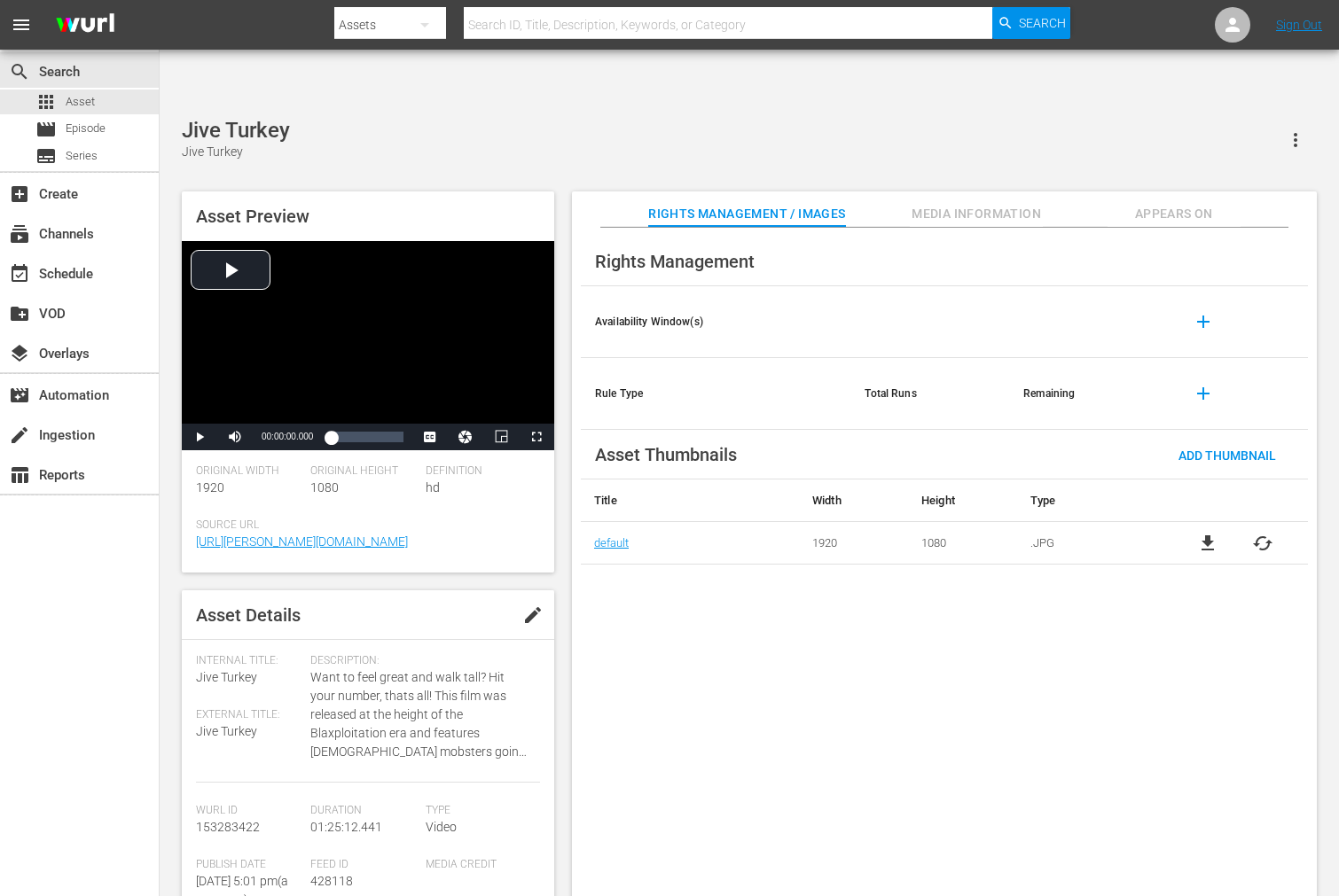
drag, startPoint x: 787, startPoint y: 654, endPoint x: 793, endPoint y: 618, distance: 36.5
click at [787, 652] on div "Rights Management Availability Window(s) add Rule Type Total Runs Remaining add…" at bounding box center [945, 576] width 745 height 697
click at [1200, 203] on span "Appears On" at bounding box center [1174, 214] width 133 height 22
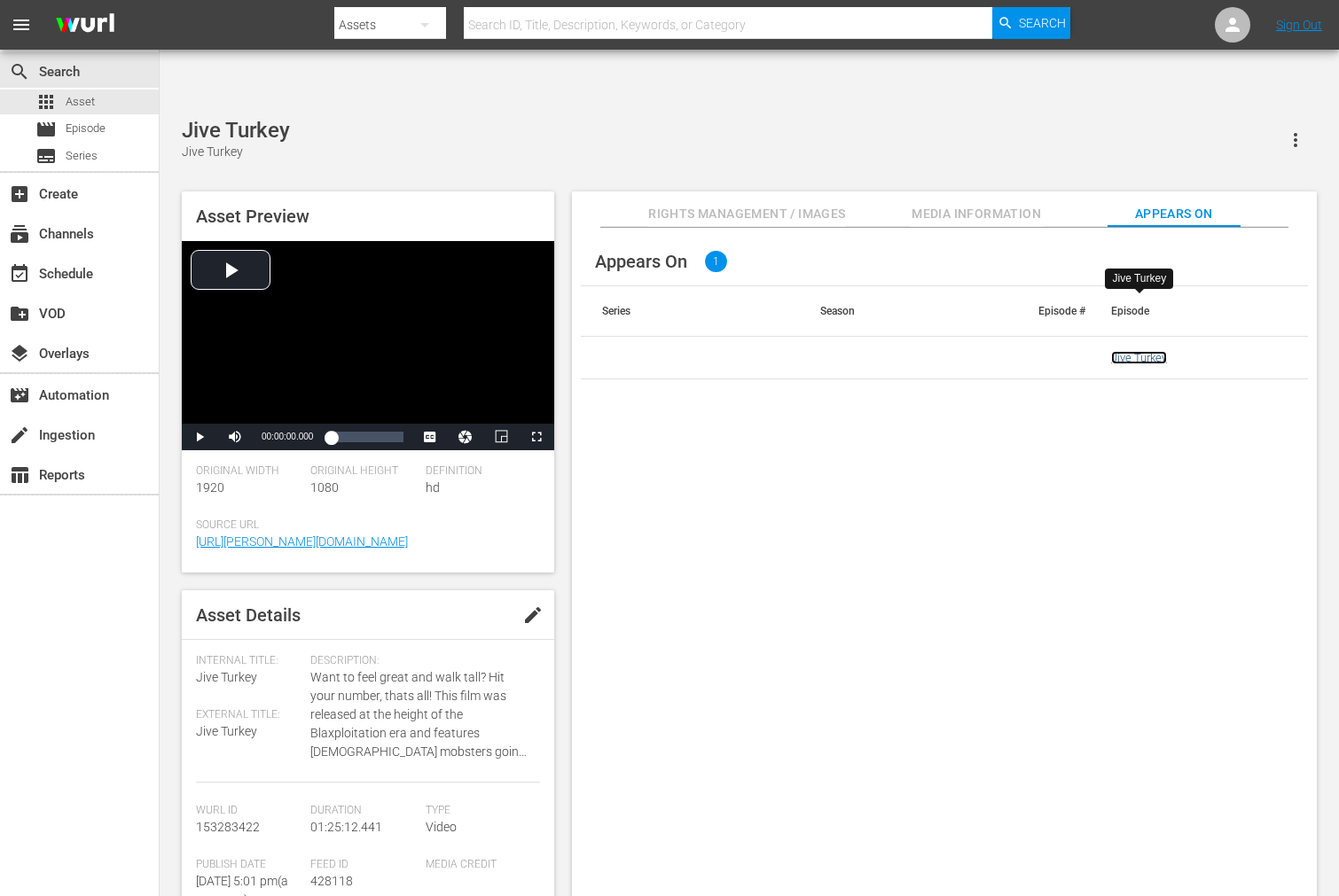
click at [1163, 351] on link "Jive Turkey" at bounding box center [1139, 357] width 56 height 13
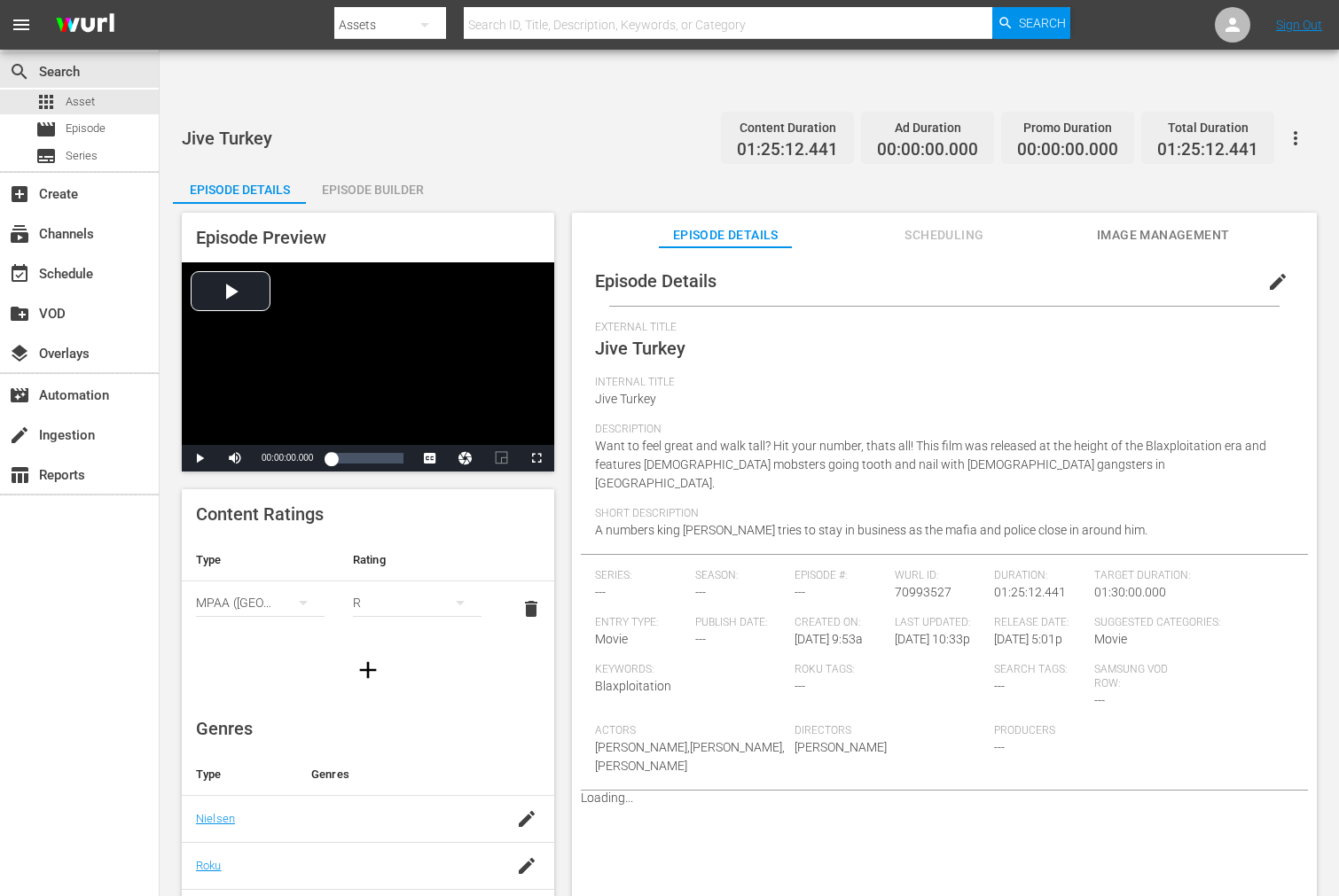
click at [1102, 224] on span "Image Management" at bounding box center [1163, 235] width 133 height 22
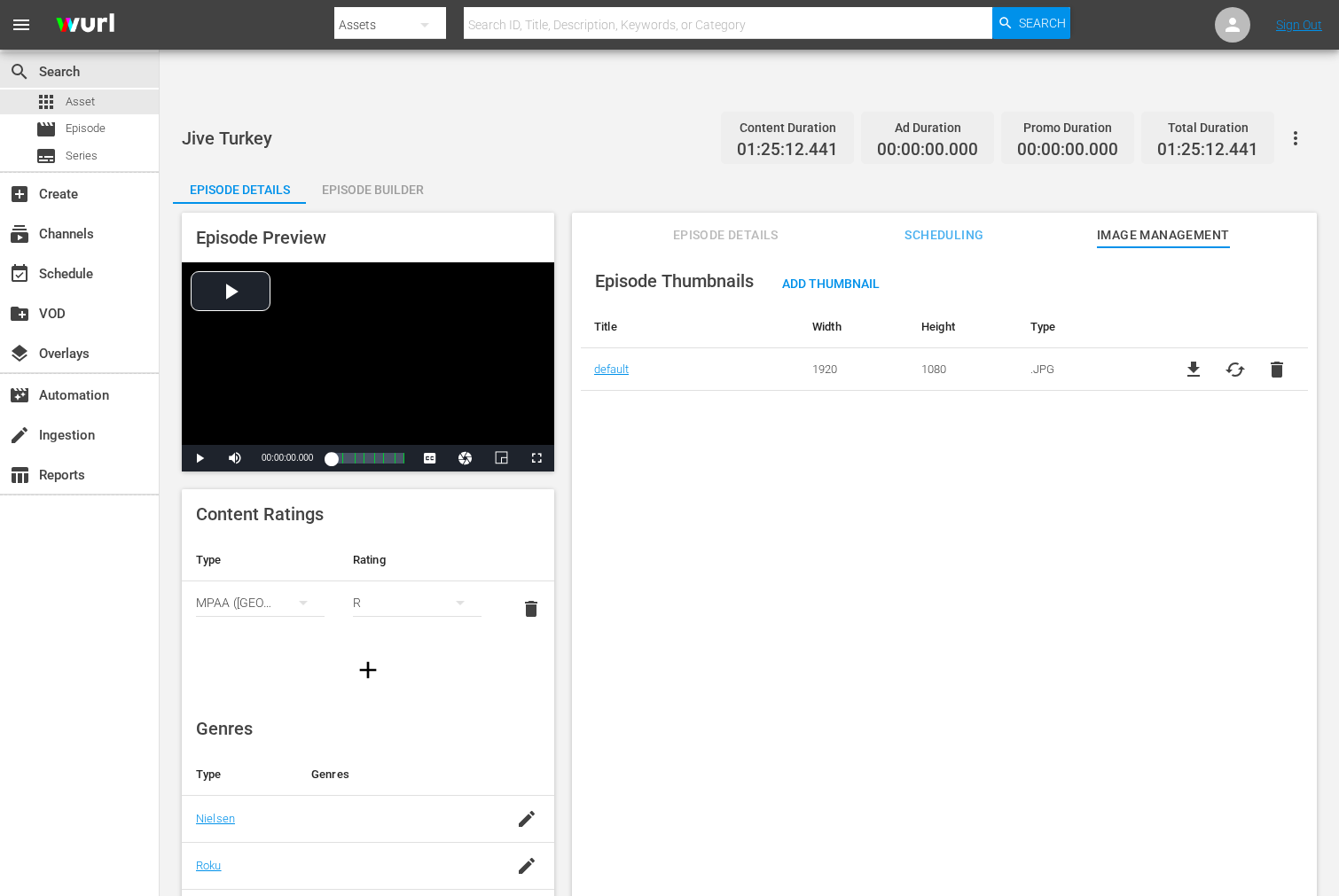
click at [1204, 131] on icon "button" at bounding box center [1295, 138] width 4 height 14
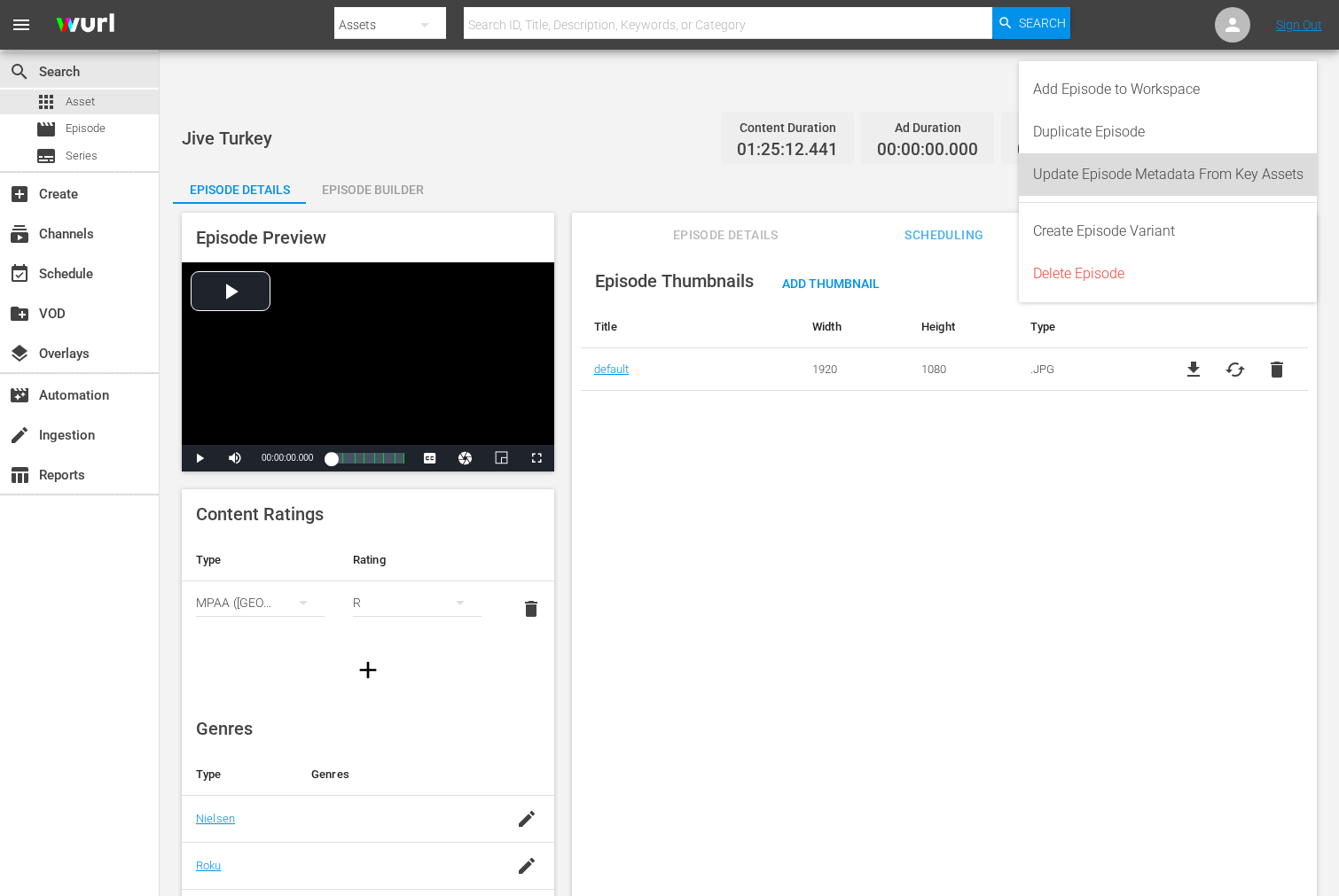
click at [1144, 173] on div "Update Episode Metadata From Key Assets" at bounding box center [1168, 175] width 270 height 43
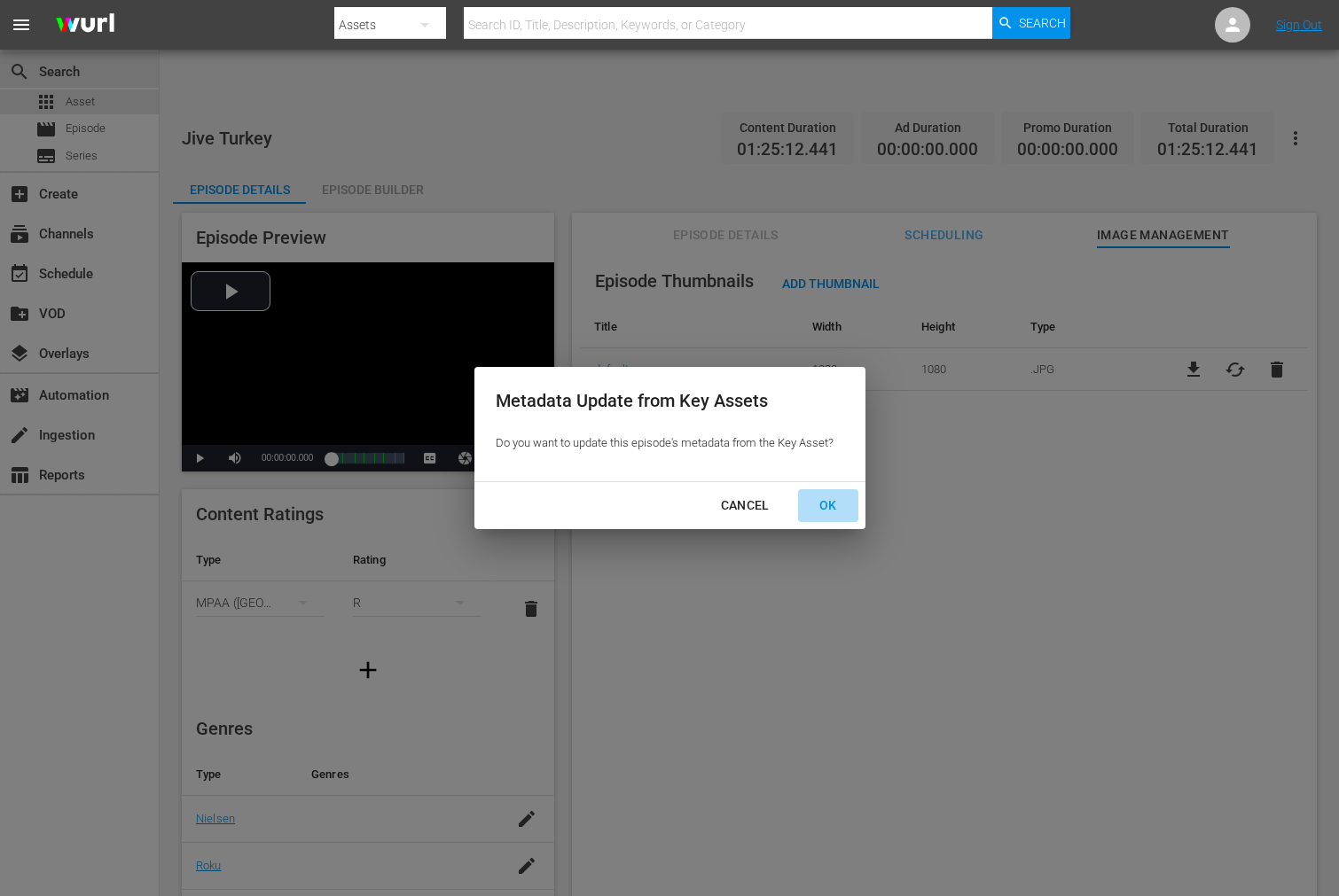
click at [828, 502] on div "OK" at bounding box center [828, 505] width 46 height 22
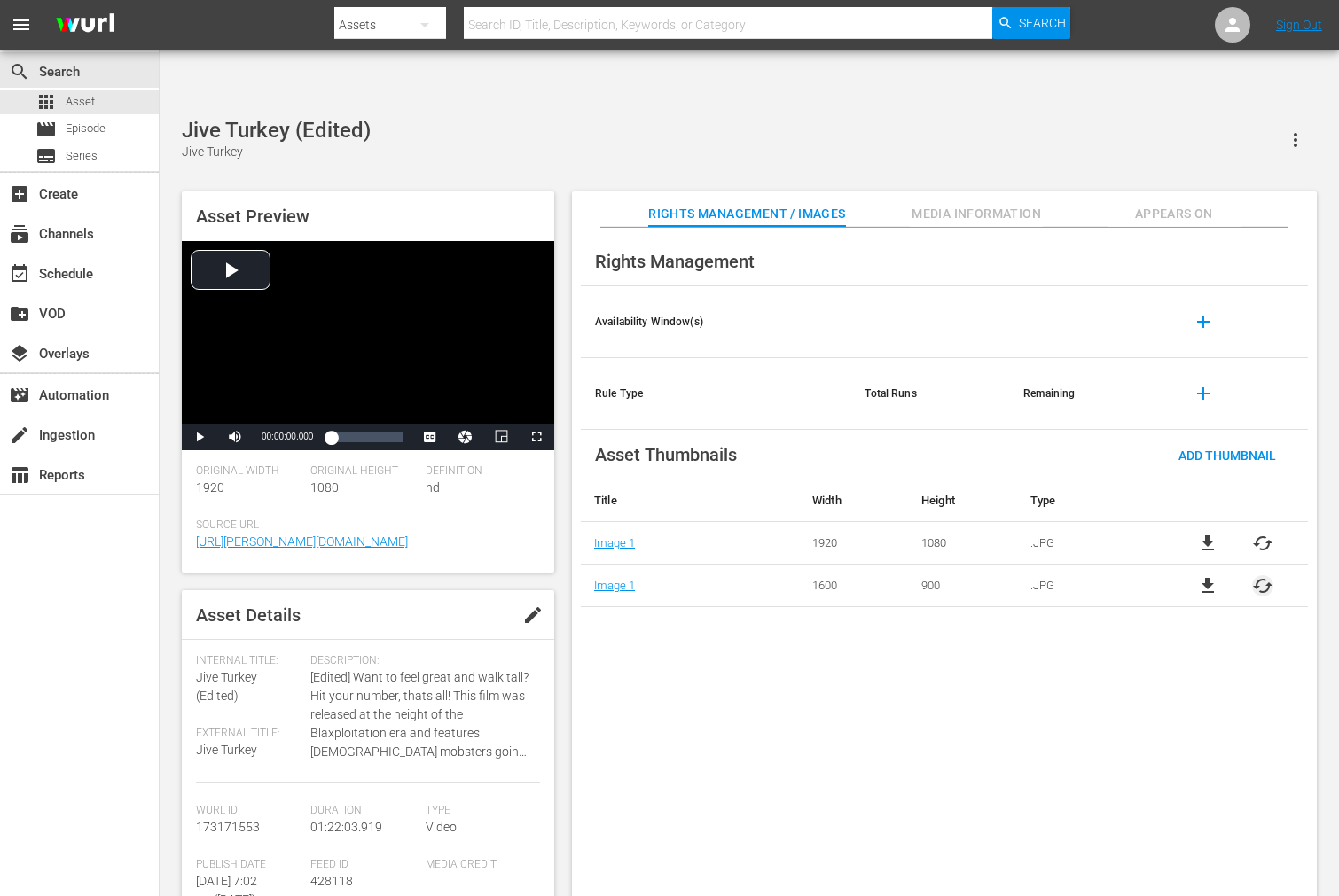
click at [1204, 575] on span "cached" at bounding box center [1262, 585] width 21 height 21
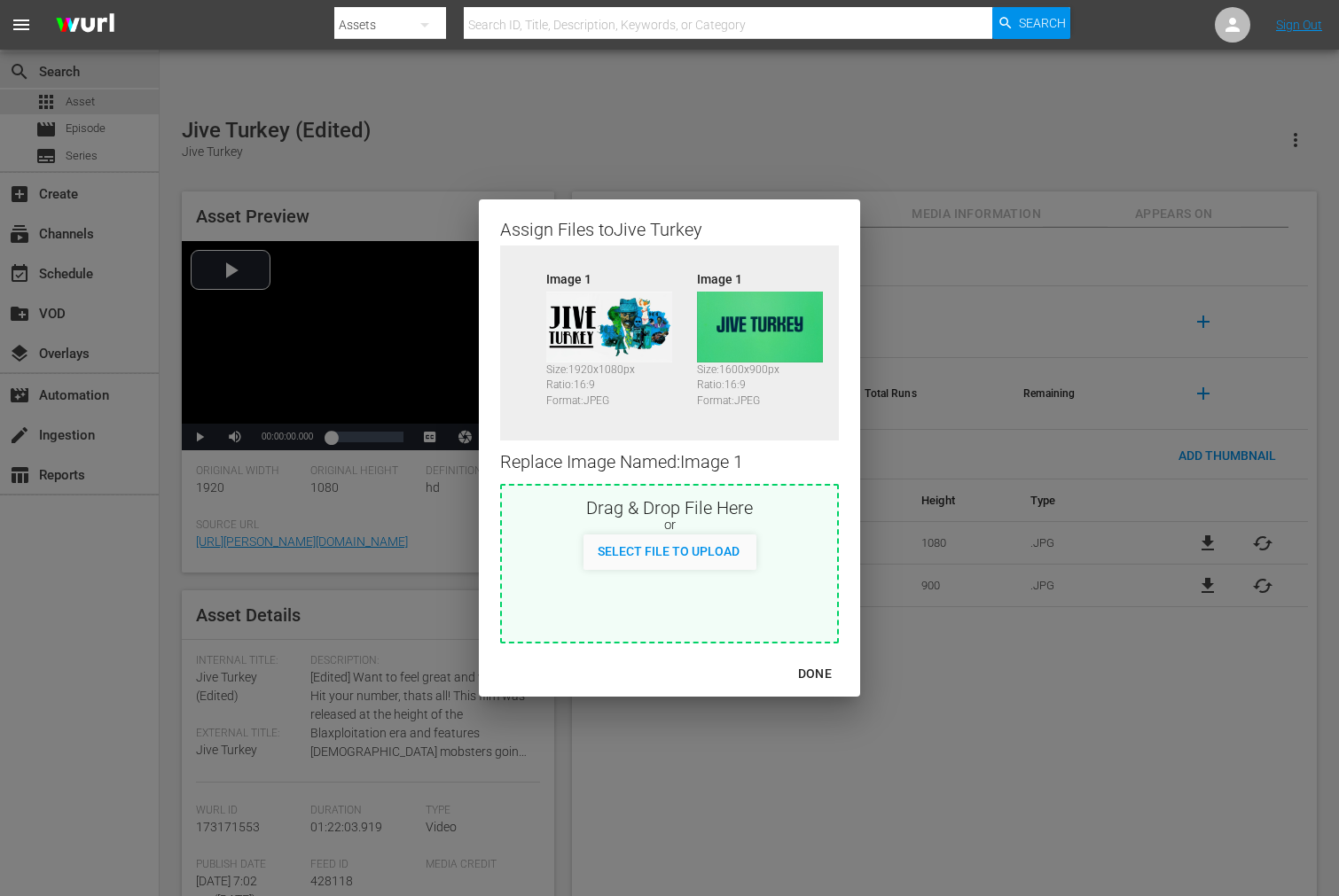
click at [812, 674] on div "DONE" at bounding box center [814, 674] width 62 height 22
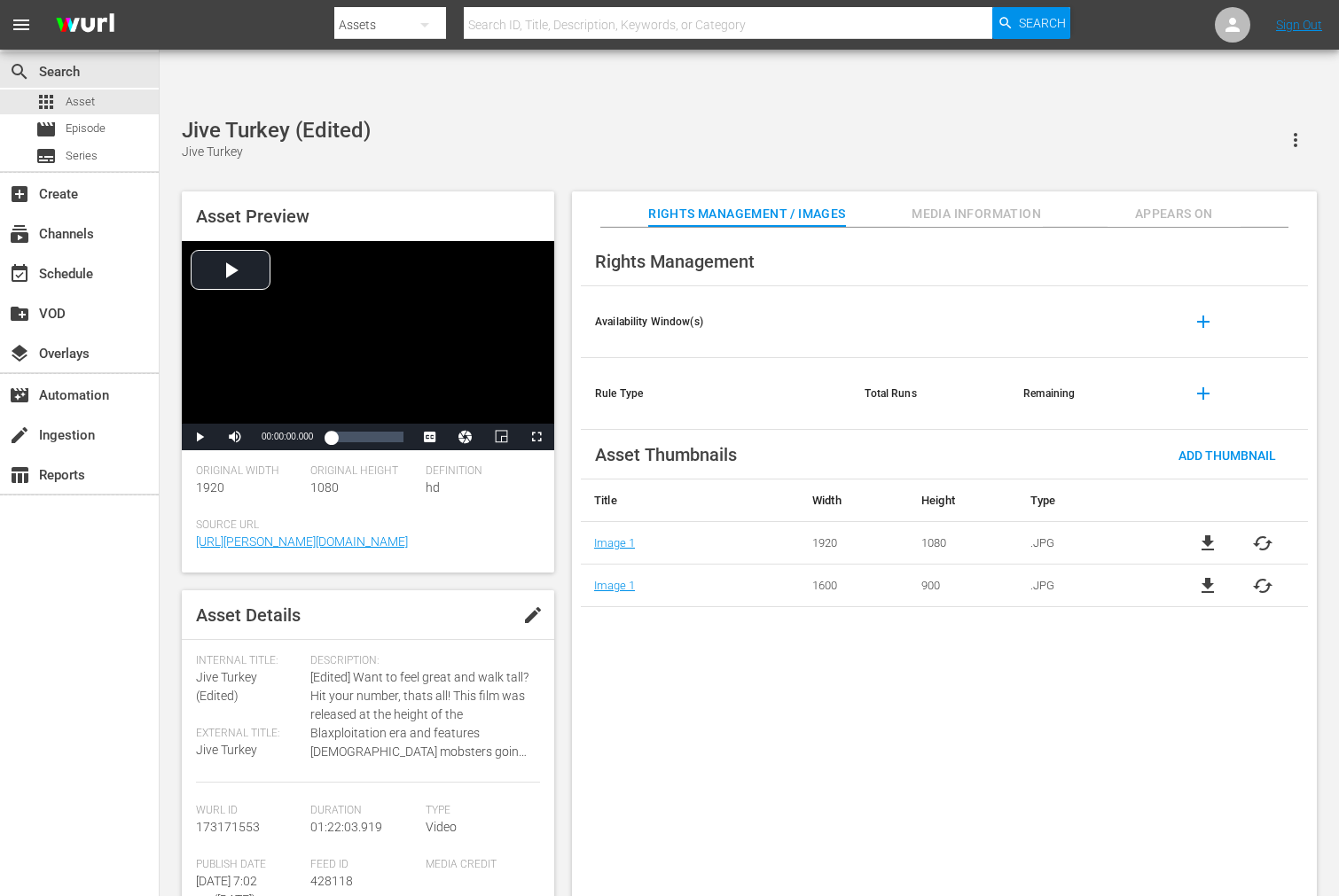
click at [1204, 532] on span "cached" at bounding box center [1262, 542] width 21 height 21
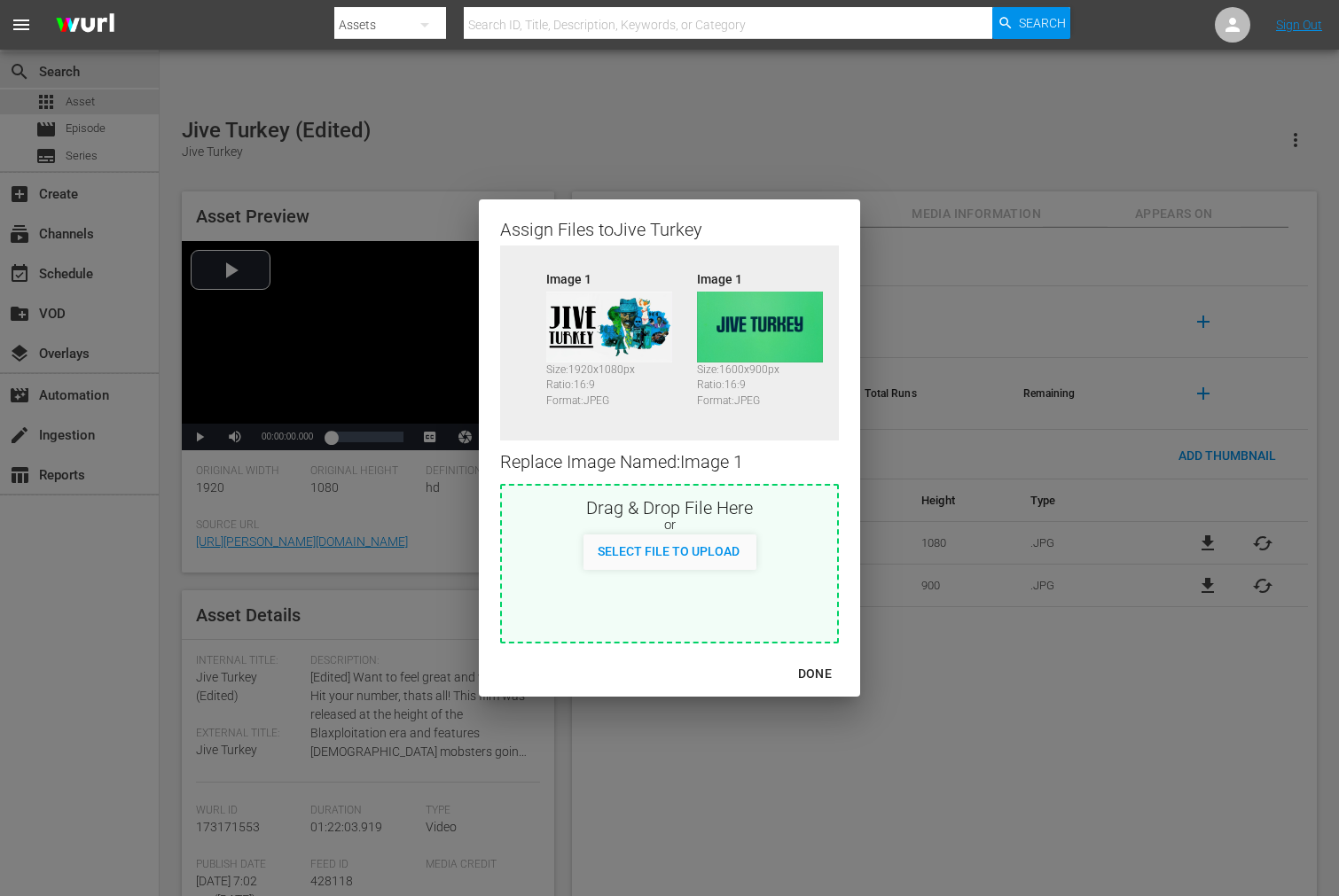
click at [773, 322] on img at bounding box center [760, 327] width 126 height 71
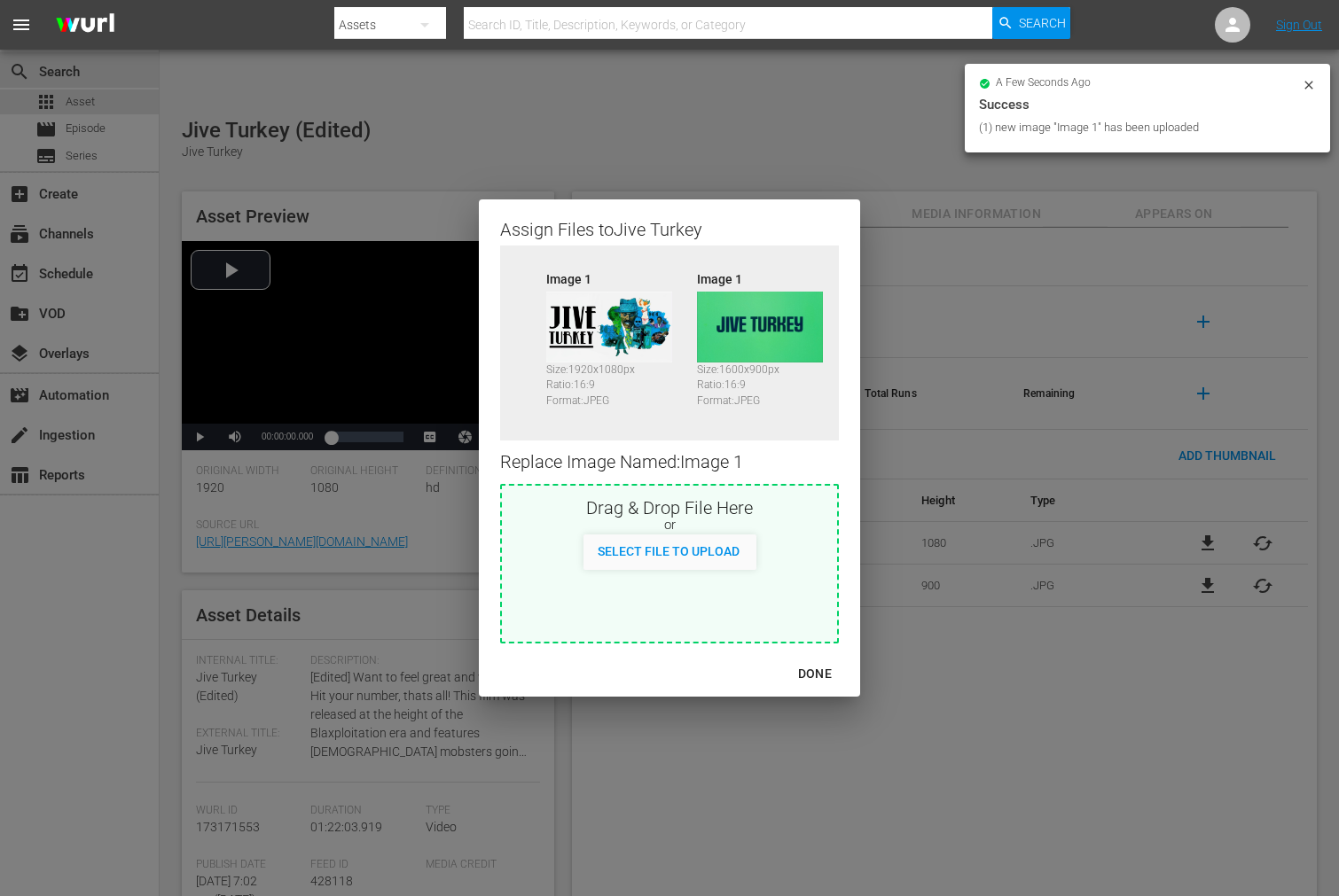
click at [820, 669] on div "DONE" at bounding box center [814, 674] width 62 height 22
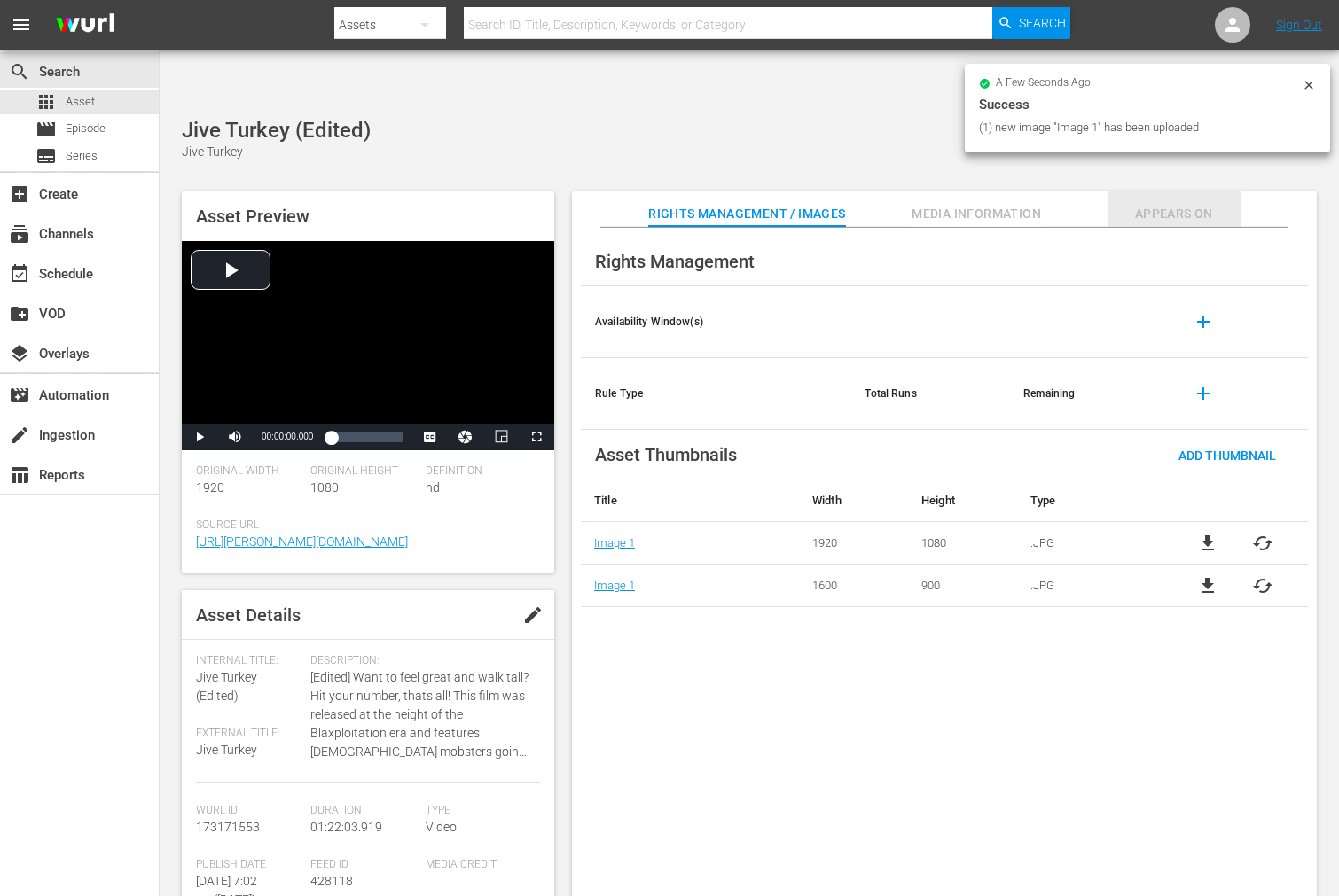
click at [1180, 203] on span "Appears On" at bounding box center [1174, 214] width 133 height 22
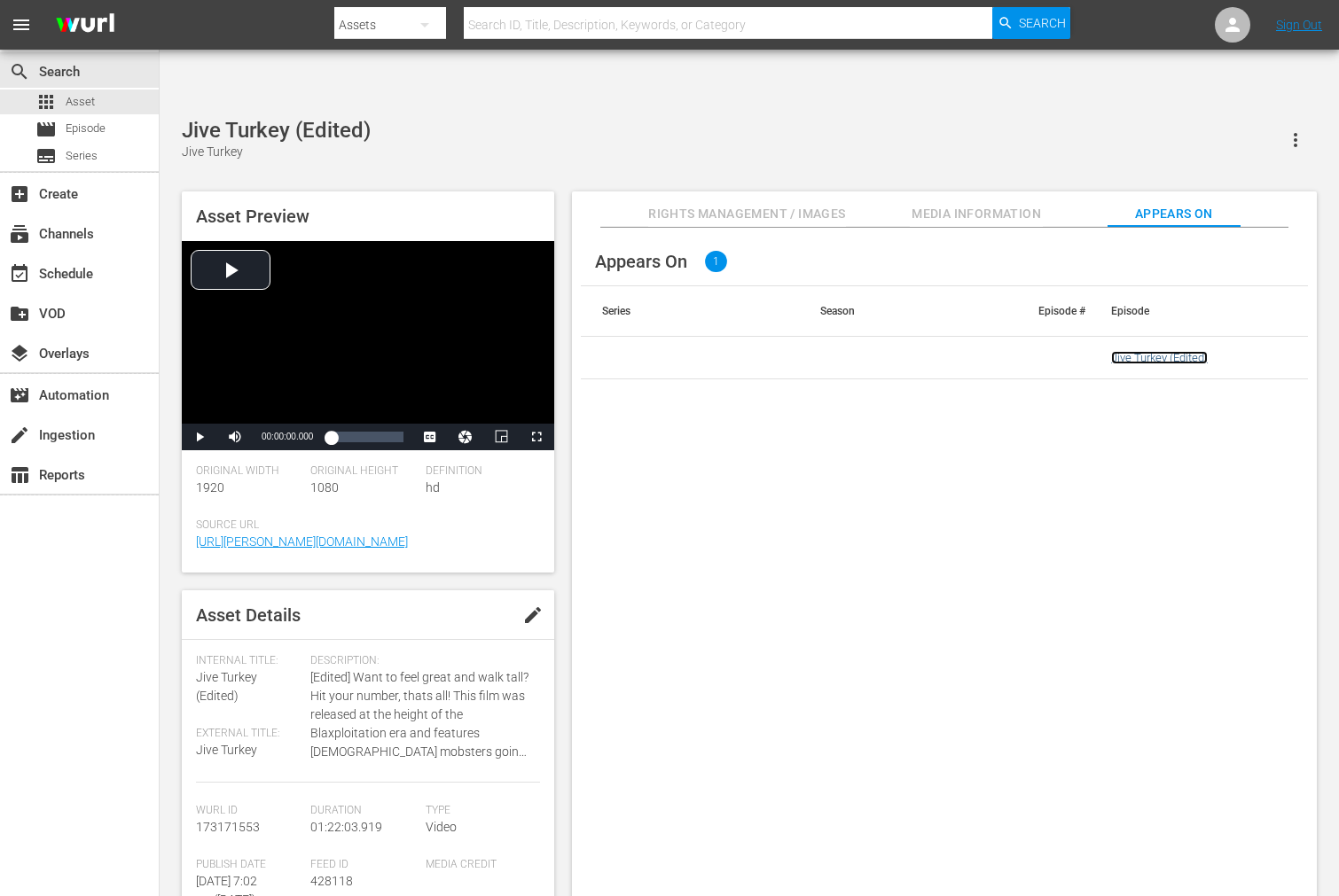
click at [1131, 351] on link "Jive Turkey (Edited)" at bounding box center [1159, 357] width 96 height 13
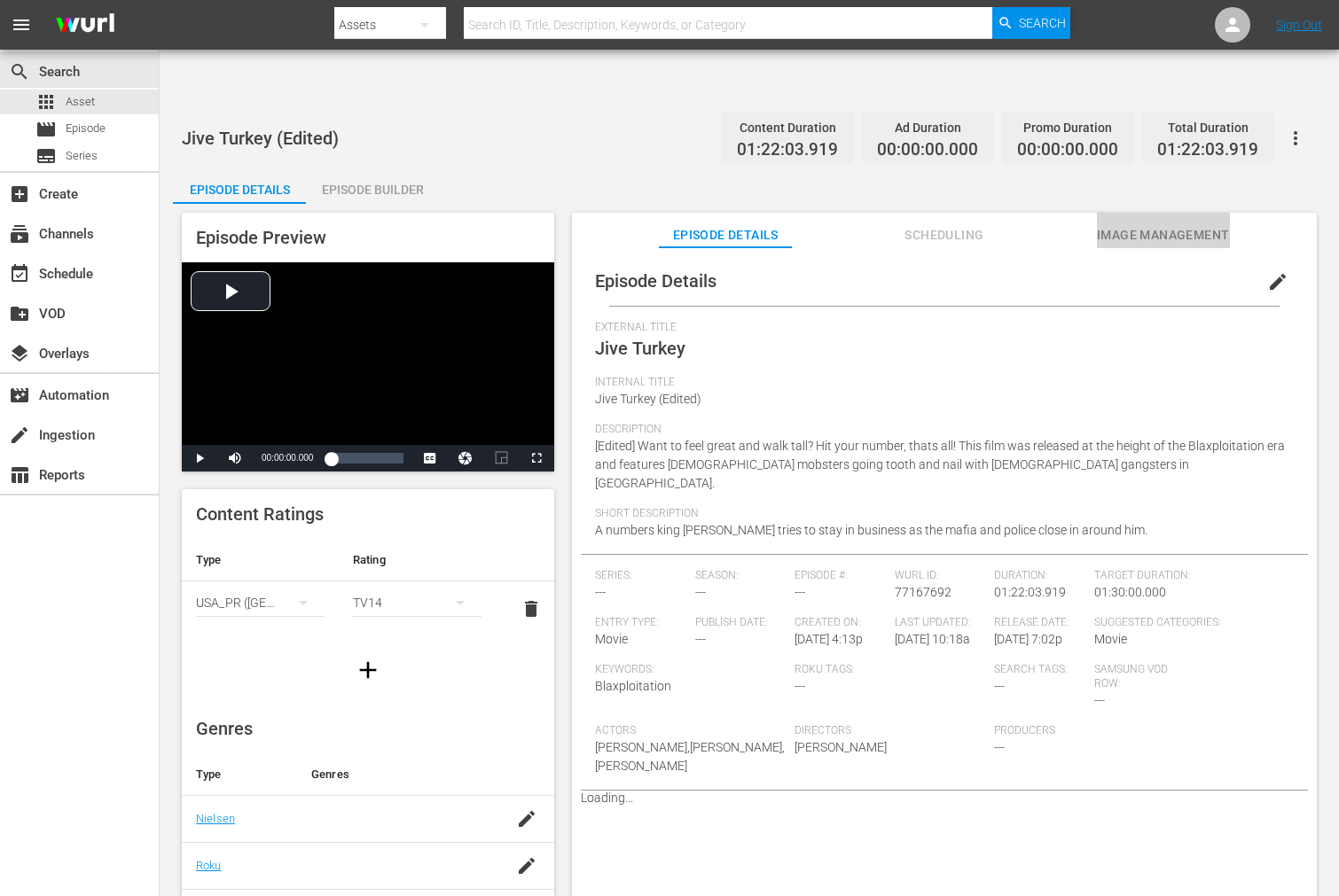
click at [1176, 224] on span "Image Management" at bounding box center [1163, 235] width 133 height 22
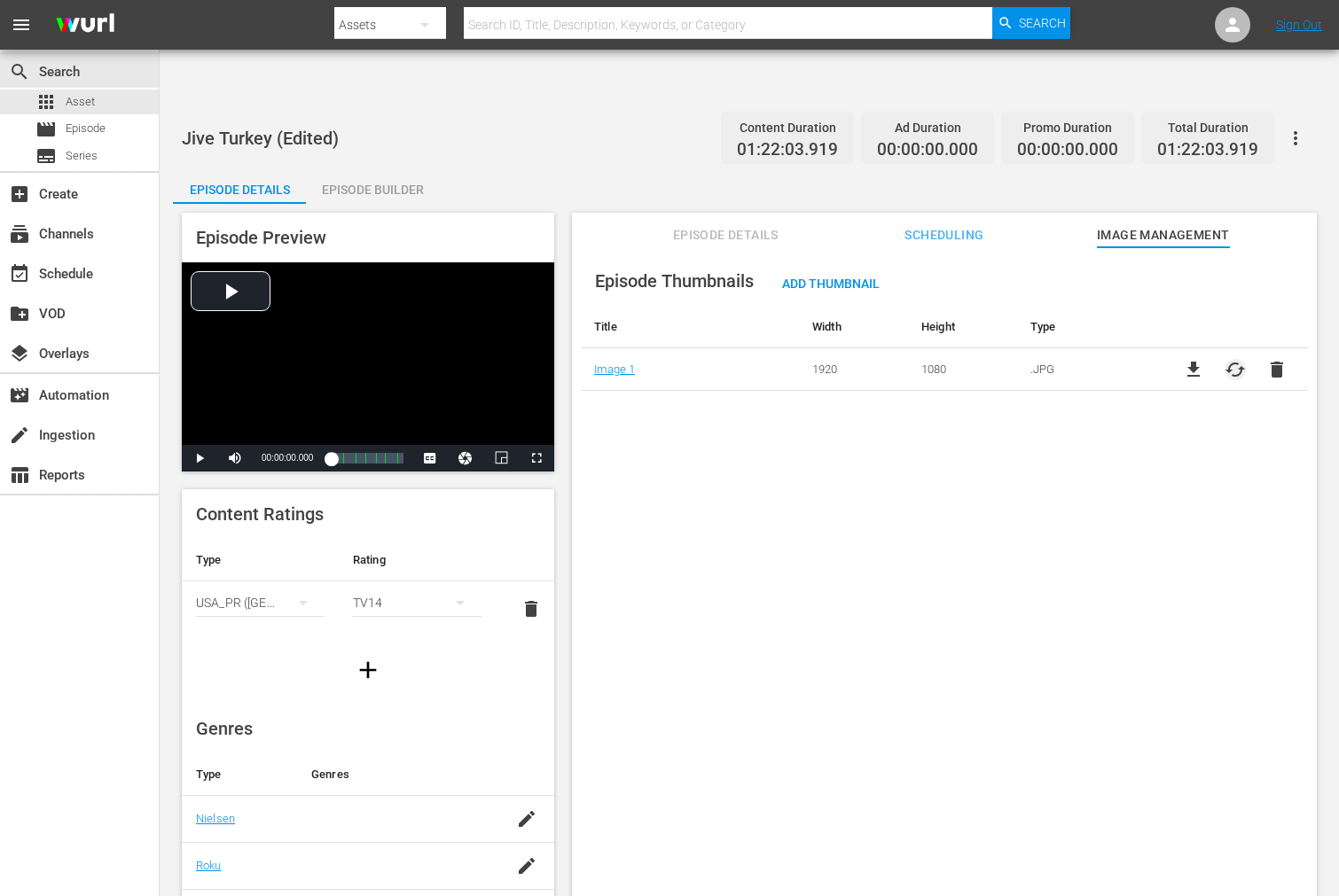
click at [1204, 359] on span "cached" at bounding box center [1234, 369] width 21 height 21
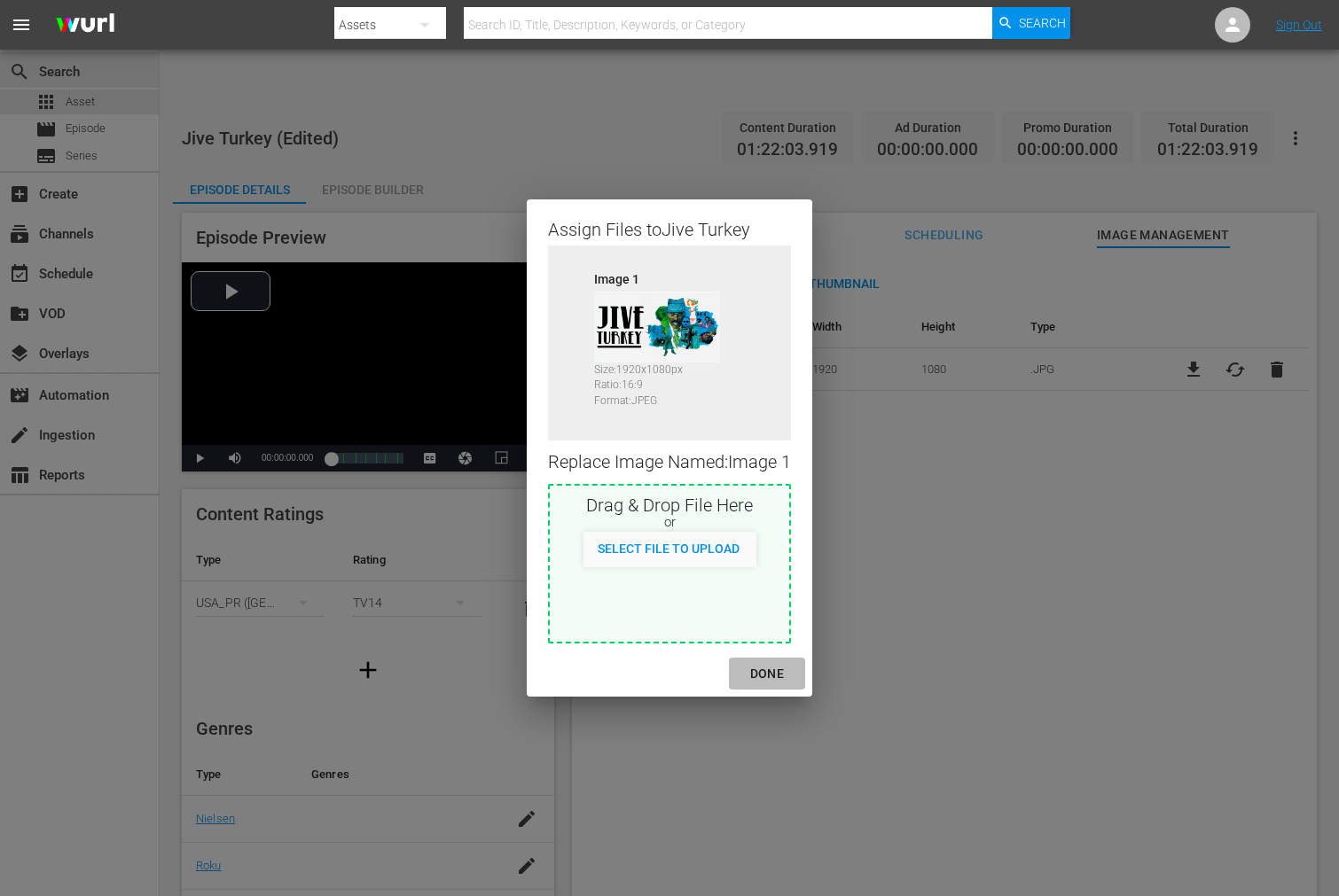
click at [785, 676] on div "DONE" at bounding box center [767, 674] width 62 height 22
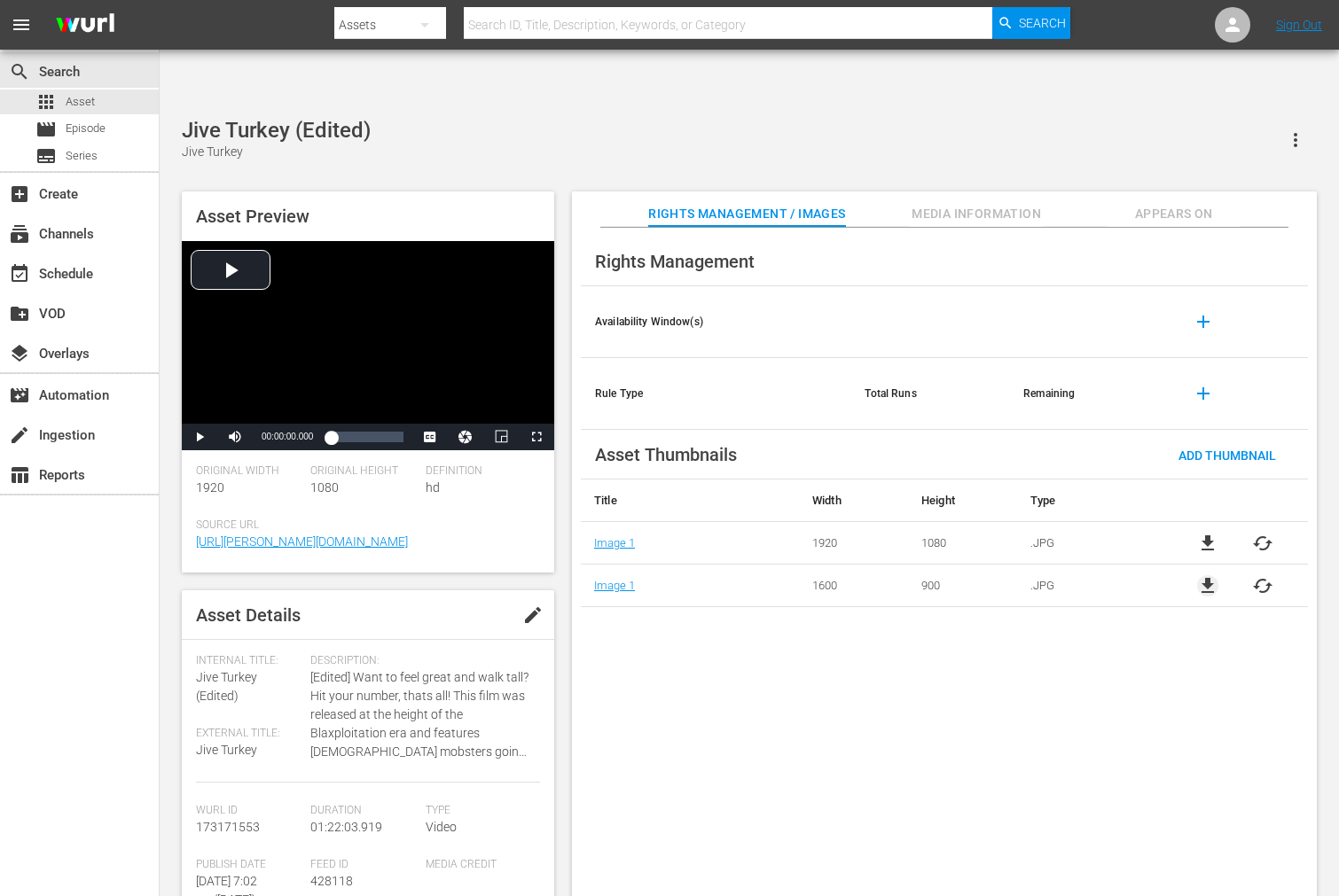
click at [1204, 575] on span "file_download" at bounding box center [1207, 585] width 21 height 21
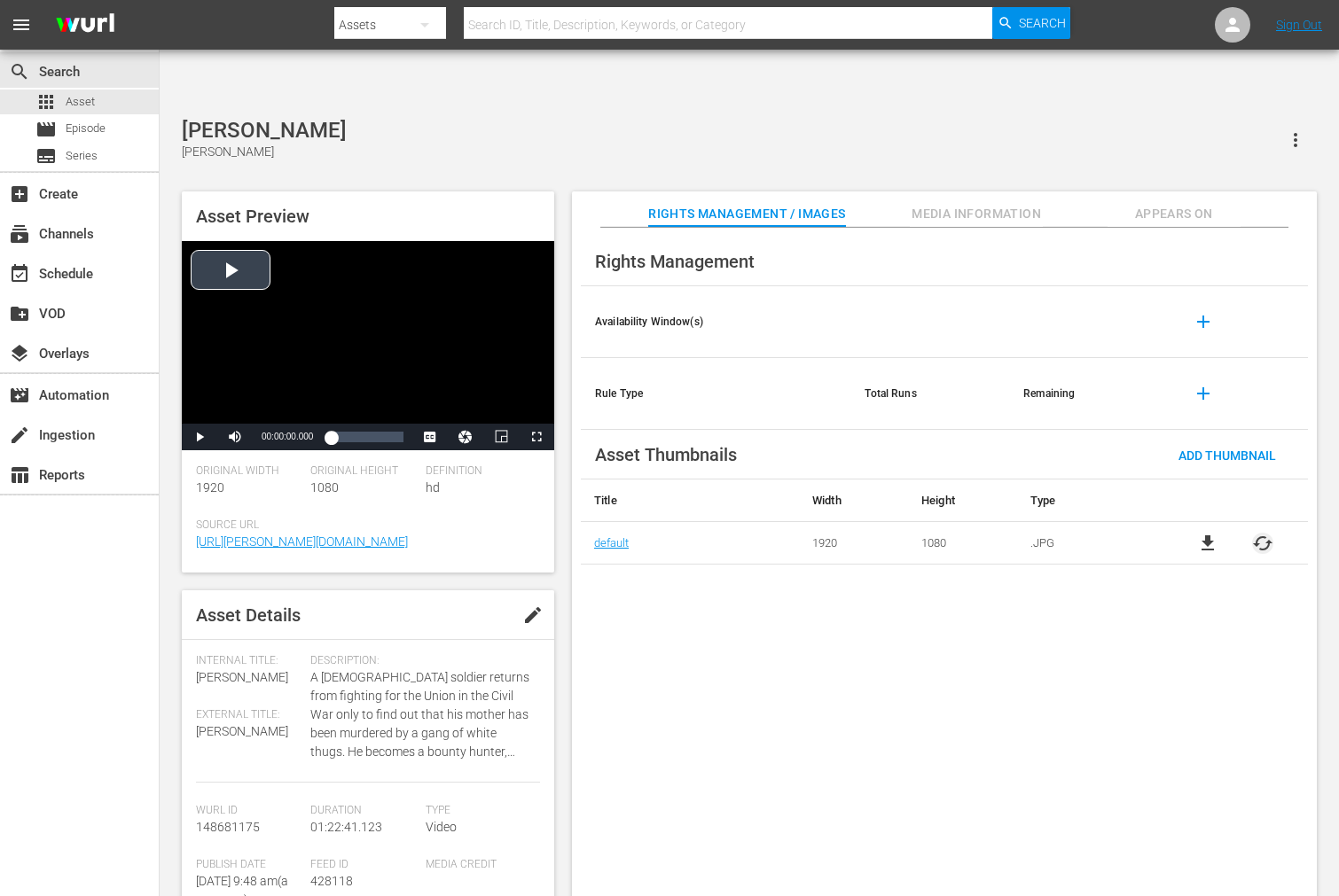
click at [1204, 532] on span "cached" at bounding box center [1262, 542] width 21 height 21
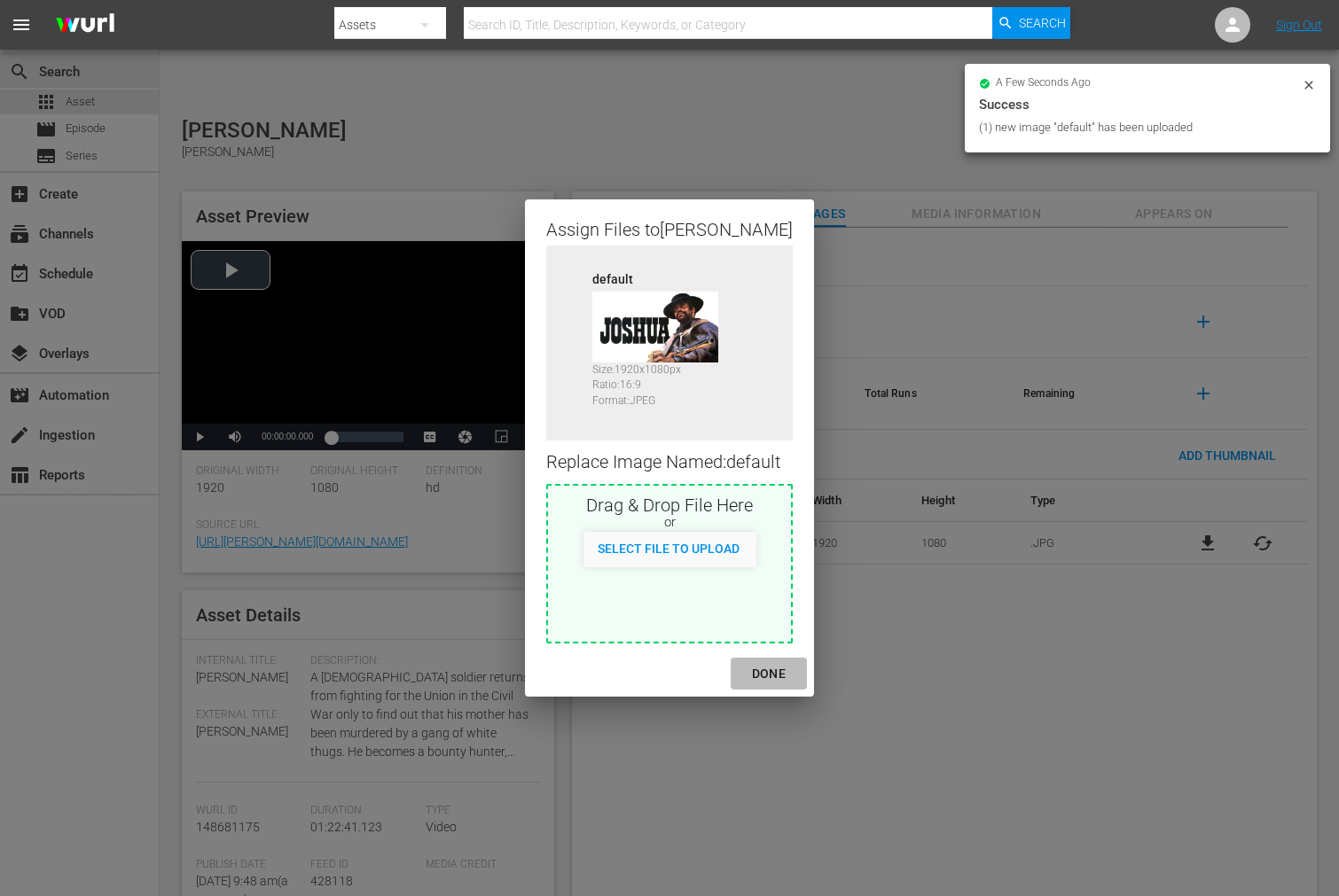
click at [757, 676] on div "DONE" at bounding box center [769, 674] width 62 height 22
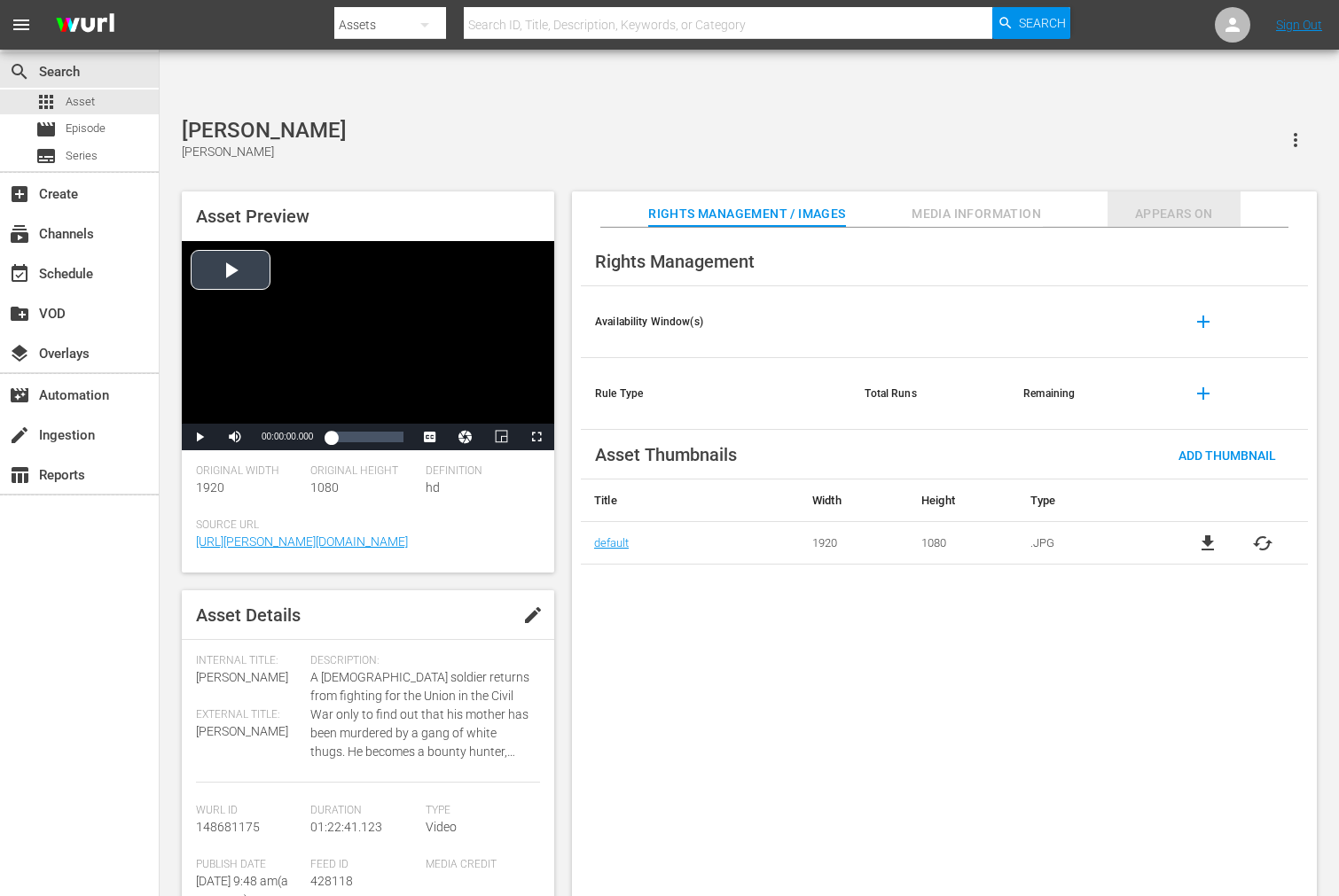
click at [1204, 203] on span "Appears On" at bounding box center [1174, 214] width 133 height 22
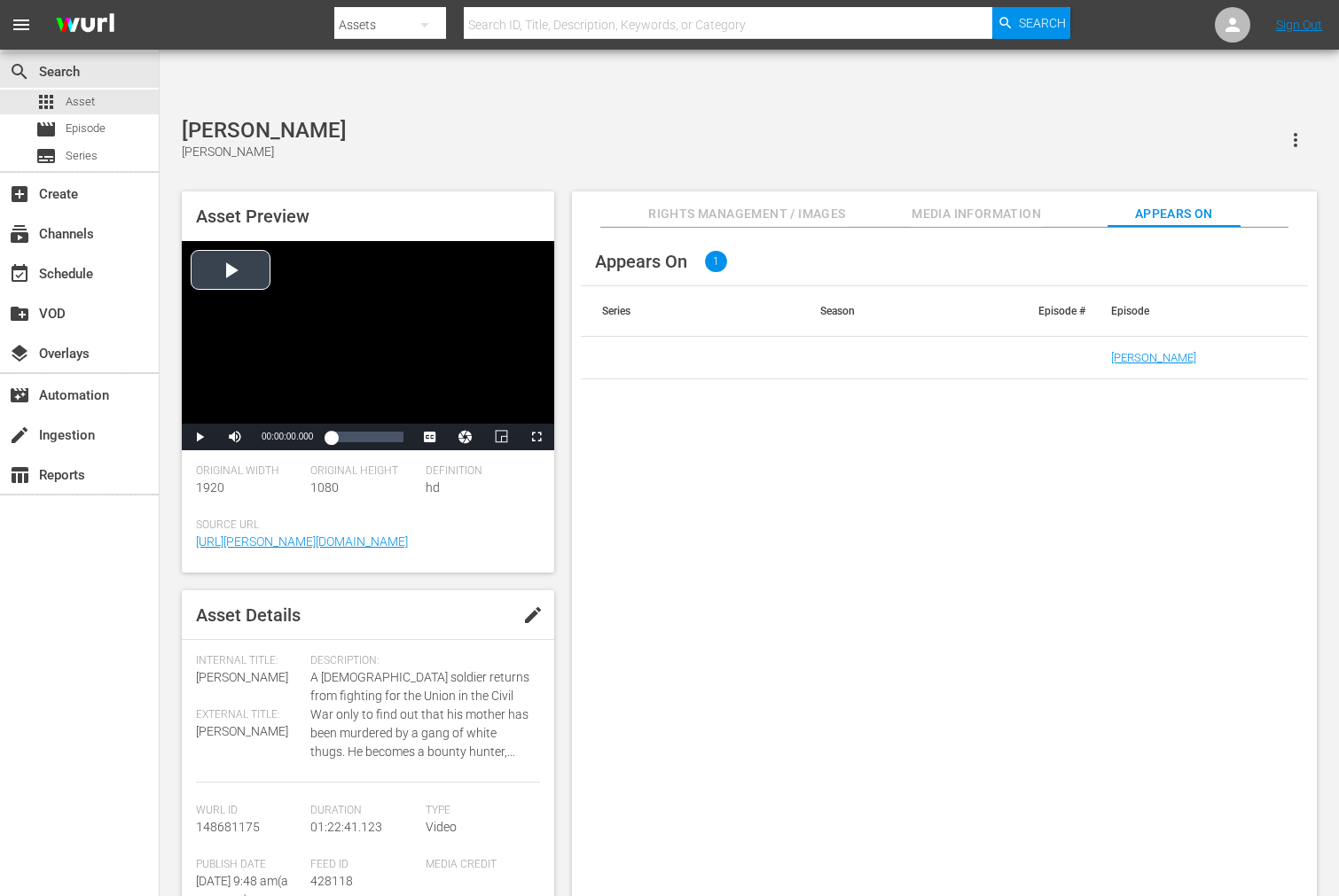
click at [1148, 351] on div "Joshua" at bounding box center [1199, 357] width 176 height 13
click at [1145, 351] on link "Joshua" at bounding box center [1154, 357] width 85 height 13
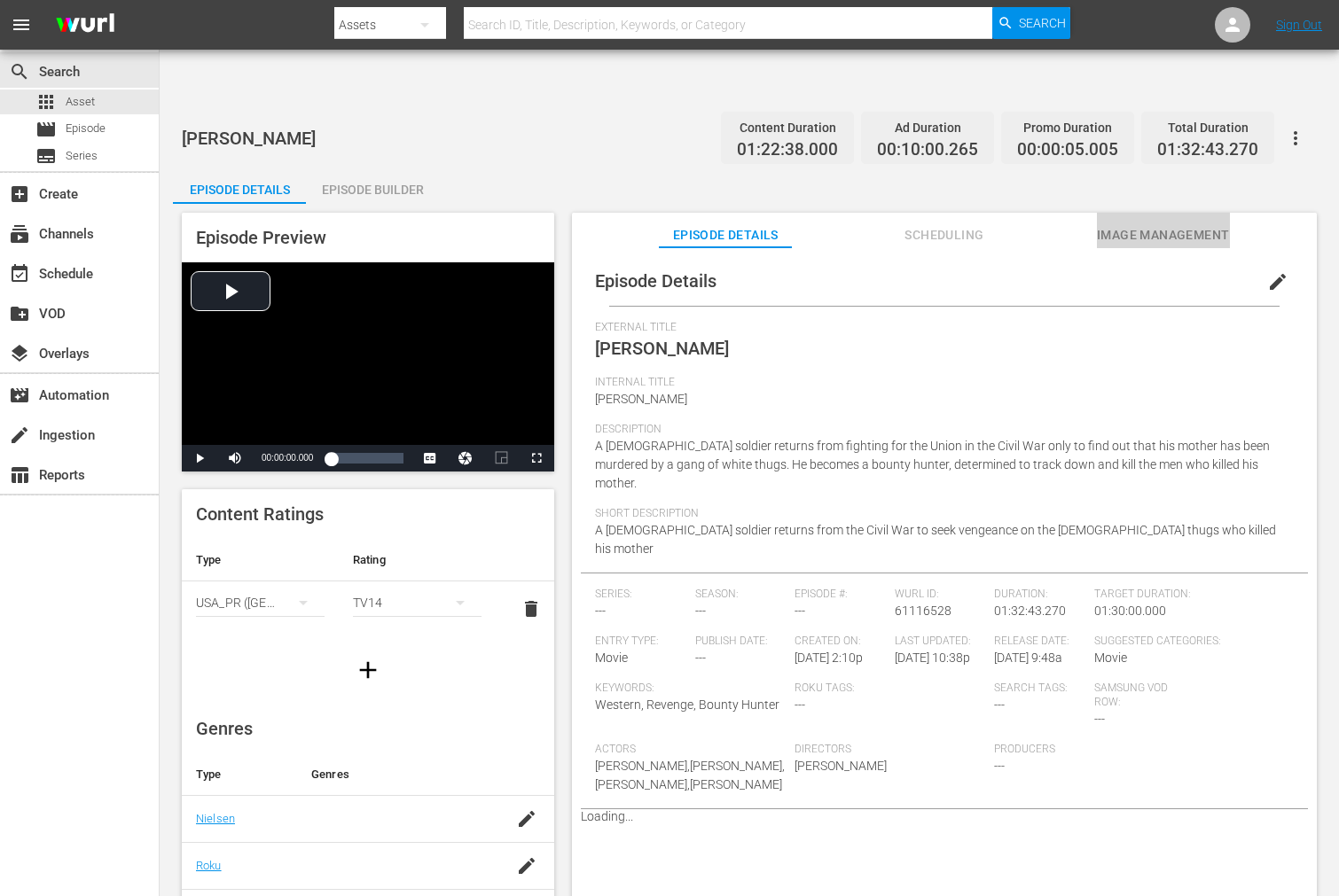
click at [1134, 224] on span "Image Management" at bounding box center [1163, 235] width 133 height 22
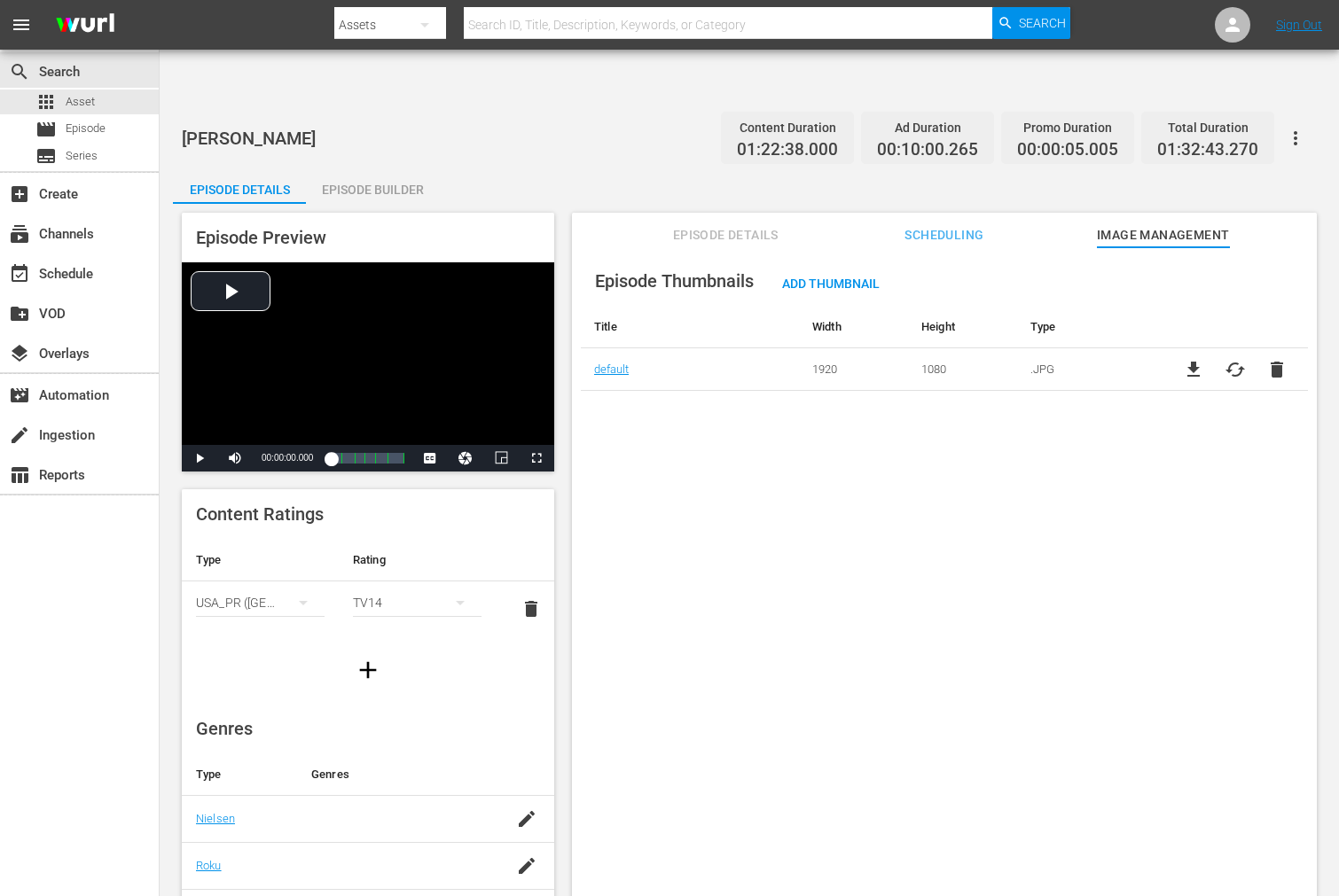
click at [1204, 128] on icon "button" at bounding box center [1295, 138] width 21 height 21
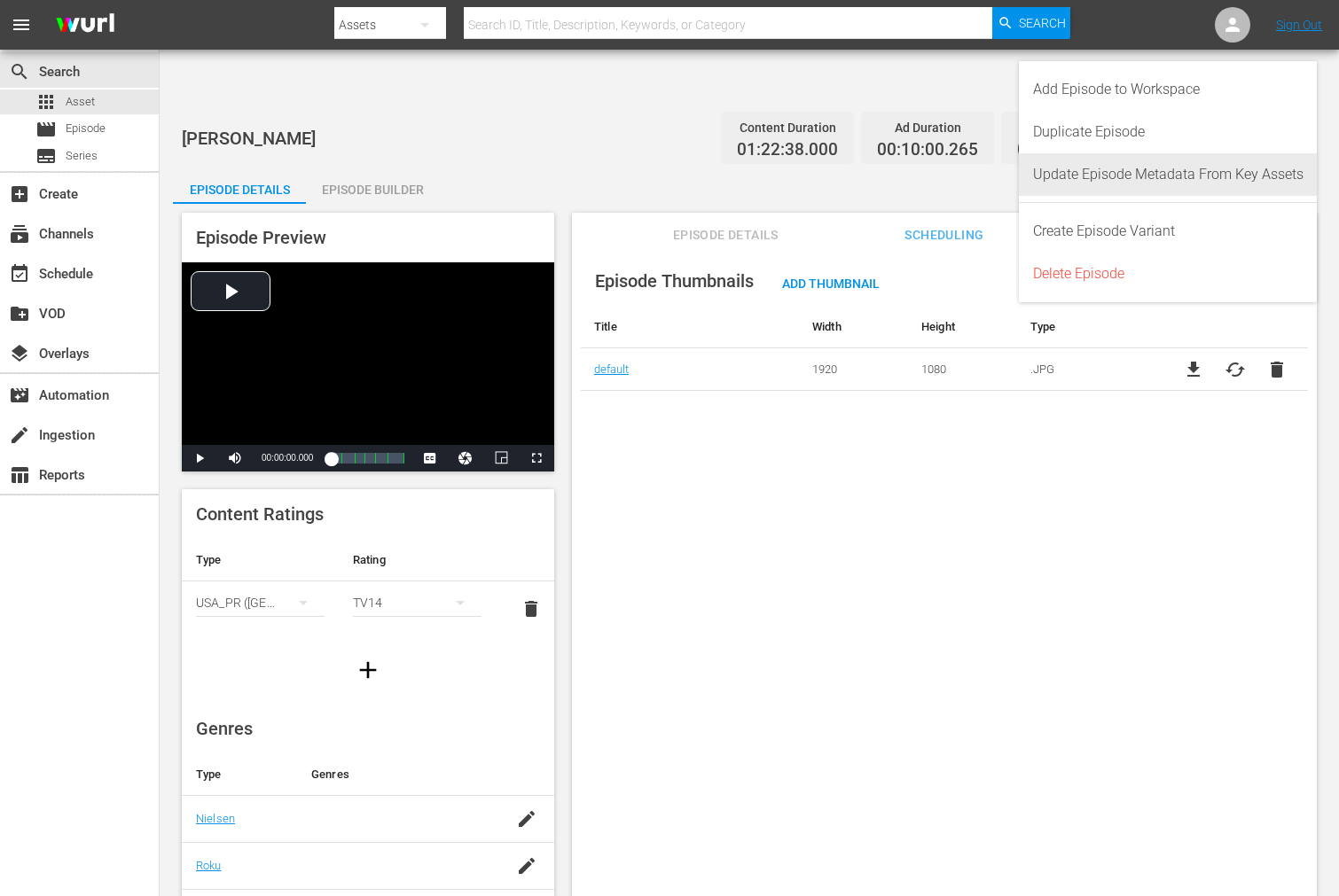
click at [1204, 167] on div "Update Episode Metadata From Key Assets" at bounding box center [1168, 175] width 270 height 43
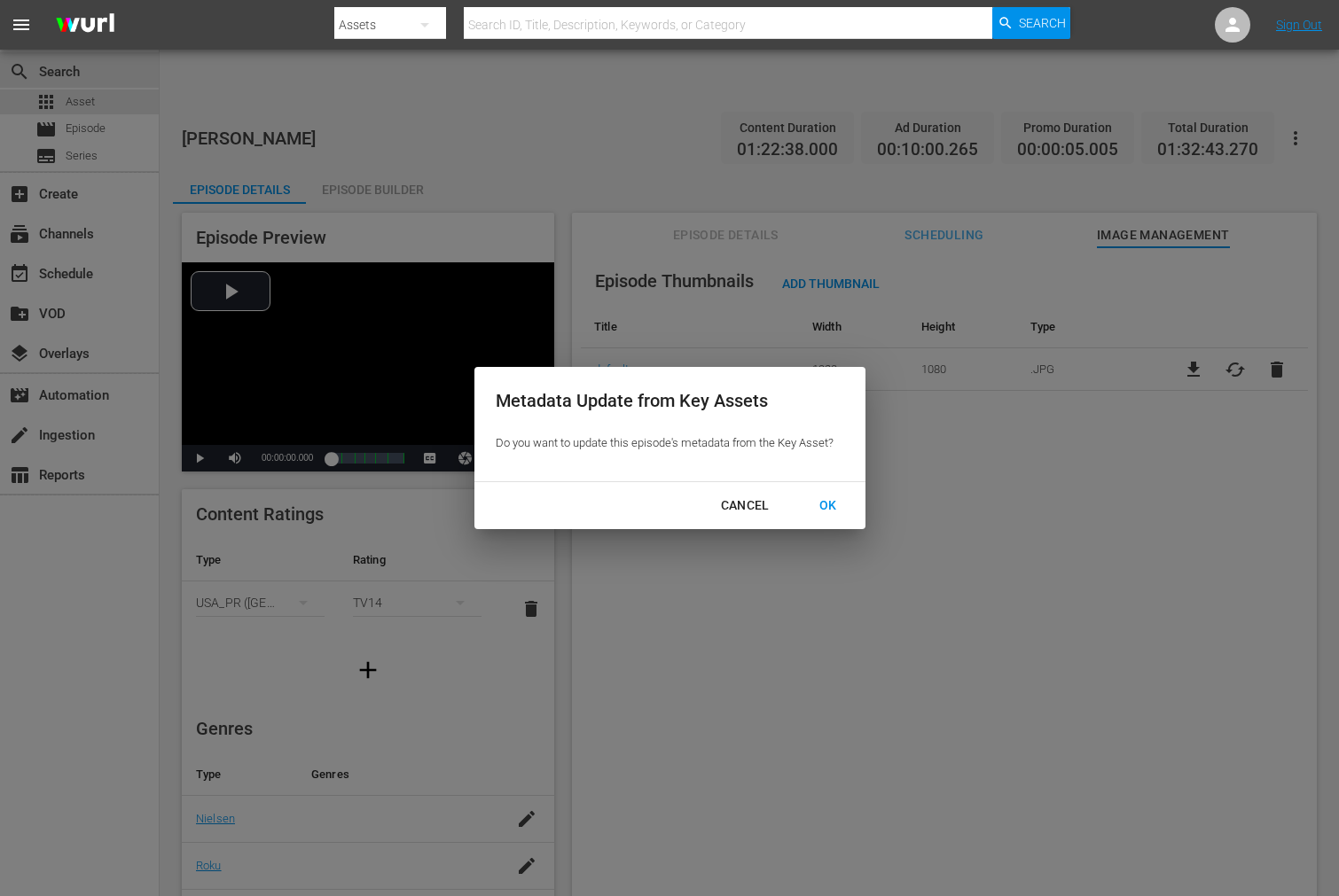
click at [825, 509] on div "OK" at bounding box center [828, 505] width 46 height 22
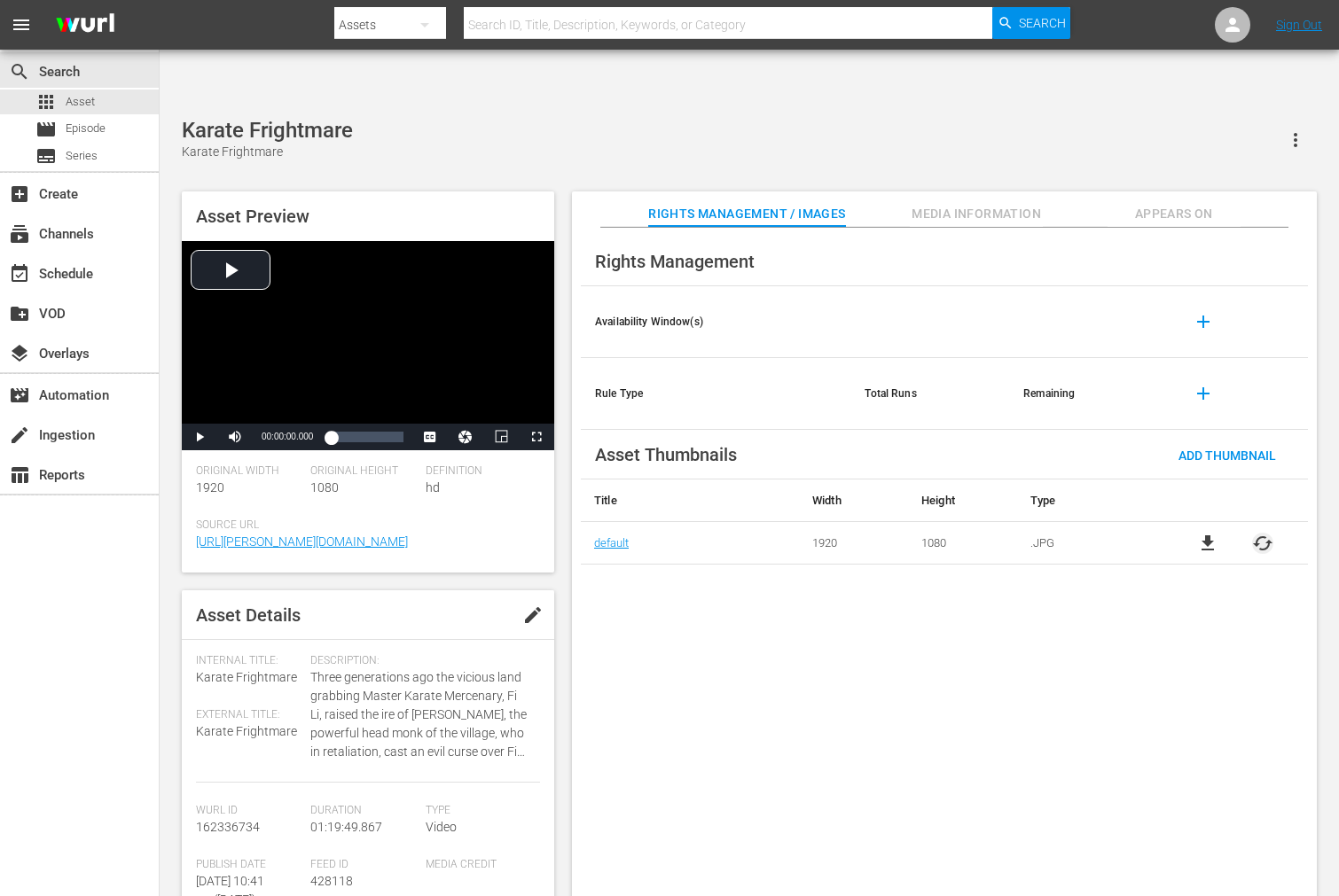
click at [1258, 532] on span "cached" at bounding box center [1262, 542] width 21 height 21
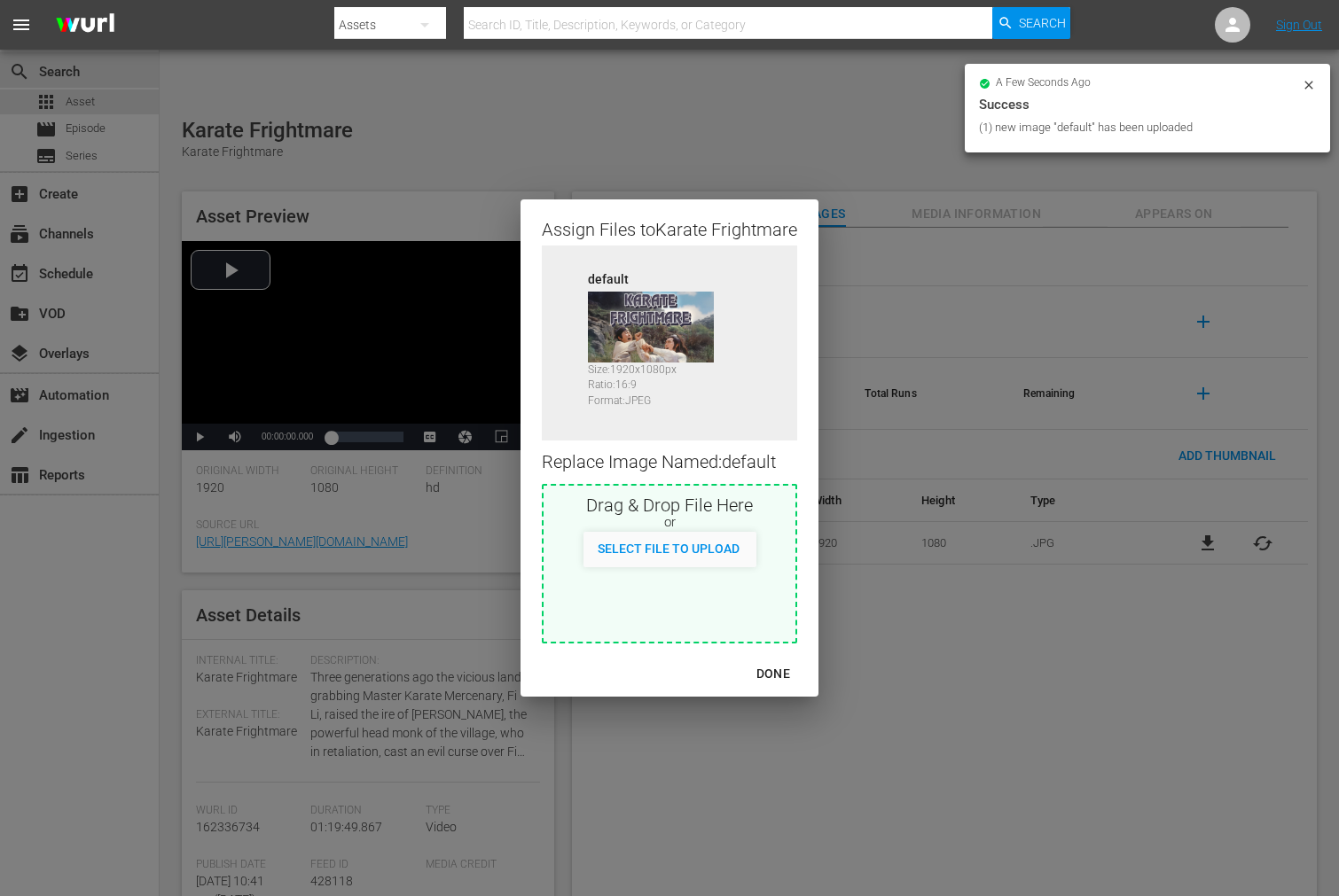
click at [776, 671] on div "DONE" at bounding box center [772, 674] width 62 height 22
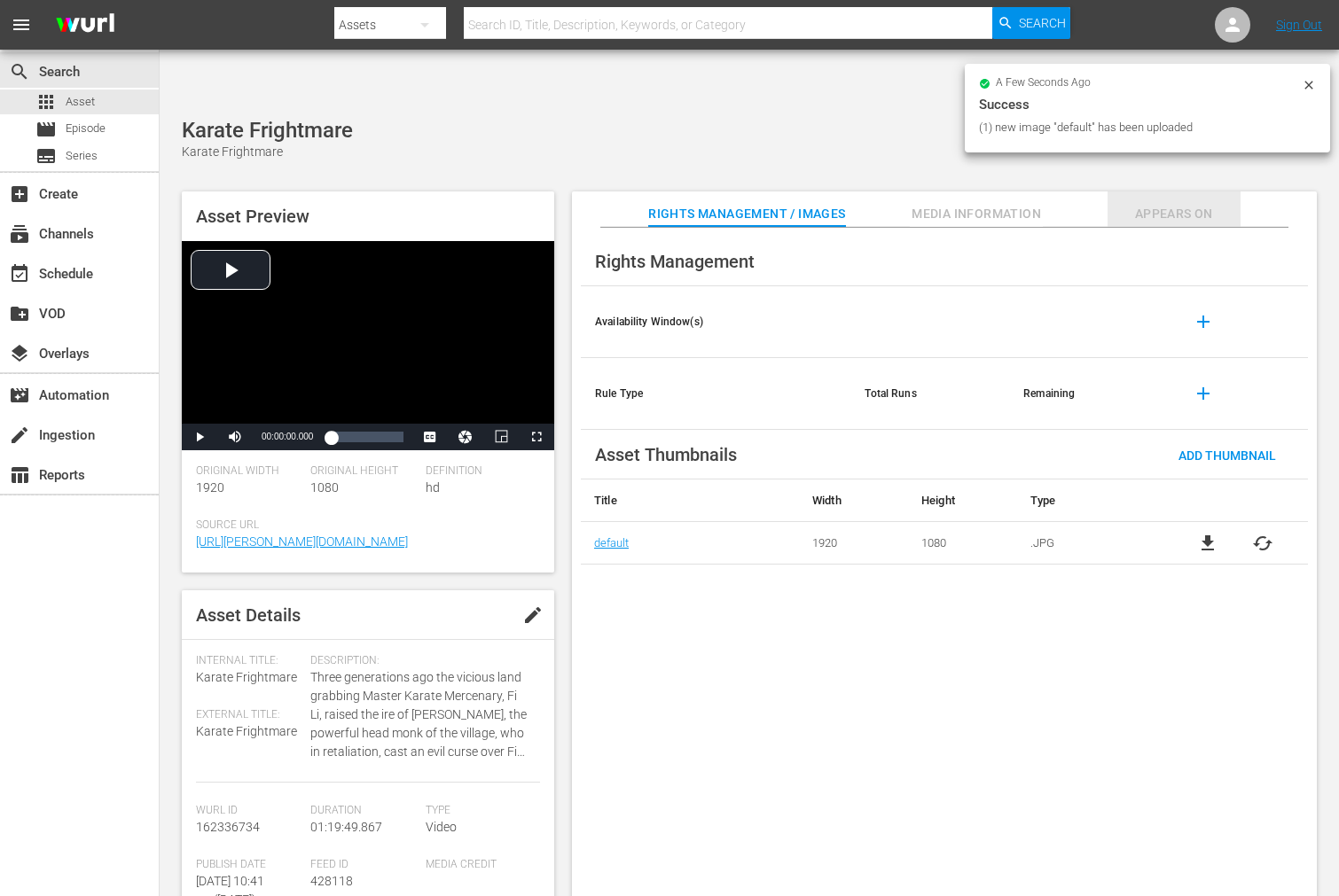
click at [1142, 203] on span "Appears On" at bounding box center [1174, 214] width 133 height 22
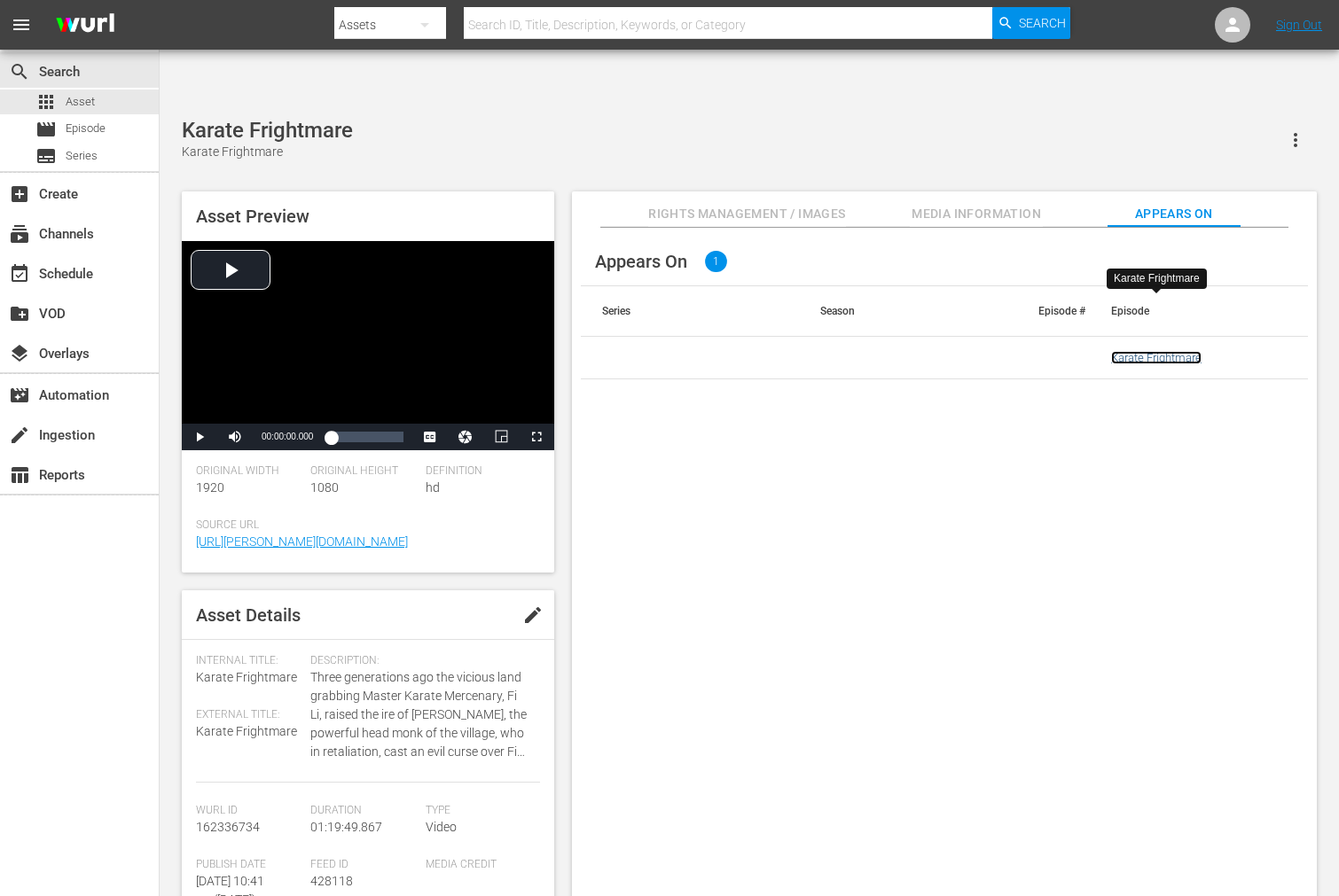
click at [1126, 351] on link "Karate Frightmare" at bounding box center [1157, 357] width 91 height 13
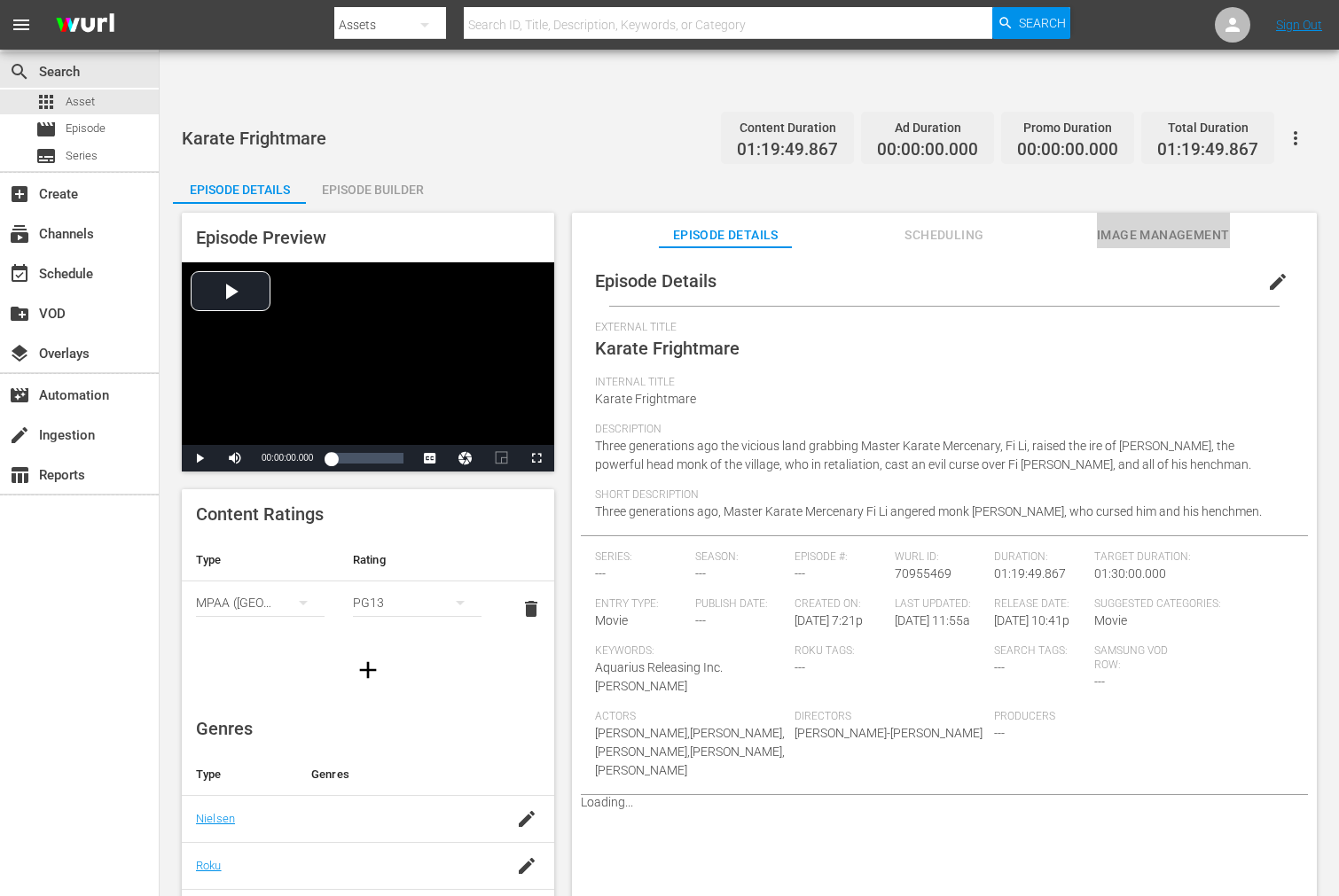
click at [1112, 224] on span "Image Management" at bounding box center [1163, 235] width 133 height 22
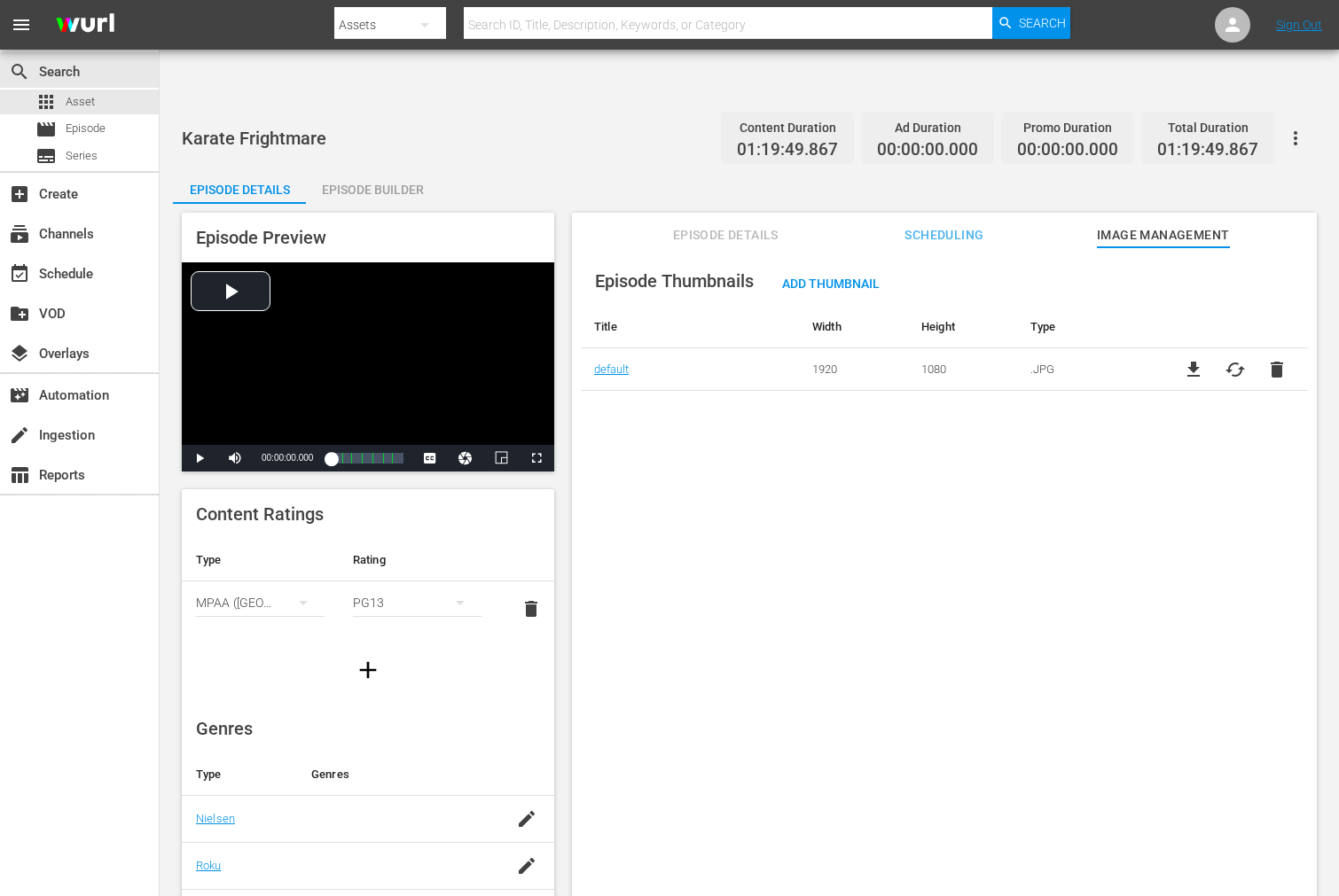
click at [1308, 117] on button "button" at bounding box center [1295, 138] width 43 height 43
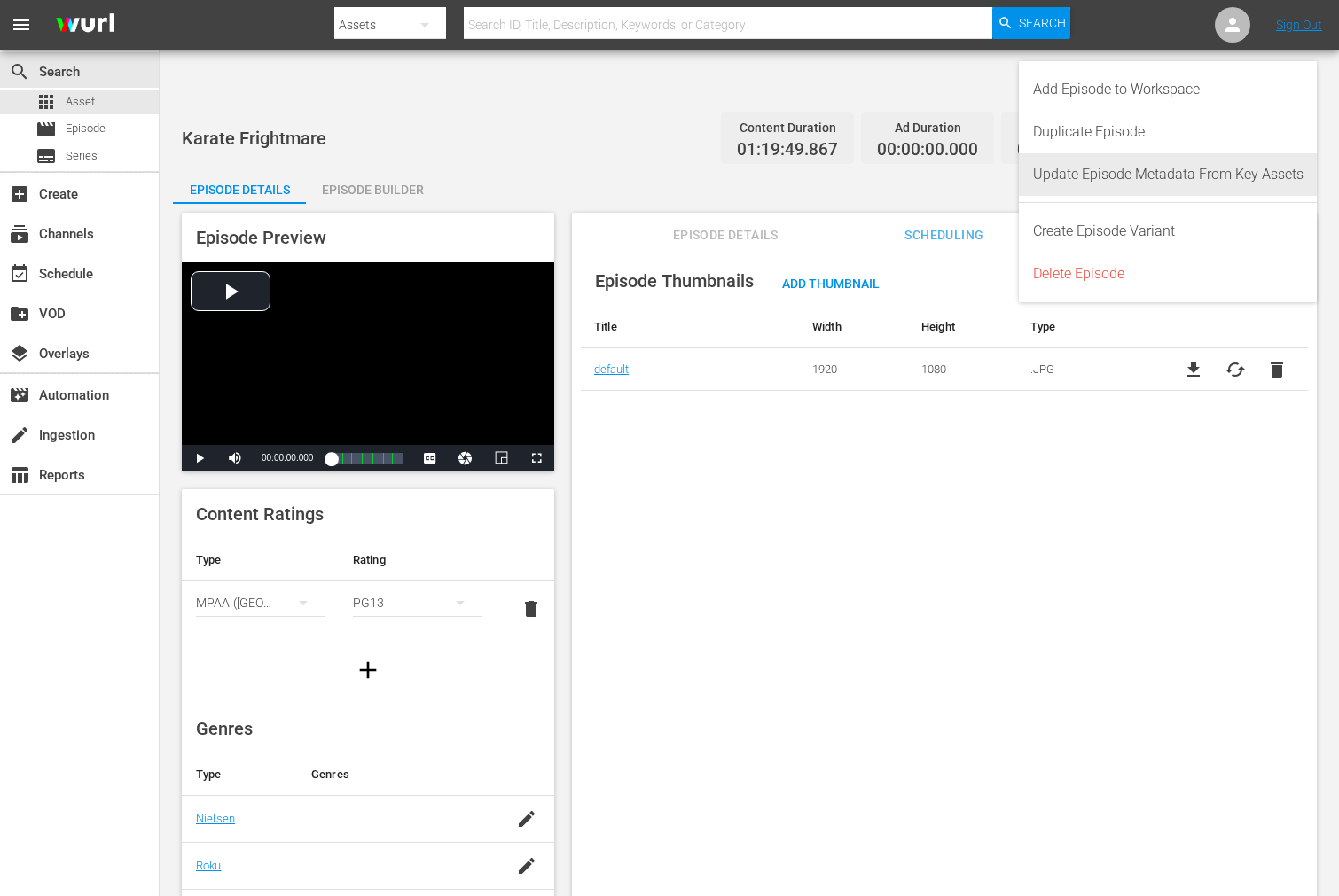
click at [1227, 182] on div "Update Episode Metadata From Key Assets" at bounding box center [1168, 175] width 270 height 43
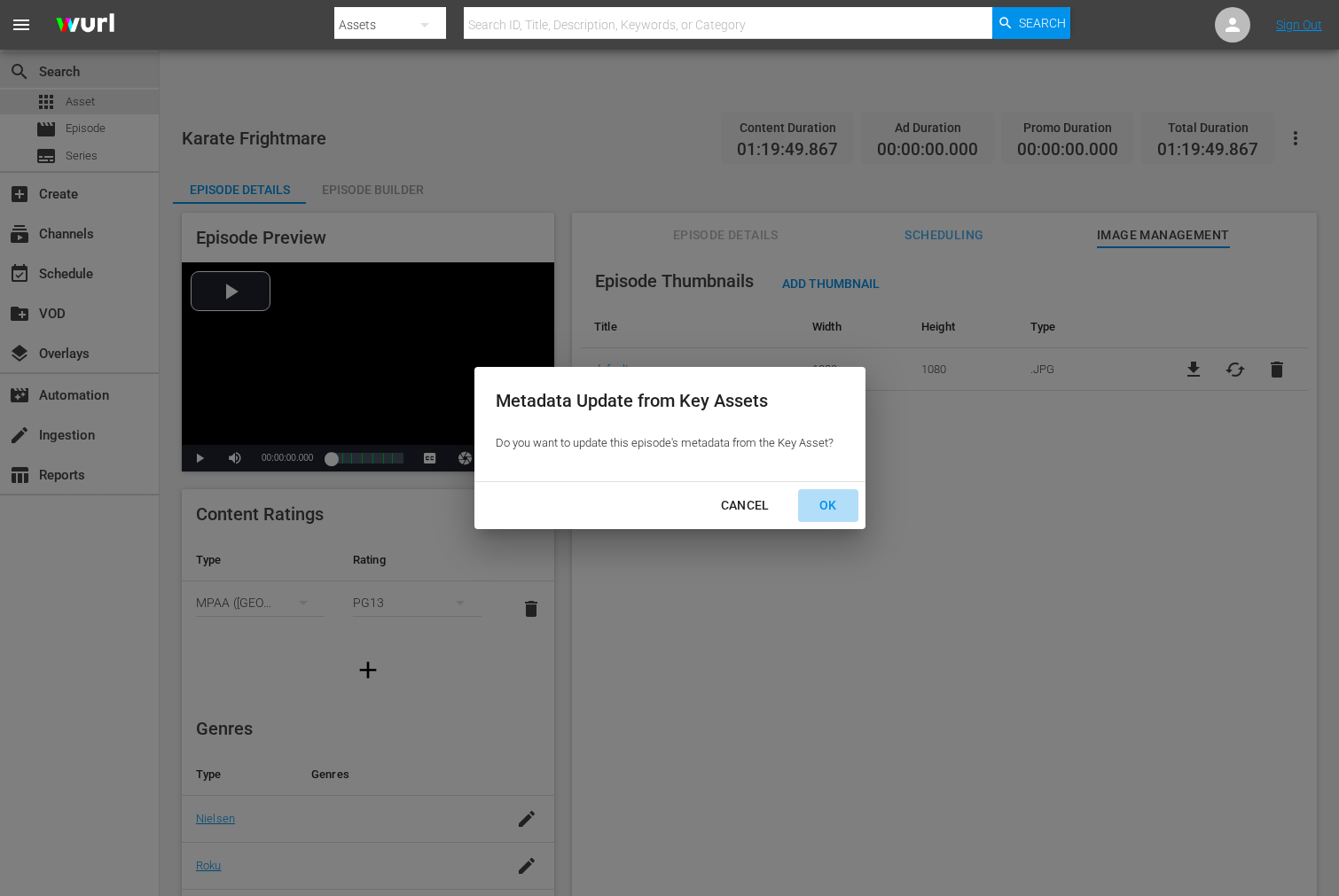
click at [822, 502] on div "OK" at bounding box center [828, 505] width 46 height 22
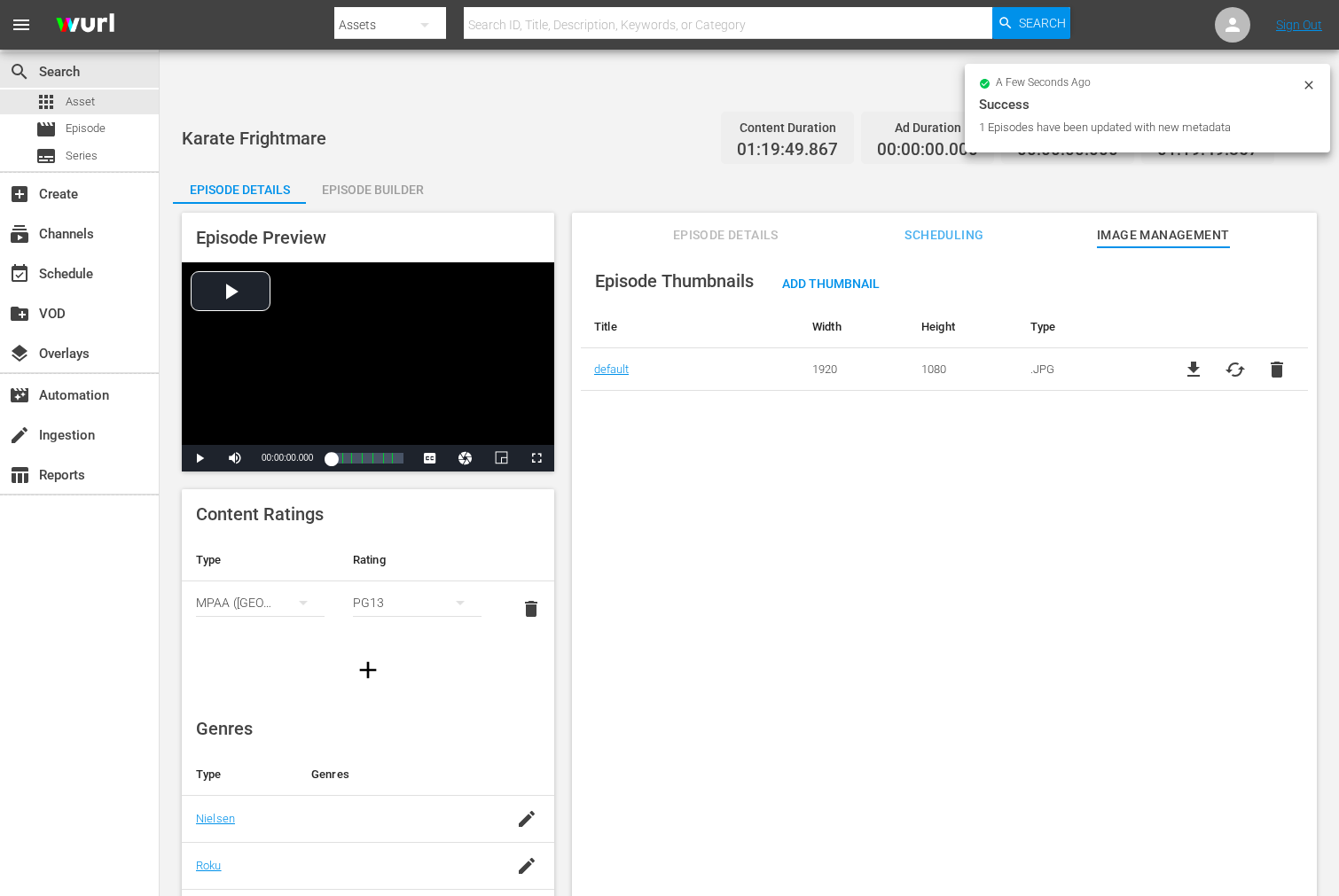
click at [697, 471] on div "Episode Thumbnails Add Thumbnail Title Width Height Type default 1920 1080 .JPG…" at bounding box center [945, 593] width 745 height 692
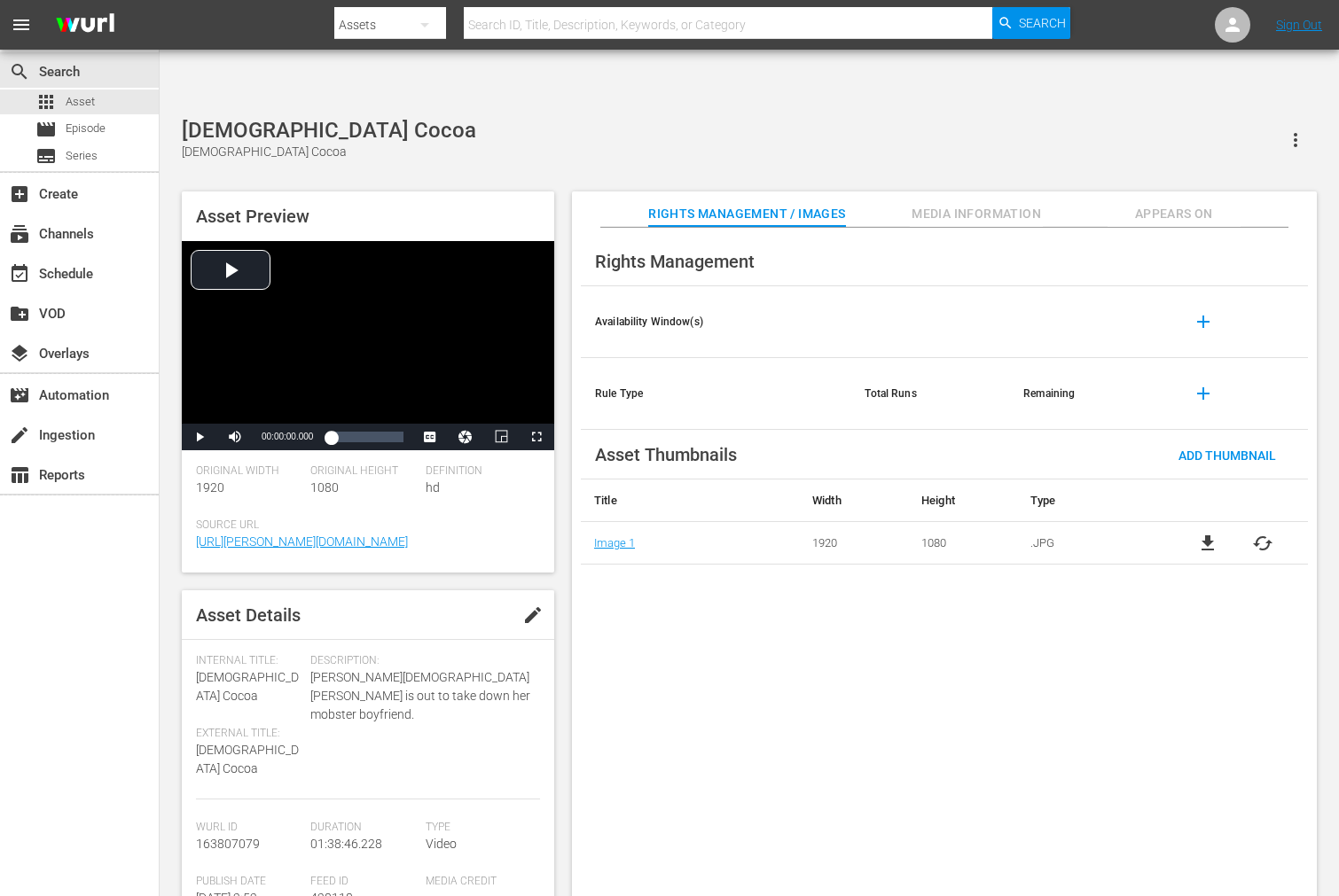
click at [1204, 532] on div "file_download cached" at bounding box center [1234, 542] width 145 height 21
click at [1204, 532] on span "cached" at bounding box center [1262, 542] width 21 height 21
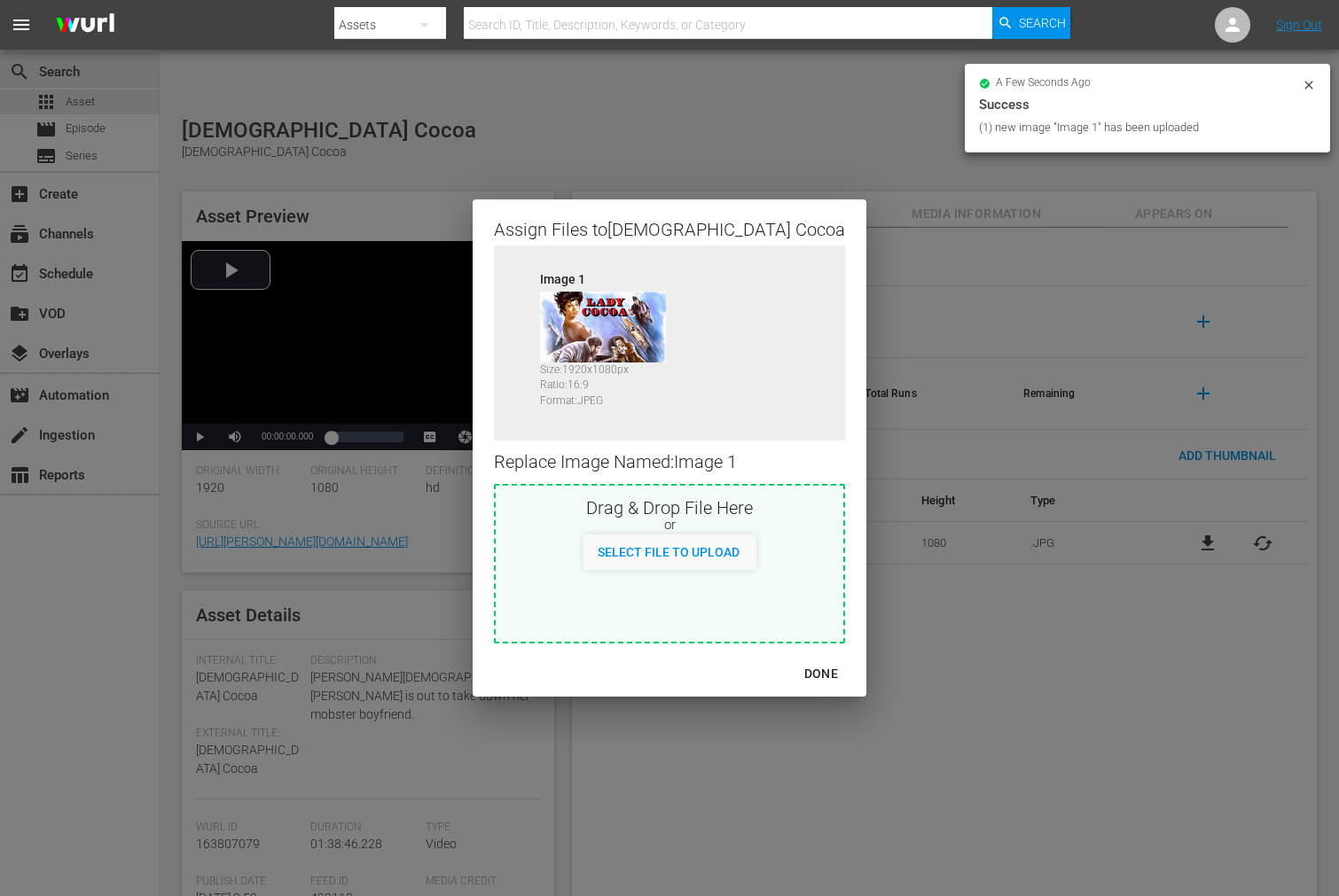
click at [790, 670] on div "DONE" at bounding box center [820, 674] width 62 height 22
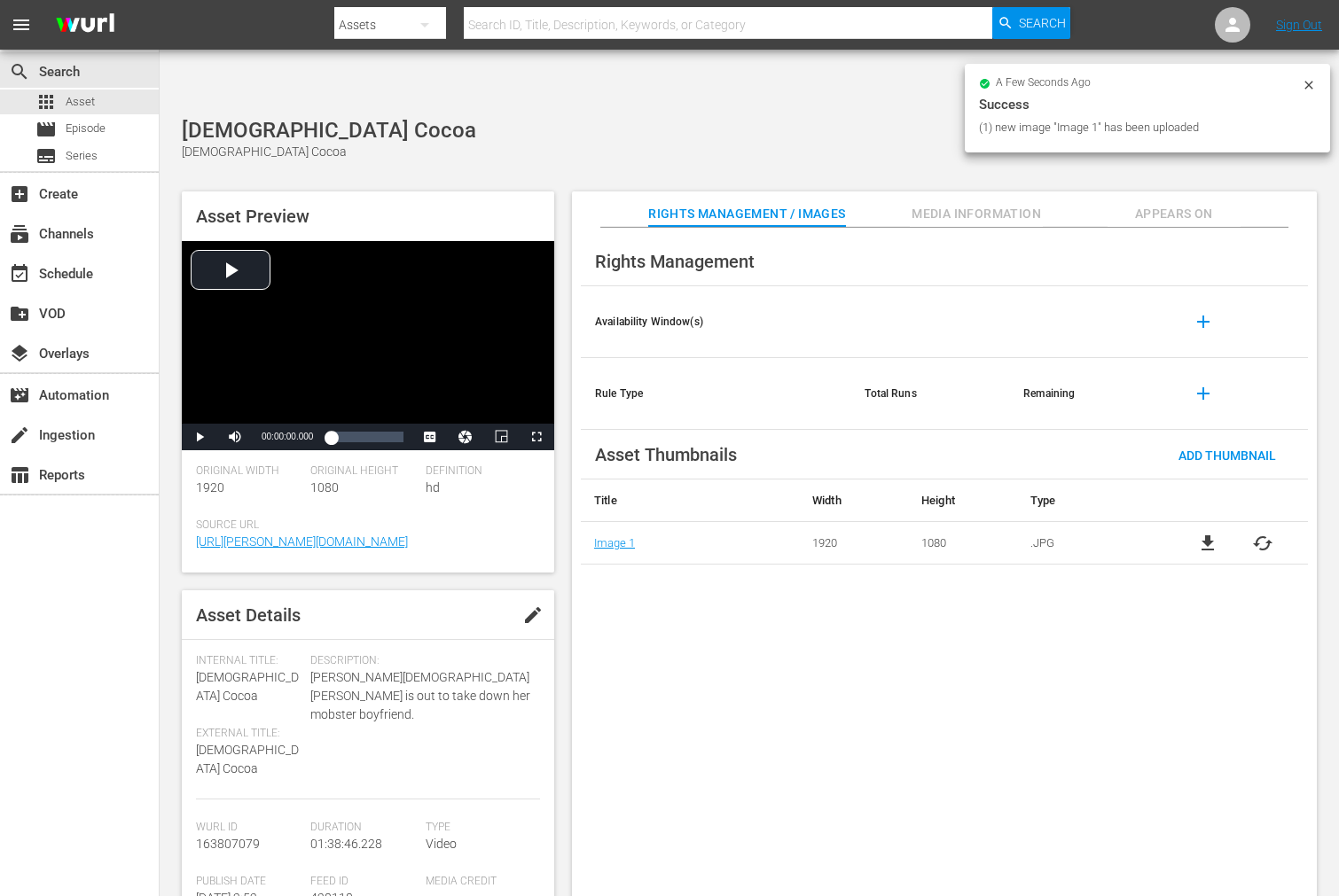
click at [1199, 203] on span "Appears On" at bounding box center [1174, 214] width 133 height 22
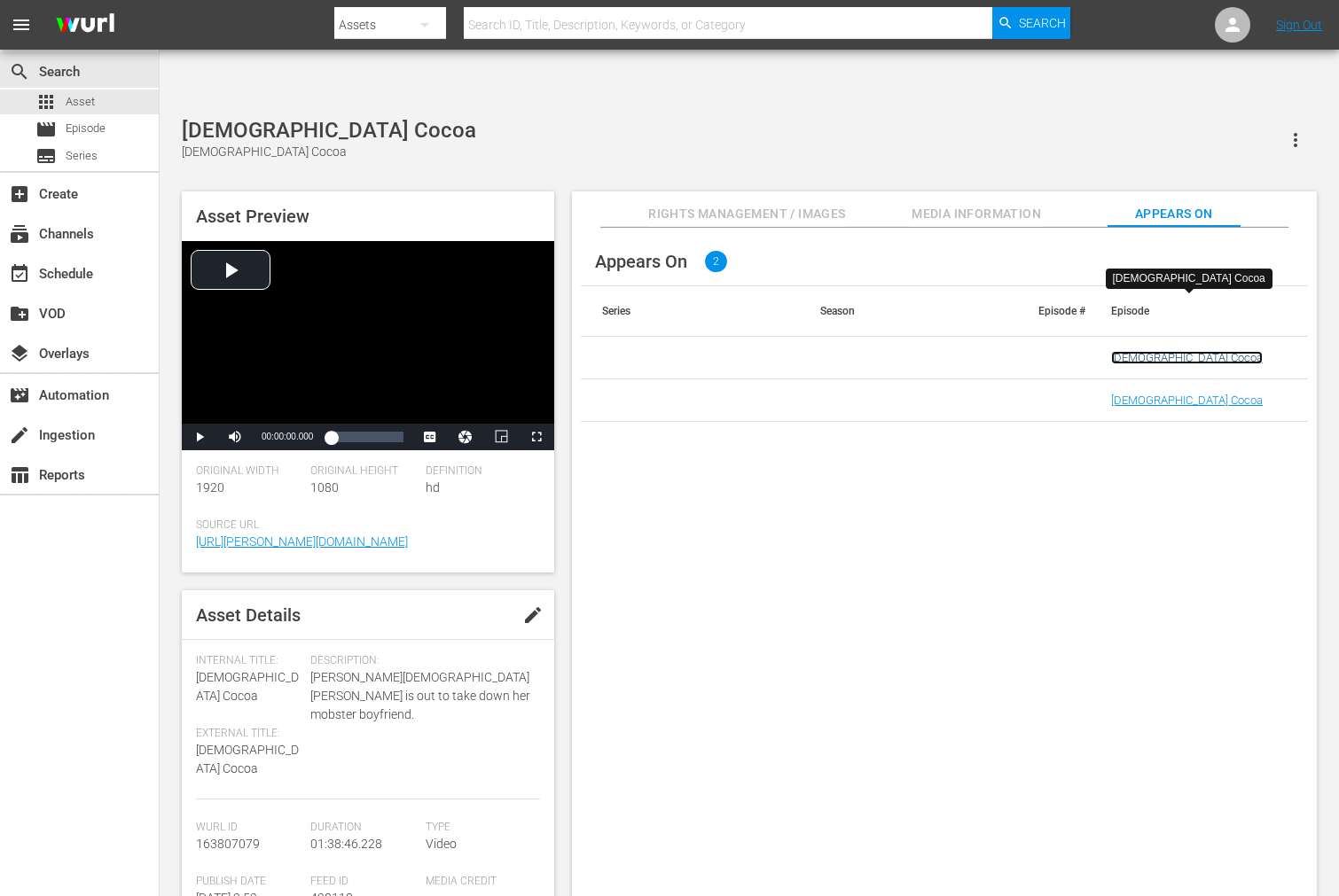
click at [1155, 351] on link "[DEMOGRAPHIC_DATA] Cocoa" at bounding box center [1187, 357] width 152 height 13
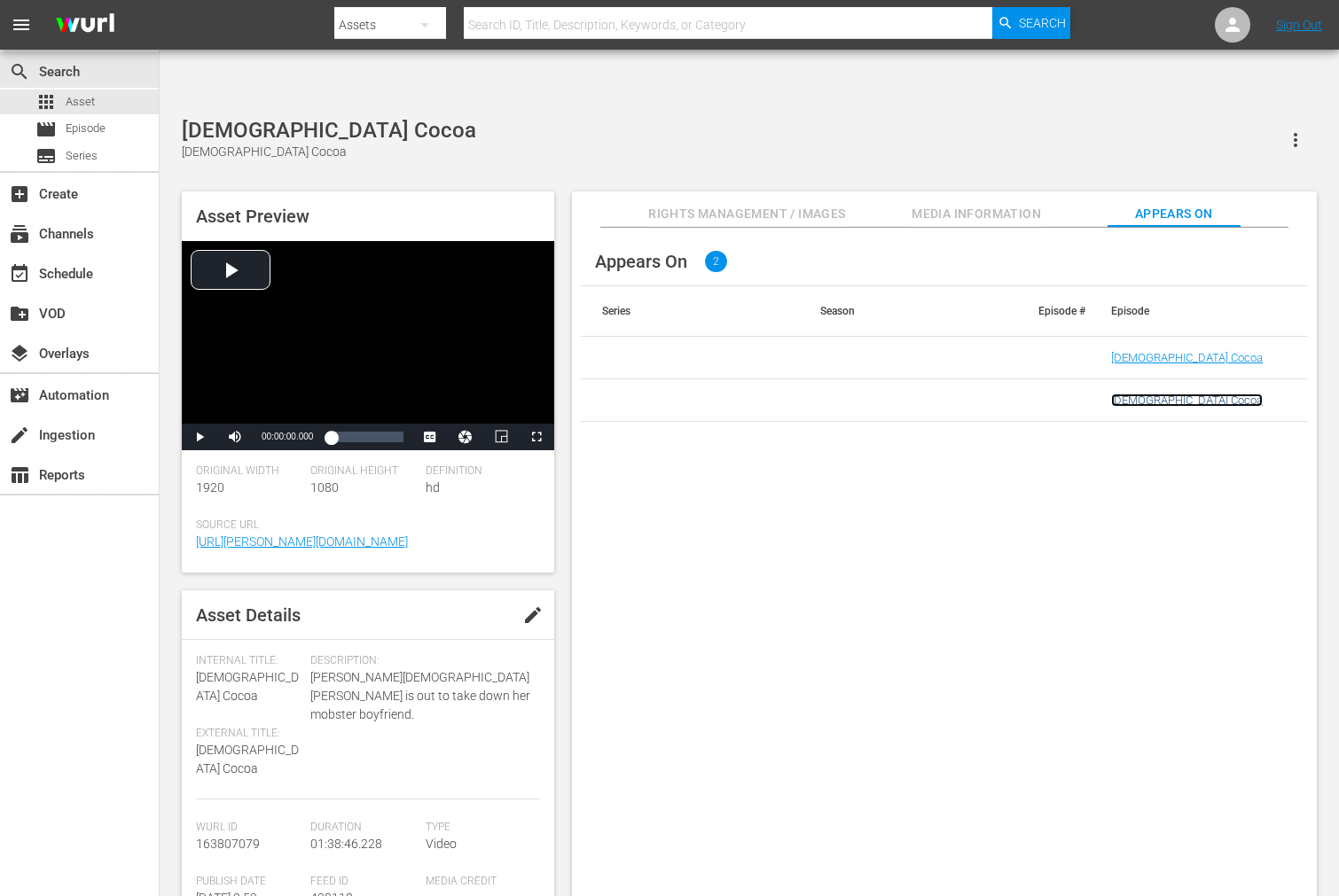
click at [1138, 393] on link "[DEMOGRAPHIC_DATA] Cocoa" at bounding box center [1187, 400] width 152 height 13
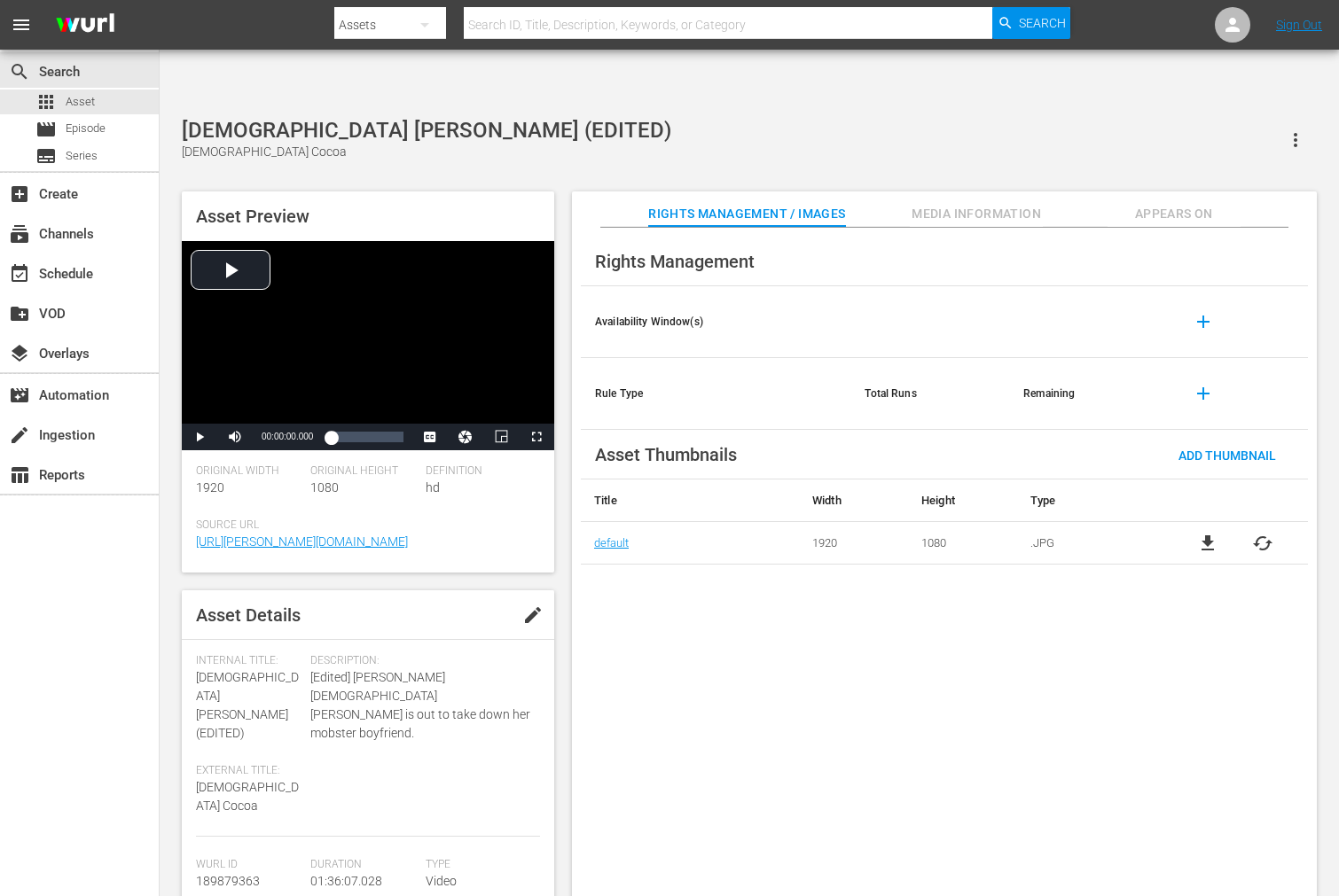
click at [1204, 532] on span "cached" at bounding box center [1262, 542] width 21 height 21
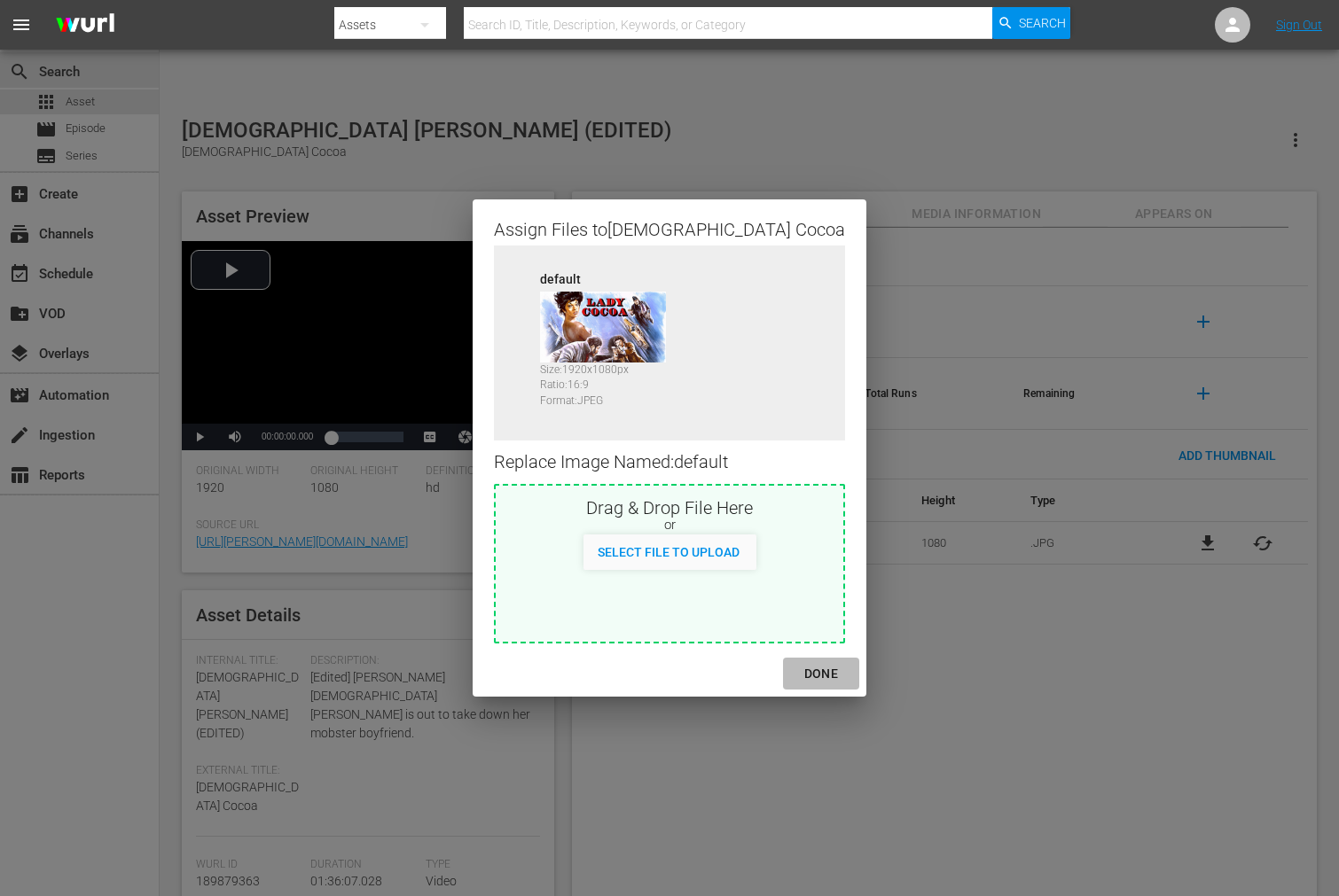
click at [790, 670] on div "DONE" at bounding box center [820, 674] width 62 height 22
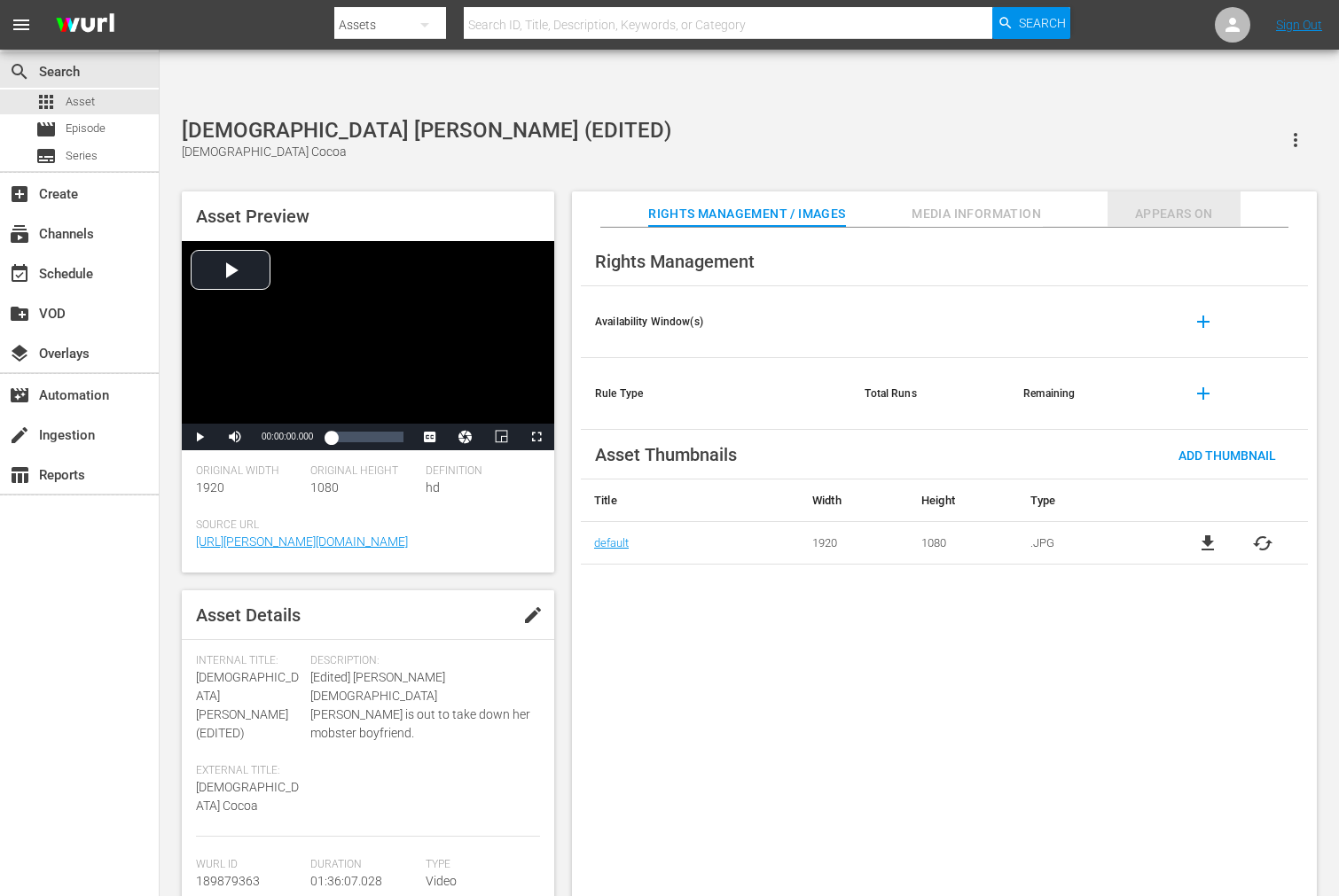
click at [1156, 203] on span "Appears On" at bounding box center [1174, 214] width 133 height 22
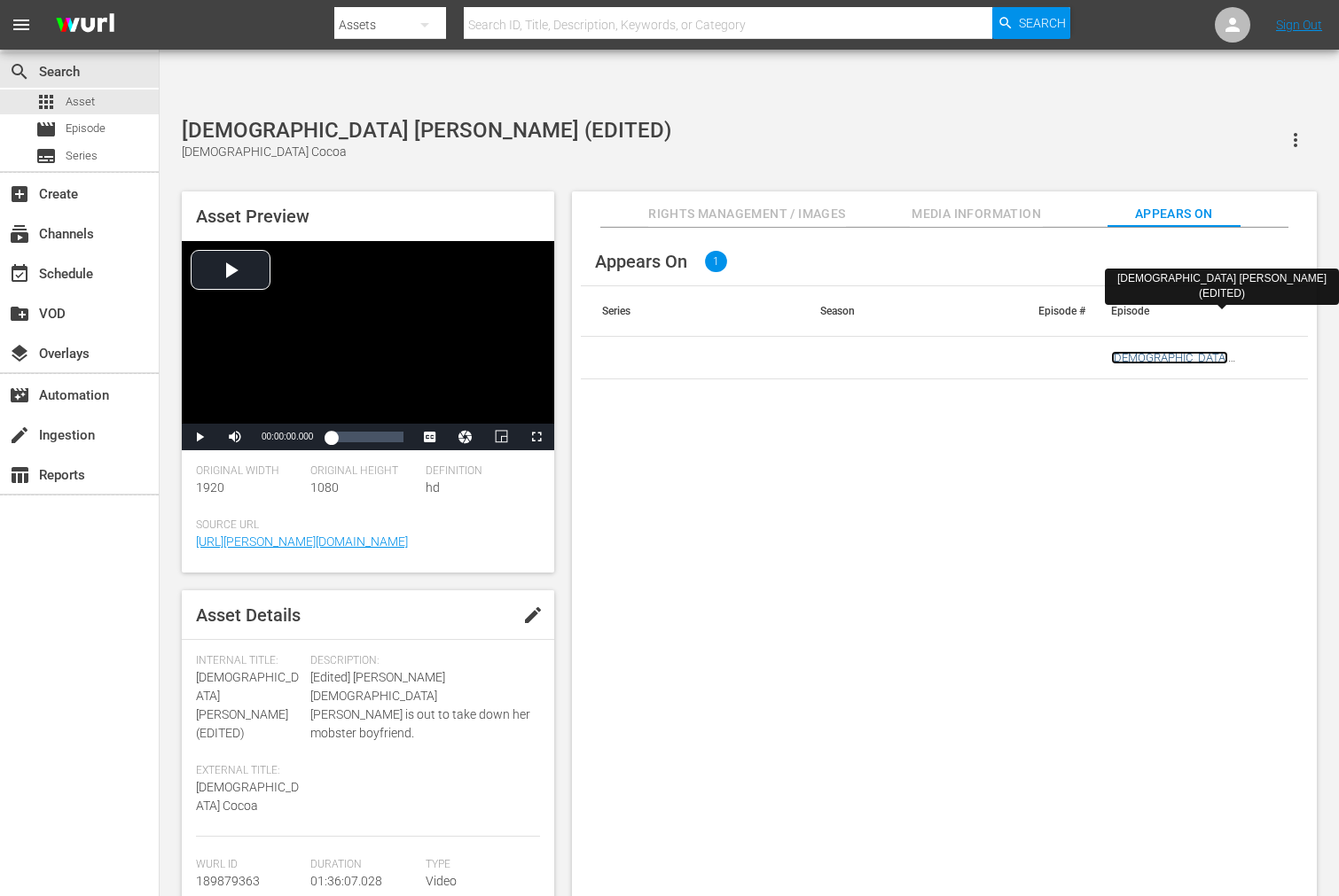
click at [1165, 351] on link "[DEMOGRAPHIC_DATA] [PERSON_NAME] (EDITED)" at bounding box center [1178, 364] width 133 height 27
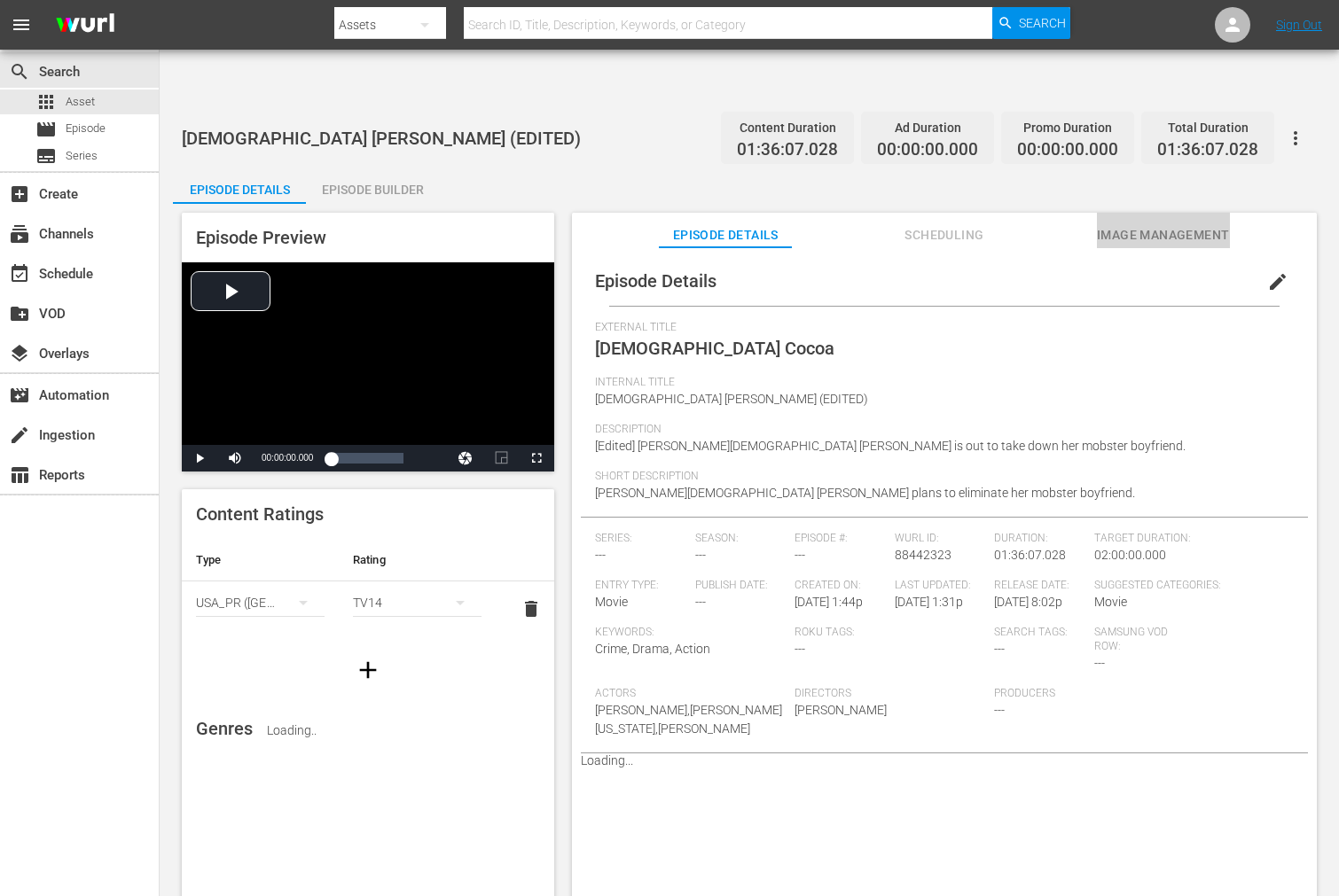
click at [1186, 224] on span "Image Management" at bounding box center [1163, 235] width 133 height 22
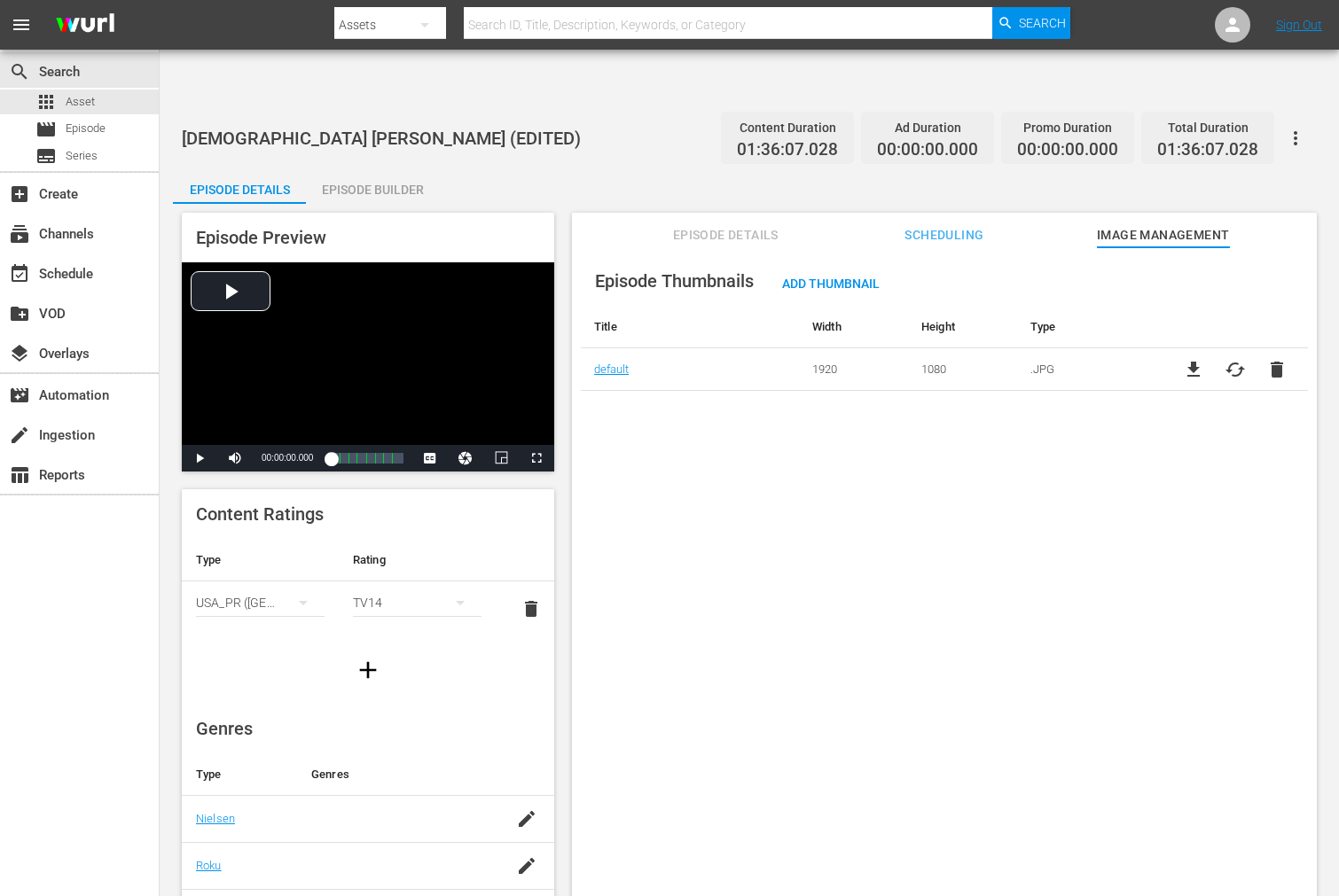
click at [1204, 128] on icon "button" at bounding box center [1295, 138] width 21 height 21
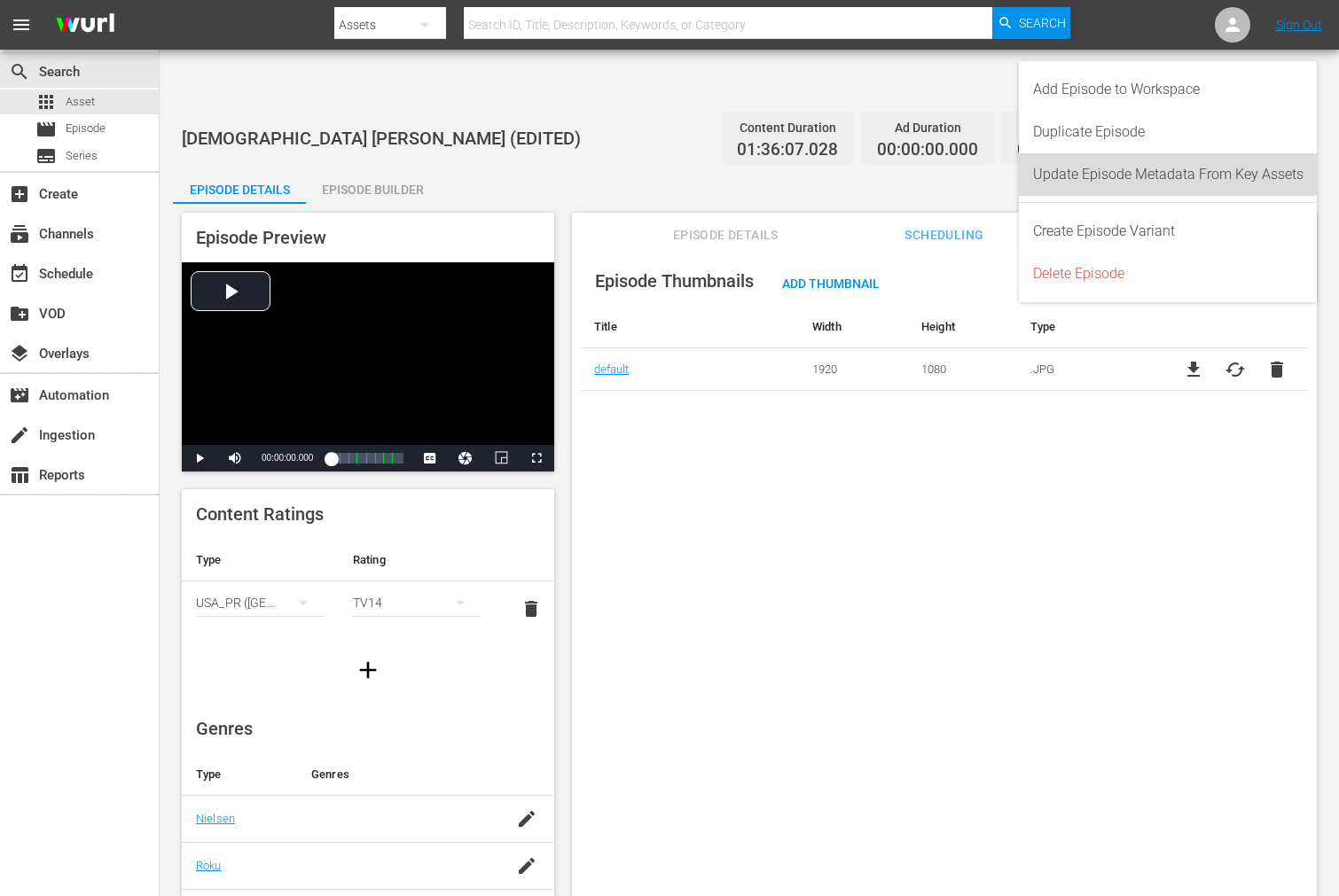
click at [1167, 166] on div "Update Episode Metadata From Key Assets" at bounding box center [1168, 175] width 270 height 43
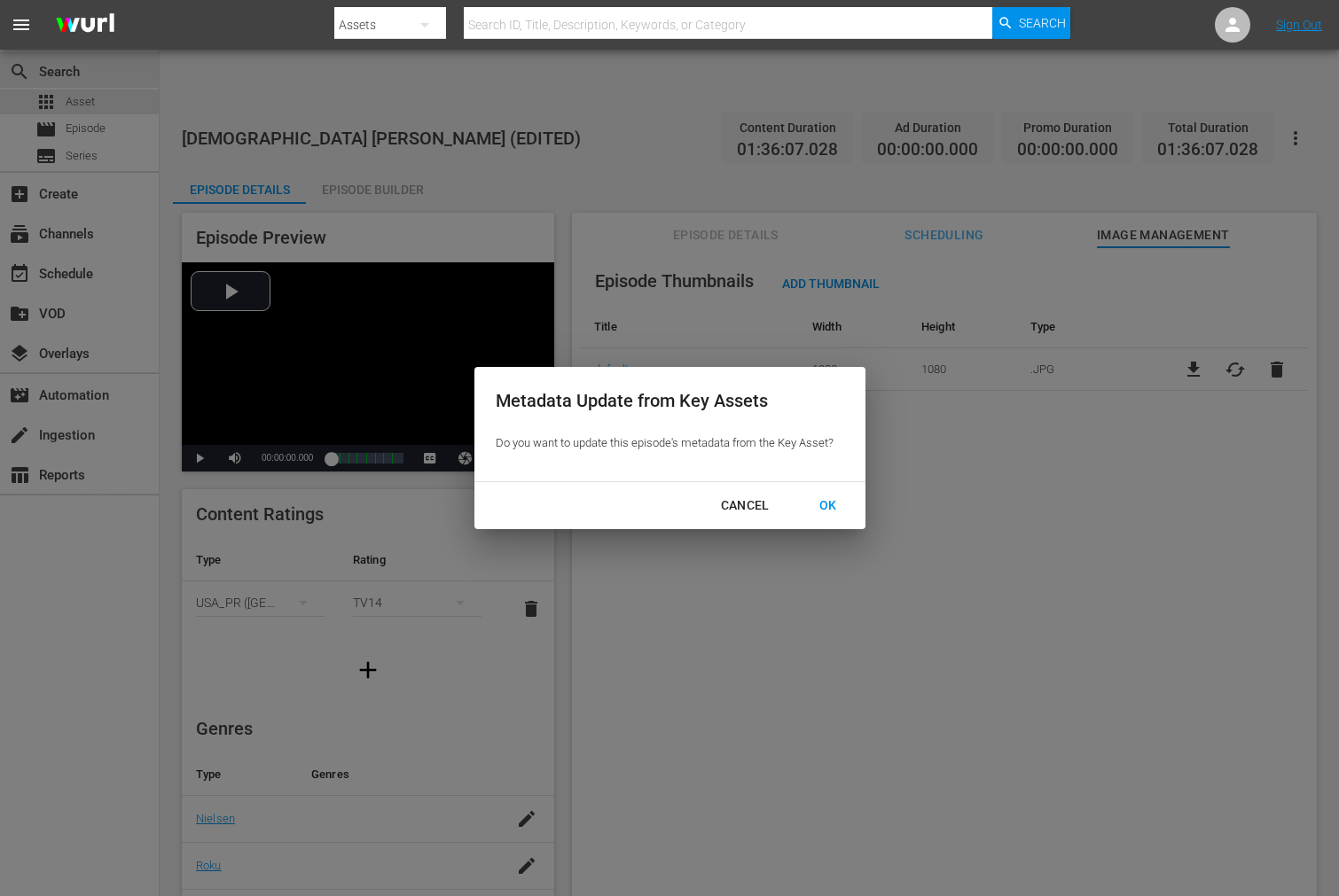
click at [829, 506] on div "OK" at bounding box center [828, 505] width 46 height 22
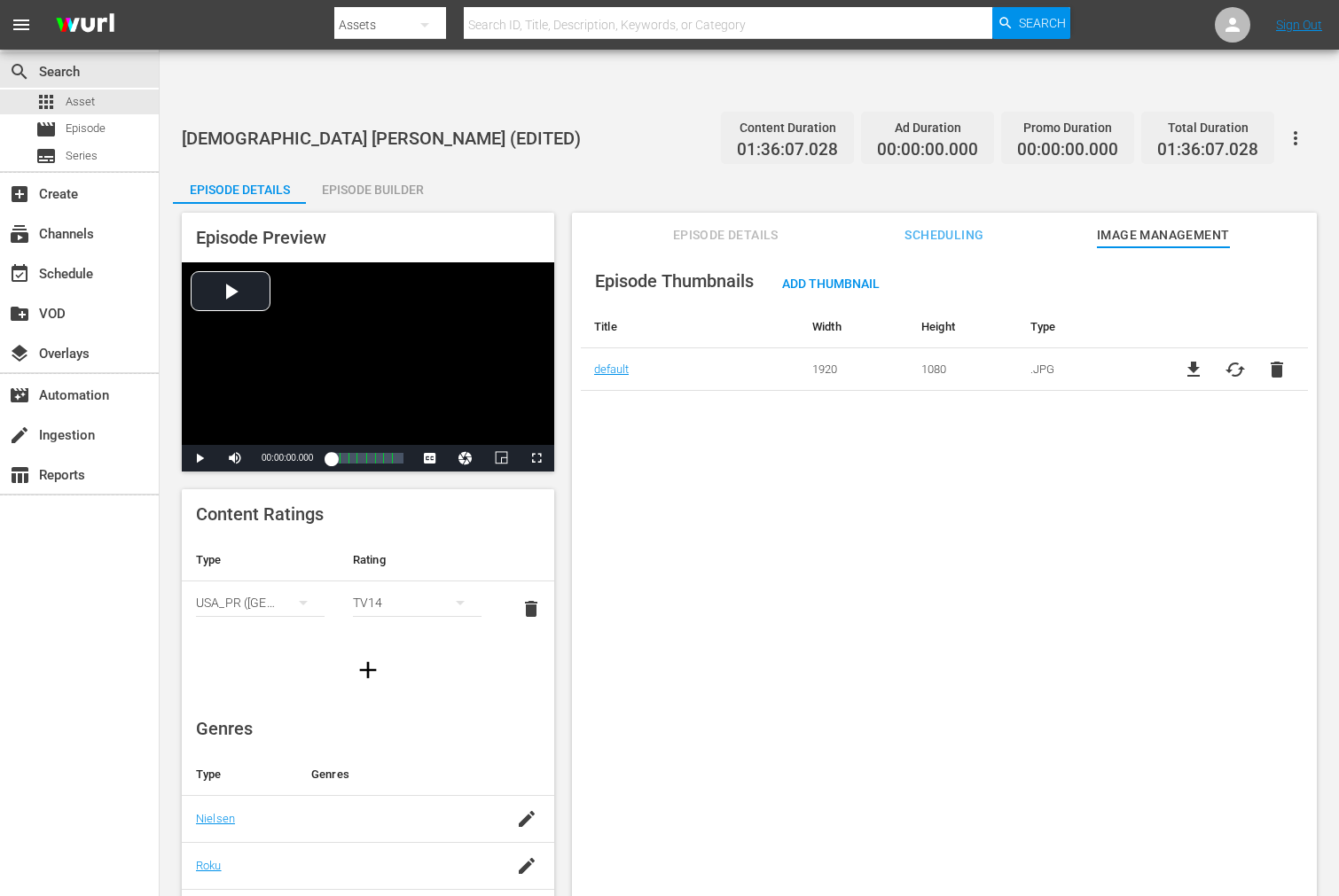
click at [775, 596] on div "Episode Thumbnails Add Thumbnail Title Width Height Type default 1920 1080 .JPG…" at bounding box center [945, 593] width 745 height 692
click at [768, 518] on div "Episode Thumbnails Add Thumbnail Title Width Height Type default 1920 1080 .JPG…" at bounding box center [945, 593] width 745 height 692
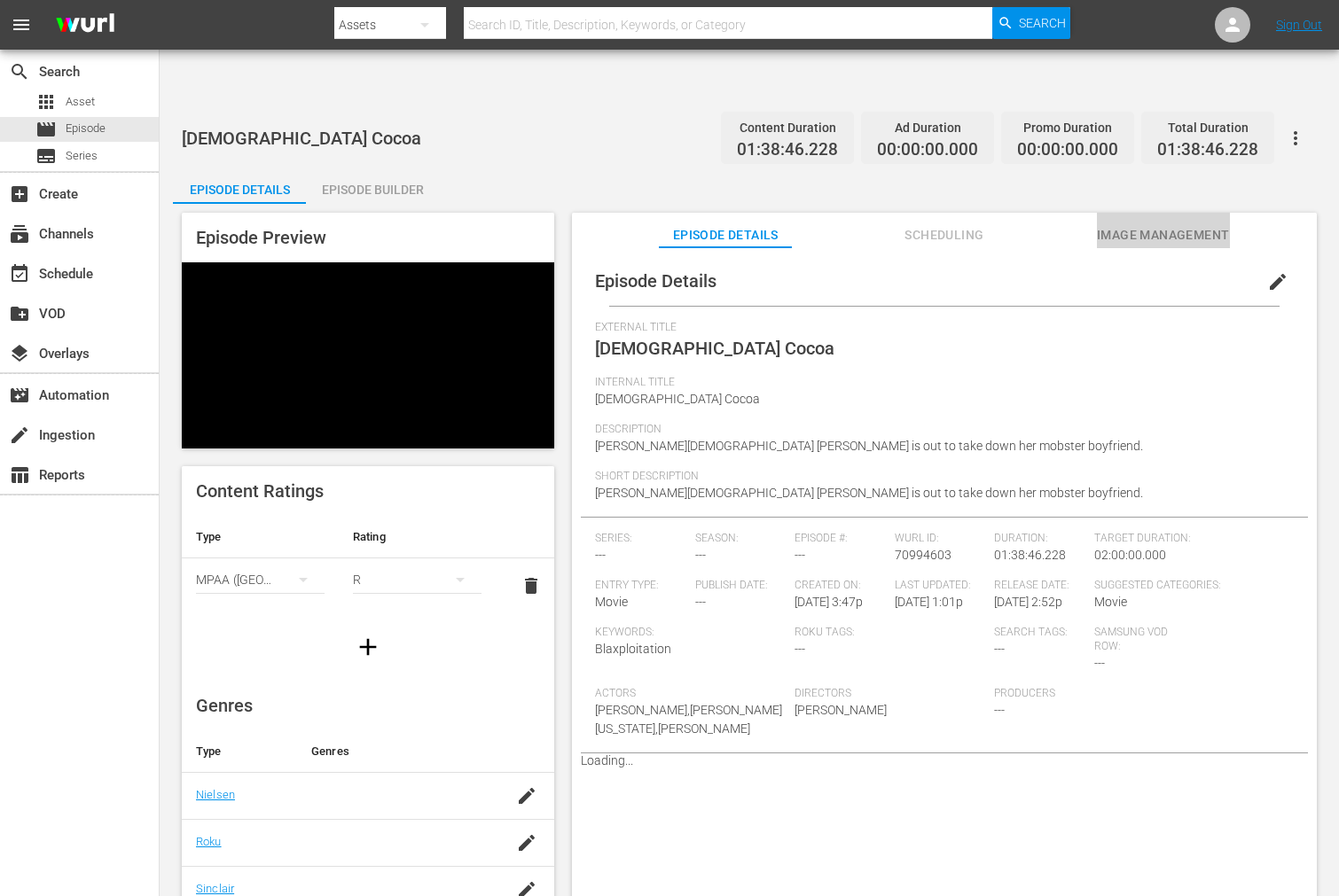
click at [1110, 224] on span "Image Management" at bounding box center [1163, 235] width 133 height 22
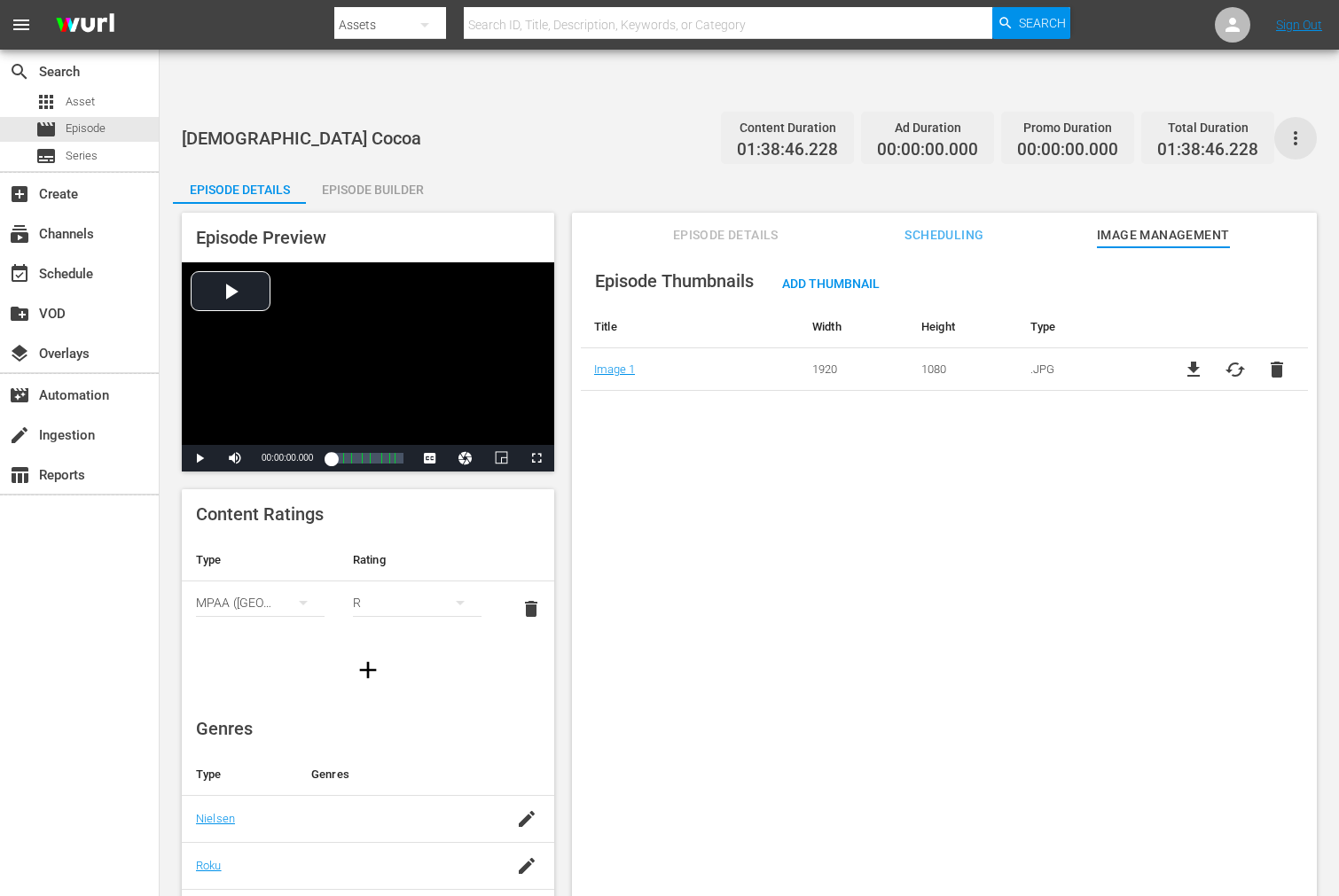
click at [1300, 128] on icon "button" at bounding box center [1295, 138] width 21 height 21
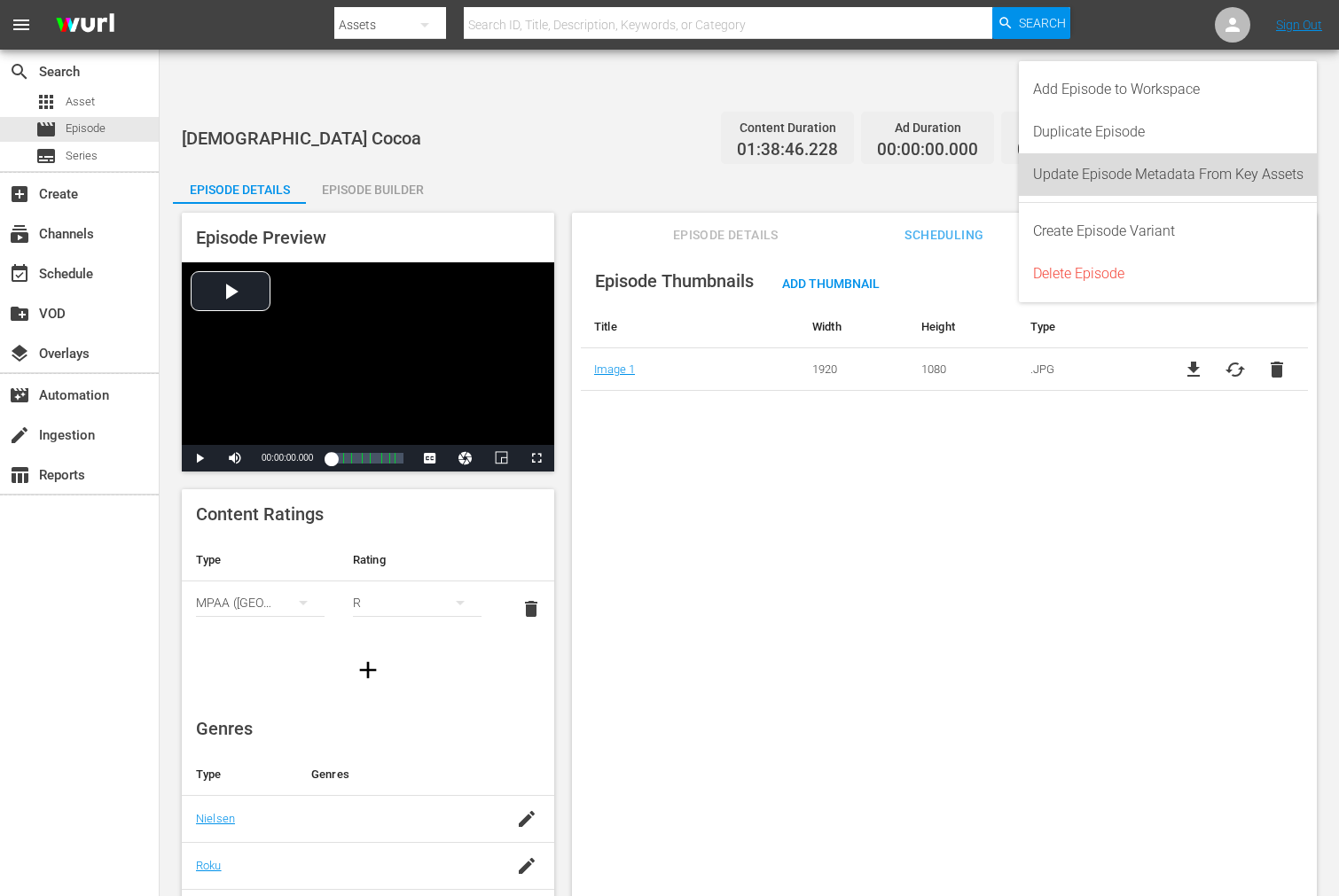
click at [1199, 167] on div "Update Episode Metadata From Key Assets" at bounding box center [1168, 175] width 270 height 43
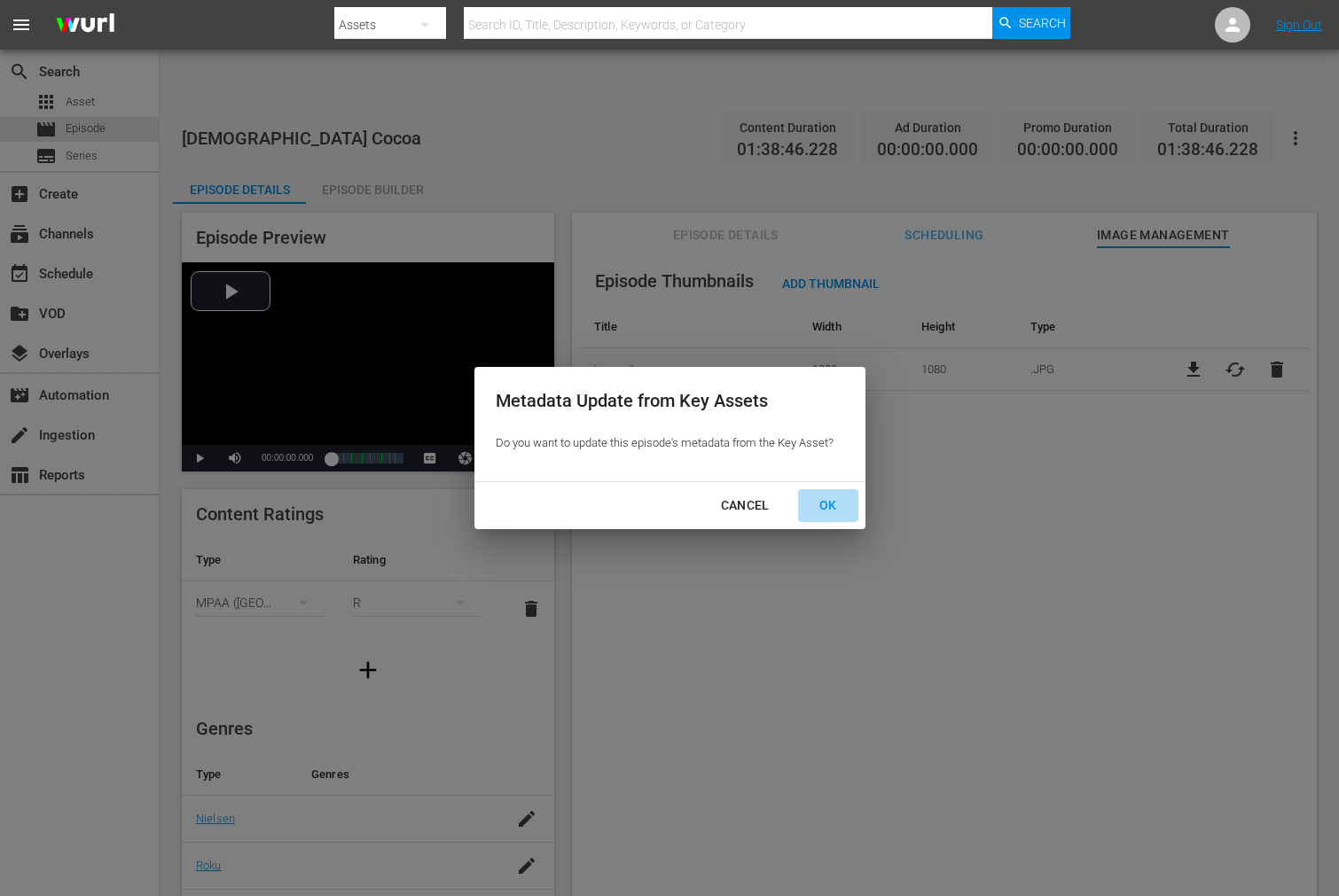
click at [813, 496] on div "OK" at bounding box center [828, 505] width 46 height 22
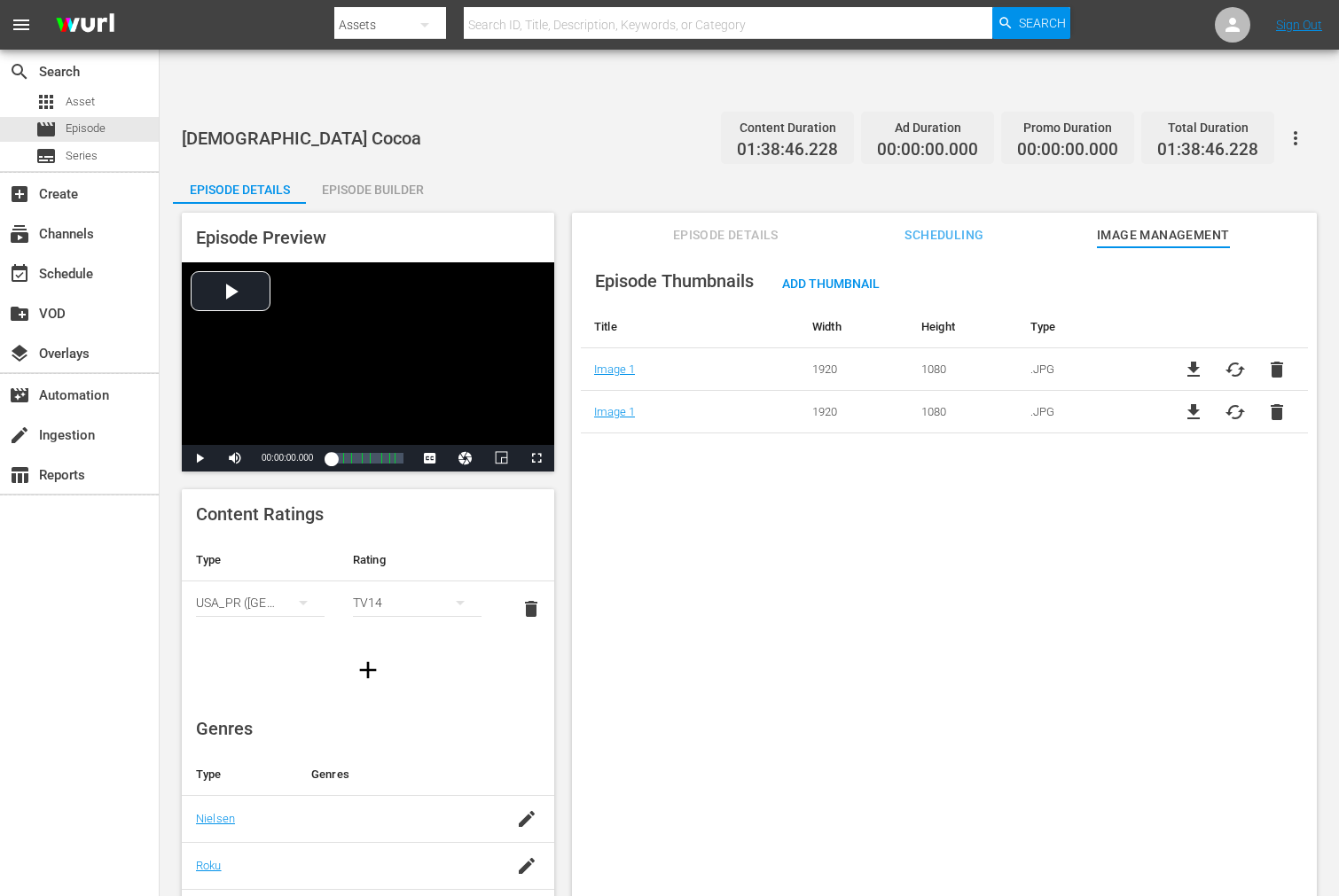
click at [1279, 359] on span "delete" at bounding box center [1276, 369] width 21 height 21
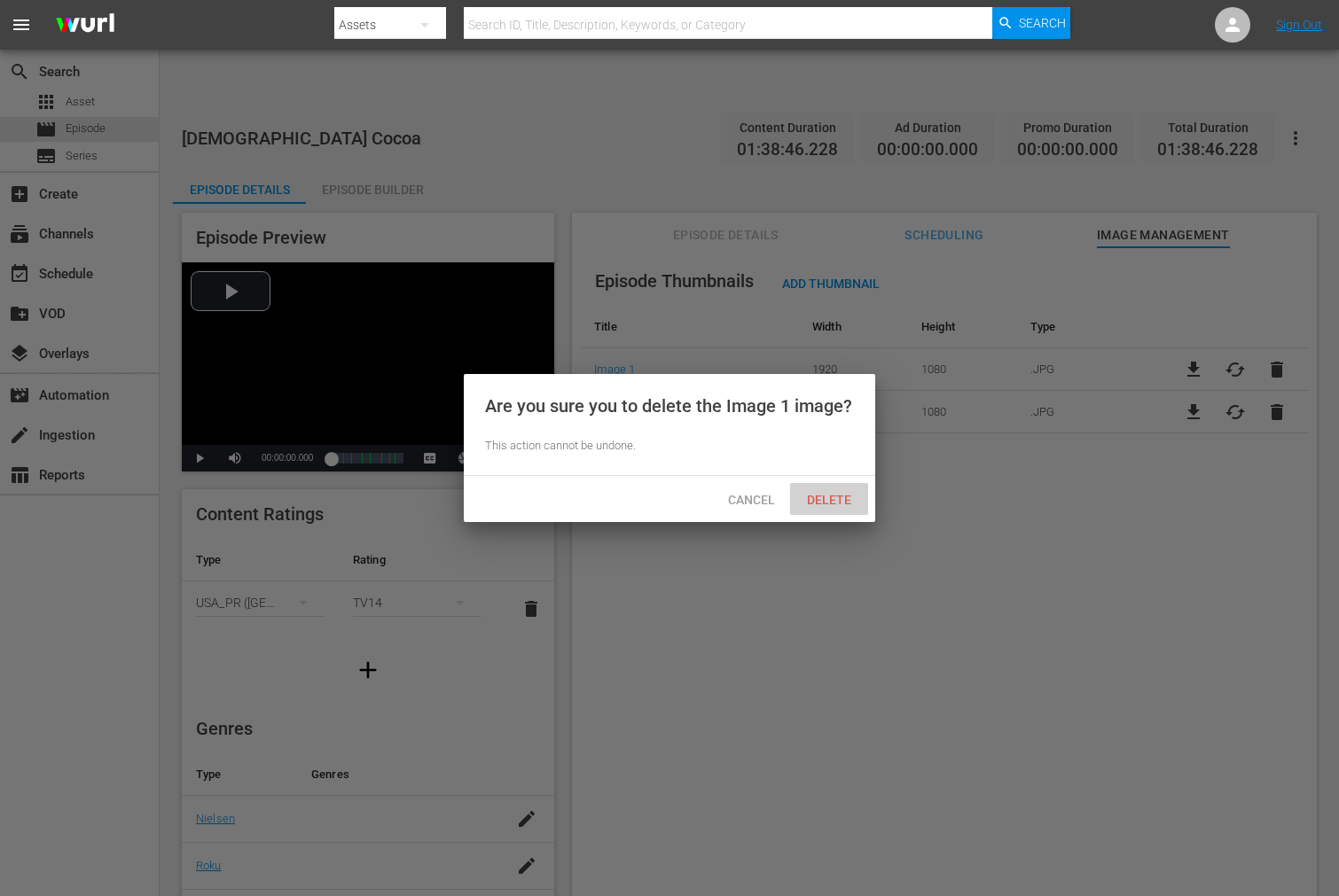
click at [811, 493] on span "Delete" at bounding box center [829, 499] width 73 height 14
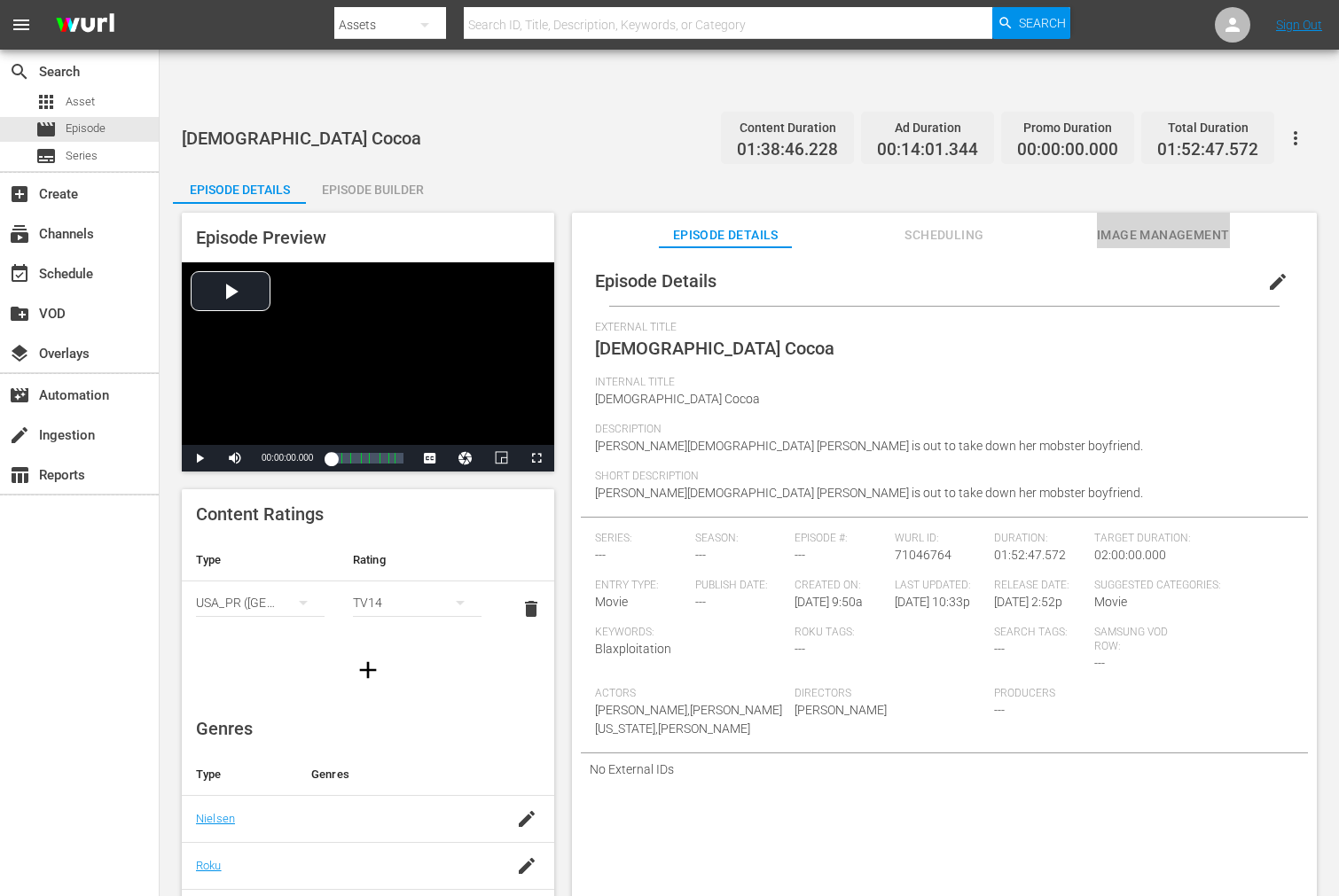
click at [1140, 224] on span "Image Management" at bounding box center [1163, 235] width 133 height 22
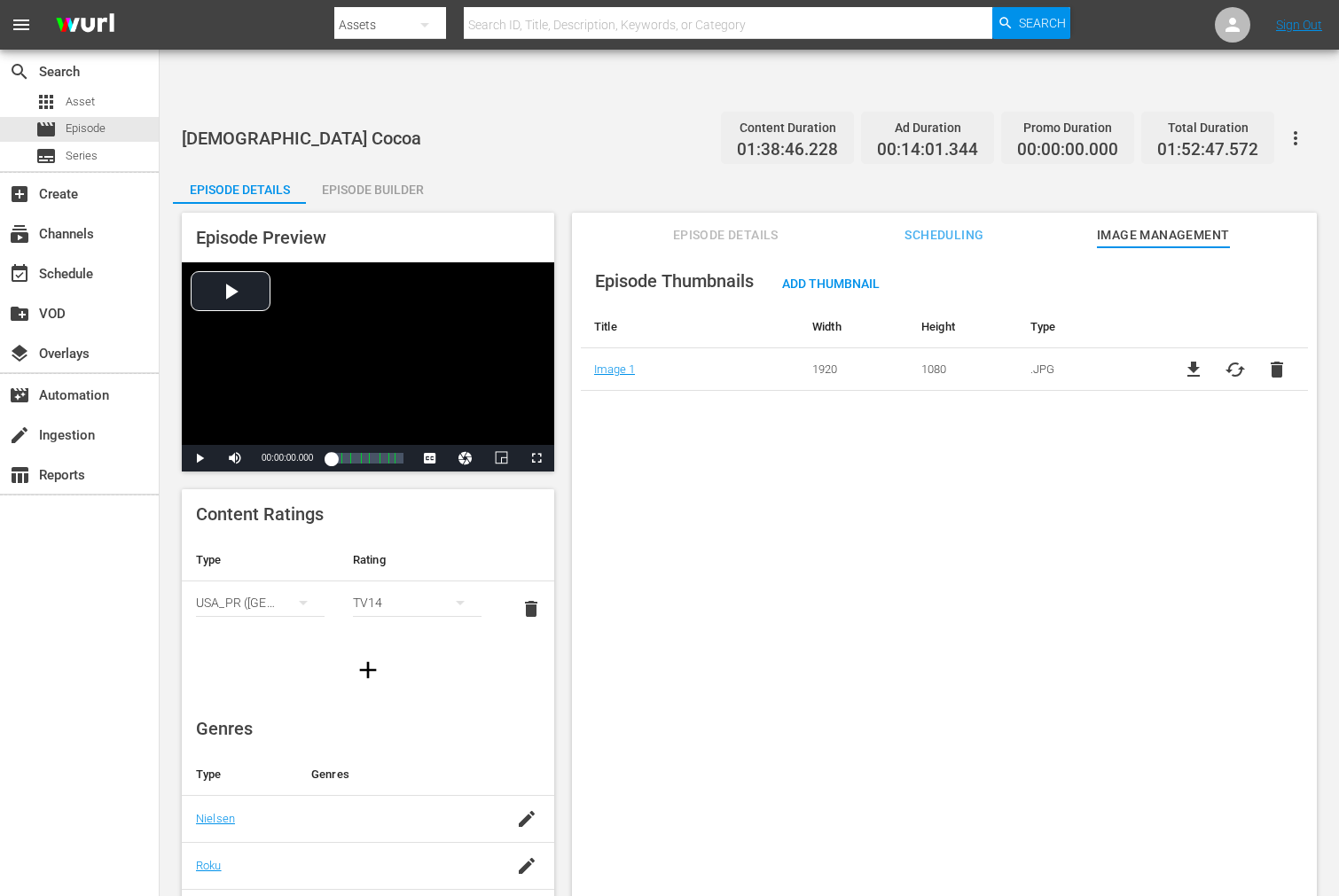
click at [1204, 128] on icon "button" at bounding box center [1295, 138] width 21 height 21
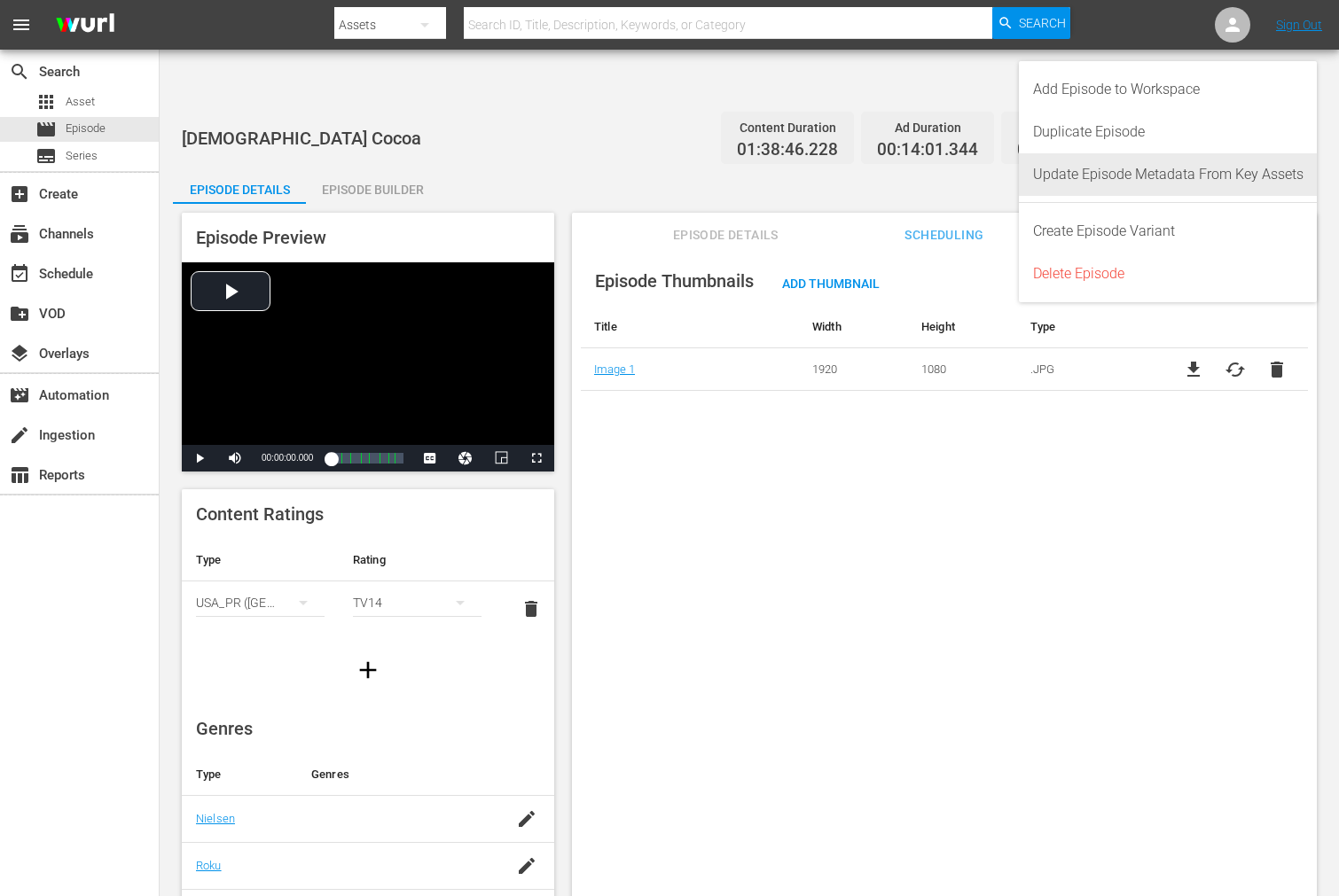
click at [1204, 182] on div "Update Episode Metadata From Key Assets" at bounding box center [1168, 175] width 270 height 43
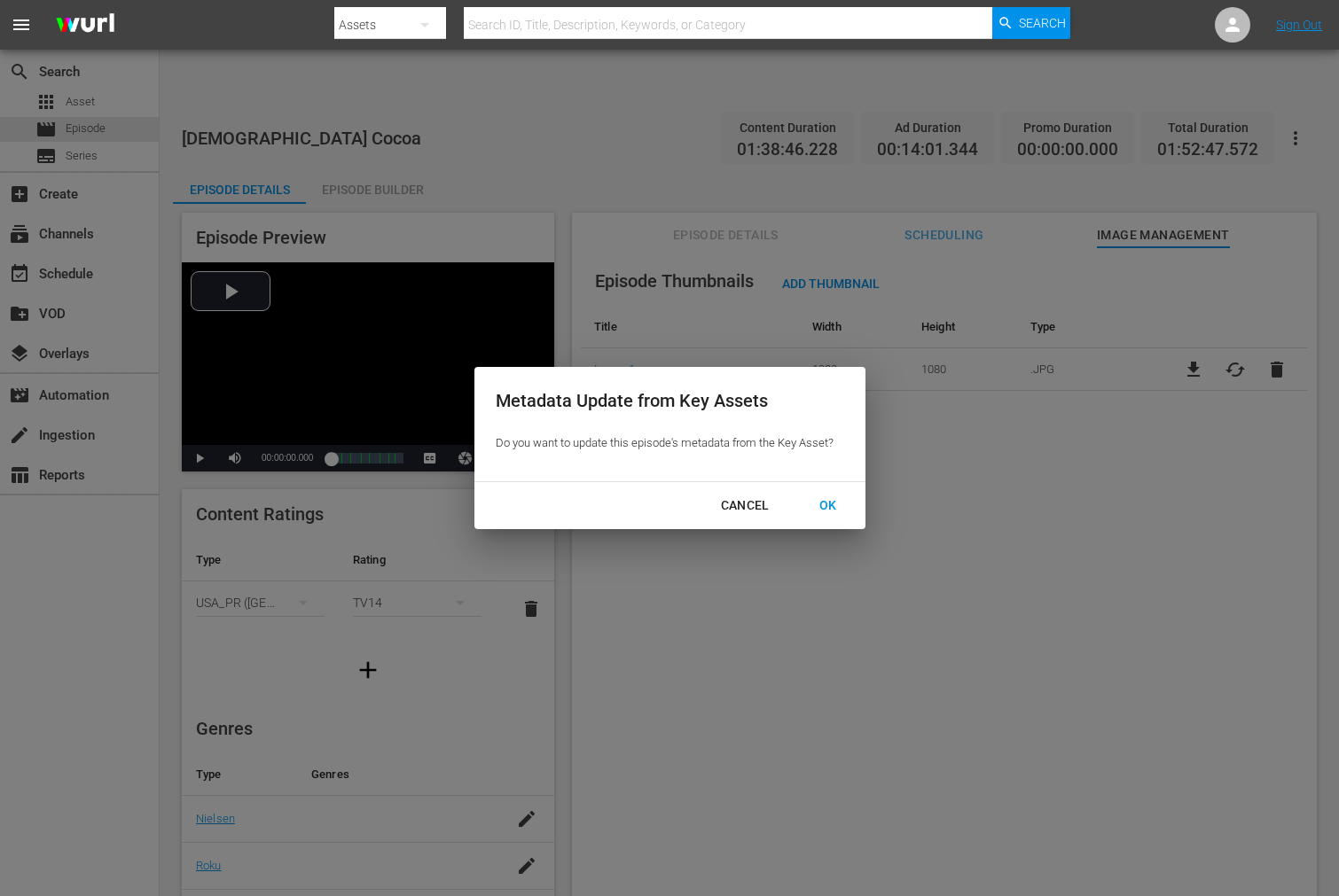
click at [821, 496] on div "OK" at bounding box center [828, 505] width 46 height 22
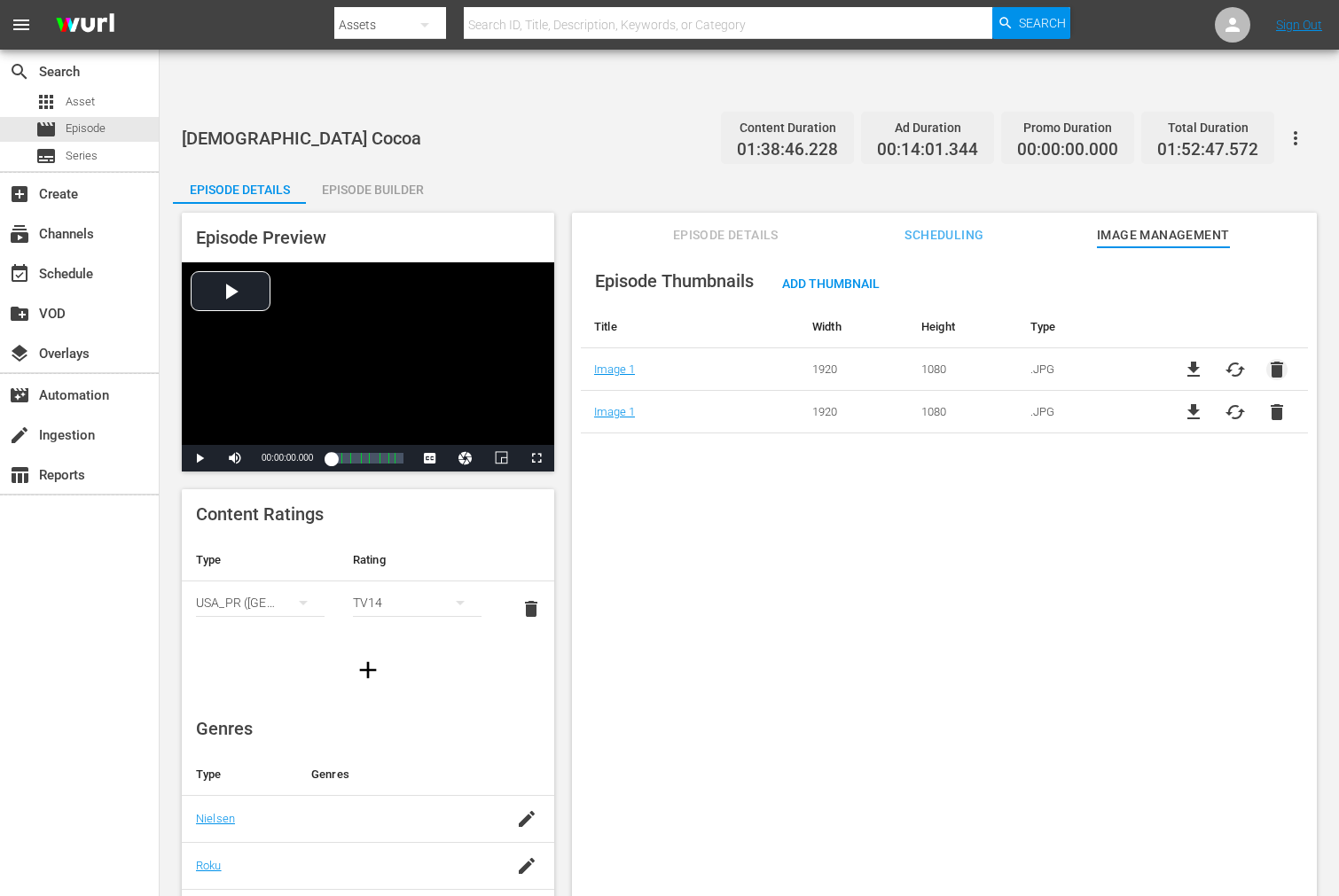
click at [1204, 359] on span "delete" at bounding box center [1276, 369] width 21 height 21
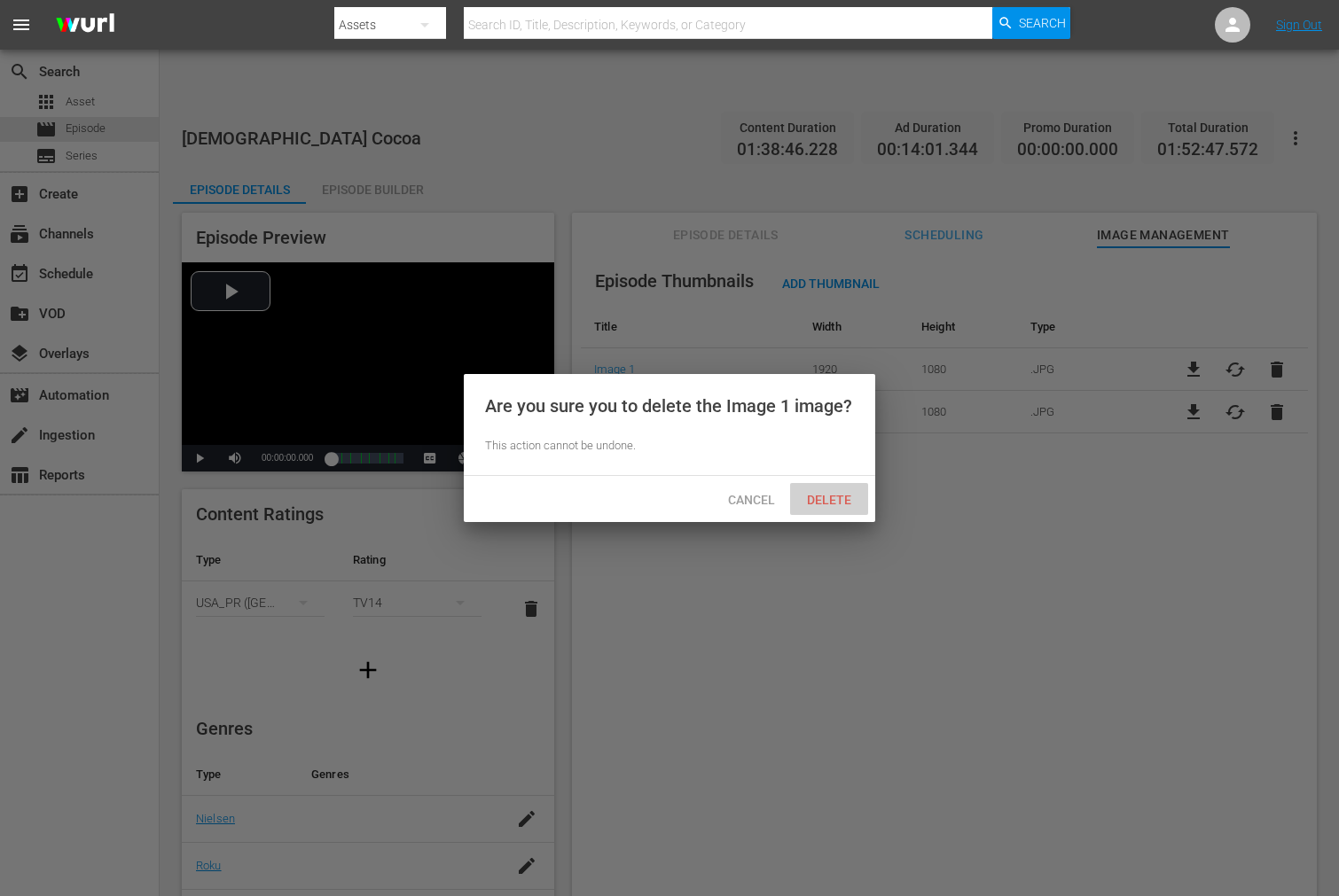
click at [833, 492] on span "Delete" at bounding box center [829, 499] width 73 height 14
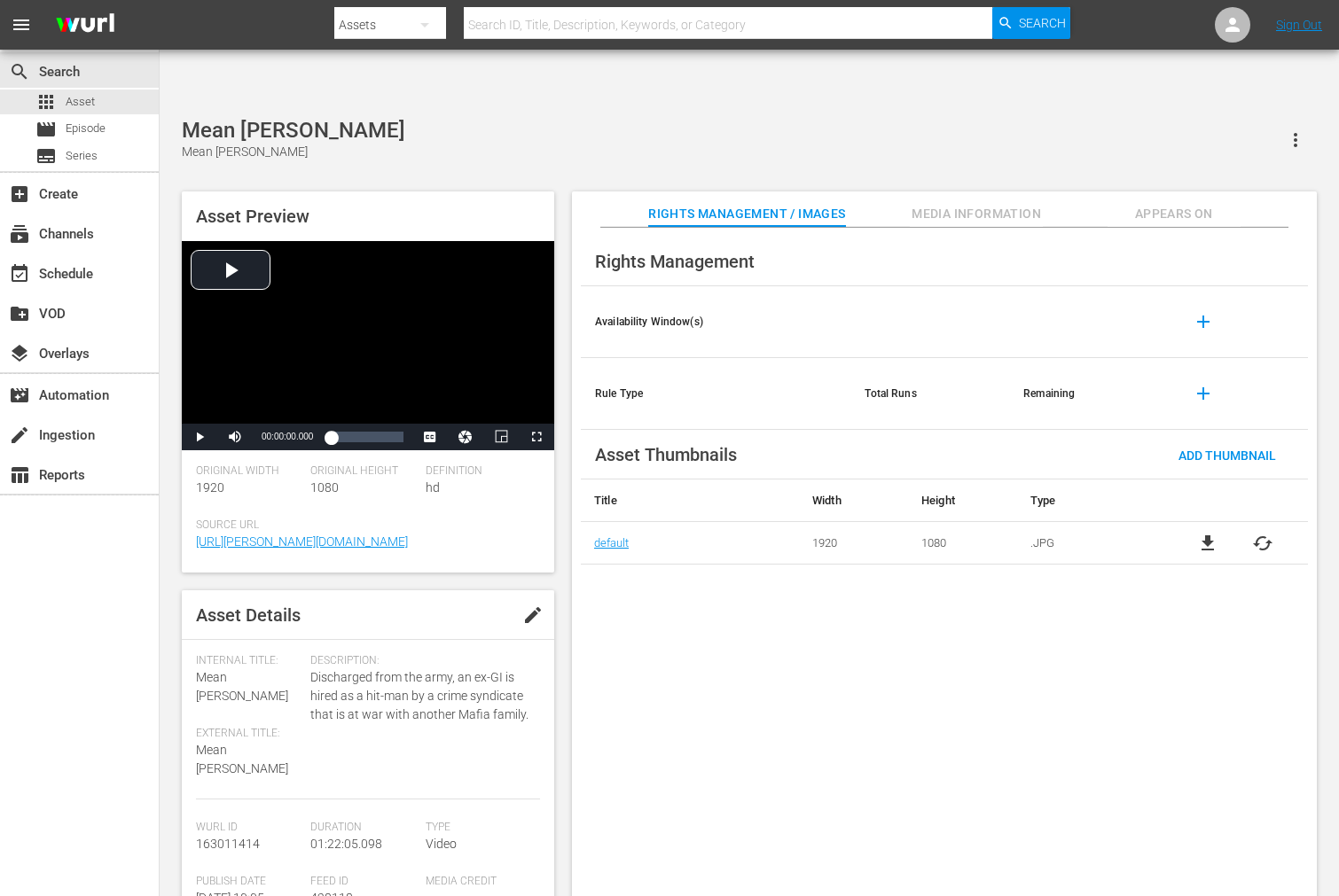
click at [1204, 532] on span "cached" at bounding box center [1262, 542] width 21 height 21
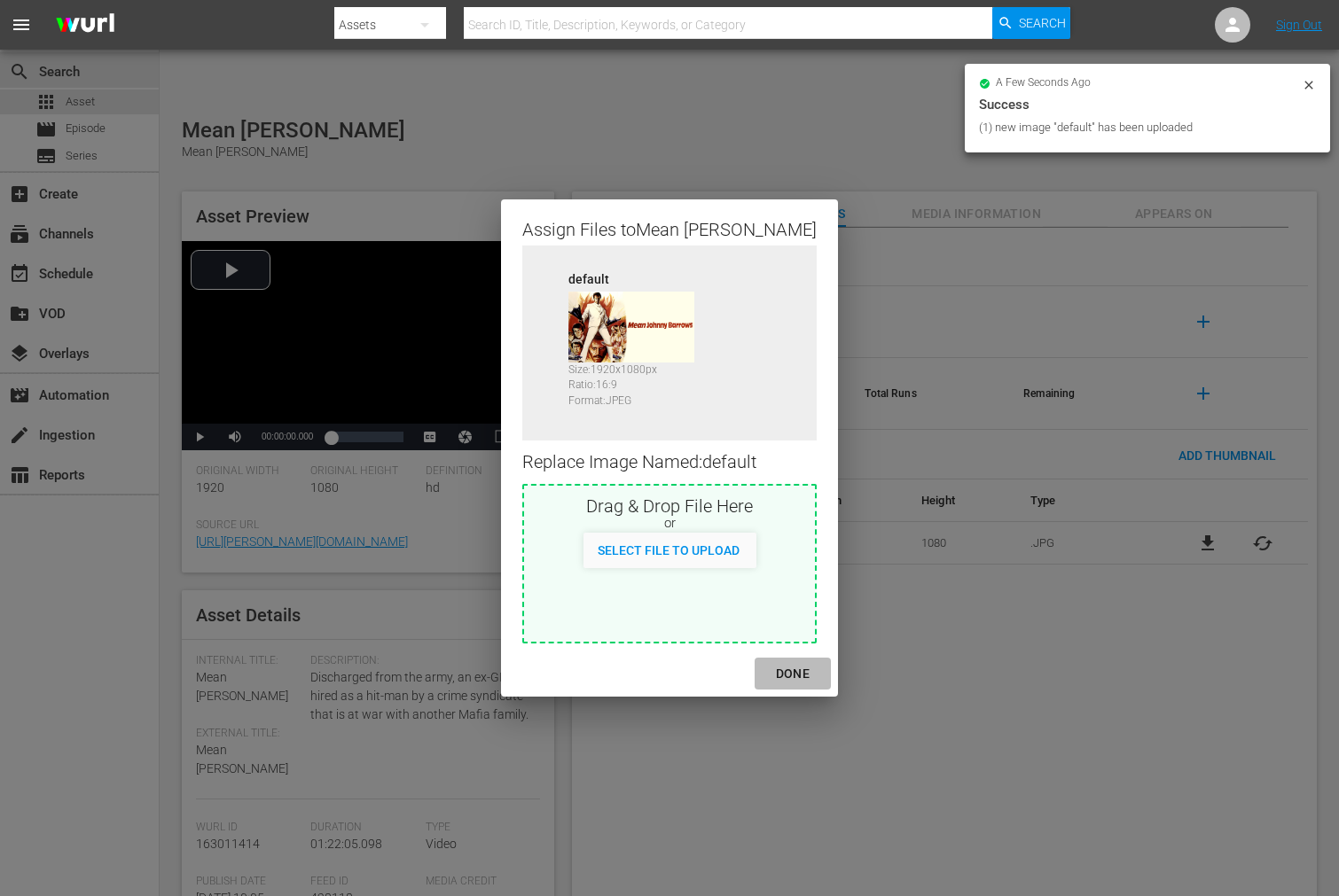
click at [787, 676] on div "DONE" at bounding box center [792, 674] width 62 height 22
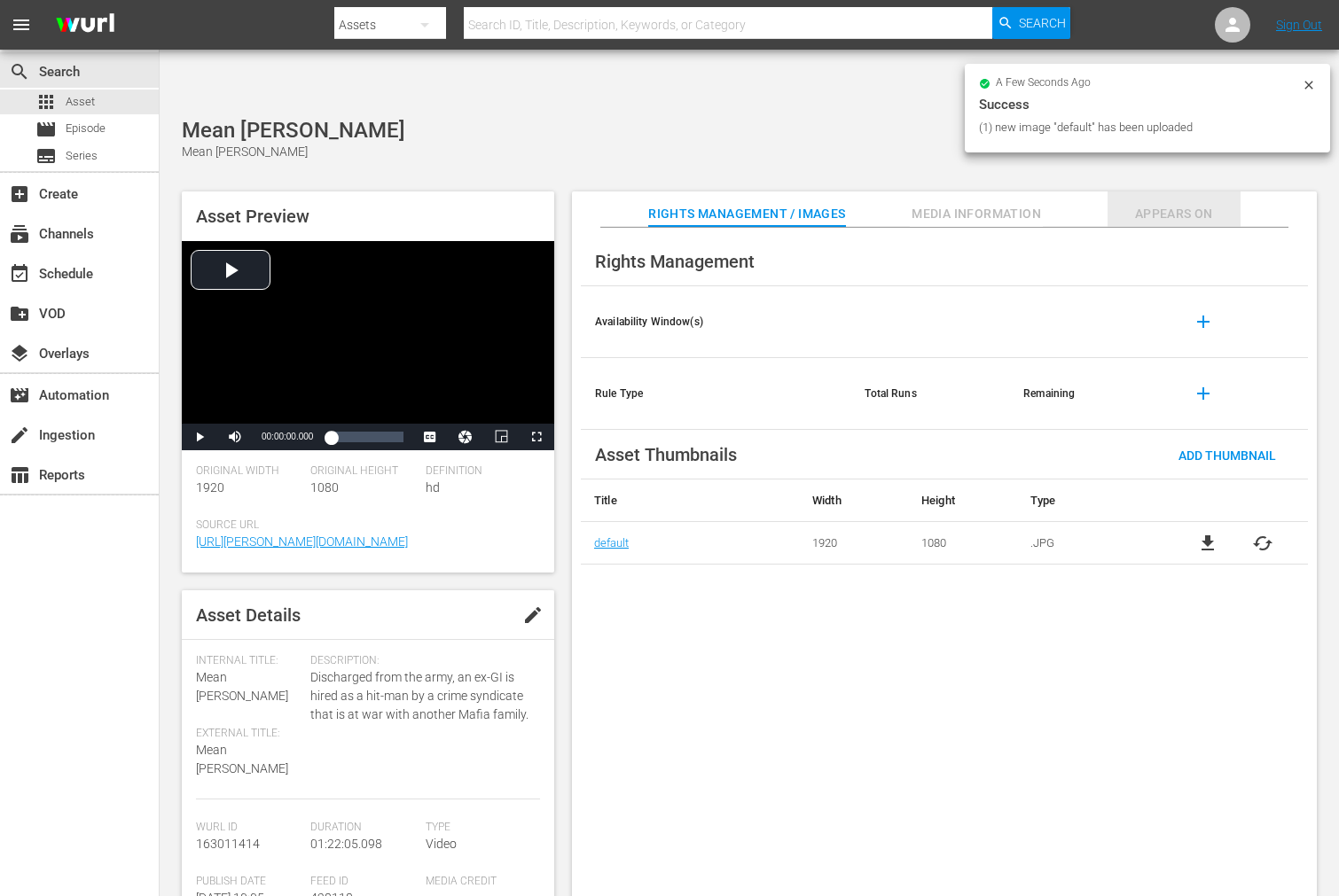
click at [1189, 192] on button "Appears On" at bounding box center [1174, 209] width 133 height 35
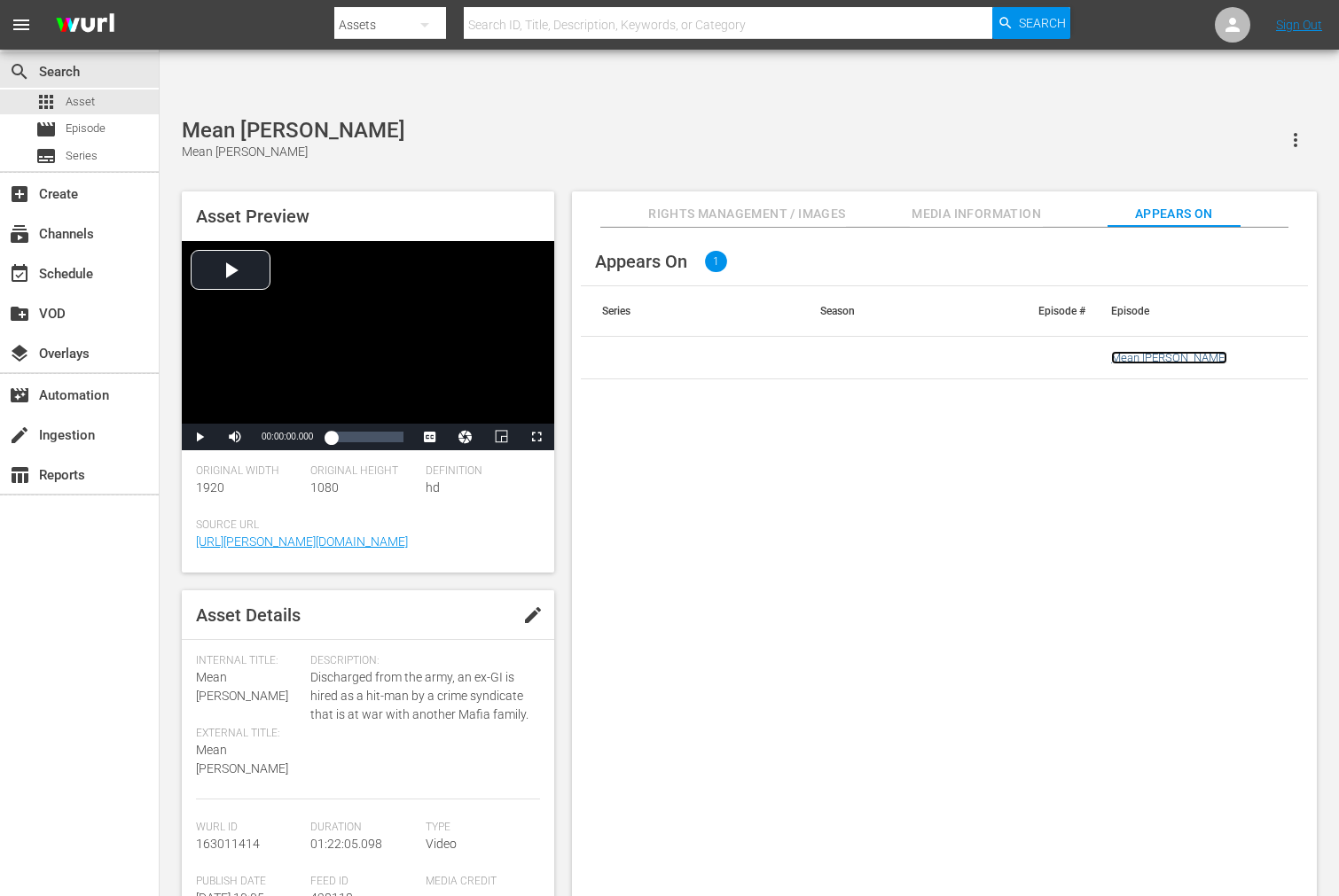
click at [1153, 351] on link "Mean Johnny Barrows" at bounding box center [1169, 357] width 116 height 13
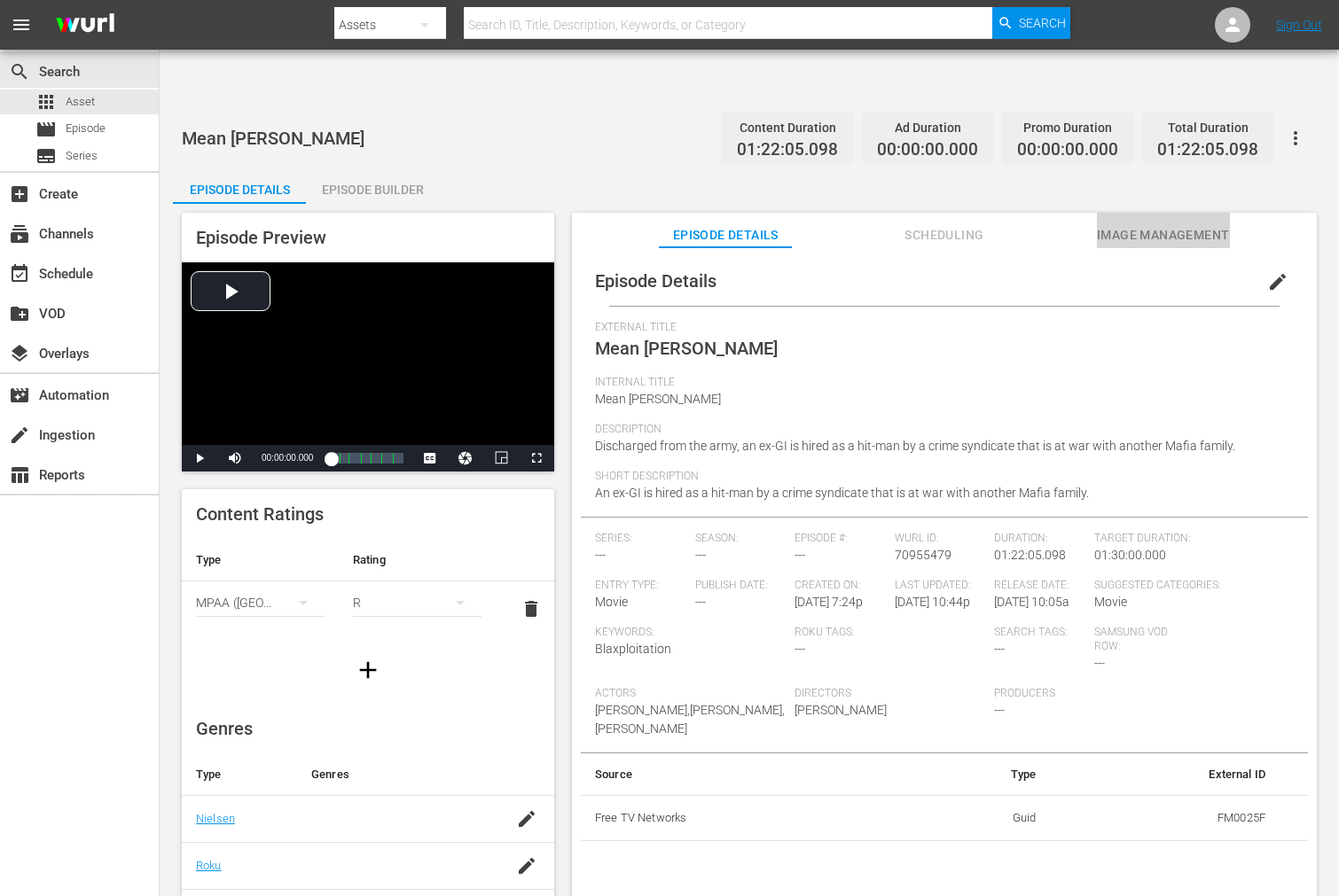
click at [1150, 224] on span "Image Management" at bounding box center [1163, 235] width 133 height 22
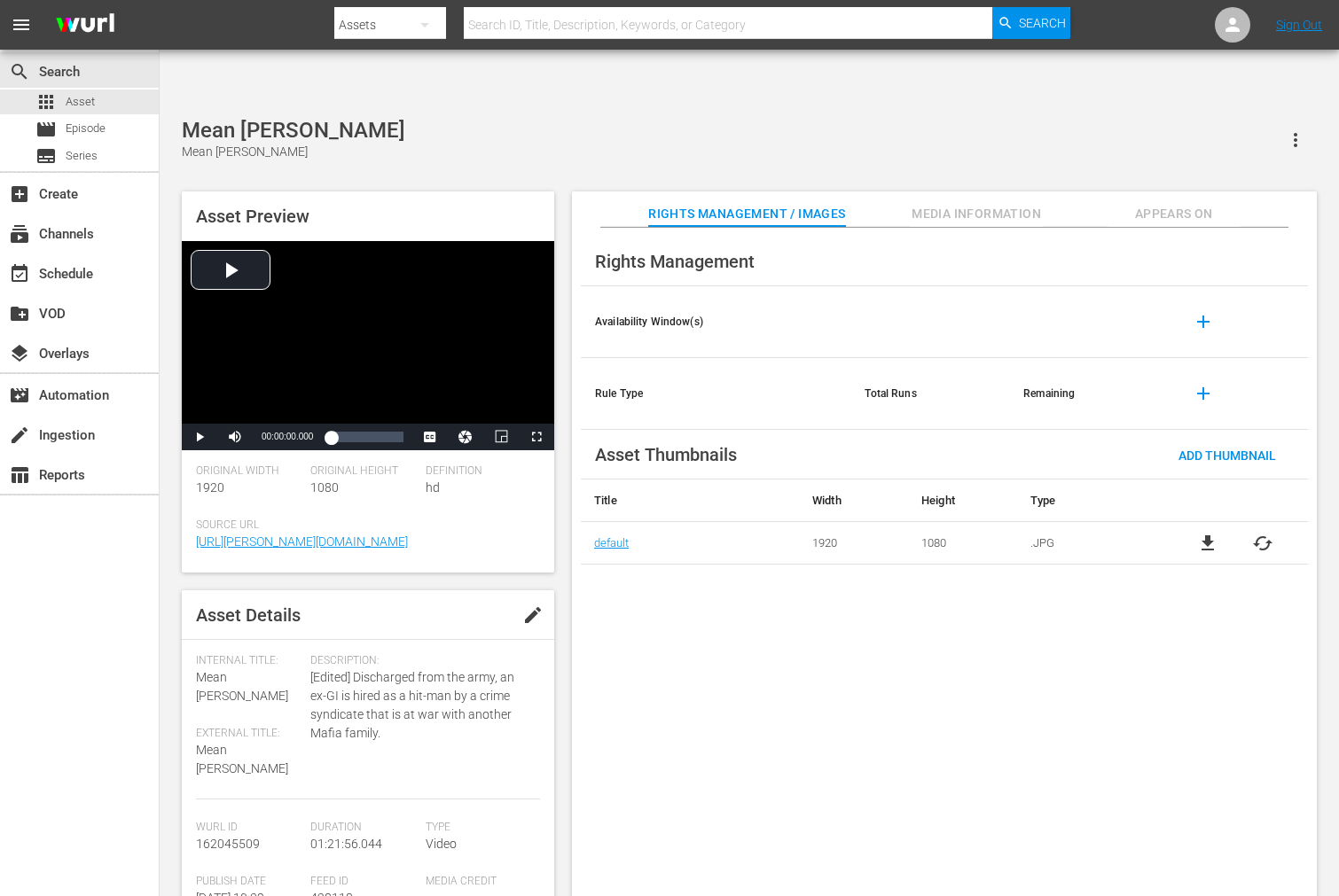
drag, startPoint x: 942, startPoint y: 640, endPoint x: 911, endPoint y: 625, distance: 34.4
click at [942, 640] on div "Rights Management Availability Window(s) add Rule Type Total Runs Remaining add…" at bounding box center [945, 576] width 745 height 697
click at [1265, 532] on span "cached" at bounding box center [1262, 542] width 21 height 21
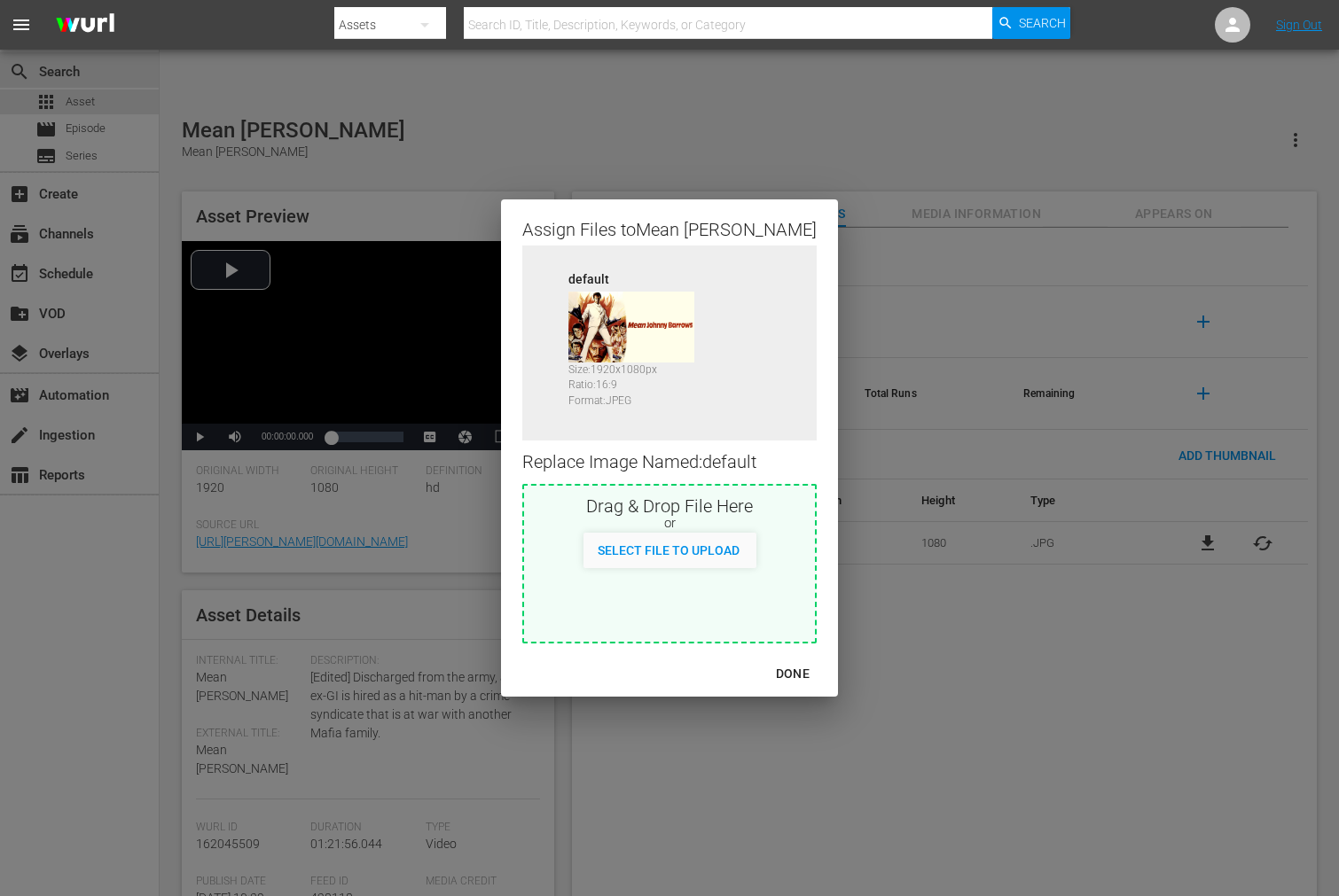
click at [800, 669] on div "DONE" at bounding box center [792, 674] width 62 height 22
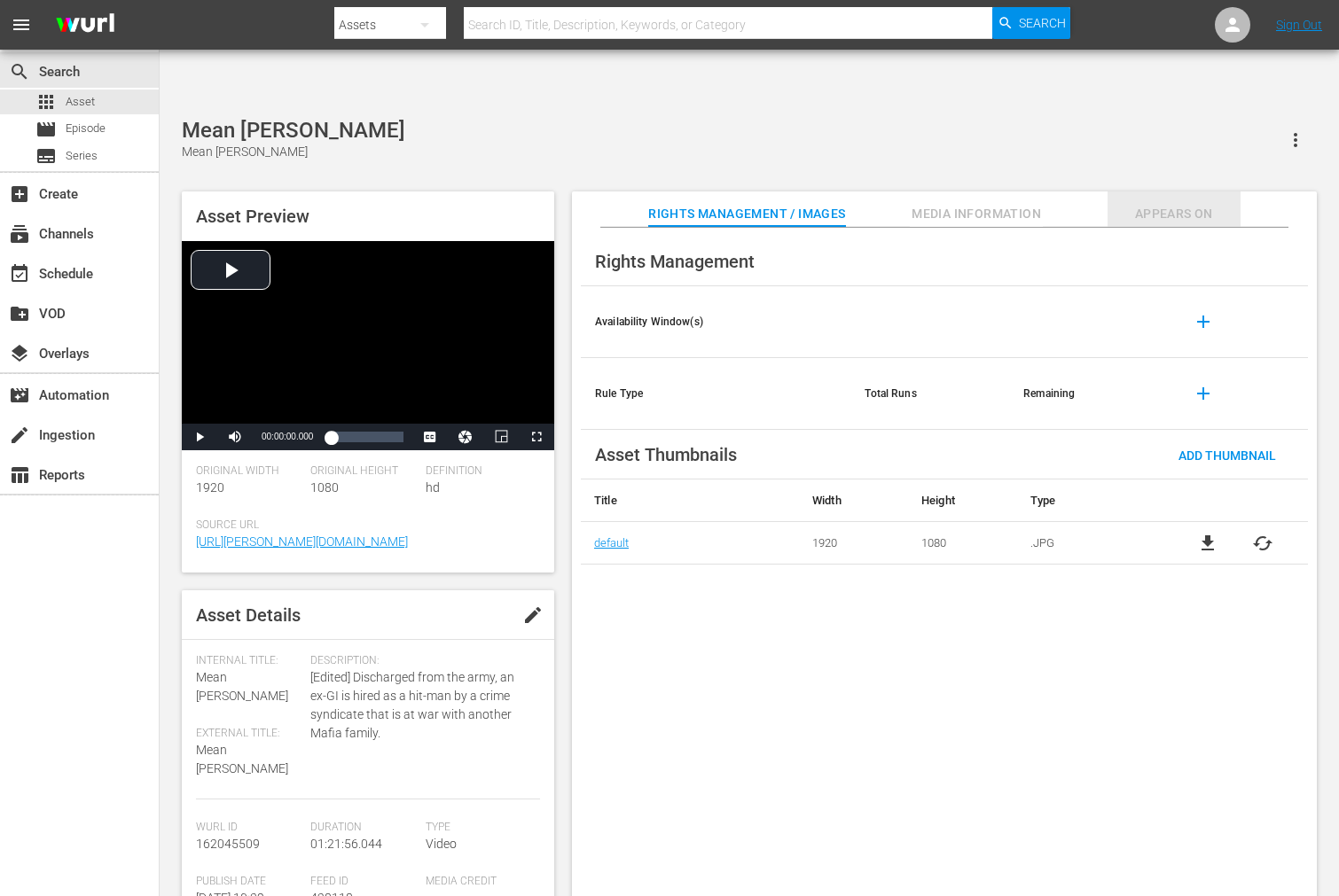
click at [1161, 203] on span "Appears On" at bounding box center [1174, 214] width 133 height 22
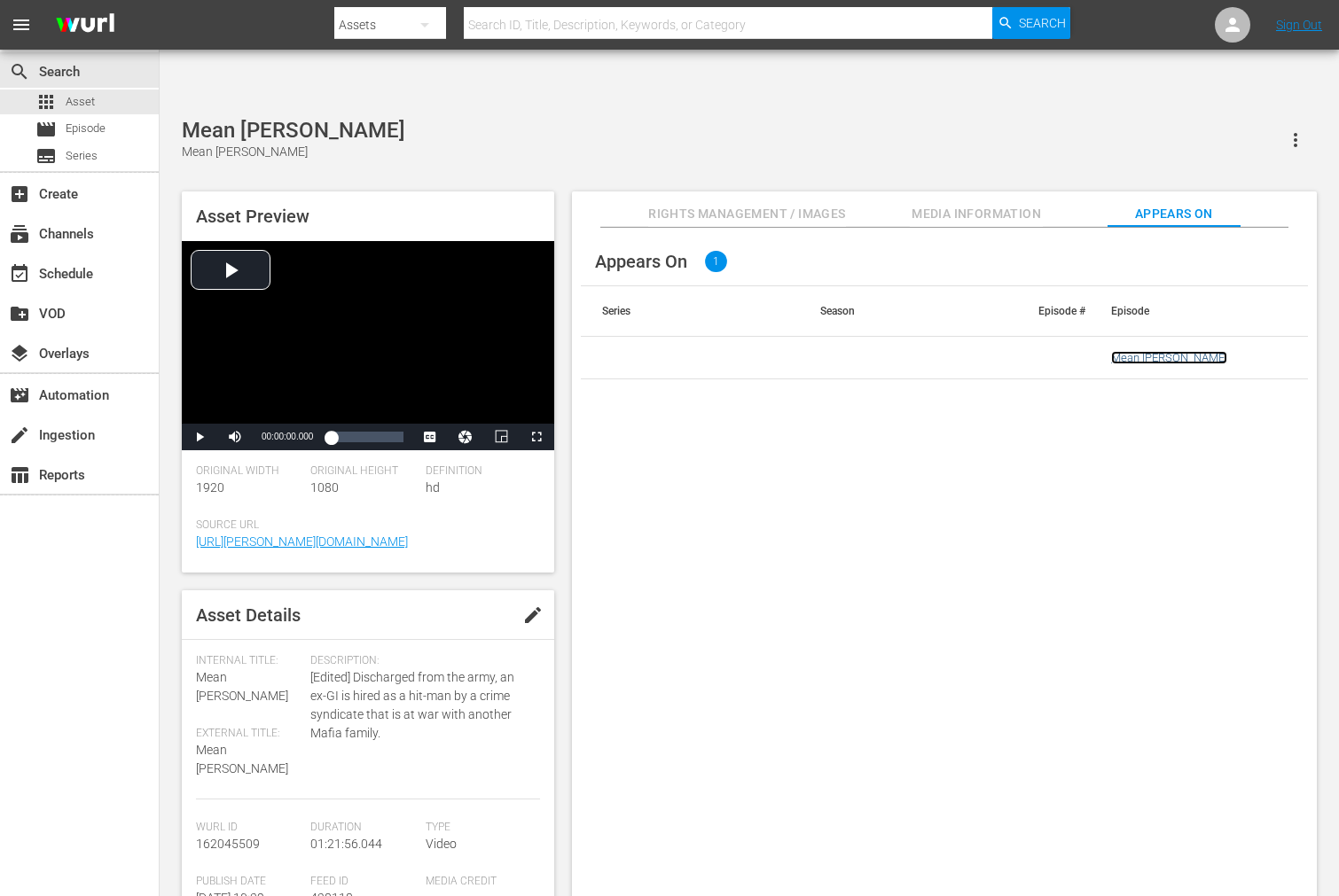
click at [1149, 351] on link "Mean [PERSON_NAME]" at bounding box center [1169, 357] width 116 height 13
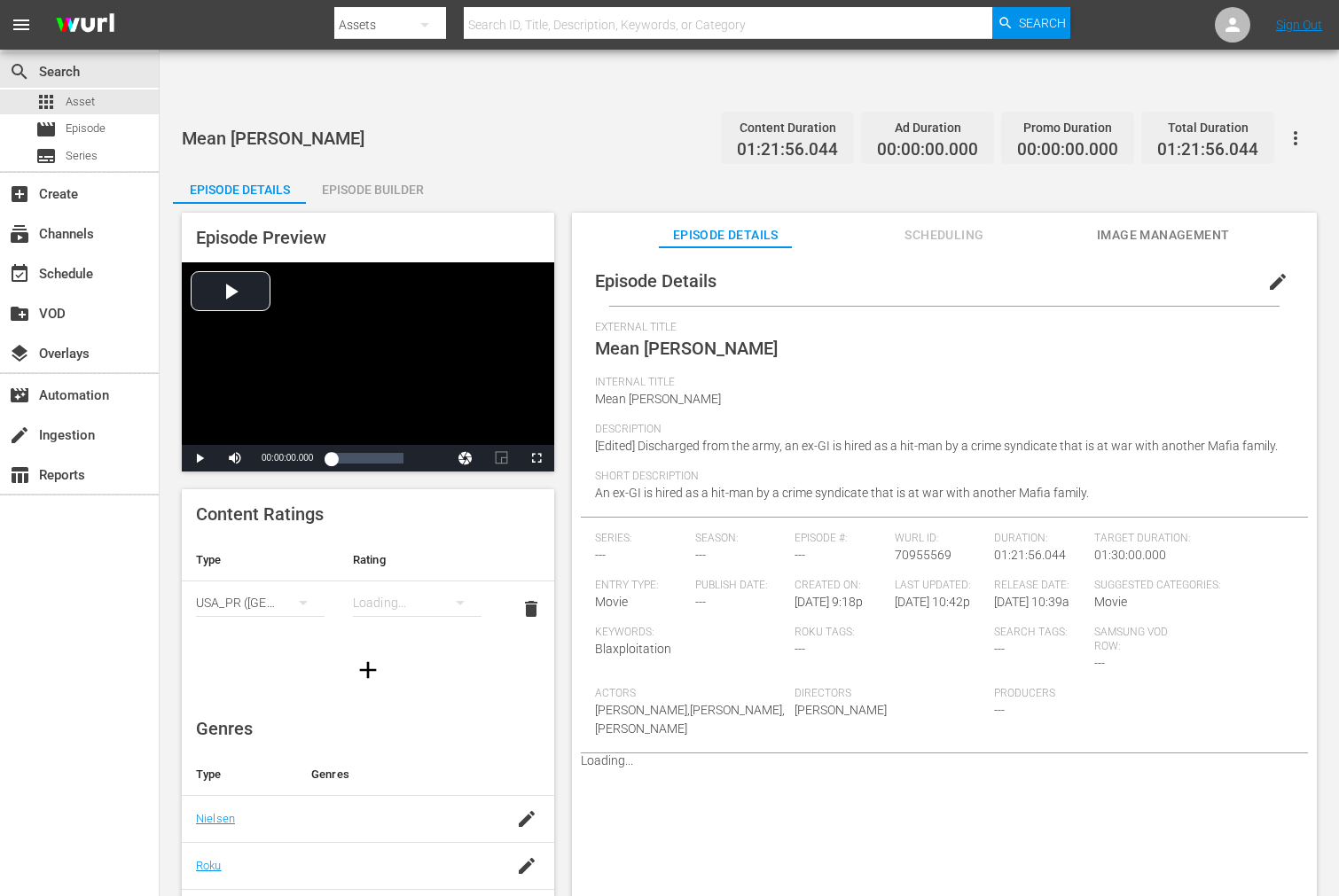
click at [1119, 224] on span "Image Management" at bounding box center [1163, 235] width 133 height 22
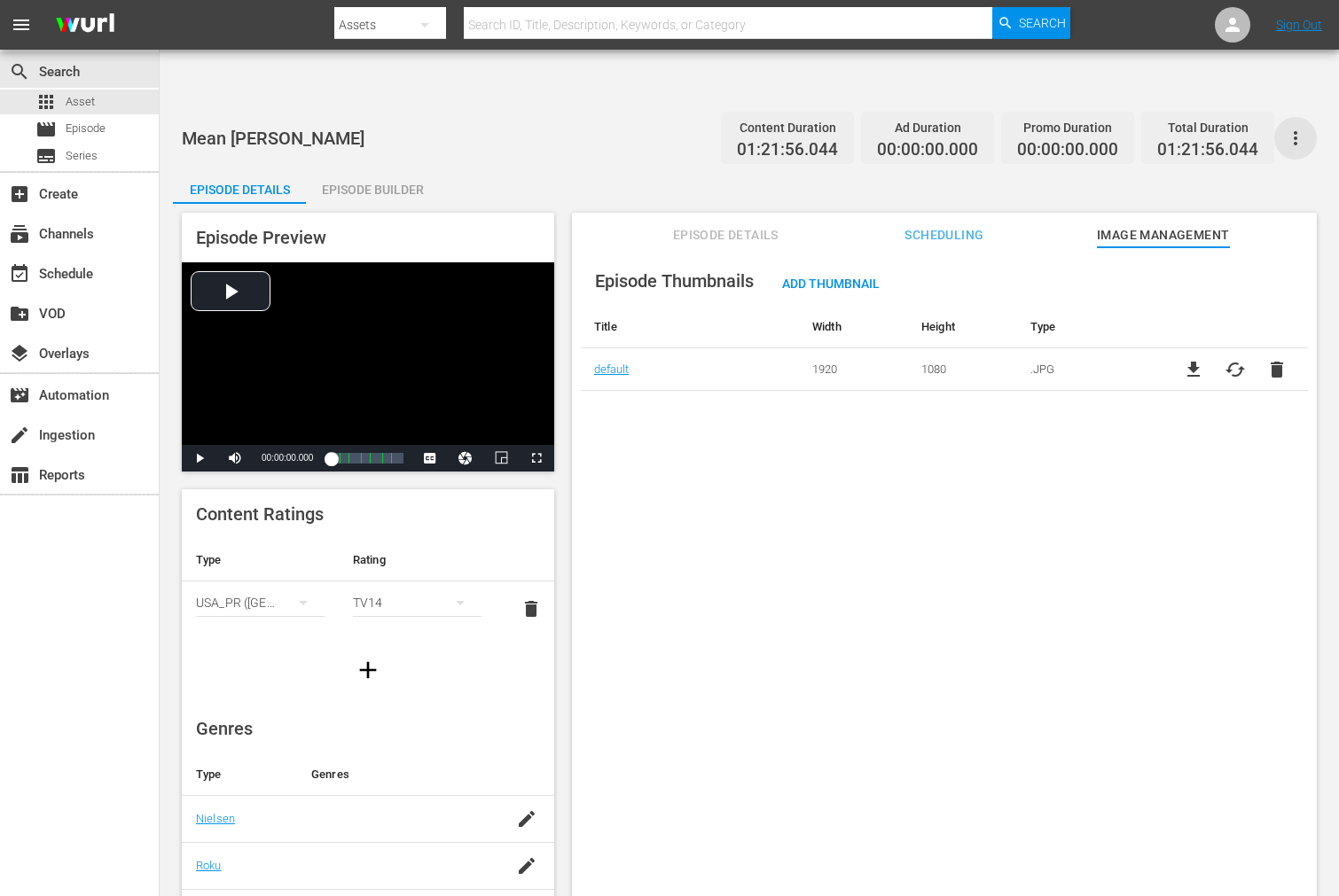
click at [1290, 128] on icon "button" at bounding box center [1295, 138] width 21 height 21
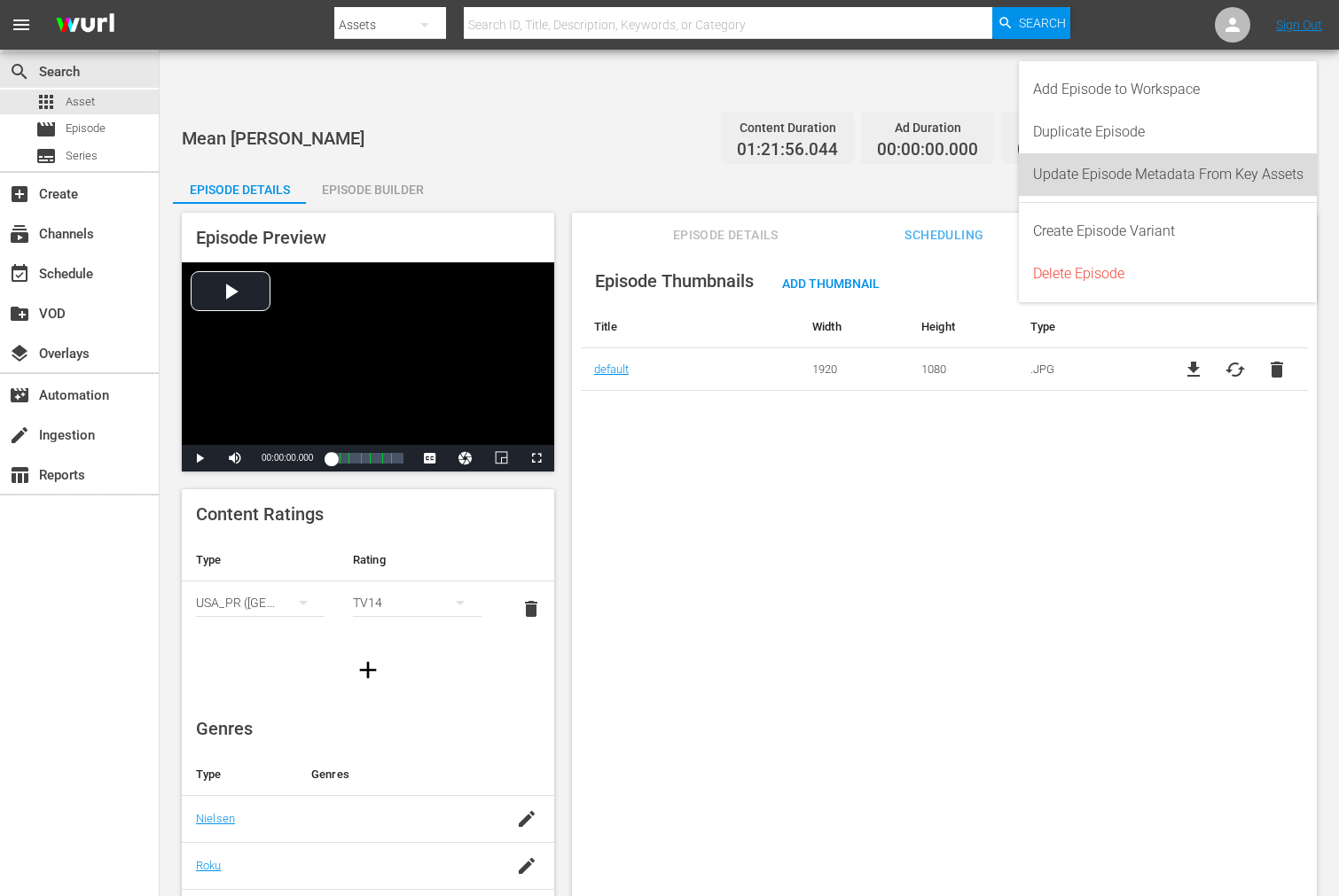
click at [1230, 170] on div "Update Episode Metadata From Key Assets" at bounding box center [1168, 175] width 270 height 43
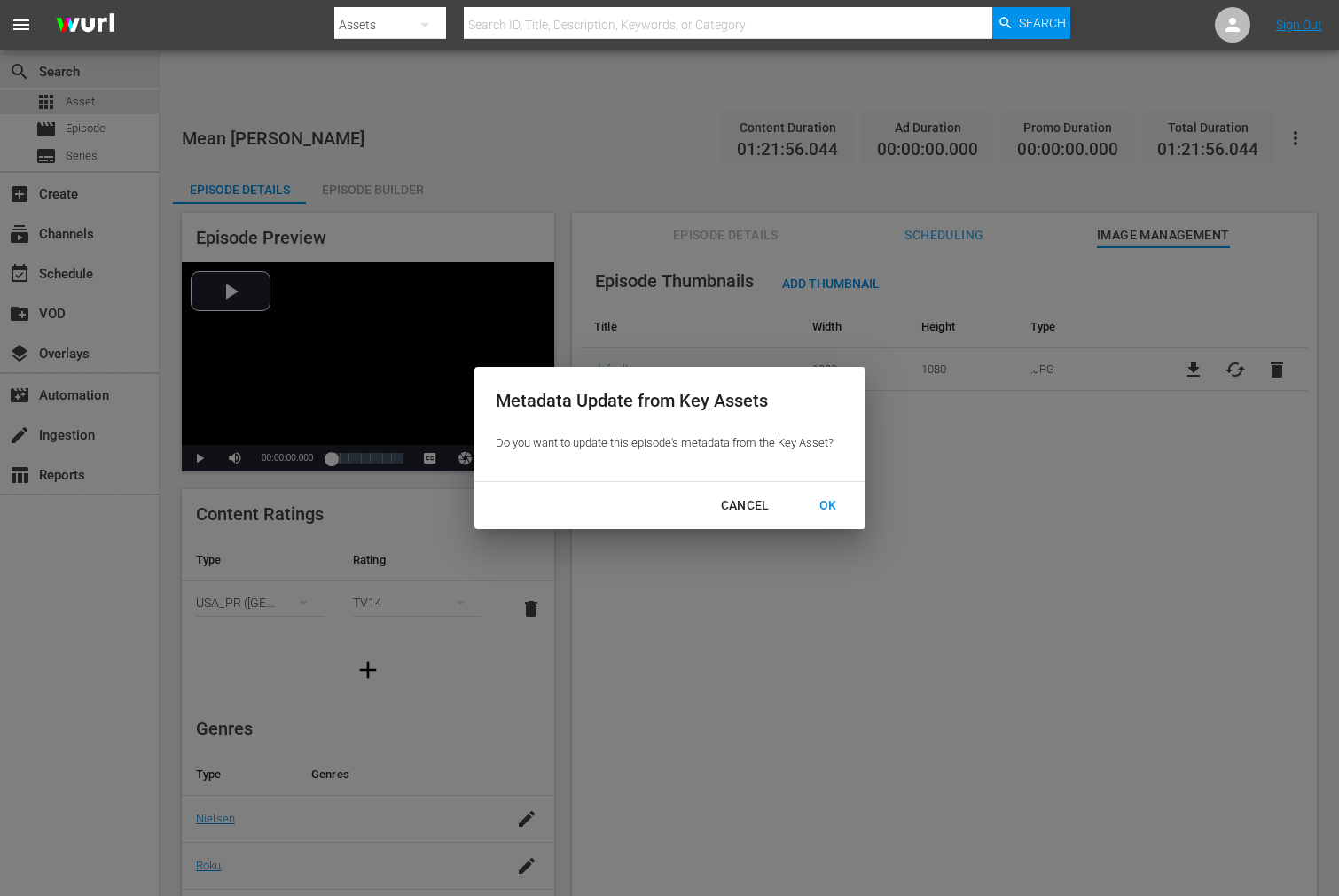
click at [825, 498] on div "OK" at bounding box center [828, 505] width 46 height 22
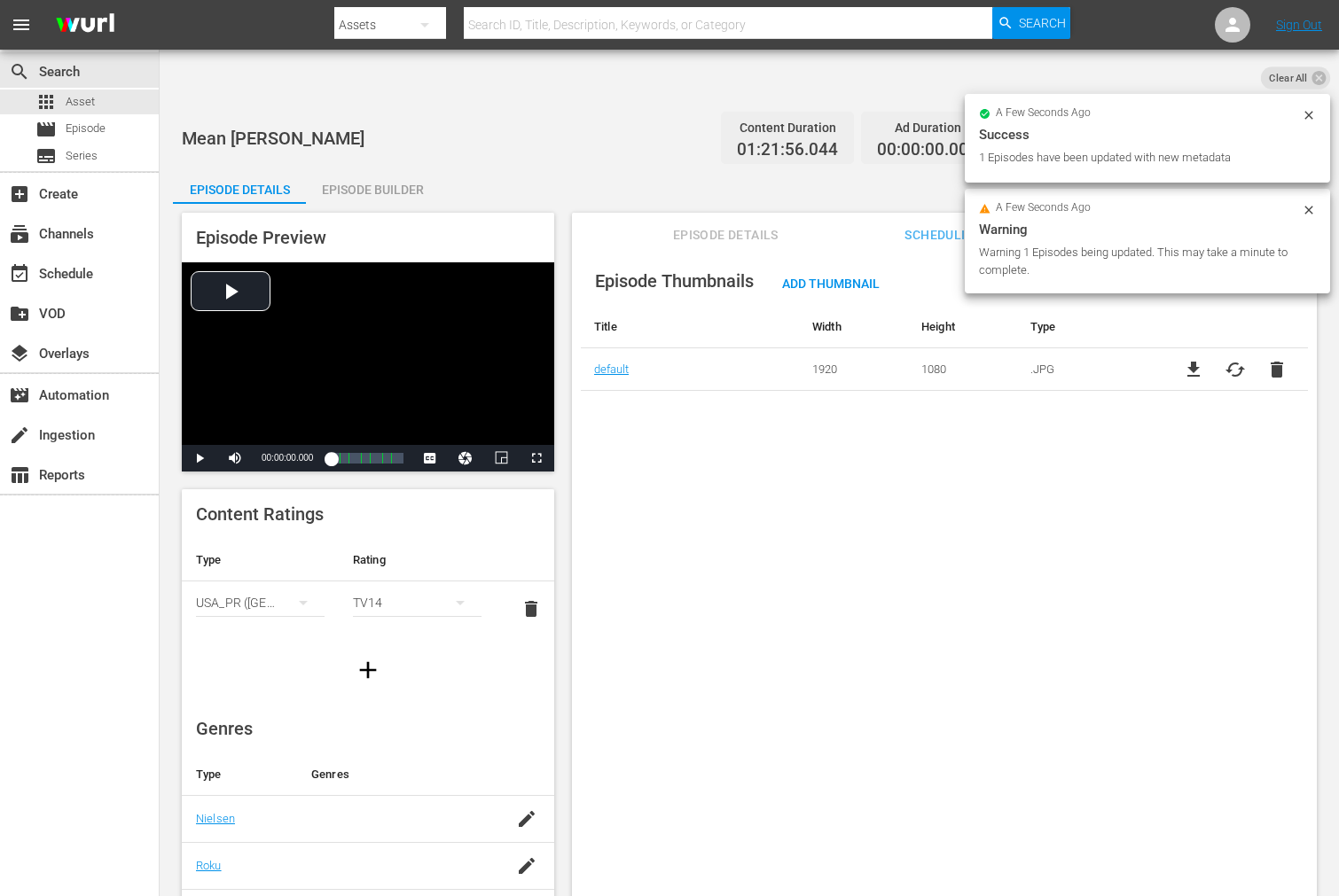
click at [685, 424] on div "Episode Thumbnails Add Thumbnail Title Width Height Type default 1920 1080 .JPG…" at bounding box center [945, 593] width 745 height 692
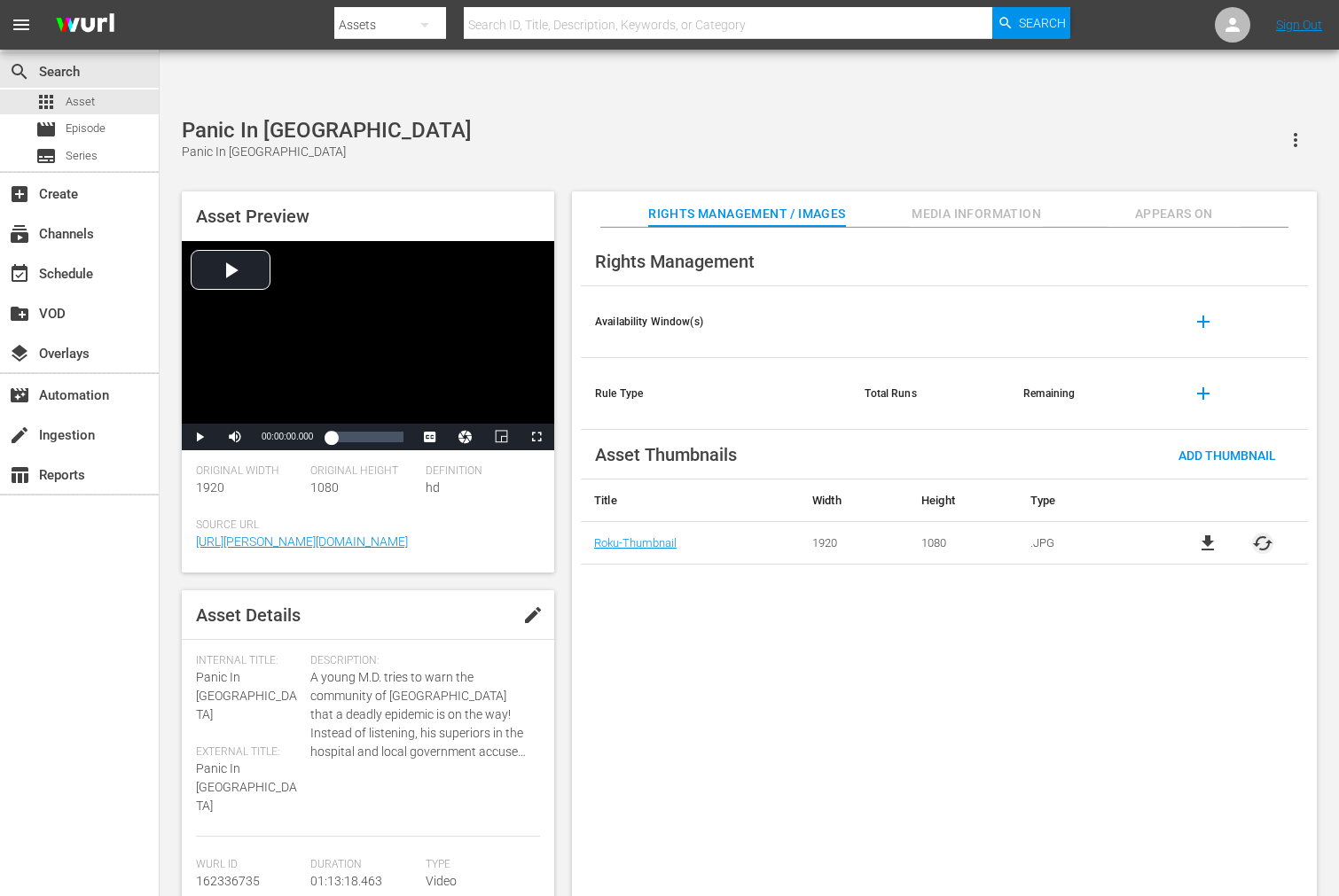
click at [1258, 532] on span "cached" at bounding box center [1262, 542] width 21 height 21
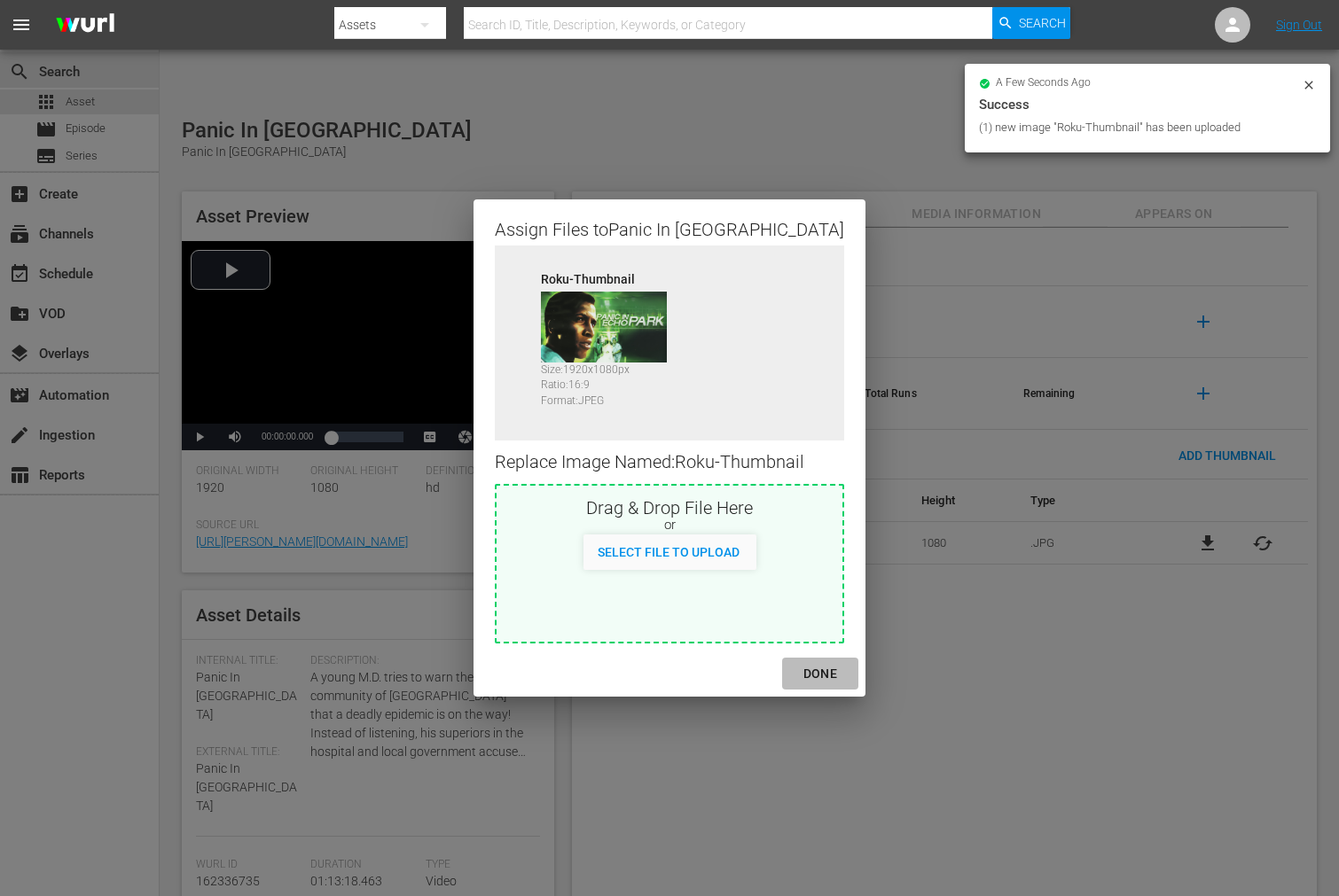
click at [817, 677] on div "DONE" at bounding box center [820, 674] width 62 height 22
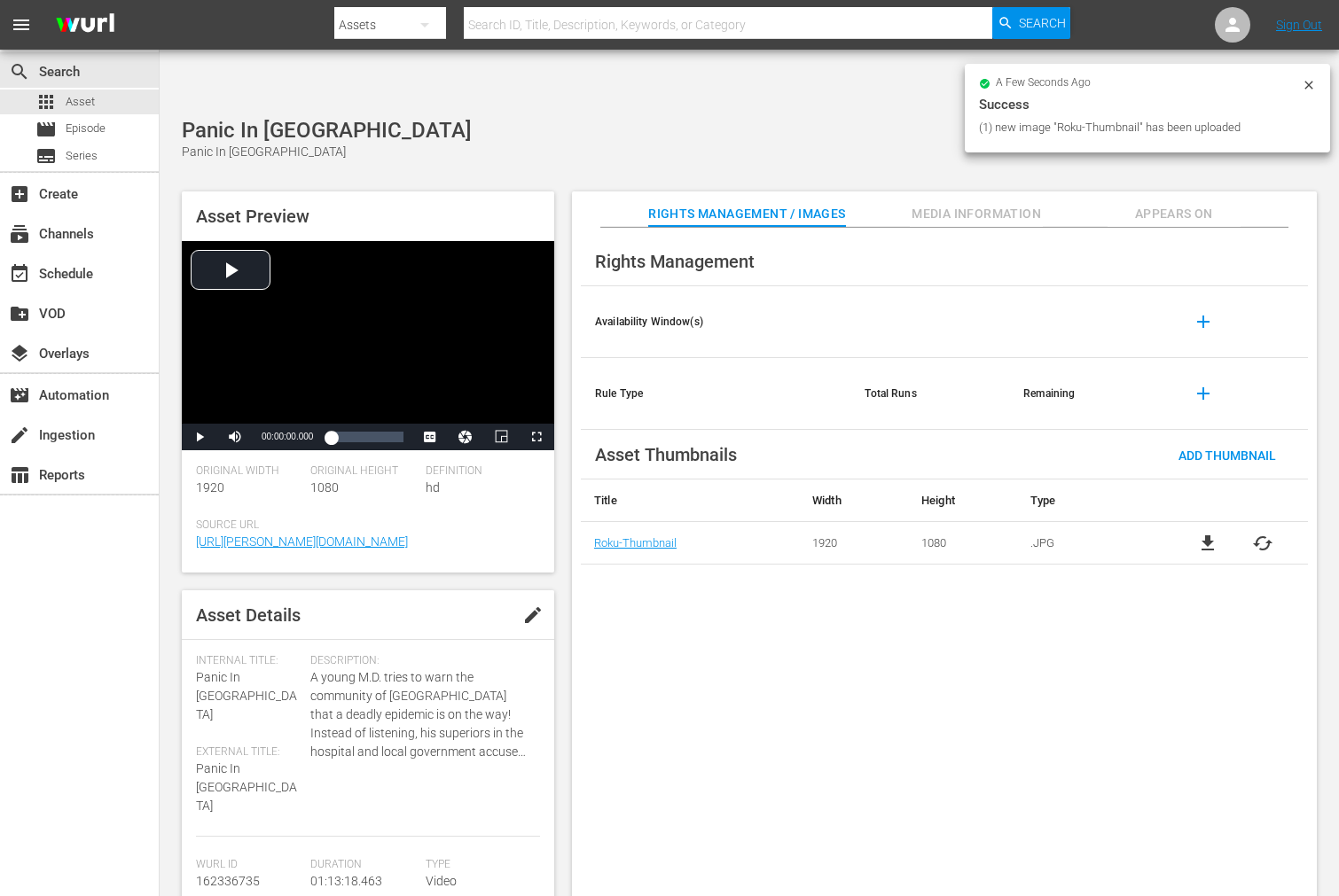
click at [813, 678] on div "Rights Management Availability Window(s) add Rule Type Total Runs Remaining add…" at bounding box center [945, 576] width 745 height 697
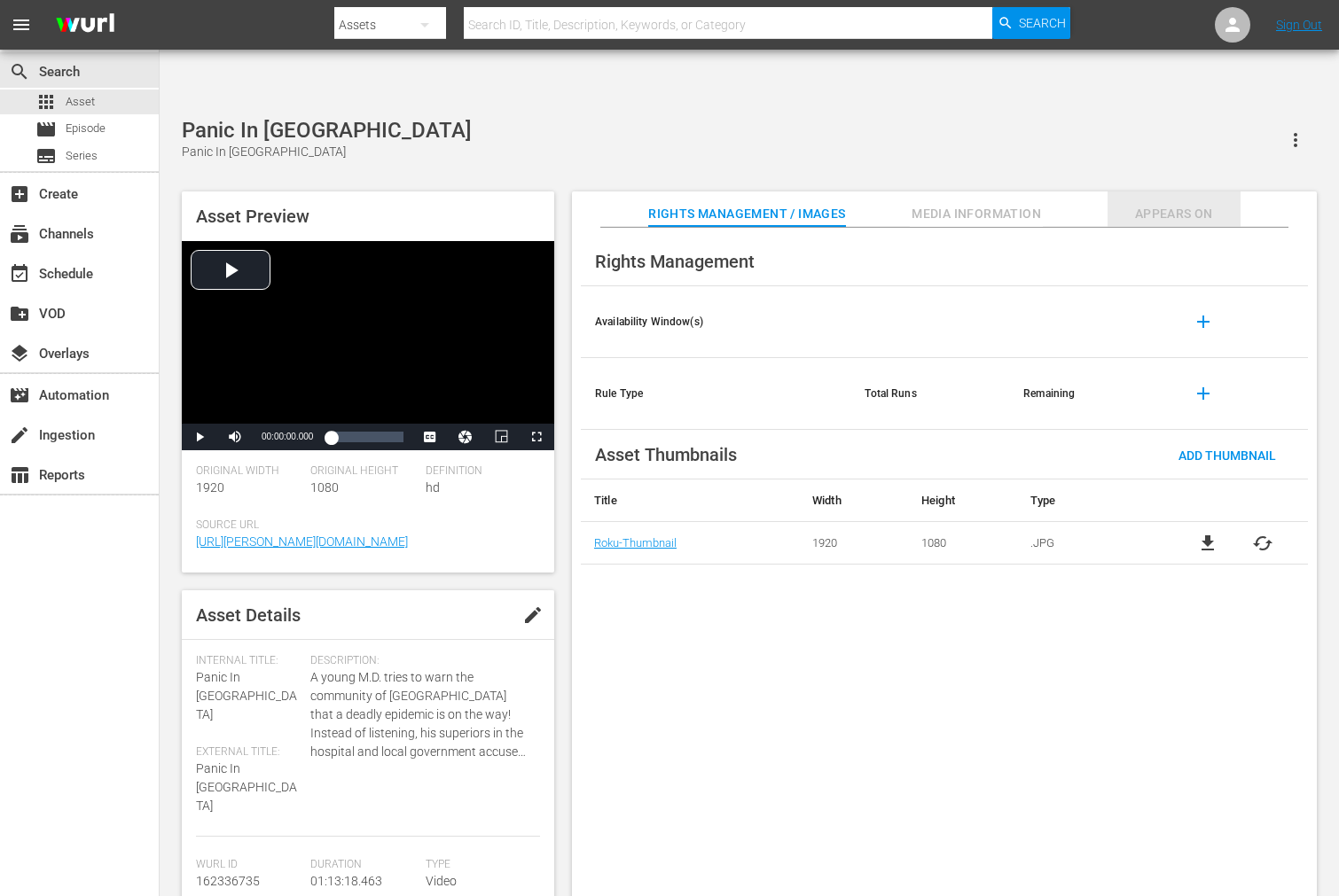
click at [1163, 203] on span "Appears On" at bounding box center [1174, 214] width 133 height 22
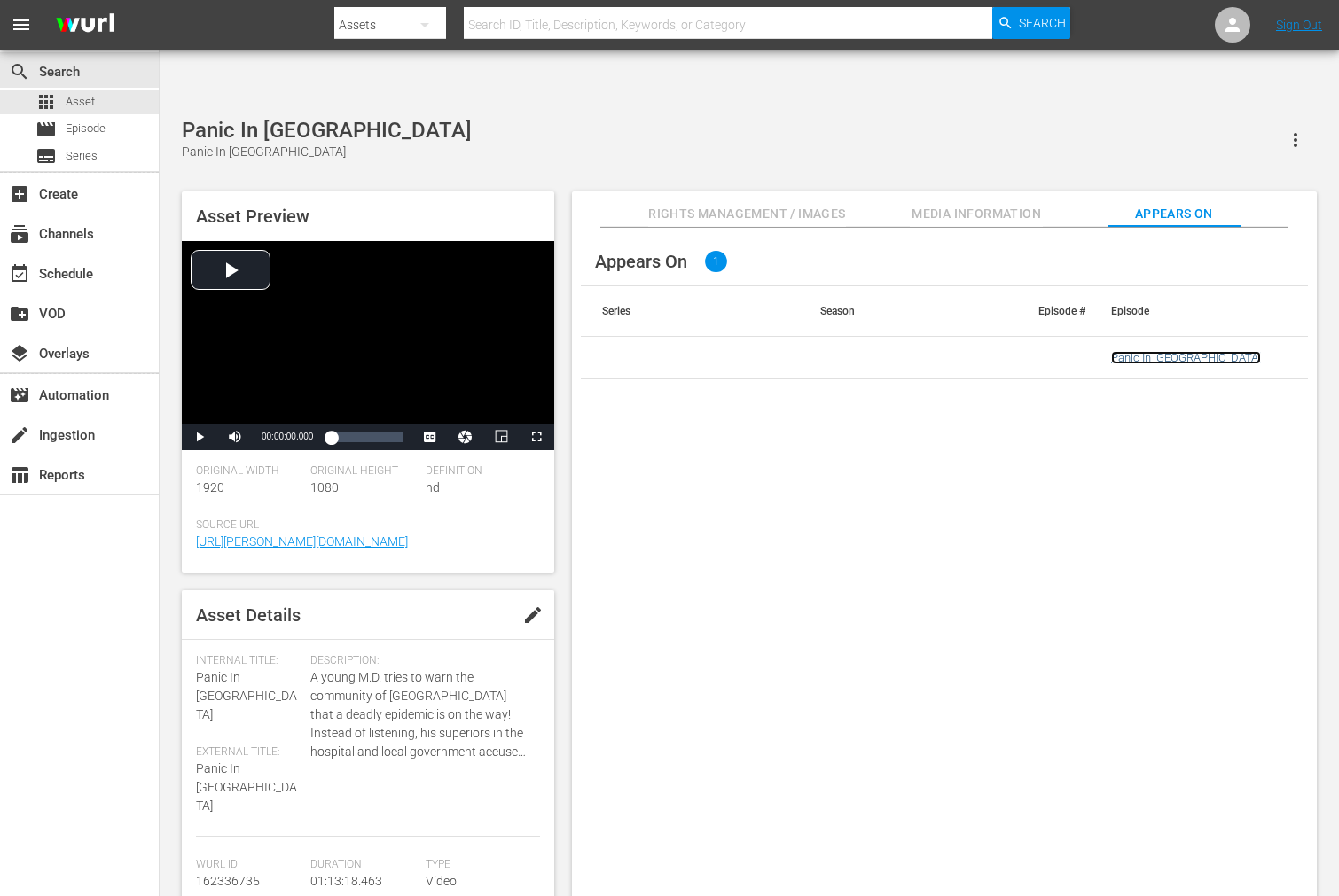
click at [1157, 351] on link "Panic In Echo Park" at bounding box center [1186, 357] width 150 height 13
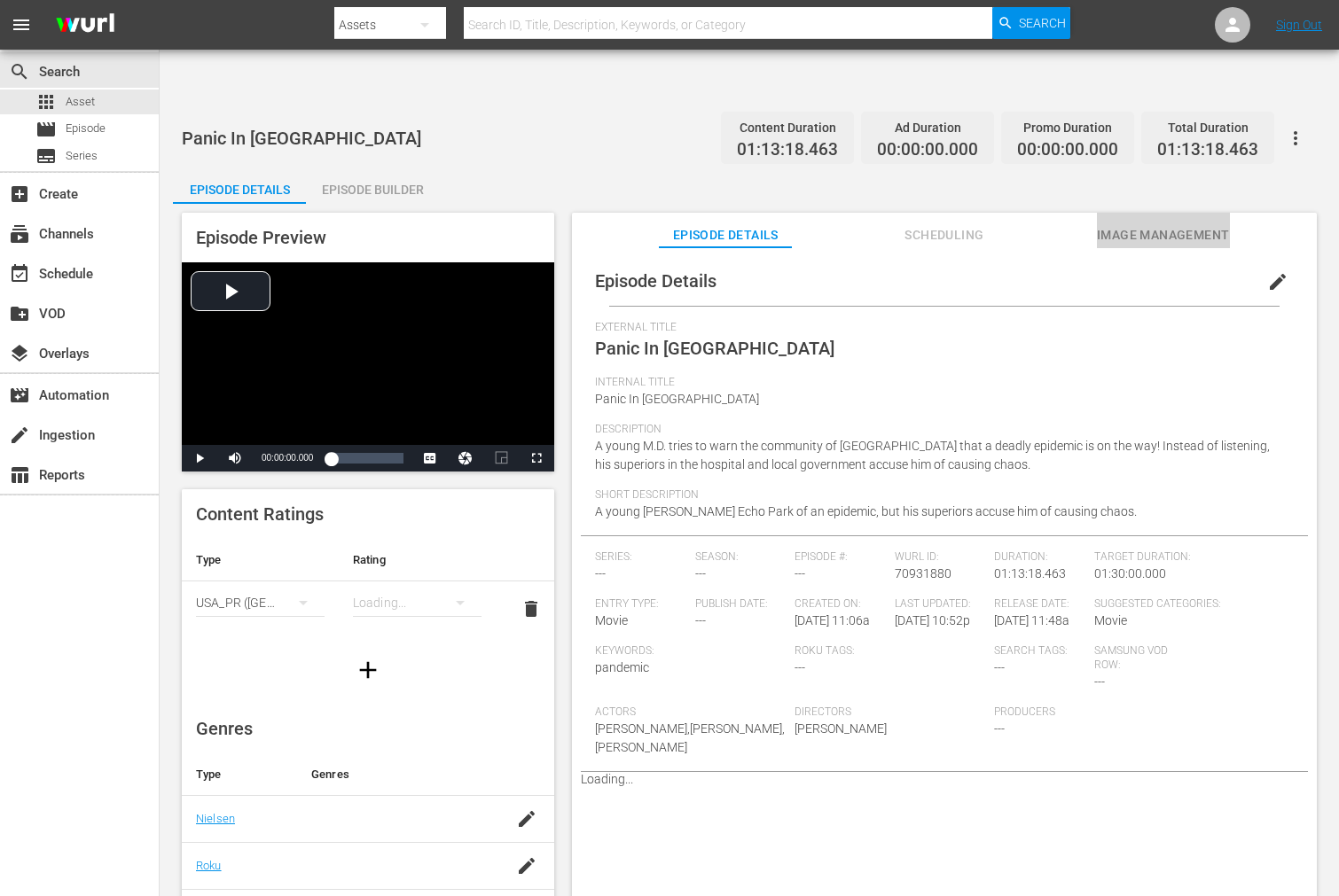
click at [1173, 224] on span "Image Management" at bounding box center [1163, 235] width 133 height 22
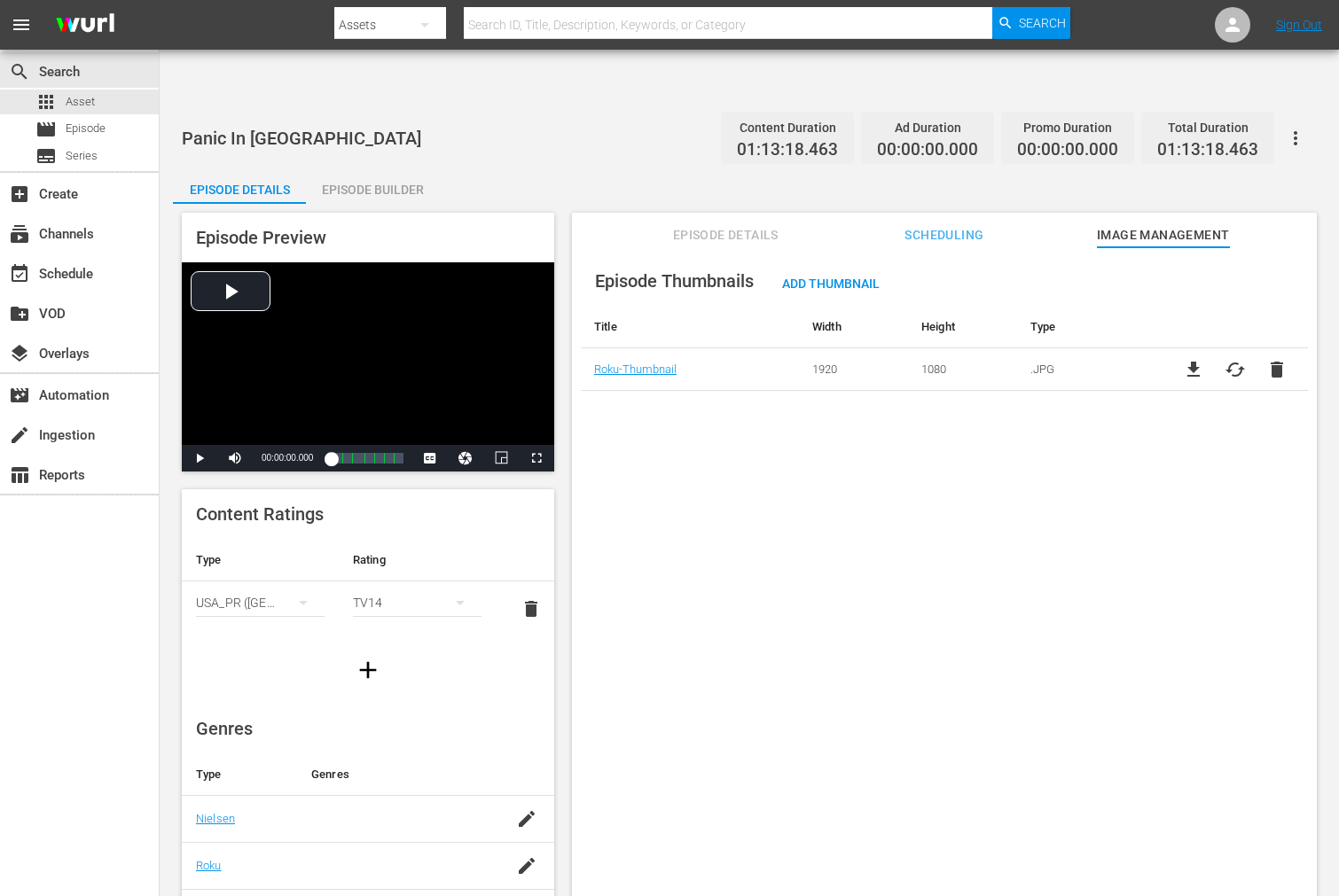
click at [1308, 117] on button "button" at bounding box center [1295, 138] width 43 height 43
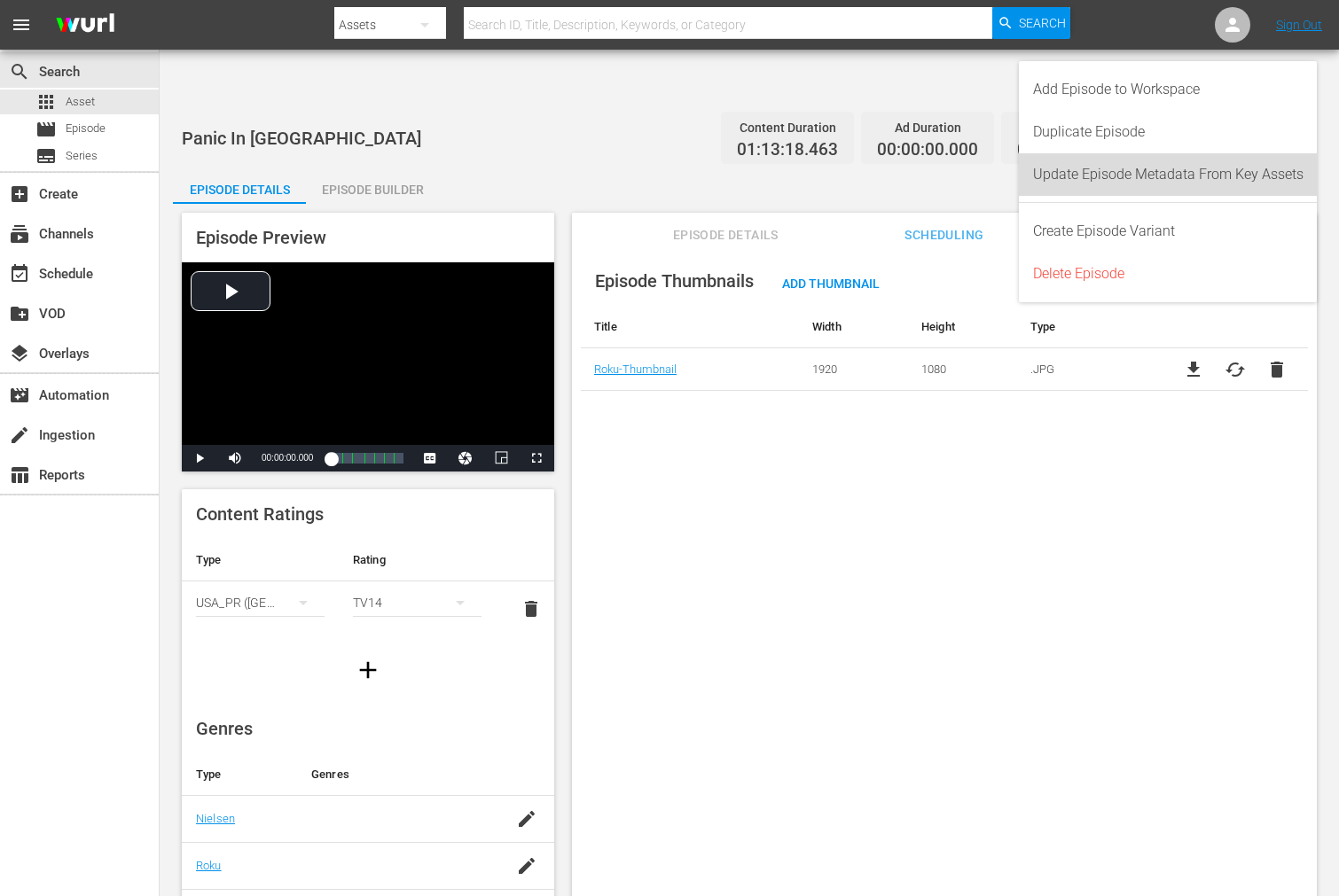
click at [1255, 163] on div "Update Episode Metadata From Key Assets" at bounding box center [1168, 175] width 270 height 43
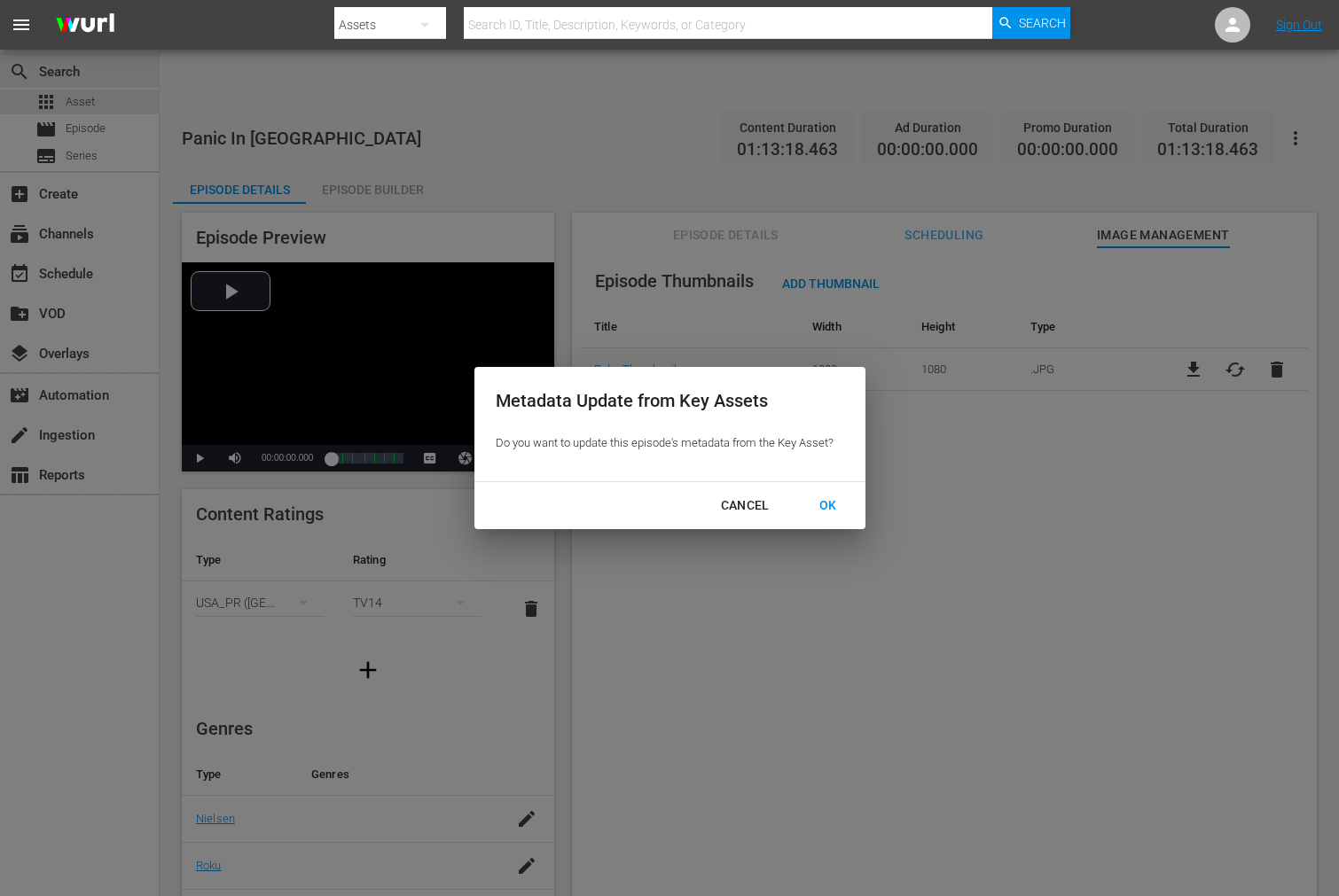
click at [829, 500] on div "OK" at bounding box center [828, 505] width 46 height 22
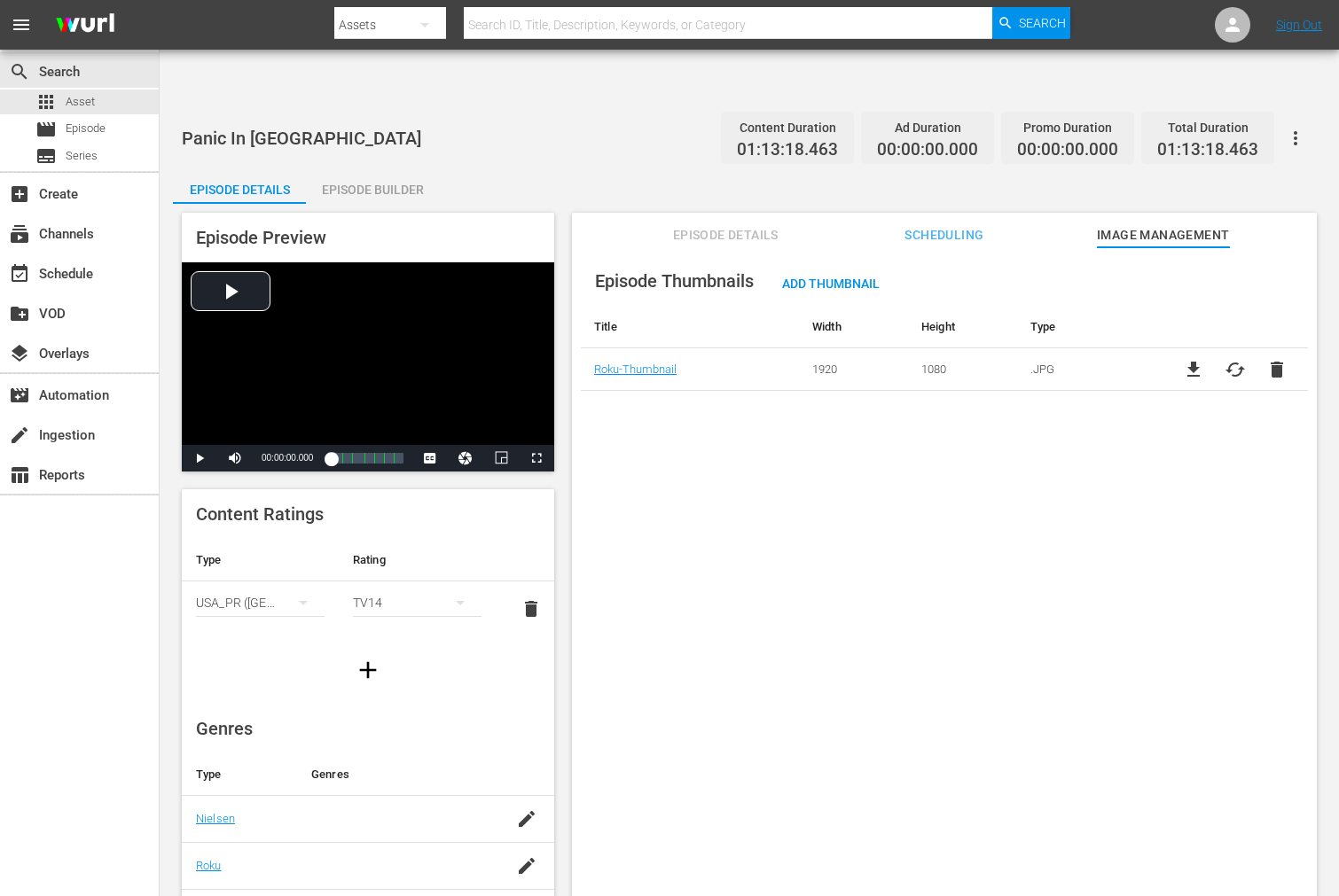
click at [656, 531] on div "Episode Thumbnails Add Thumbnail Title Width Height Type Roku-Thumbnail 1920 10…" at bounding box center [945, 593] width 745 height 692
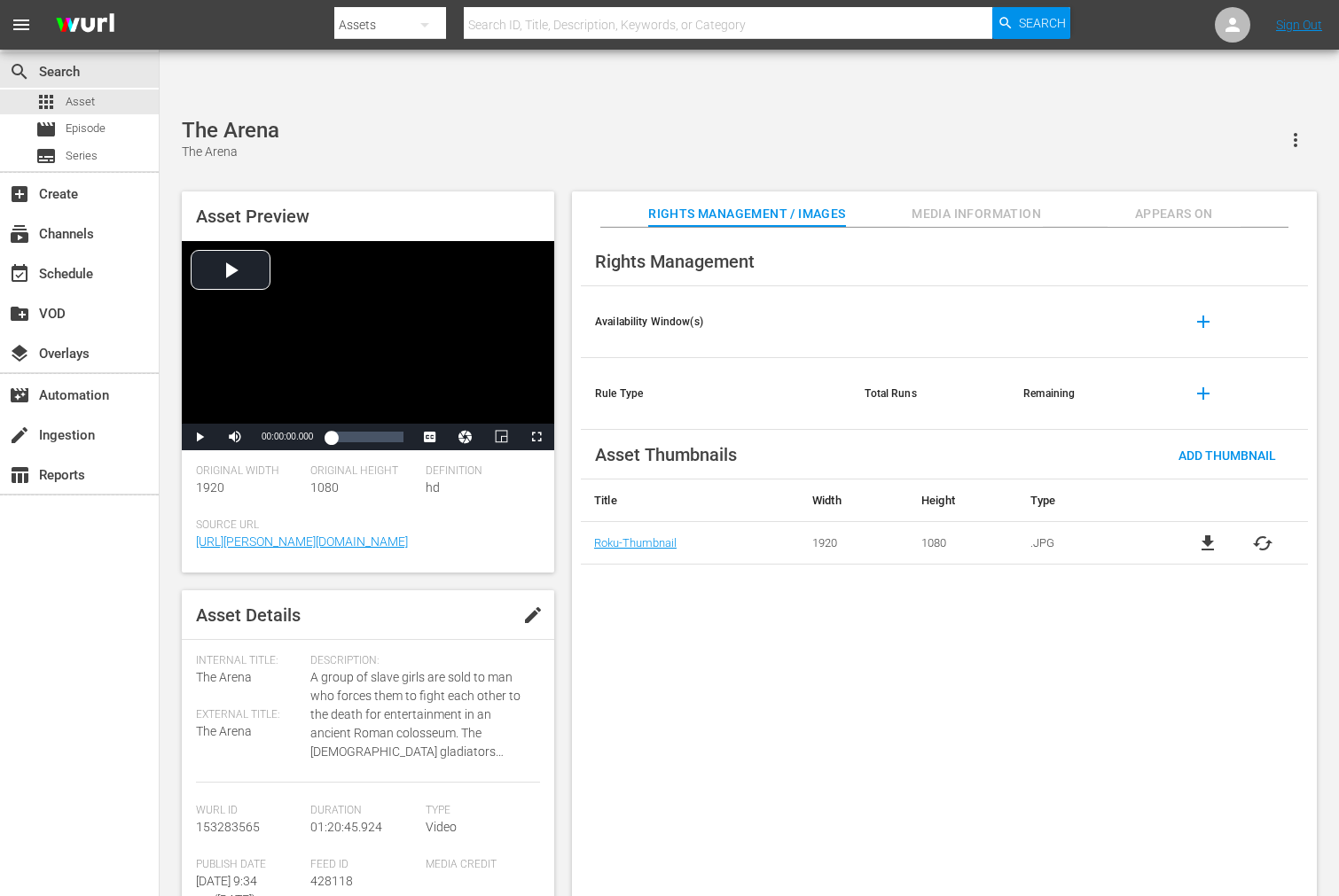
click at [1261, 532] on span "cached" at bounding box center [1262, 542] width 21 height 21
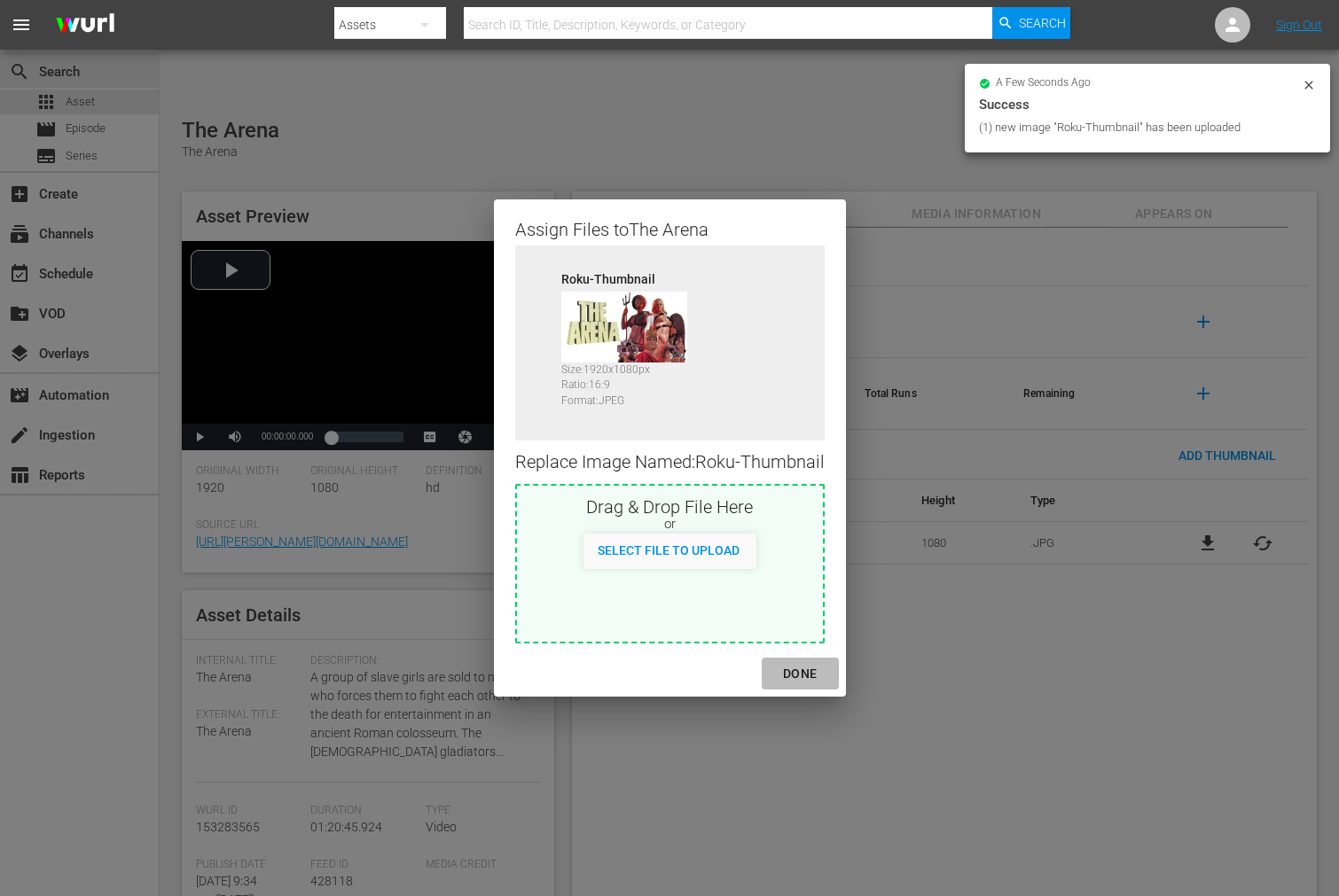
click at [790, 676] on div "DONE" at bounding box center [799, 674] width 62 height 22
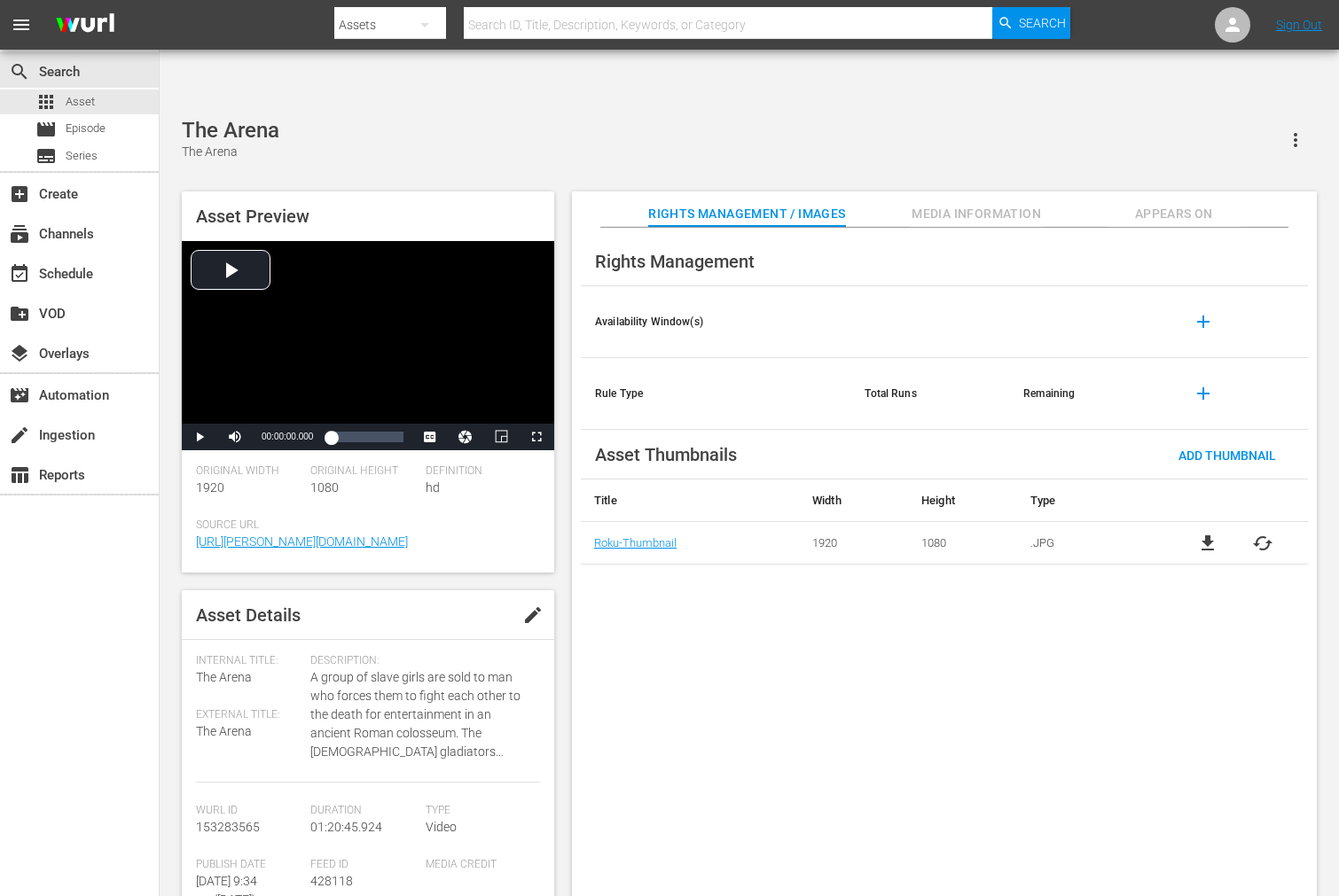
click at [1147, 203] on span "Appears On" at bounding box center [1174, 214] width 133 height 22
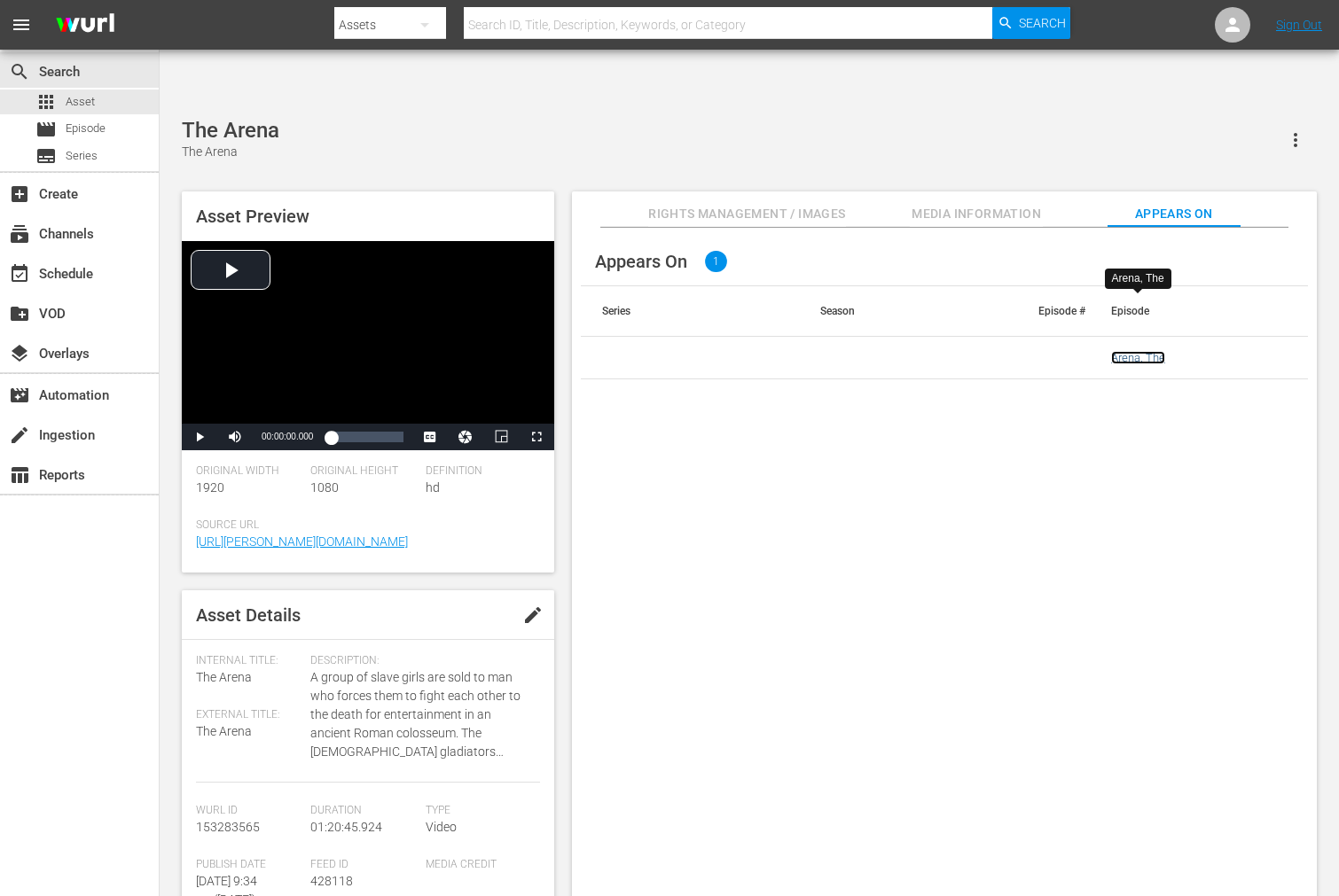
click at [1145, 351] on link "Arena, The" at bounding box center [1138, 357] width 54 height 13
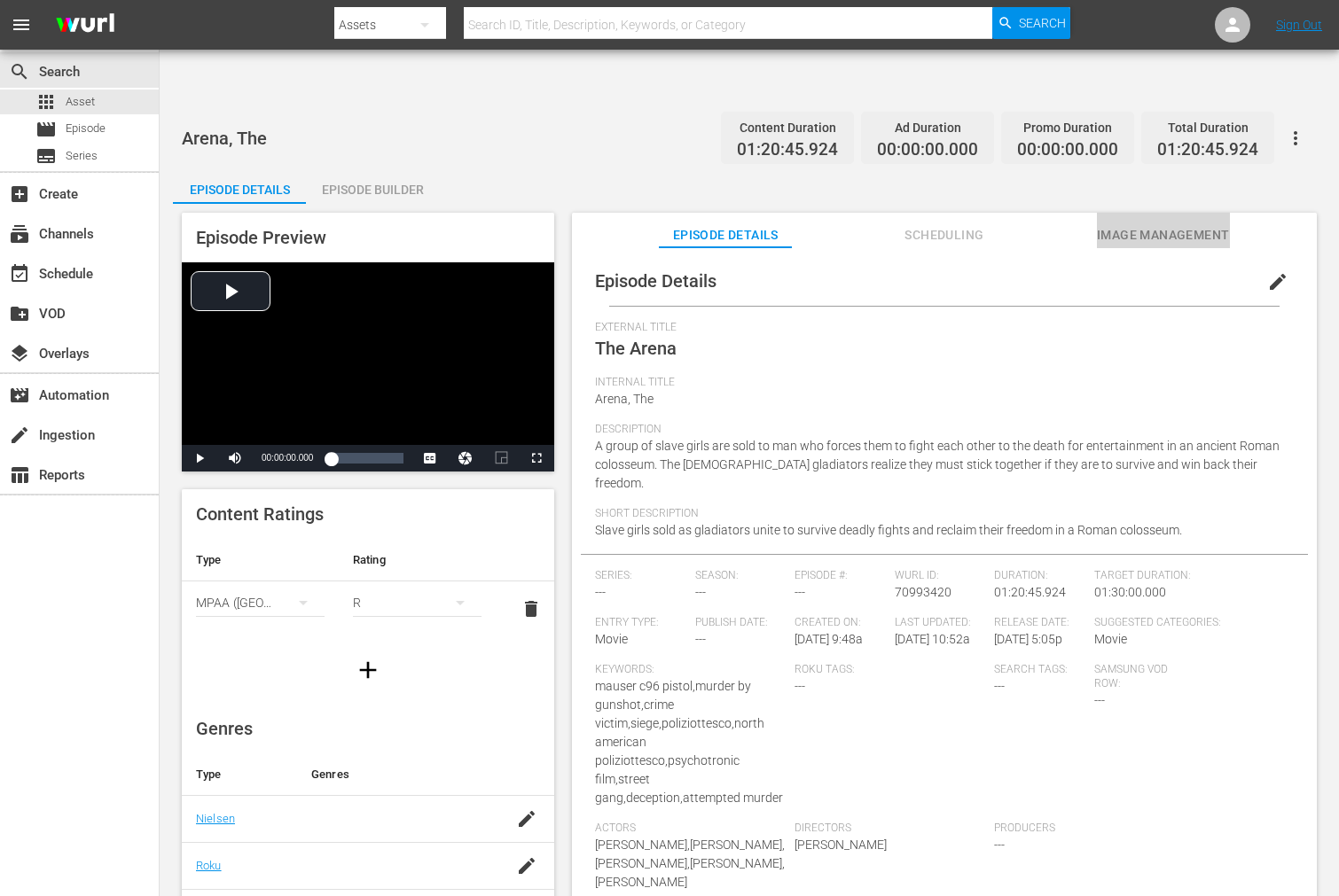
click at [1155, 213] on button "Image Management" at bounding box center [1163, 230] width 133 height 35
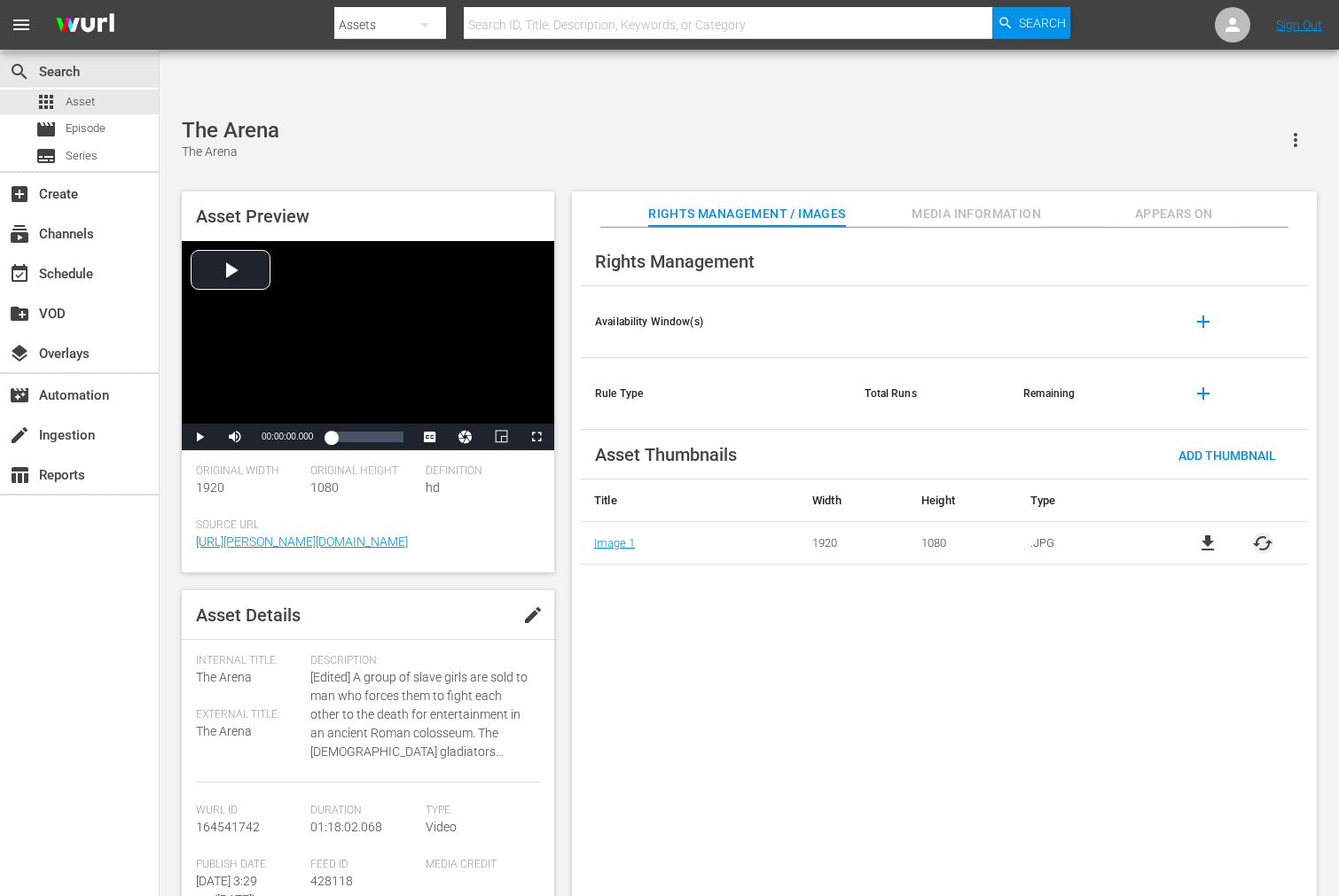
click at [1258, 532] on span "cached" at bounding box center [1262, 542] width 21 height 21
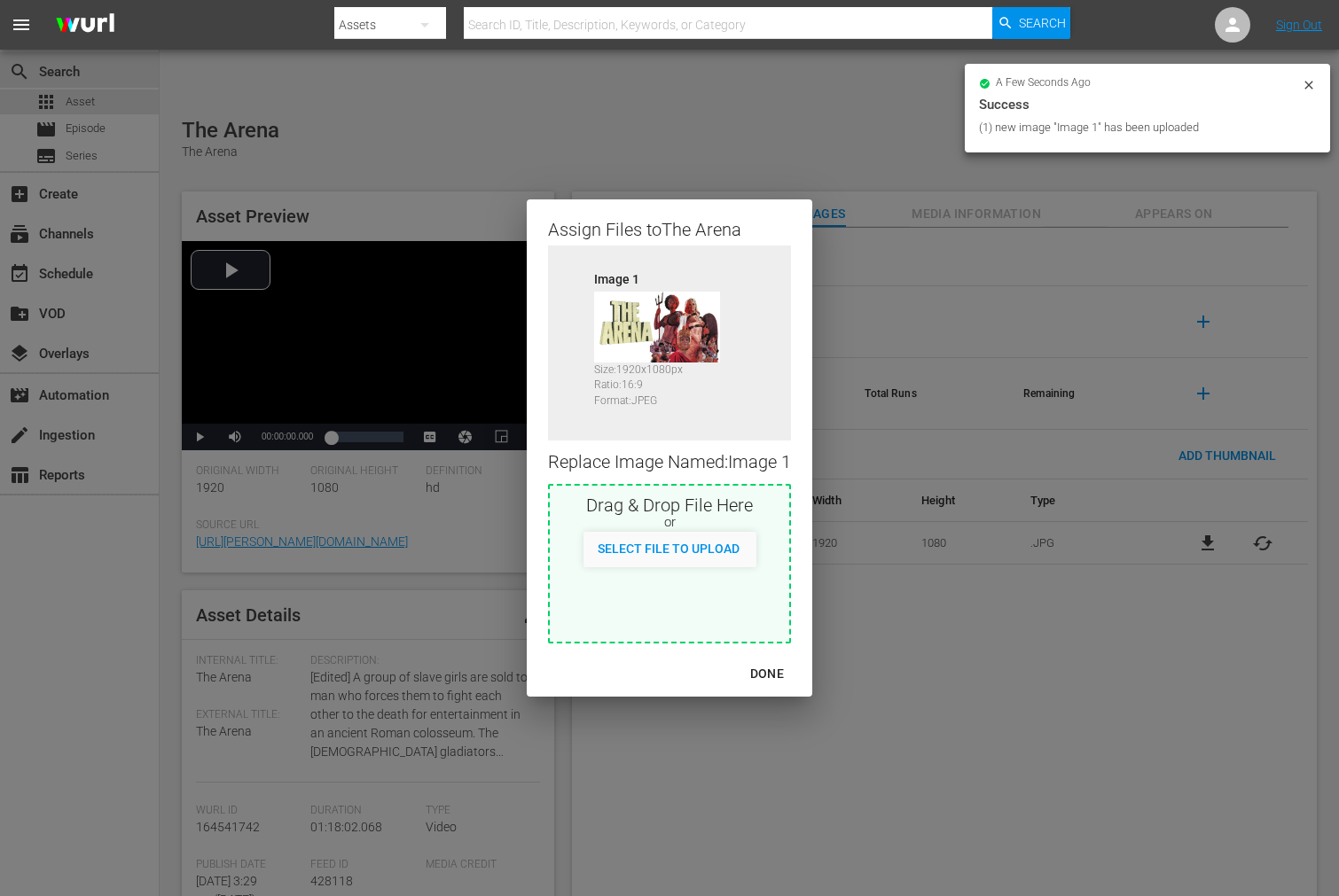
click at [784, 669] on div "DONE" at bounding box center [767, 674] width 62 height 22
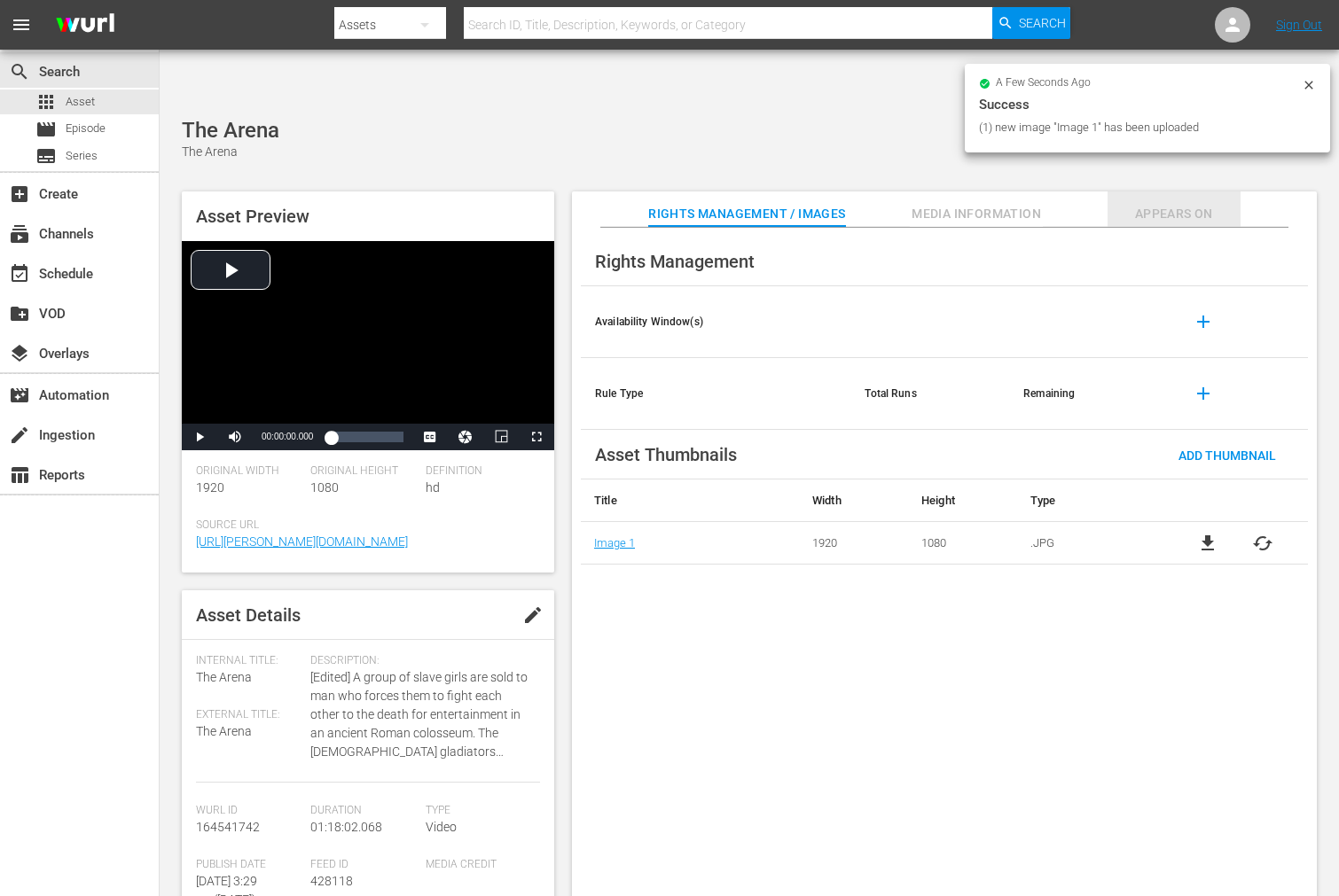
click at [1175, 203] on span "Appears On" at bounding box center [1174, 214] width 133 height 22
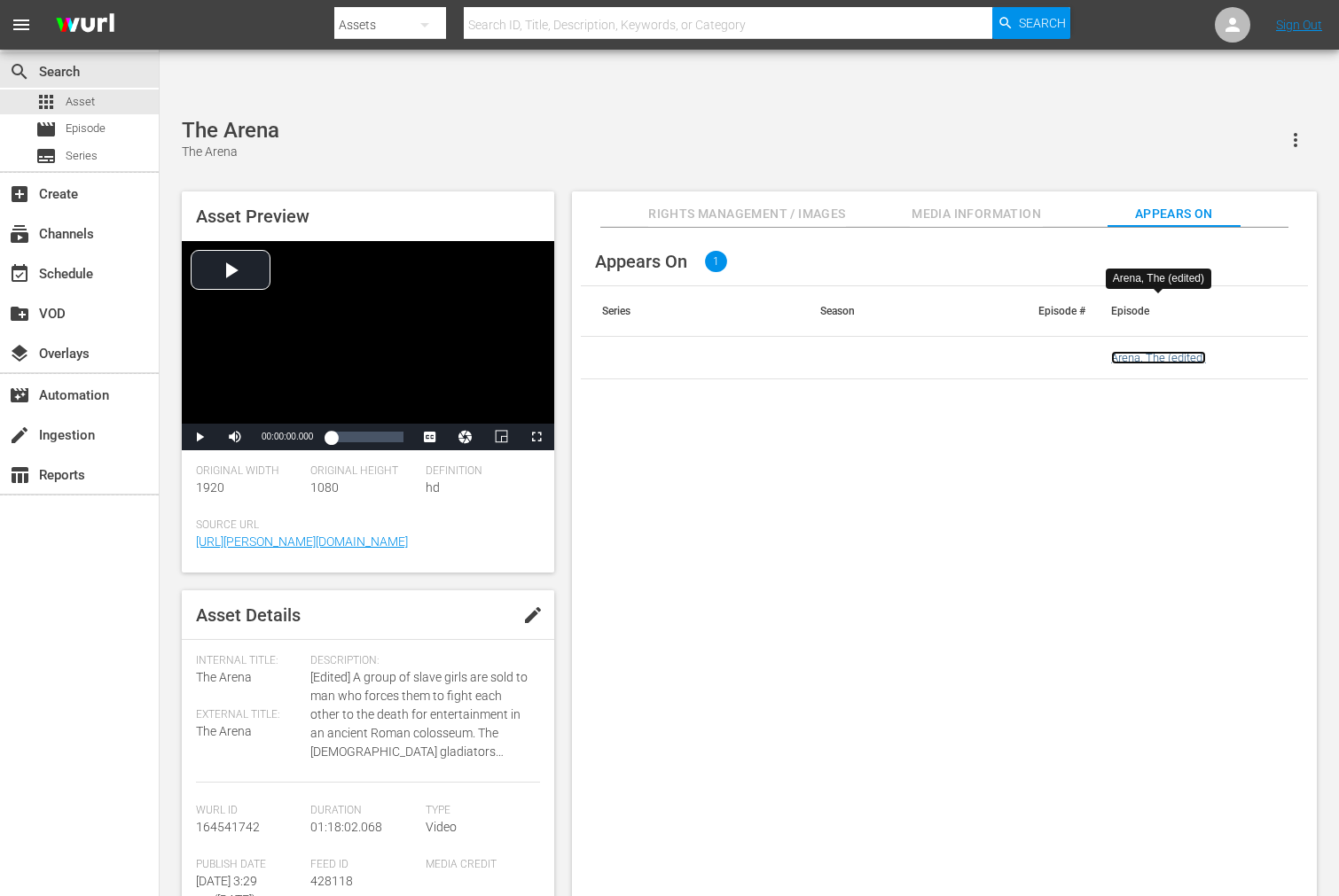
click at [1157, 351] on link "Arena, The (edited)" at bounding box center [1158, 357] width 94 height 13
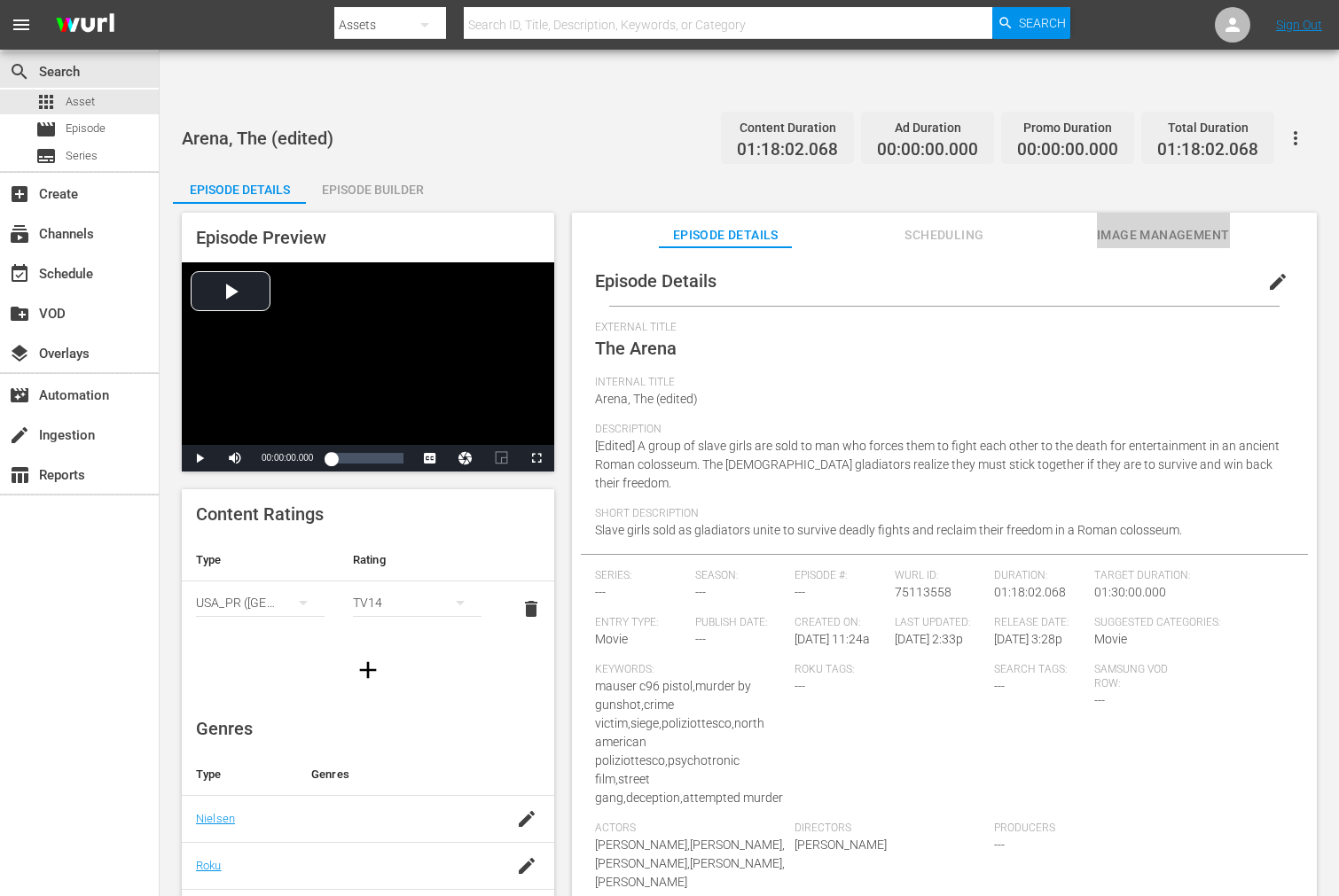
click at [1164, 224] on span "Image Management" at bounding box center [1163, 235] width 133 height 22
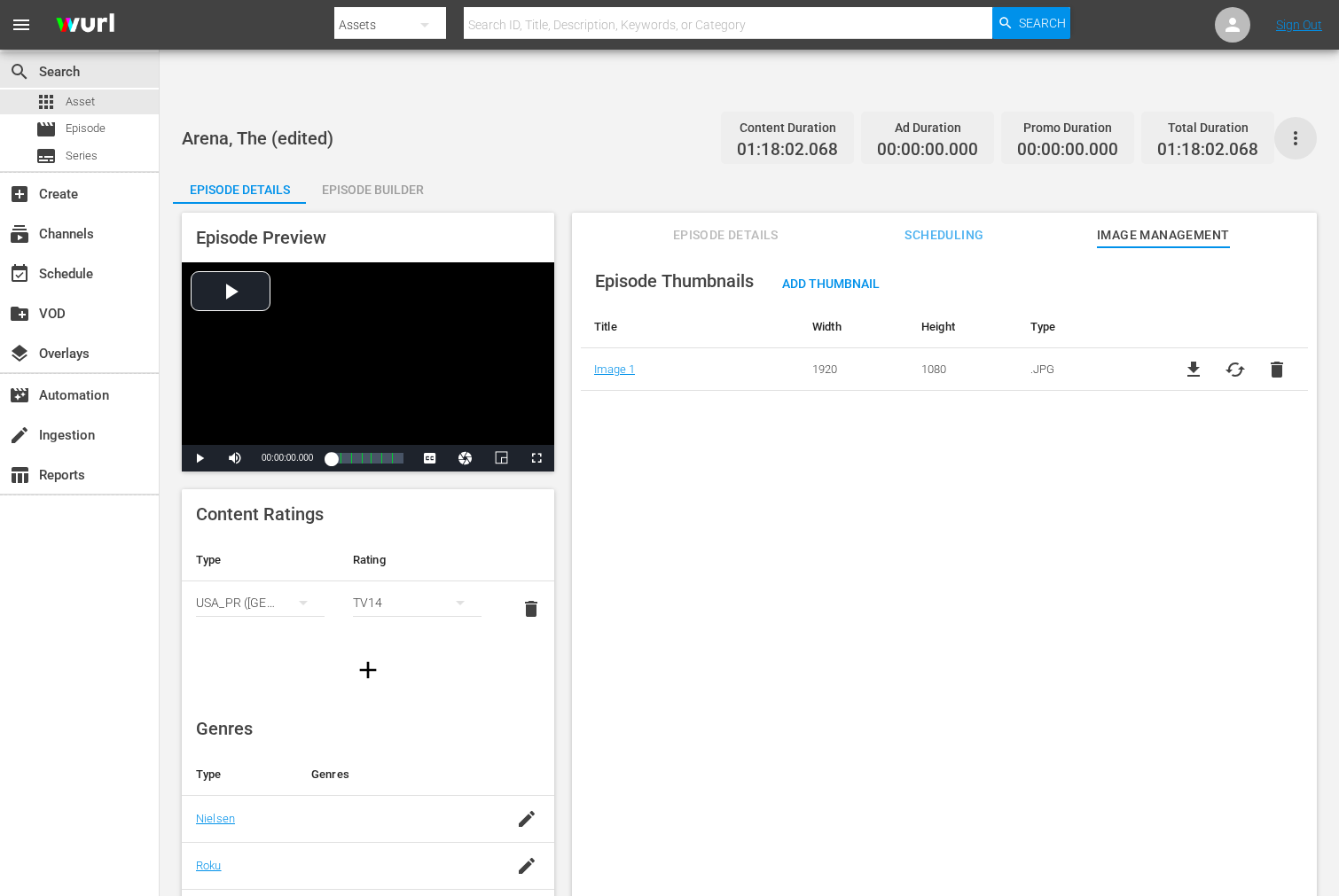
click at [1291, 128] on icon "button" at bounding box center [1295, 138] width 21 height 21
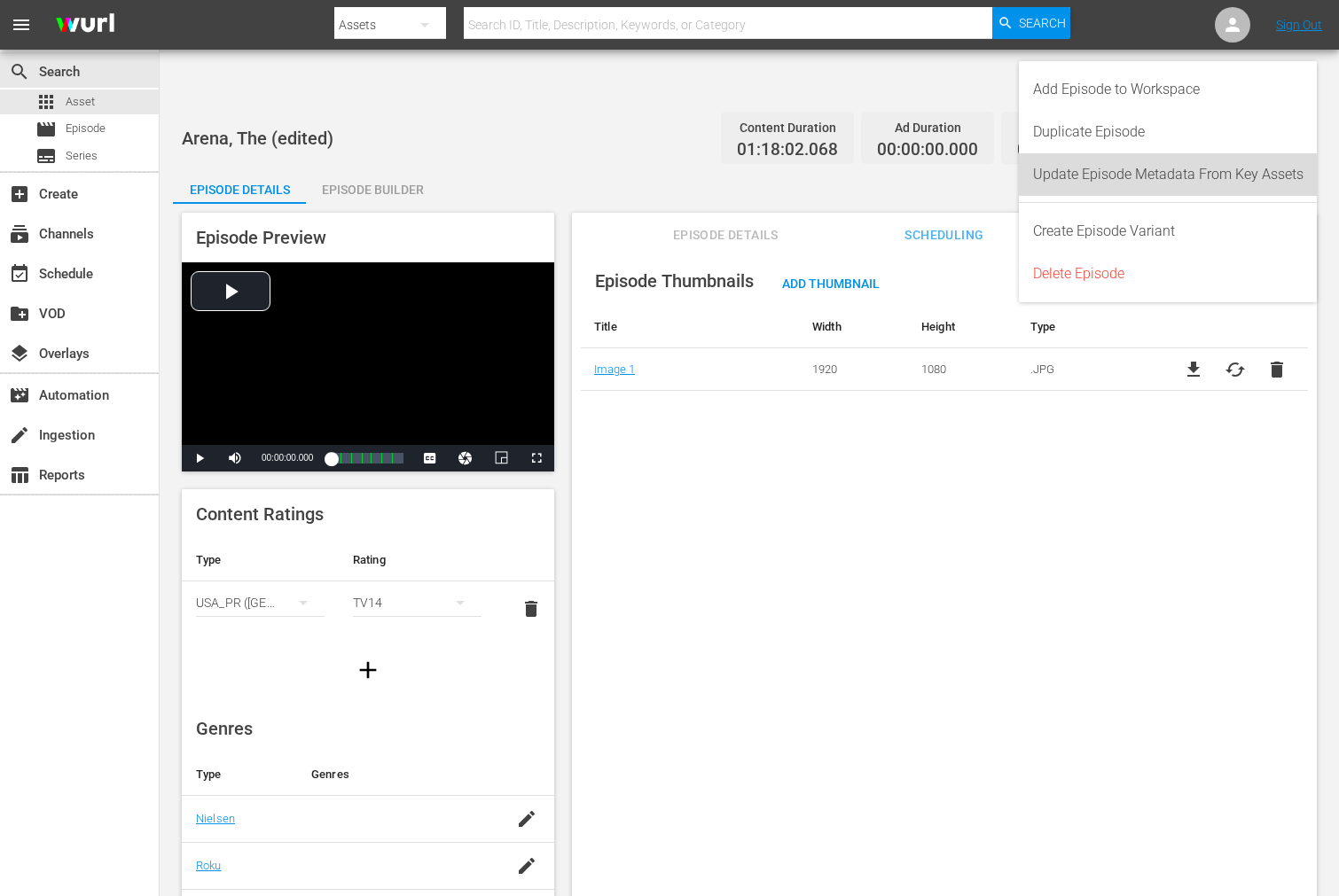
click at [1195, 161] on div "Update Episode Metadata From Key Assets" at bounding box center [1168, 175] width 270 height 43
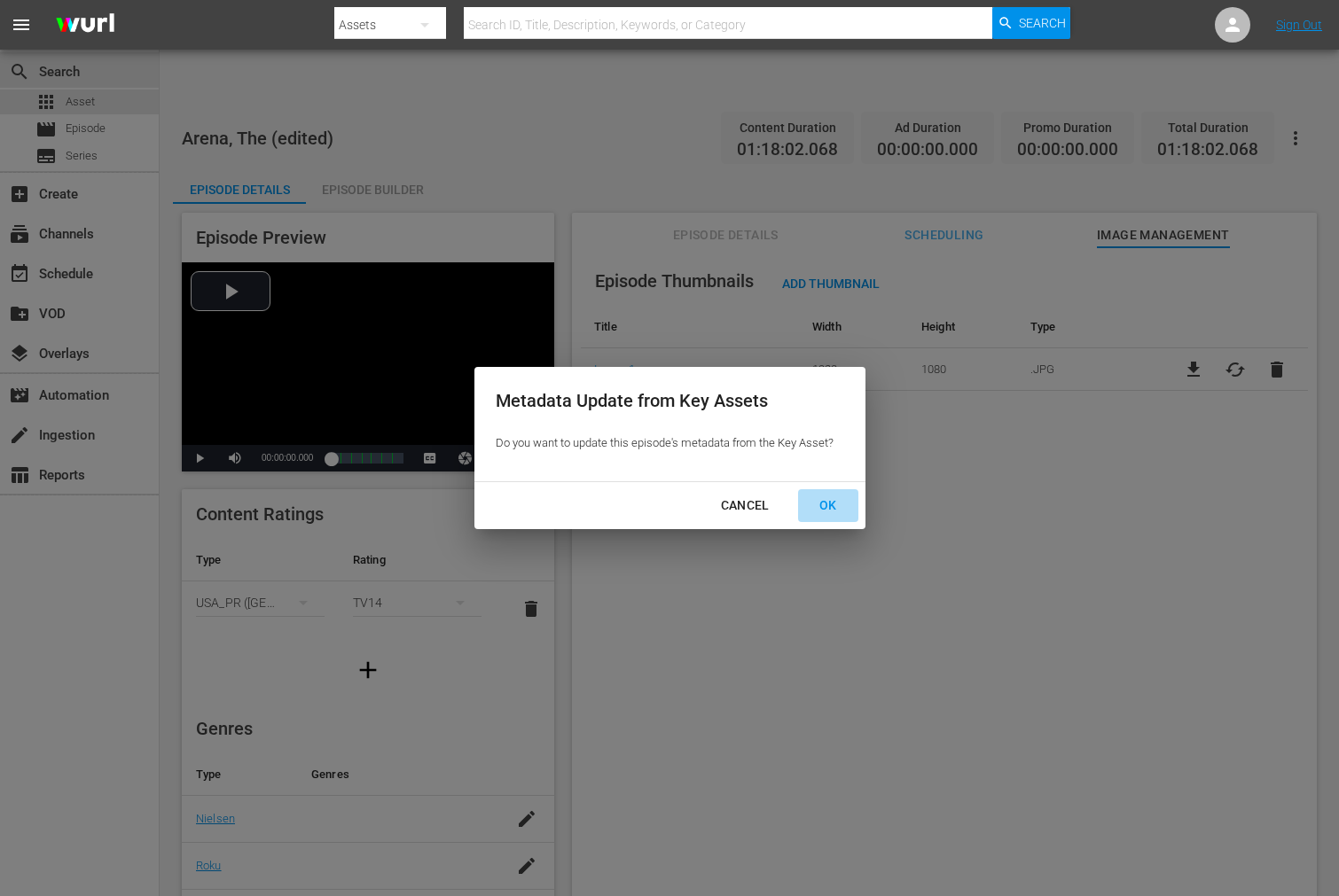
click at [840, 500] on div "OK" at bounding box center [828, 505] width 46 height 22
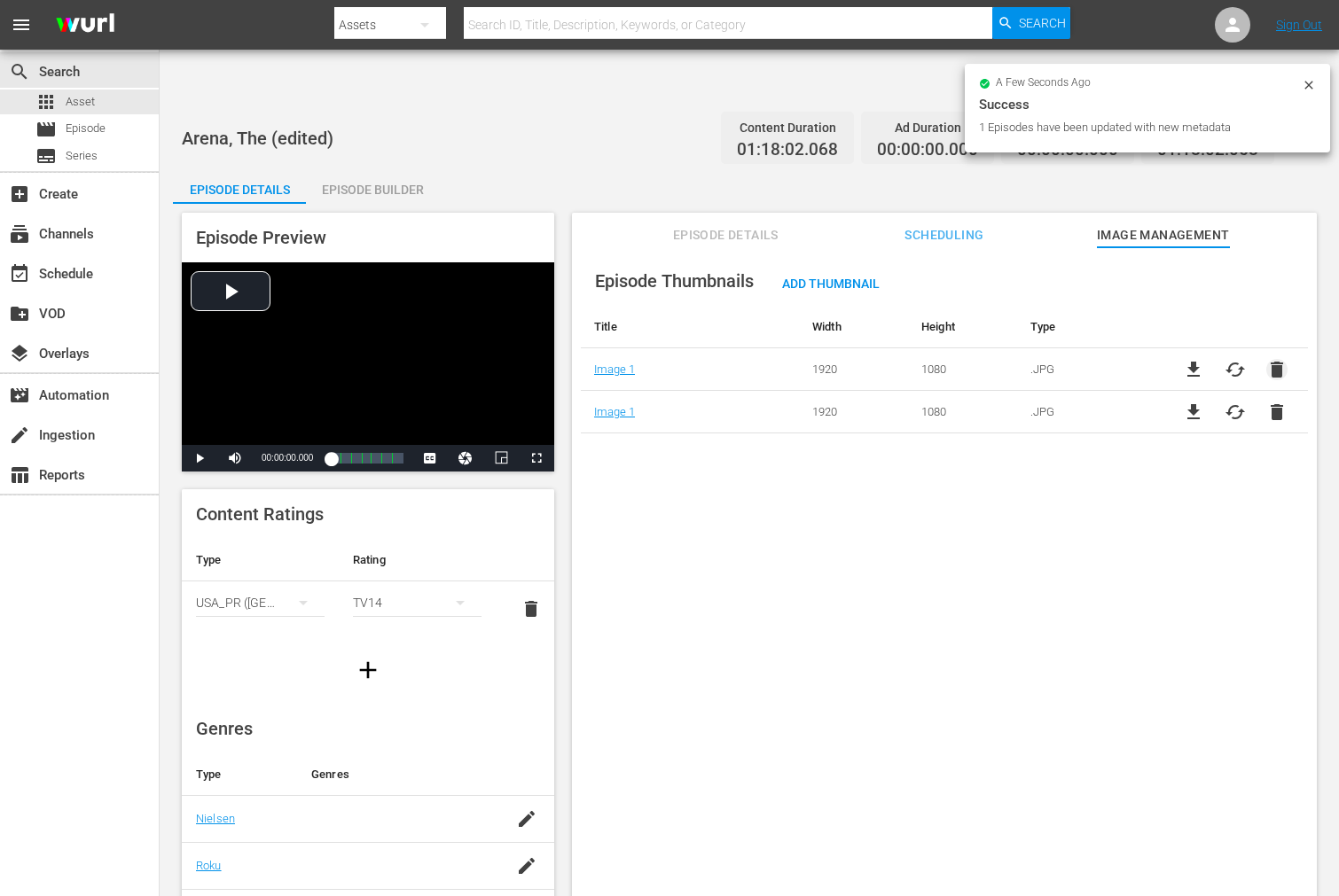
click at [1272, 359] on span "delete" at bounding box center [1276, 369] width 21 height 21
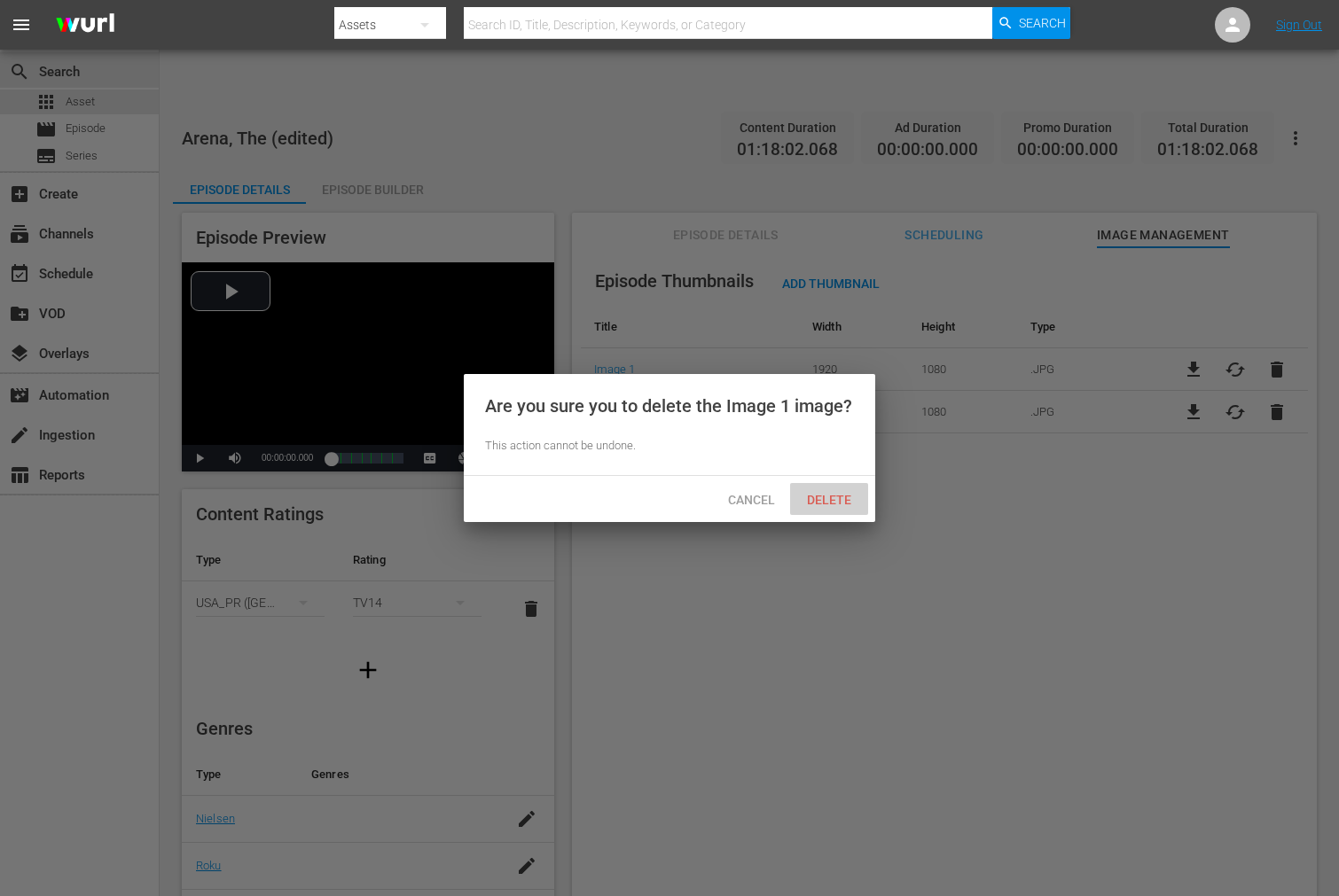
click at [821, 505] on span "Delete" at bounding box center [829, 499] width 73 height 14
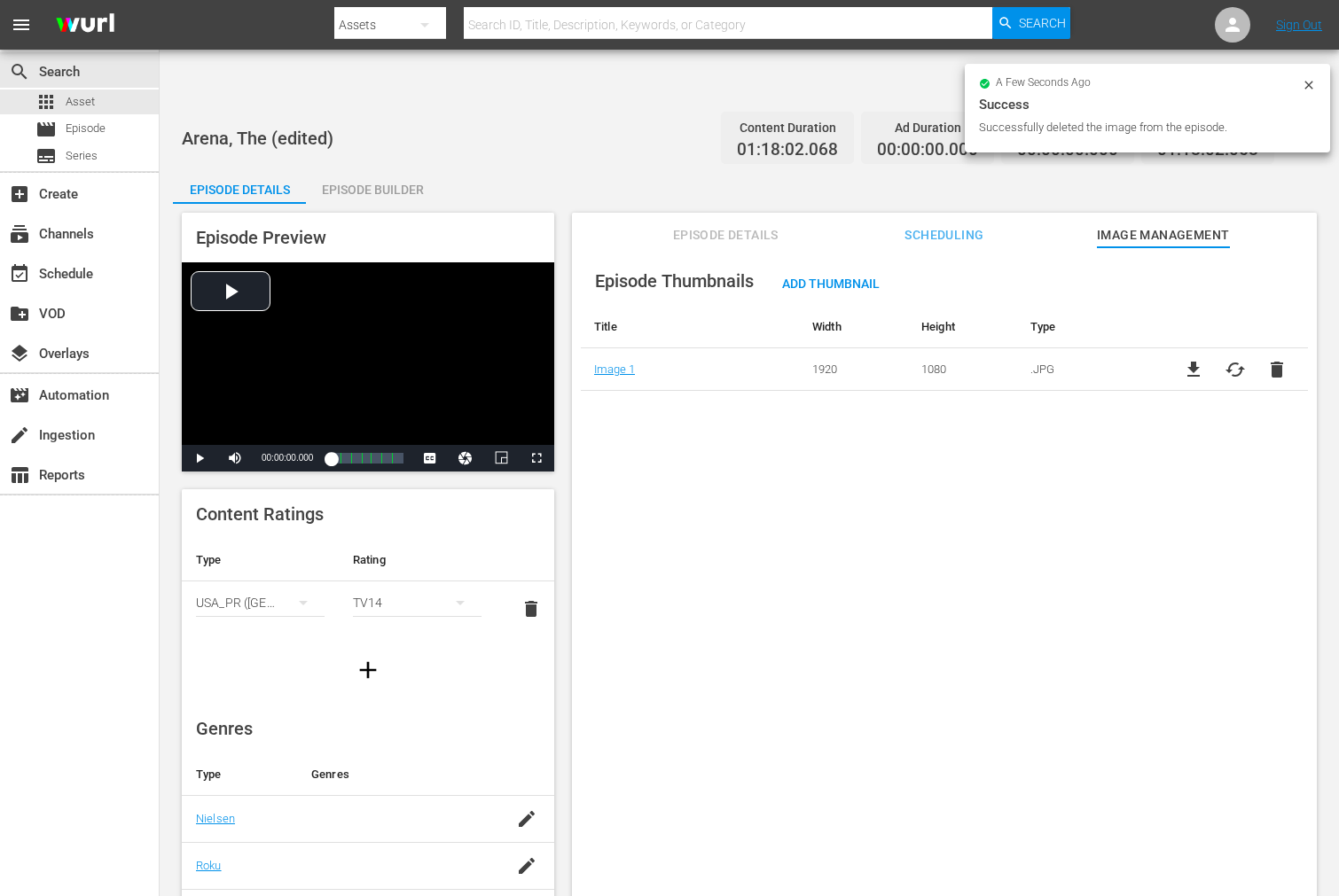
click at [667, 441] on div "Episode Thumbnails Add Thumbnail Title Width Height Type Image 1 1920 1080 .JPG…" at bounding box center [945, 593] width 745 height 692
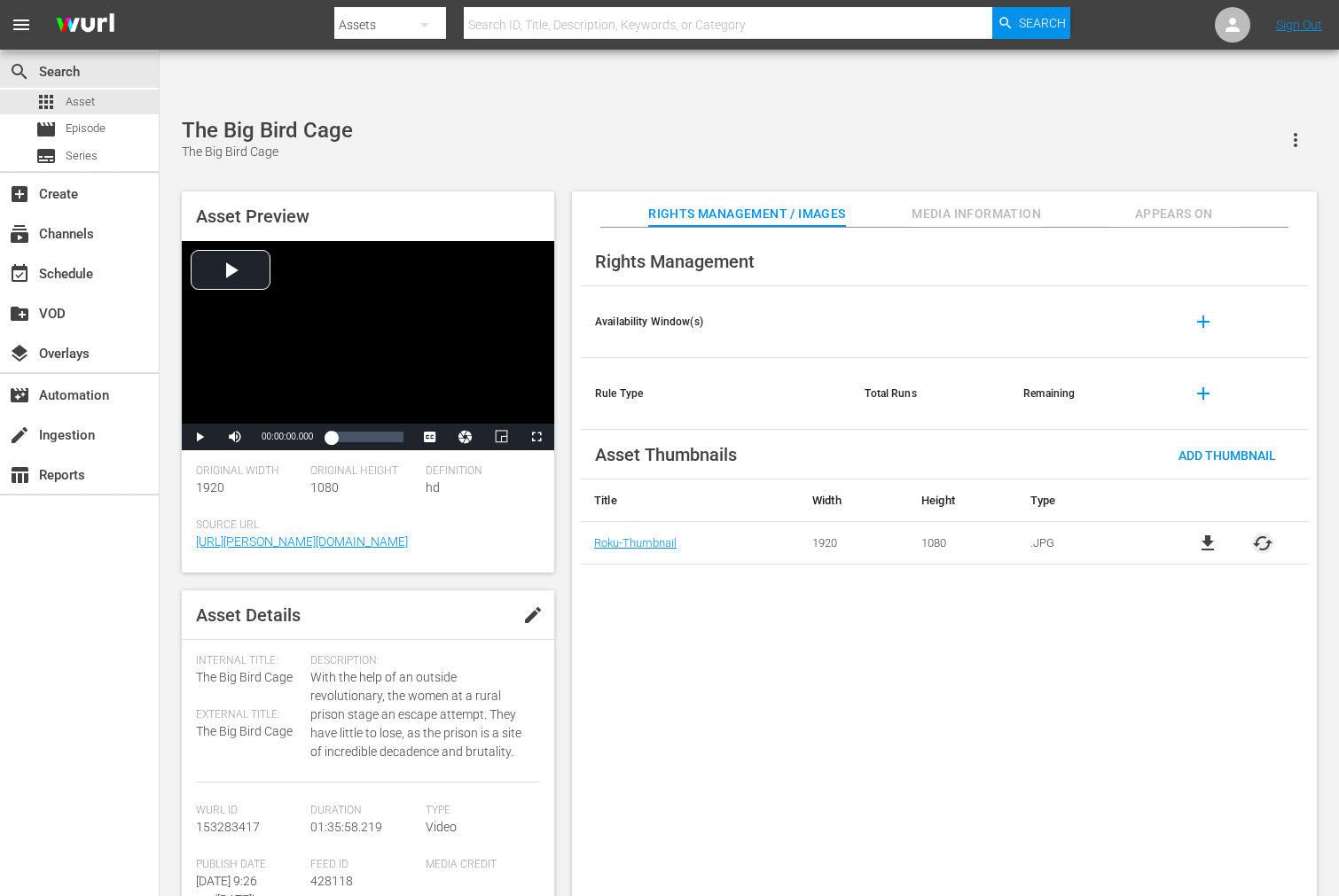
click at [1204, 532] on span "cached" at bounding box center [1262, 542] width 21 height 21
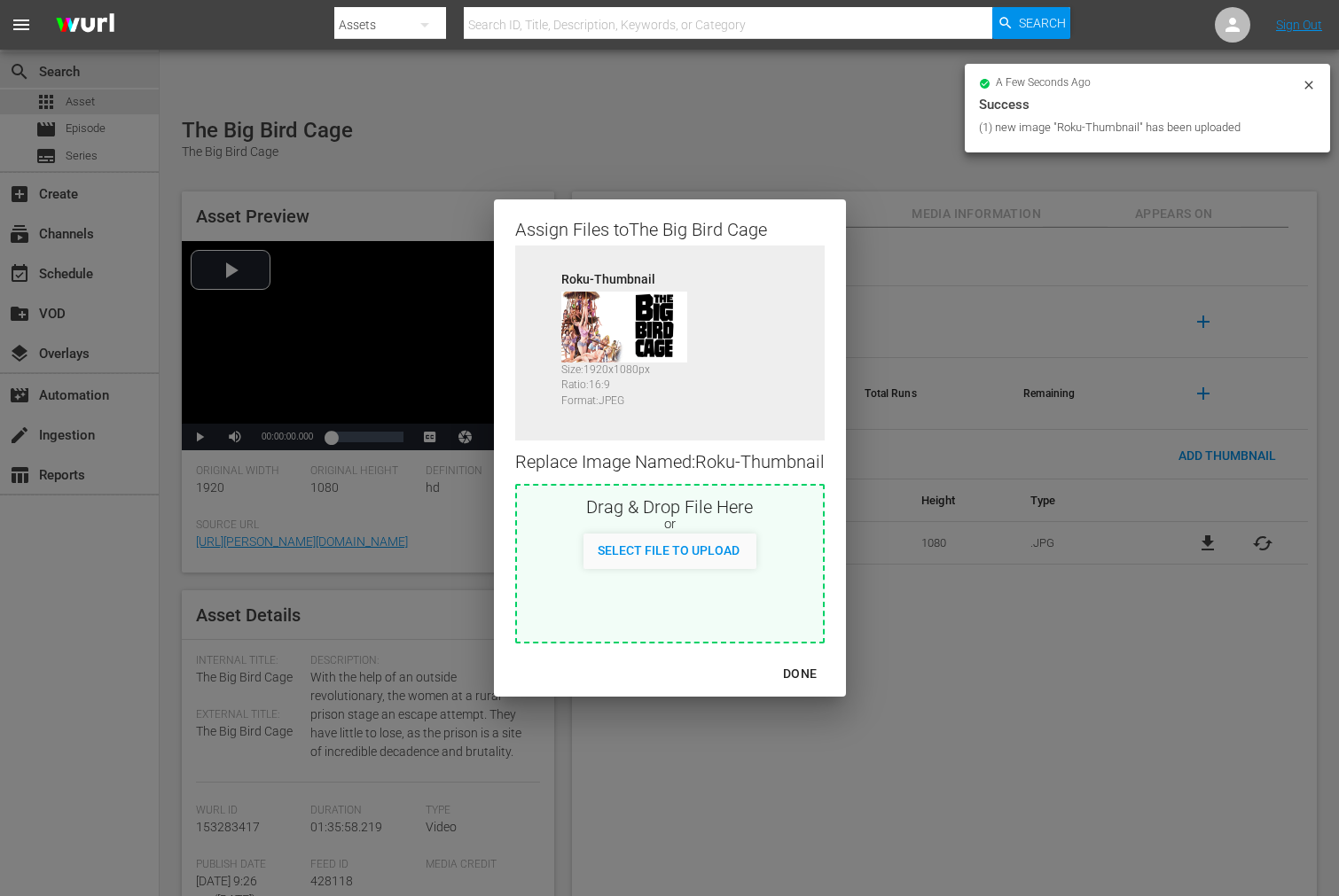
click at [812, 675] on div "DONE" at bounding box center [799, 674] width 62 height 22
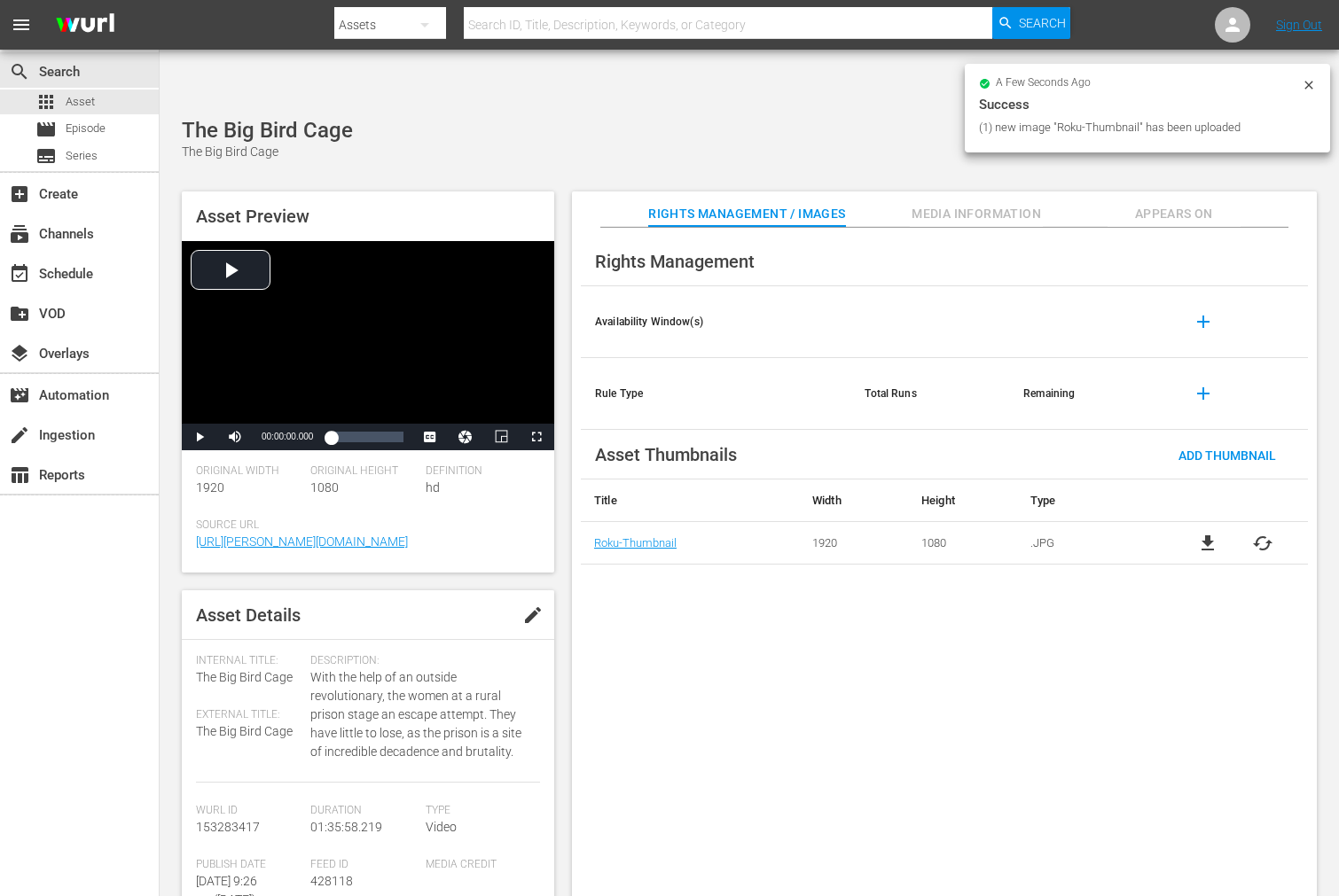
click at [1202, 157] on div "a few seconds ago Success (1) new image "Roku-Thumbnail" has been uploaded" at bounding box center [1147, 111] width 365 height 94
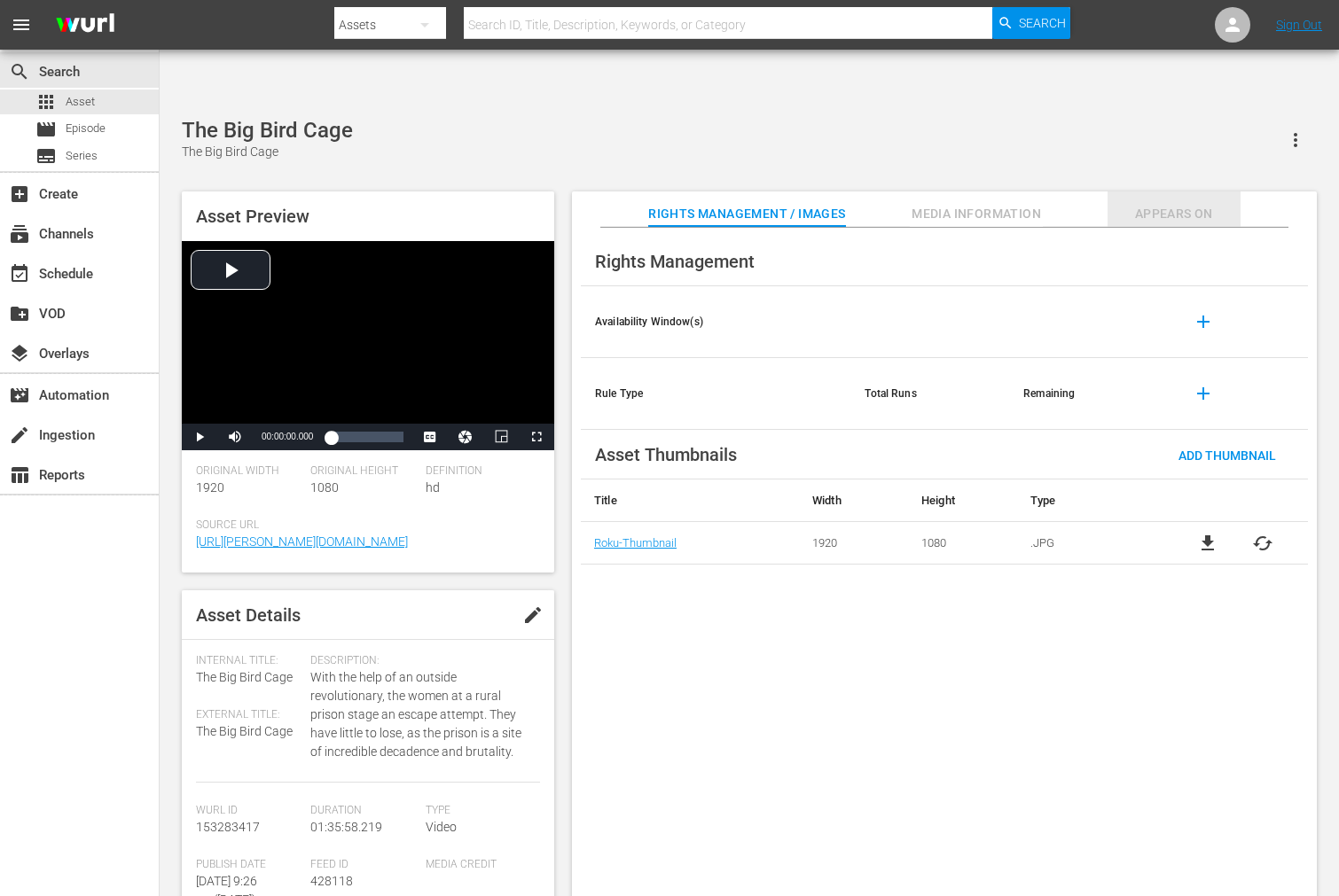
click at [1150, 203] on span "Appears On" at bounding box center [1174, 214] width 133 height 22
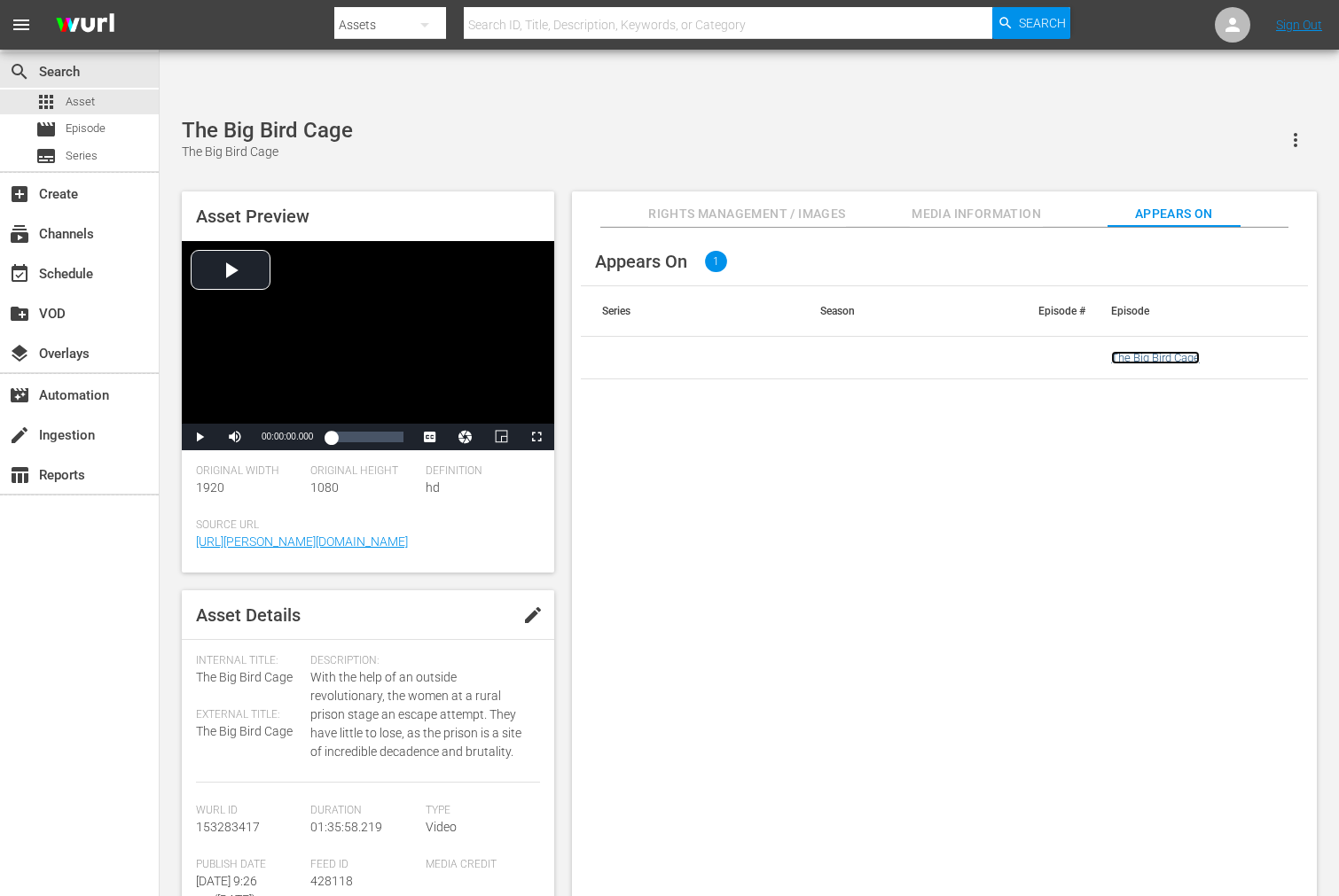
click at [1139, 351] on link "The Big Bird Cage" at bounding box center [1156, 357] width 89 height 13
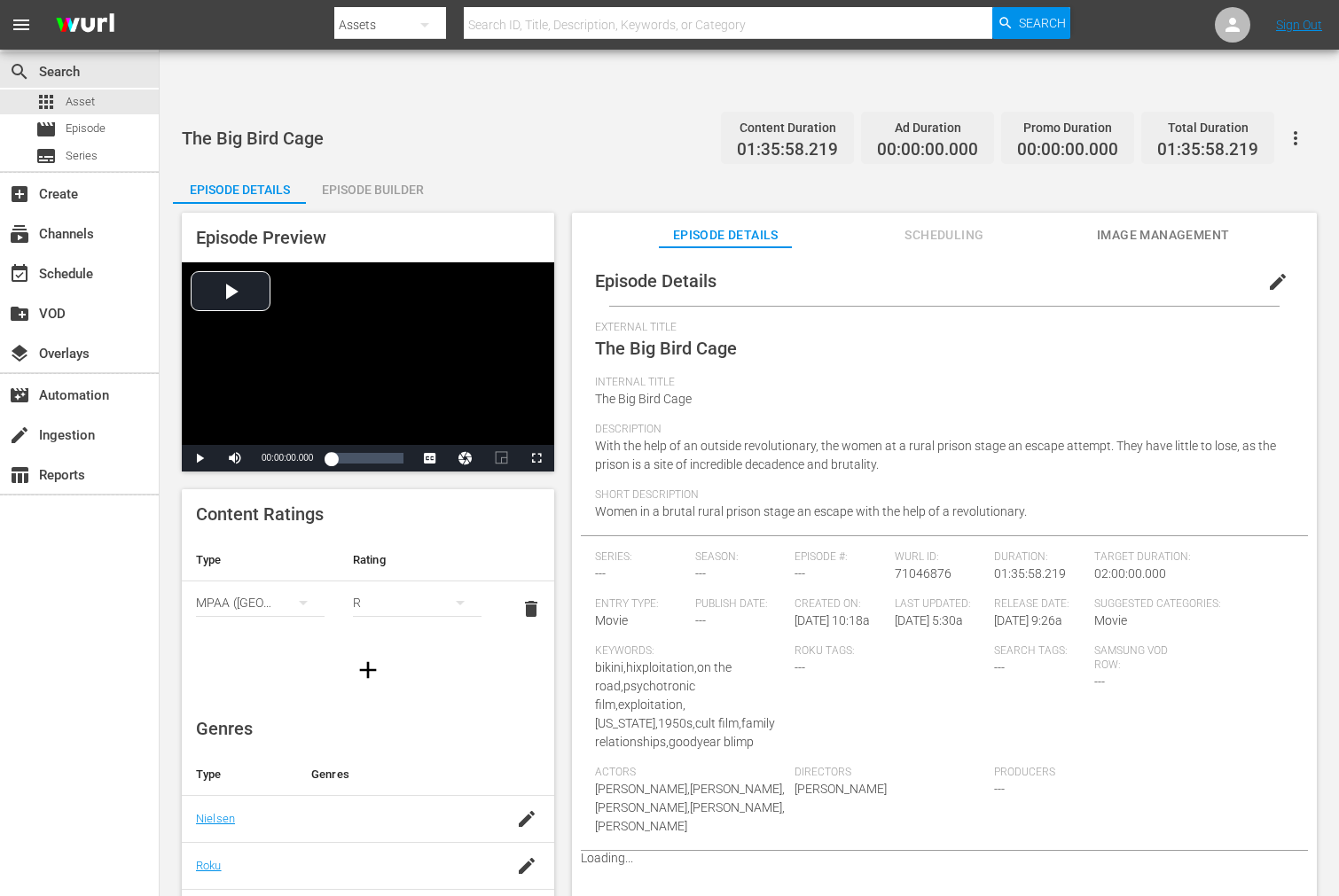
click at [1126, 224] on span "Image Management" at bounding box center [1163, 235] width 133 height 22
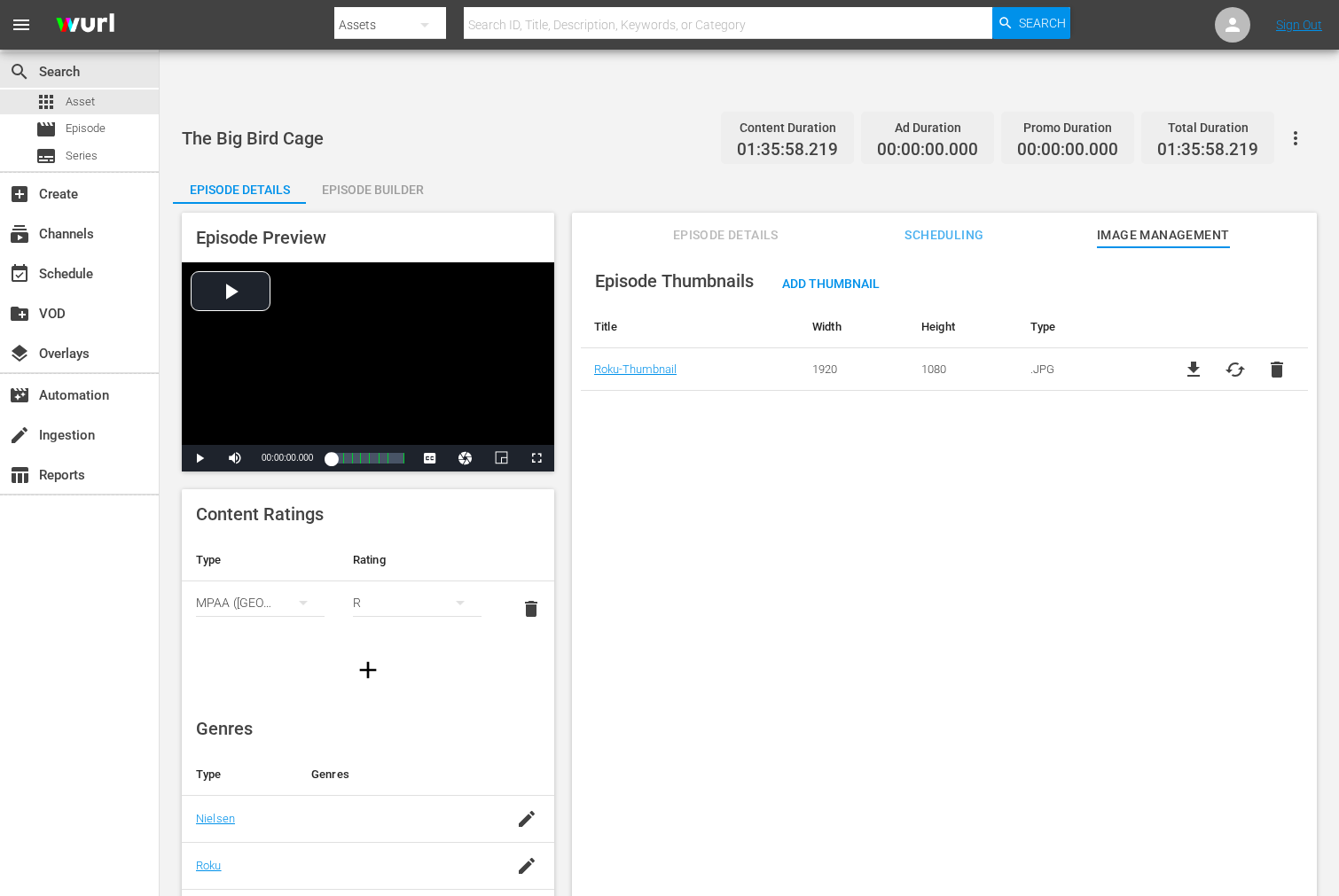
click at [1204, 117] on button "button" at bounding box center [1295, 138] width 43 height 43
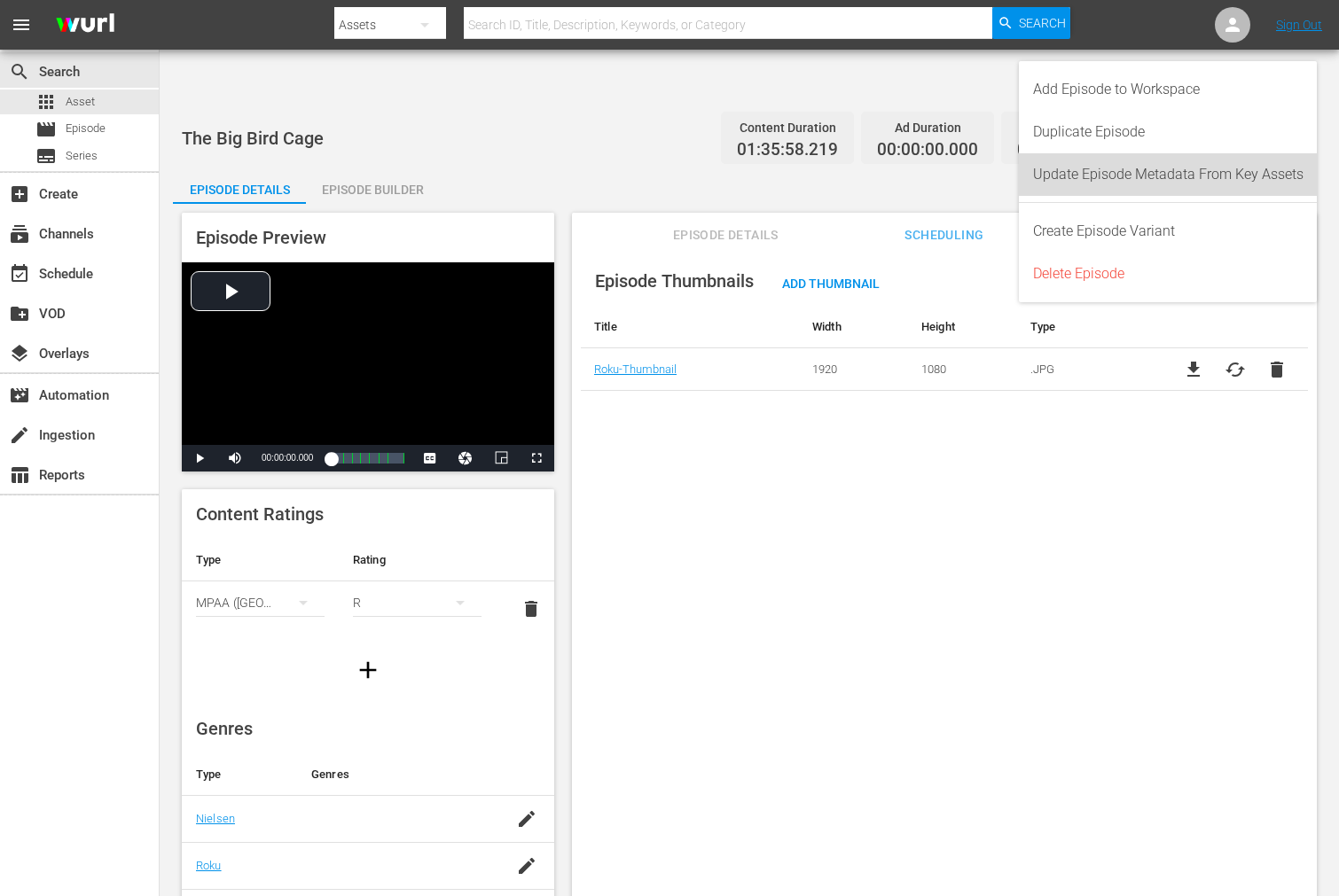
click at [1204, 173] on div "Update Episode Metadata From Key Assets" at bounding box center [1168, 175] width 270 height 43
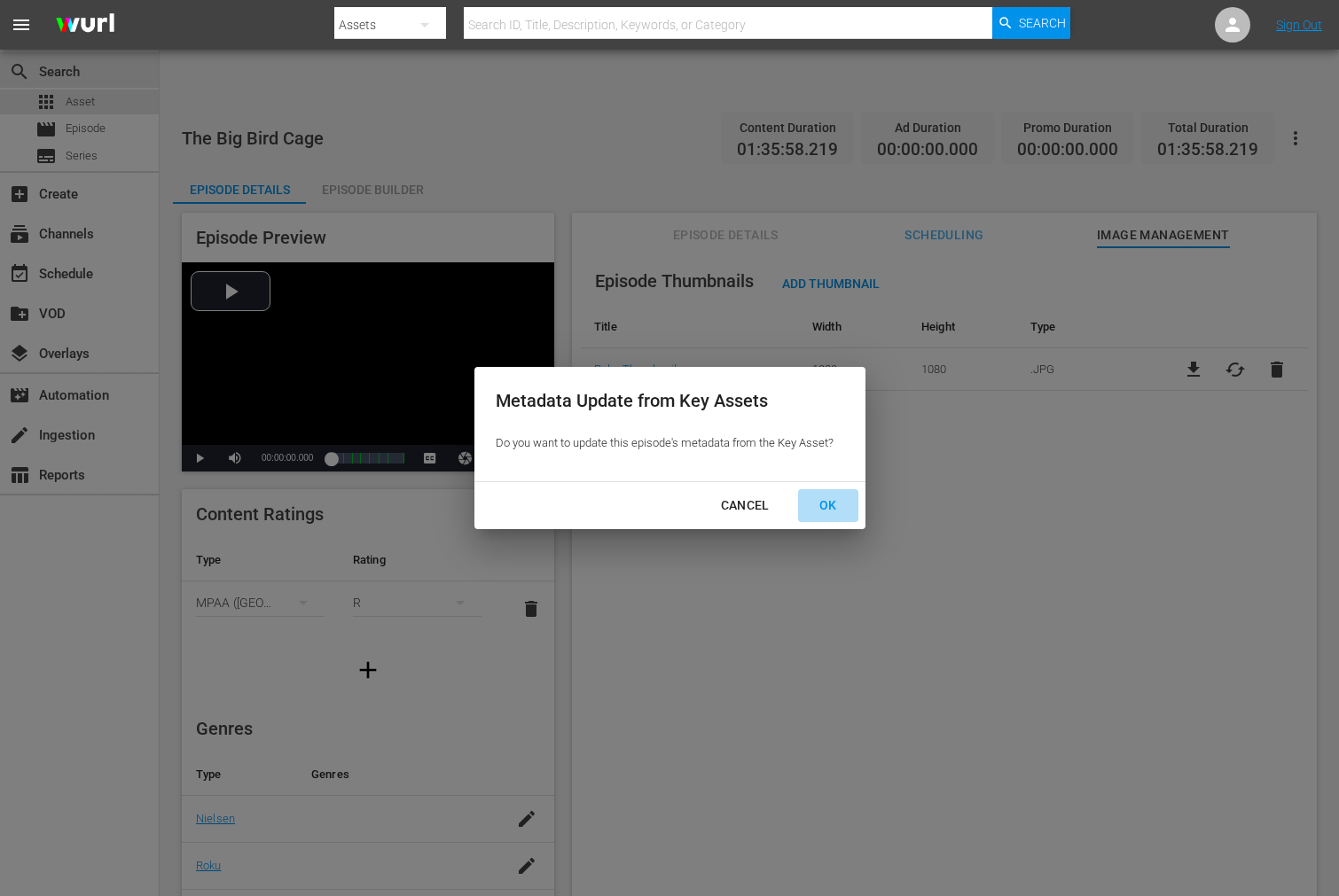
click at [831, 515] on div "OK" at bounding box center [828, 505] width 46 height 22
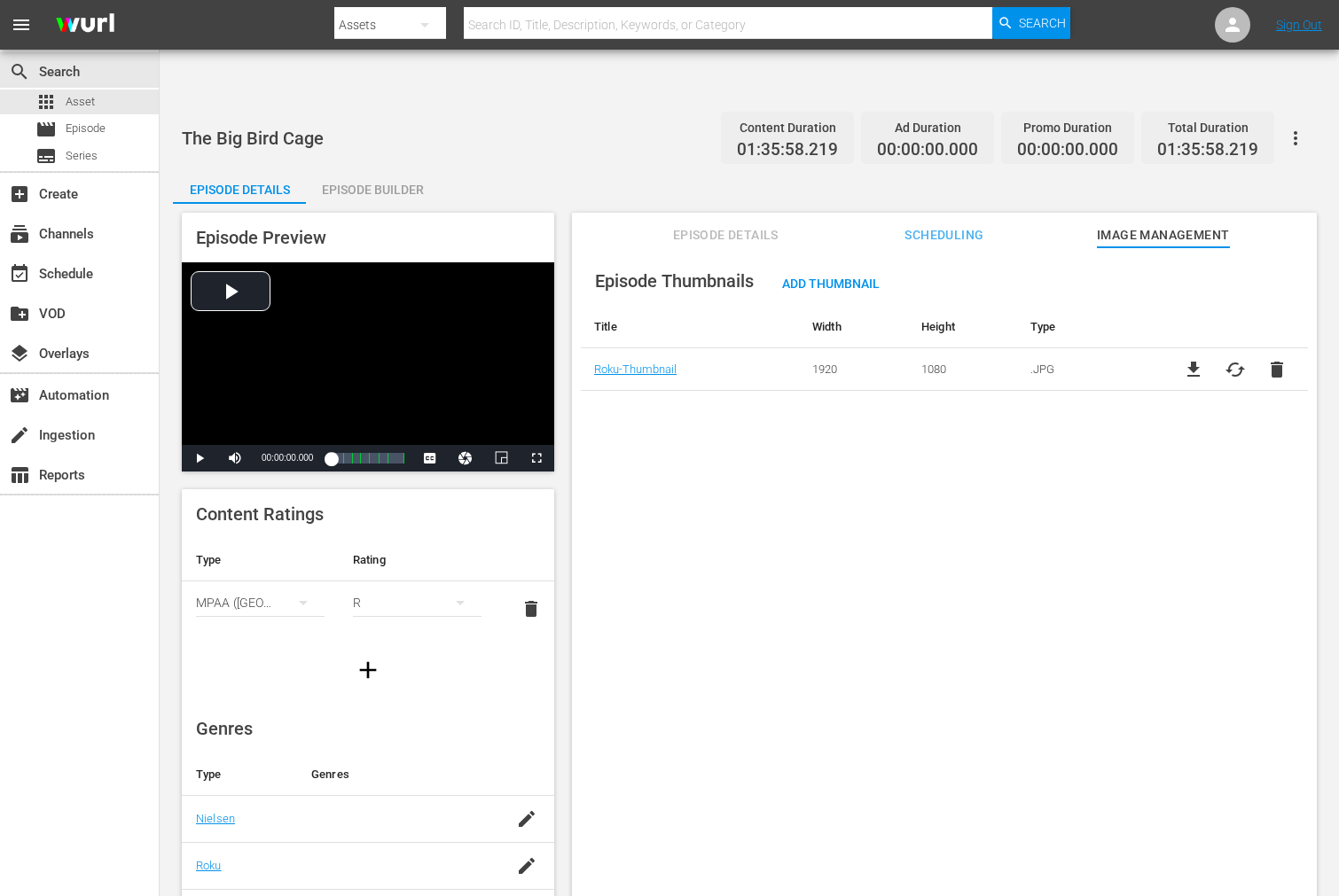
click at [814, 499] on div "Episode Thumbnails Add Thumbnail Title Width Height Type Roku-Thumbnail 1920 10…" at bounding box center [945, 593] width 745 height 692
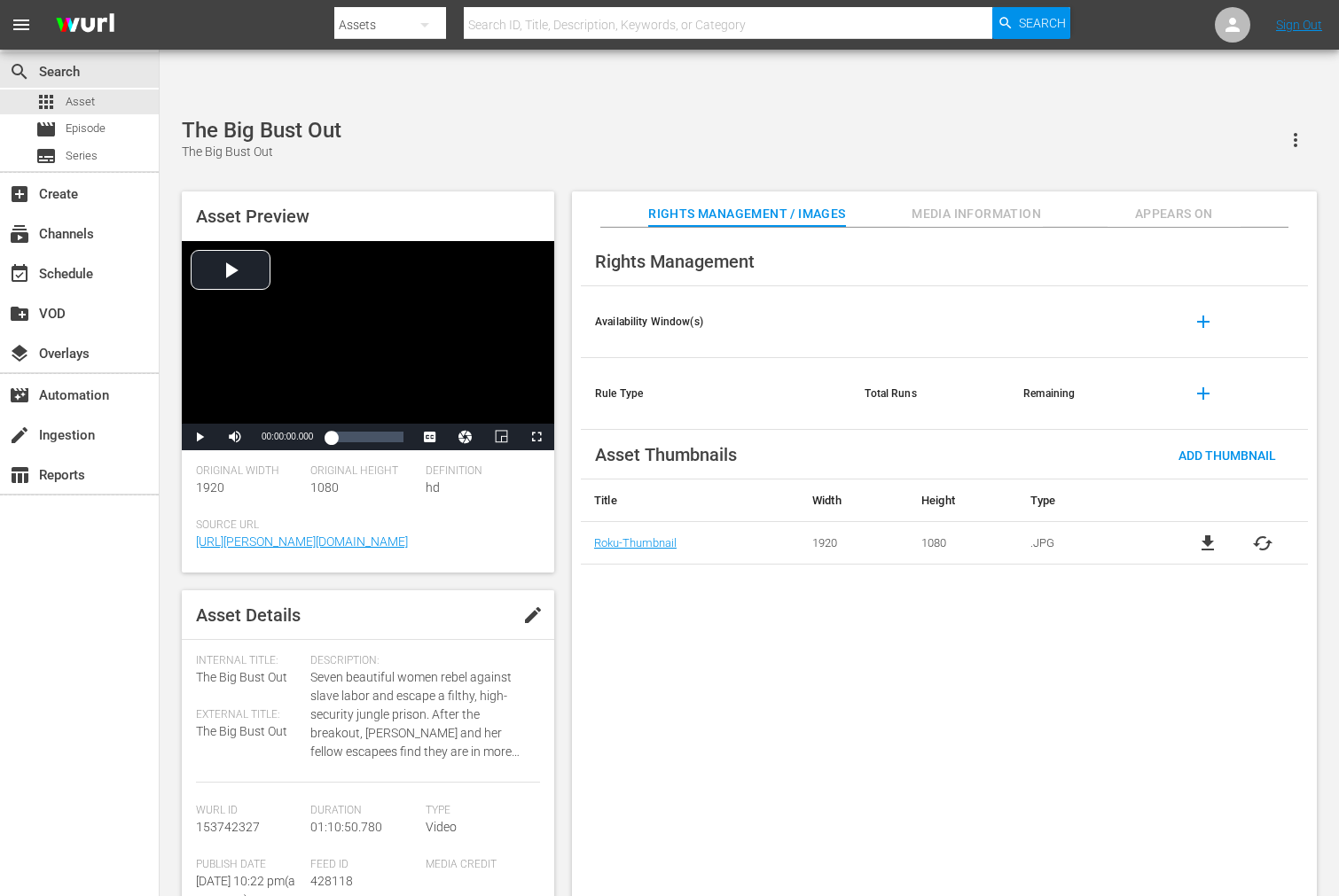
click at [1262, 532] on span "cached" at bounding box center [1262, 542] width 21 height 21
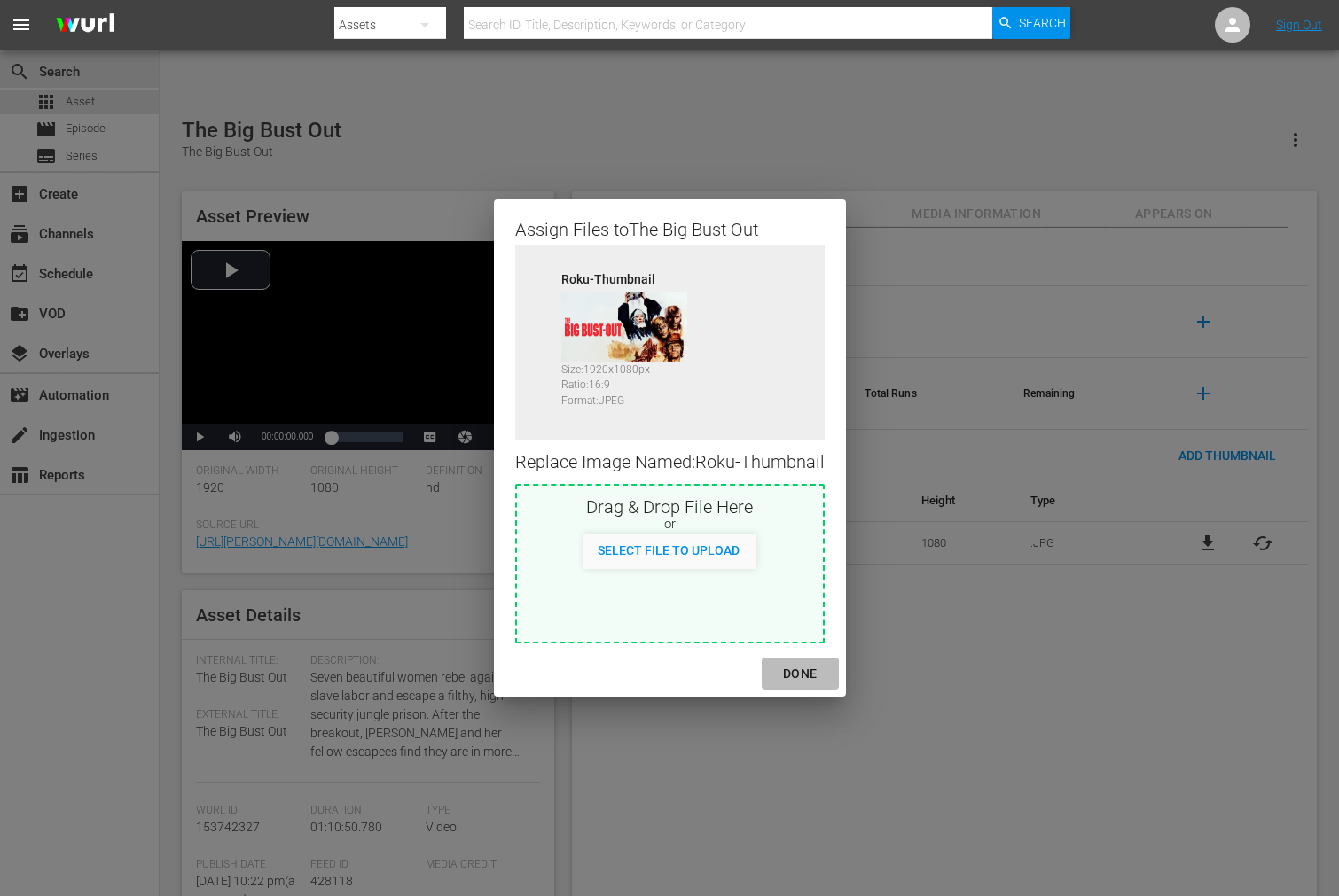
click at [809, 665] on div "DONE" at bounding box center [799, 674] width 62 height 22
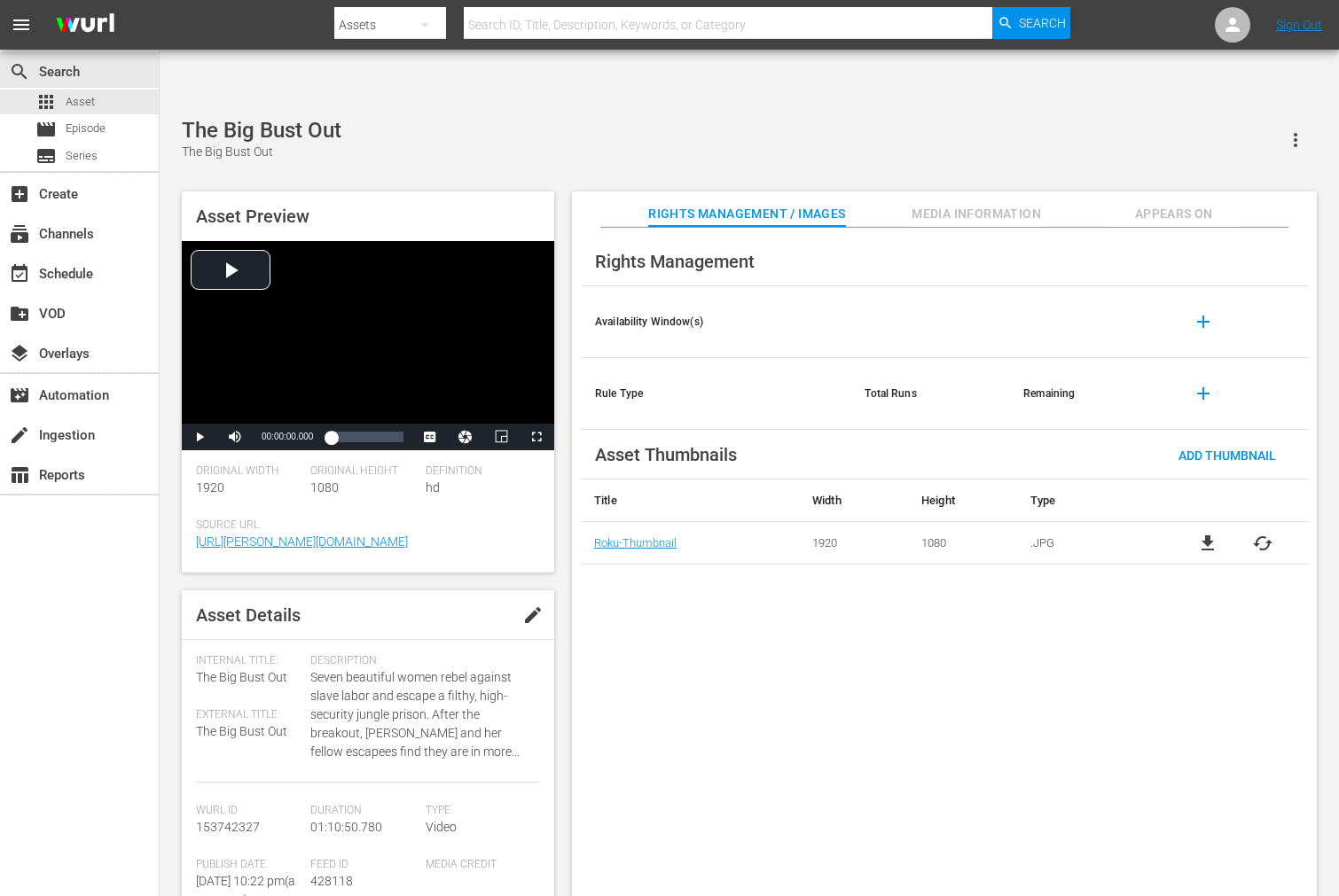
click at [1184, 203] on span "Appears On" at bounding box center [1174, 214] width 133 height 22
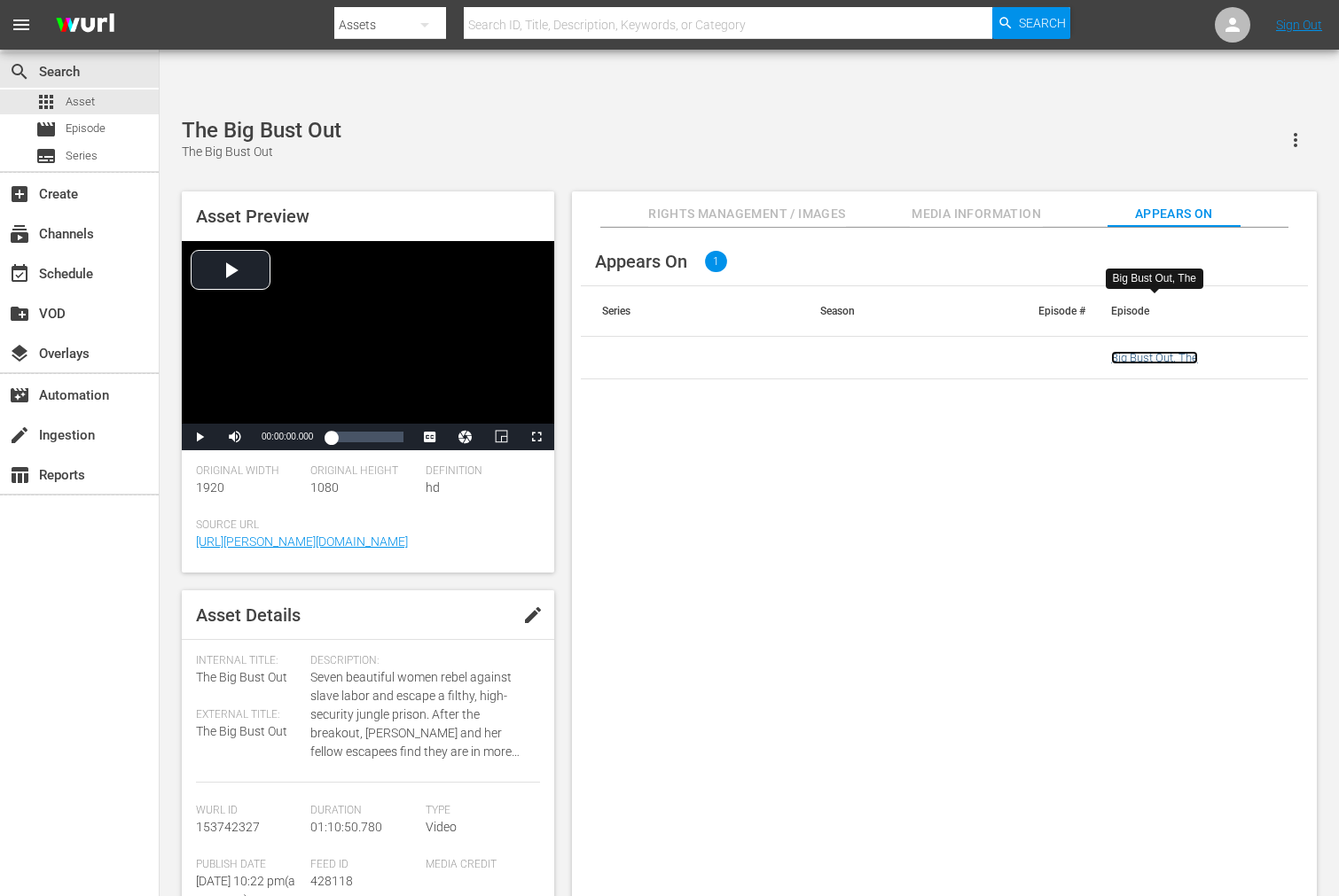
click at [1167, 351] on link "Big Bust Out, The" at bounding box center [1155, 357] width 87 height 13
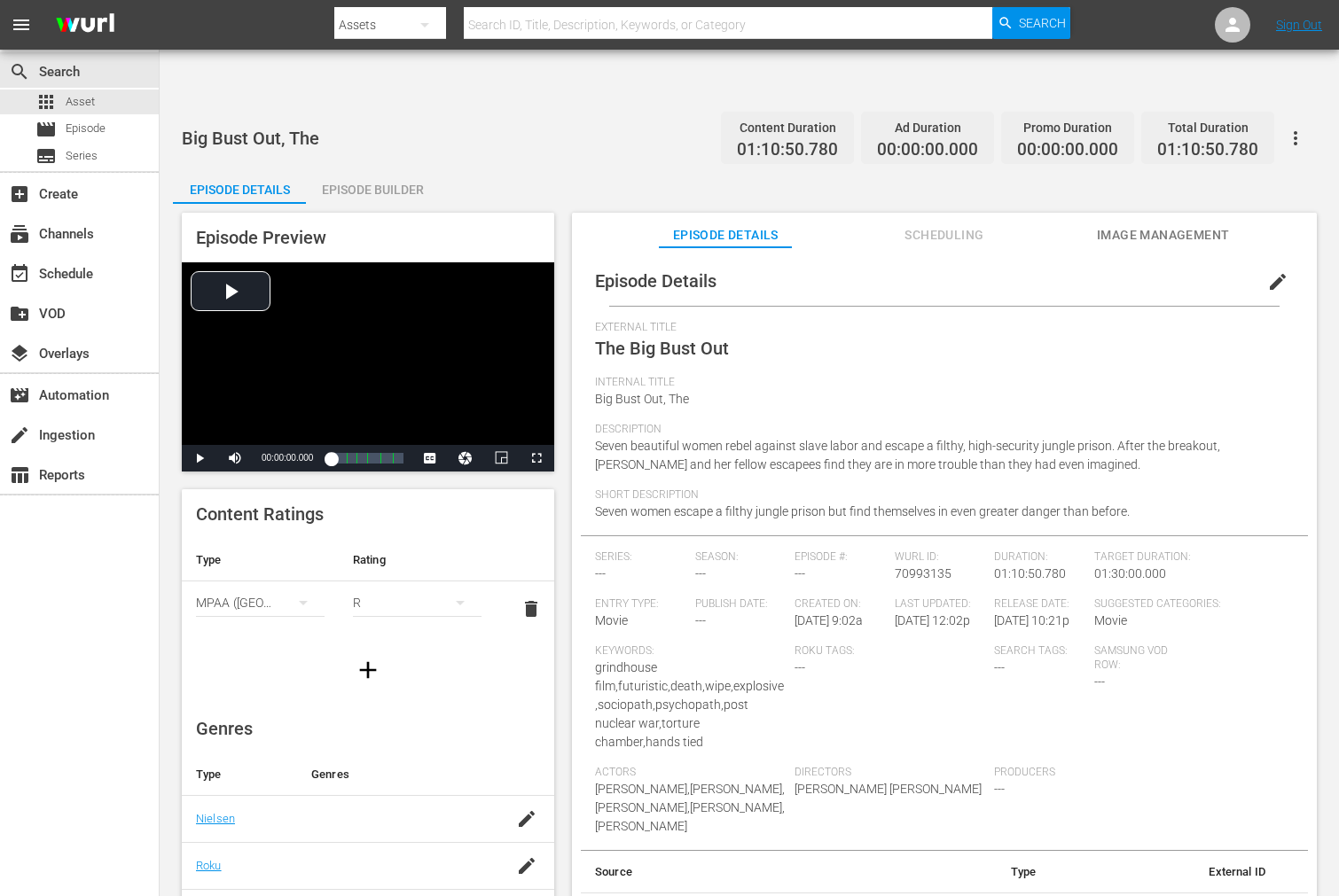
click at [1150, 224] on span "Image Management" at bounding box center [1163, 235] width 133 height 22
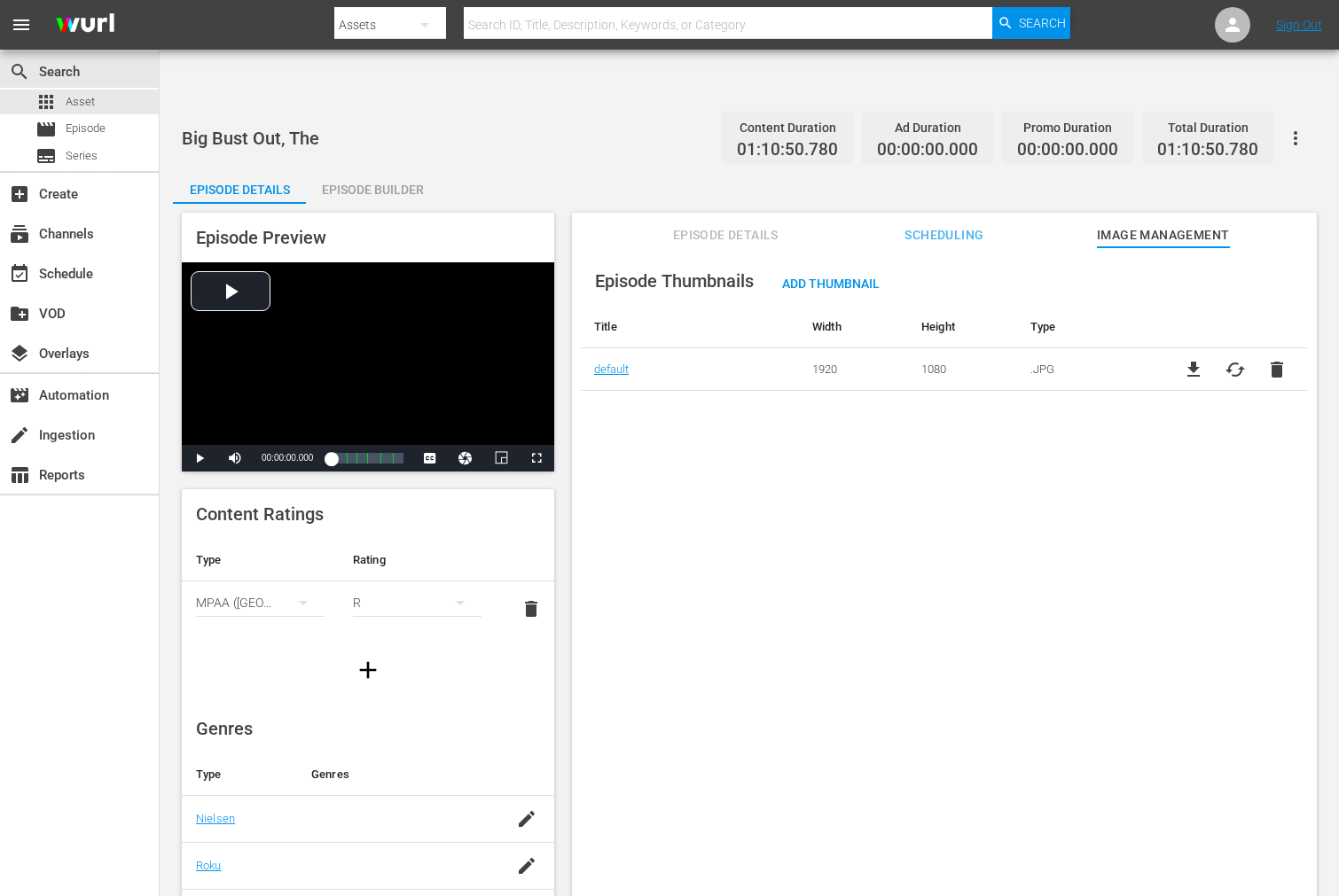
click at [1225, 359] on span "cached" at bounding box center [1234, 369] width 21 height 21
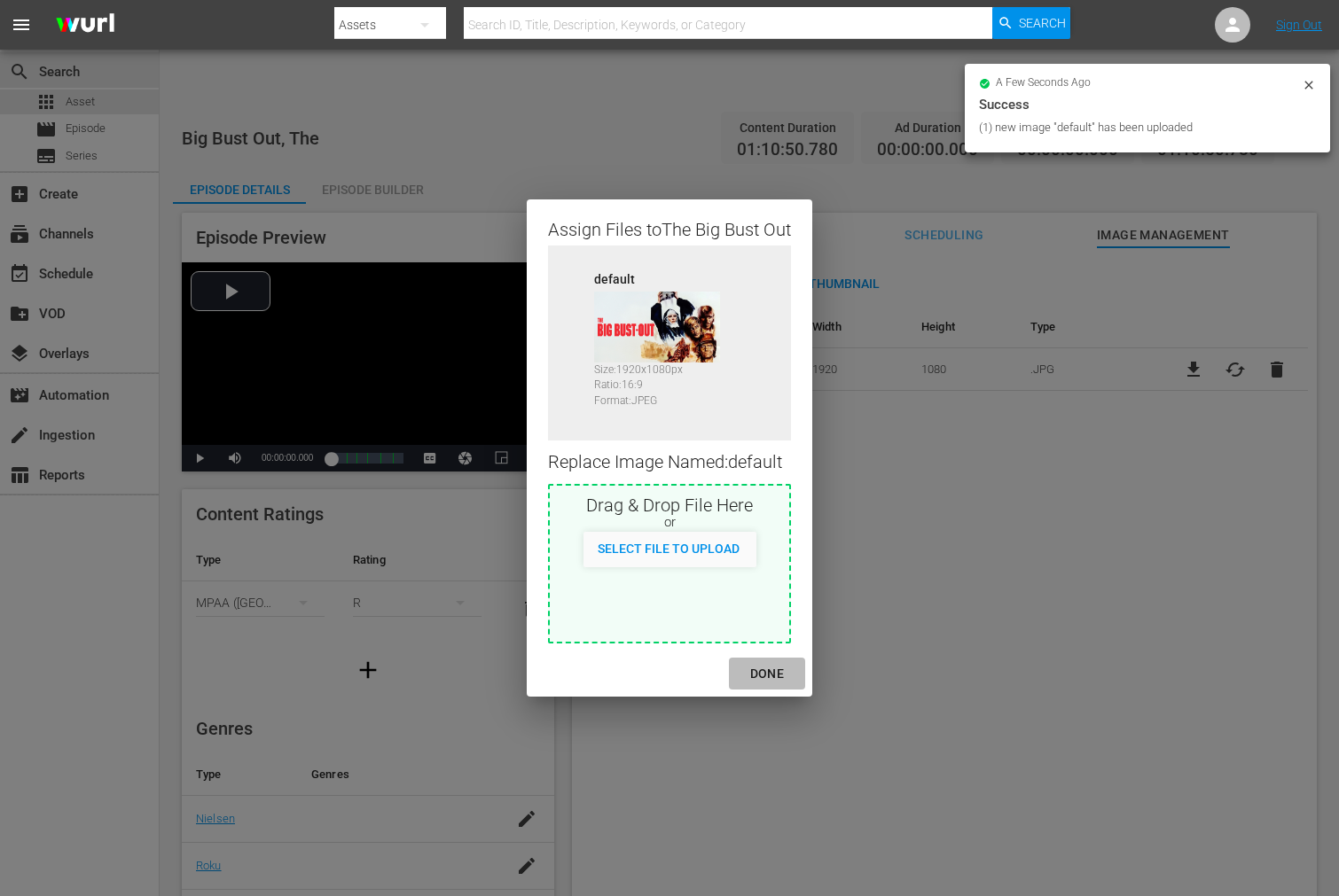
click at [782, 678] on div "DONE" at bounding box center [767, 674] width 62 height 22
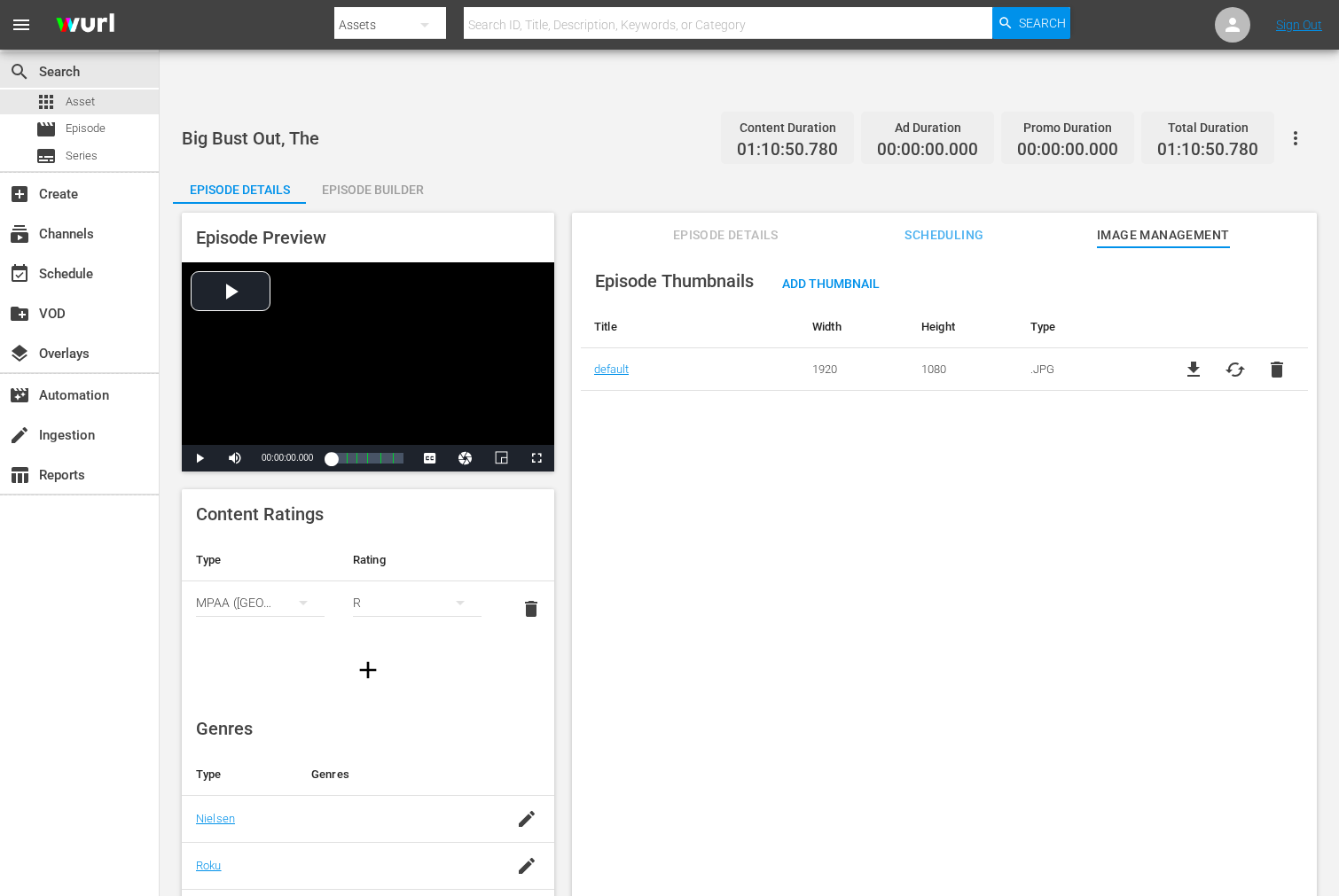
click at [1093, 629] on div "Episode Thumbnails Add Thumbnail Title Width Height Type default 1920 1080 .JPG…" at bounding box center [945, 593] width 745 height 692
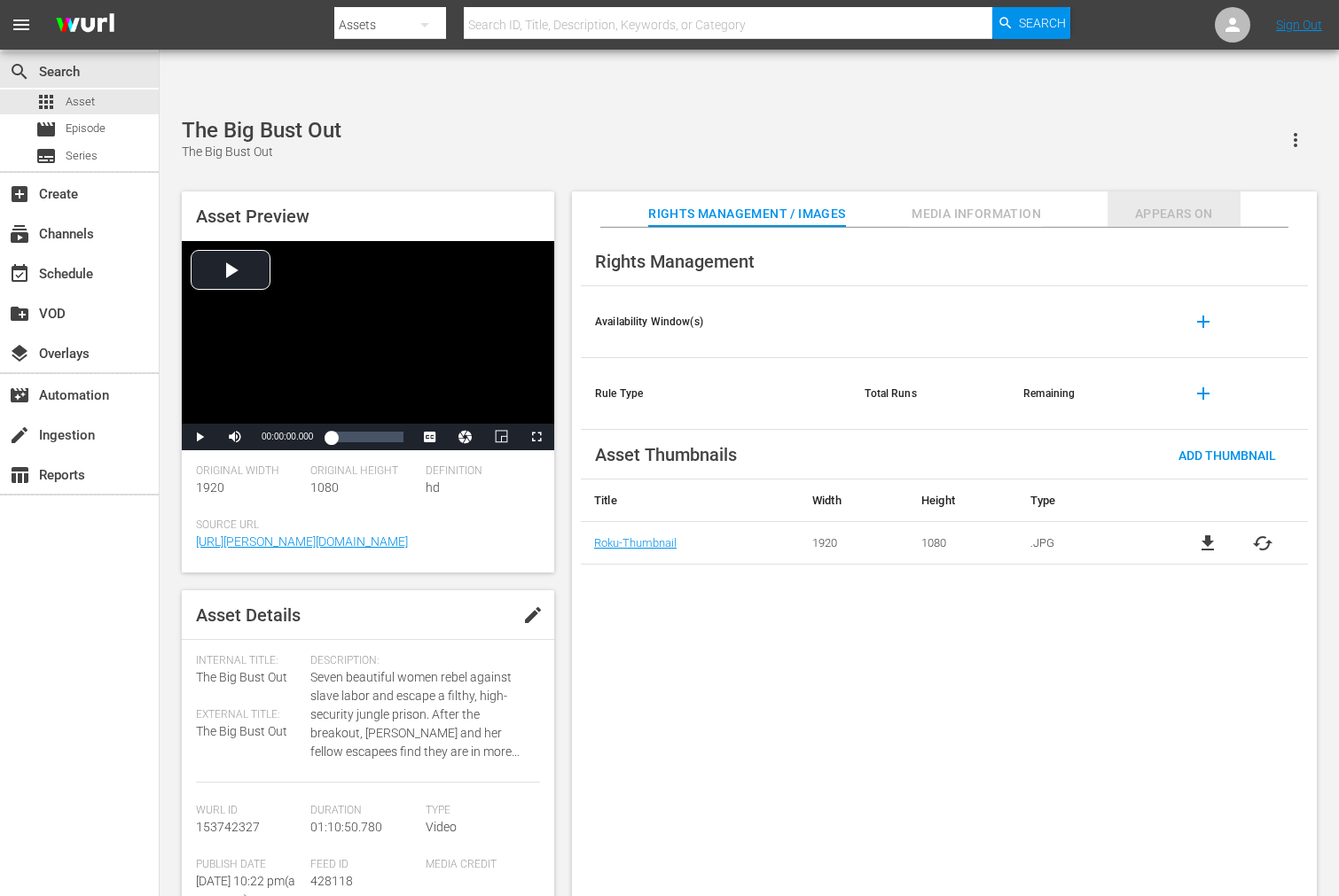
click at [1158, 203] on span "Appears On" at bounding box center [1174, 214] width 133 height 22
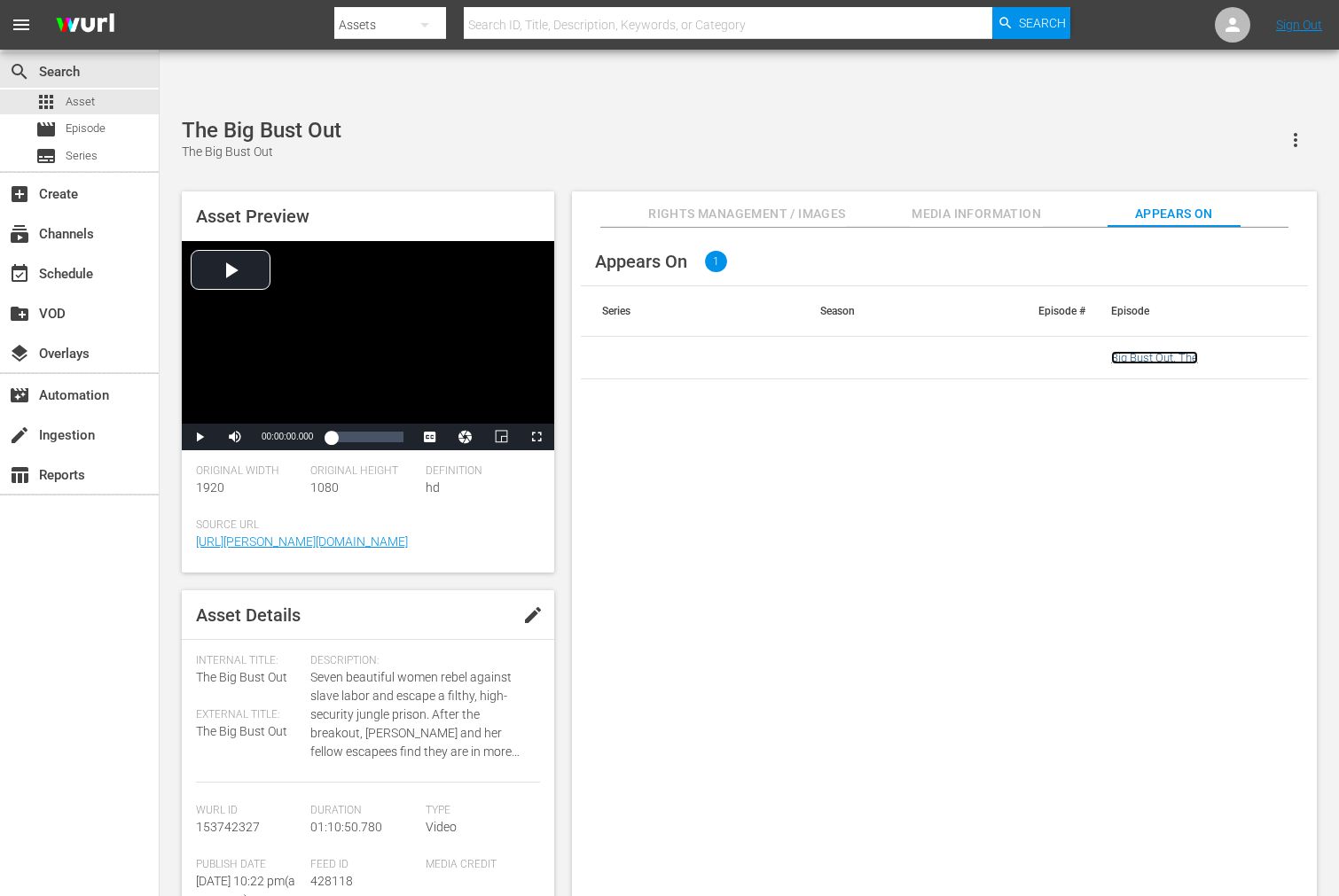
click at [1181, 351] on link "Big Bust Out, The" at bounding box center [1155, 357] width 87 height 13
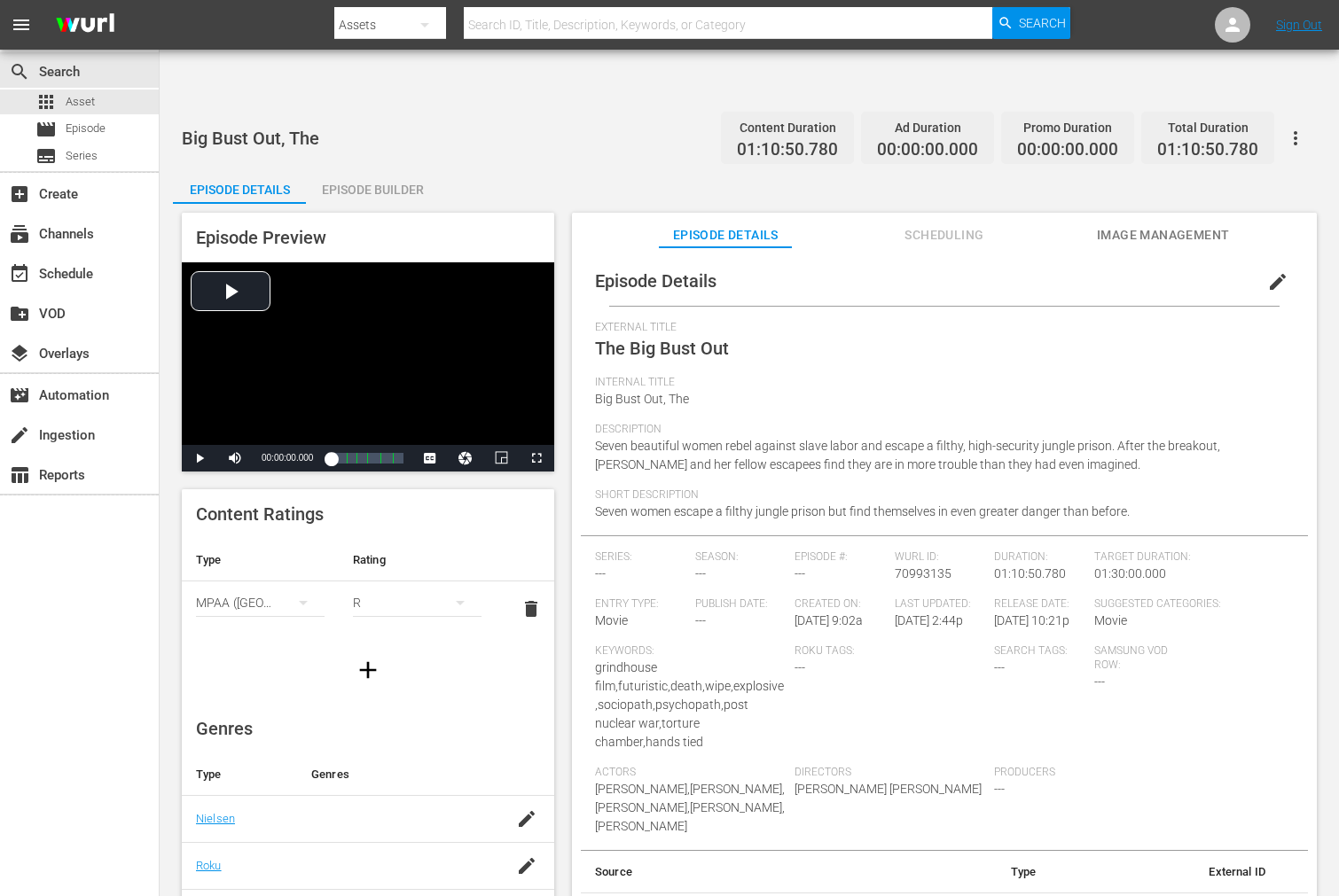
click at [1145, 224] on span "Image Management" at bounding box center [1163, 235] width 133 height 22
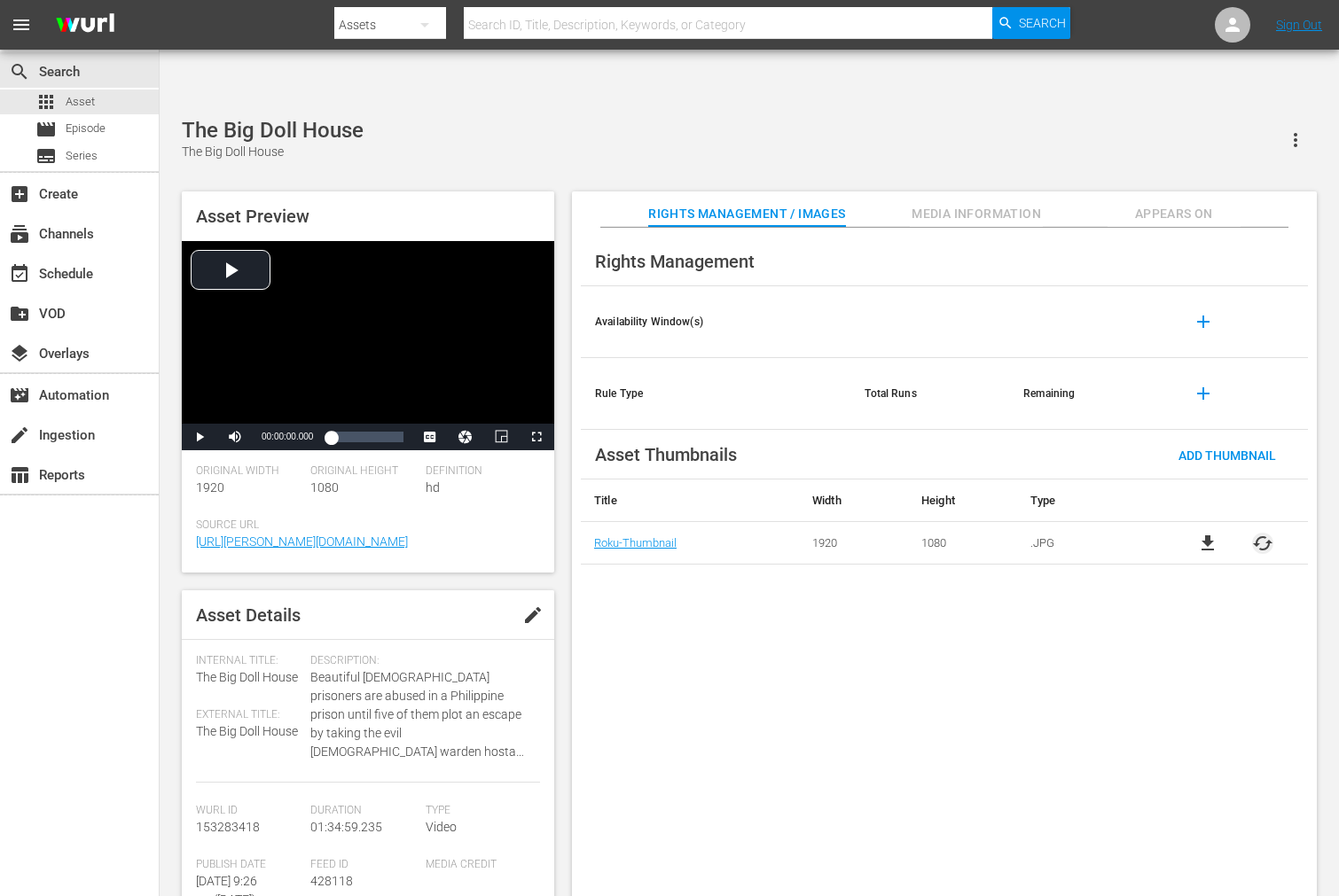
click at [1262, 532] on span "cached" at bounding box center [1262, 542] width 21 height 21
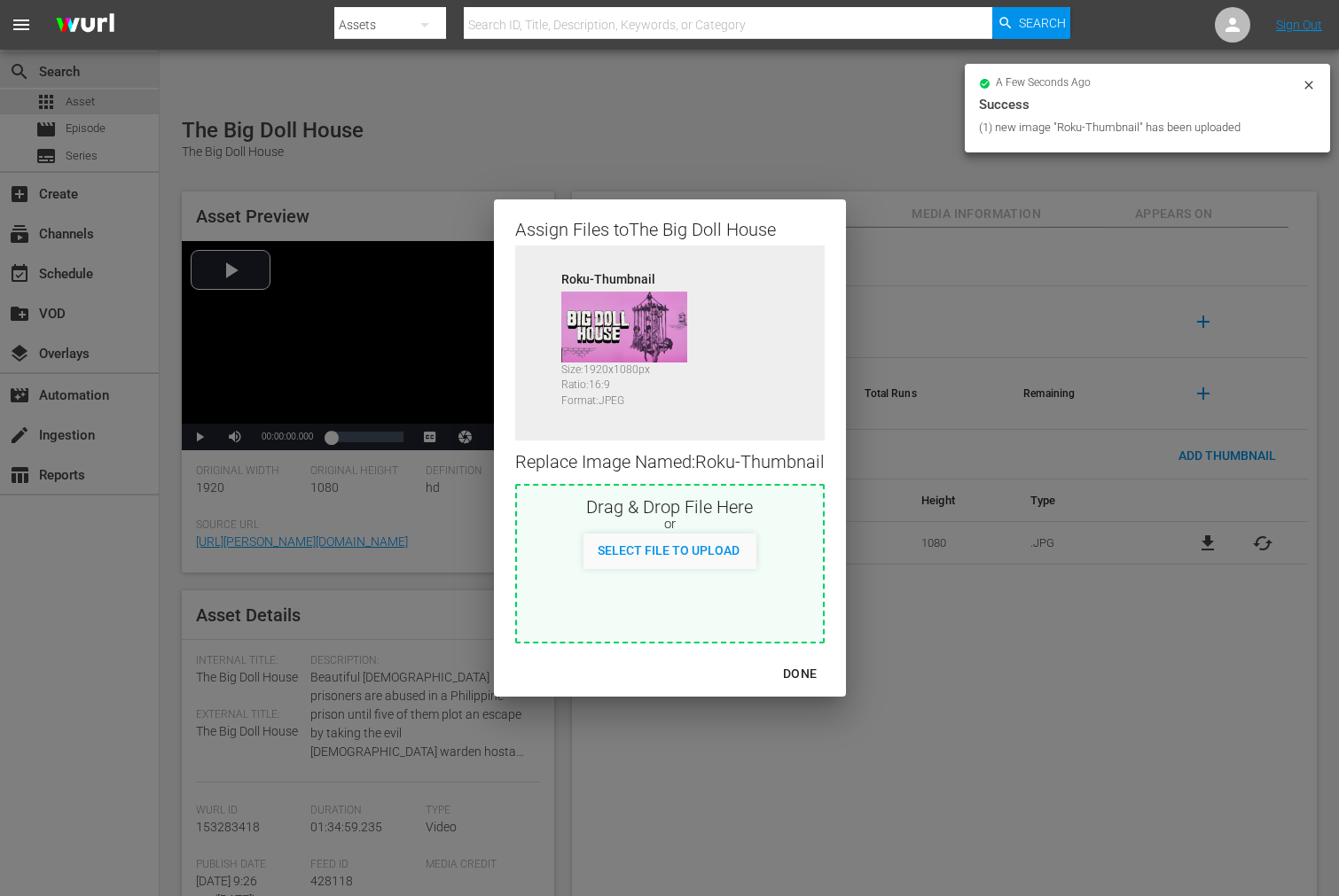
click at [813, 676] on div "DONE" at bounding box center [799, 674] width 62 height 22
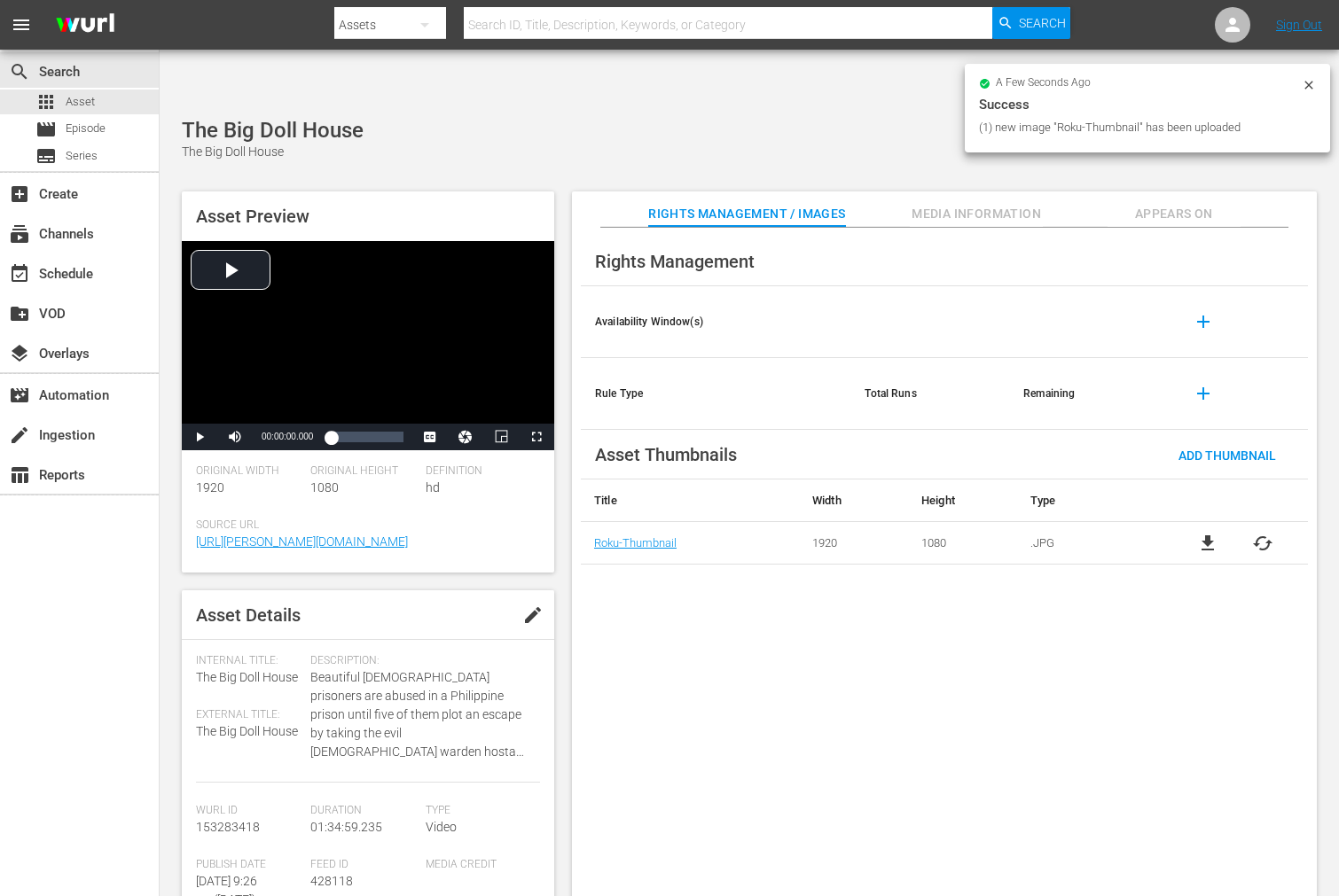
click at [1181, 192] on button "Appears On" at bounding box center [1174, 209] width 133 height 35
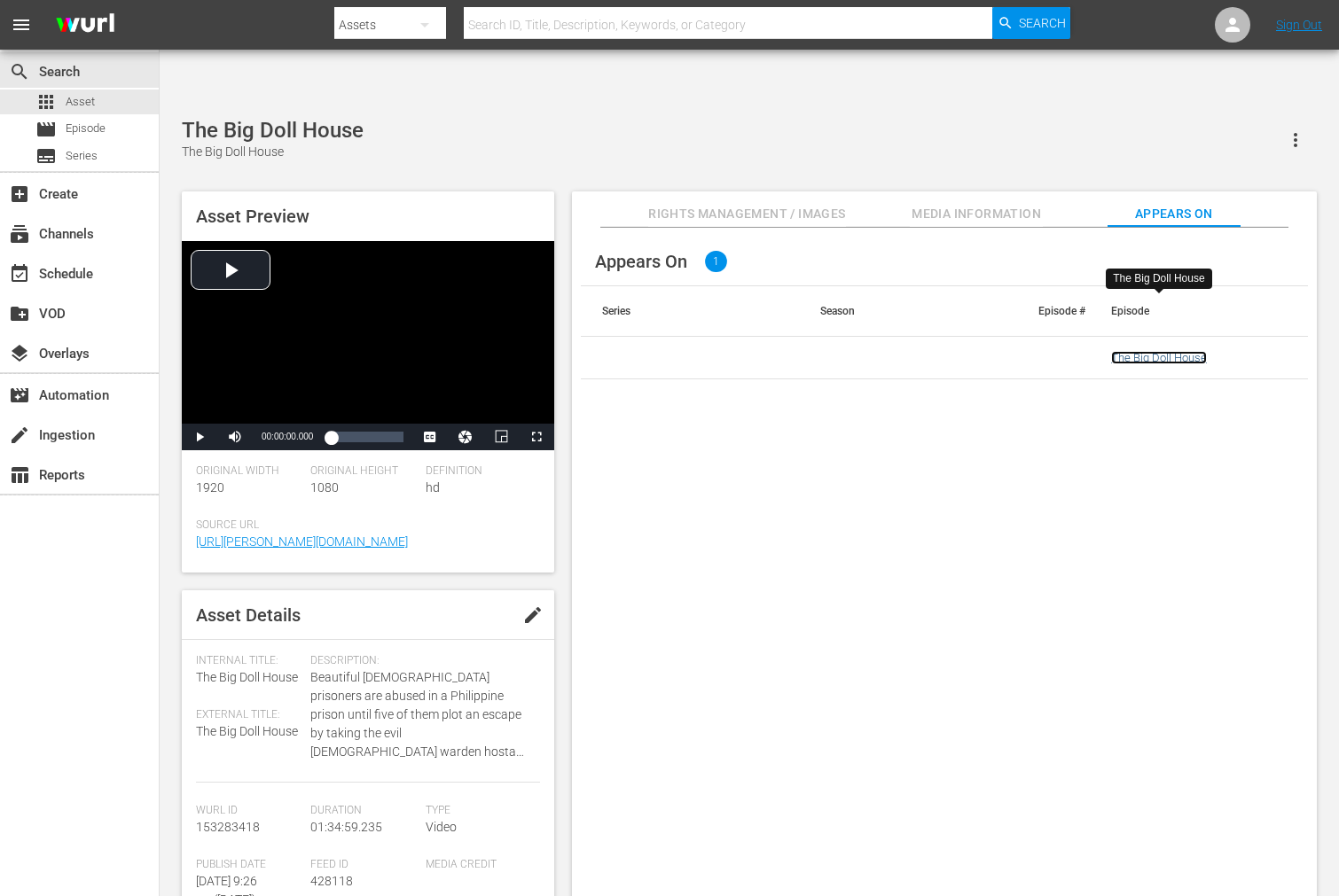
click at [1182, 351] on link "The Big Doll House" at bounding box center [1158, 357] width 95 height 13
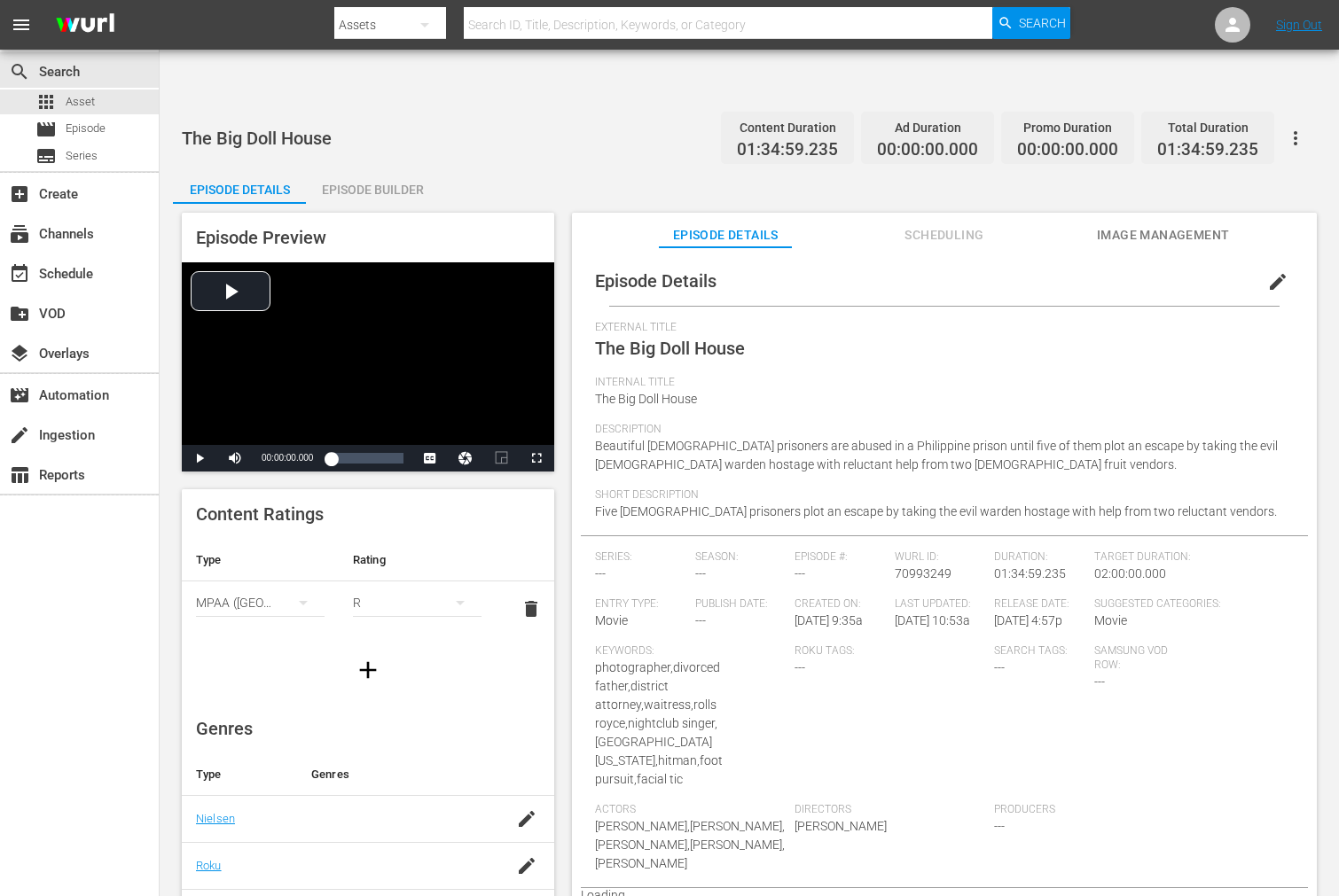
click at [1195, 224] on span "Image Management" at bounding box center [1163, 235] width 133 height 22
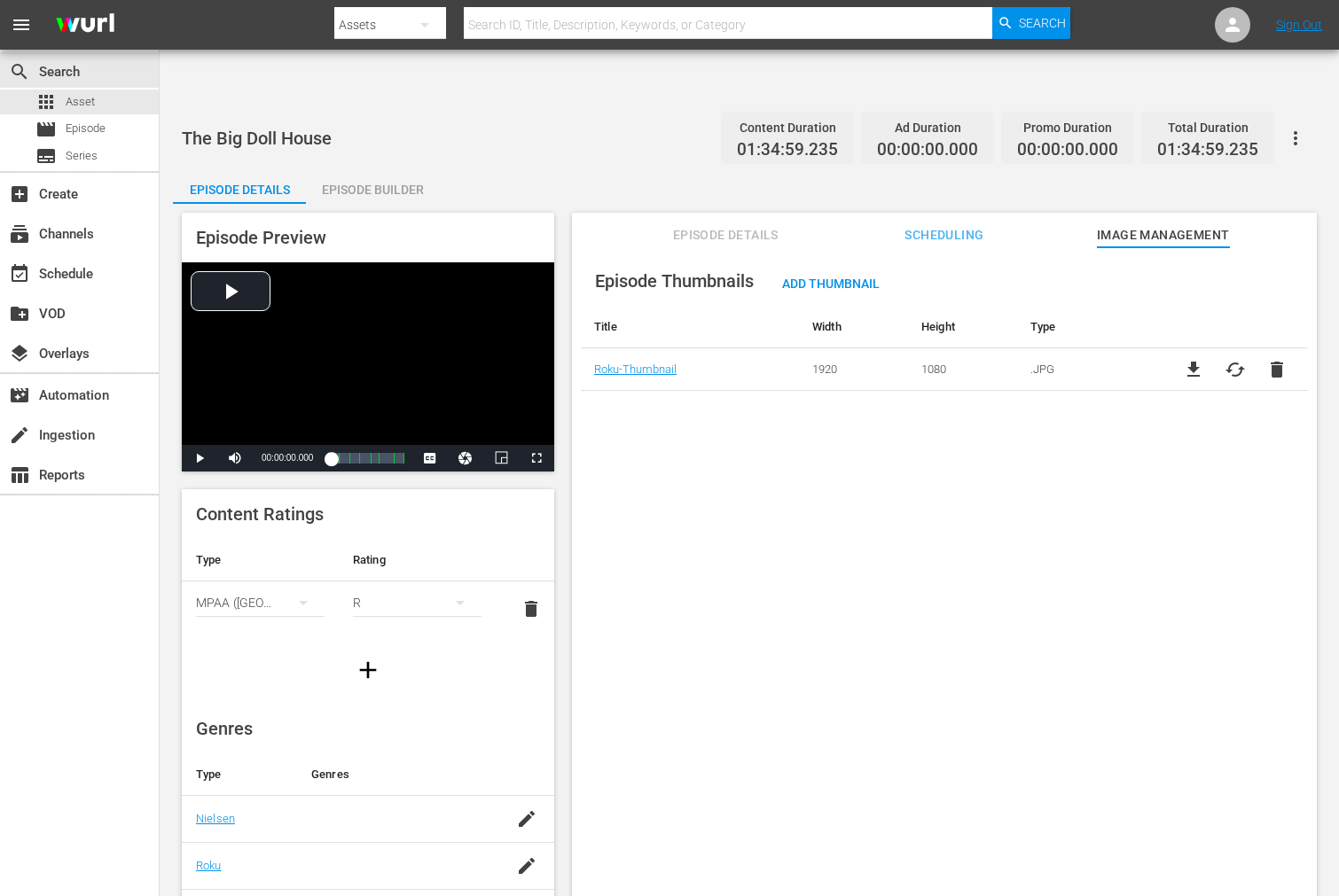
click at [1288, 117] on button "button" at bounding box center [1295, 138] width 43 height 43
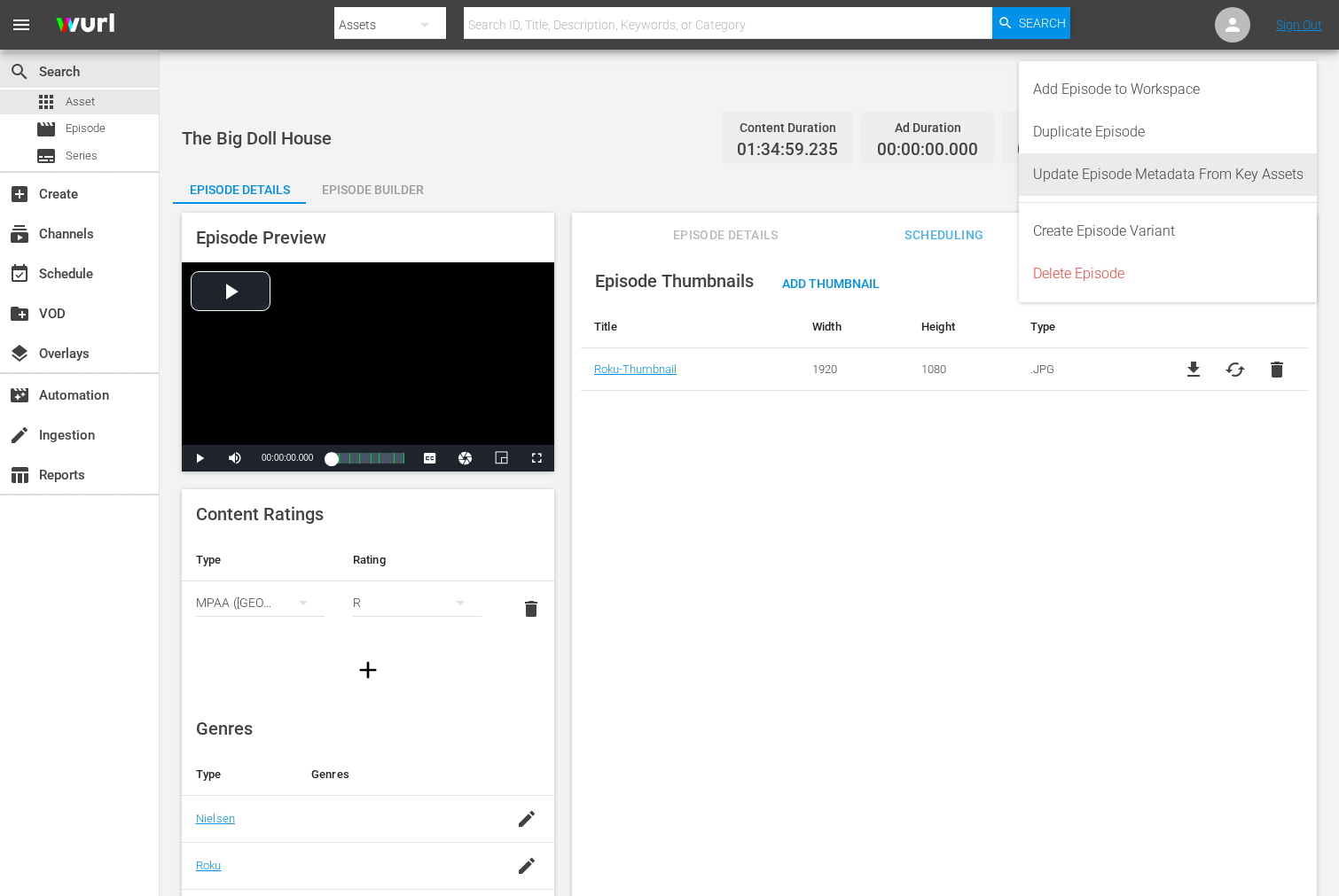
click at [1196, 175] on div "Update Episode Metadata From Key Assets" at bounding box center [1168, 175] width 270 height 43
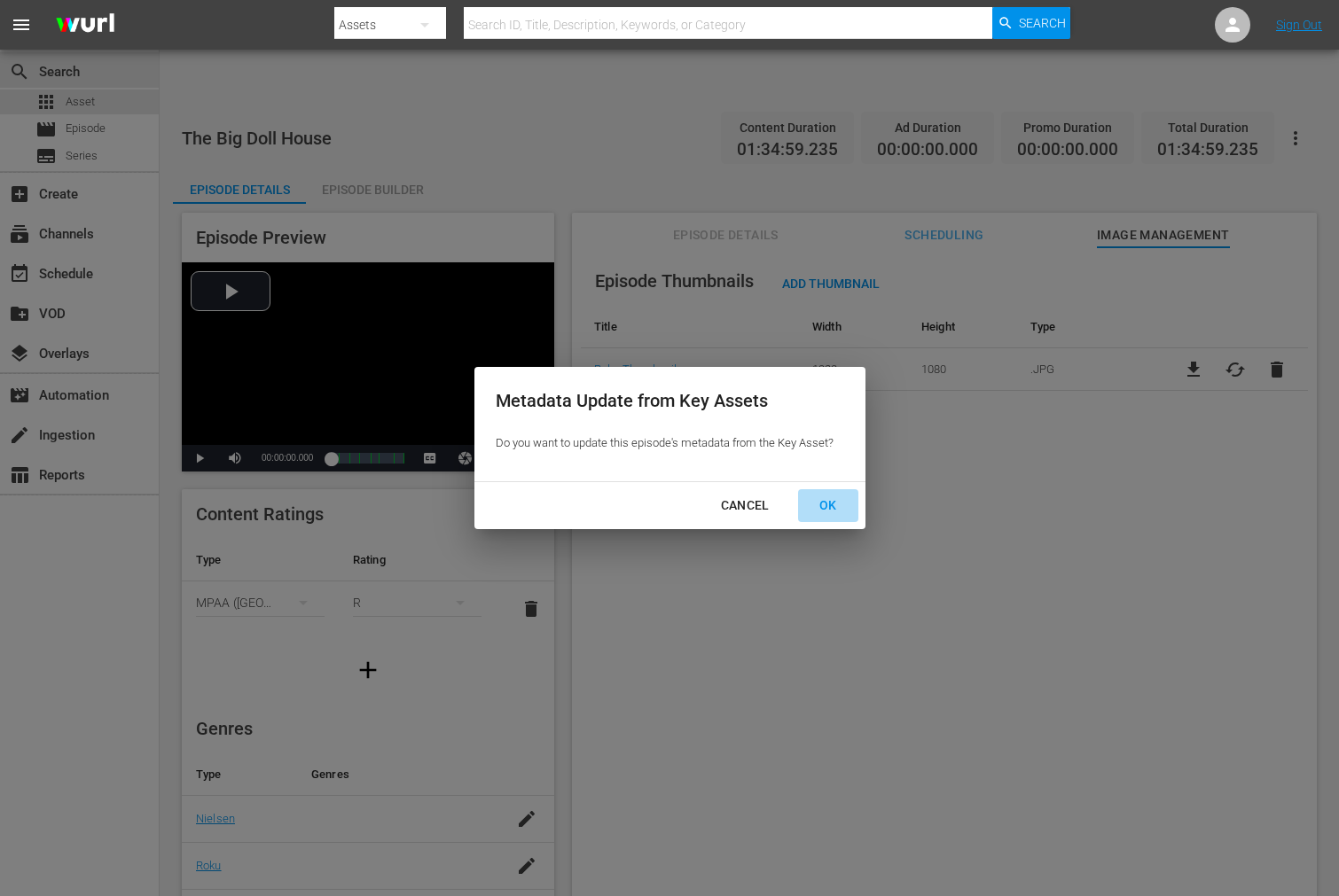
click at [819, 501] on div "OK" at bounding box center [828, 505] width 46 height 22
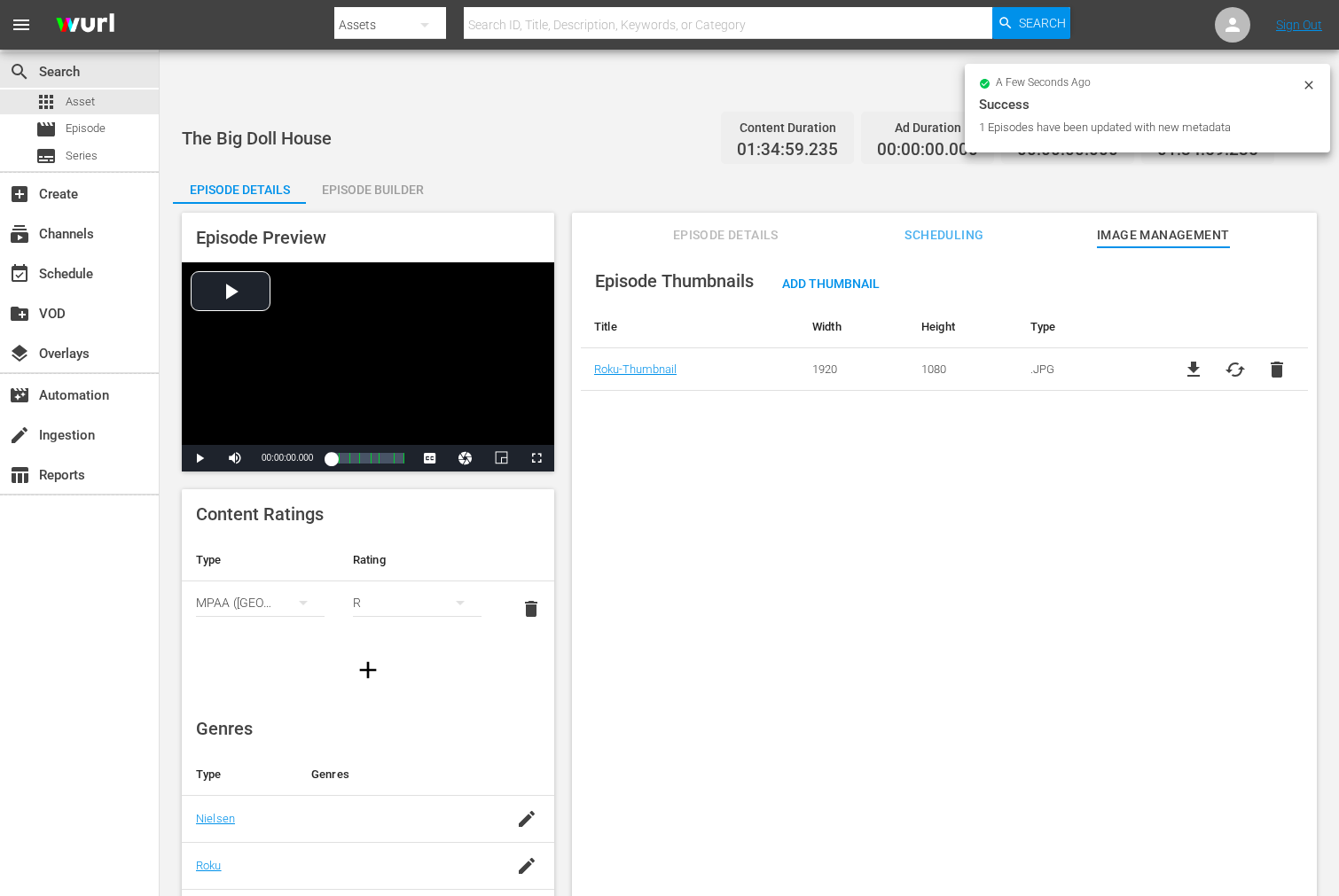
click at [671, 401] on div "Episode Thumbnails Add Thumbnail Title Width Height Type Roku-Thumbnail 1920 10…" at bounding box center [945, 593] width 745 height 692
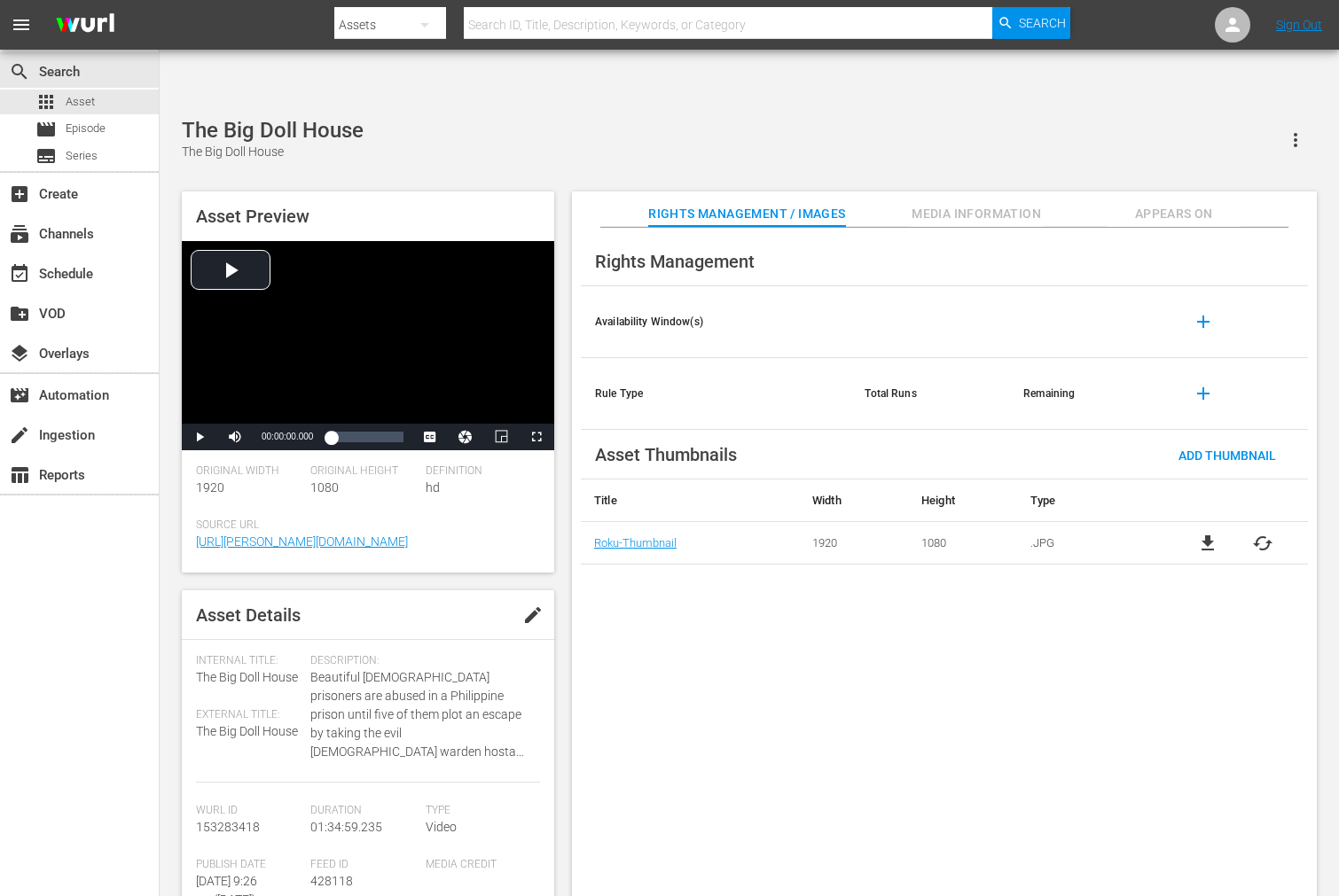
click at [716, 691] on div "Rights Management Availability Window(s) add Rule Type Total Runs Remaining add…" at bounding box center [945, 576] width 745 height 697
click at [642, 608] on div "Rights Management Availability Window(s) add Rule Type Total Runs Remaining add…" at bounding box center [945, 576] width 745 height 697
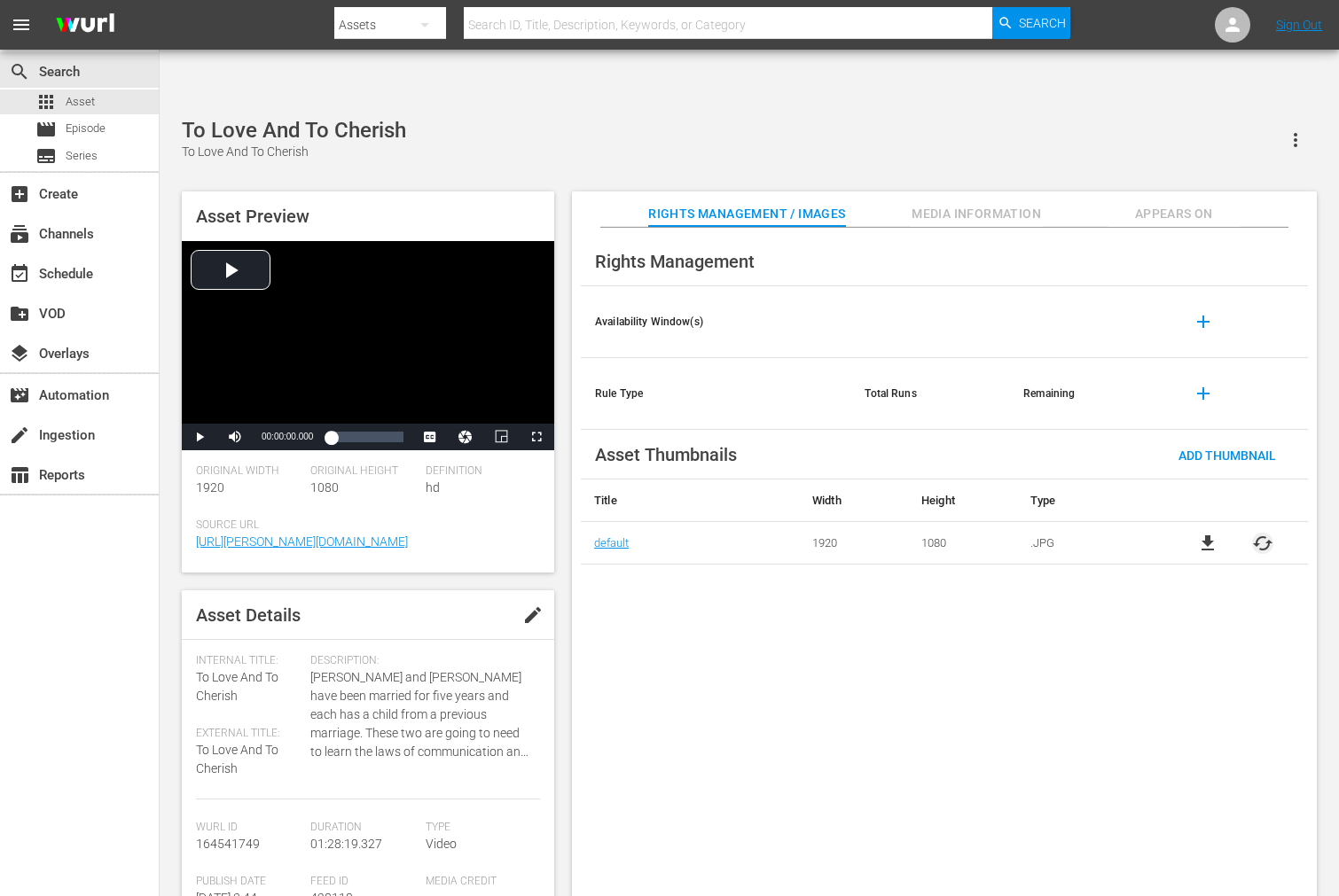
click at [1268, 532] on span "cached" at bounding box center [1262, 542] width 21 height 21
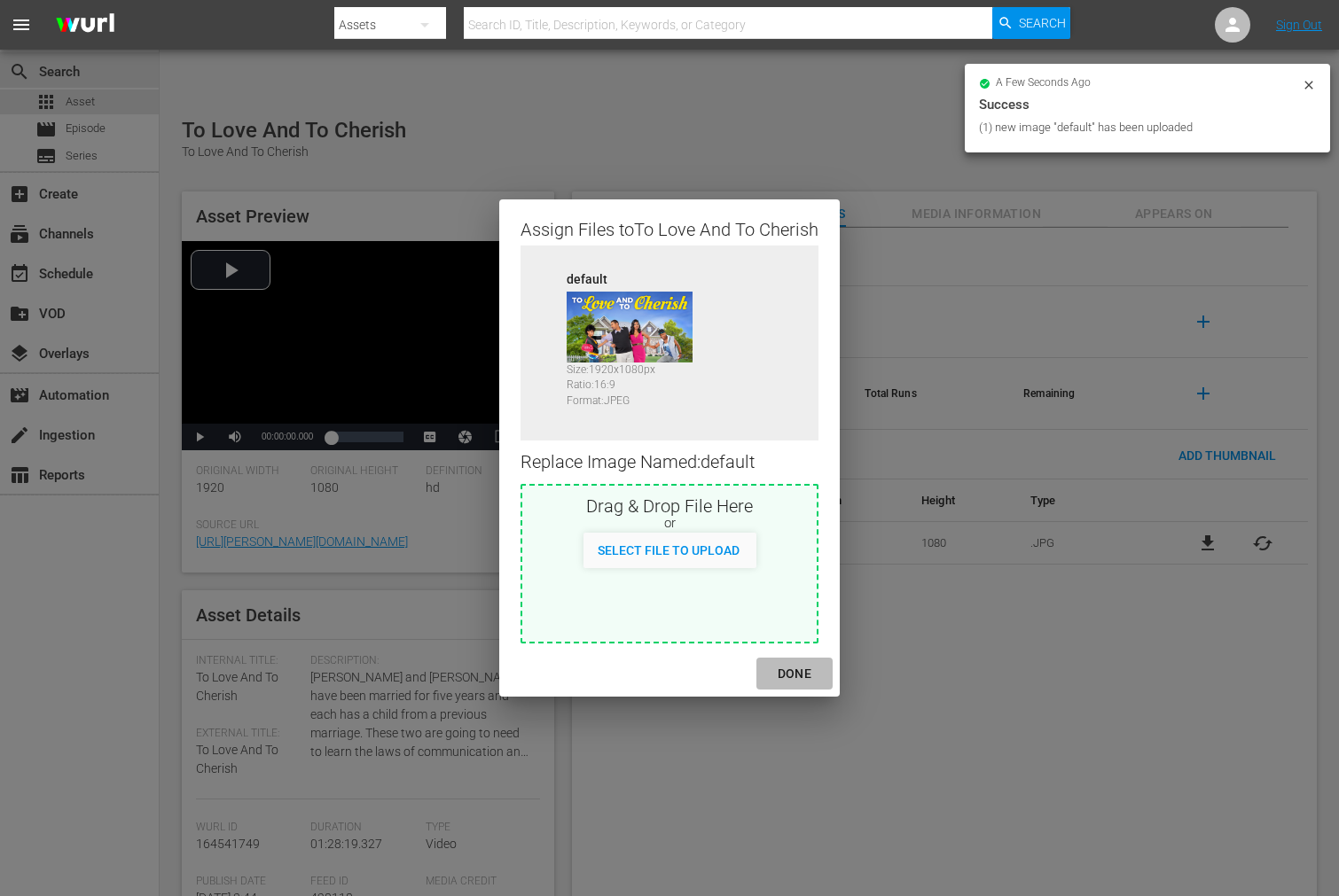
click at [800, 672] on div "DONE" at bounding box center [794, 674] width 62 height 22
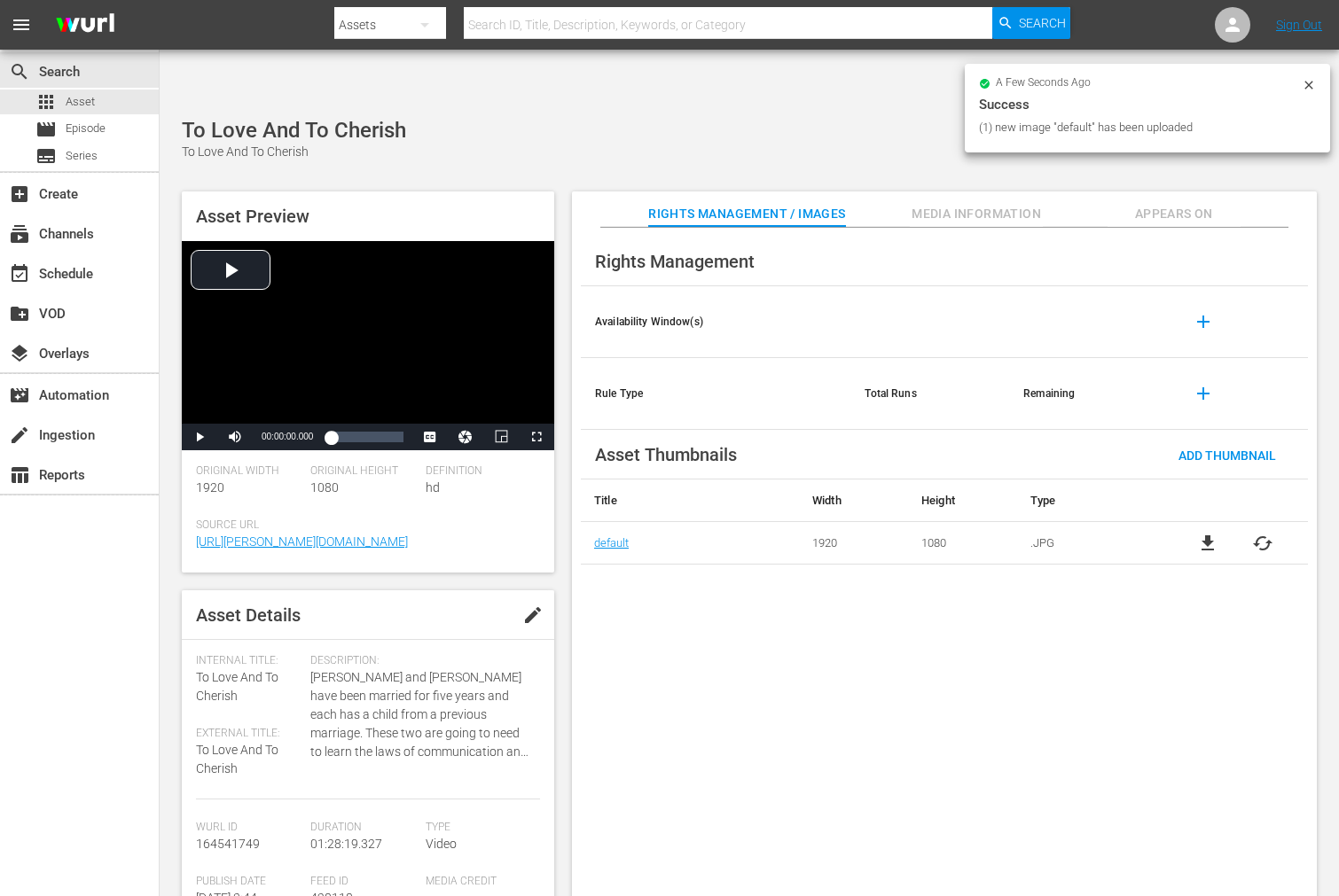
click at [1183, 203] on span "Appears On" at bounding box center [1174, 214] width 133 height 22
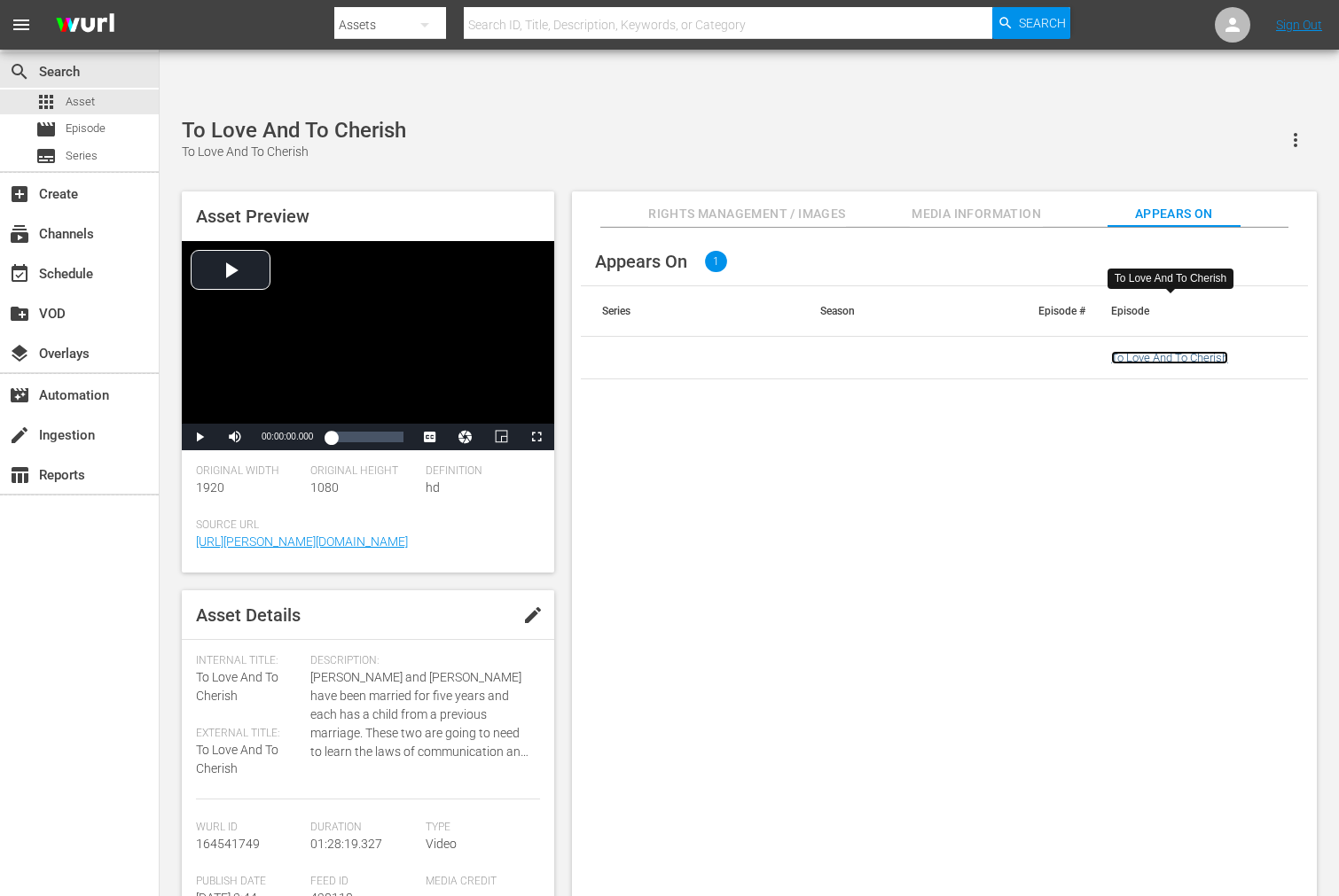
click at [1171, 351] on link "To Love And To Cherish" at bounding box center [1170, 357] width 117 height 13
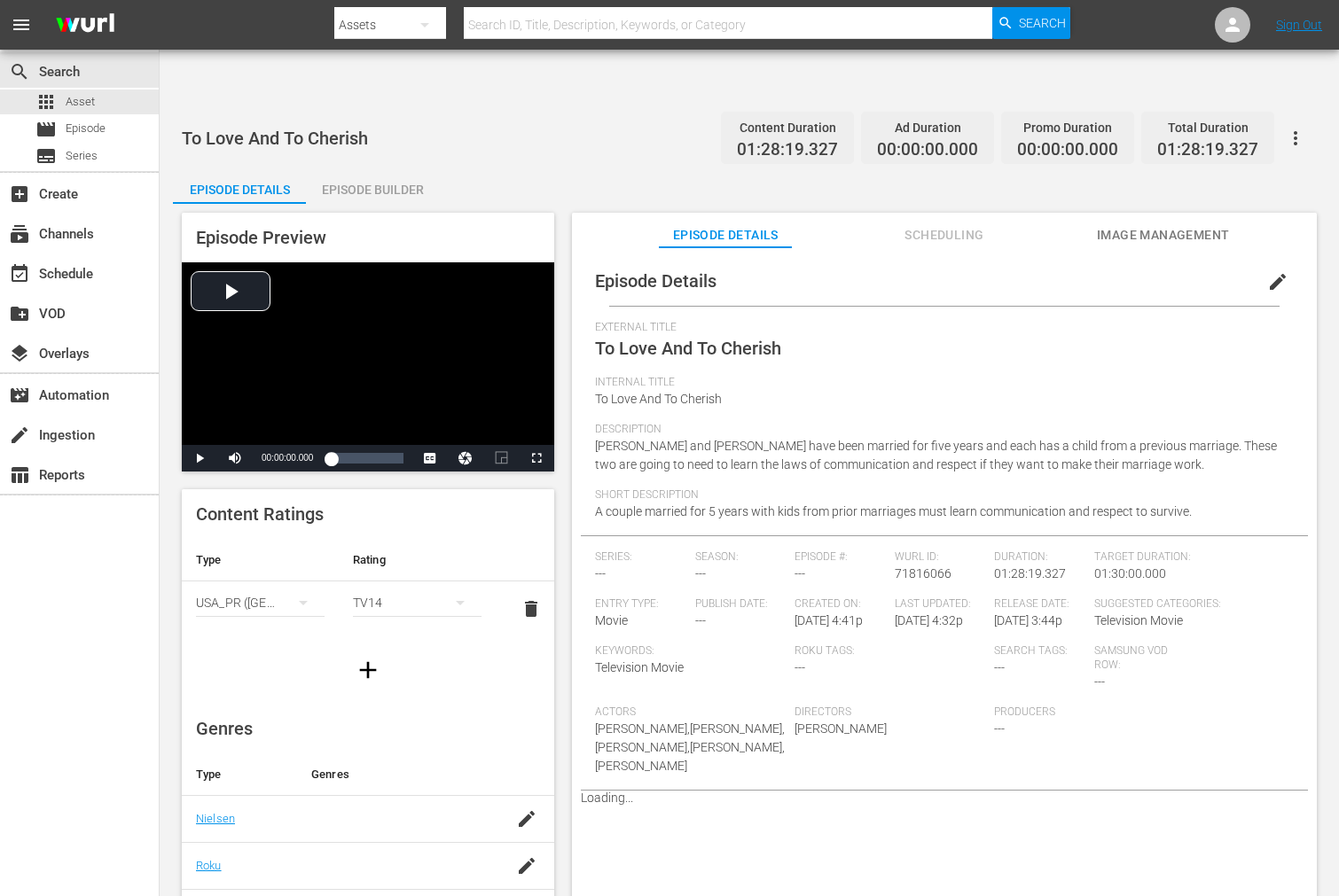
click at [1162, 224] on span "Image Management" at bounding box center [1163, 235] width 133 height 22
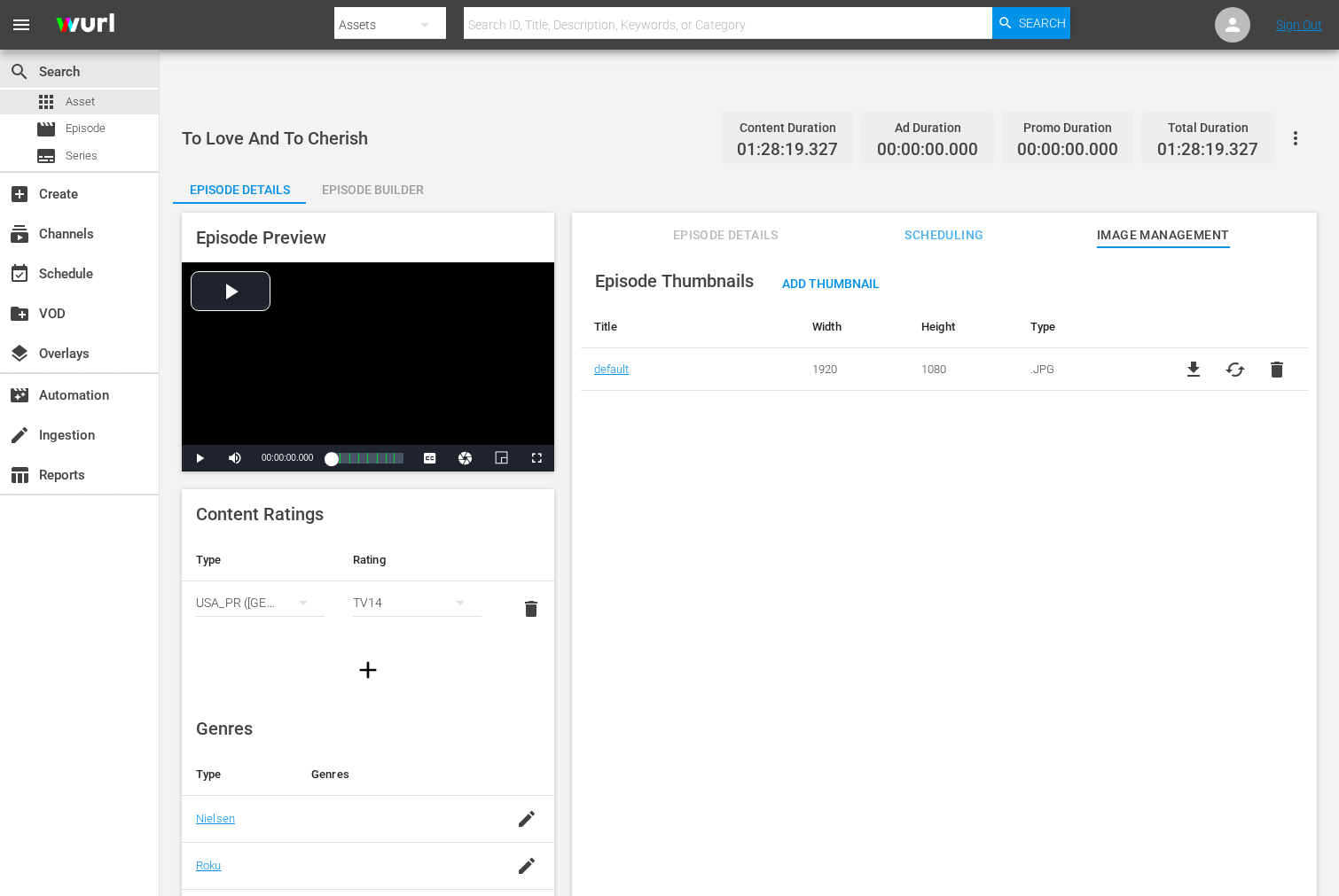
click at [1308, 117] on button "button" at bounding box center [1295, 138] width 43 height 43
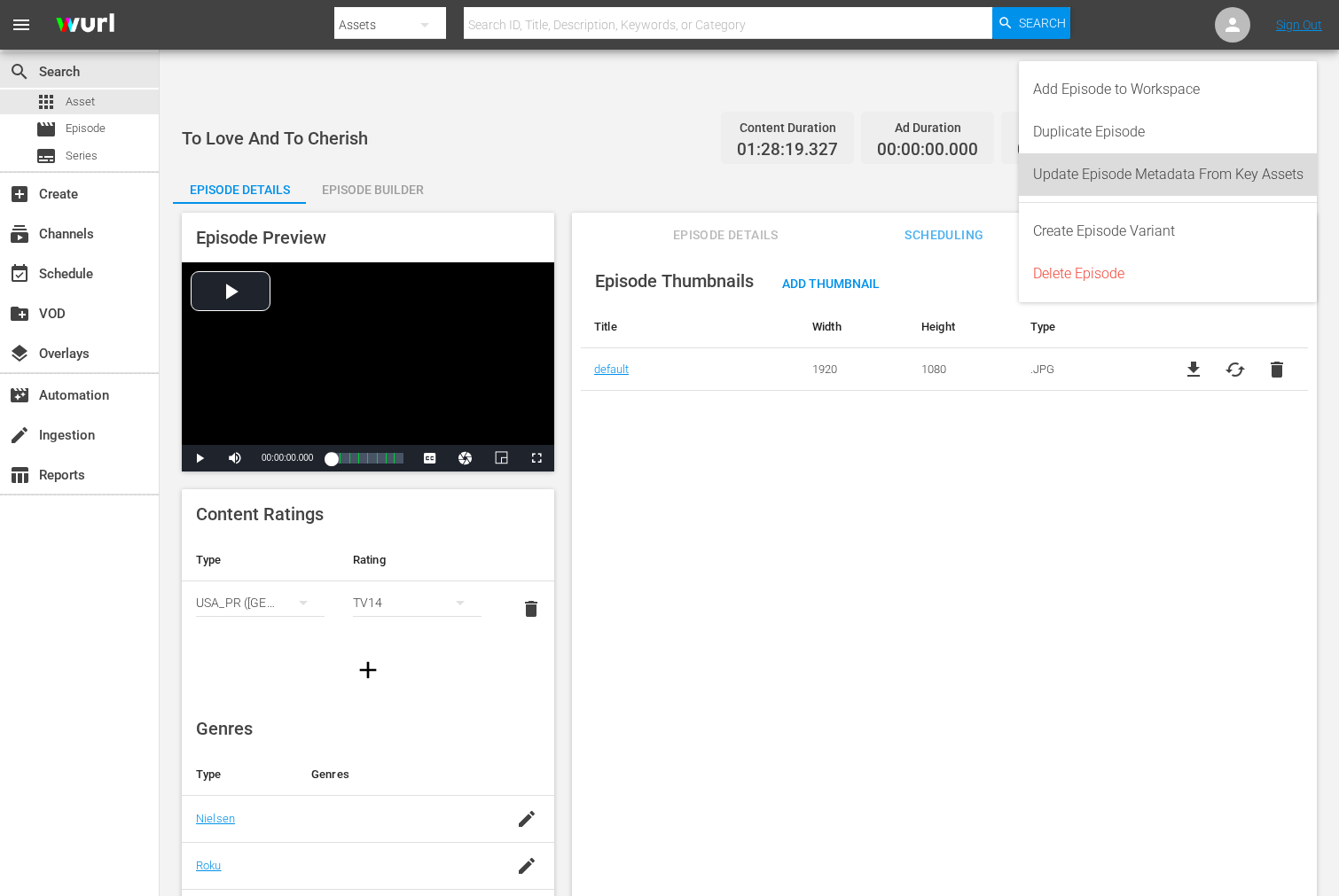
click at [1247, 170] on div "Update Episode Metadata From Key Assets" at bounding box center [1168, 175] width 270 height 43
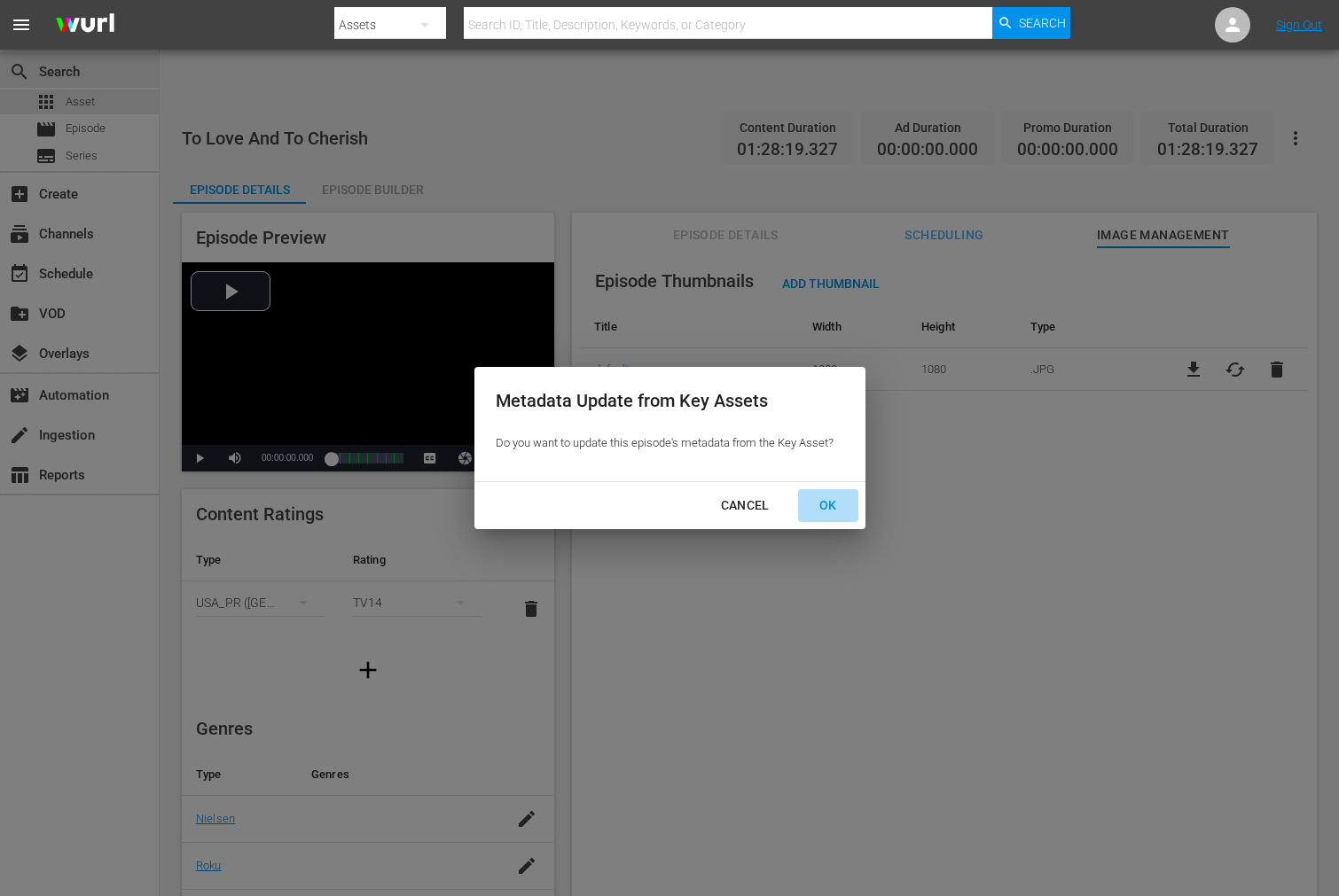
click at [826, 507] on div "OK" at bounding box center [828, 505] width 46 height 22
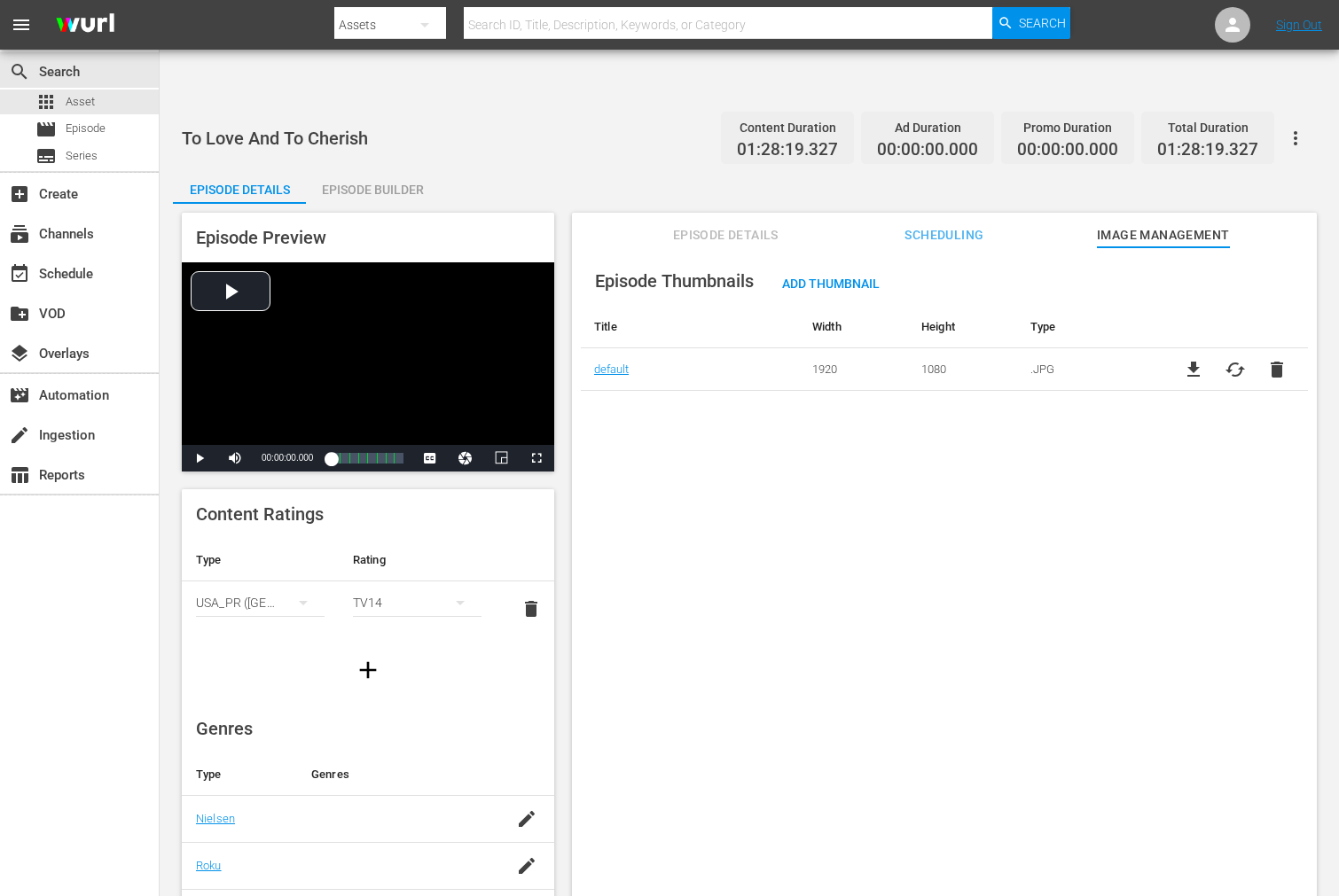
click at [991, 536] on div "Episode Thumbnails Add Thumbnail Title Width Height Type default 1920 1080 .JPG…" at bounding box center [945, 593] width 745 height 692
click at [741, 690] on div "Episode Thumbnails Add Thumbnail Title Width Height Type default 1920 1080 .JPG…" at bounding box center [945, 593] width 745 height 692
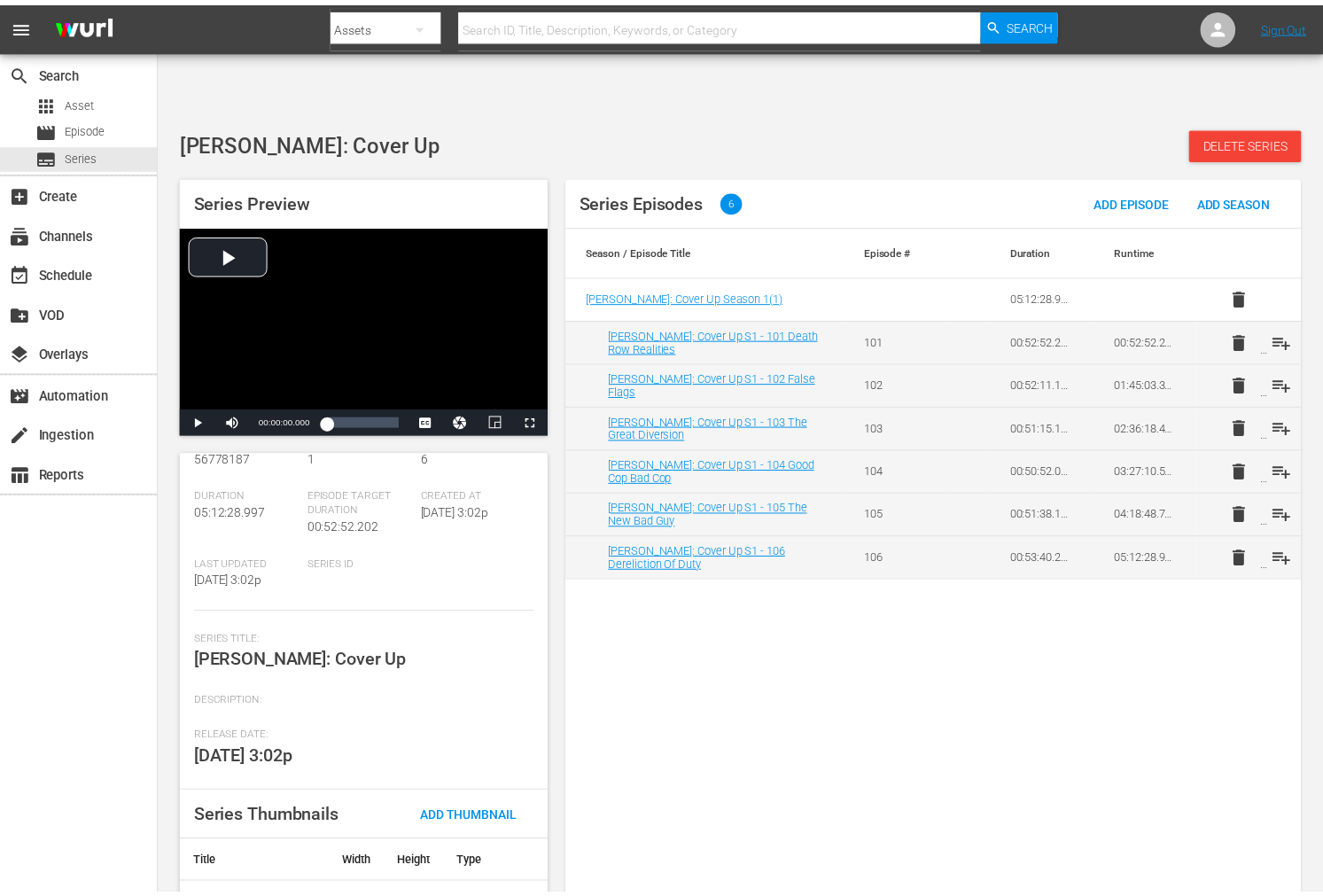
scroll to position [90, 0]
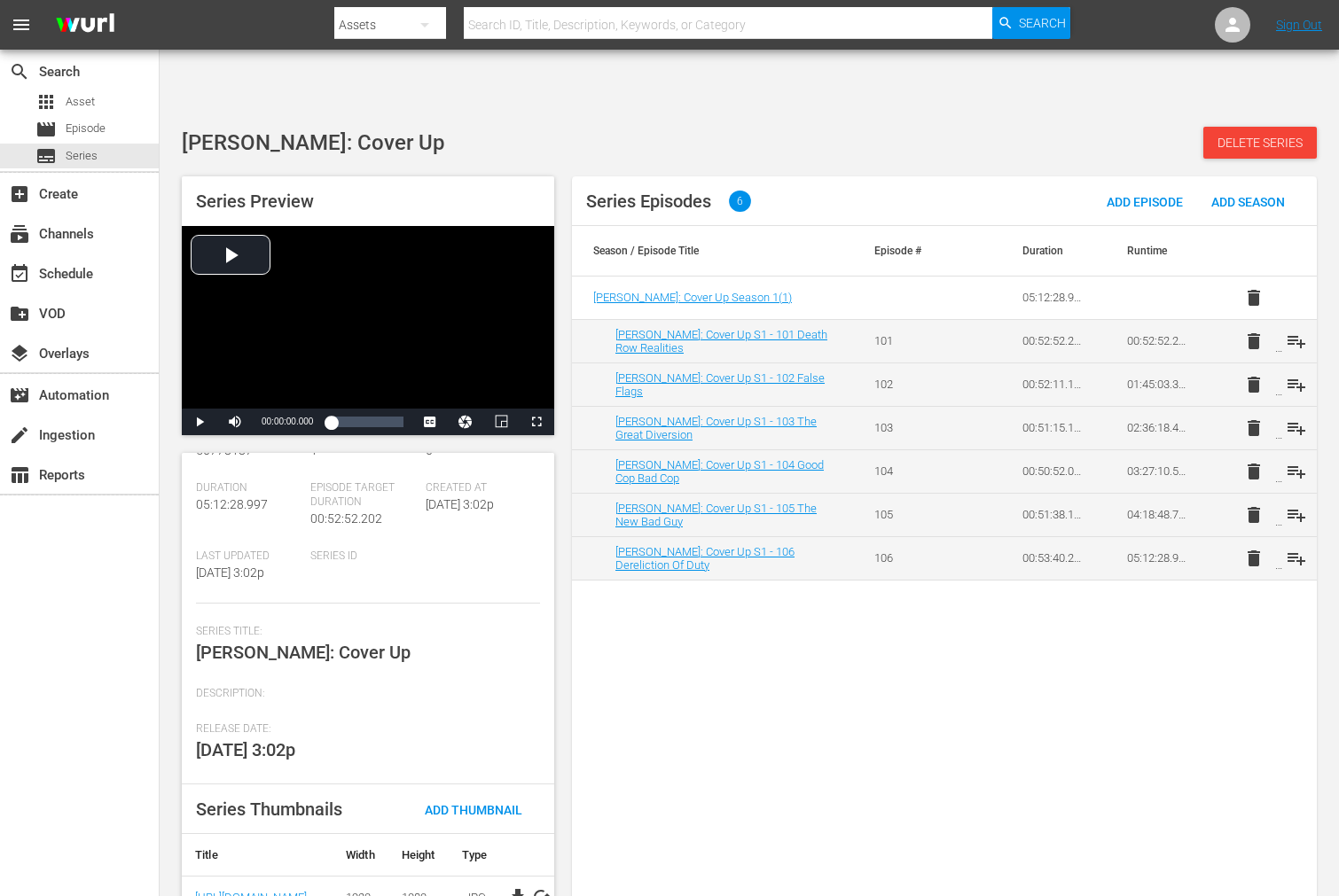
click at [535, 886] on span "cached" at bounding box center [541, 896] width 21 height 21
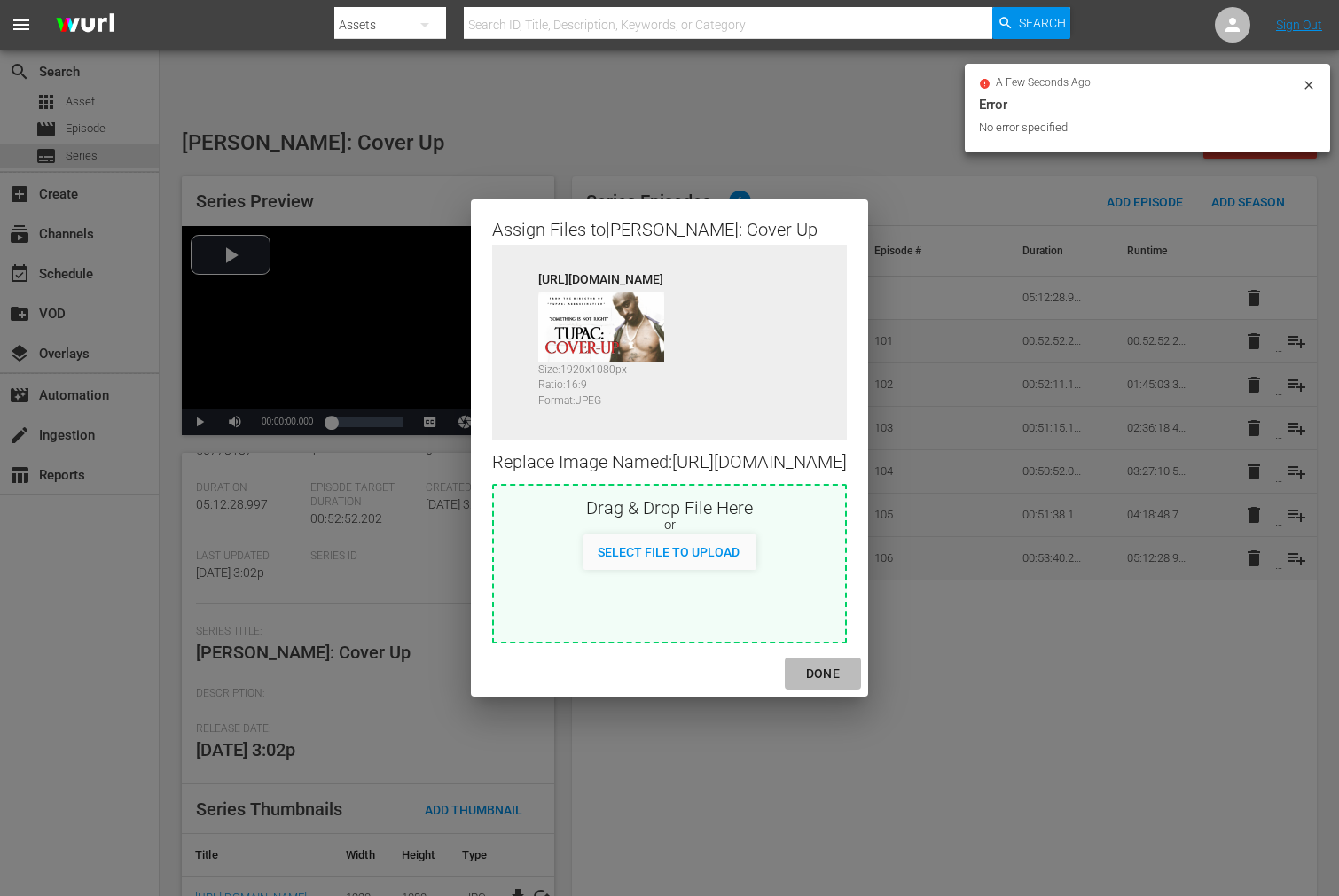
click at [854, 683] on div "DONE" at bounding box center [822, 674] width 62 height 22
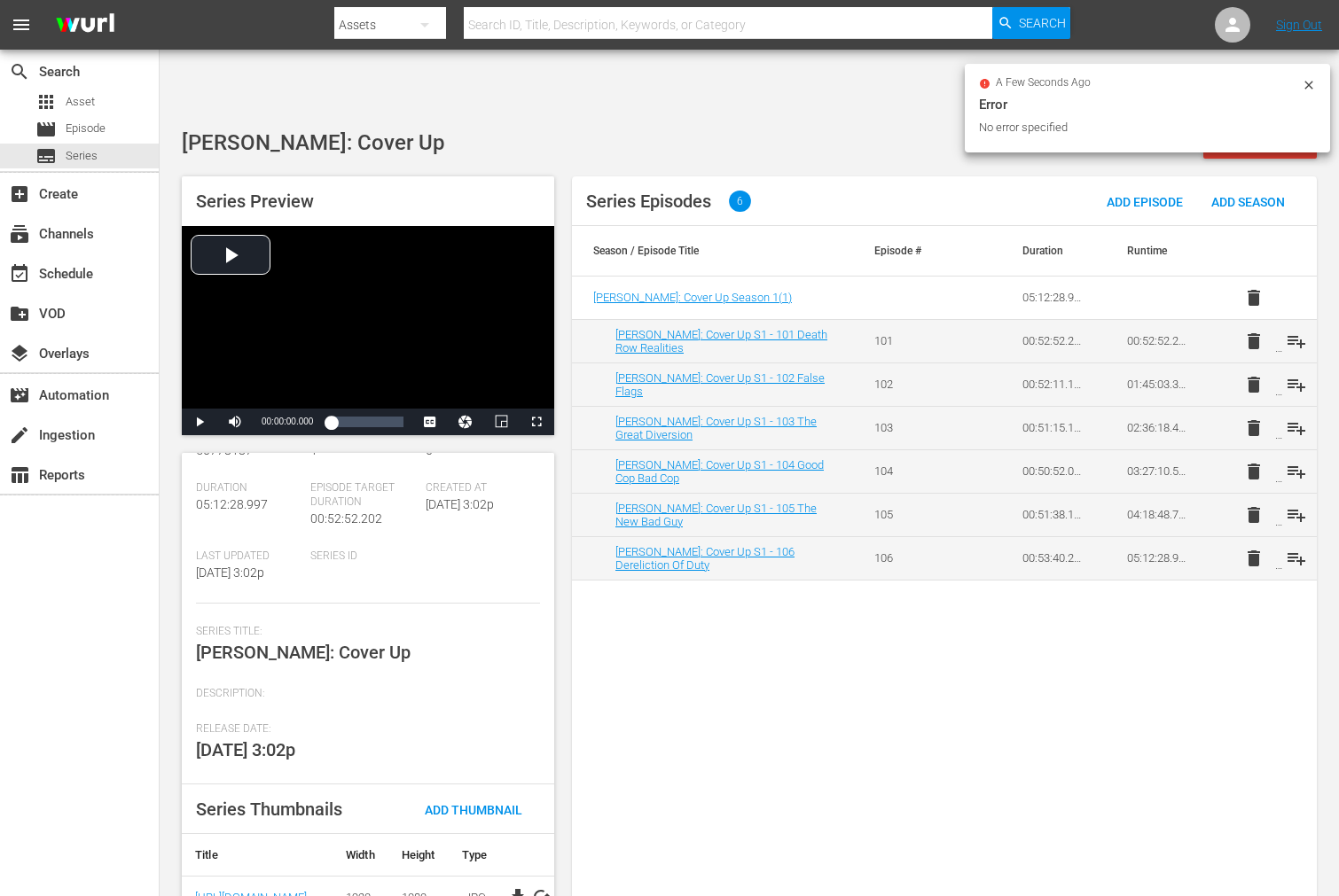
drag, startPoint x: 886, startPoint y: 722, endPoint x: 888, endPoint y: 693, distance: 29.1
click at [884, 722] on div "Series Episodes 6 Add Episode Add Season Season / Episode Title Episode # Durat…" at bounding box center [945, 547] width 745 height 741
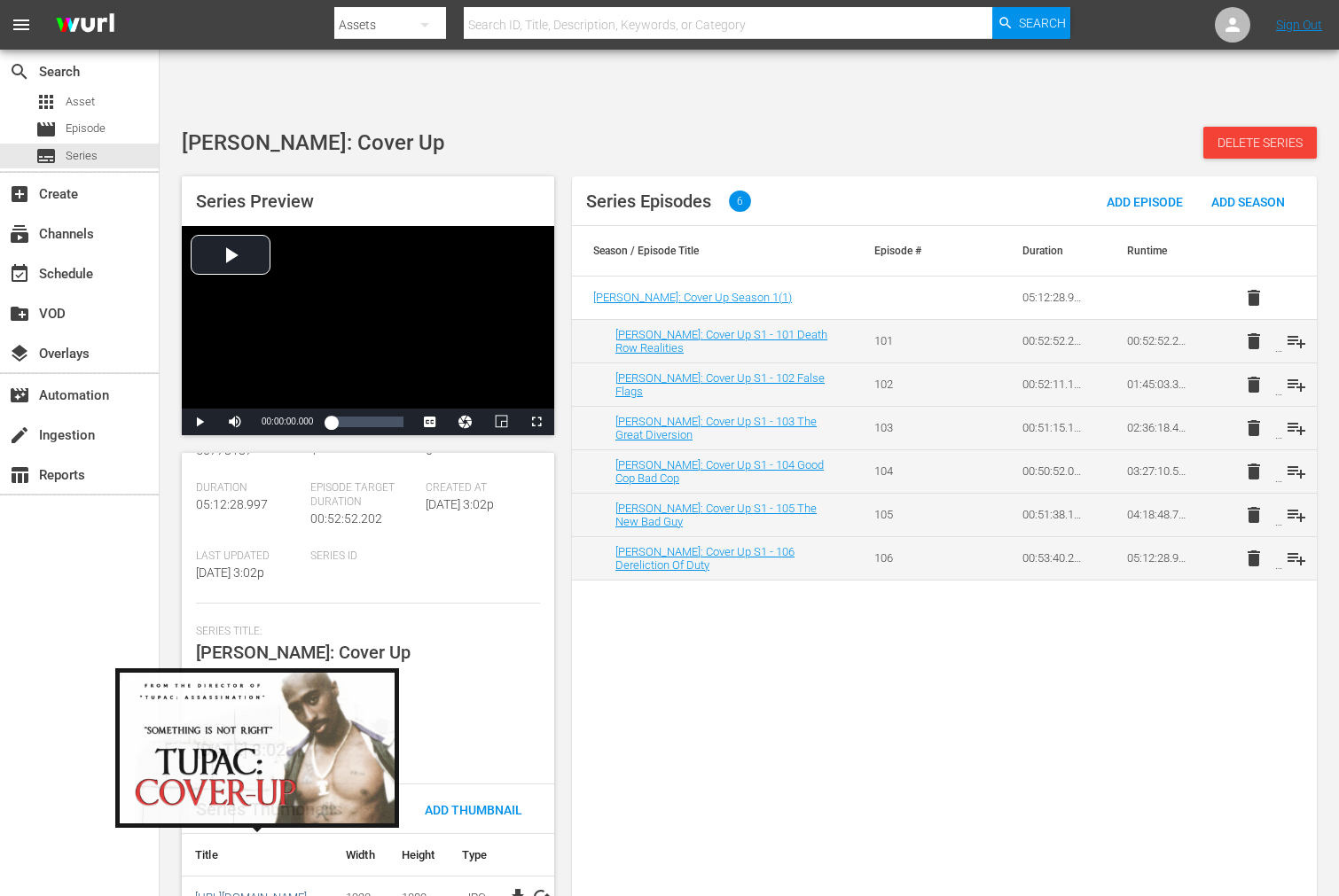
click at [286, 890] on link "[URL][DOMAIN_NAME]" at bounding box center [251, 897] width 112 height 13
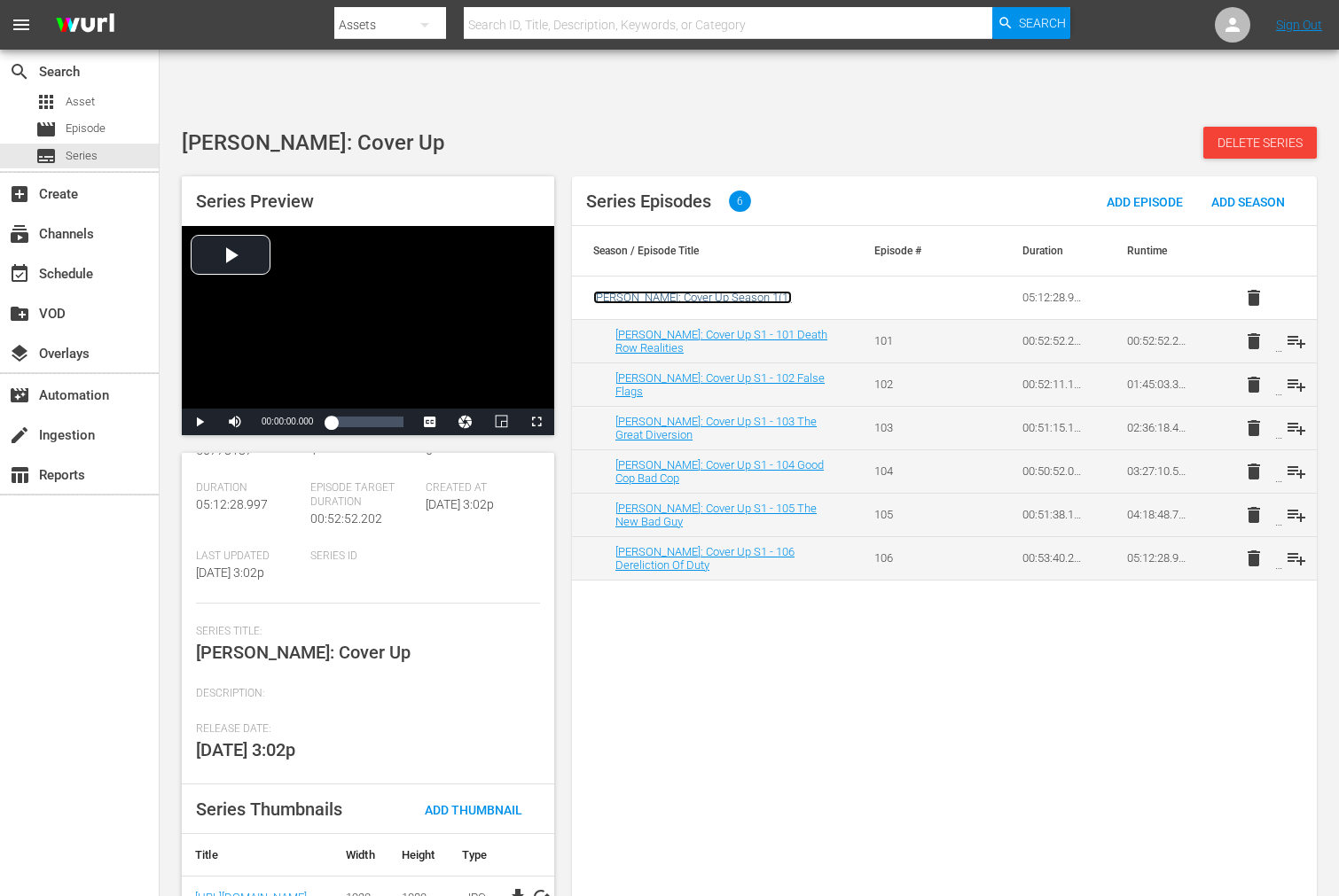
click at [626, 291] on span "[PERSON_NAME]: Cover Up Season 1 ( 1 )" at bounding box center [692, 297] width 198 height 13
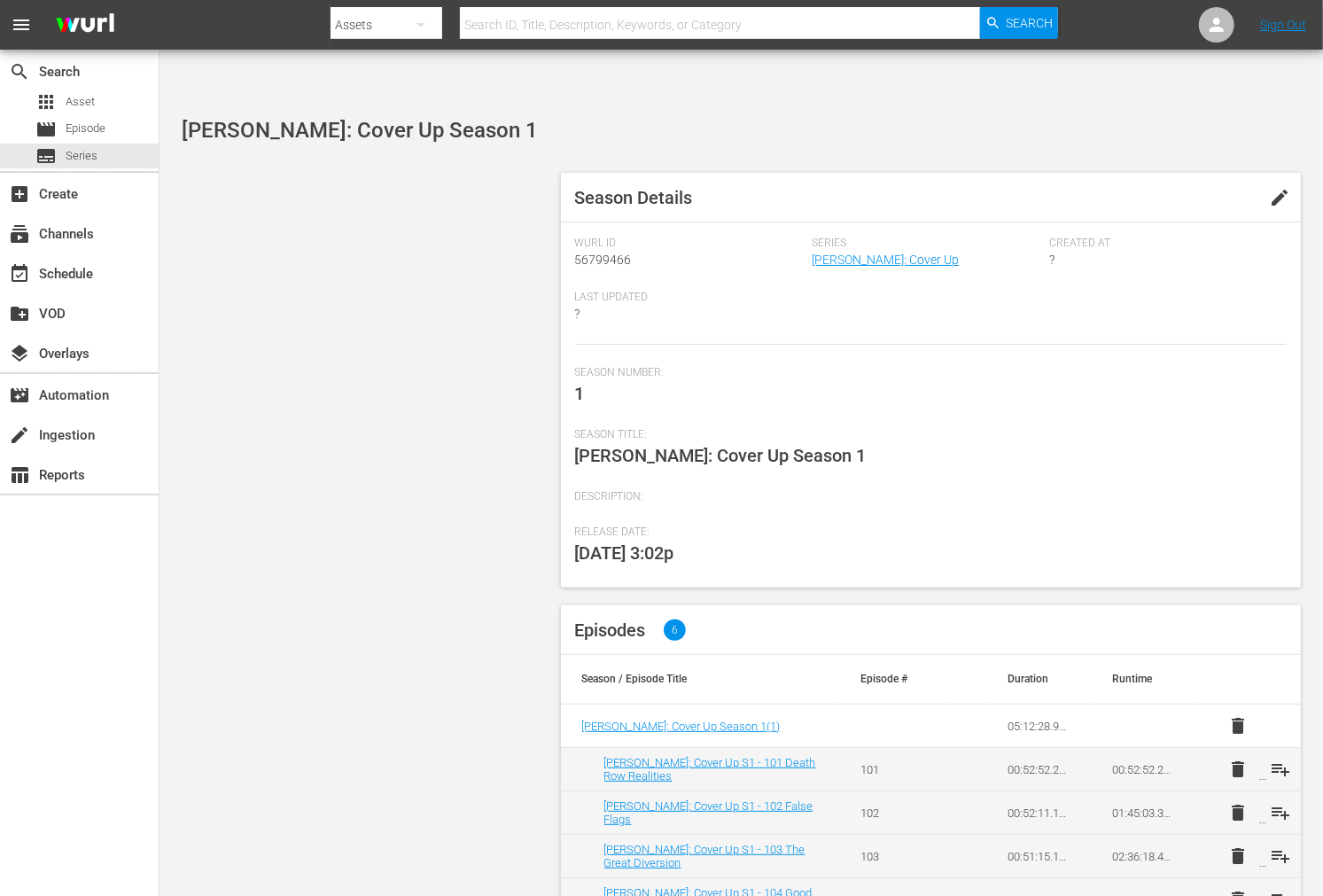
click at [658, 704] on td "[PERSON_NAME]: Cover Up Season 1 ( 1 )" at bounding box center [701, 726] width 280 height 44
click at [882, 253] on link "[PERSON_NAME]: Cover Up" at bounding box center [885, 259] width 147 height 14
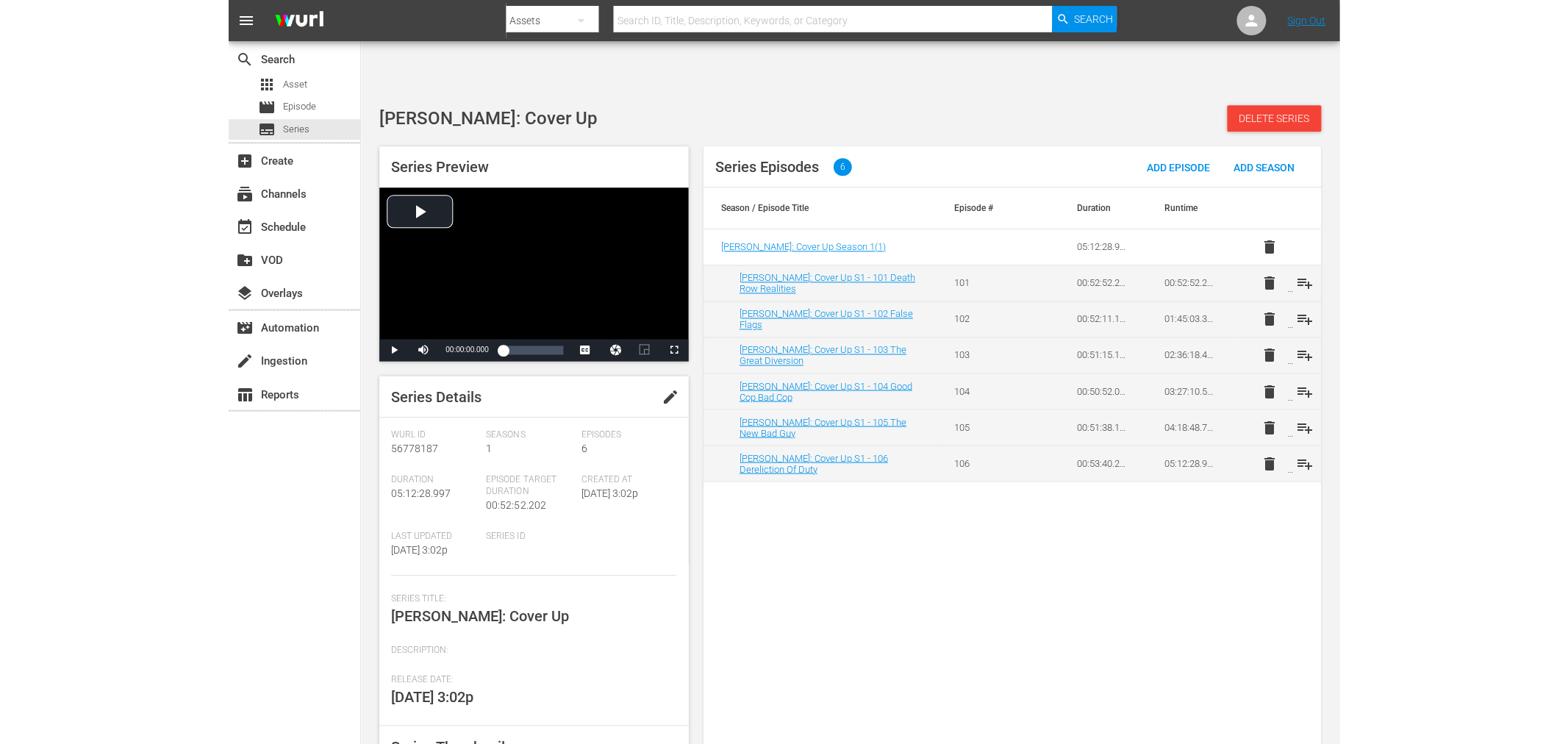
scroll to position [74, 0]
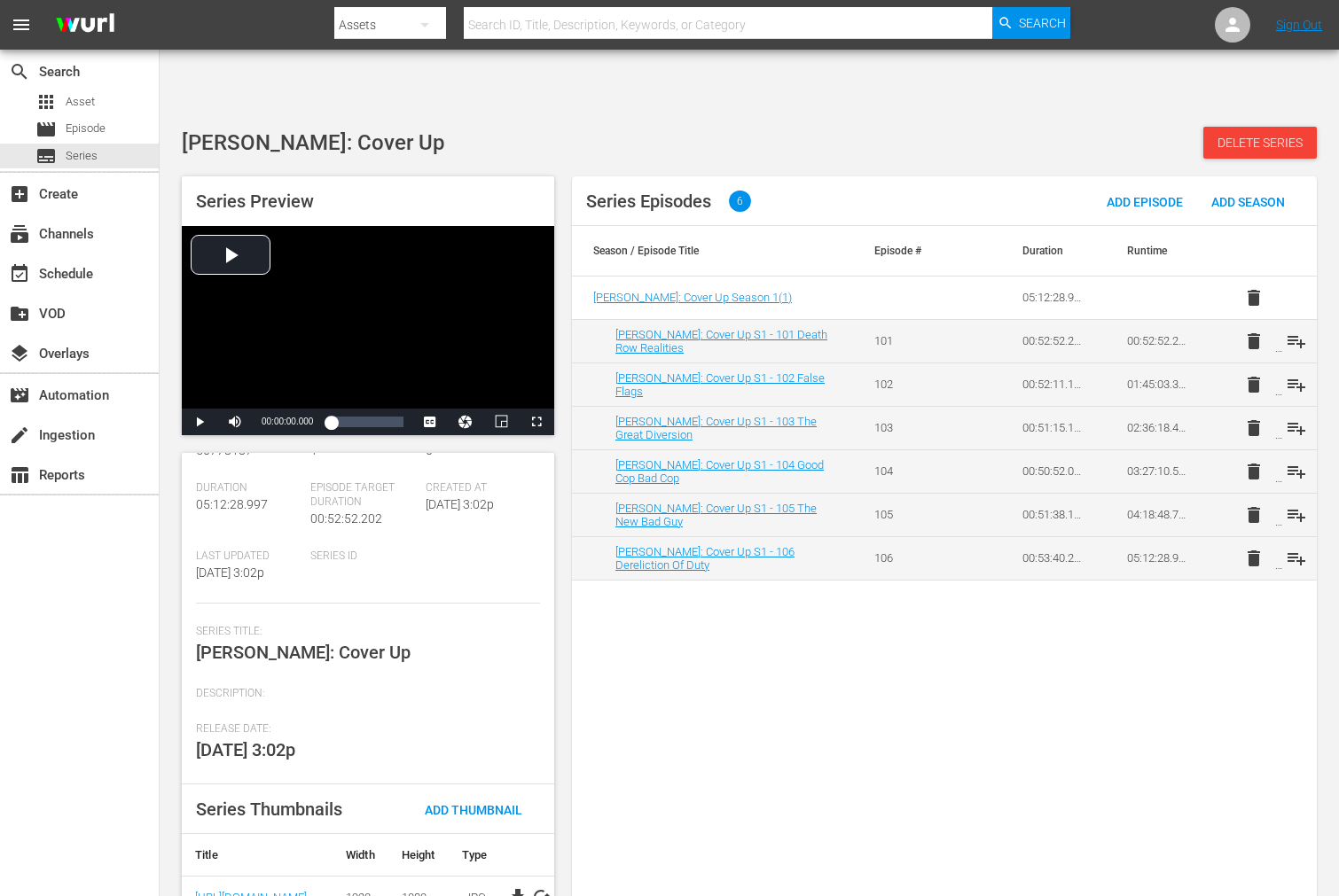
click at [536, 886] on span "cached" at bounding box center [541, 896] width 21 height 21
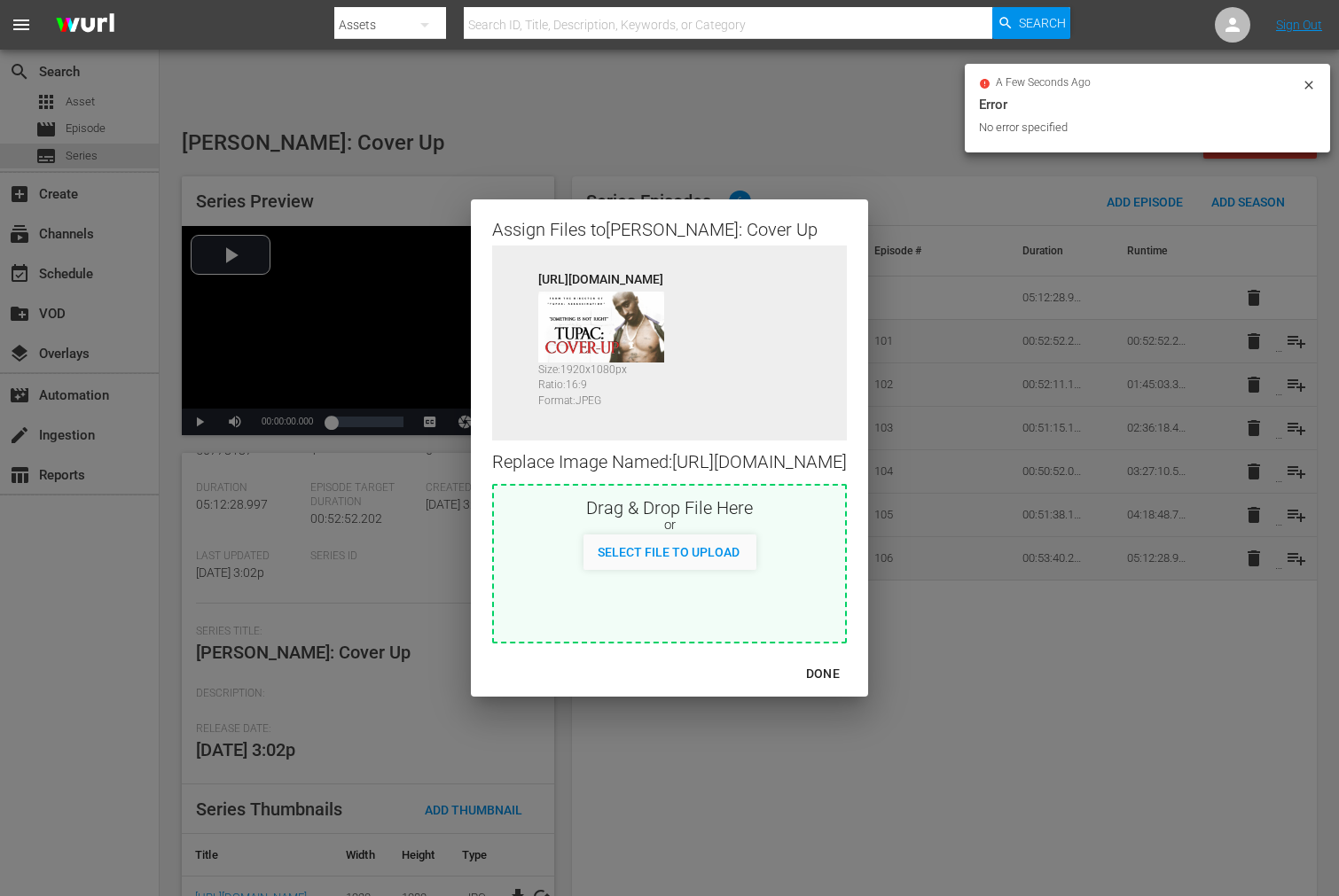
click at [854, 683] on div "DONE" at bounding box center [822, 674] width 62 height 22
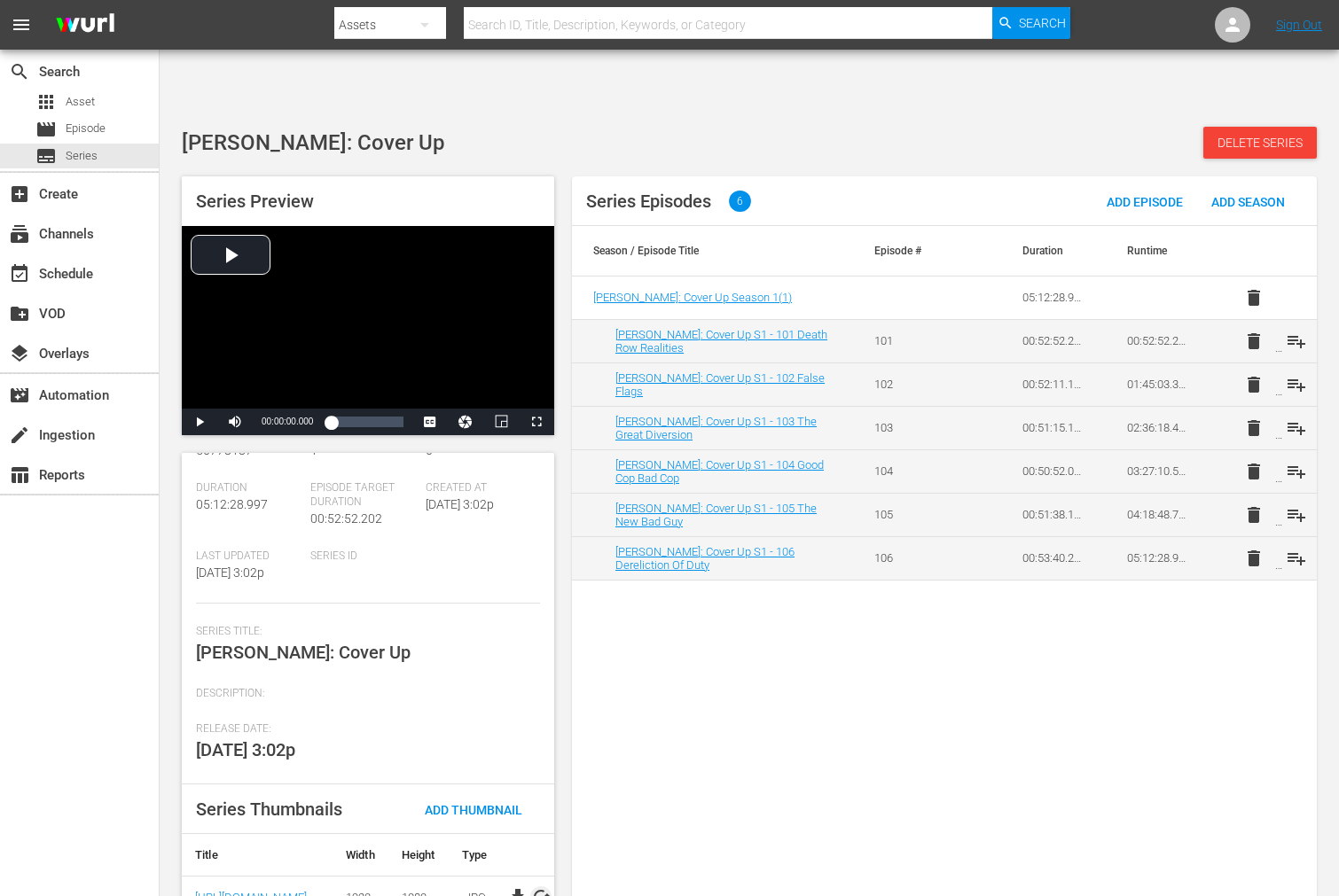
click at [535, 886] on span "cached" at bounding box center [541, 896] width 21 height 21
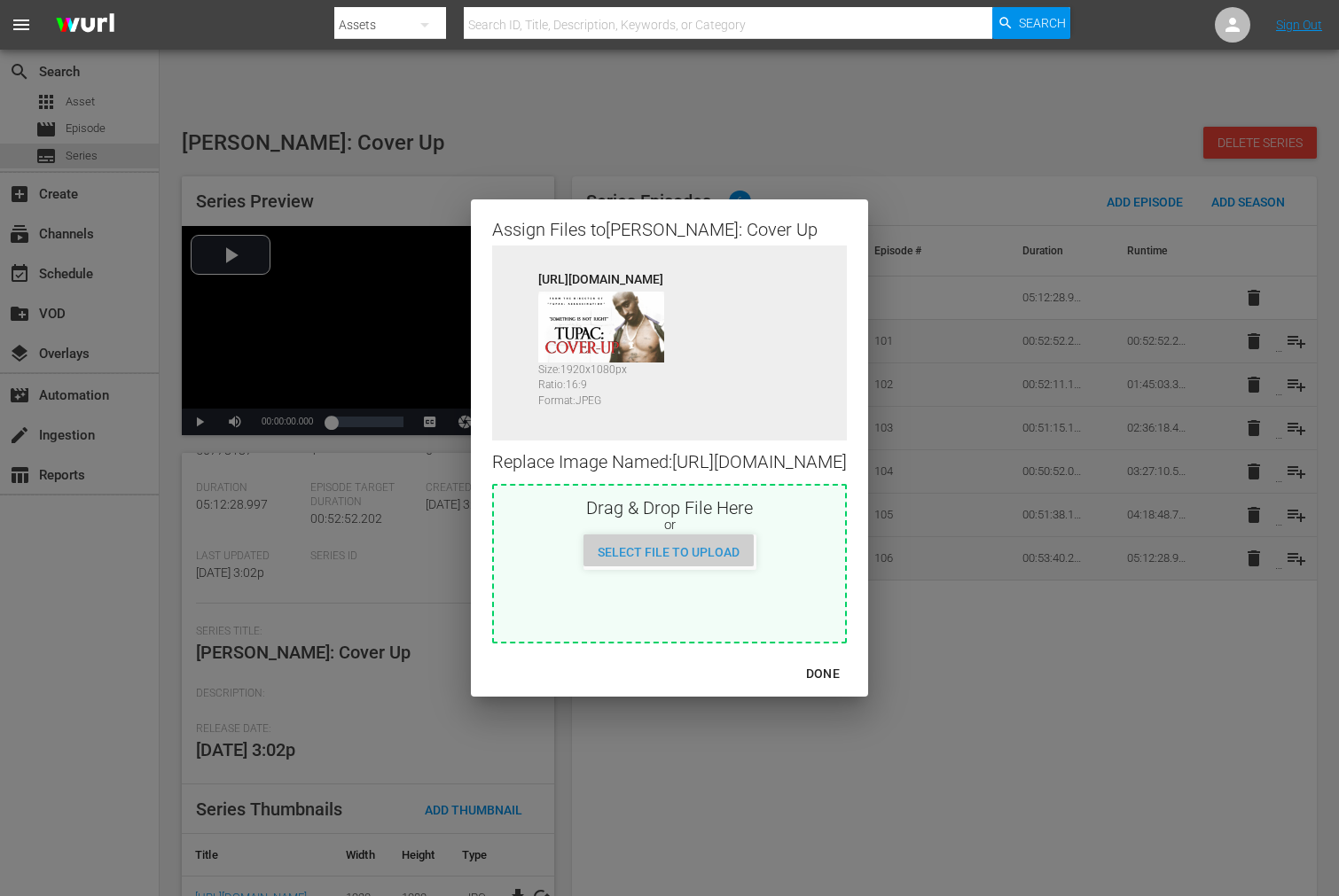
click at [714, 558] on span "Select File to Upload" at bounding box center [669, 552] width 170 height 14
type input "C:\fakepath\FTN_TupacCoverUp_1920x1080.jpg"
click at [1315, 81] on div "Assign Files to [PERSON_NAME]: Cover Up Source [URL][DOMAIN_NAME] Size: 1920 x …" at bounding box center [670, 448] width 1296 height 853
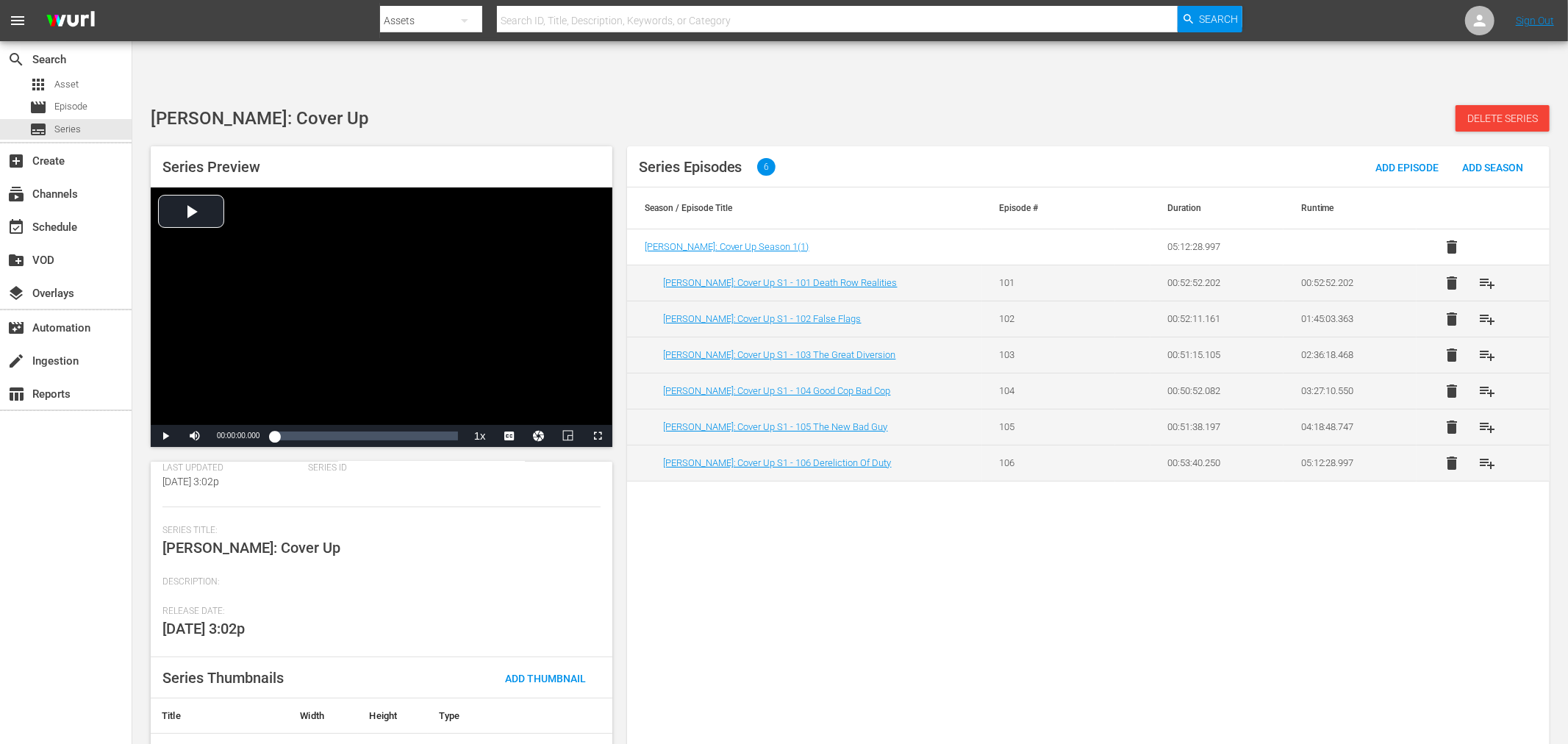
scroll to position [147, 0]
click at [547, 666] on span "Add Thumbnail" at bounding box center [545, 672] width 104 height 12
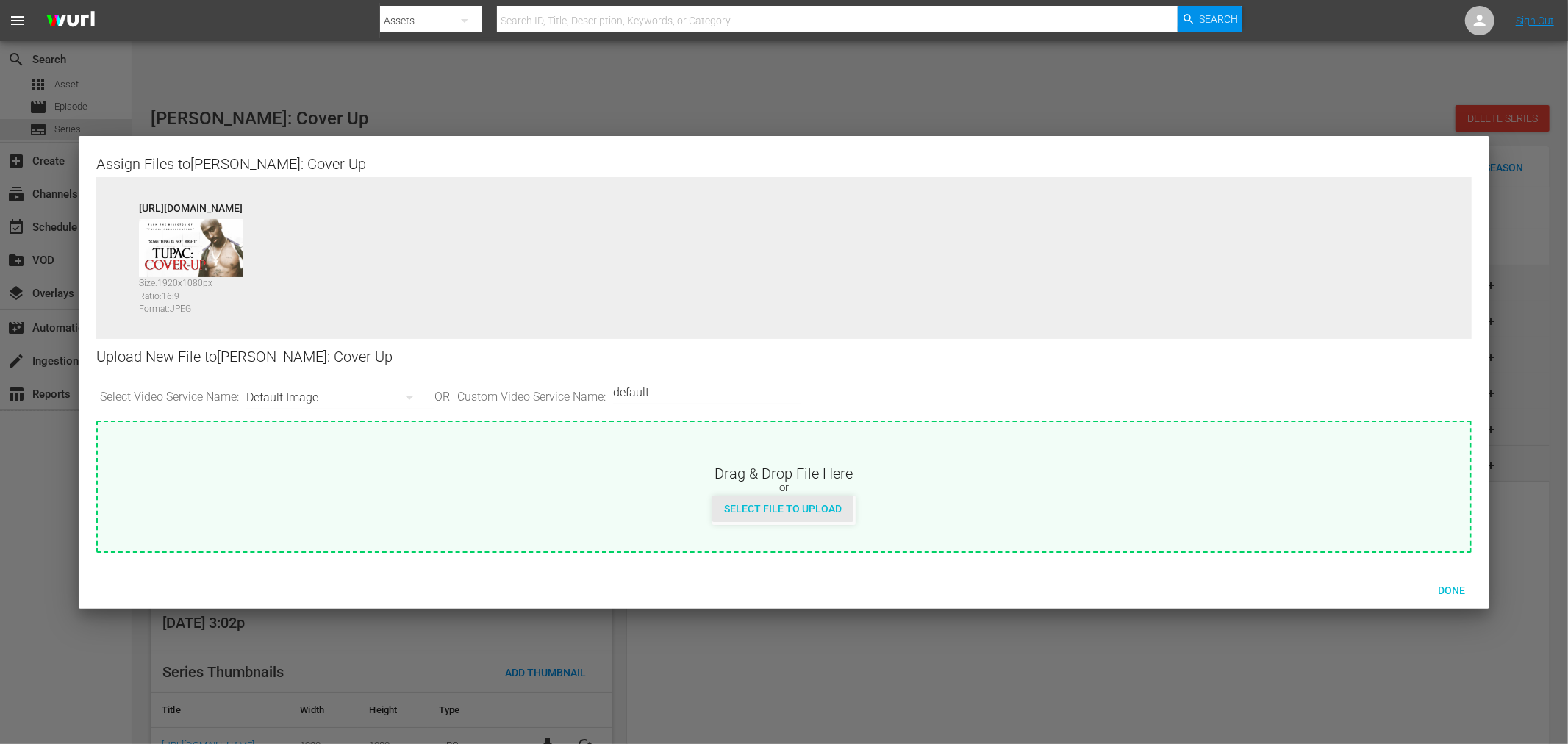
click at [763, 505] on span "Select File to Upload" at bounding box center [783, 508] width 141 height 12
type input "C:\fakepath\FTN_TupacCoverUp_1920x1080.jpg"
click at [1110, 591] on span "Done" at bounding box center [1451, 590] width 51 height 12
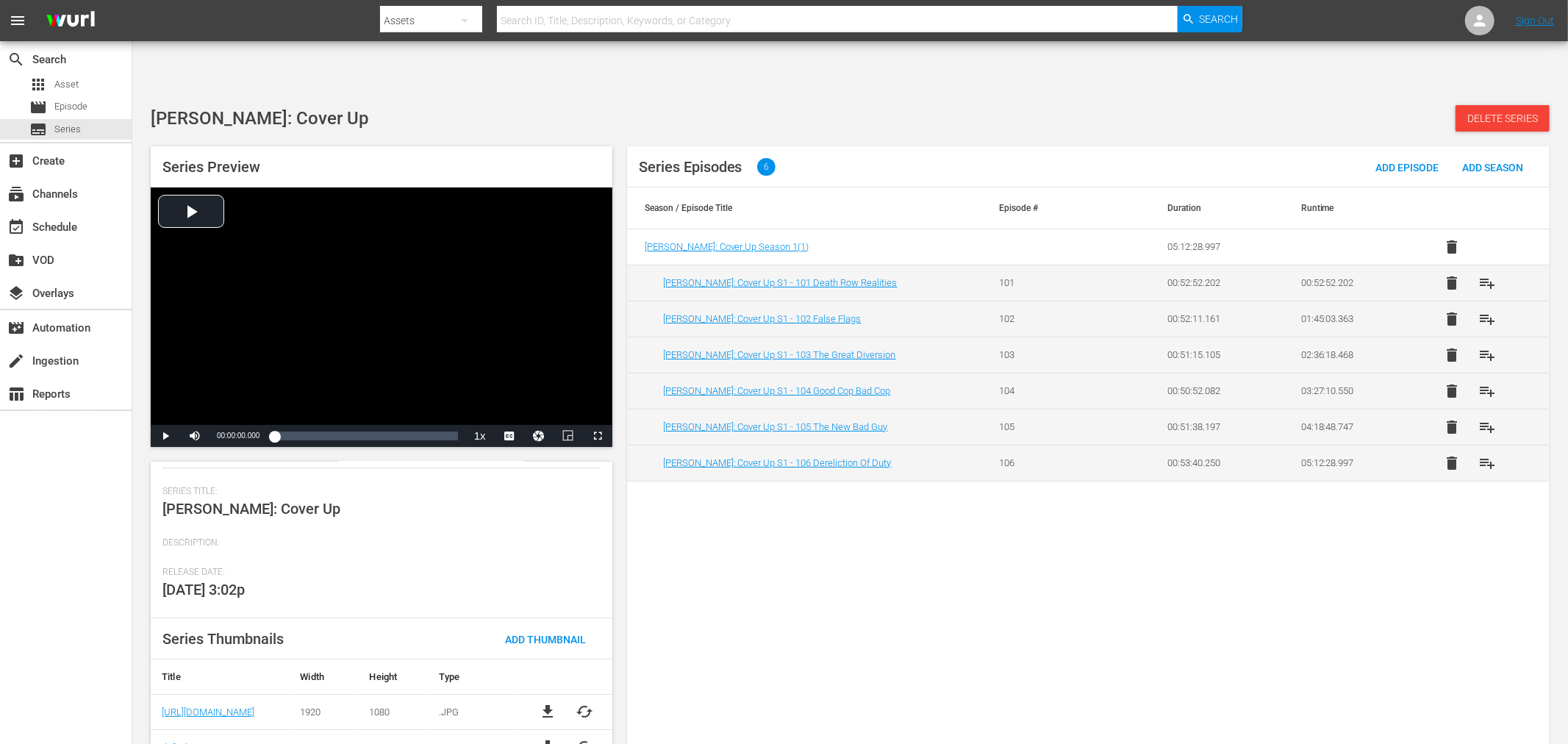
scroll to position [182, 0]
click at [582, 701] on span "cached" at bounding box center [584, 709] width 18 height 18
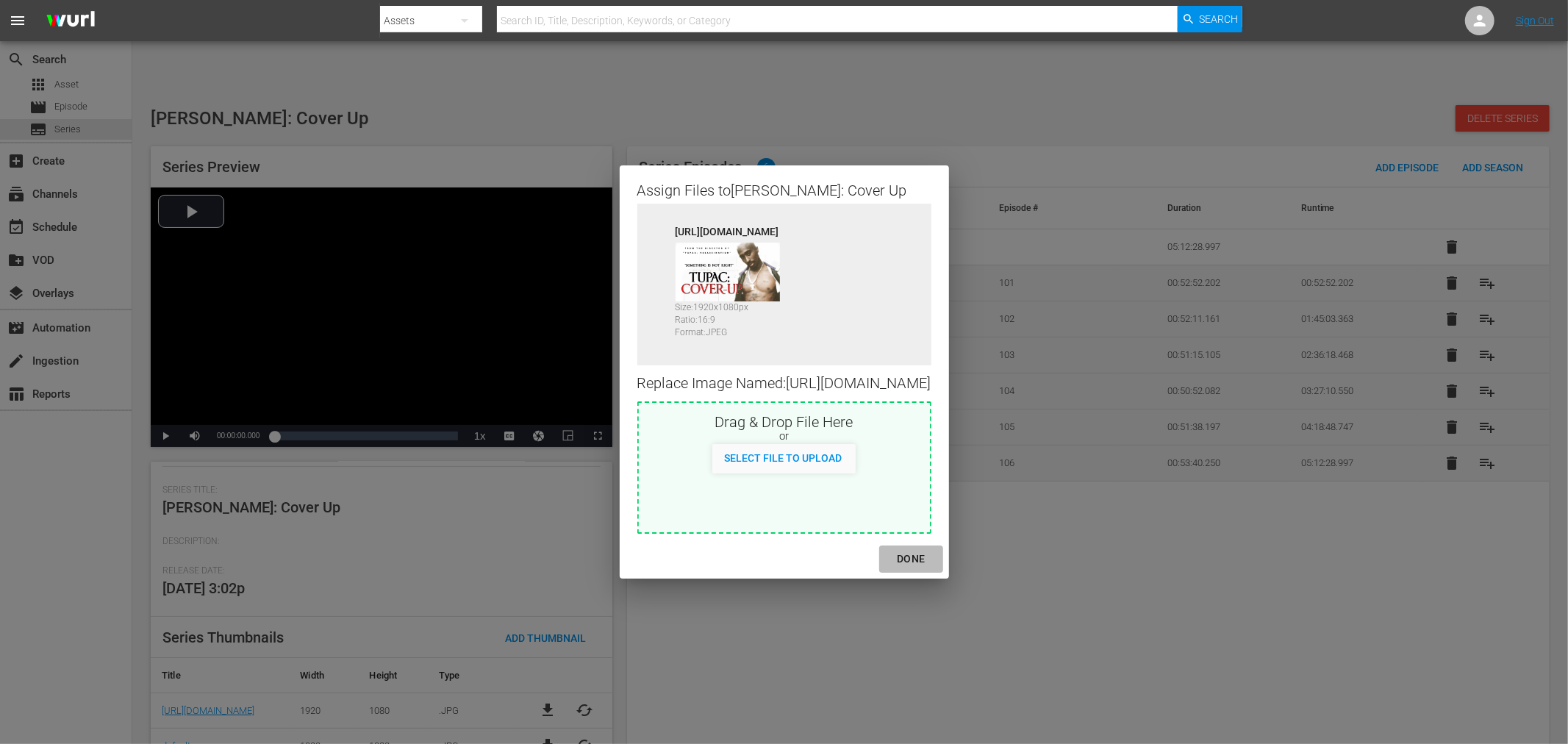
click at [937, 568] on div "DONE" at bounding box center [911, 559] width 51 height 18
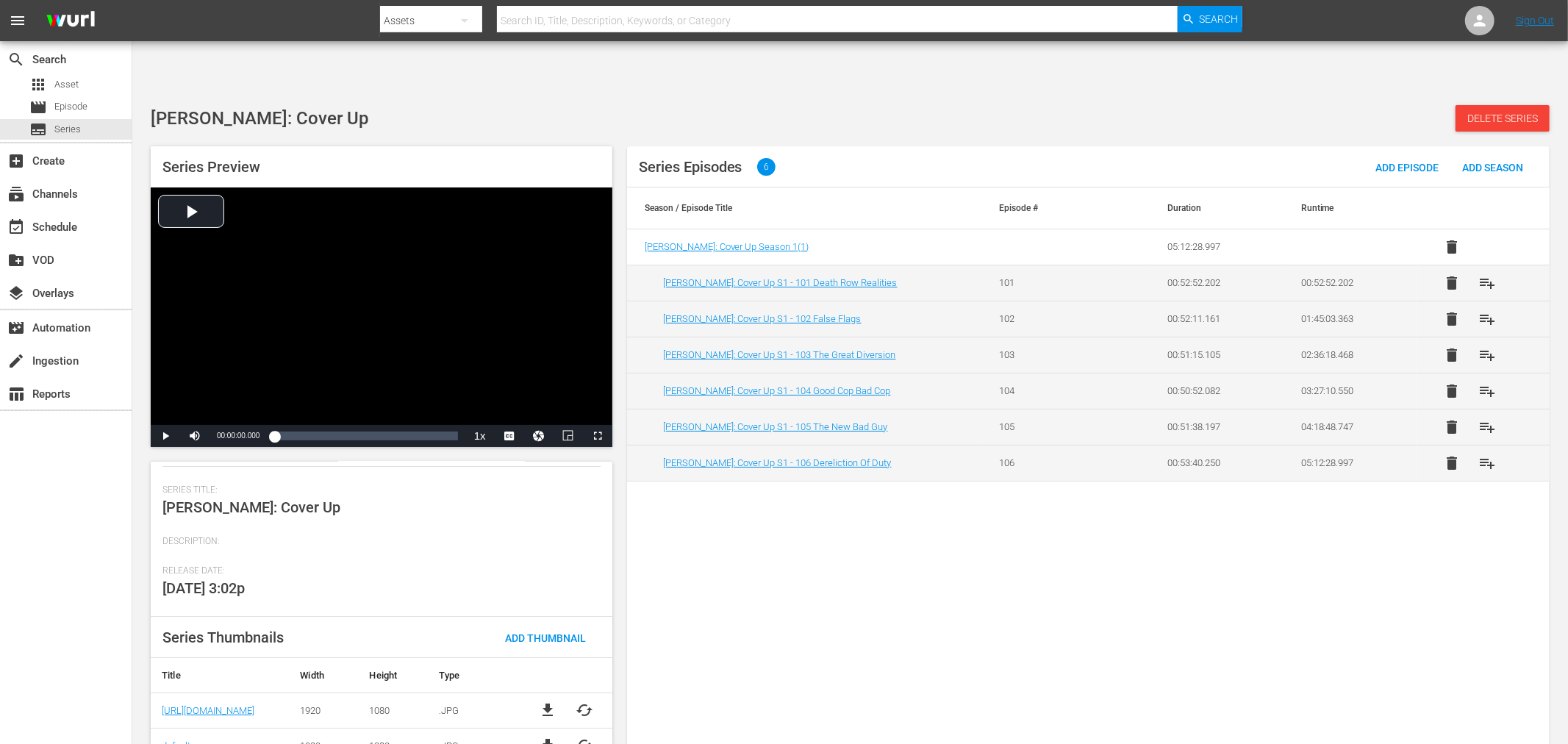
drag, startPoint x: 231, startPoint y: 664, endPoint x: 58, endPoint y: 681, distance: 173.8
click at [58, 681] on div "search Search apps Asset movie Episode subtitles Series add_box Create subscrip…" at bounding box center [66, 413] width 132 height 744
click at [553, 632] on span "Add Thumbnail" at bounding box center [545, 637] width 104 height 12
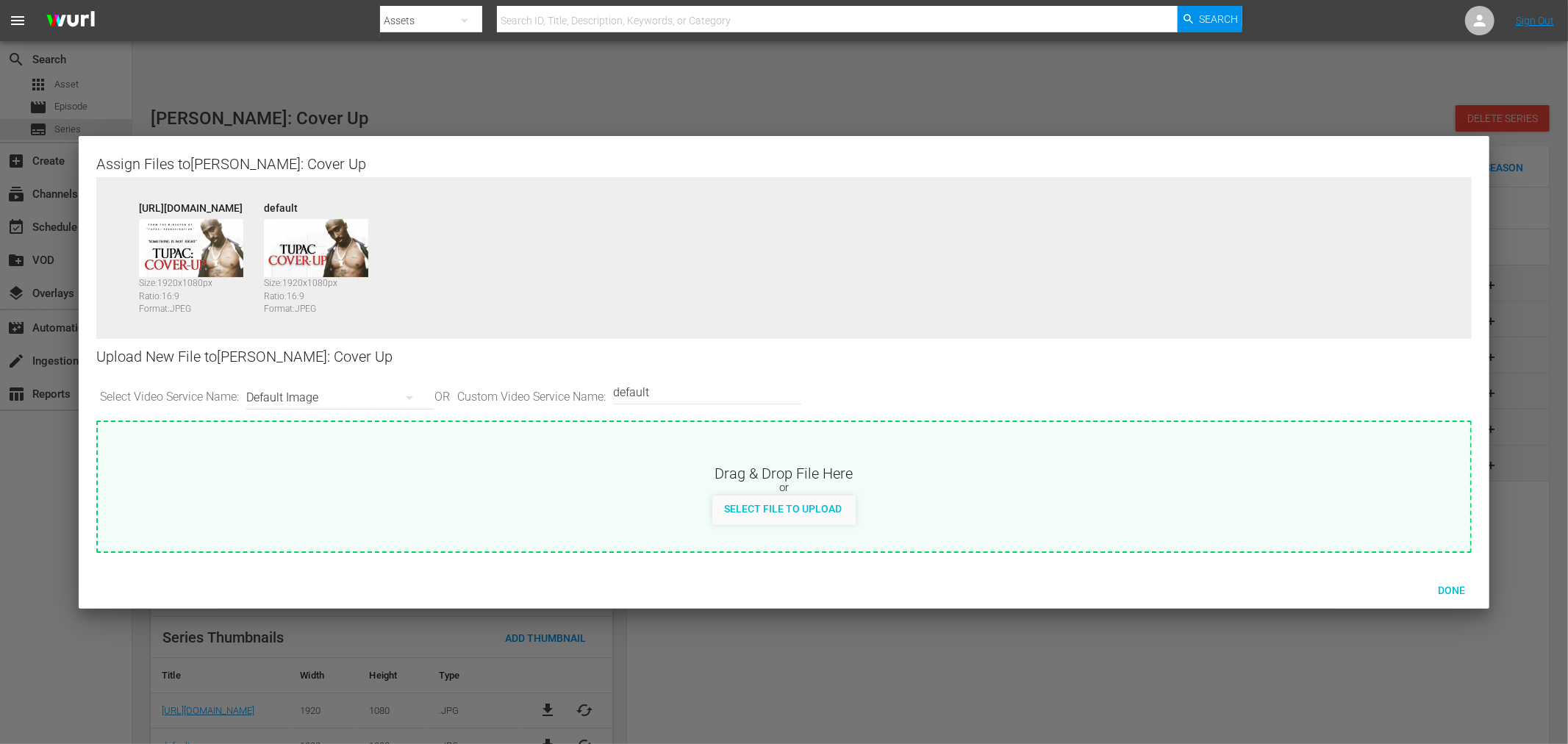
click at [157, 239] on img at bounding box center [191, 248] width 104 height 59
click at [256, 209] on div "[URL][DOMAIN_NAME]" at bounding box center [197, 205] width 117 height 10
drag, startPoint x: 591, startPoint y: 207, endPoint x: 122, endPoint y: 210, distance: 469.0
click at [121, 209] on div "[URL][DOMAIN_NAME] Size: 1920 x 1080 px Ratio: 16:9 Format: JPEG default Size: …" at bounding box center [784, 269] width 1376 height 184
copy div "[URL][DOMAIN_NAME]"
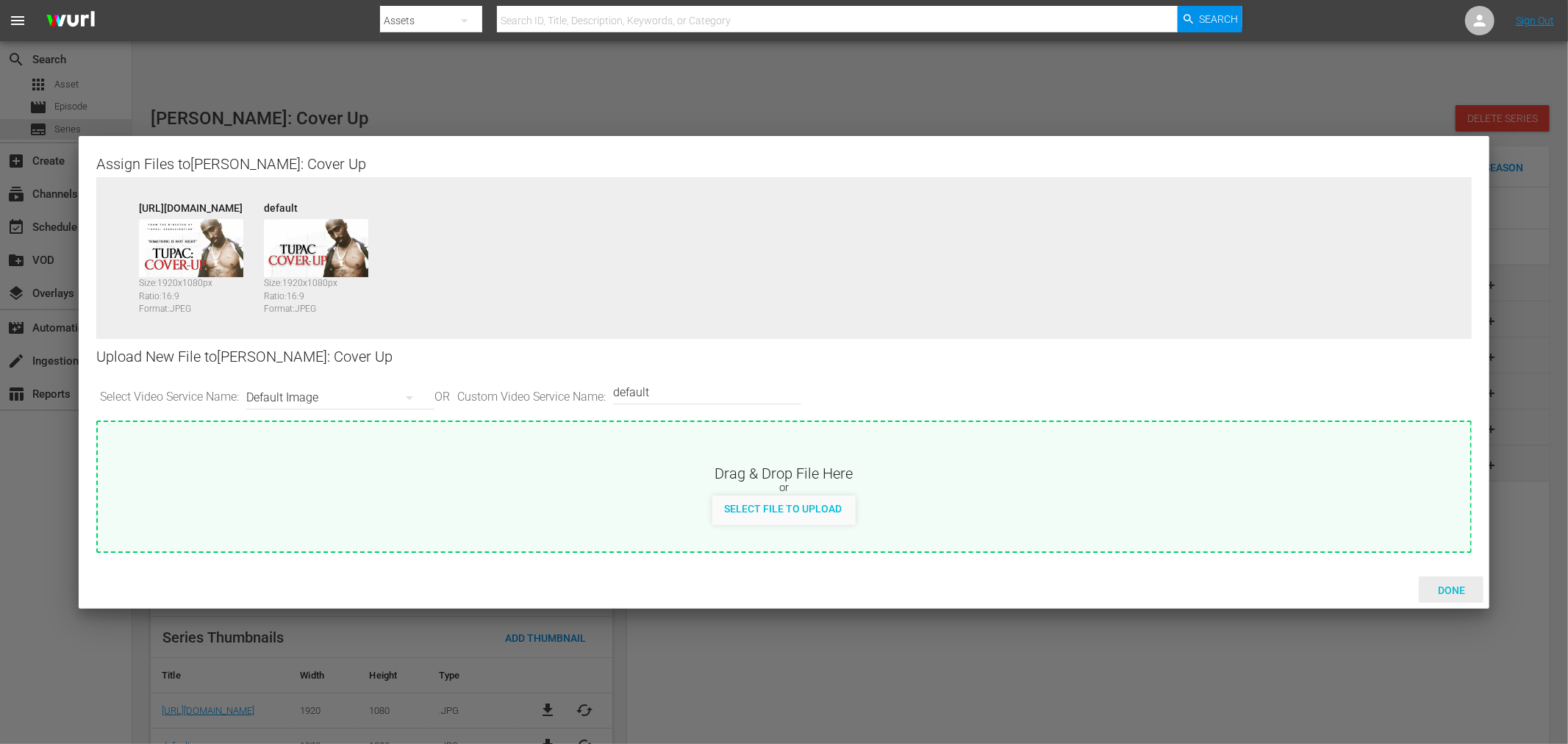
click at [1110, 590] on span "Done" at bounding box center [1451, 590] width 51 height 12
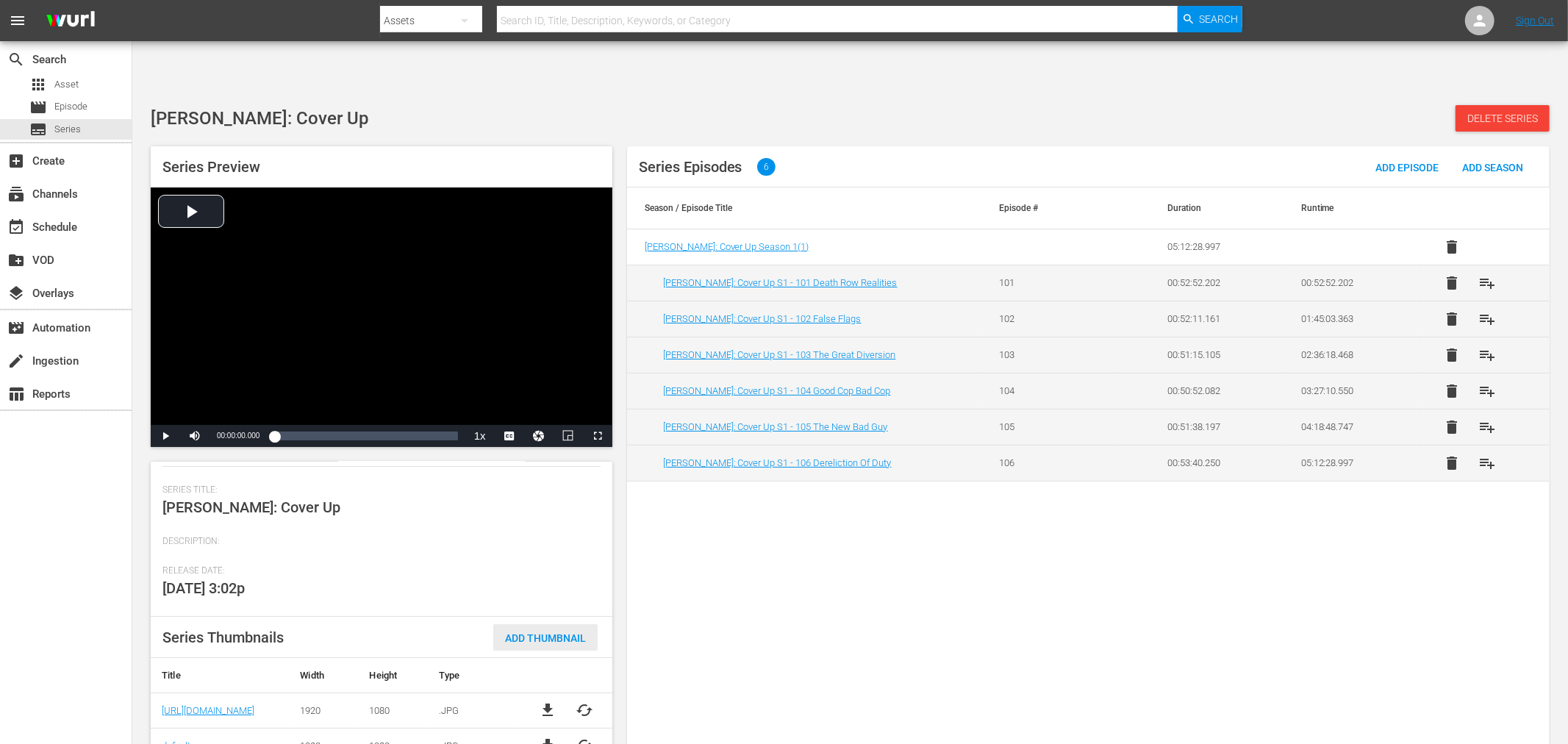
click at [541, 632] on span "Add Thumbnail" at bounding box center [545, 637] width 104 height 12
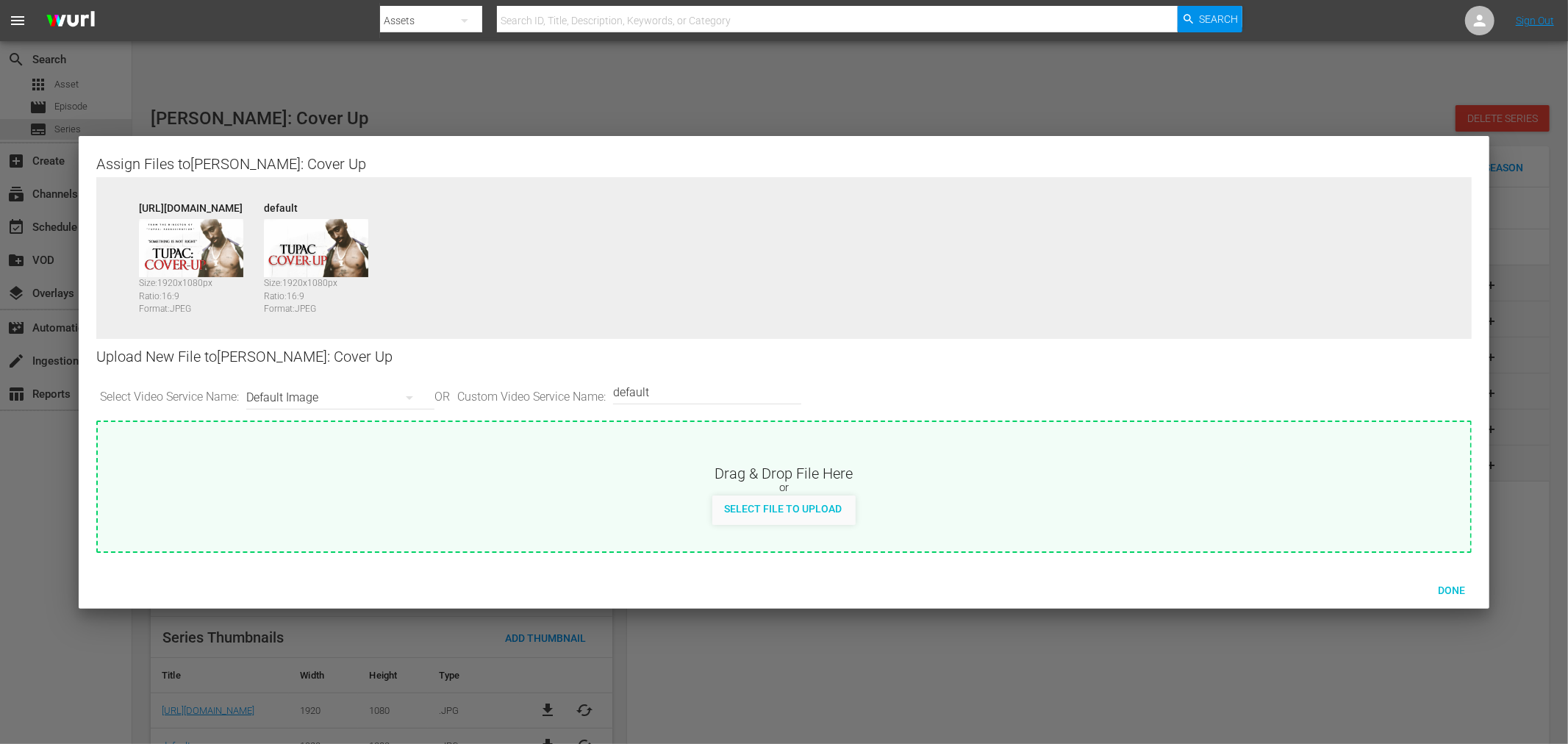
drag, startPoint x: 137, startPoint y: 210, endPoint x: 592, endPoint y: 206, distance: 455.0
click at [256, 206] on div "[URL][DOMAIN_NAME]" at bounding box center [197, 205] width 117 height 10
copy div "[URL][DOMAIN_NAME]"
click at [509, 92] on div at bounding box center [784, 372] width 1568 height 744
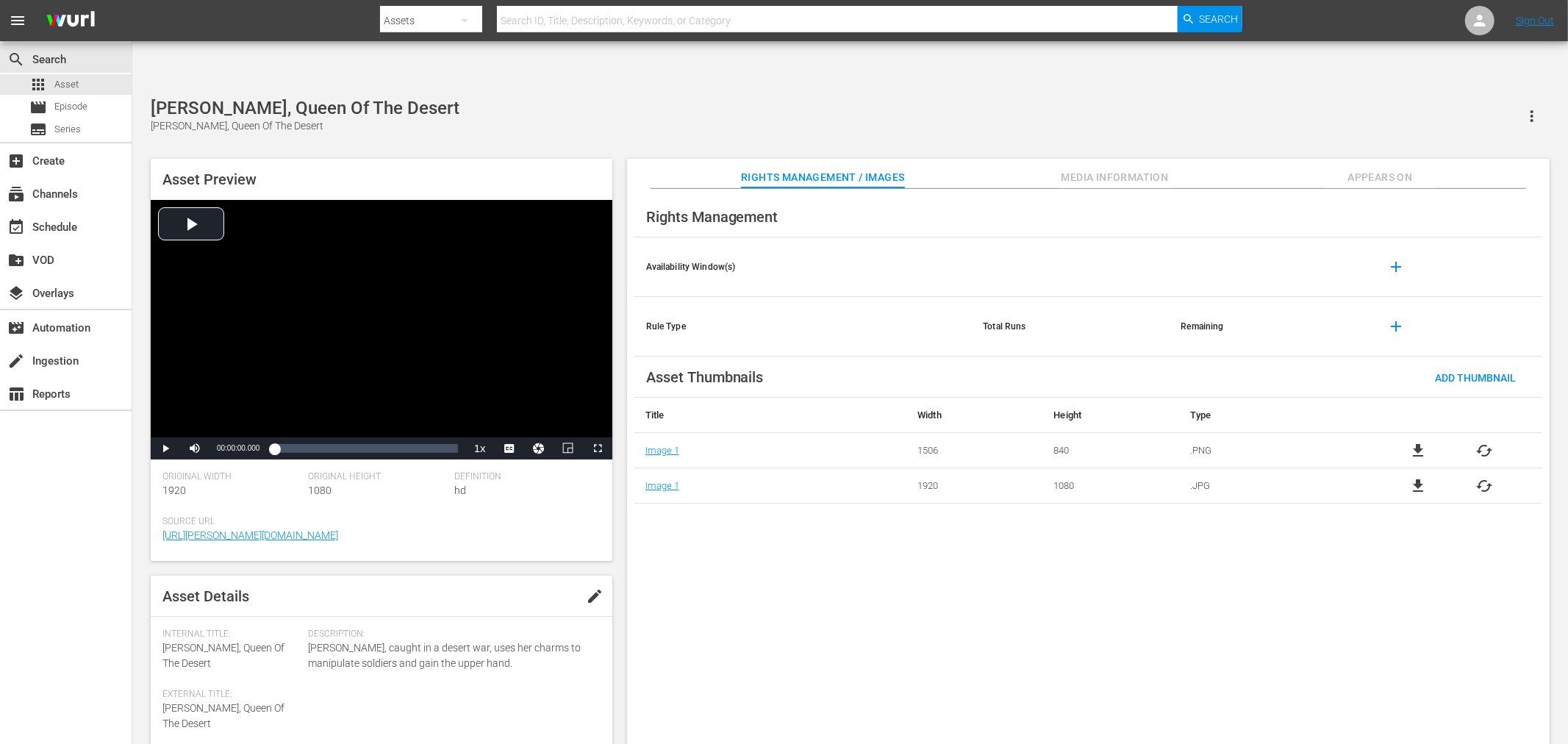
click at [1391, 168] on span "Appears On" at bounding box center [1380, 177] width 111 height 18
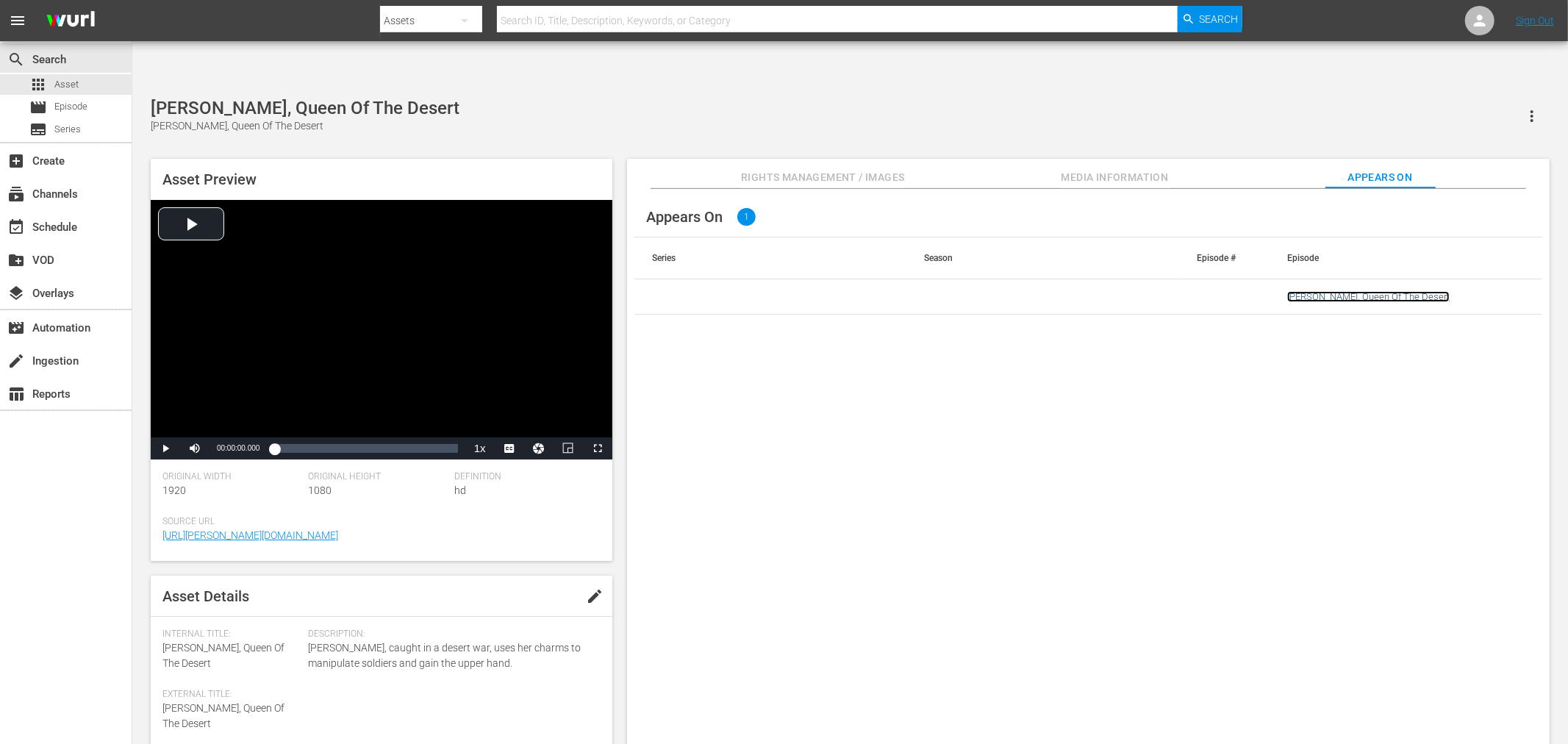
click at [1378, 291] on link "Emanuelle, Queen Of The Desert" at bounding box center [1368, 296] width 163 height 11
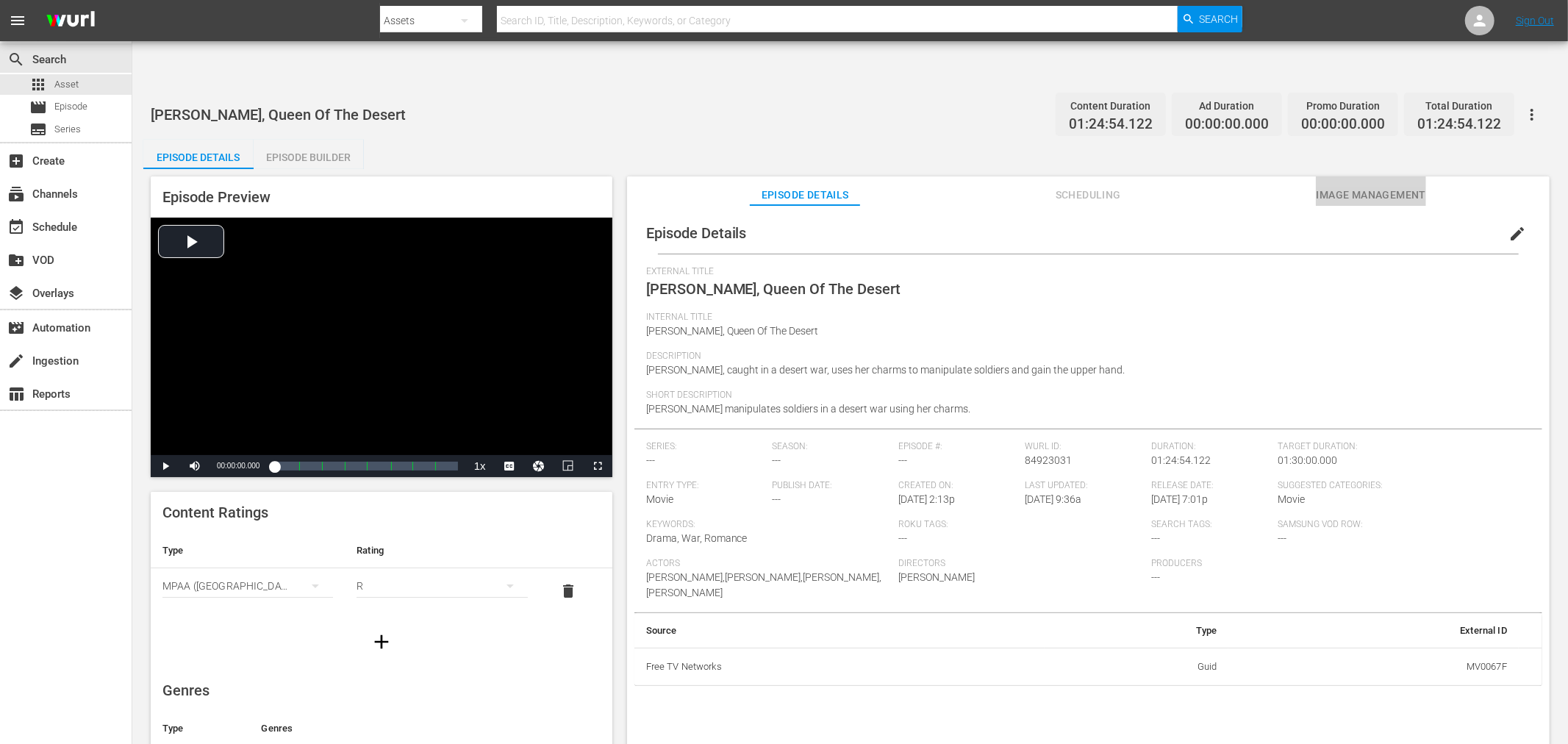
click at [1392, 186] on span "Image Management" at bounding box center [1371, 195] width 111 height 18
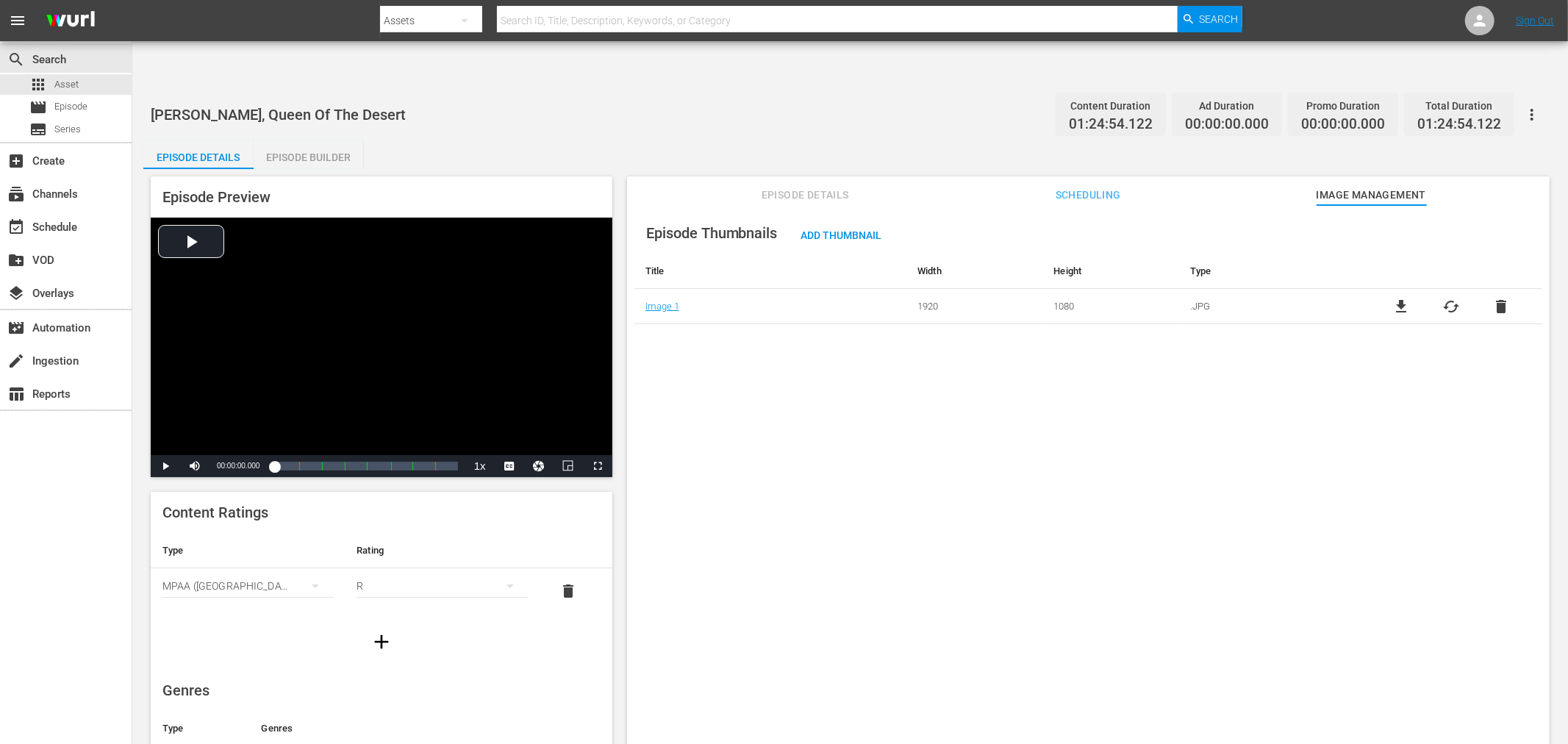
click at [720, 317] on div "Episode Thumbnails Add Thumbnail Title Width Height Type Image 1 1920 1080 .JPG…" at bounding box center [1089, 492] width 923 height 575
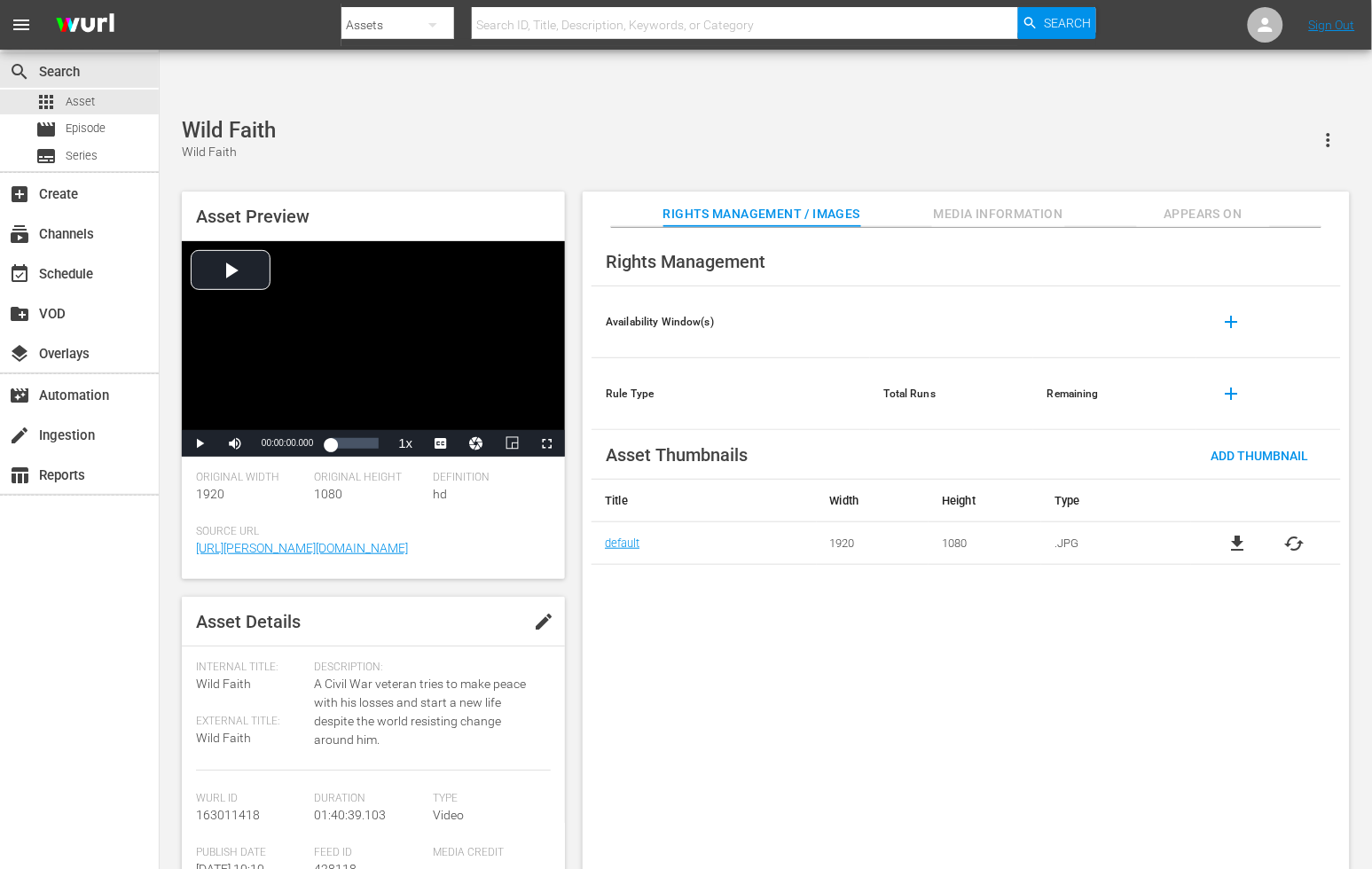
click at [1235, 533] on span "cached" at bounding box center [1294, 543] width 21 height 21
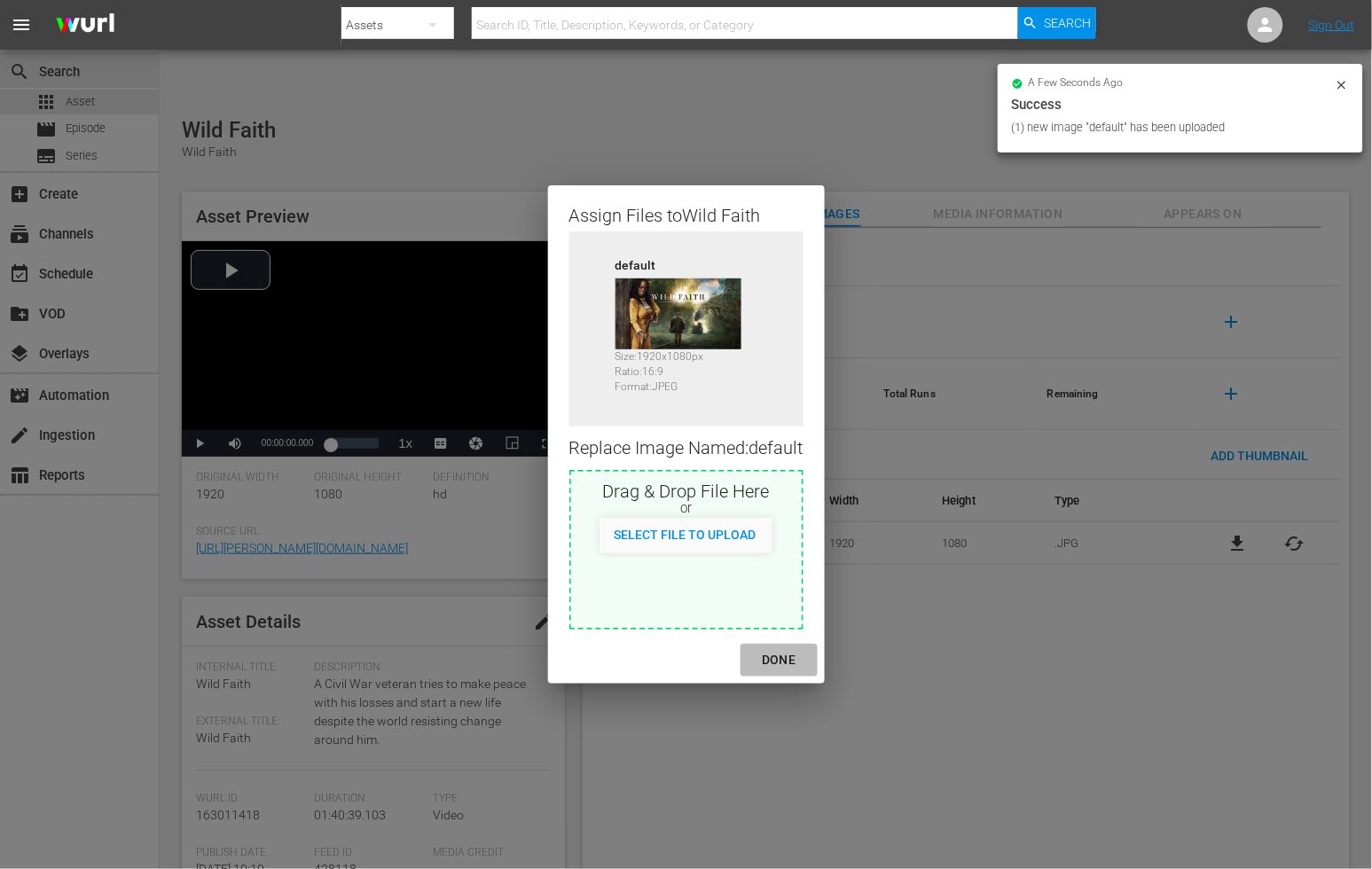
click at [781, 661] on div "DONE" at bounding box center [778, 661] width 62 height 22
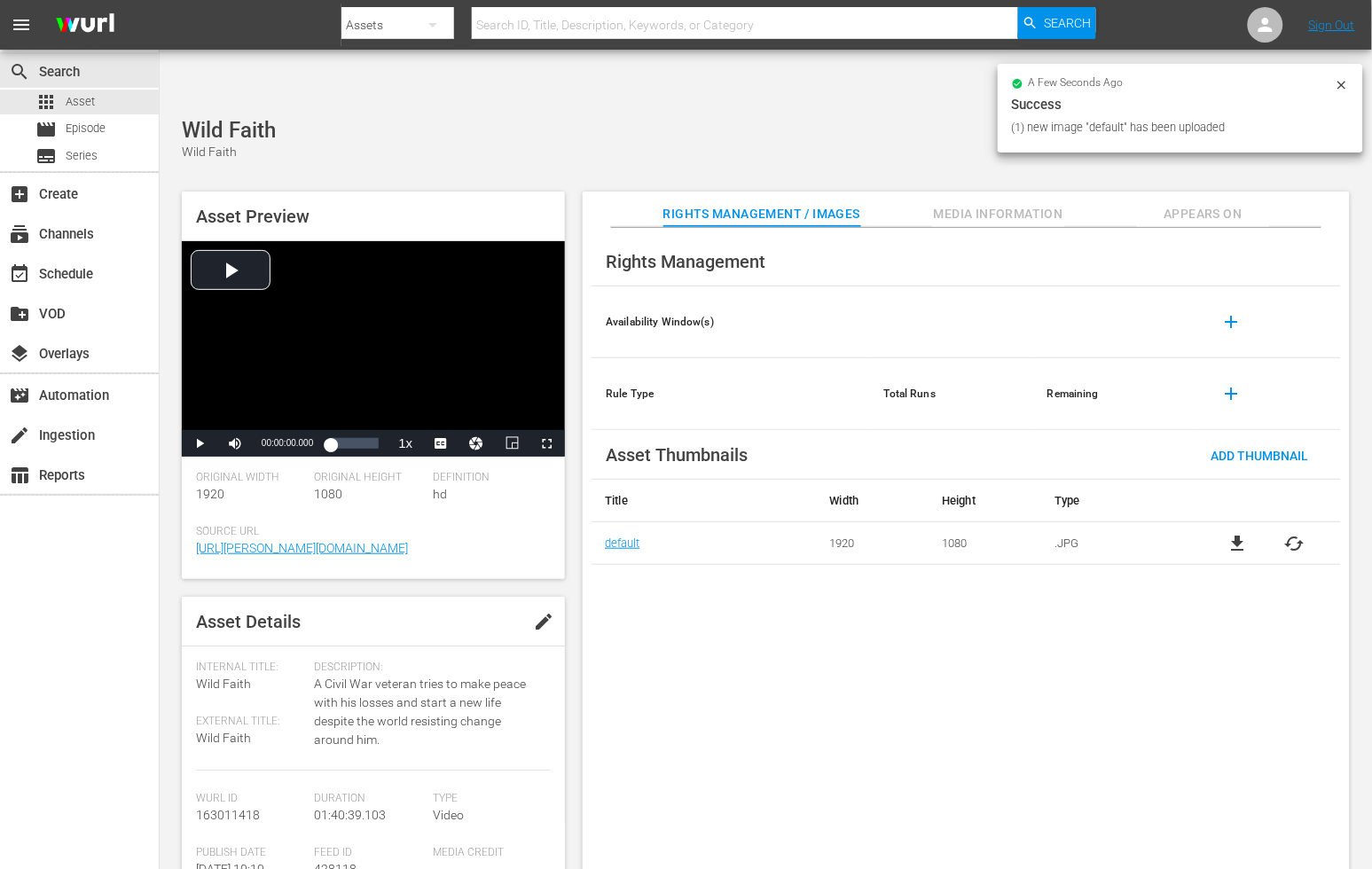
click at [816, 667] on div "Rights Management Availability Window(s) add Rule Type Total Runs Remaining add…" at bounding box center [966, 563] width 767 height 671
click at [1202, 203] on span "Appears On" at bounding box center [1203, 214] width 133 height 22
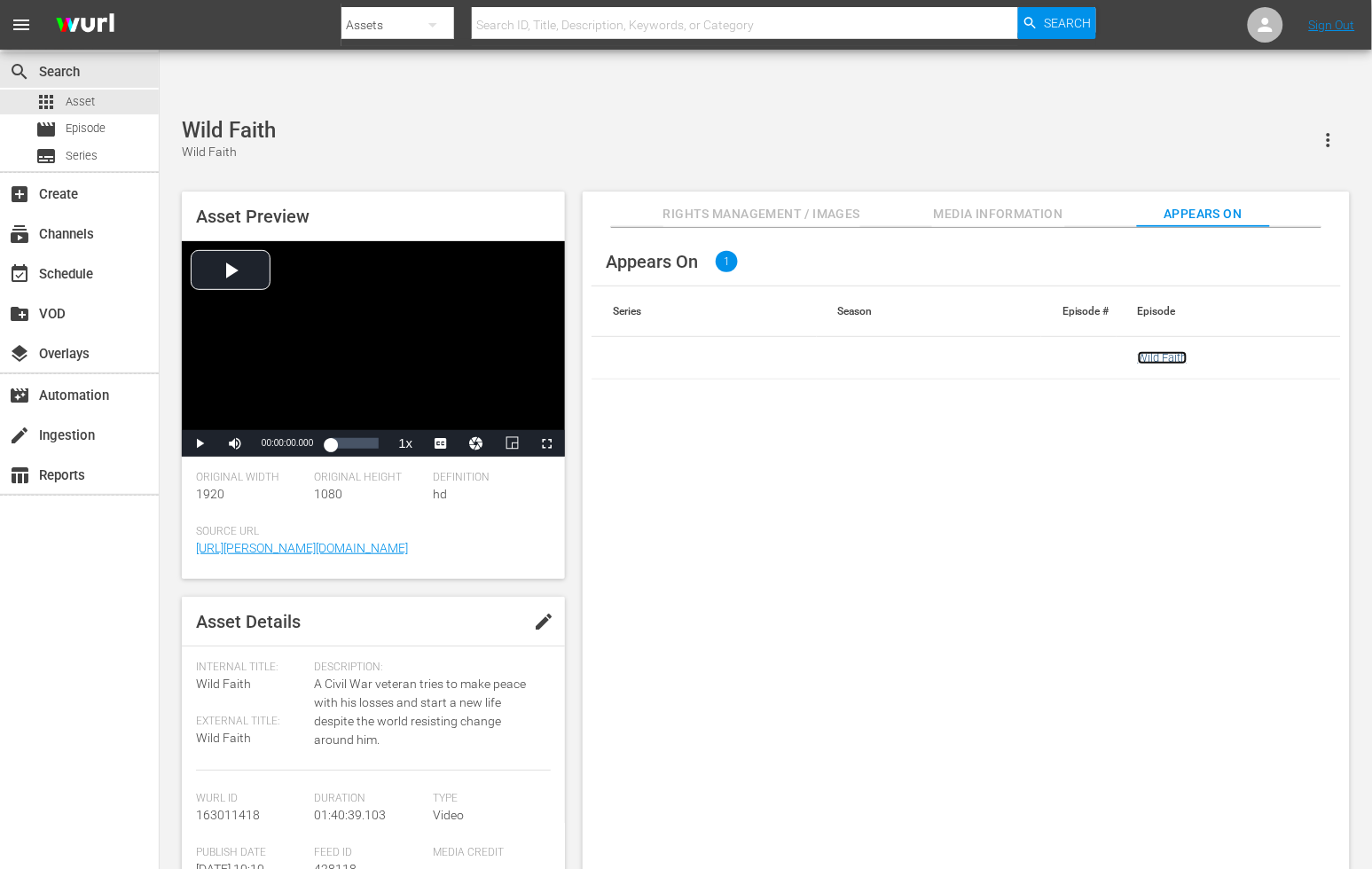
click at [1166, 351] on link "Wild Faith" at bounding box center [1163, 358] width 50 height 13
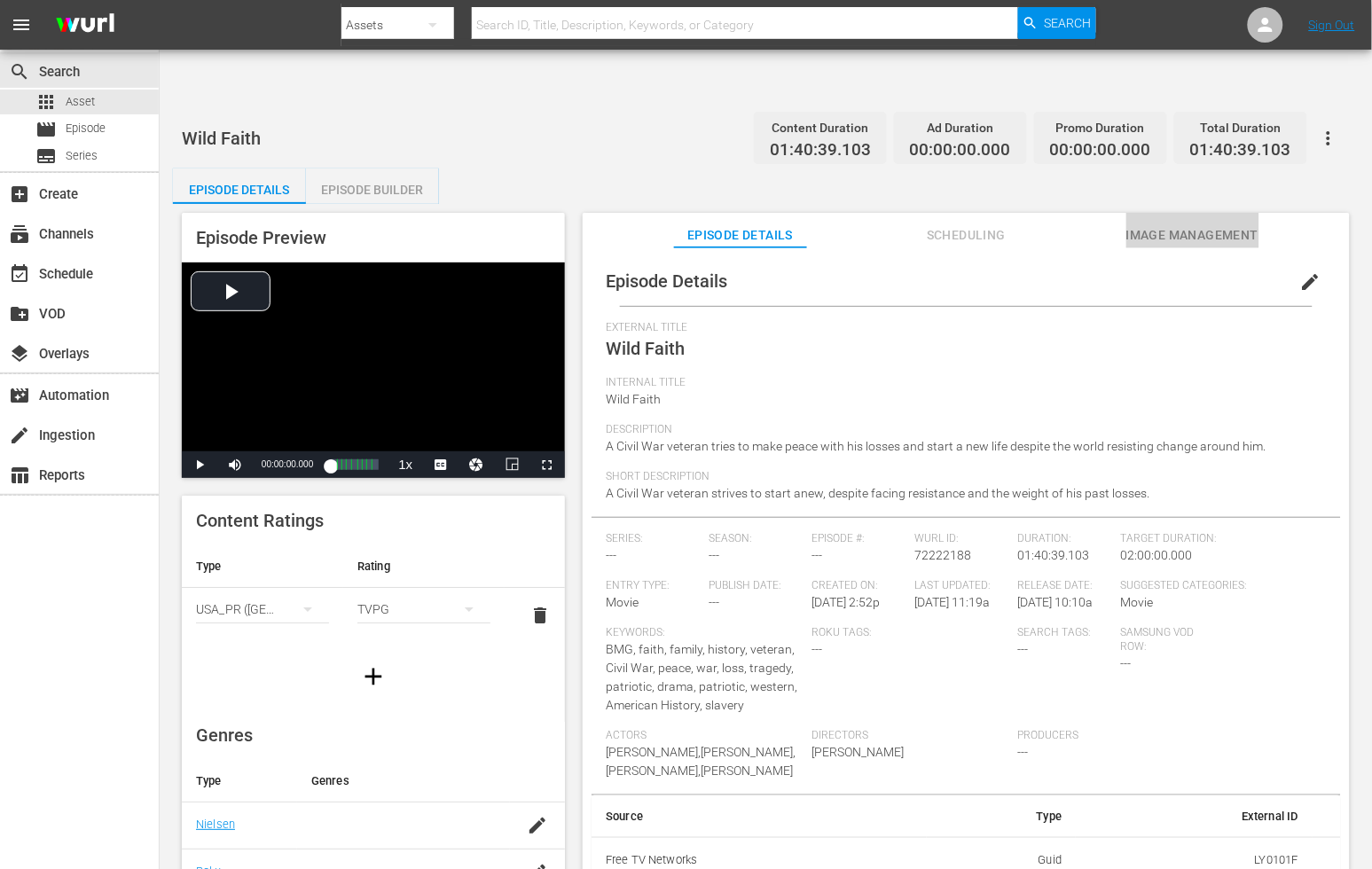
click at [1149, 224] on span "Image Management" at bounding box center [1193, 235] width 133 height 22
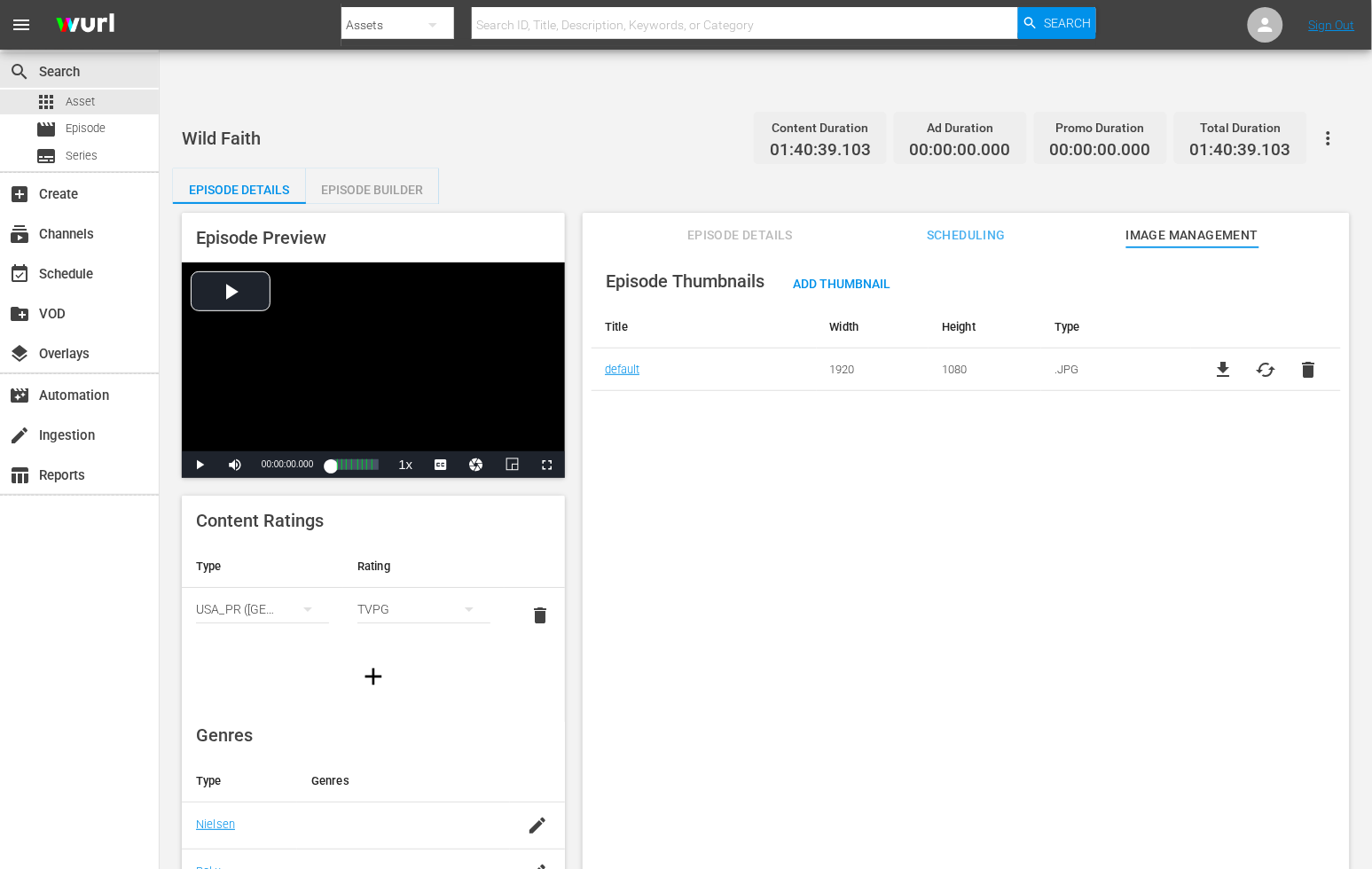
click at [1235, 117] on button "button" at bounding box center [1328, 138] width 43 height 43
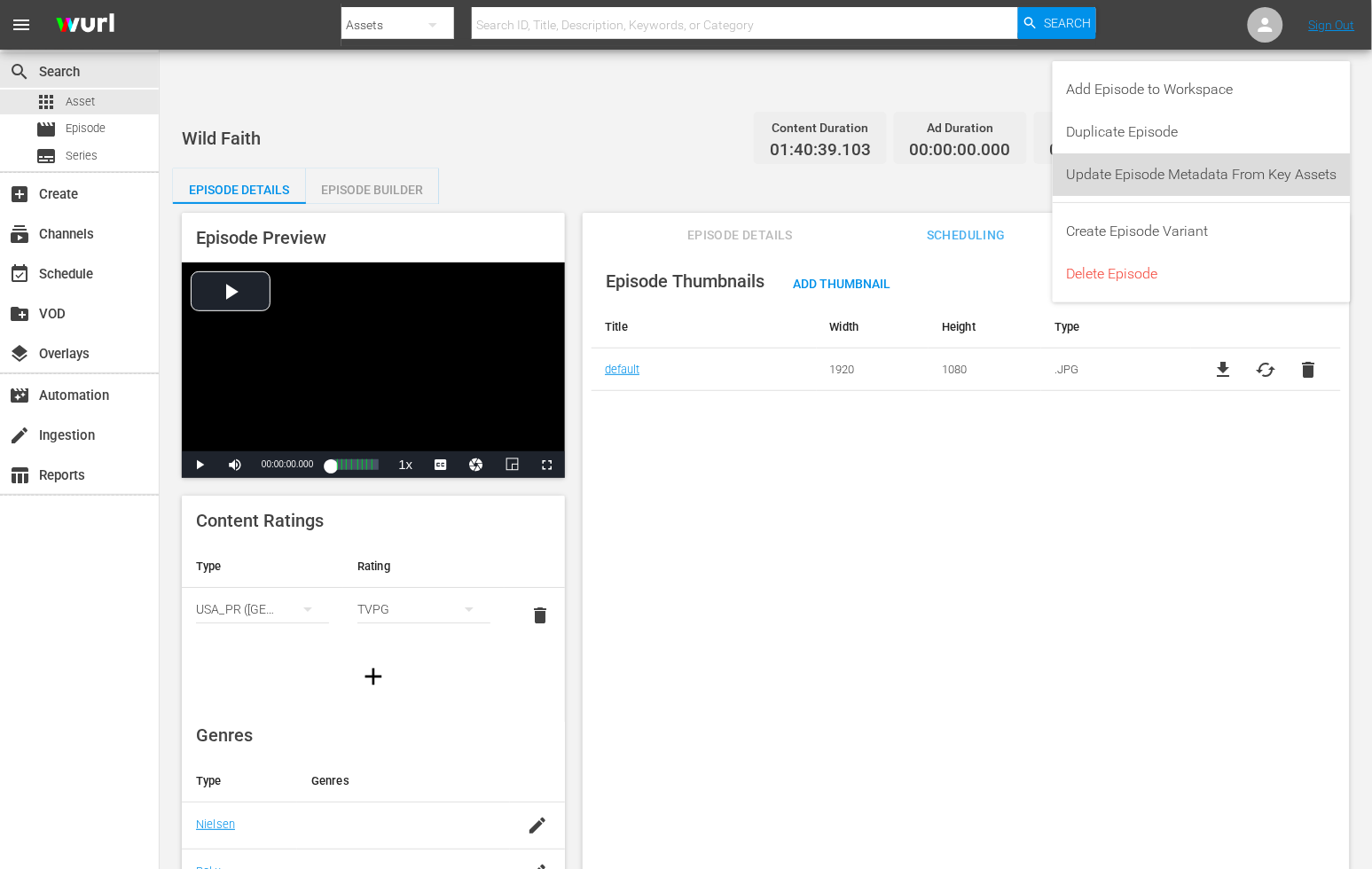
click at [1194, 174] on div "Update Episode Metadata From Key Assets" at bounding box center [1202, 175] width 271 height 43
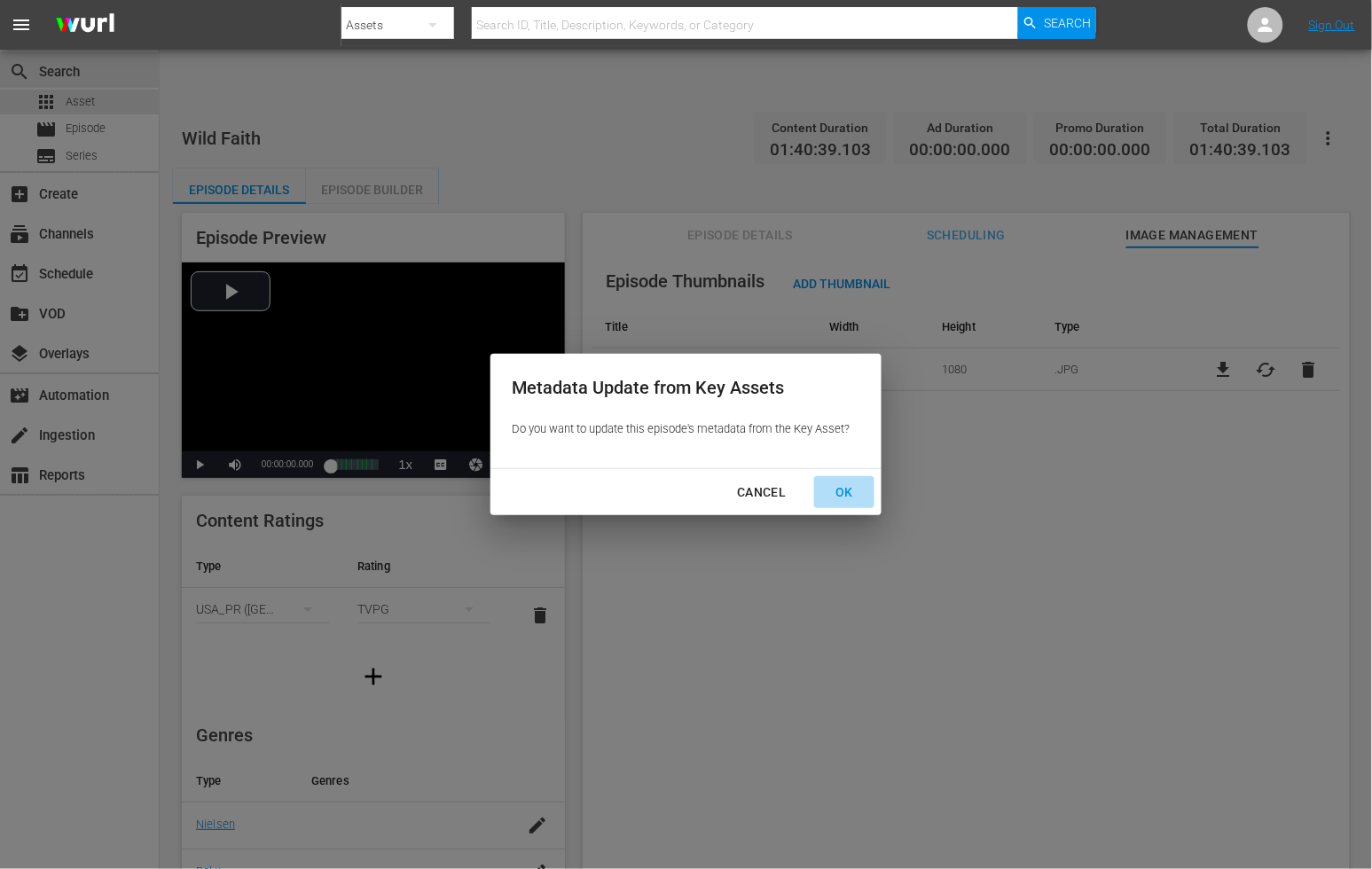
click at [851, 490] on div "OK" at bounding box center [845, 493] width 46 height 22
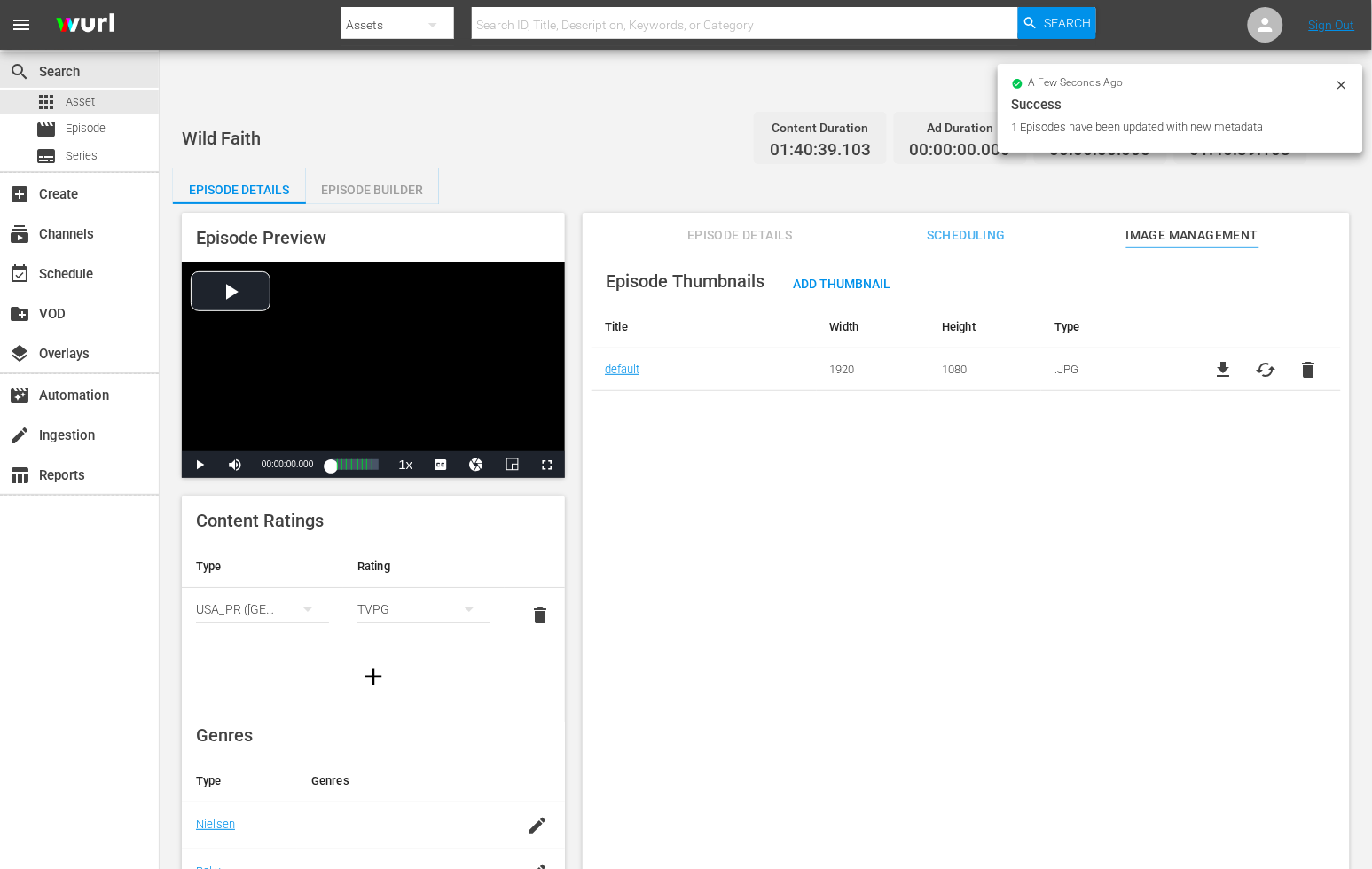
click at [639, 357] on div "Episode Thumbnails Add Thumbnail Title Width Height Type default 1920 1080 .JPG…" at bounding box center [966, 580] width 767 height 665
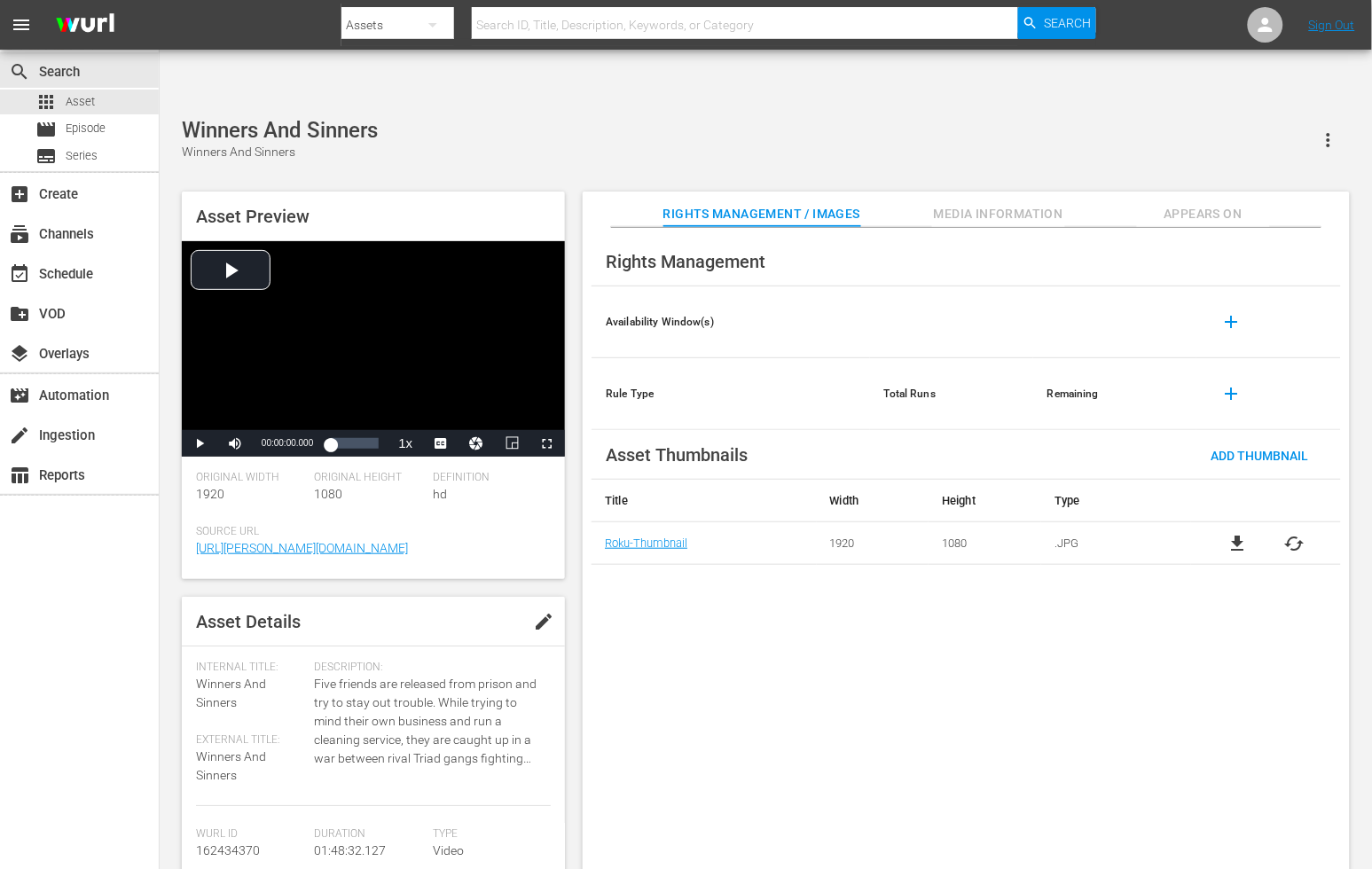
click at [821, 619] on div "Rights Management Availability Window(s) add Rule Type Total Runs Remaining add…" at bounding box center [966, 563] width 767 height 671
click at [1293, 533] on span "cached" at bounding box center [1294, 543] width 21 height 21
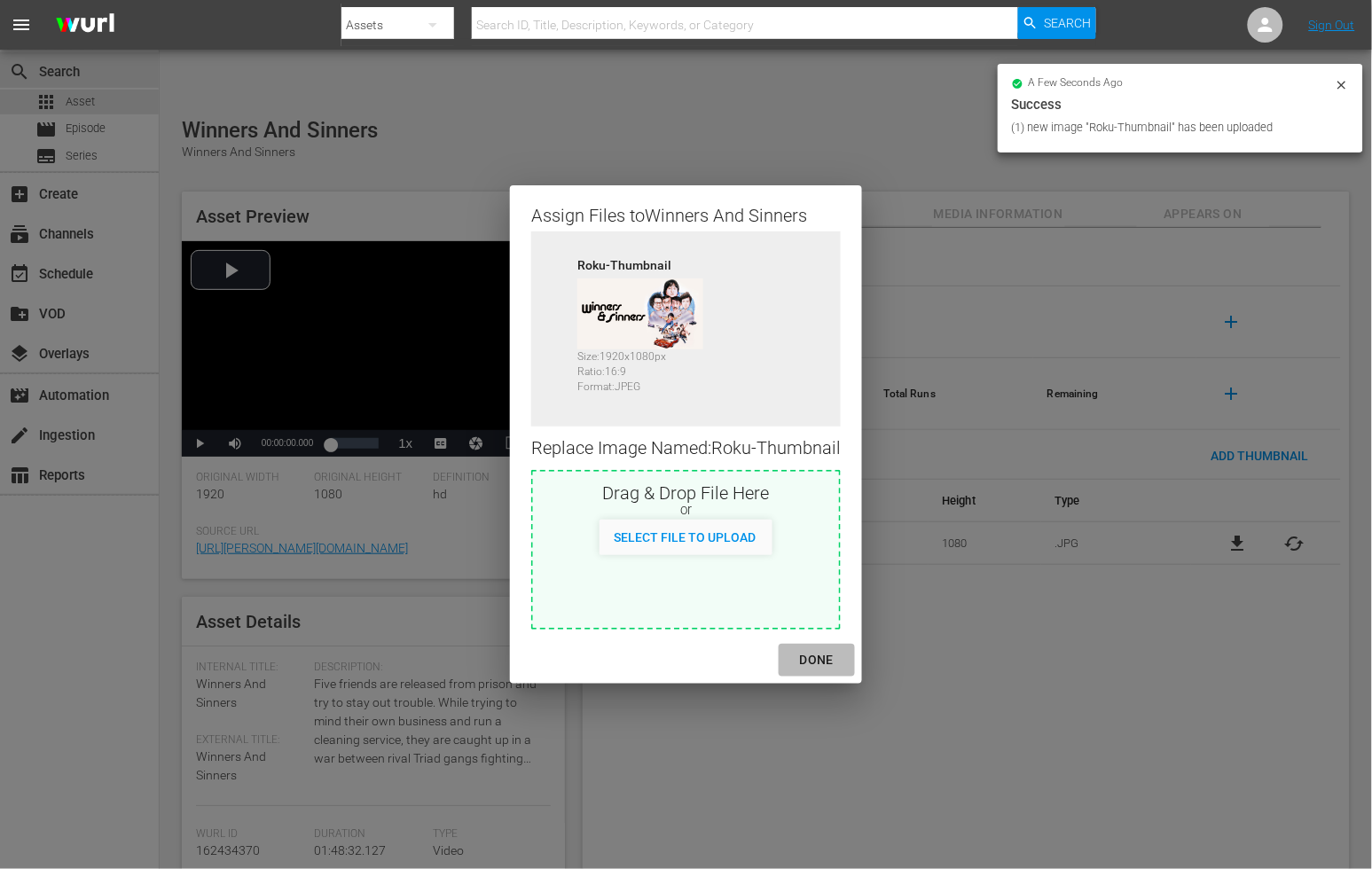
click at [826, 665] on div "DONE" at bounding box center [816, 661] width 62 height 22
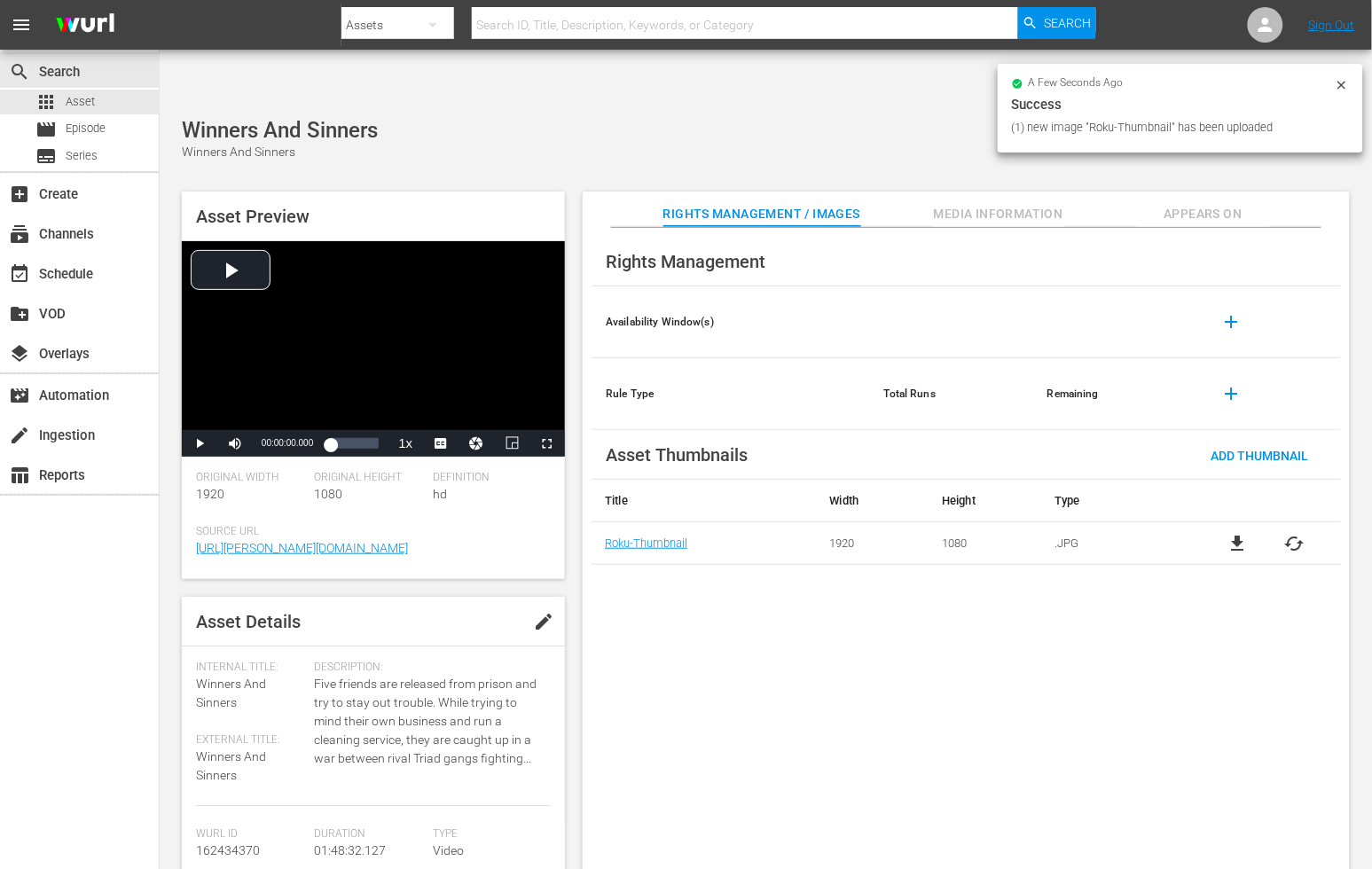
click at [1217, 203] on span "Appears On" at bounding box center [1203, 214] width 133 height 22
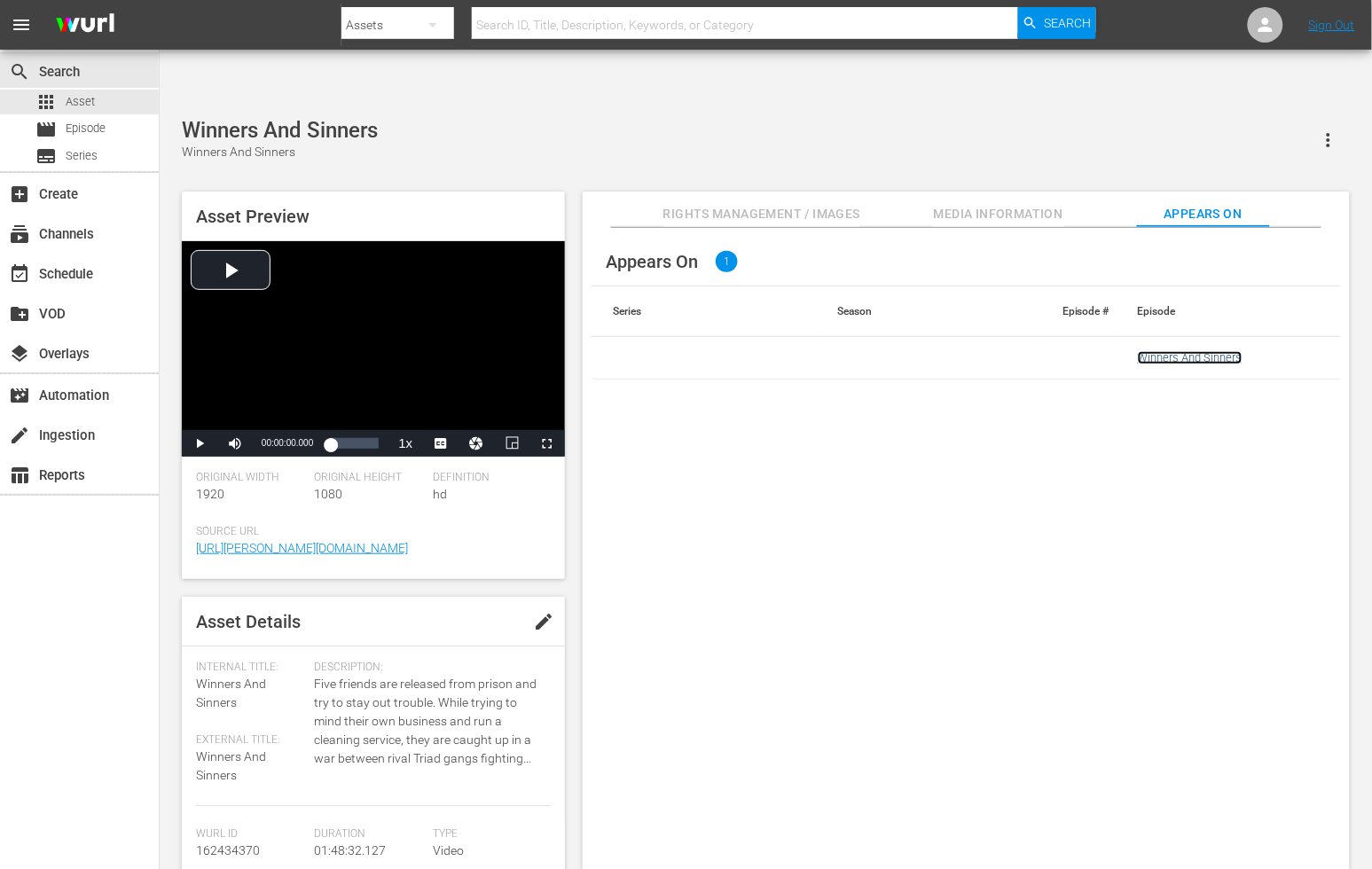
click at [1198, 351] on link "Winners And Sinners" at bounding box center [1189, 358] width 105 height 13
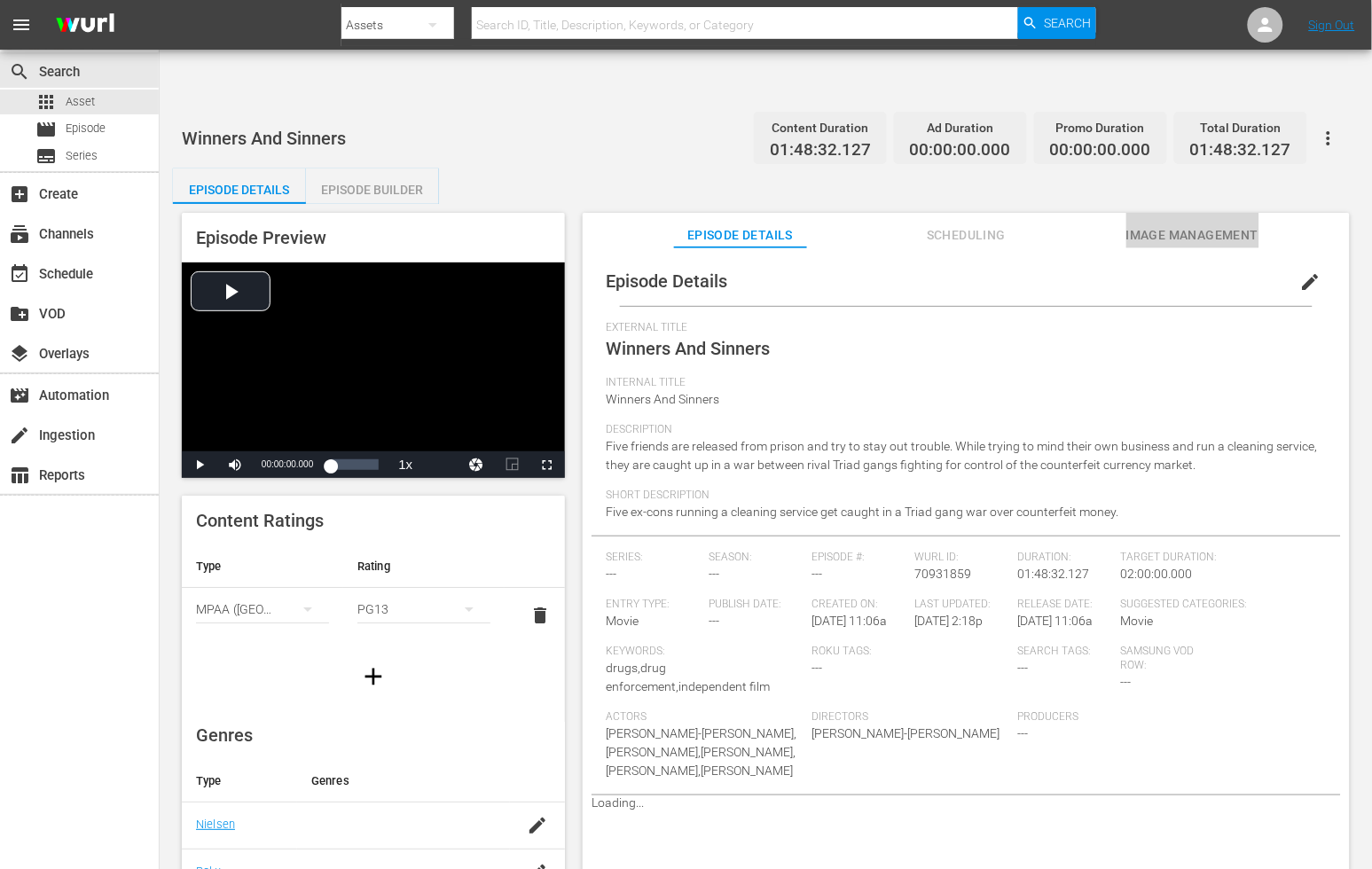
click at [1160, 224] on span "Image Management" at bounding box center [1193, 235] width 133 height 22
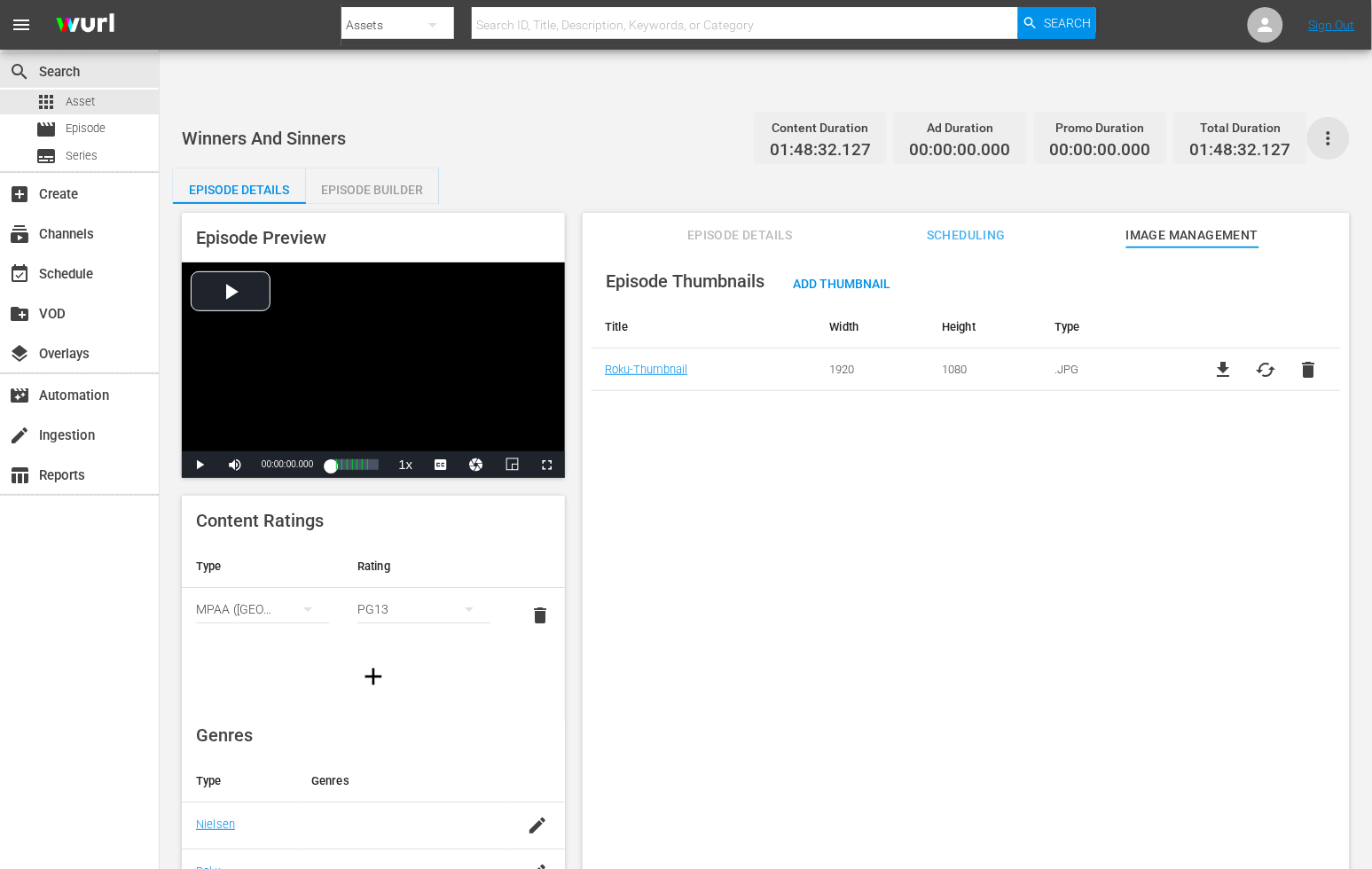
click at [1320, 128] on icon "button" at bounding box center [1328, 138] width 21 height 21
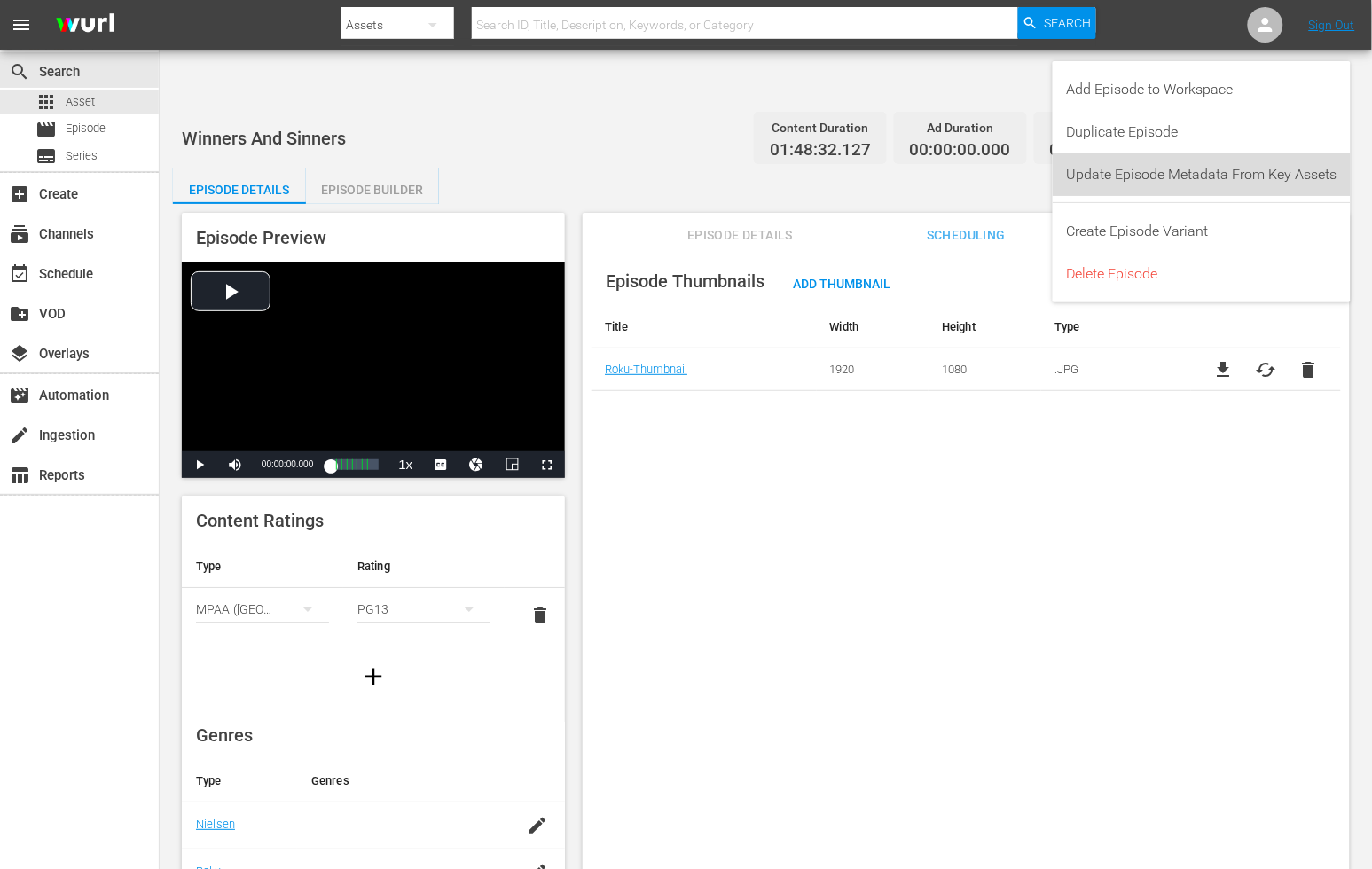
click at [1224, 177] on div "Update Episode Metadata From Key Assets" at bounding box center [1202, 175] width 271 height 43
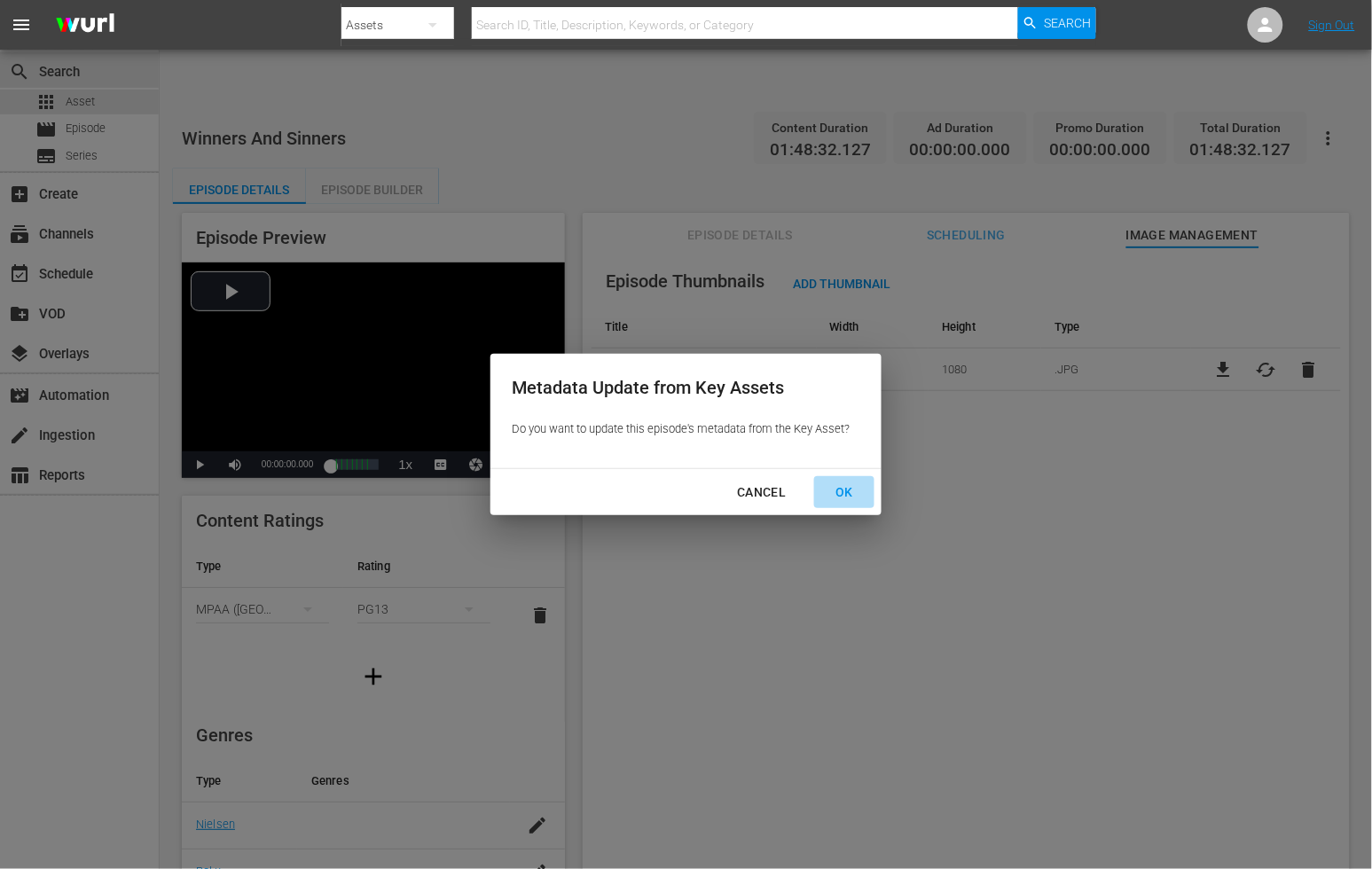
click at [858, 489] on div "OK" at bounding box center [845, 493] width 46 height 22
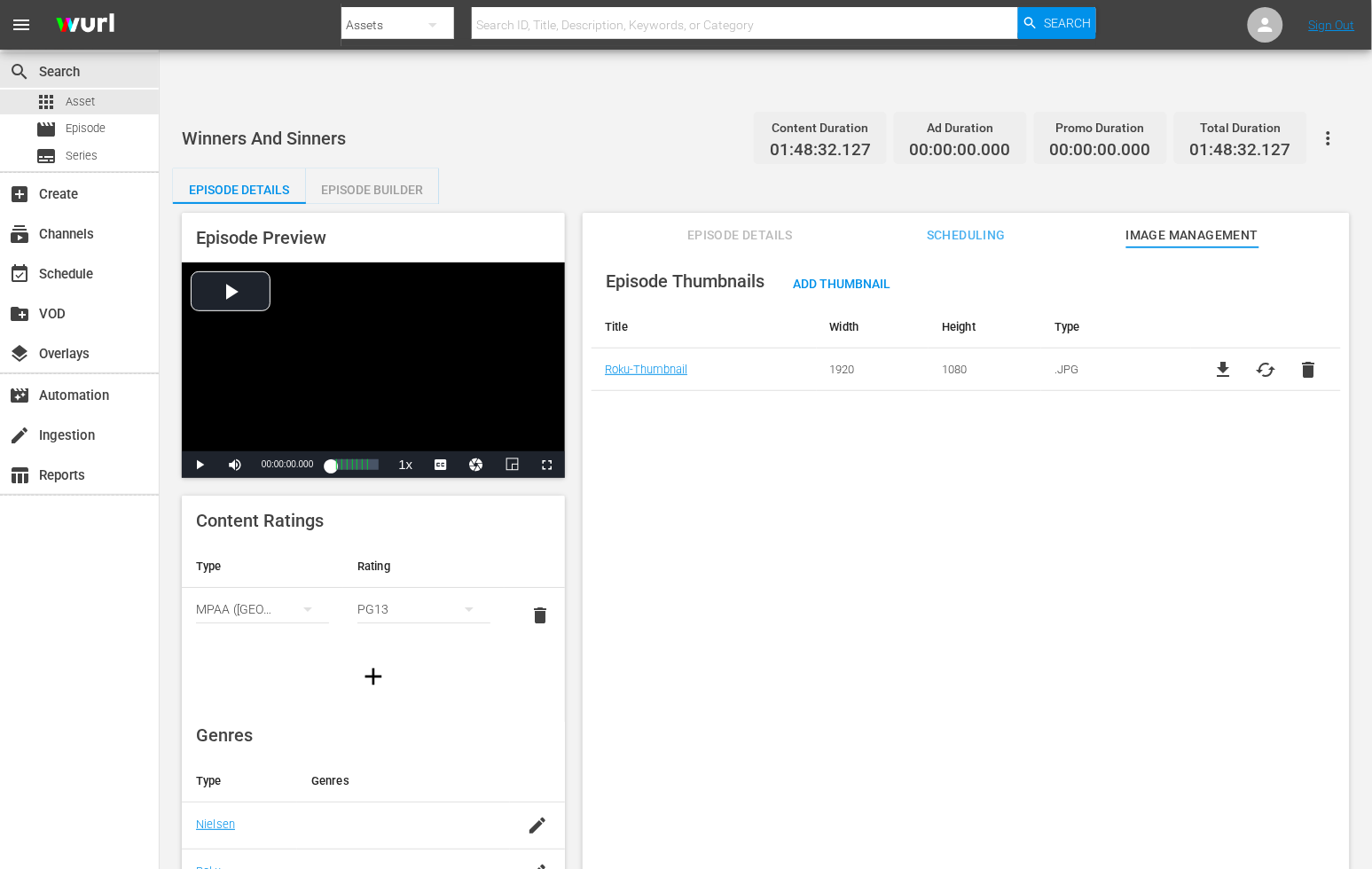
click at [662, 423] on div "Episode Thumbnails Add Thumbnail Title Width Height Type Roku-Thumbnail 1920 10…" at bounding box center [966, 580] width 767 height 665
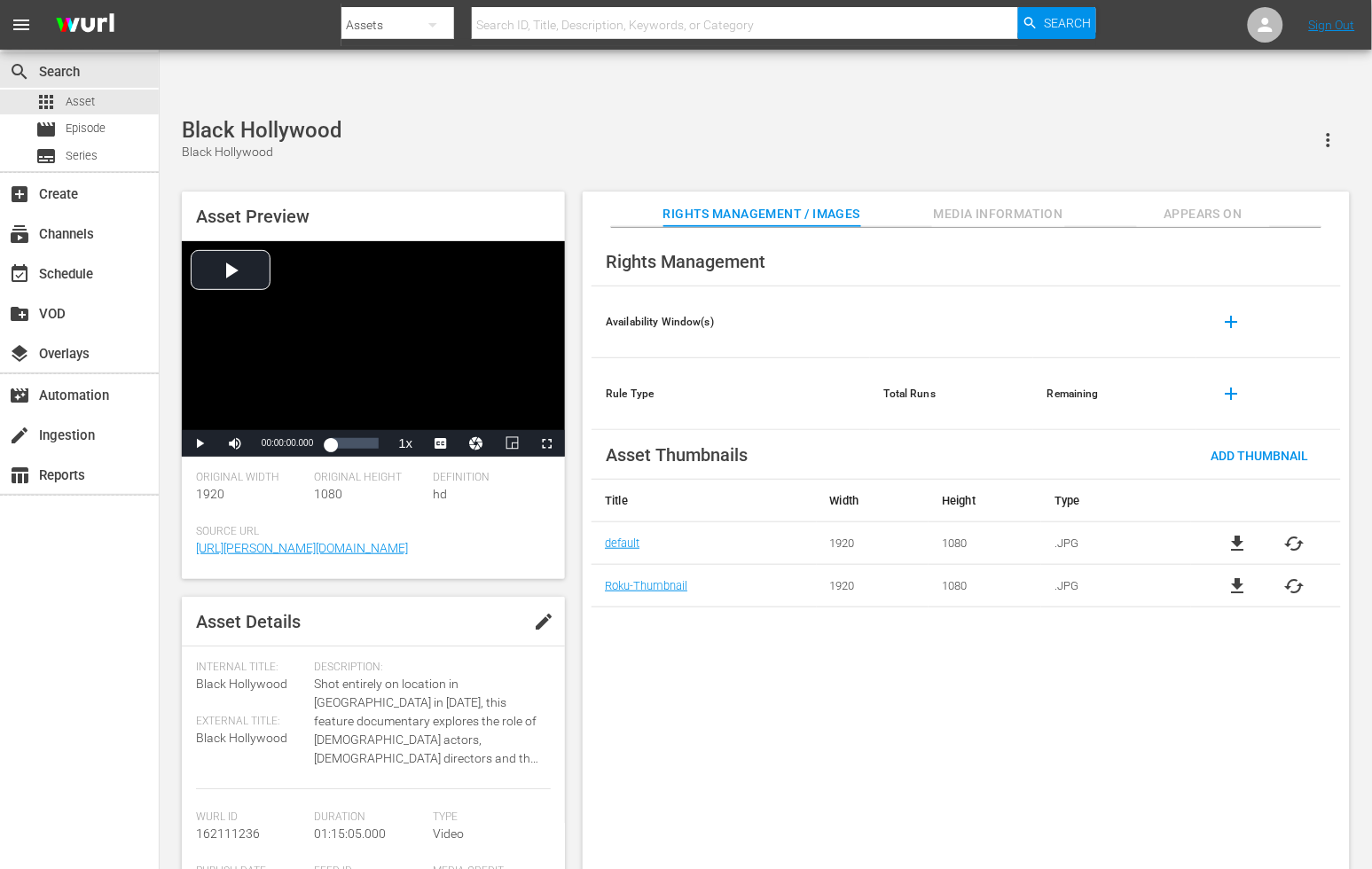
click at [1290, 575] on span "cached" at bounding box center [1294, 586] width 21 height 21
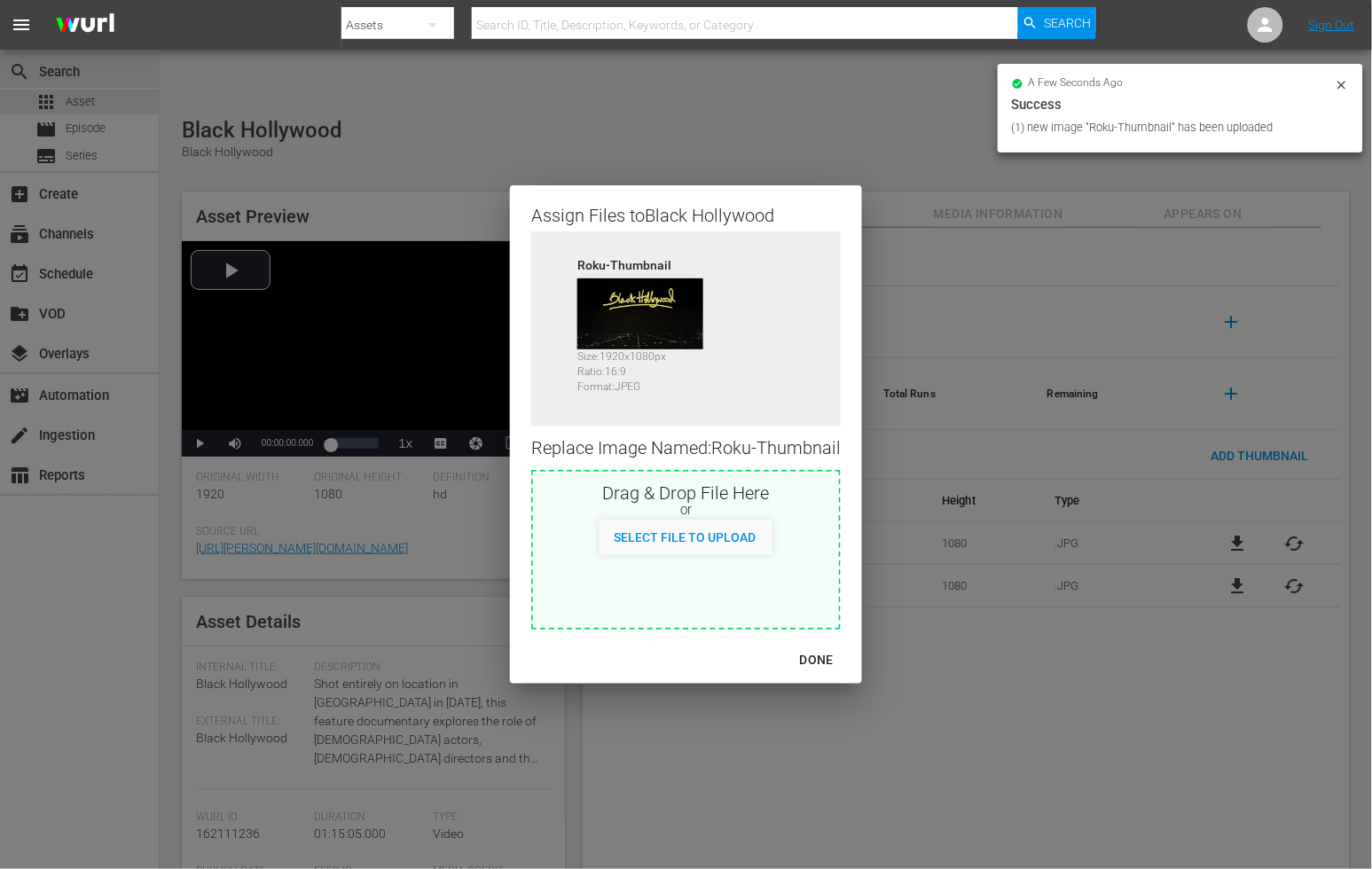
click at [813, 652] on div "DONE" at bounding box center [816, 661] width 62 height 22
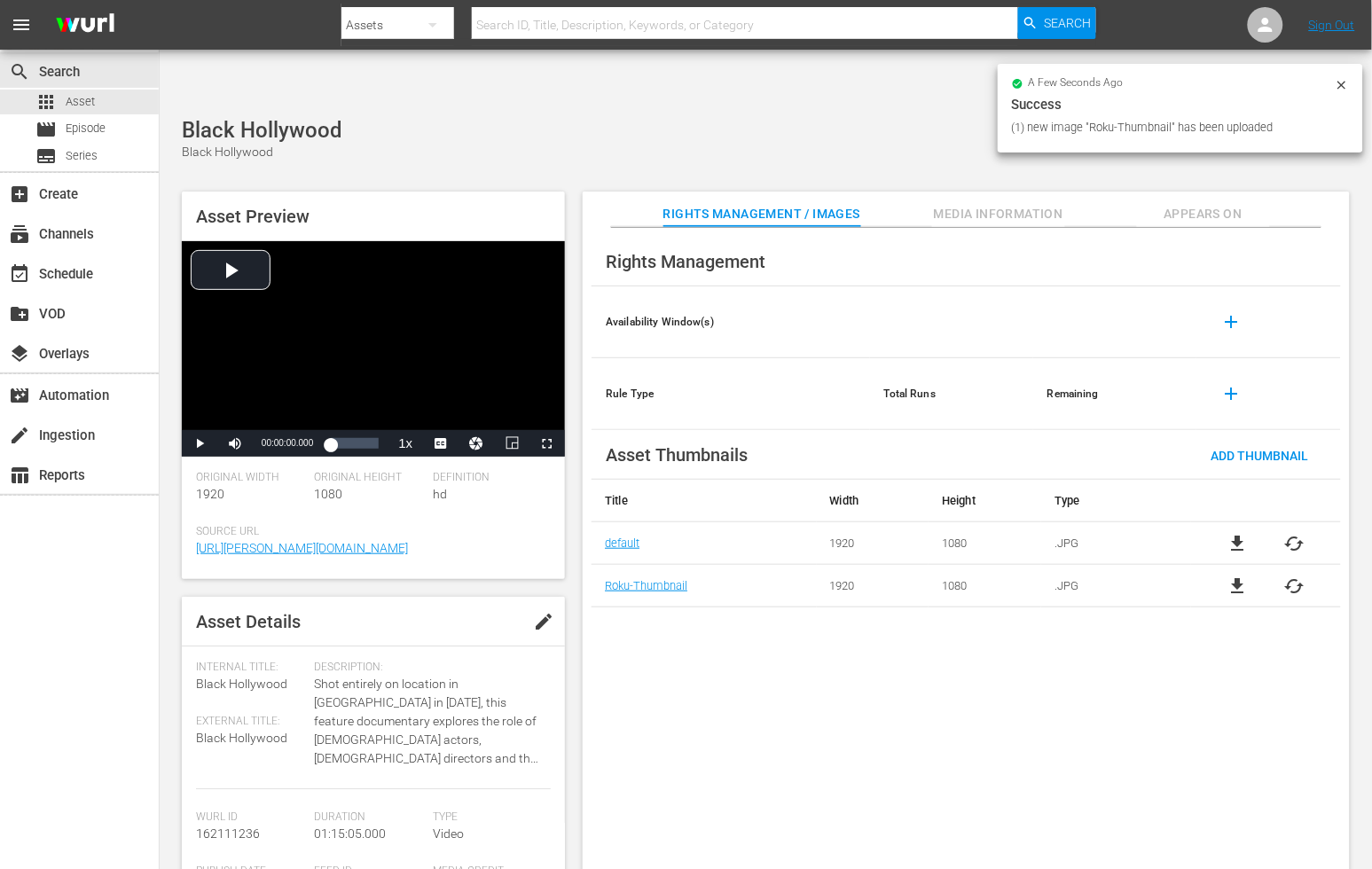
click at [1301, 533] on span "cached" at bounding box center [1294, 543] width 21 height 21
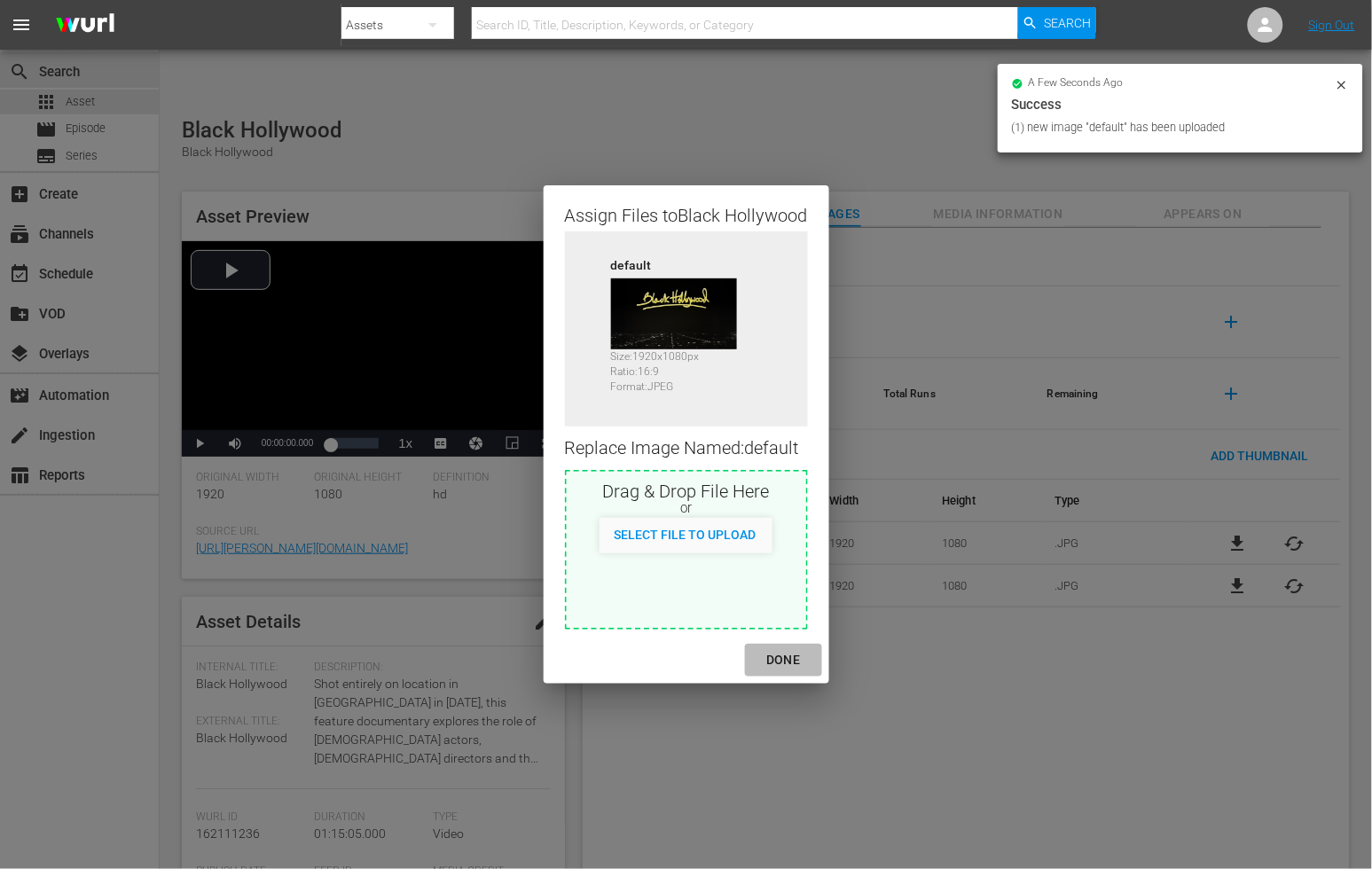
click at [786, 658] on div "DONE" at bounding box center [783, 661] width 62 height 22
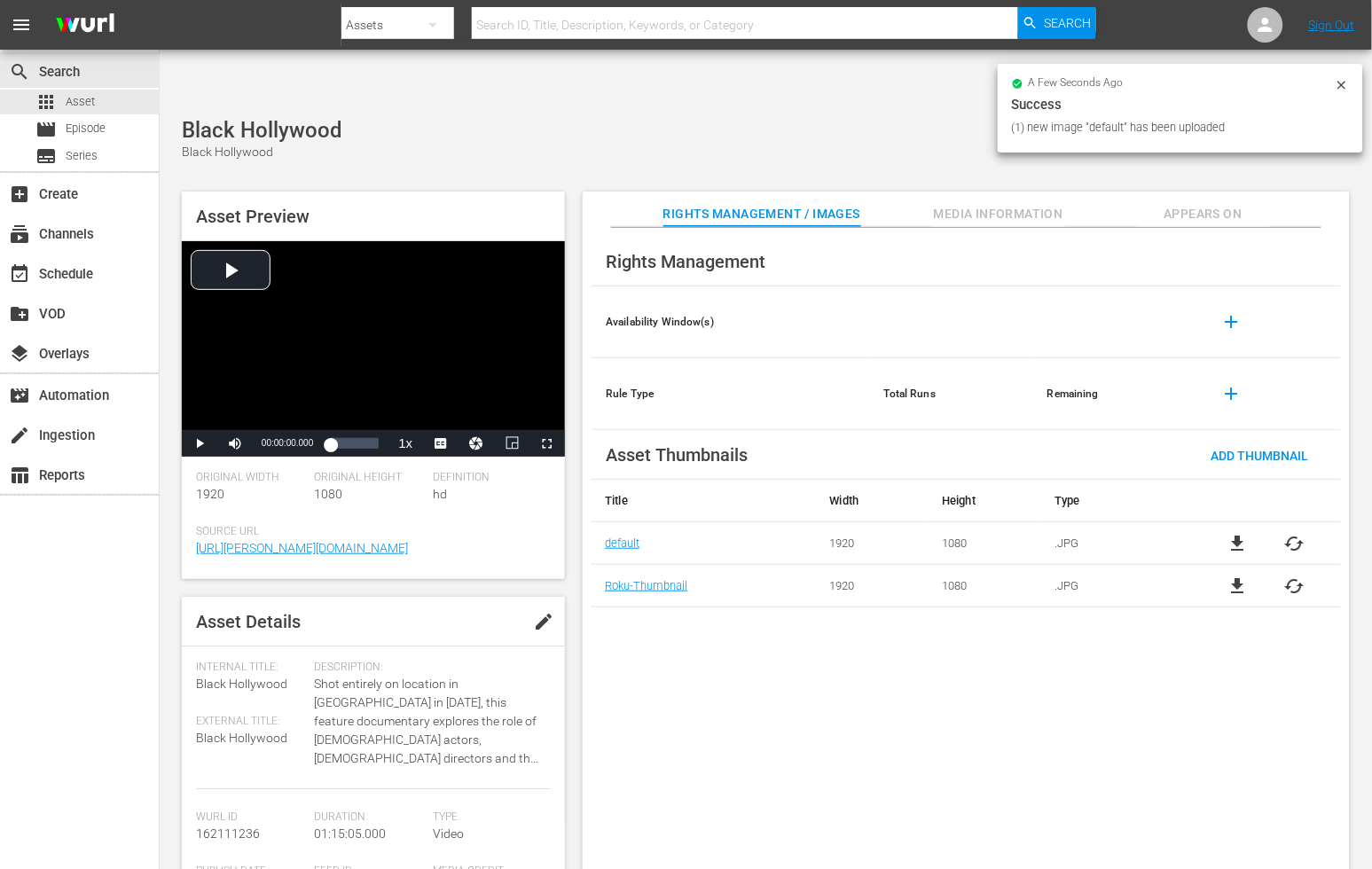
click at [843, 663] on div "Rights Management Availability Window(s) add Rule Type Total Runs Remaining add…" at bounding box center [966, 563] width 767 height 671
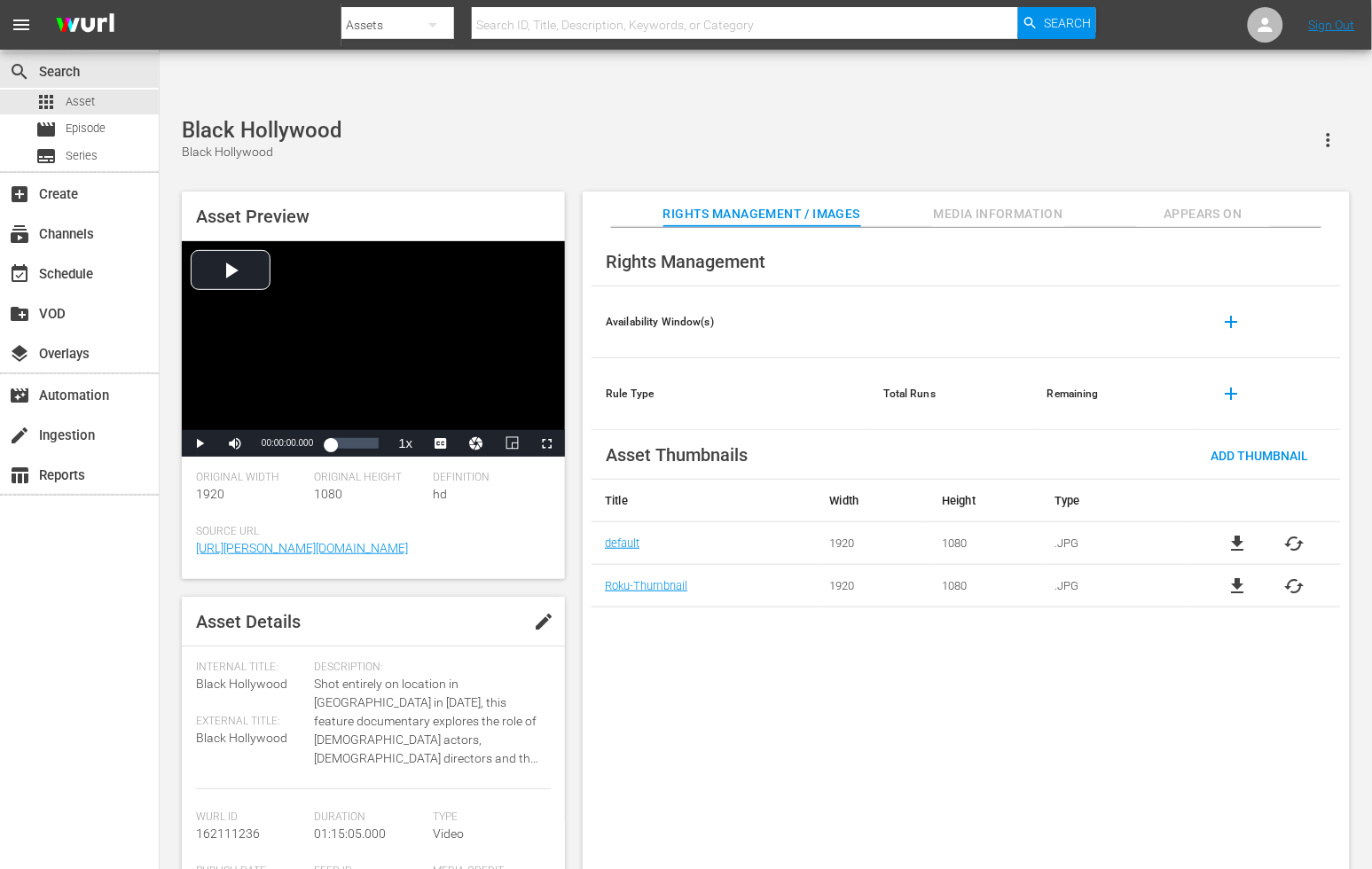
click at [1184, 203] on span "Appears On" at bounding box center [1203, 214] width 133 height 22
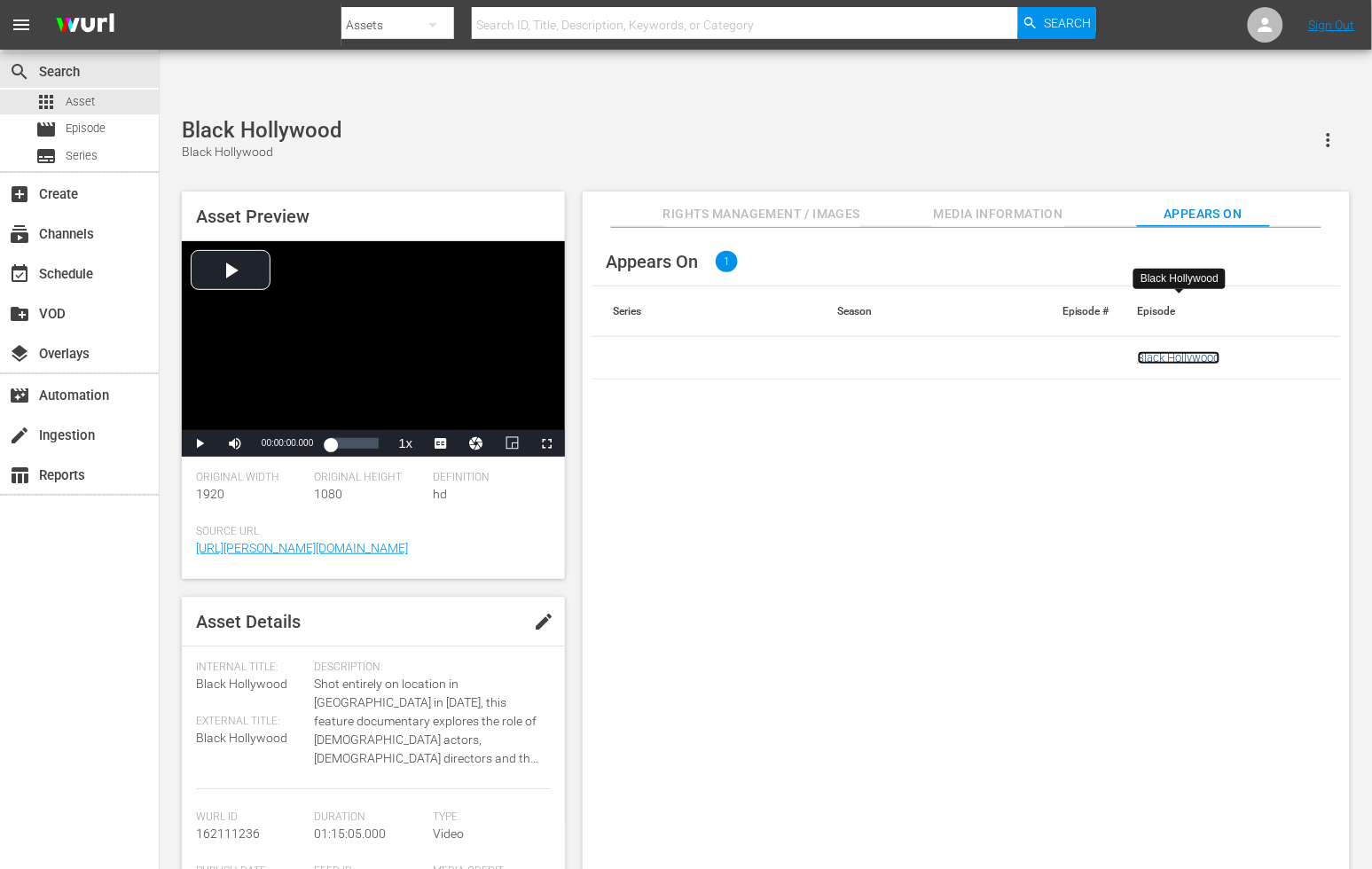
click at [1158, 351] on link "Black Hollywood" at bounding box center [1178, 358] width 82 height 13
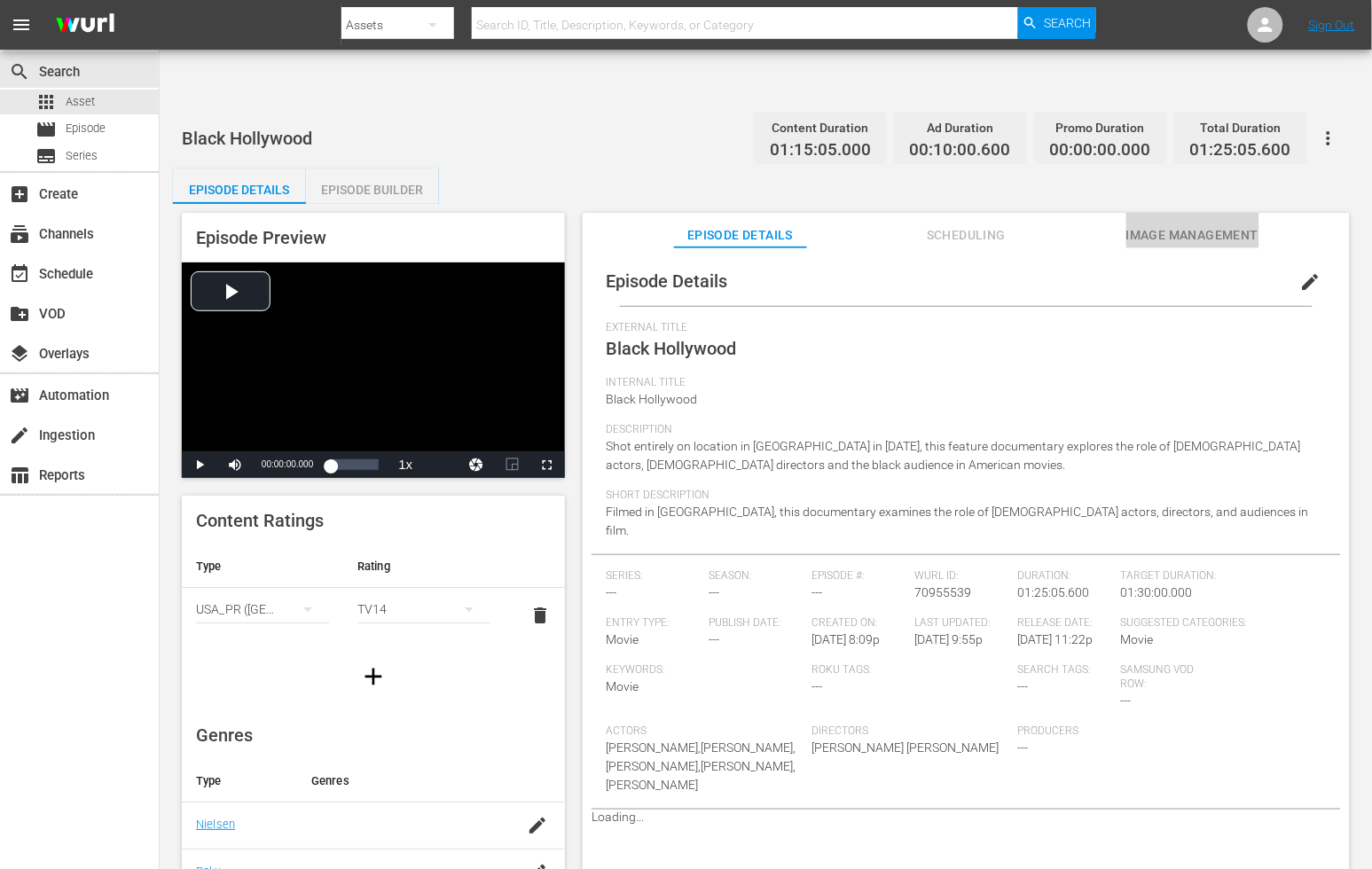
click at [1156, 224] on span "Image Management" at bounding box center [1193, 235] width 133 height 22
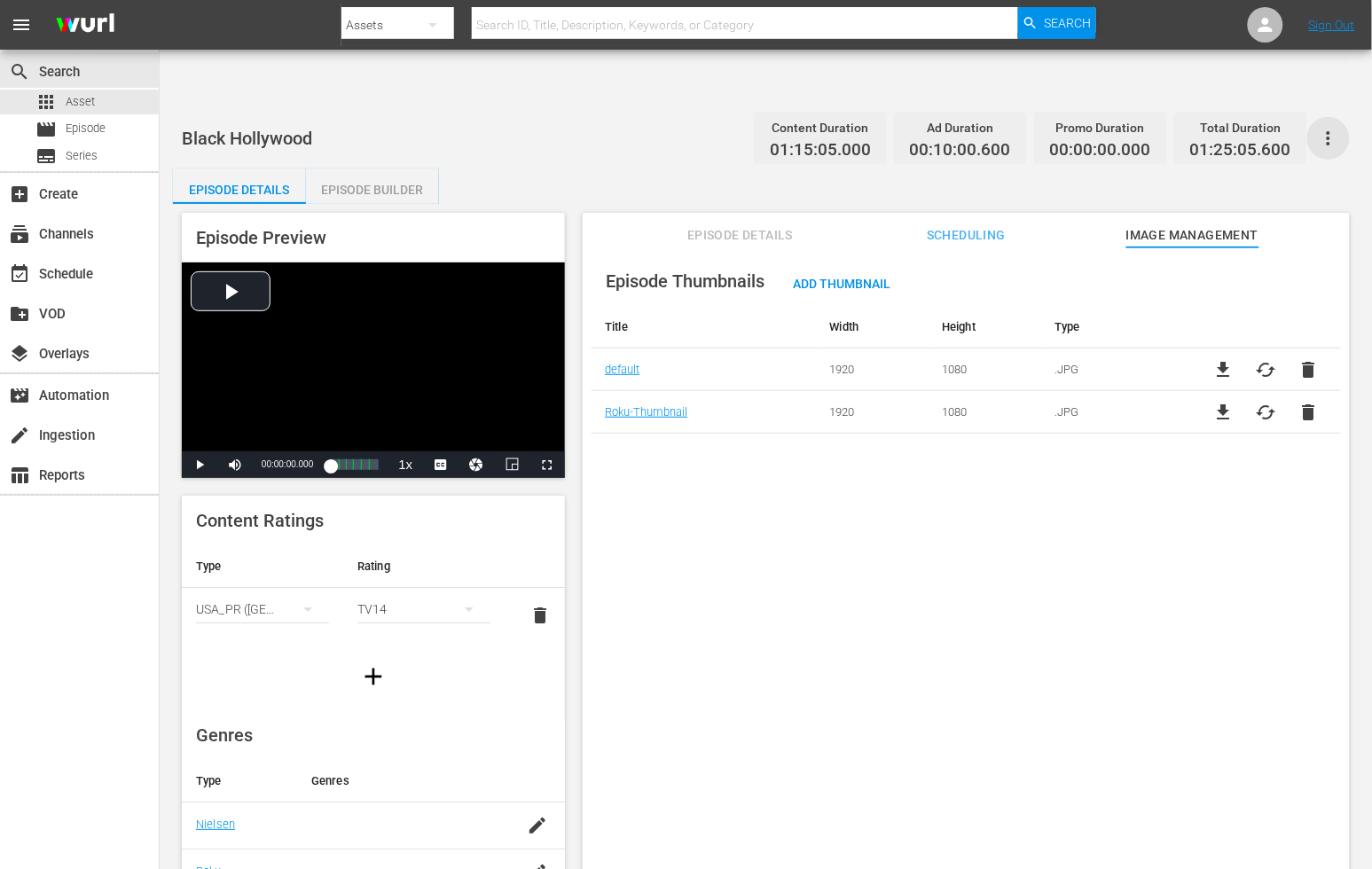
click at [1333, 128] on icon "button" at bounding box center [1328, 138] width 21 height 21
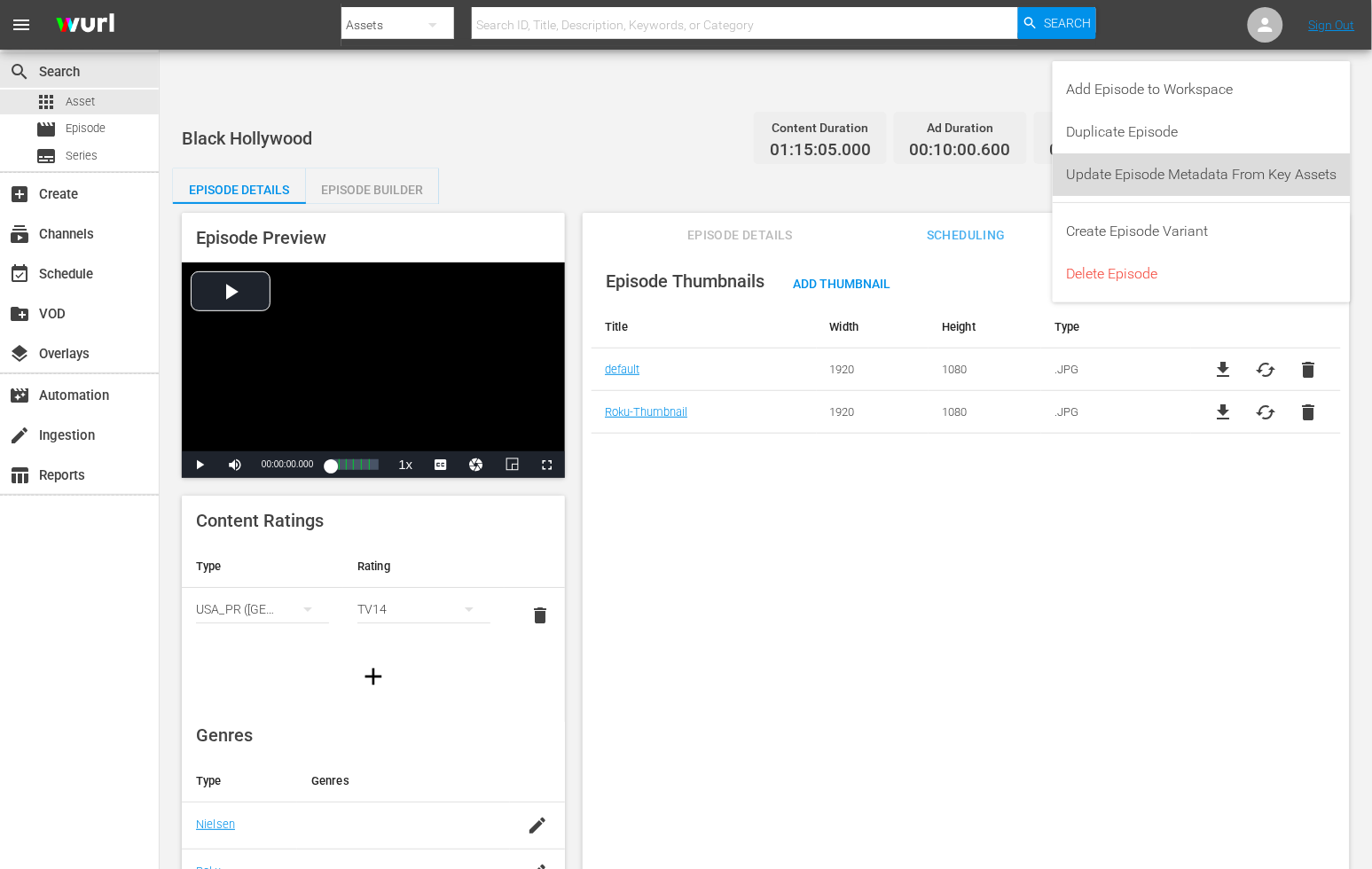
click at [1320, 181] on div "Update Episode Metadata From Key Assets" at bounding box center [1202, 175] width 271 height 43
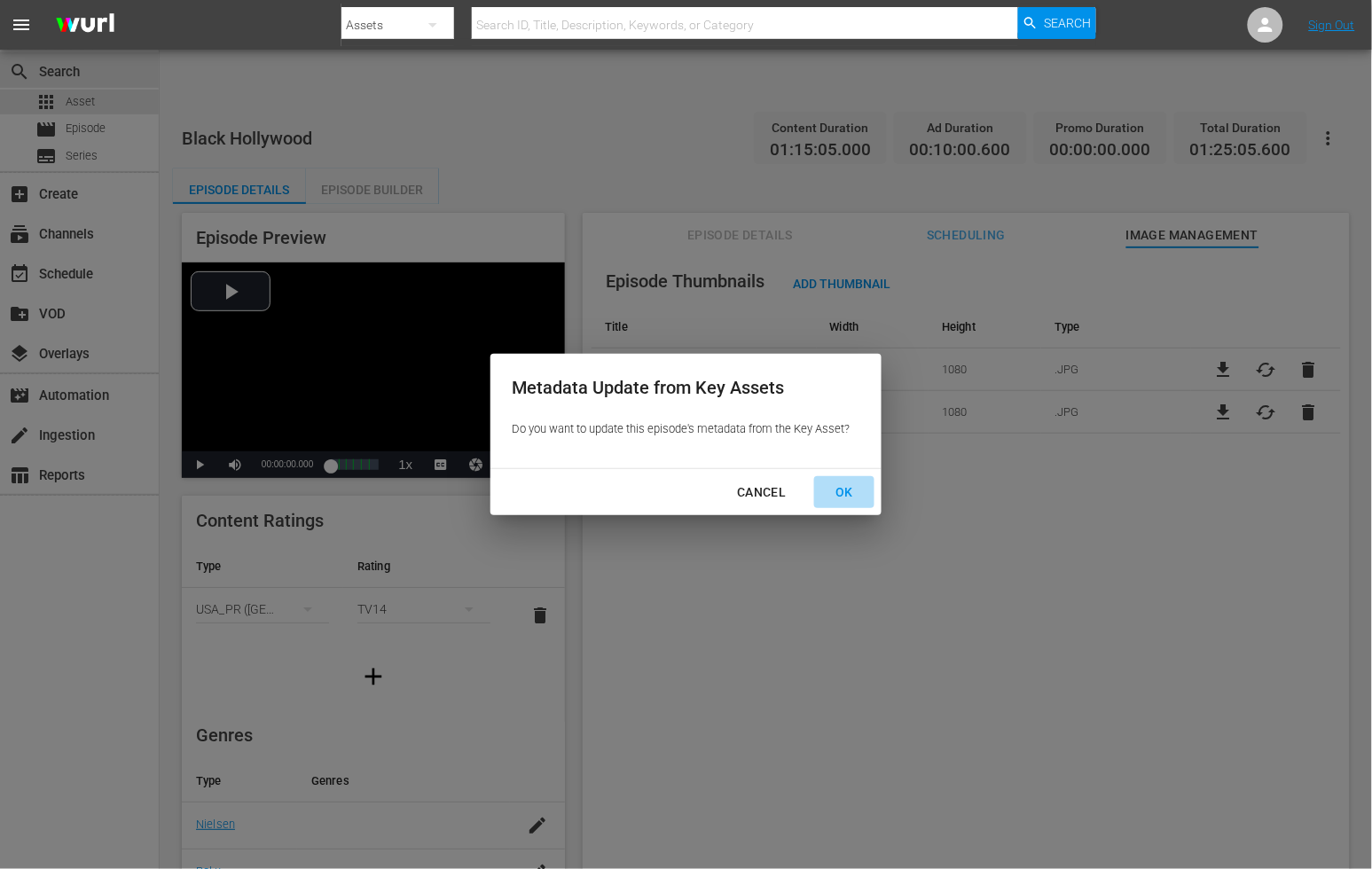
click at [840, 491] on div "OK" at bounding box center [845, 493] width 46 height 22
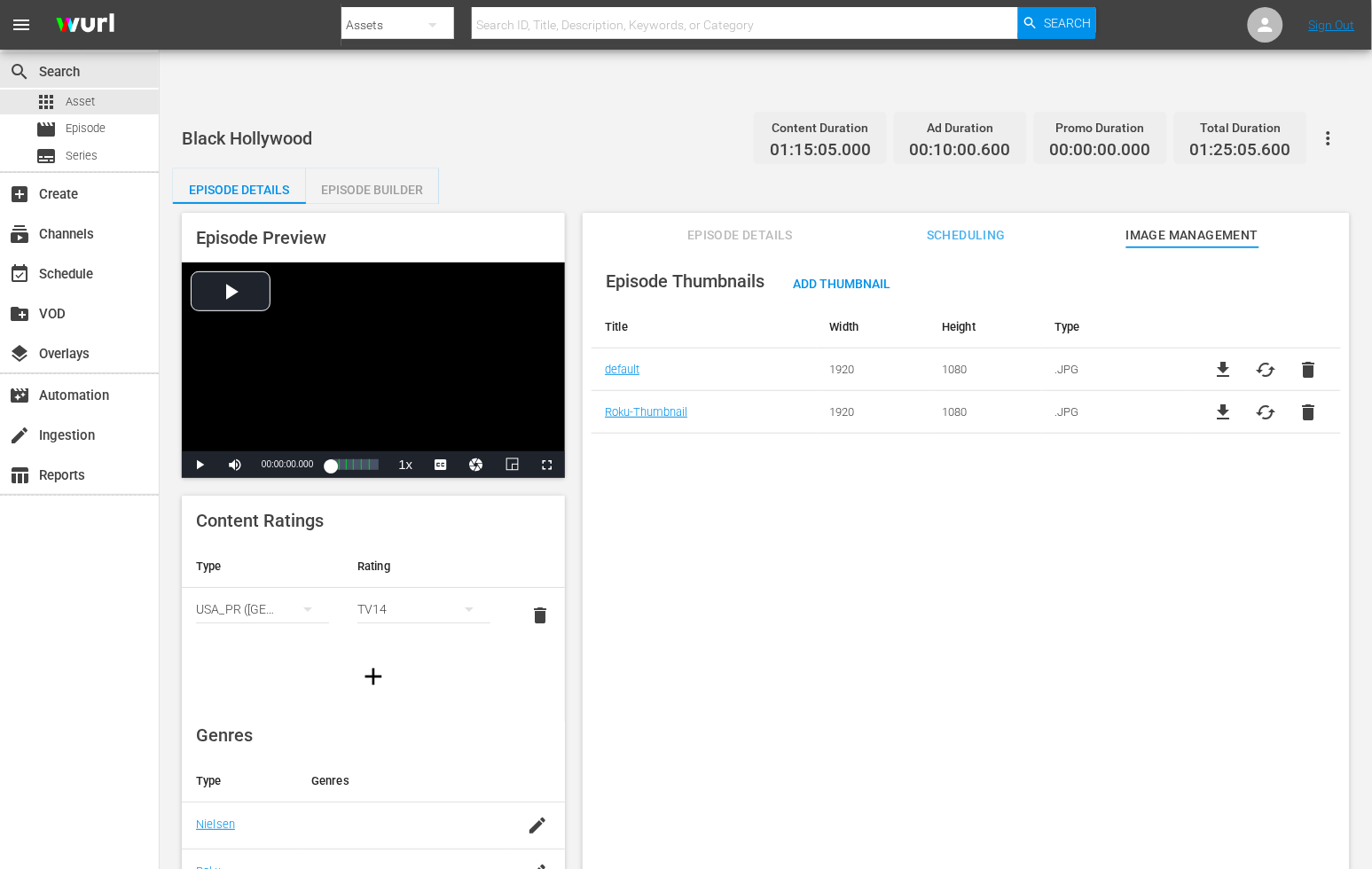
click at [719, 488] on div "Episode Thumbnails Add Thumbnail Title Width Height Type default 1920 1080 .JPG…" at bounding box center [966, 580] width 767 height 665
